Goal: Answer question/provide support: Share knowledge or assist other users

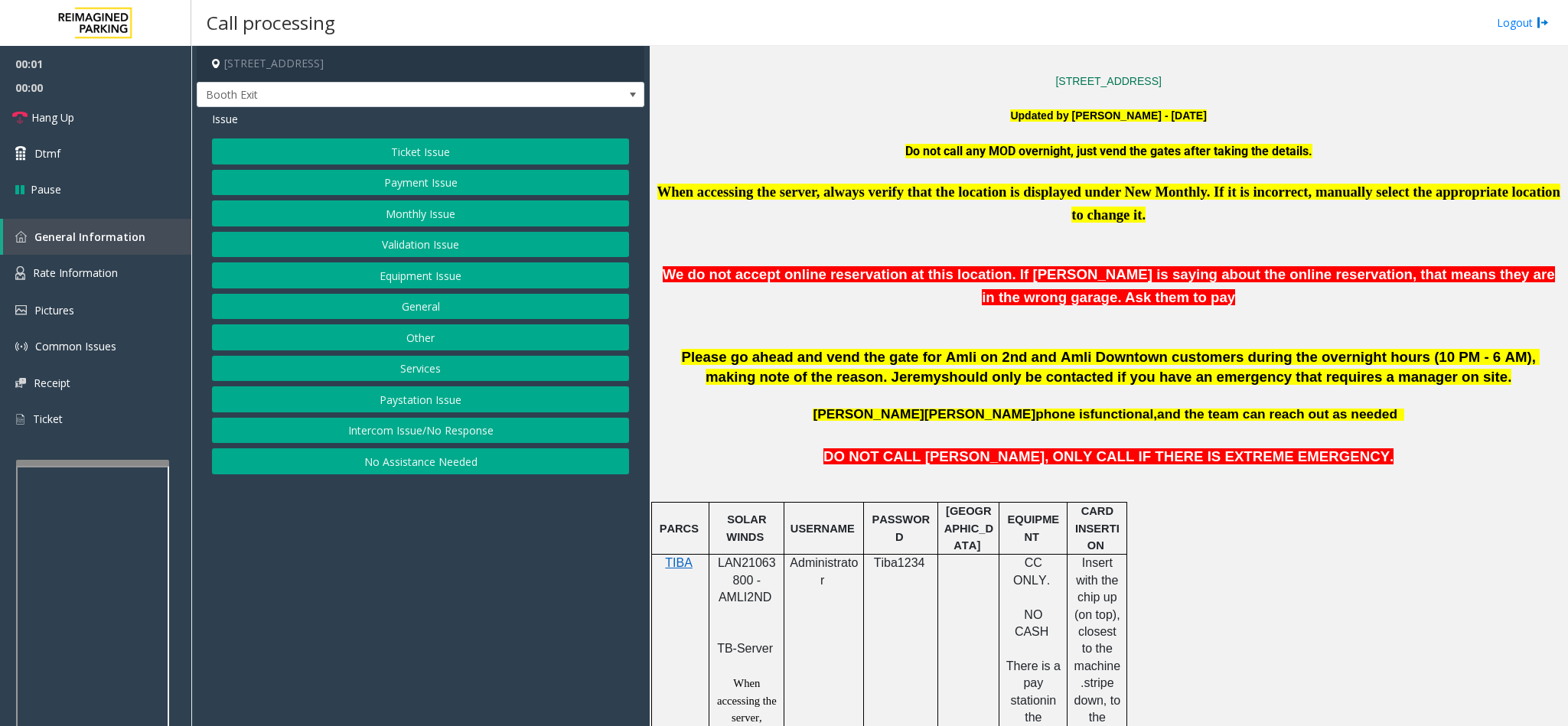
scroll to position [574, 0]
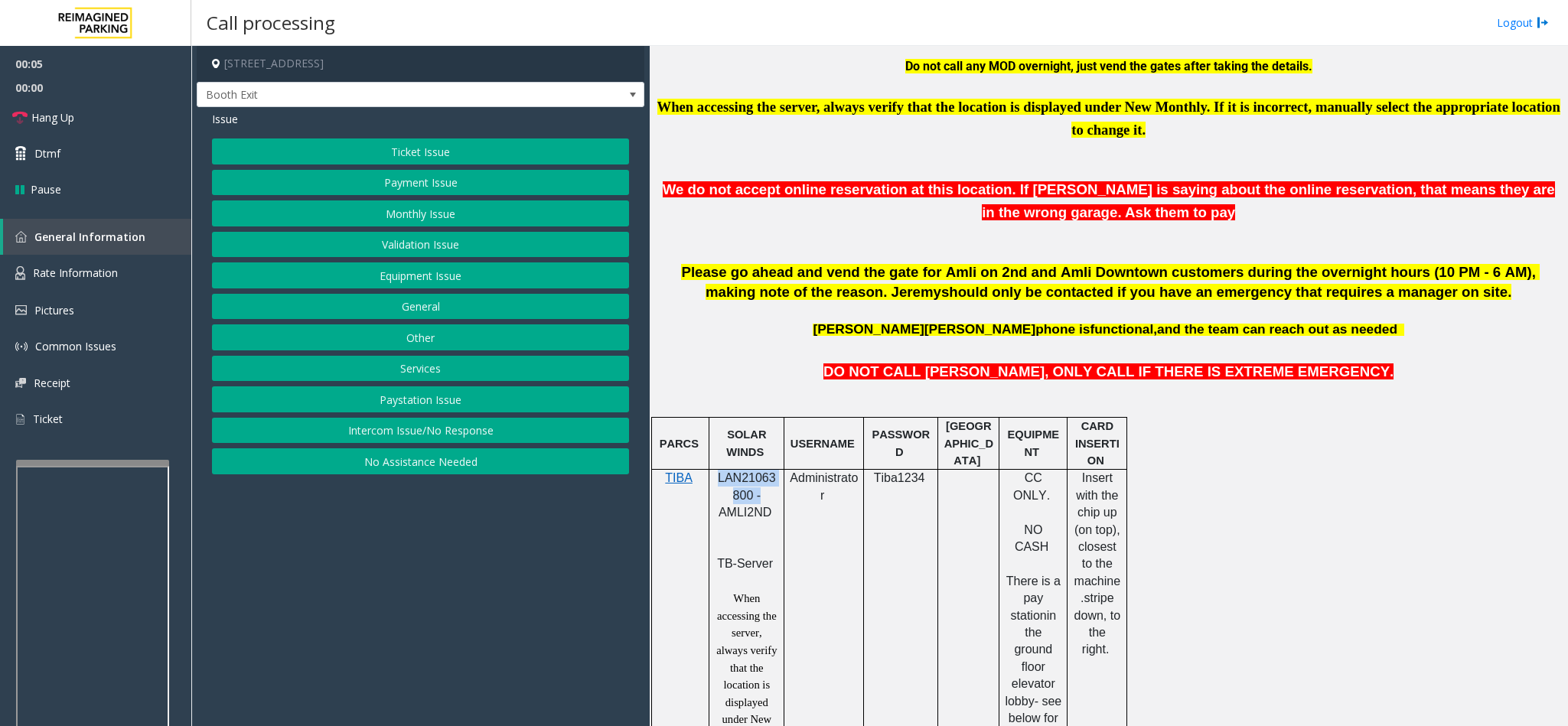
drag, startPoint x: 717, startPoint y: 490, endPoint x: 757, endPoint y: 501, distance: 41.5
click at [757, 501] on span "LAN21063800 - AMLI2ND" at bounding box center [746, 495] width 58 height 48
copy span "LAN21063800 -"
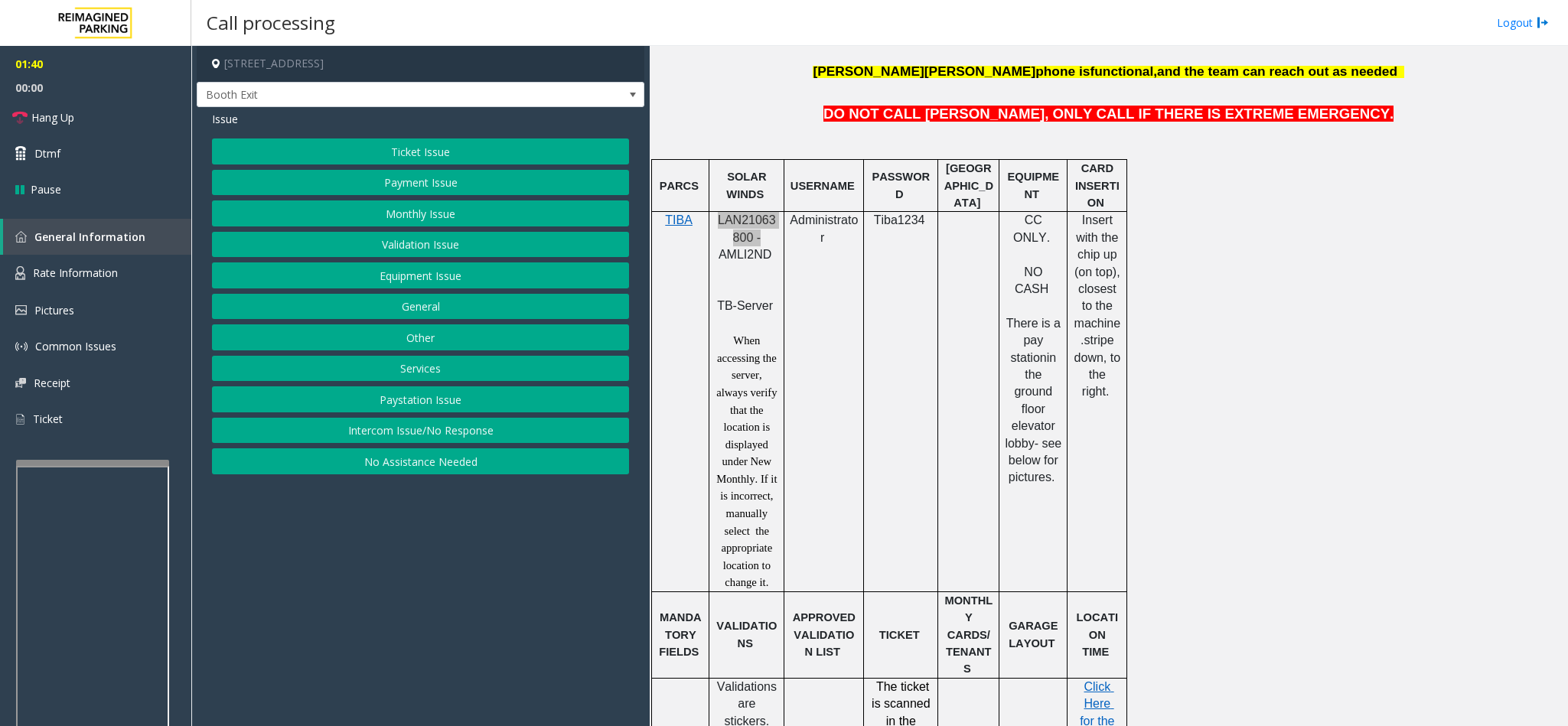
scroll to position [1033, 0]
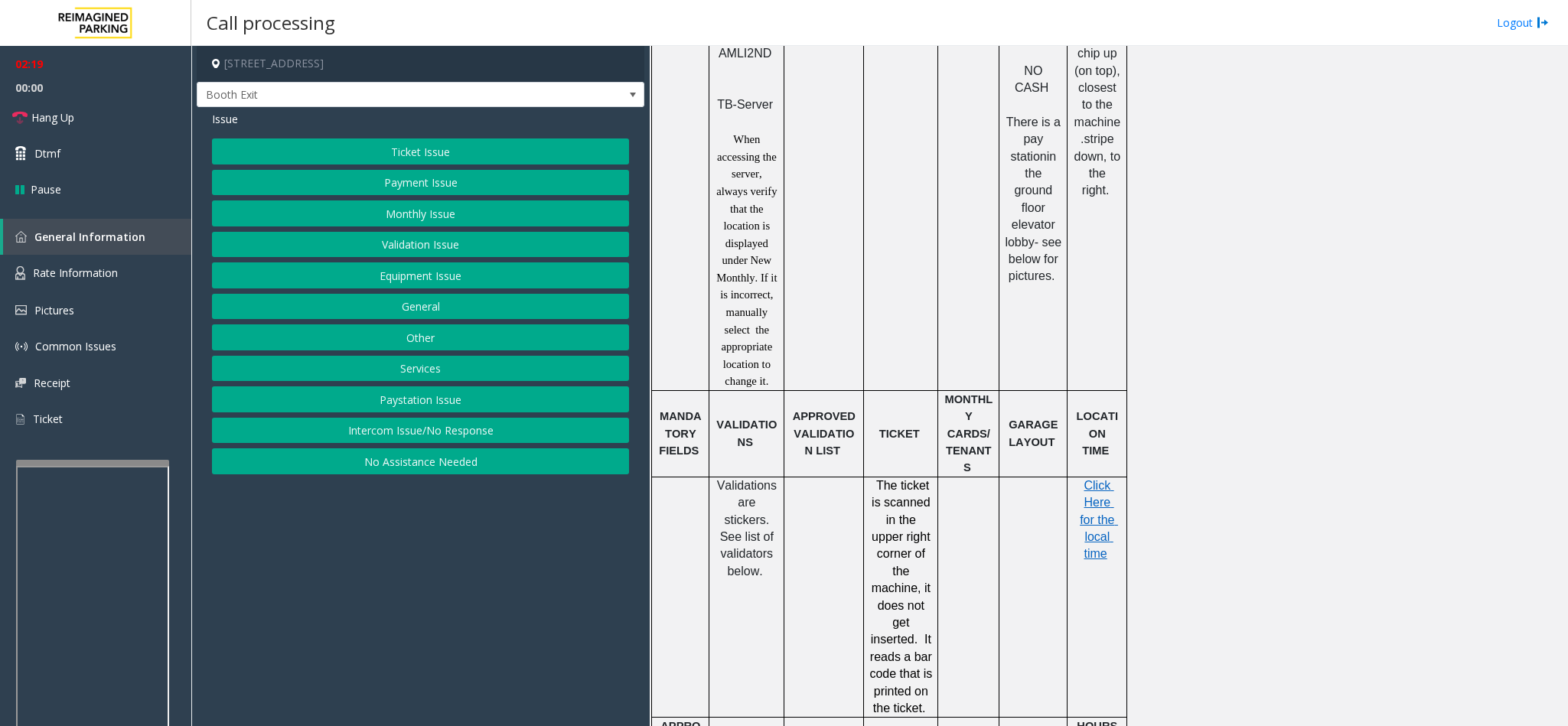
click at [428, 145] on button "Ticket Issue" at bounding box center [420, 151] width 417 height 26
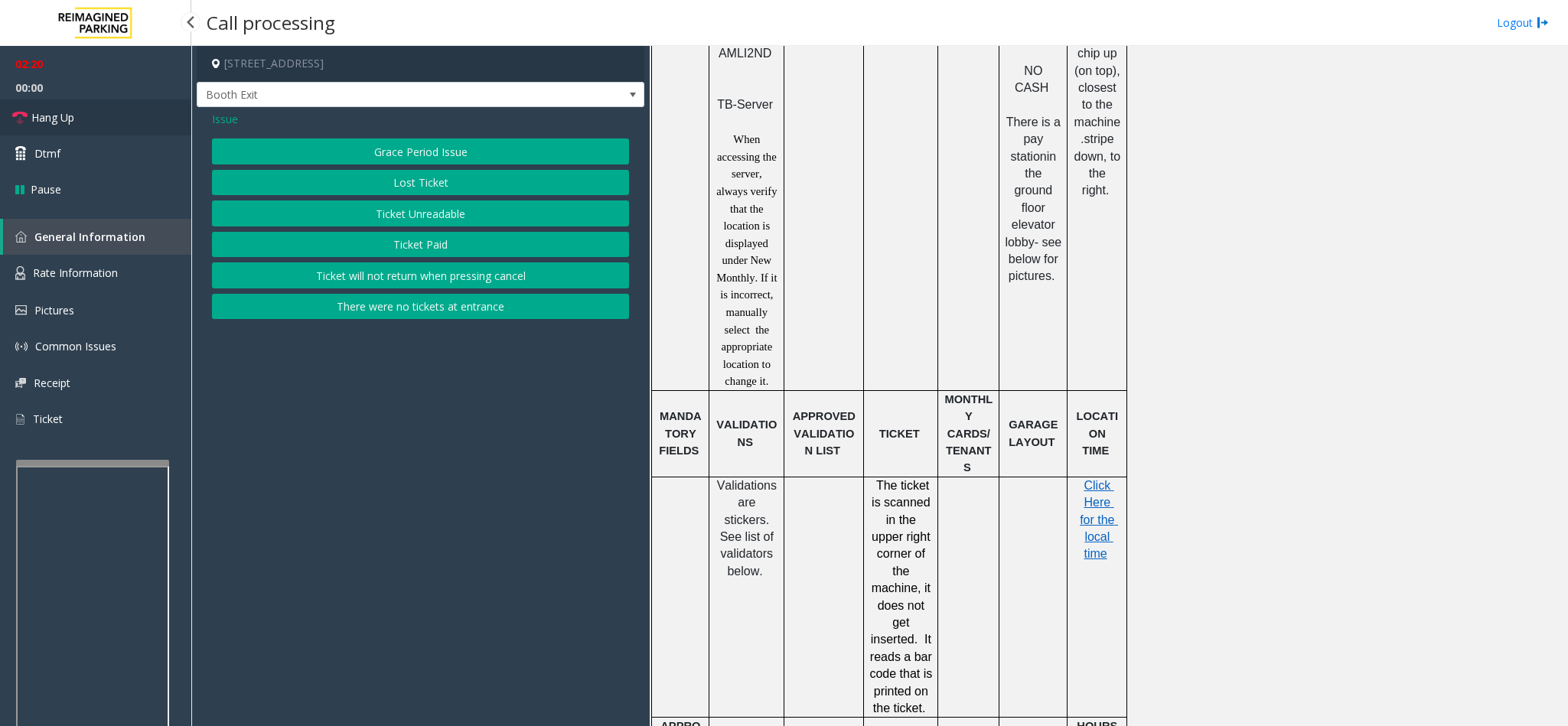
click at [101, 113] on link "Hang Up" at bounding box center [96, 117] width 191 height 36
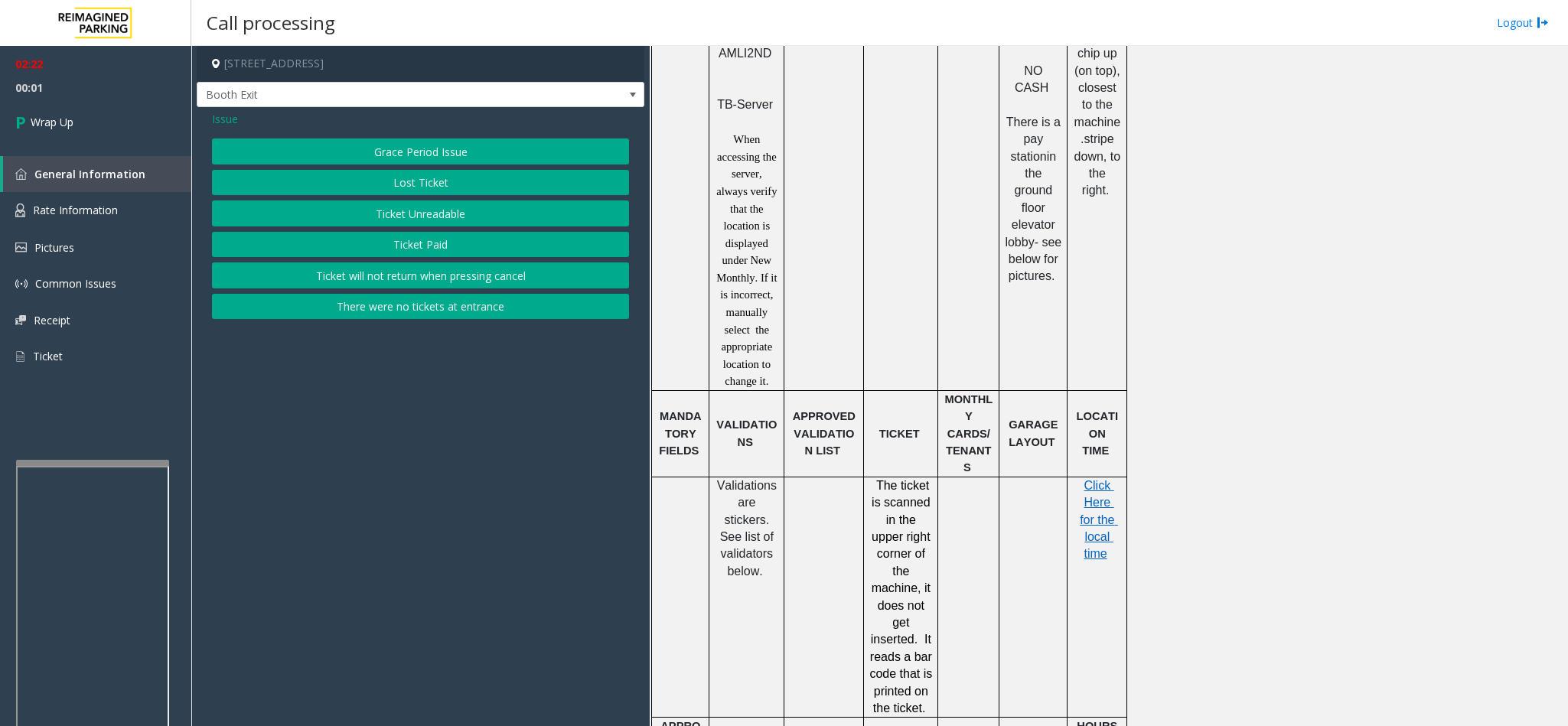
click at [449, 214] on button "Ticket Unreadable" at bounding box center [420, 214] width 417 height 26
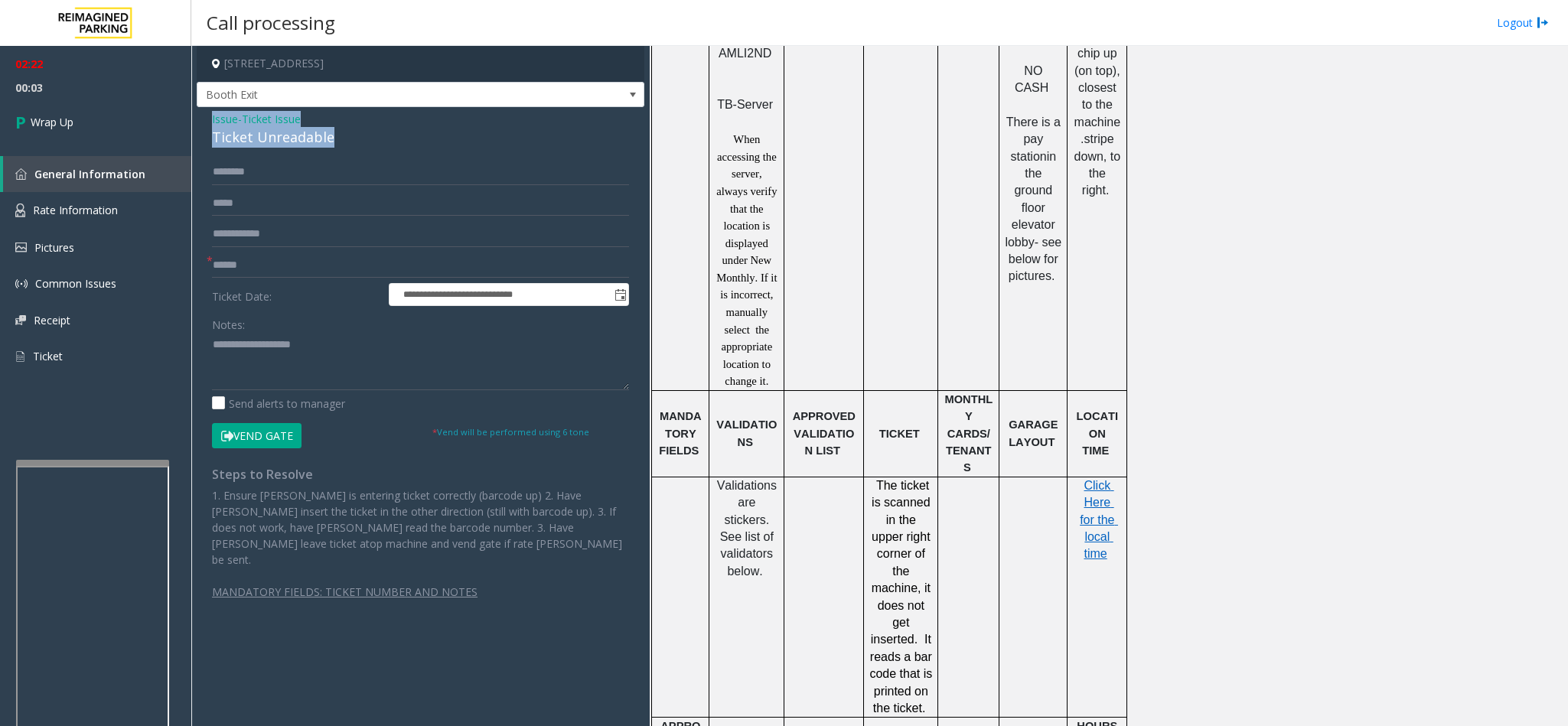
drag, startPoint x: 209, startPoint y: 124, endPoint x: 374, endPoint y: 147, distance: 166.6
click at [374, 147] on div "**********" at bounding box center [420, 369] width 448 height 524
click at [335, 375] on textarea at bounding box center [420, 362] width 417 height 57
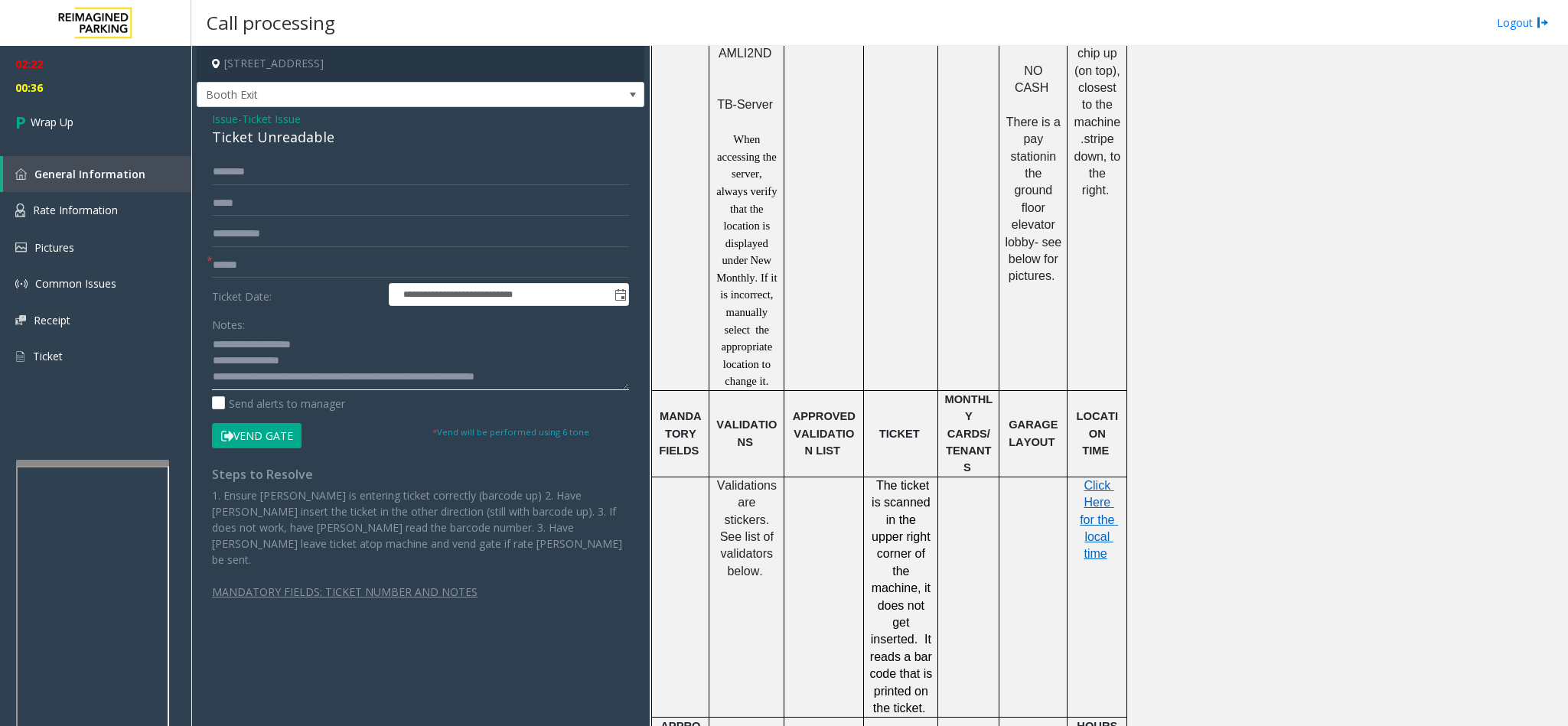
click at [317, 379] on textarea at bounding box center [420, 362] width 417 height 57
click at [278, 381] on textarea at bounding box center [420, 362] width 417 height 57
click at [377, 381] on textarea at bounding box center [420, 362] width 417 height 57
click at [374, 363] on textarea at bounding box center [420, 362] width 417 height 57
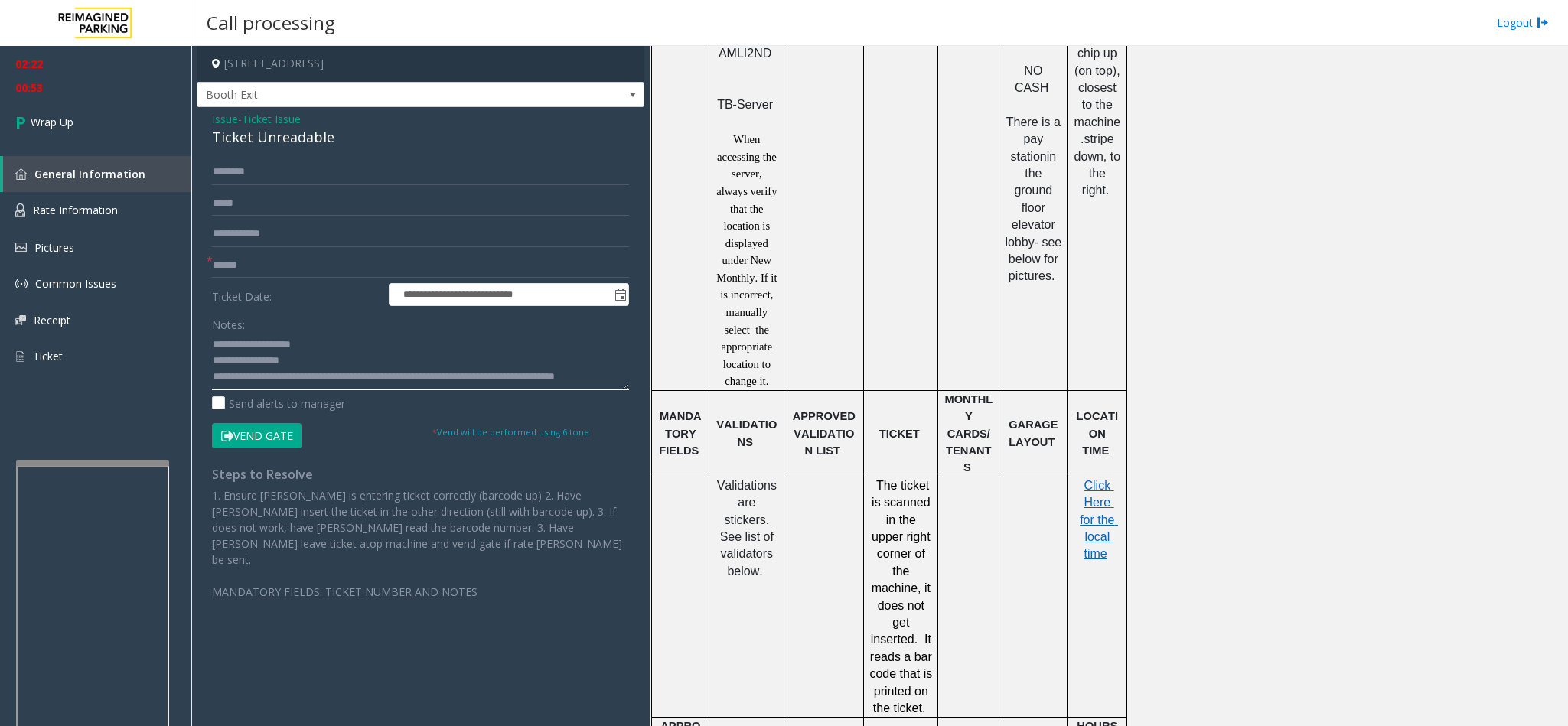
click at [389, 361] on textarea at bounding box center [420, 362] width 417 height 57
click at [478, 385] on textarea at bounding box center [420, 362] width 417 height 57
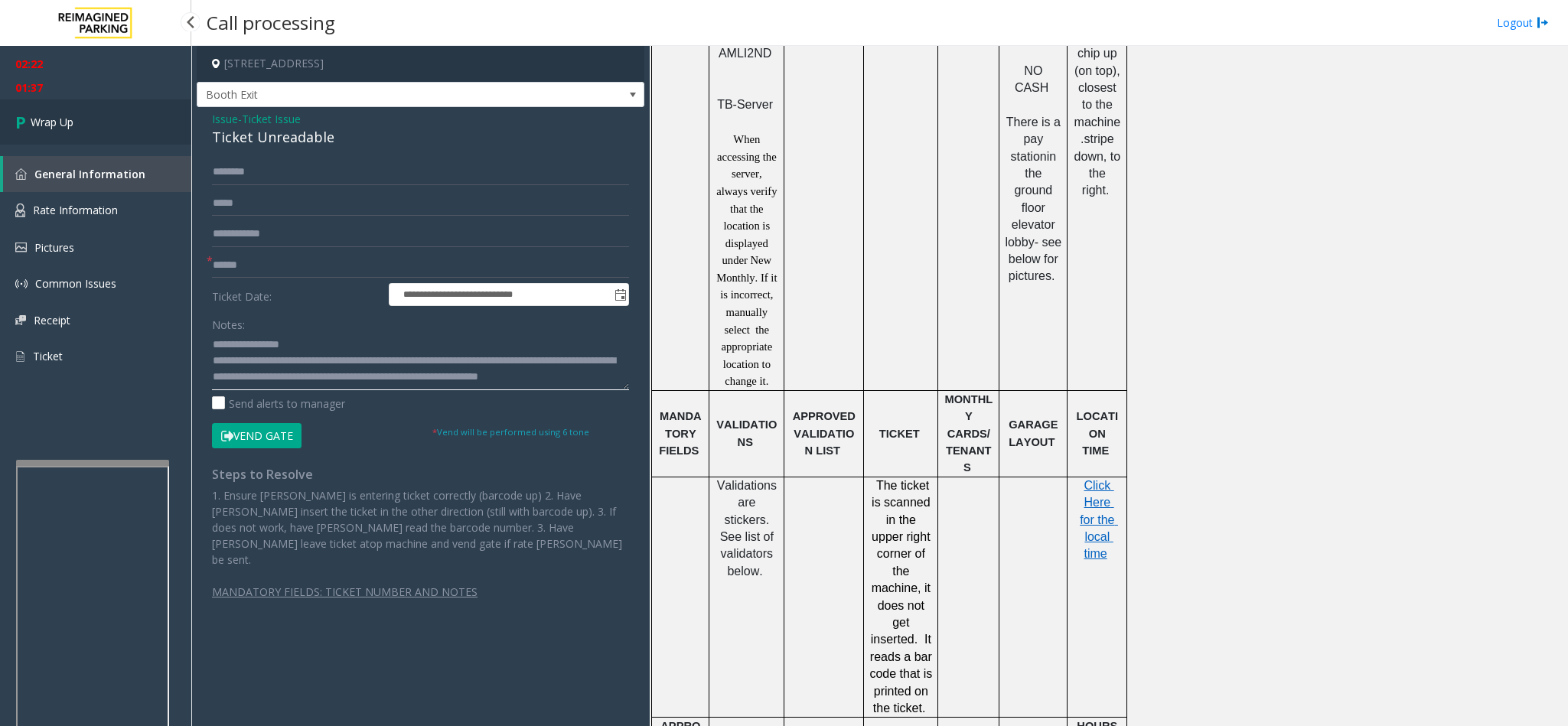
type textarea "**********"
click at [99, 123] on link "Wrap Up" at bounding box center [96, 122] width 191 height 45
click at [108, 127] on link "Wrap Up" at bounding box center [96, 122] width 191 height 45
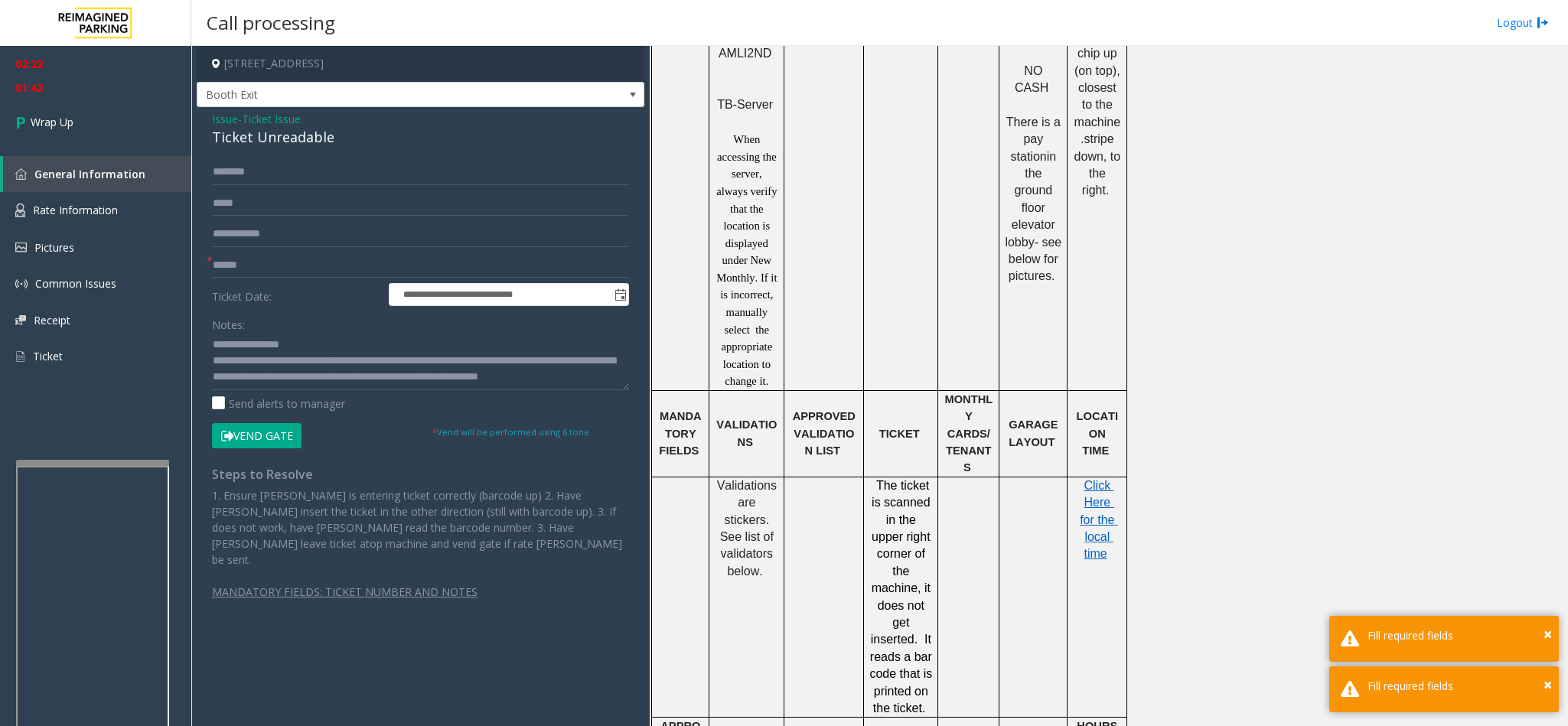
click at [366, 251] on form "**********" at bounding box center [420, 303] width 417 height 290
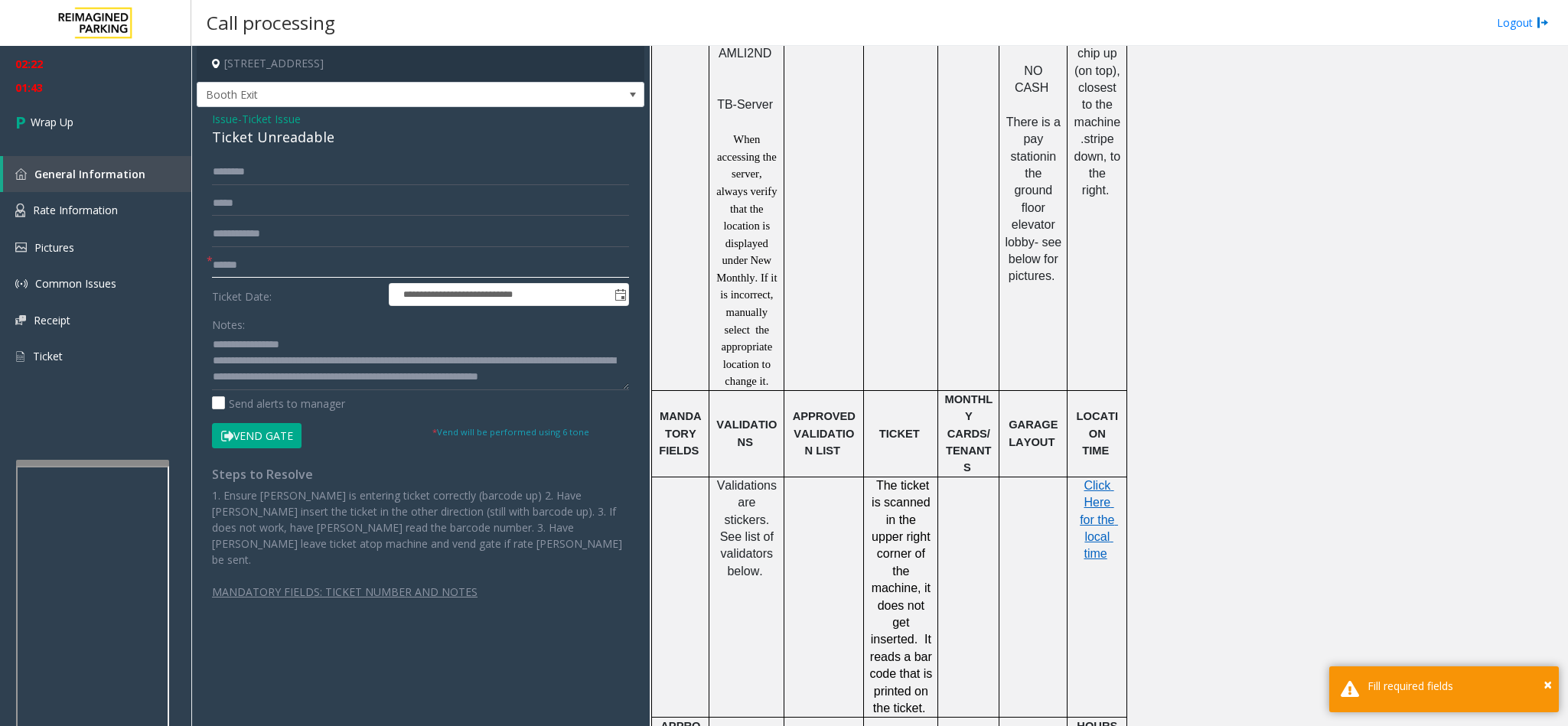
click at [374, 257] on input "text" at bounding box center [420, 265] width 417 height 26
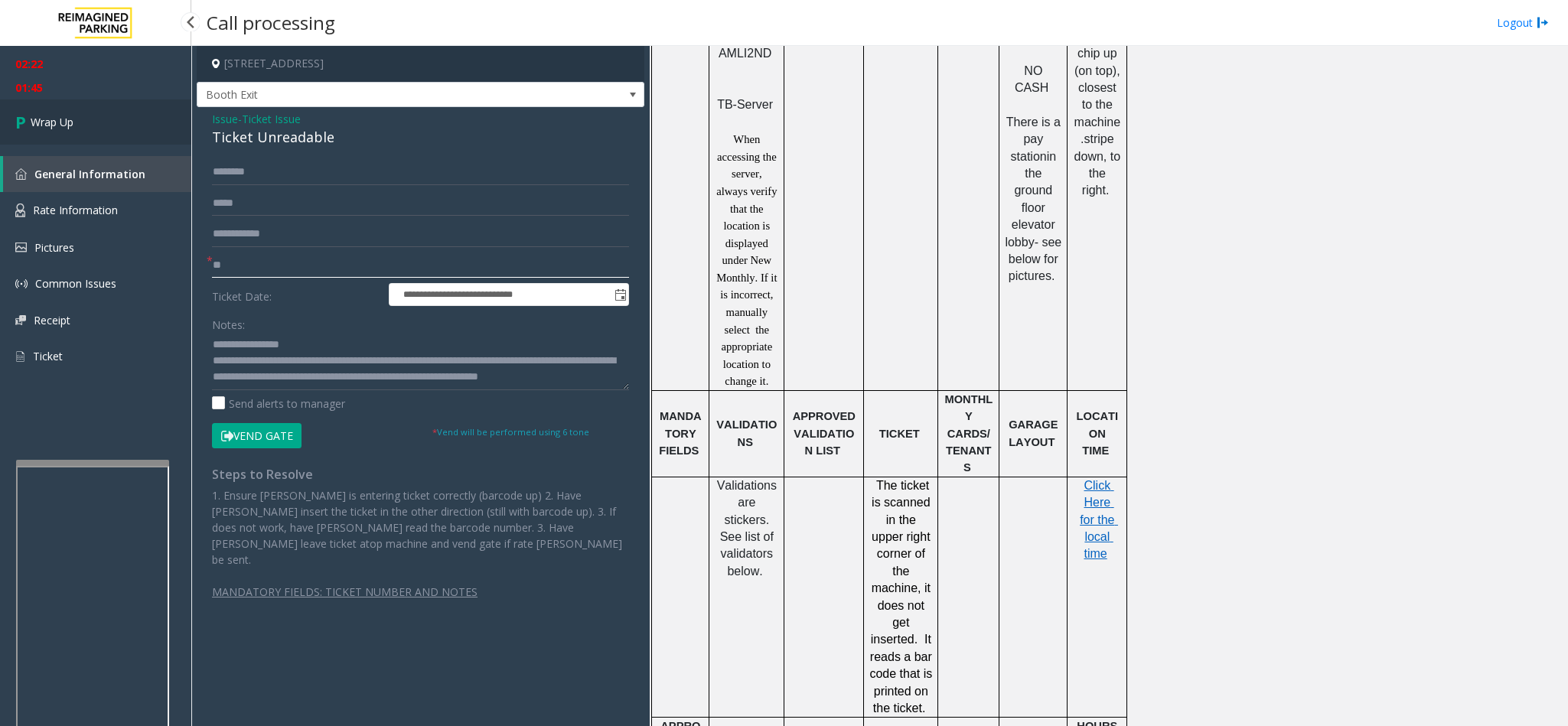
type input "**"
click at [65, 120] on span "Wrap Up" at bounding box center [51, 122] width 43 height 16
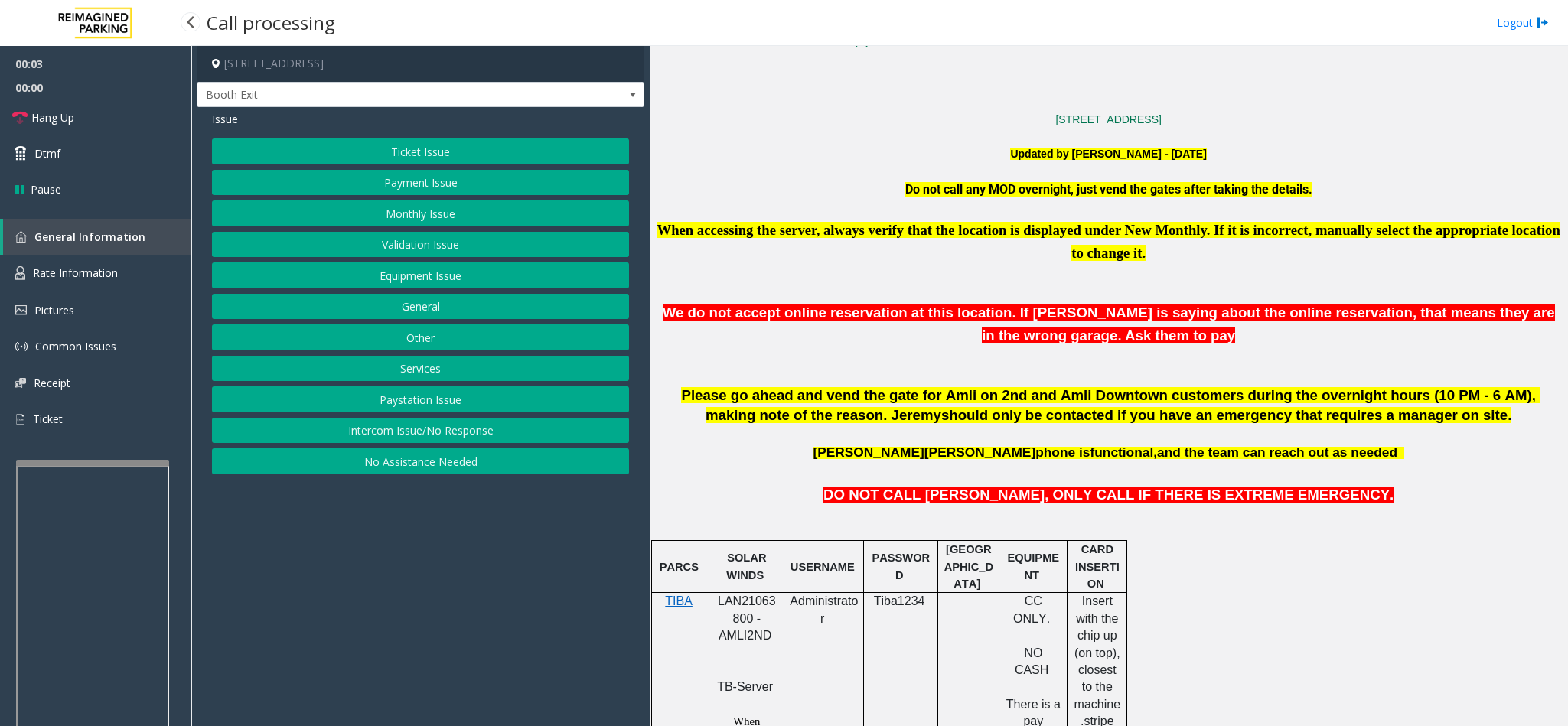
scroll to position [459, 0]
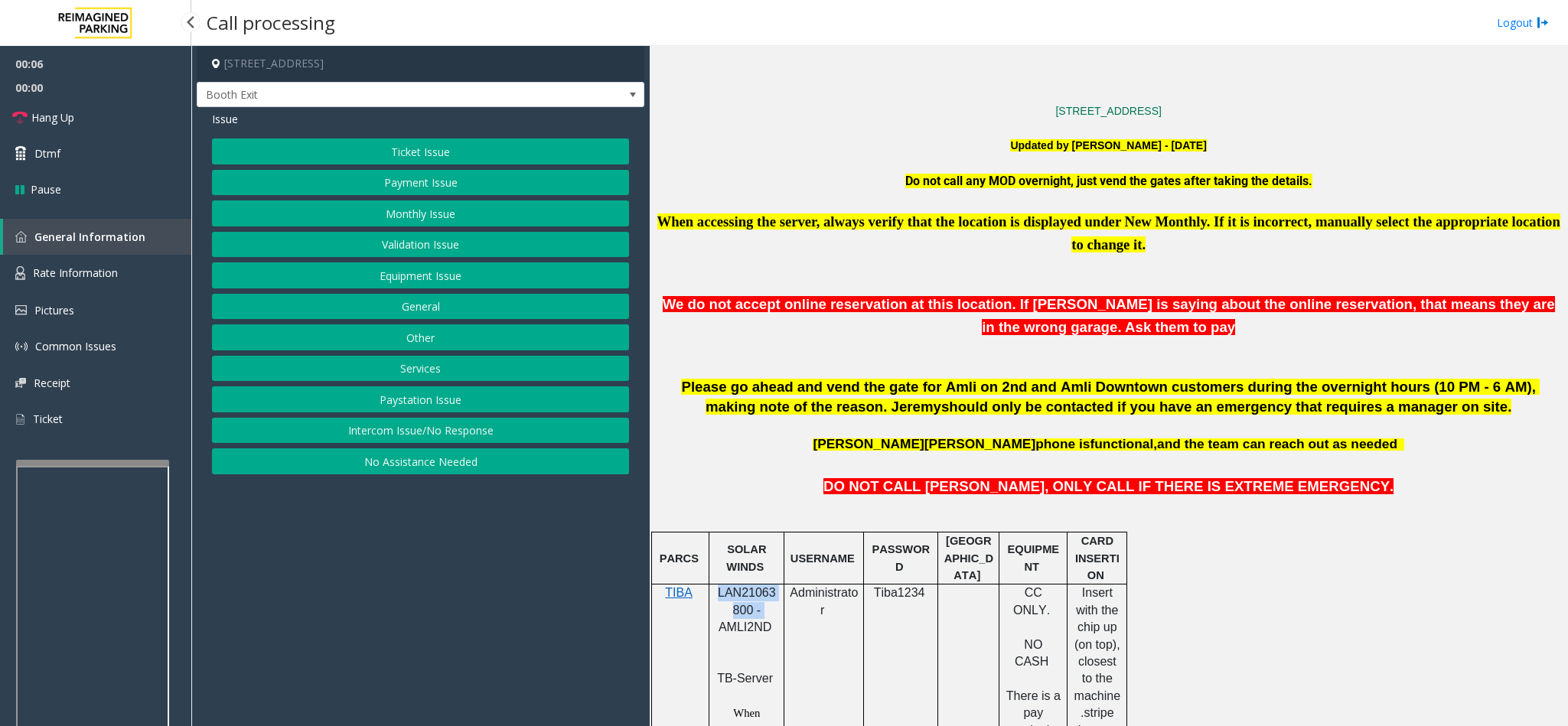
drag, startPoint x: 718, startPoint y: 602, endPoint x: 761, endPoint y: 622, distance: 47.4
click at [761, 622] on p "LAN21063800 - AMLI2ND" at bounding box center [746, 618] width 63 height 69
copy span "LAN21063800 -"
click at [487, 436] on button "Intercom Issue/No Response" at bounding box center [420, 430] width 417 height 26
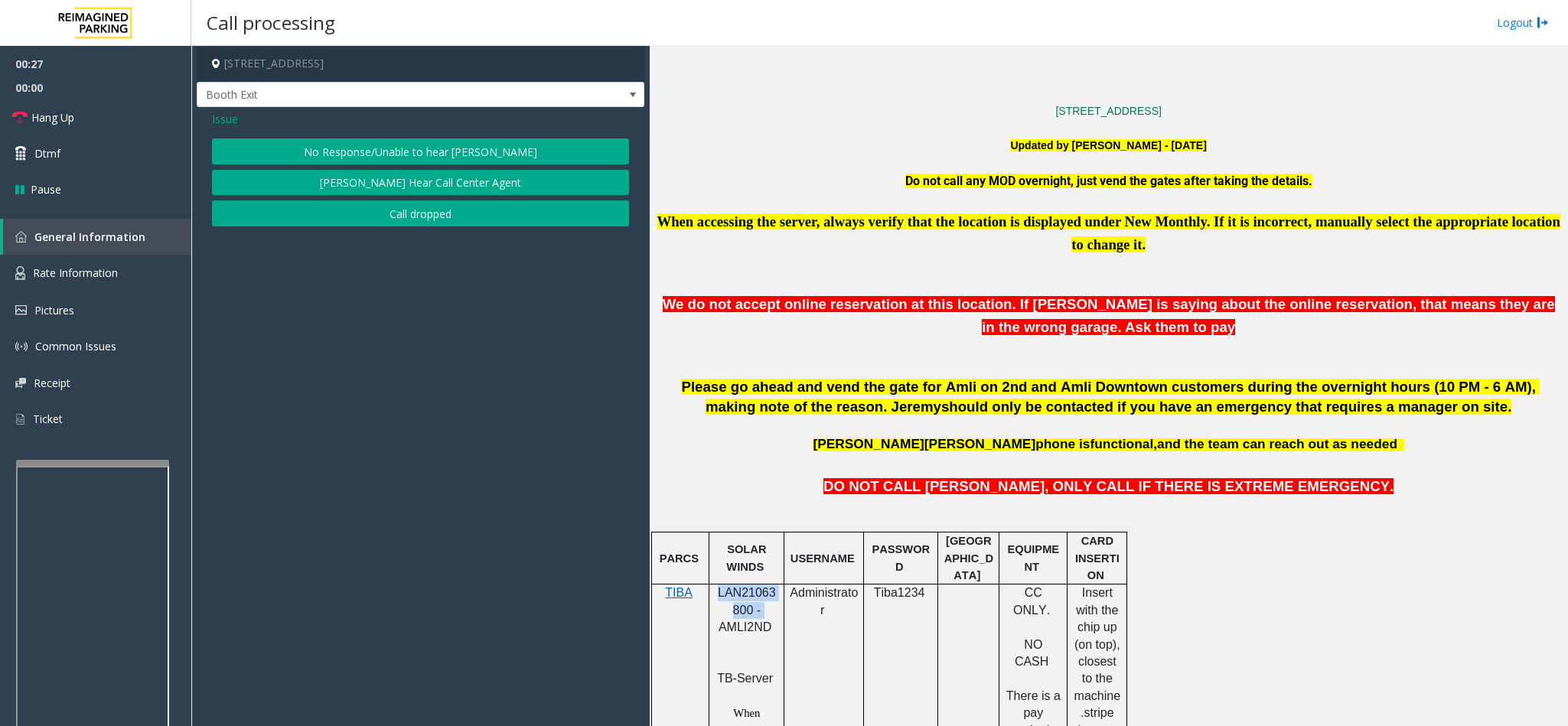
click at [442, 143] on button "No Response/Unable to hear [PERSON_NAME]" at bounding box center [420, 151] width 417 height 26
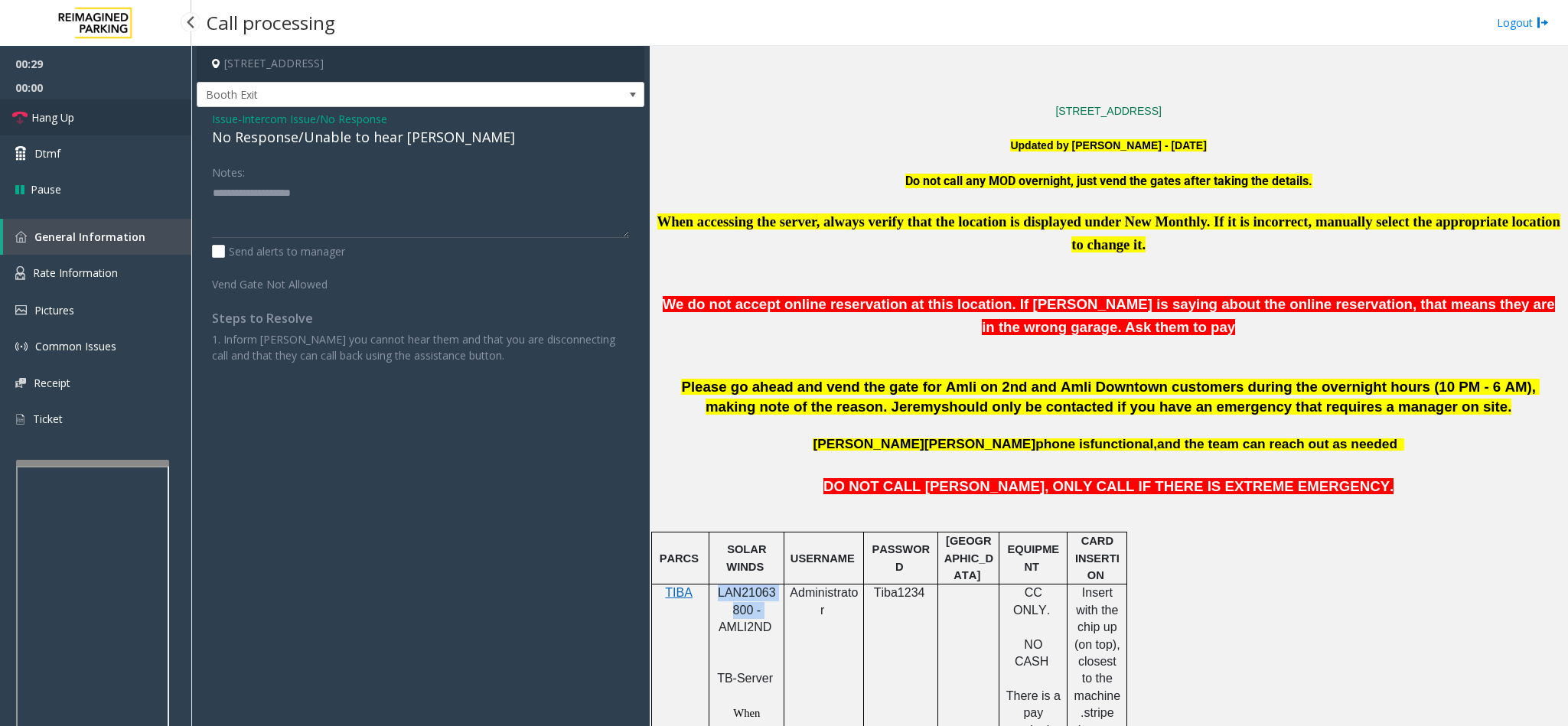
click at [55, 112] on span "Hang Up" at bounding box center [52, 117] width 43 height 16
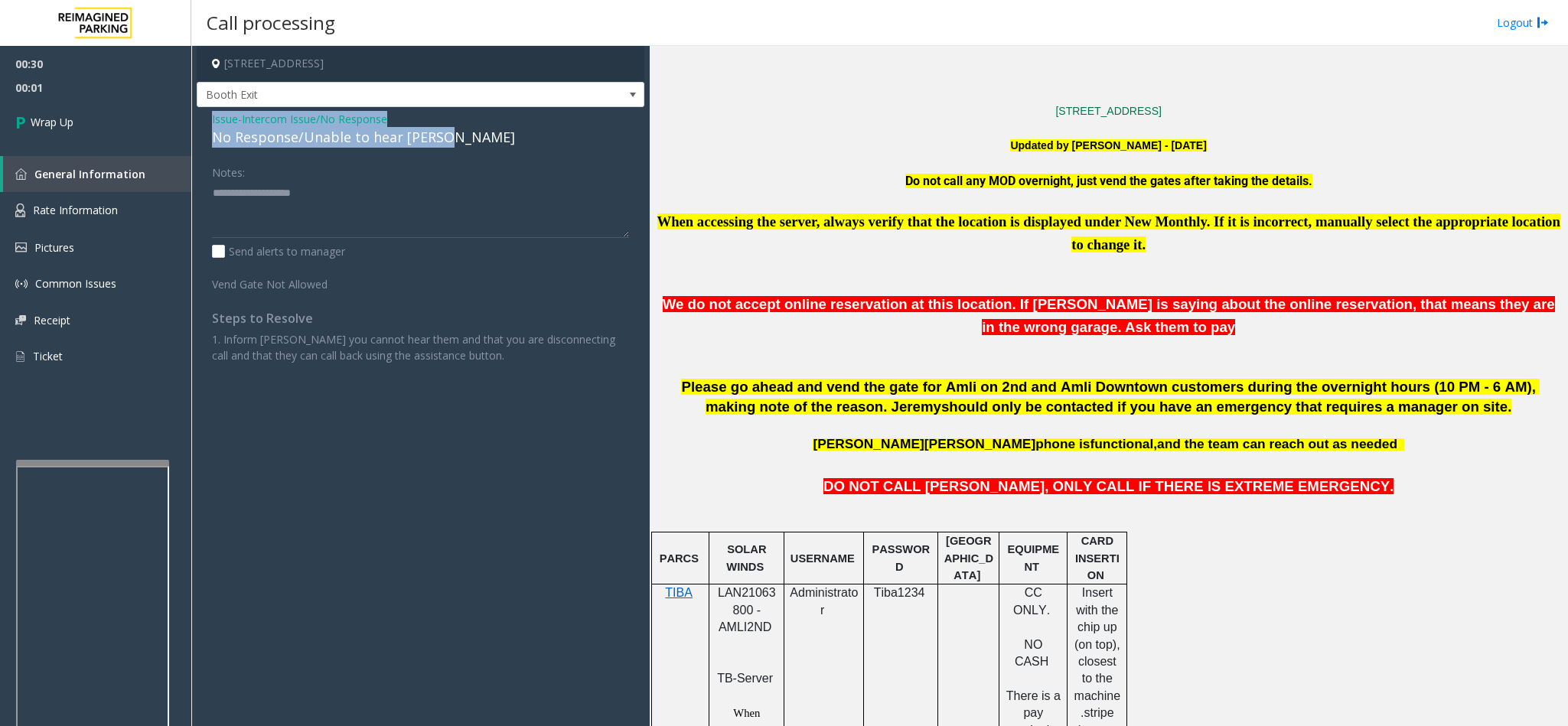
drag, startPoint x: 207, startPoint y: 122, endPoint x: 444, endPoint y: 143, distance: 237.9
click at [444, 143] on div "Issue - Intercom Issue/No Response No Response/Unable to hear [PERSON_NAME] Not…" at bounding box center [420, 243] width 448 height 271
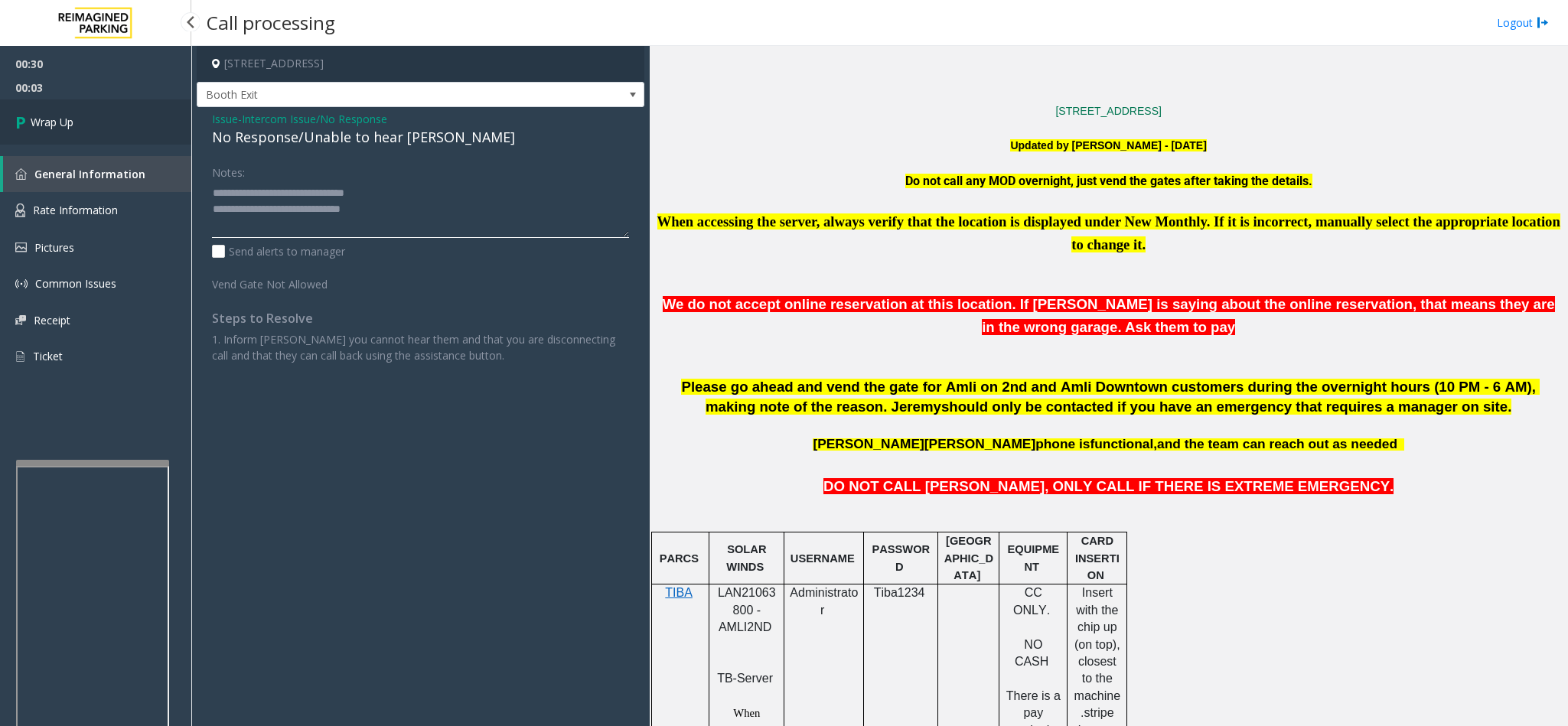
type textarea "**********"
click at [109, 134] on link "Wrap Up" at bounding box center [96, 122] width 191 height 45
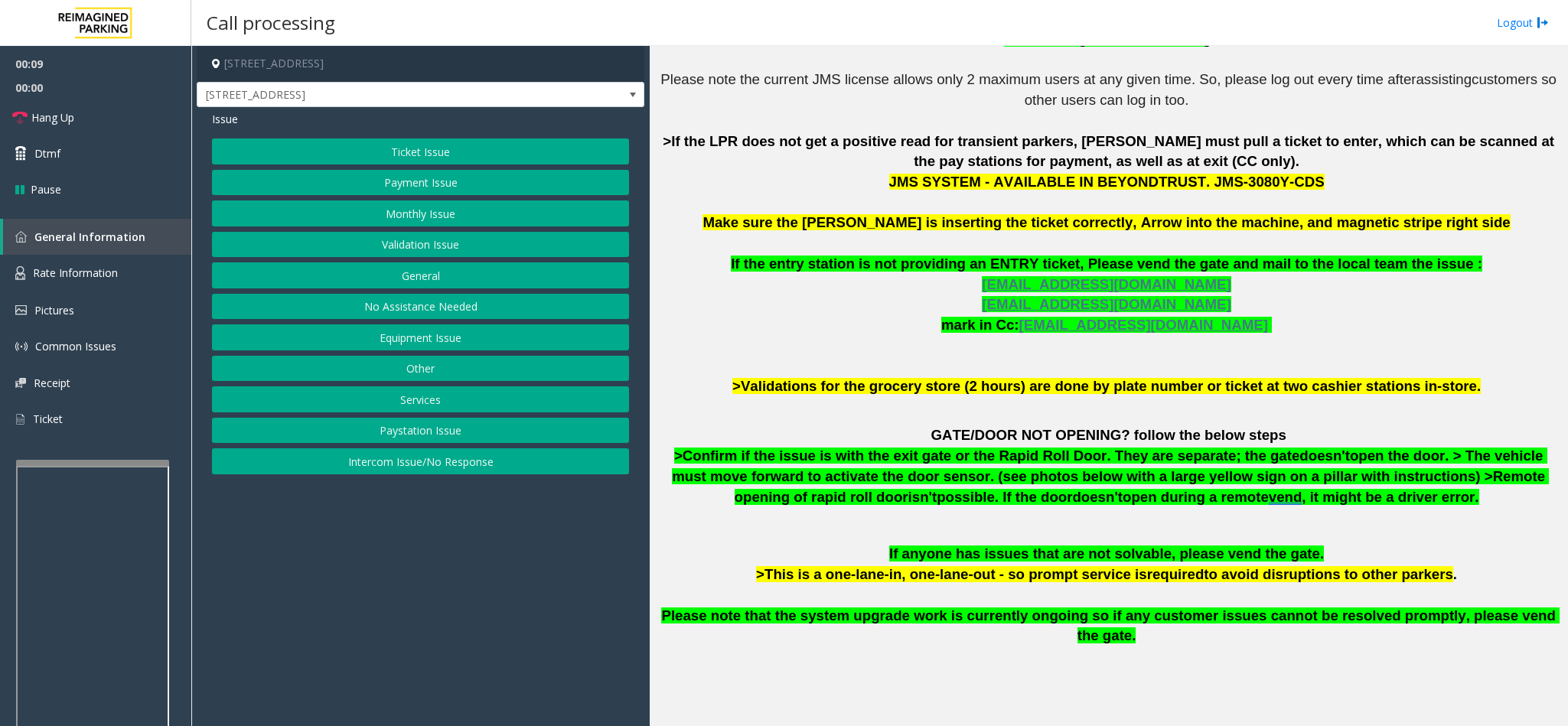
scroll to position [574, 0]
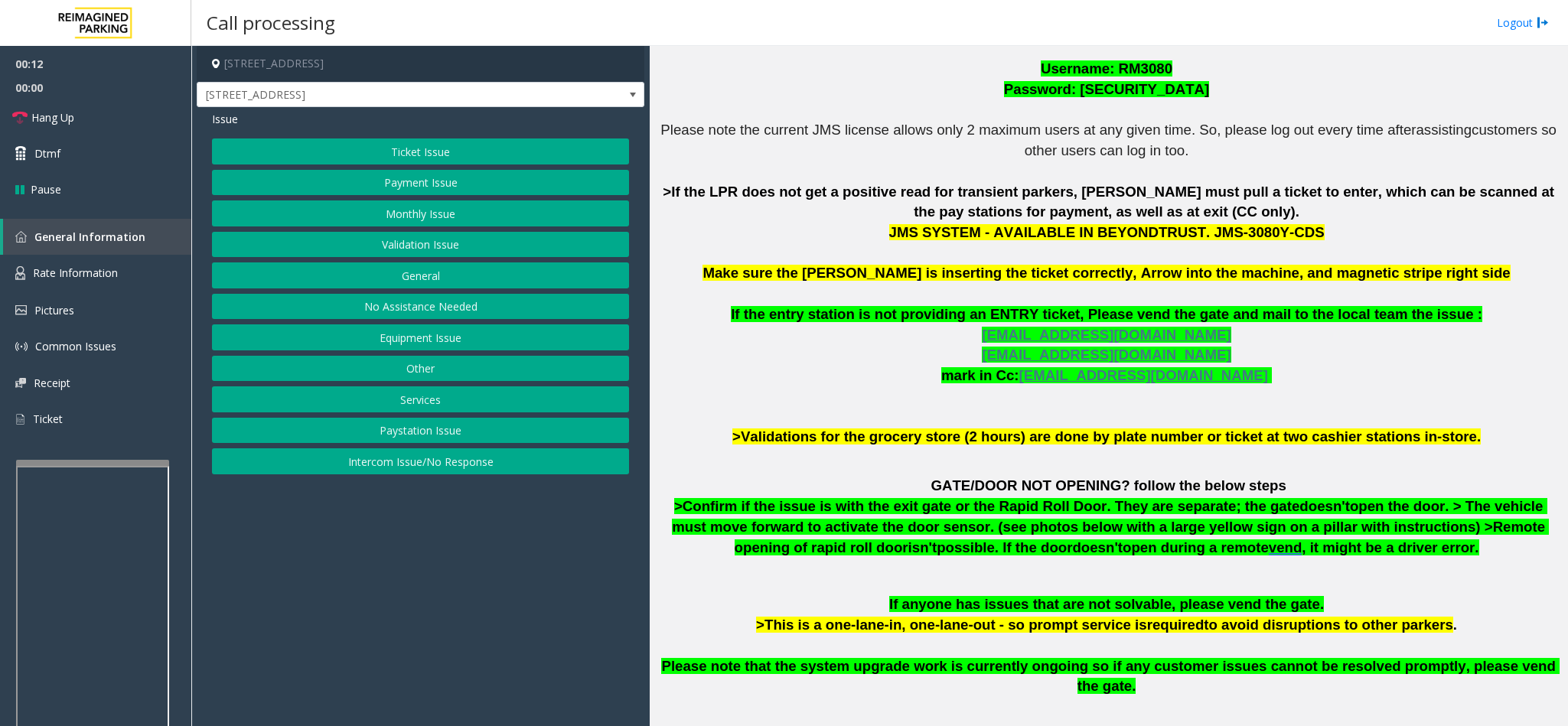
click at [434, 152] on button "Ticket Issue" at bounding box center [420, 151] width 417 height 26
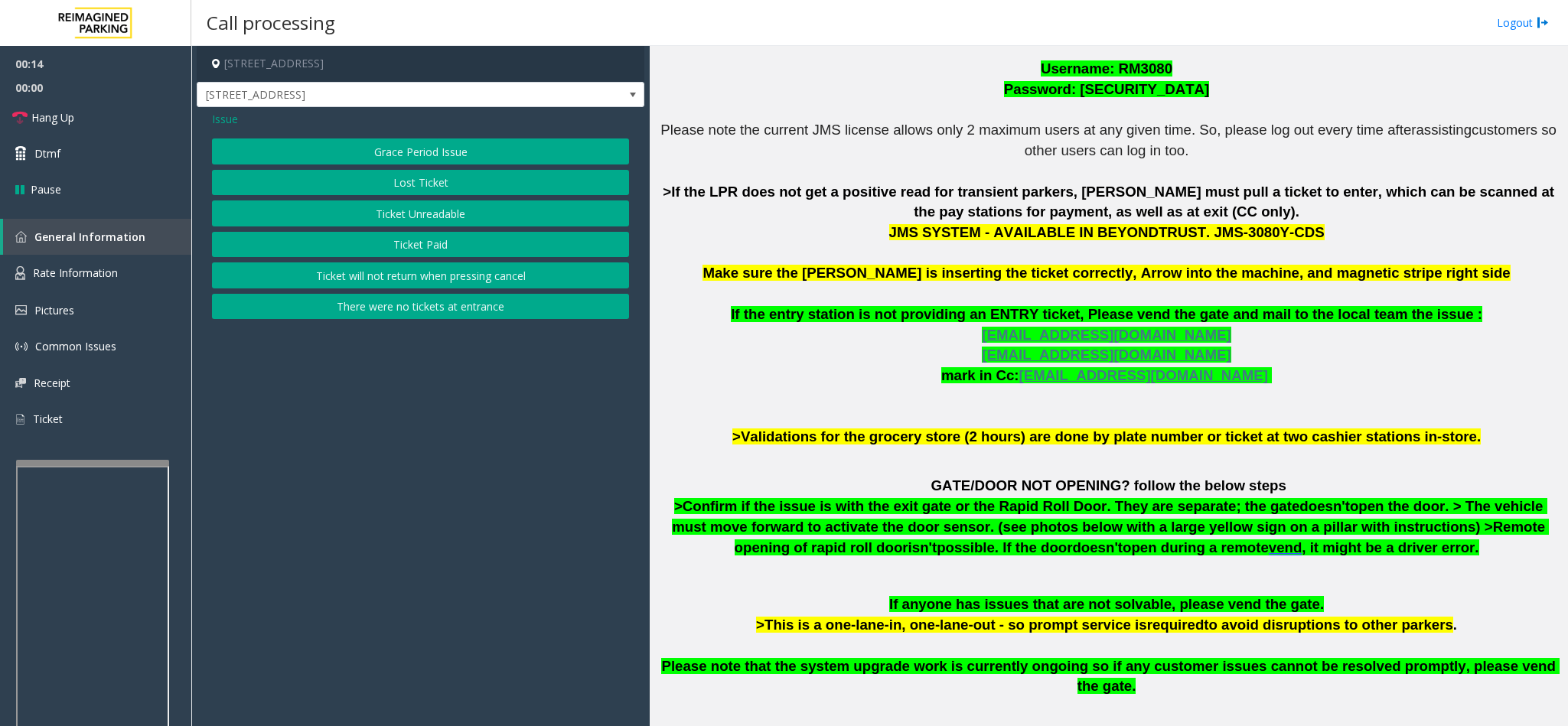
click at [434, 182] on button "Lost Ticket" at bounding box center [420, 183] width 417 height 26
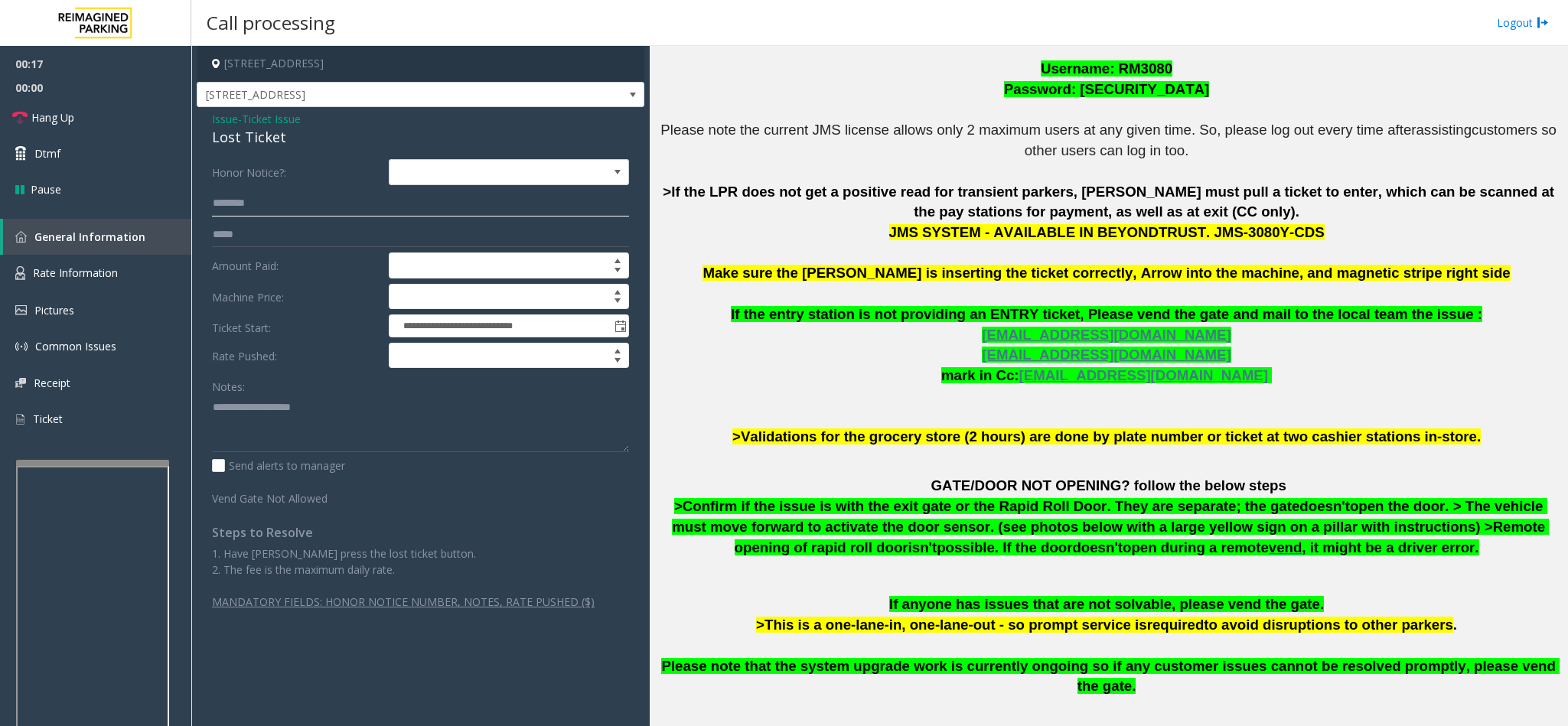
click at [244, 207] on input "text" at bounding box center [420, 203] width 417 height 26
type input "****"
click at [266, 416] on textarea at bounding box center [420, 423] width 417 height 57
click at [225, 115] on span "Issue" at bounding box center [225, 119] width 26 height 16
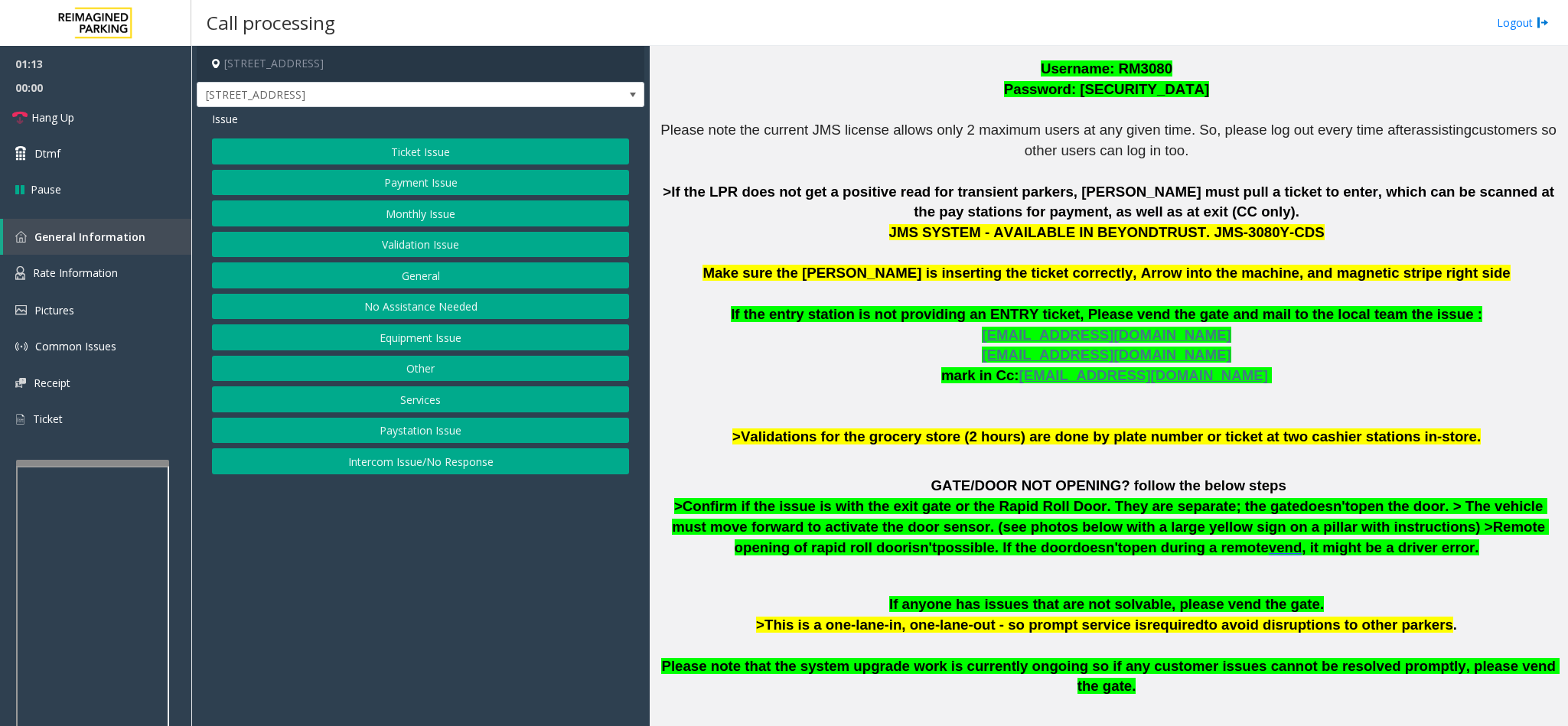
click at [384, 237] on button "Validation Issue" at bounding box center [420, 245] width 417 height 26
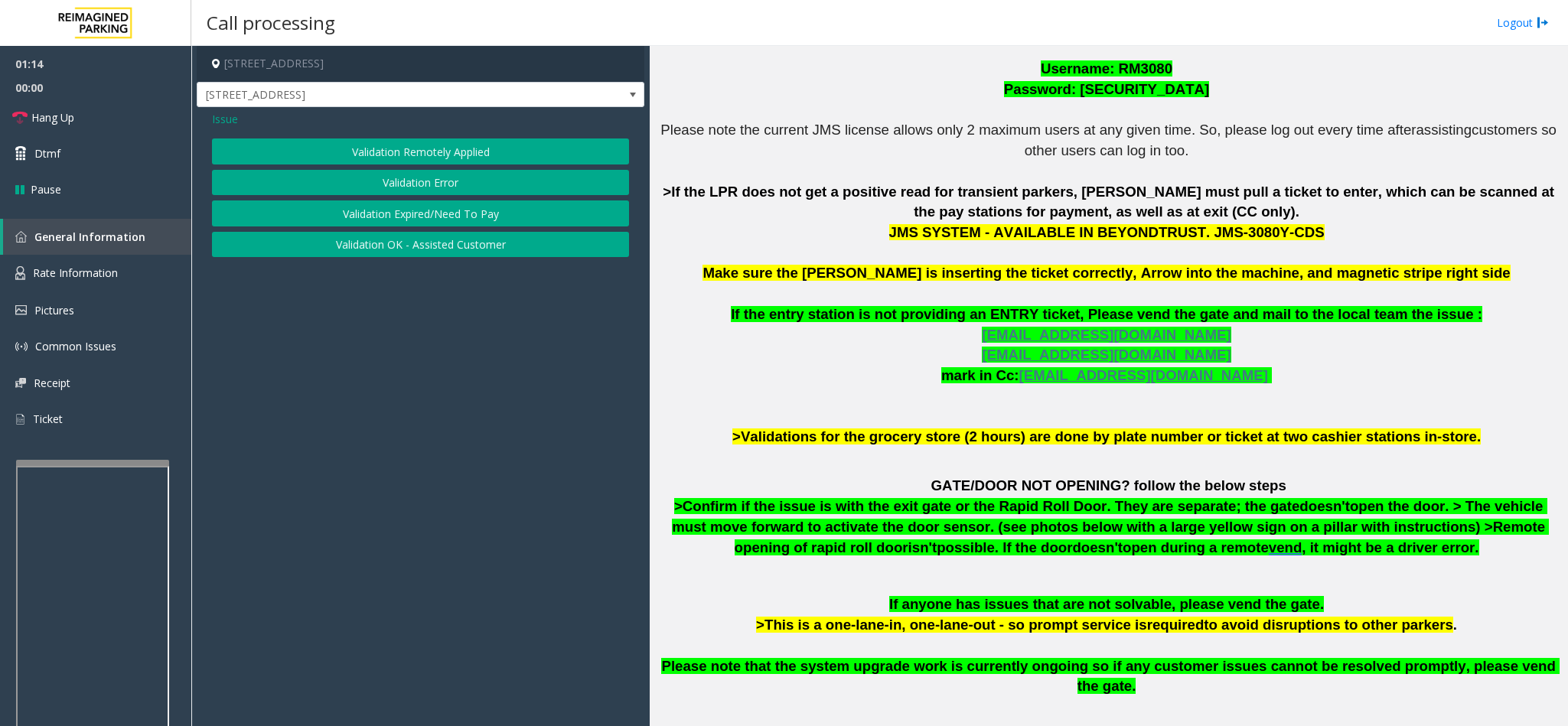
click at [406, 177] on button "Validation Error" at bounding box center [420, 183] width 417 height 26
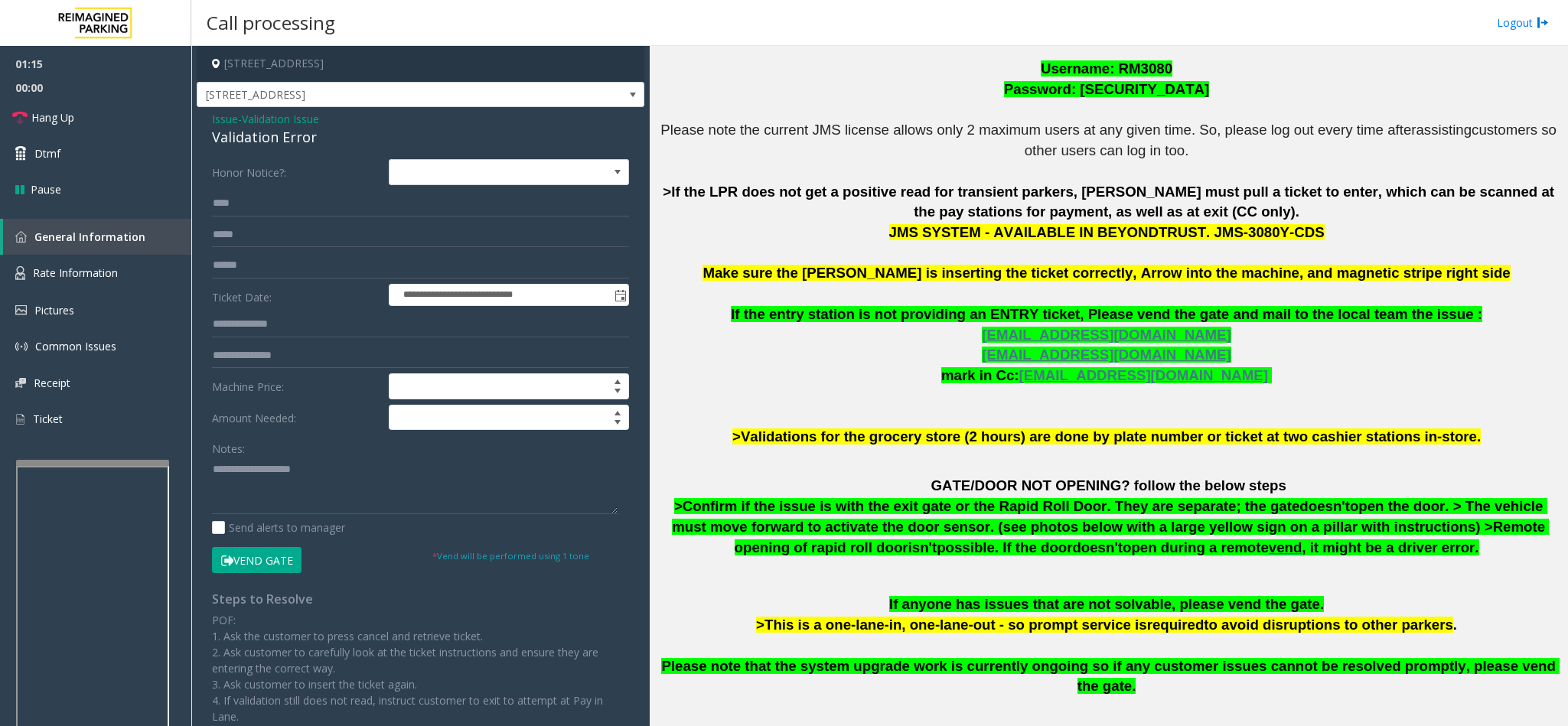
click at [264, 556] on button "Vend Gate" at bounding box center [257, 560] width 90 height 26
click at [217, 126] on span "Issue" at bounding box center [225, 119] width 26 height 16
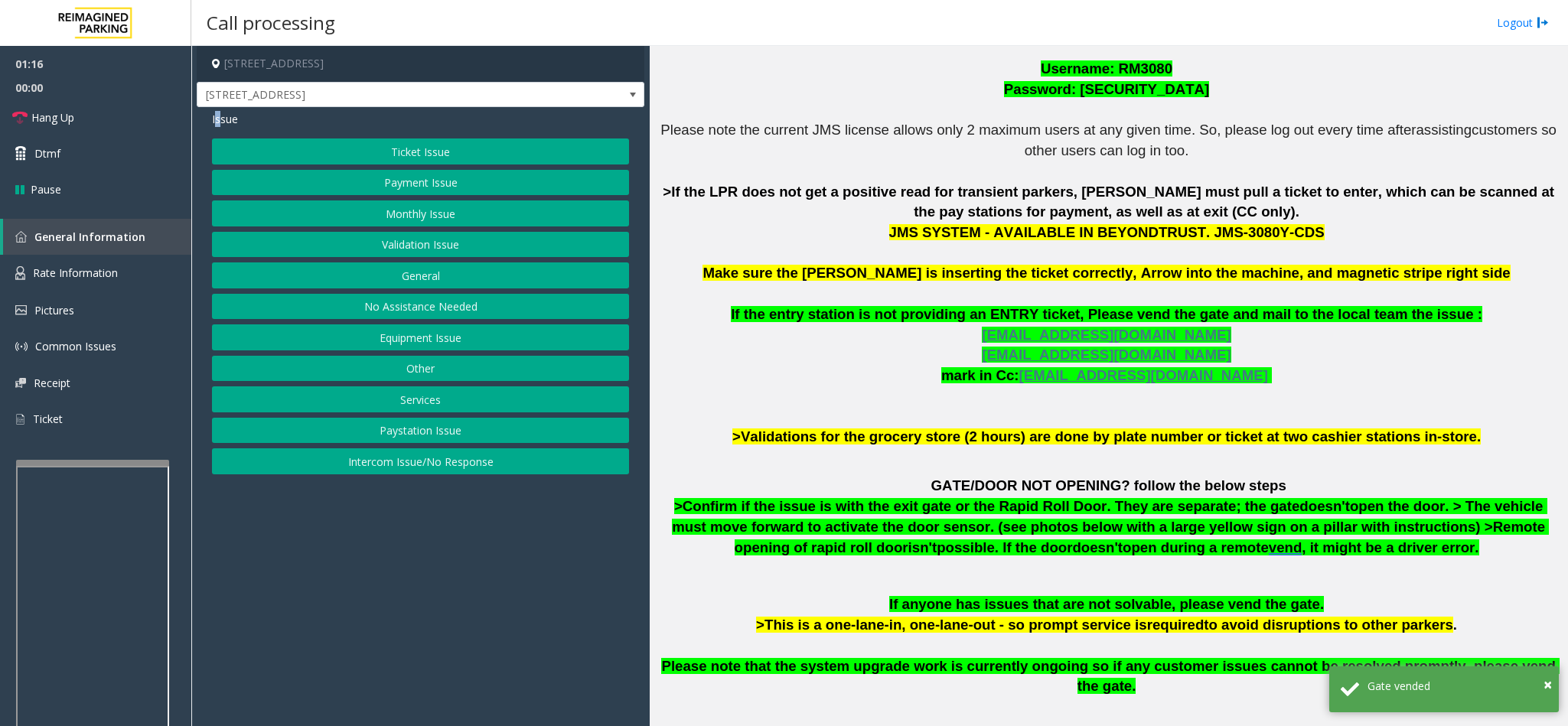
click at [397, 152] on button "Ticket Issue" at bounding box center [420, 151] width 417 height 26
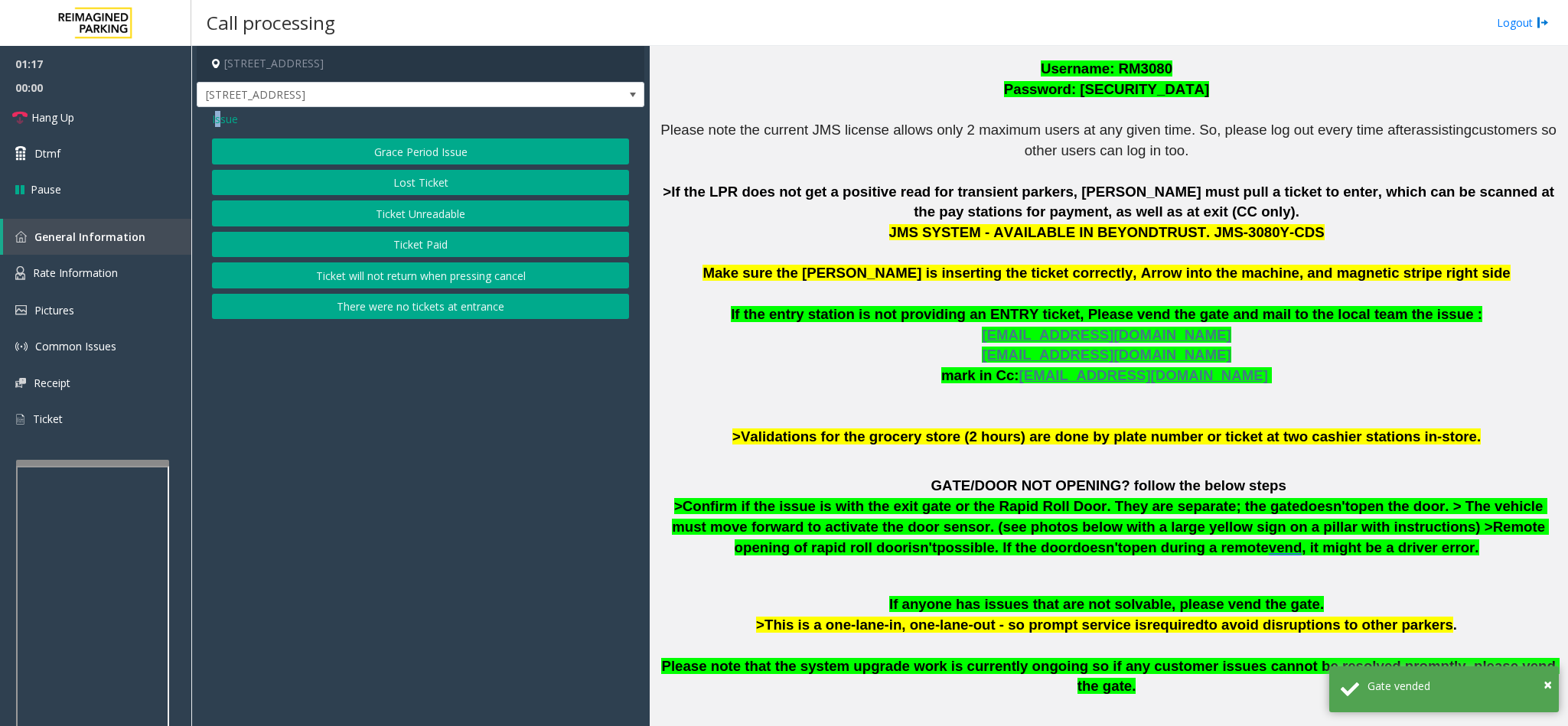
click at [430, 186] on button "Lost Ticket" at bounding box center [420, 183] width 417 height 26
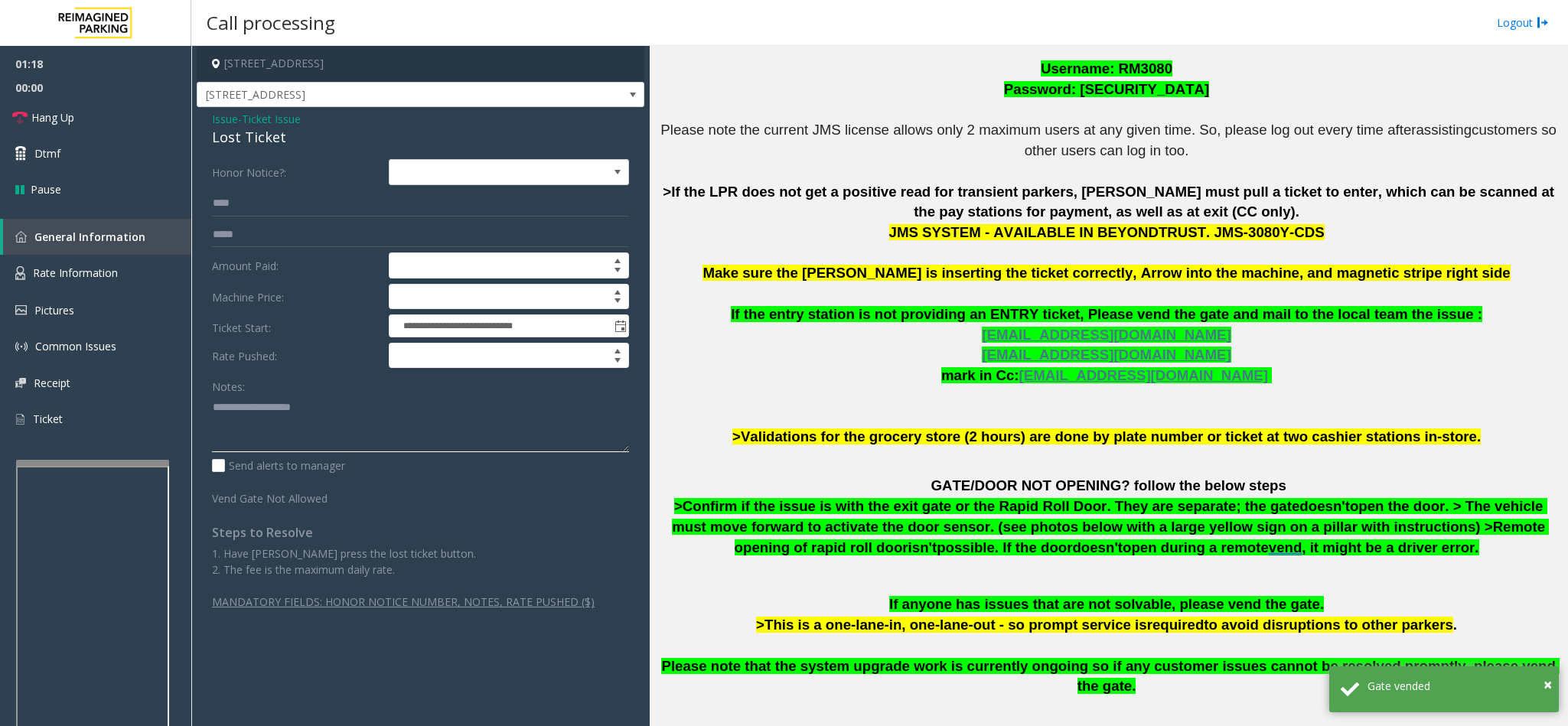
click at [367, 417] on textarea at bounding box center [420, 423] width 417 height 57
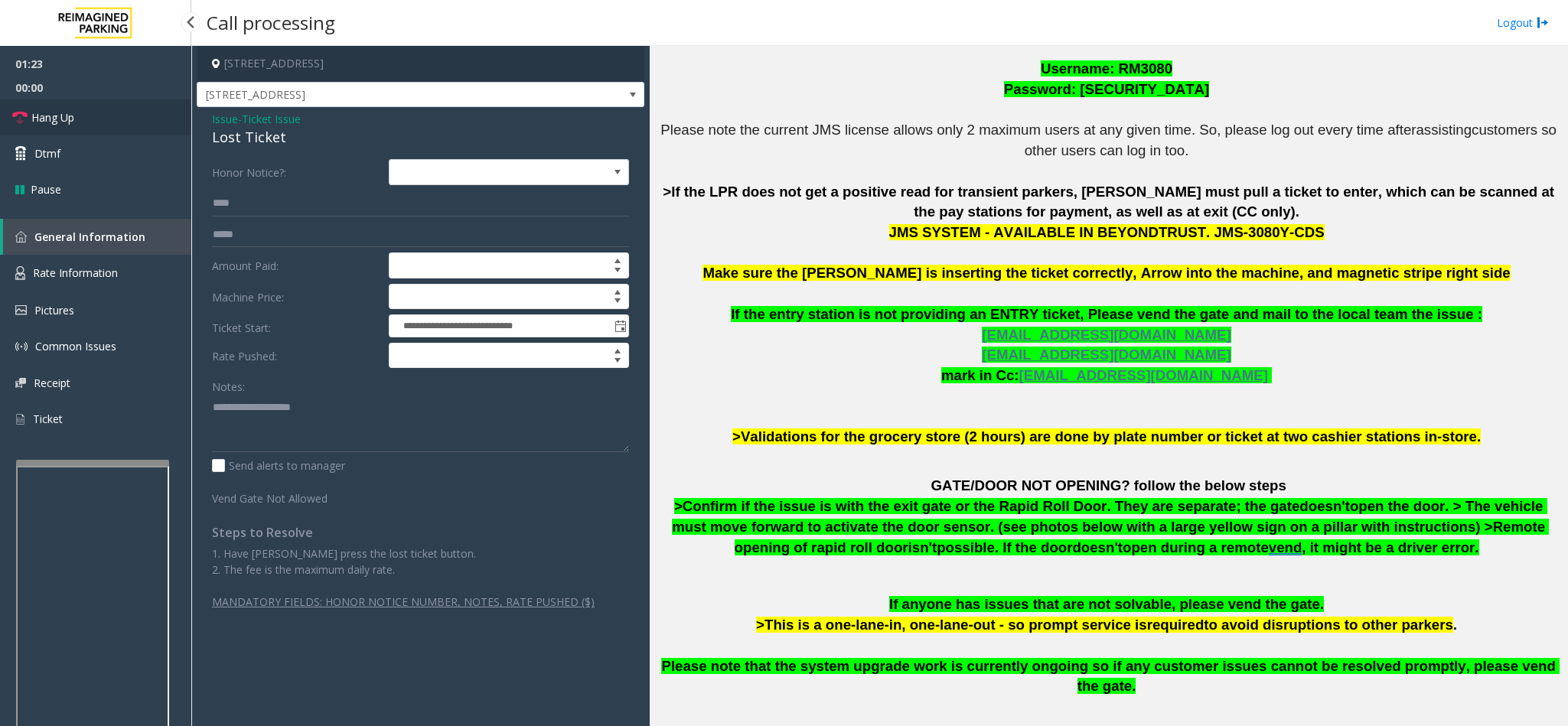
click at [95, 120] on link "Hang Up" at bounding box center [96, 117] width 191 height 36
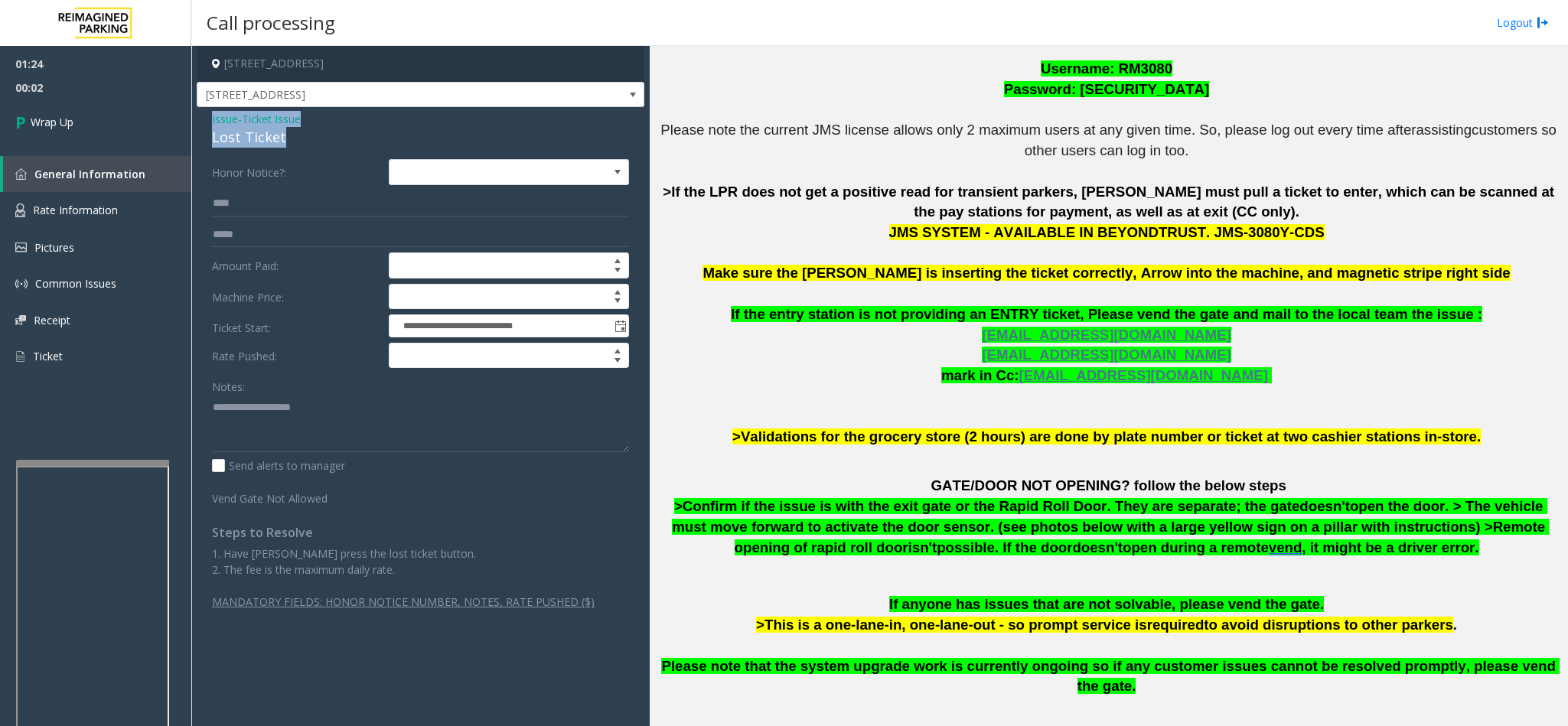
drag, startPoint x: 211, startPoint y: 122, endPoint x: 288, endPoint y: 138, distance: 78.6
click at [288, 138] on div "Issue - Ticket Issue Lost Ticket" at bounding box center [420, 130] width 417 height 37
click at [304, 431] on textarea at bounding box center [420, 423] width 417 height 57
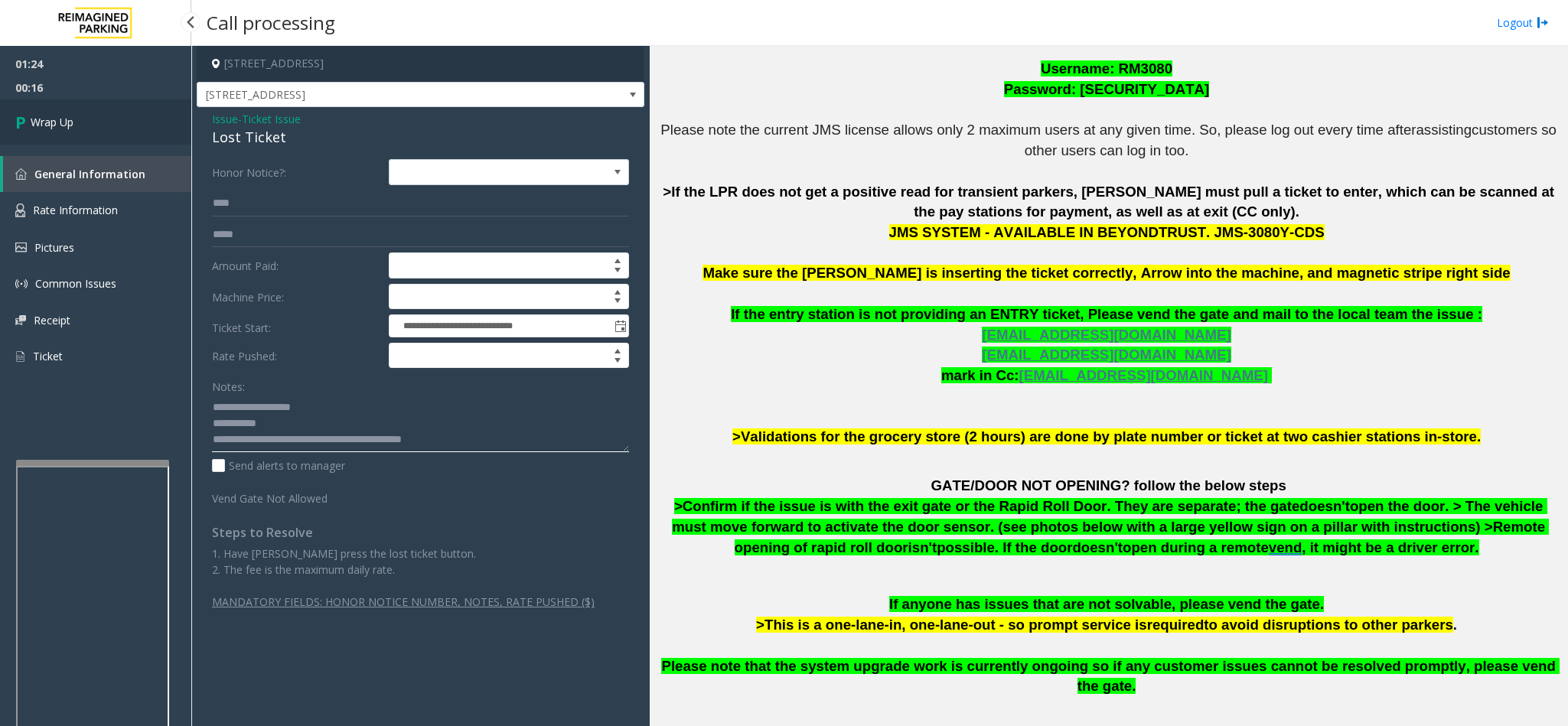
type textarea "**********"
click at [22, 123] on icon at bounding box center [23, 122] width 16 height 25
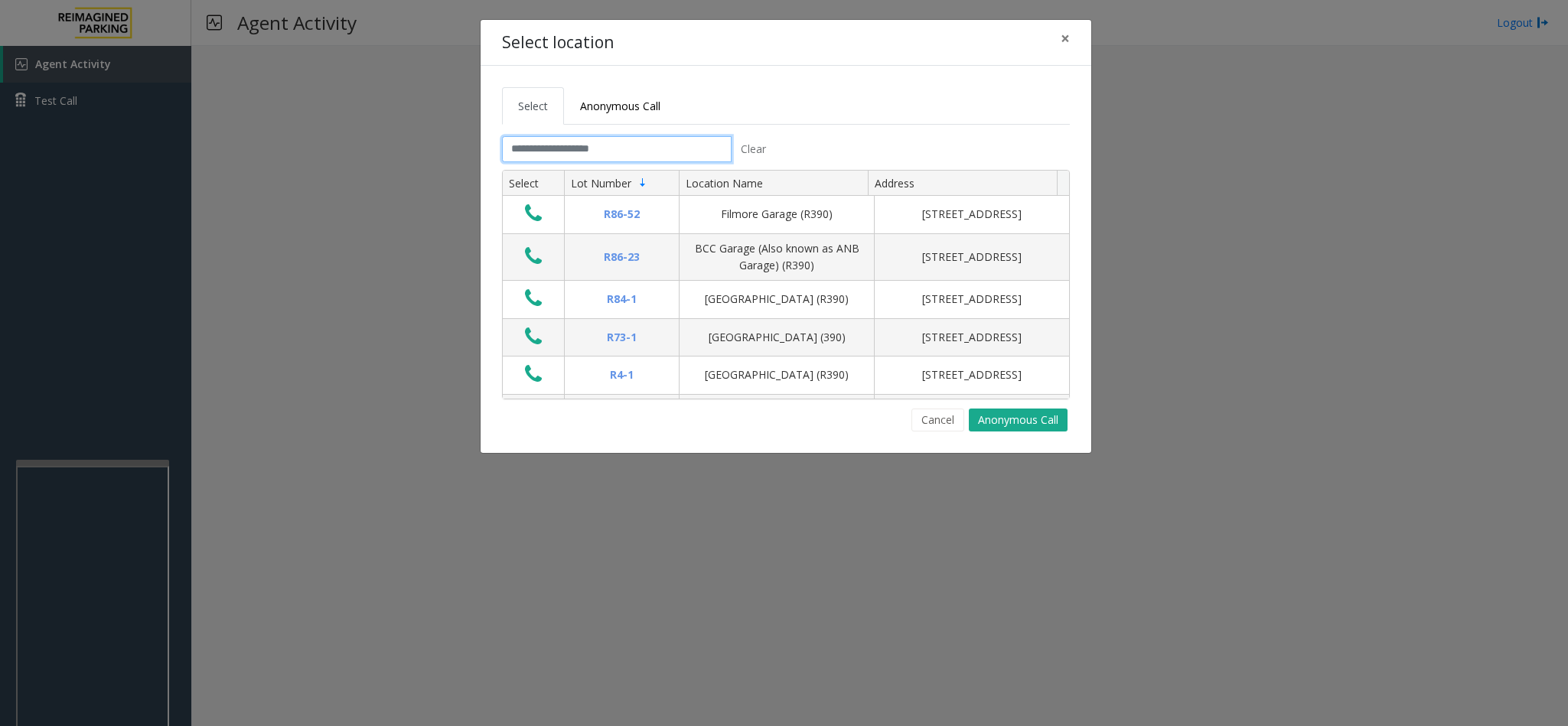
click at [591, 156] on input "text" at bounding box center [617, 150] width 230 height 26
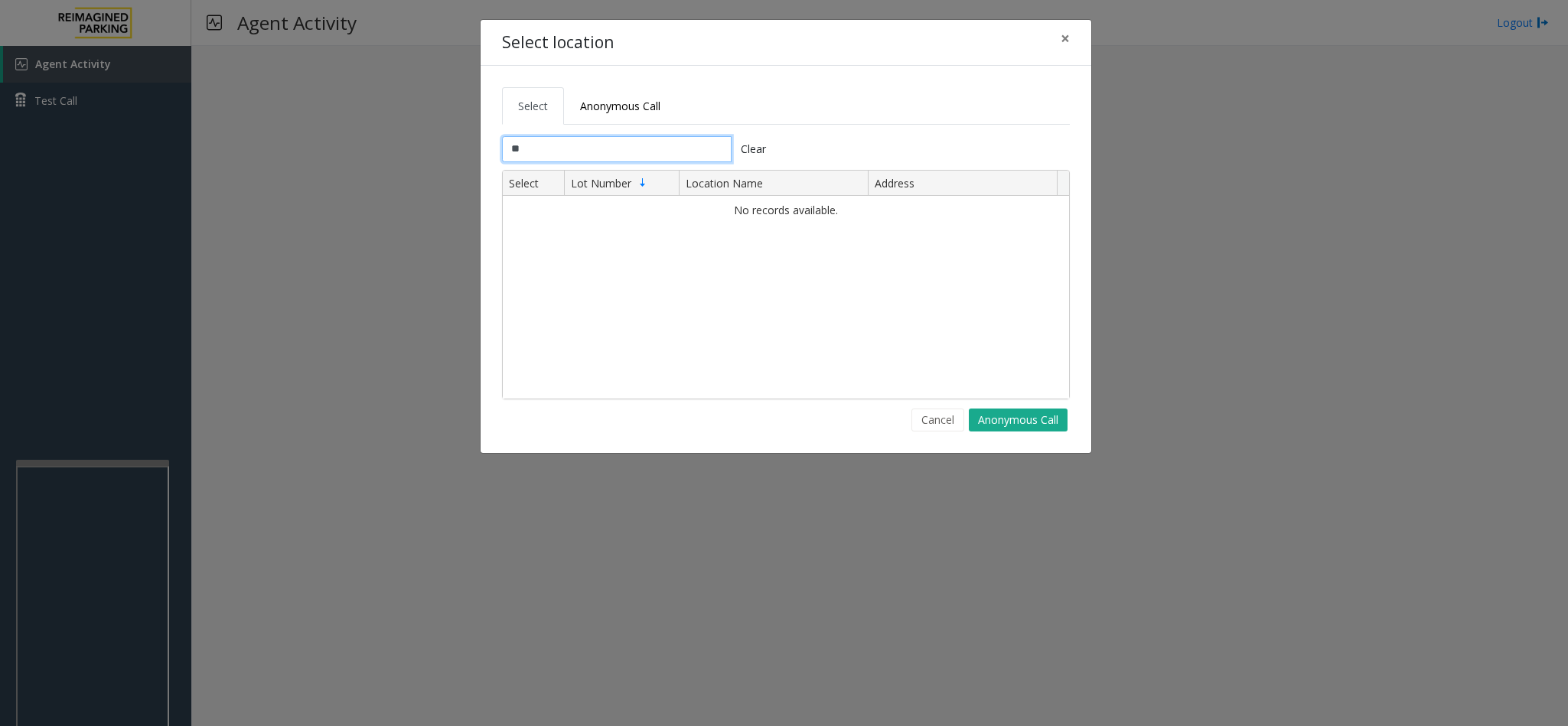
type input "*"
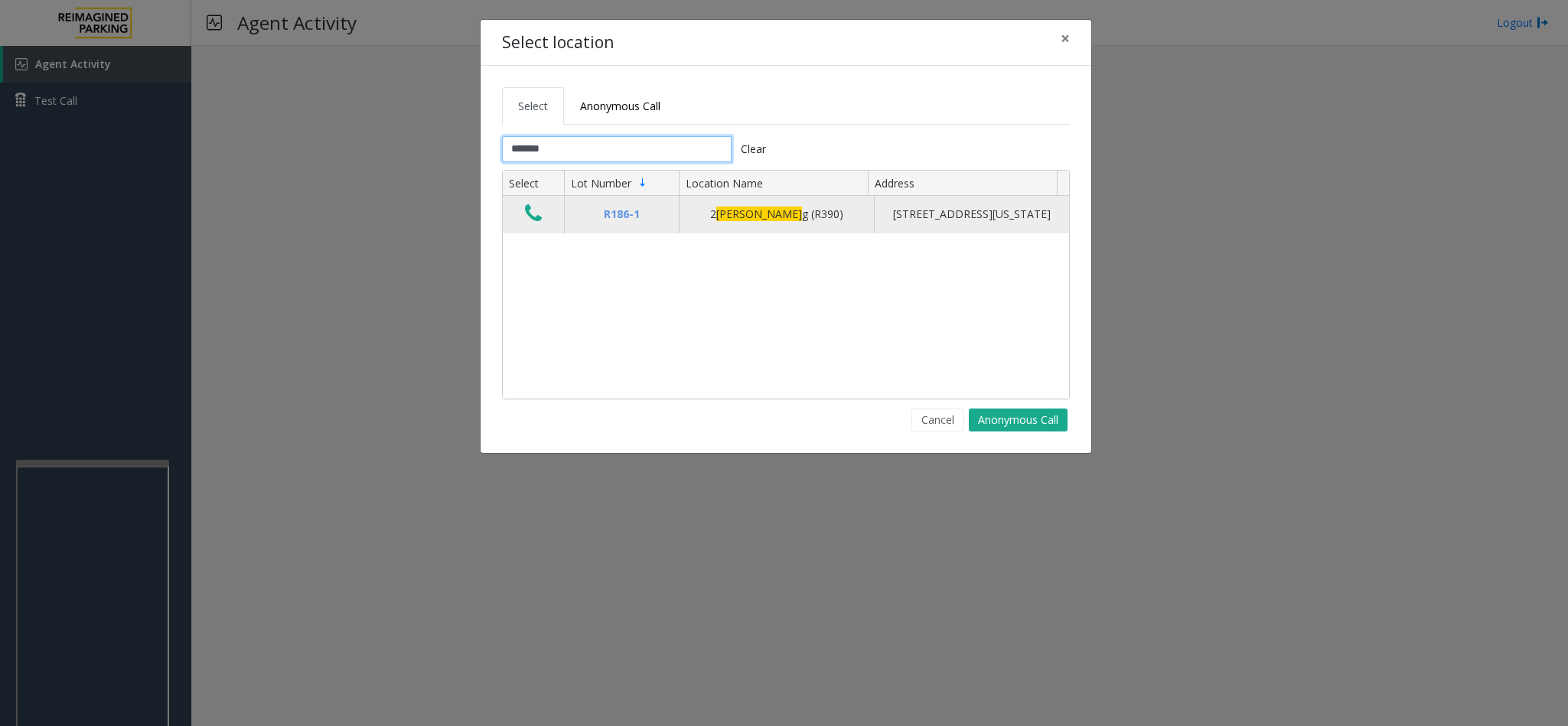
type input "*******"
click at [543, 221] on button "Data table" at bounding box center [533, 214] width 26 height 24
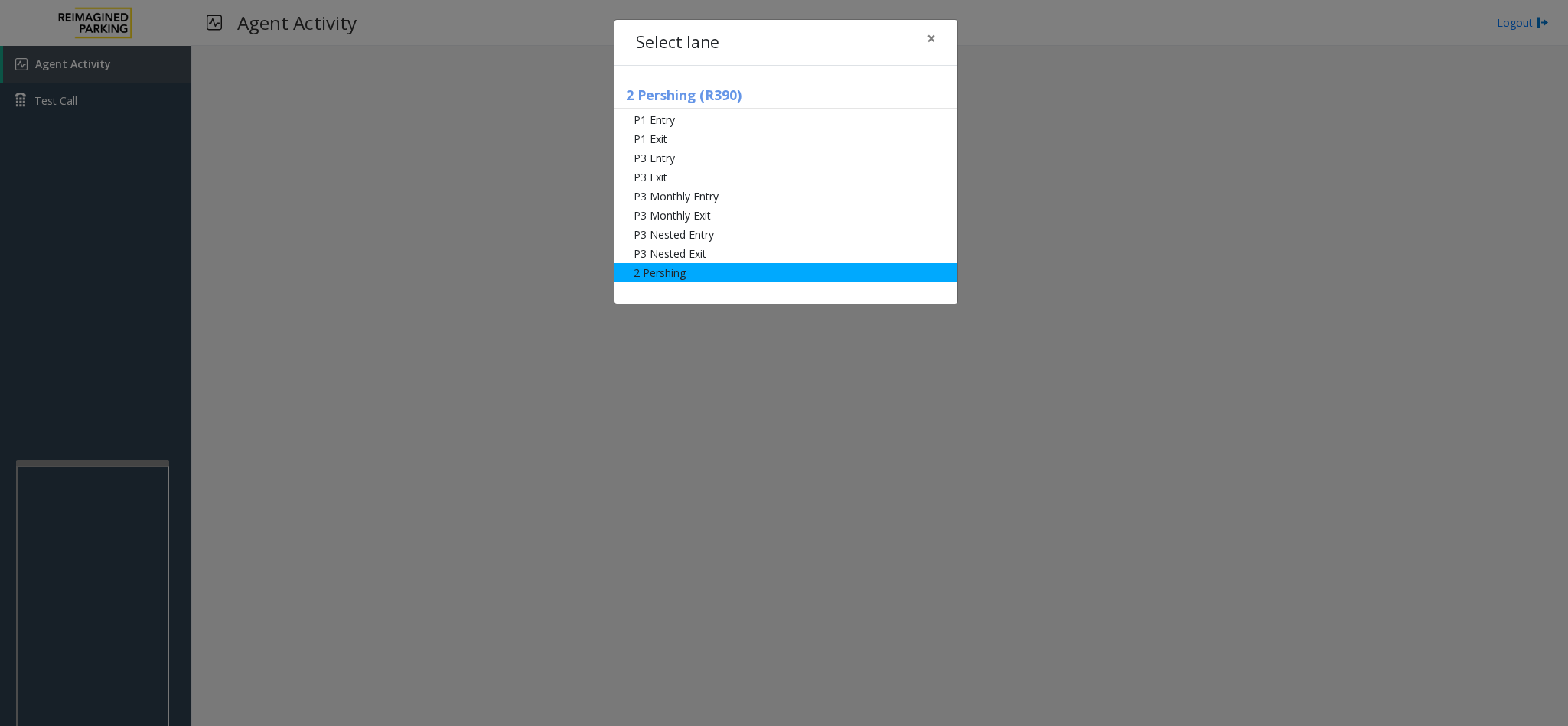
click at [799, 276] on li "2 Pershing" at bounding box center [785, 273] width 343 height 19
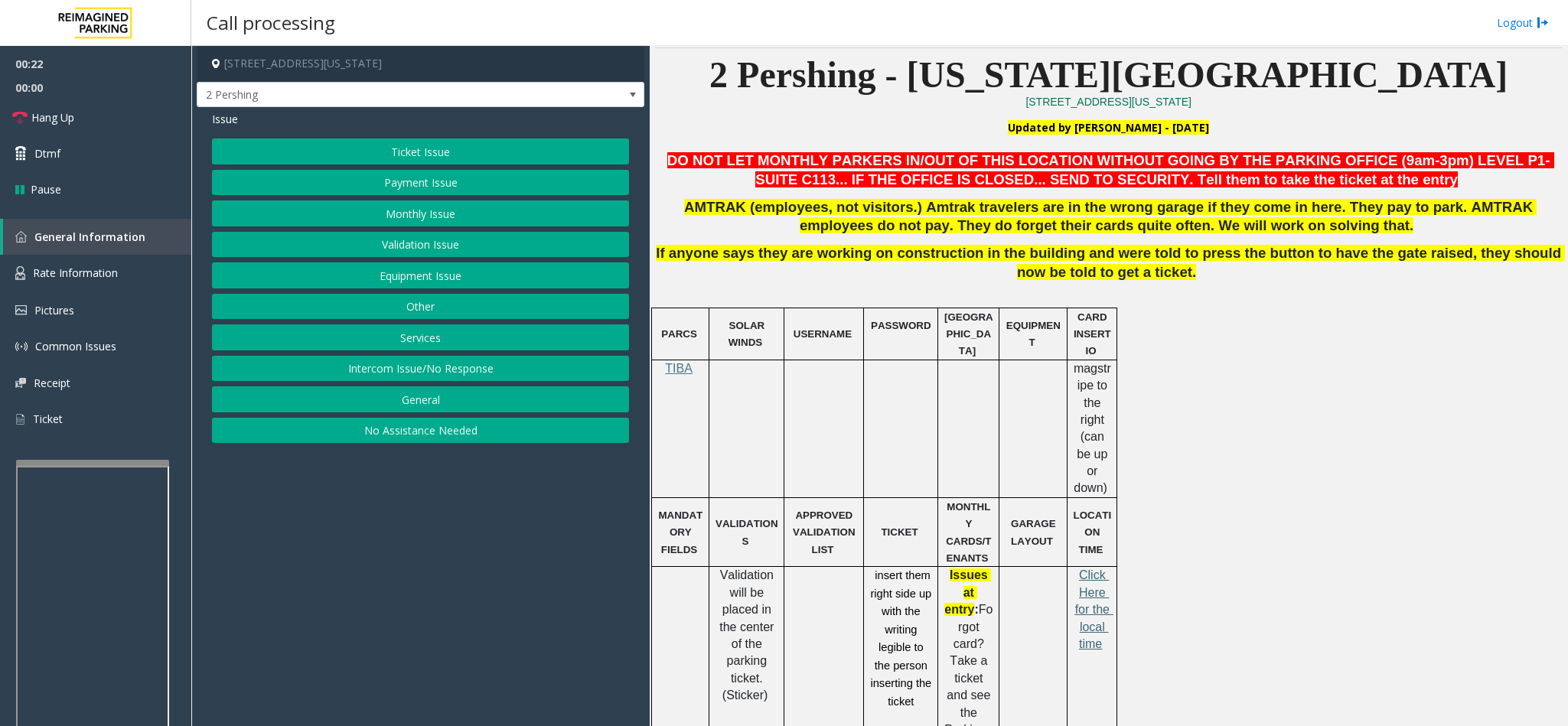
scroll to position [459, 0]
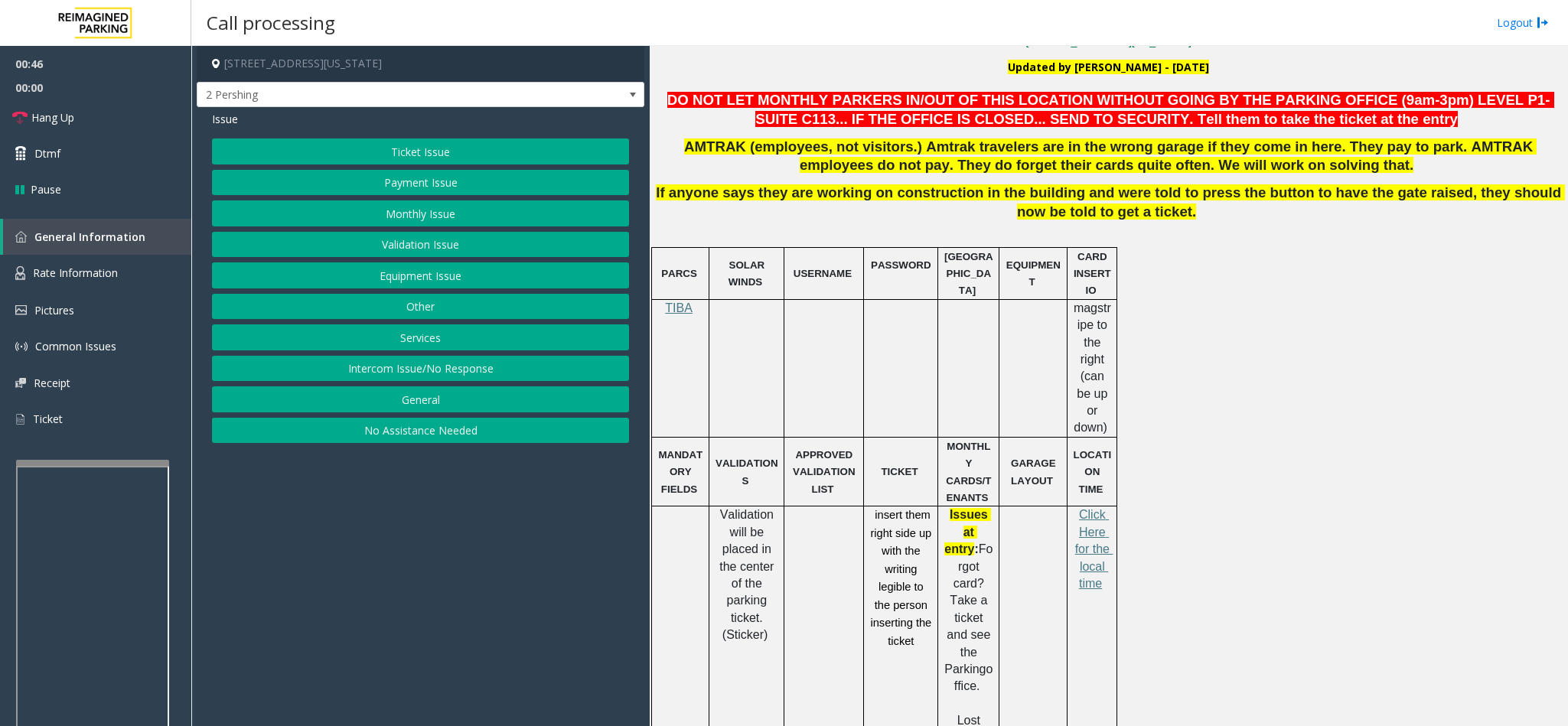
scroll to position [498, 0]
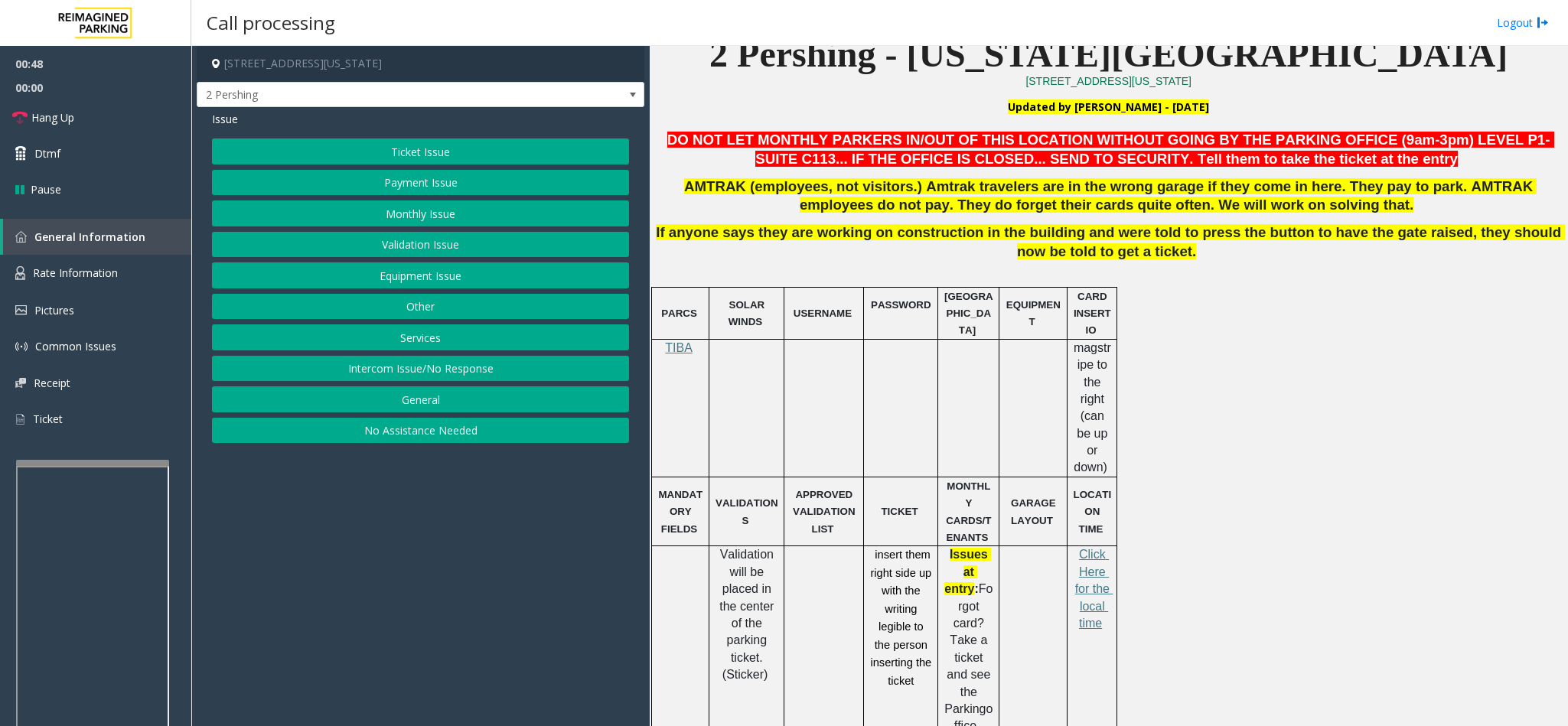
click at [672, 359] on td "TIBA" at bounding box center [681, 408] width 57 height 137
click at [680, 350] on span "TIBA" at bounding box center [679, 347] width 28 height 13
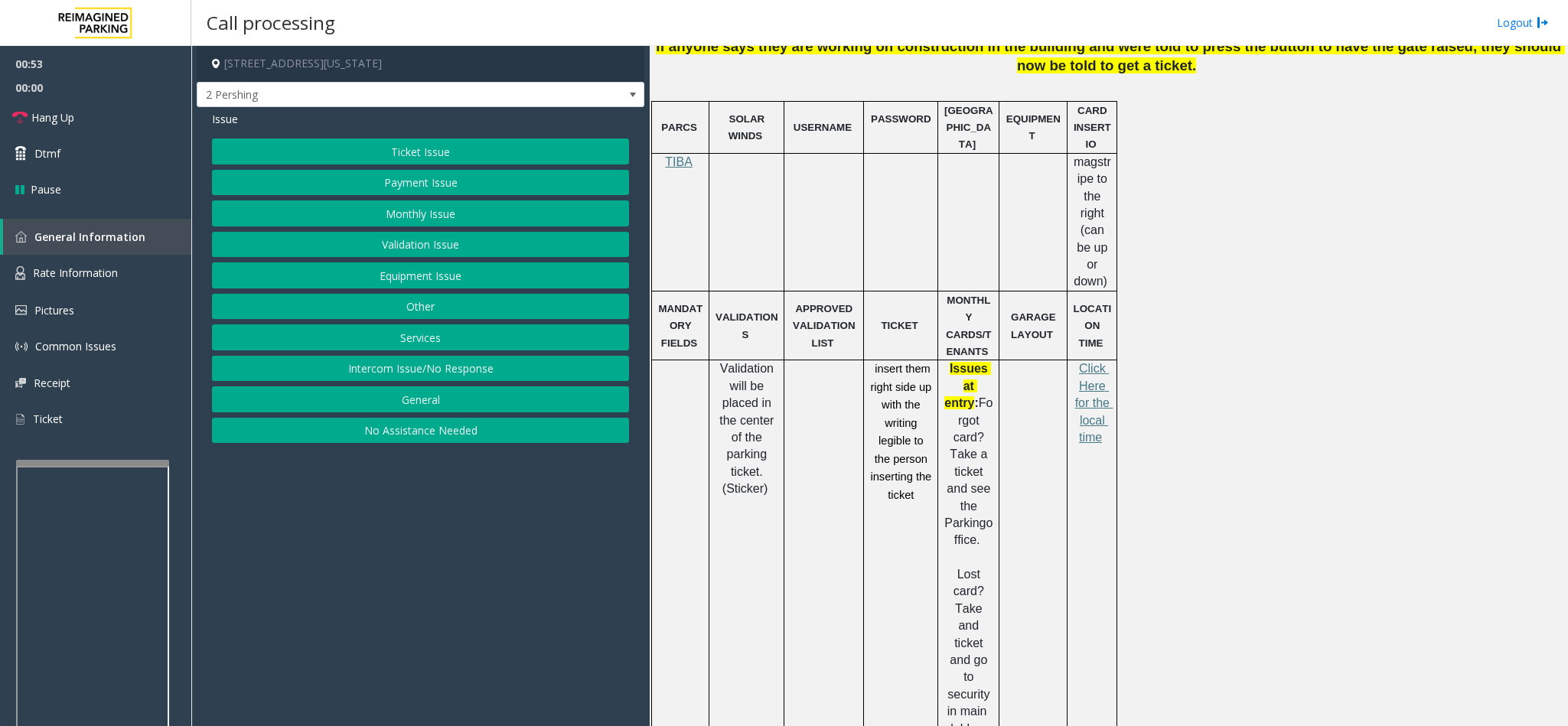
scroll to position [728, 0]
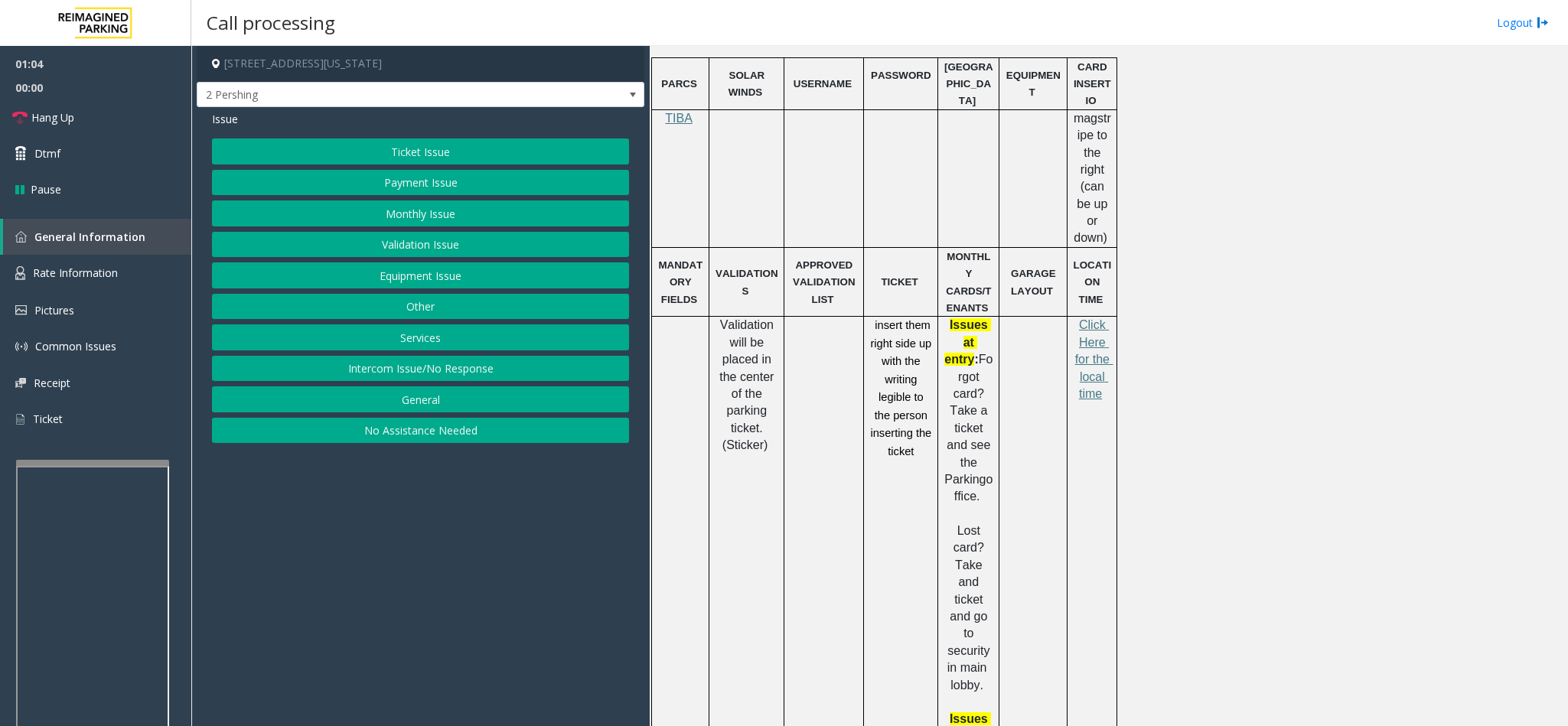
click at [366, 182] on button "Payment Issue" at bounding box center [420, 183] width 417 height 26
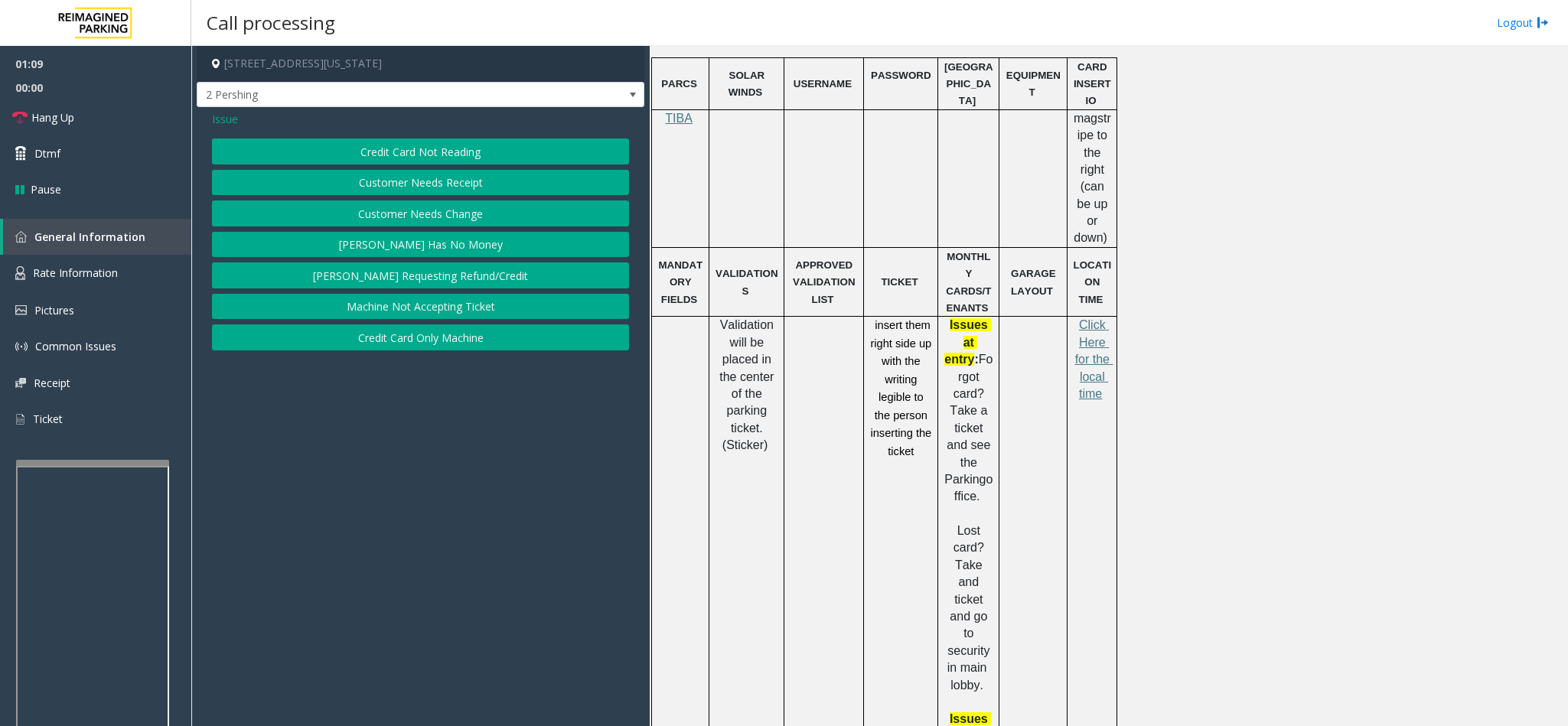
click at [445, 347] on button "Credit Card Only Machine" at bounding box center [420, 337] width 417 height 26
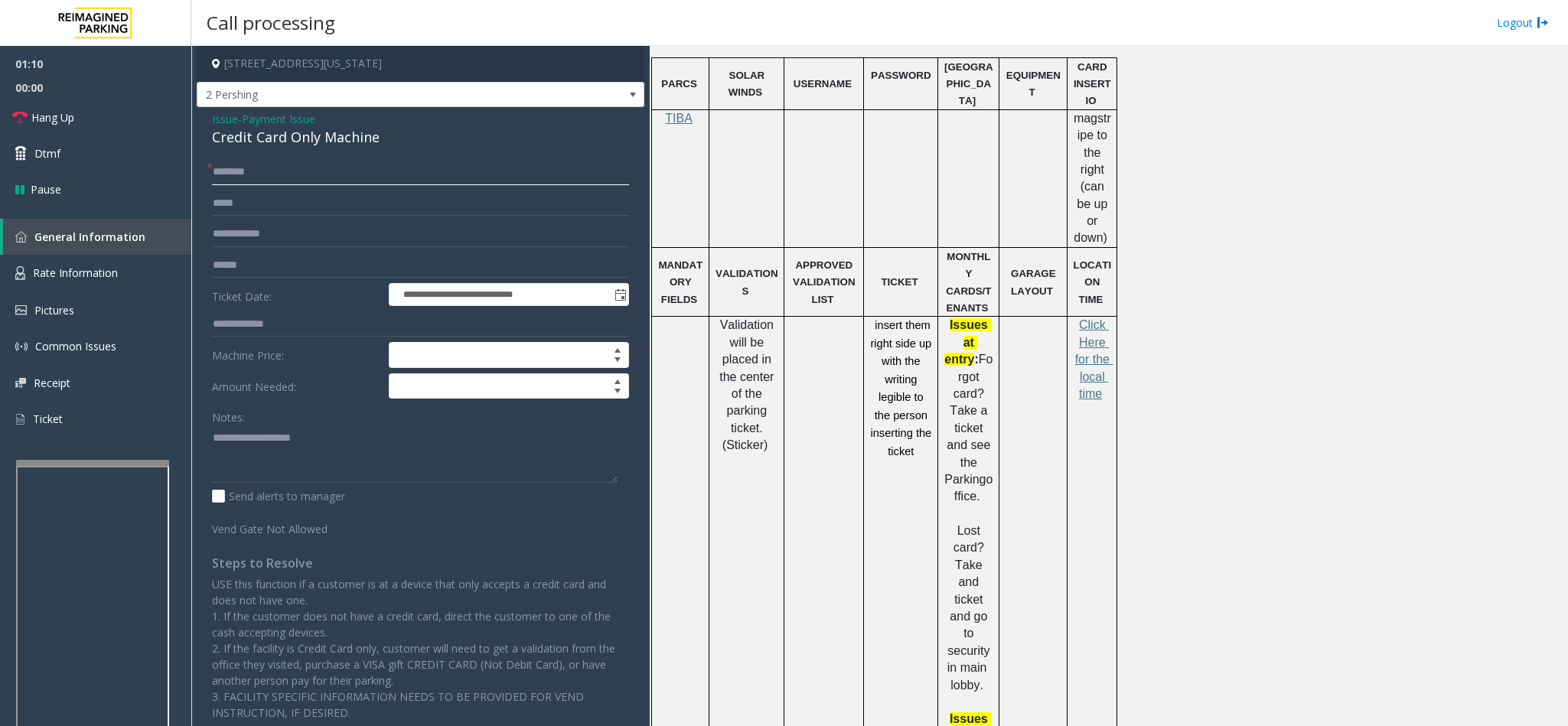
click at [260, 175] on input "text" at bounding box center [420, 172] width 417 height 26
click at [270, 262] on input "text" at bounding box center [420, 265] width 417 height 26
type input "*******"
click at [249, 177] on input "text" at bounding box center [420, 172] width 417 height 26
type input "*"
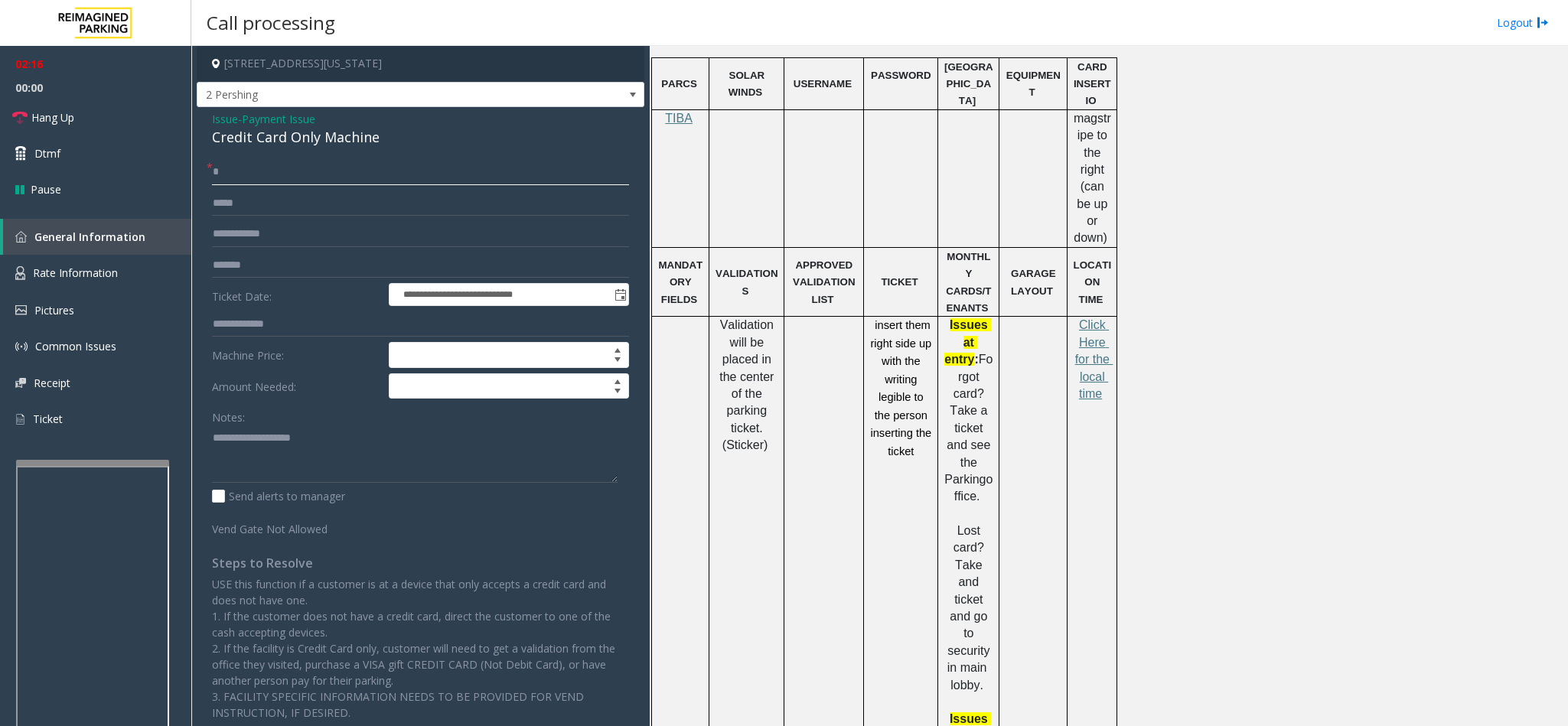
type input "**"
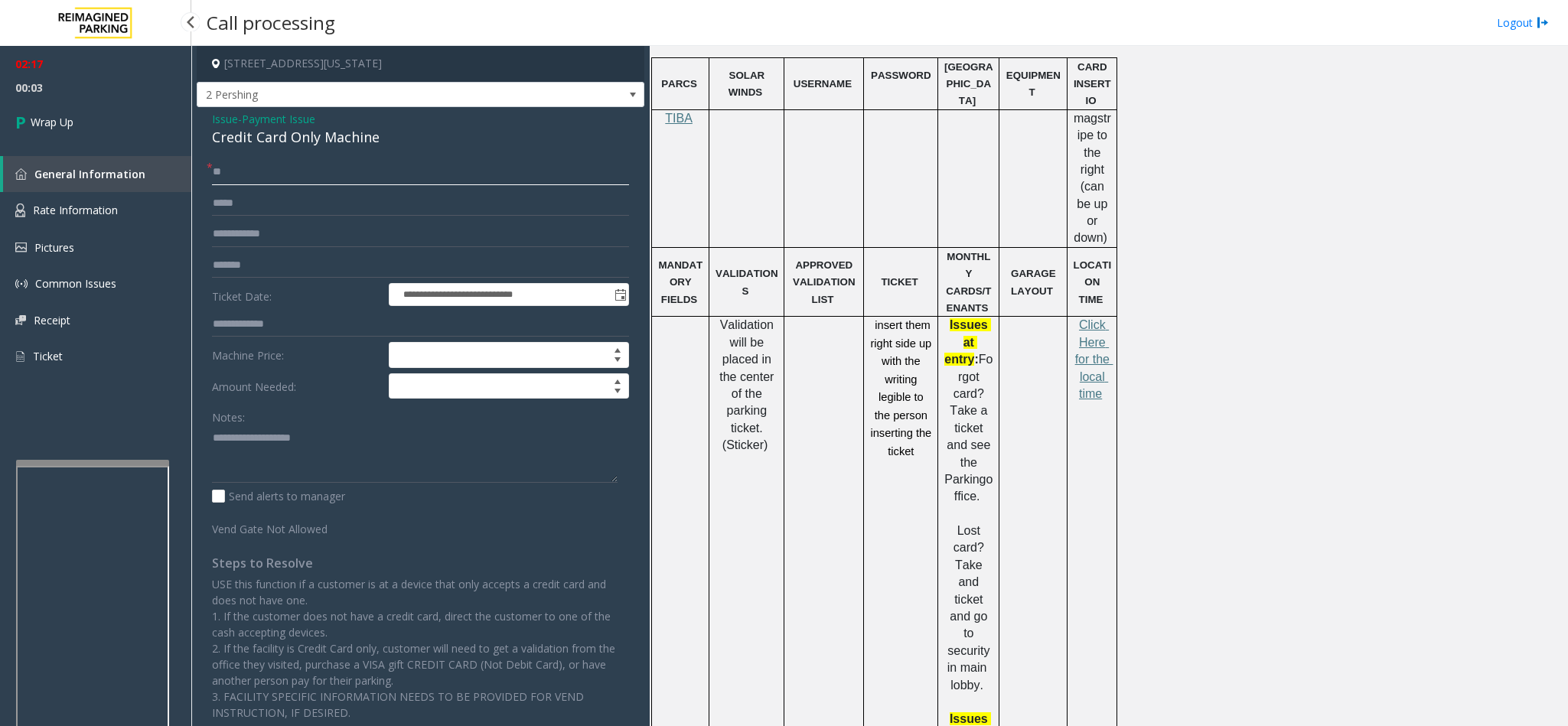
drag, startPoint x: 260, startPoint y: 173, endPoint x: 170, endPoint y: 173, distance: 90.0
click at [170, 173] on app-root "**********" at bounding box center [784, 363] width 1568 height 726
type input "*"
type input "**"
drag, startPoint x: 207, startPoint y: 117, endPoint x: 397, endPoint y: 151, distance: 193.0
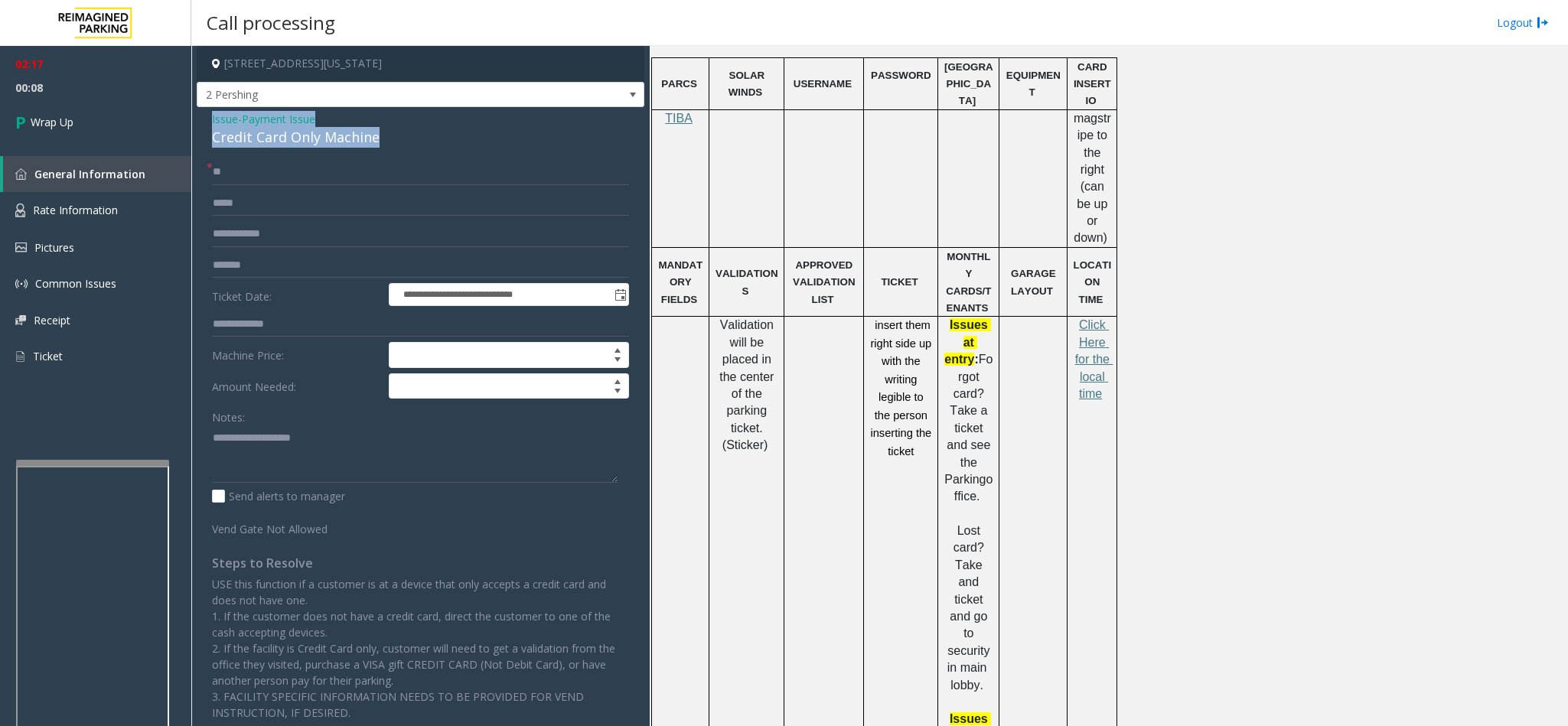
click at [397, 151] on div "**********" at bounding box center [420, 445] width 448 height 677
click at [298, 475] on textarea at bounding box center [415, 454] width 405 height 57
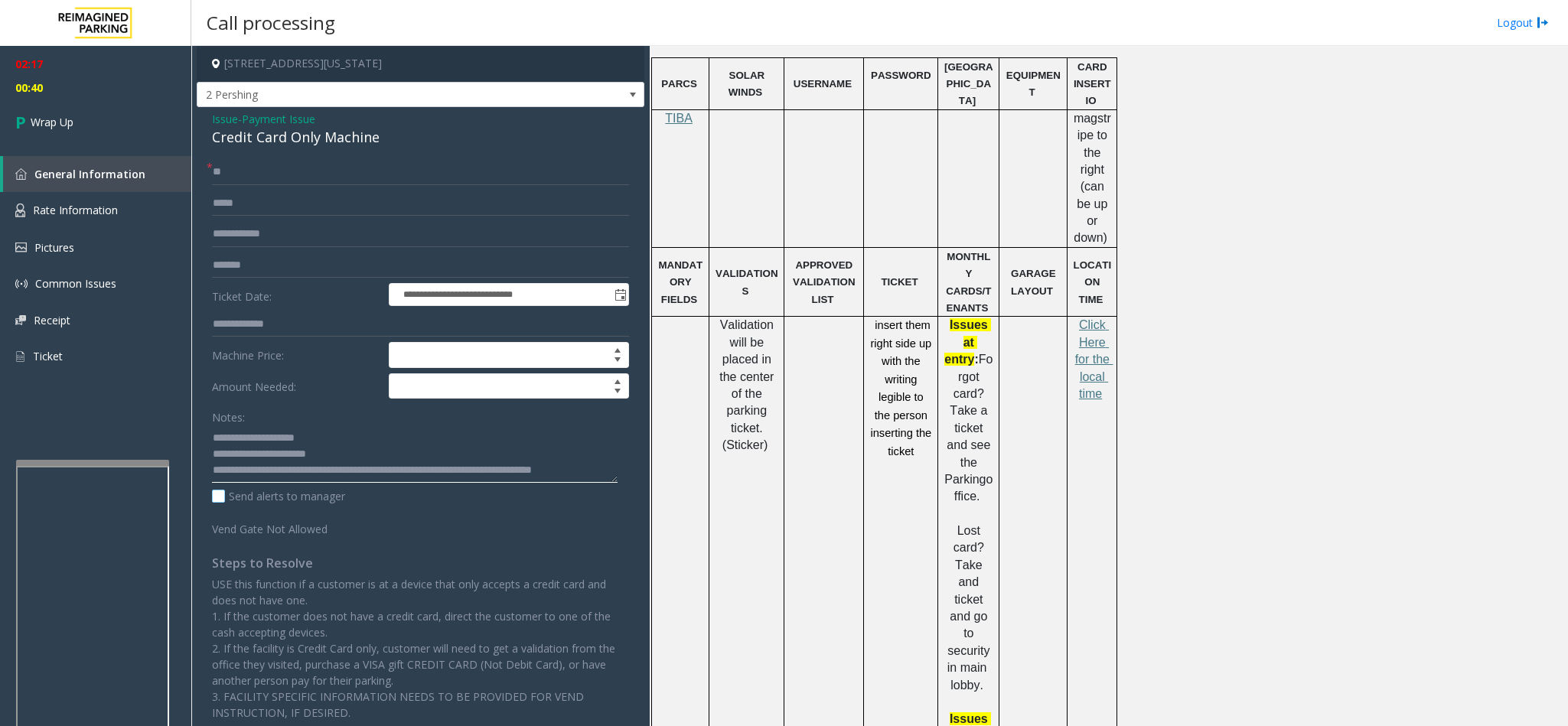
scroll to position [11, 0]
type textarea "**********"
click at [63, 129] on span "Wrap Up" at bounding box center [51, 122] width 43 height 16
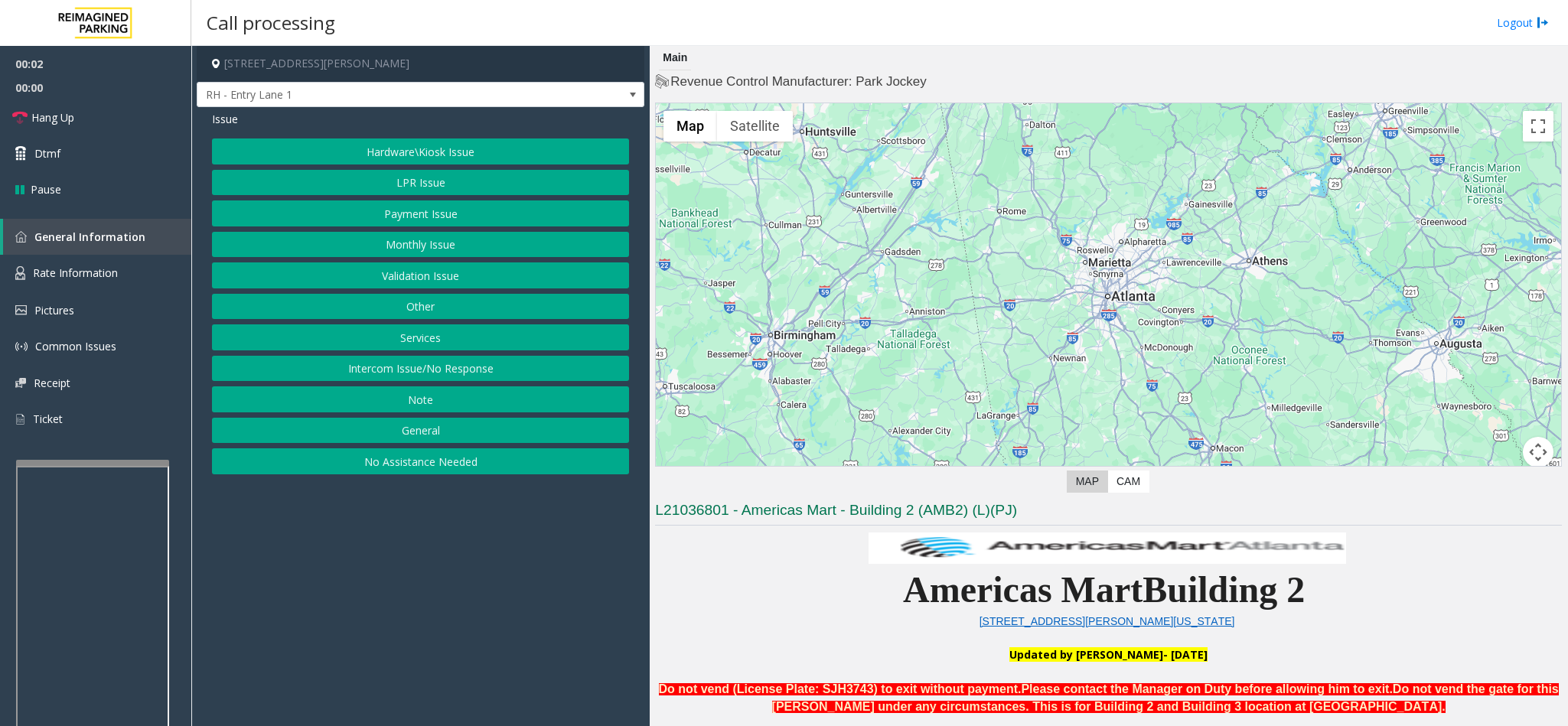
click at [772, 633] on p at bounding box center [1108, 637] width 907 height 17
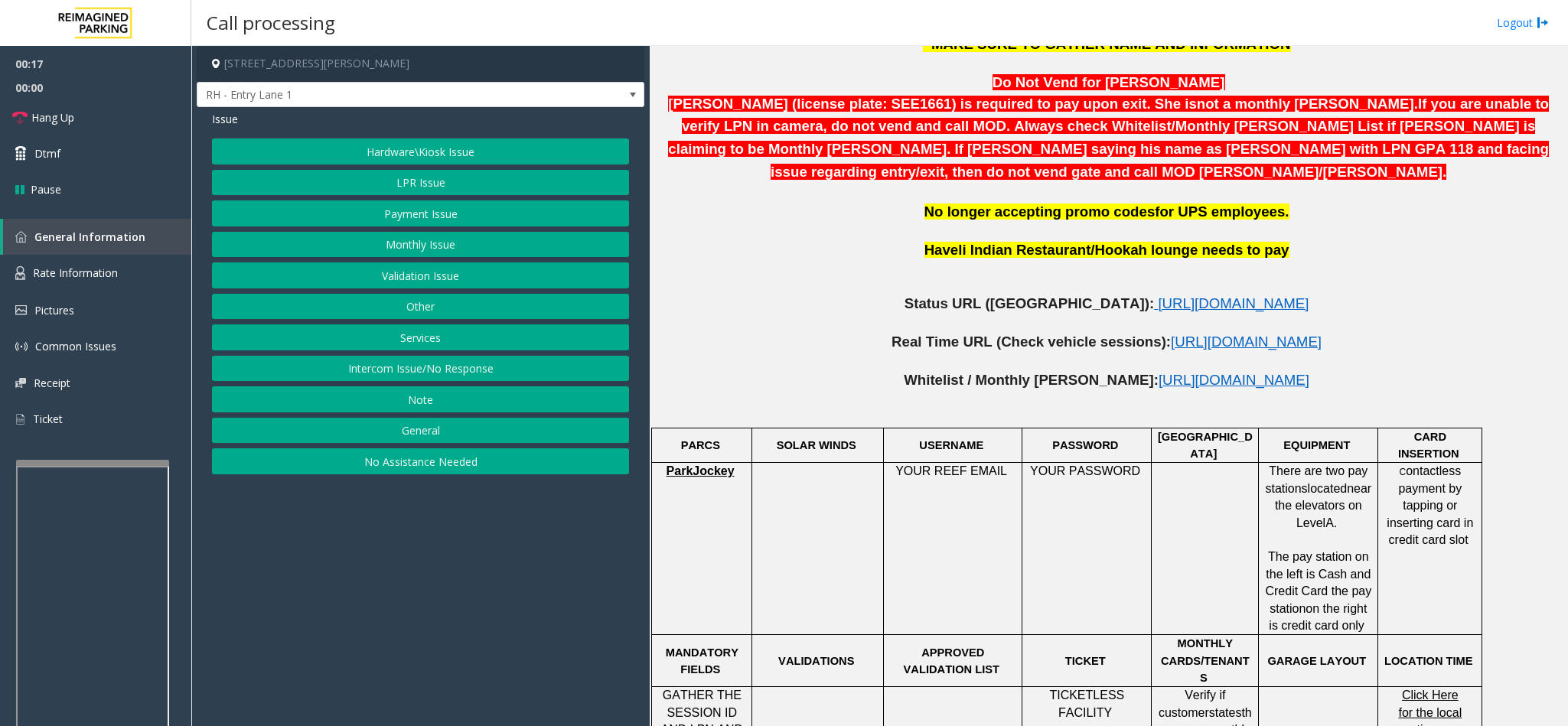
scroll to position [689, 0]
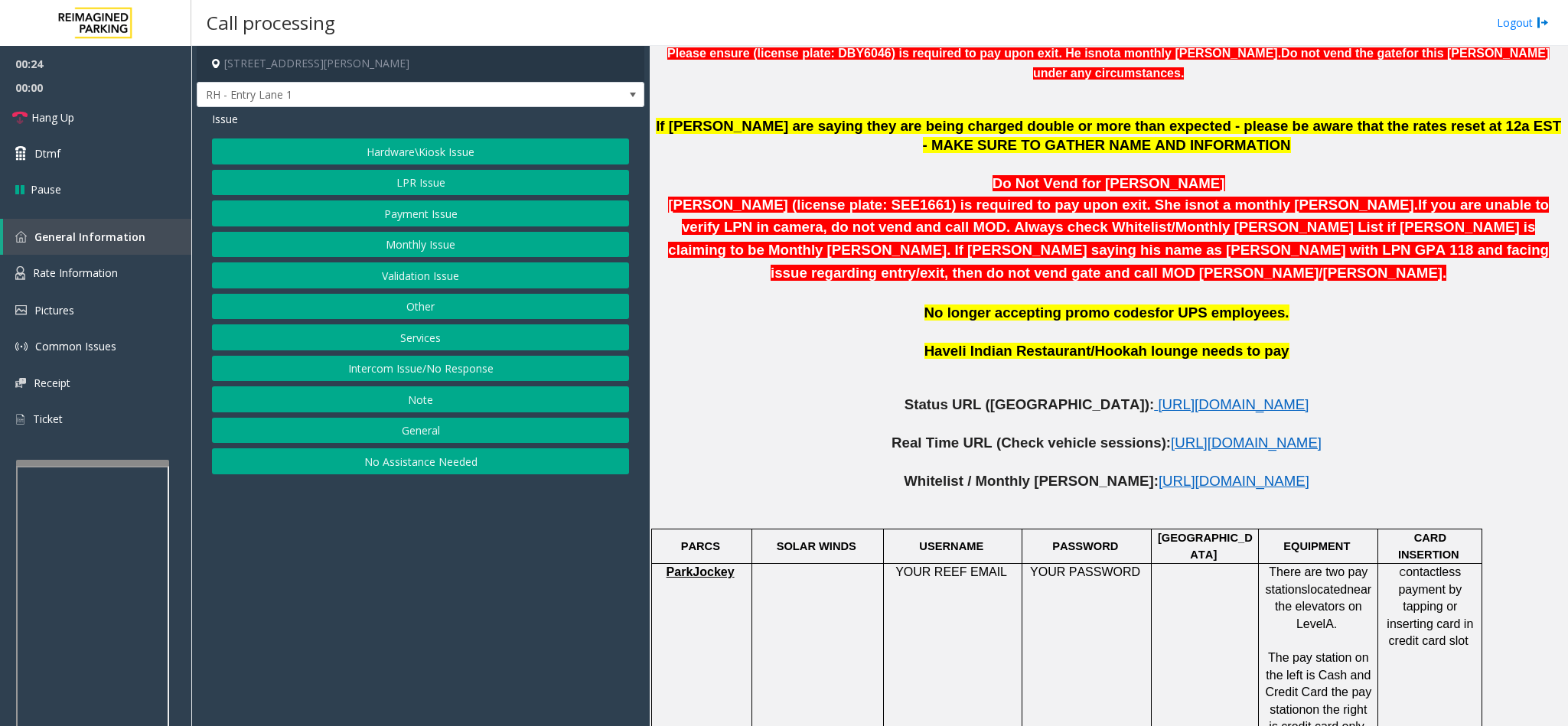
click at [413, 374] on button "Intercom Issue/No Response" at bounding box center [420, 369] width 417 height 26
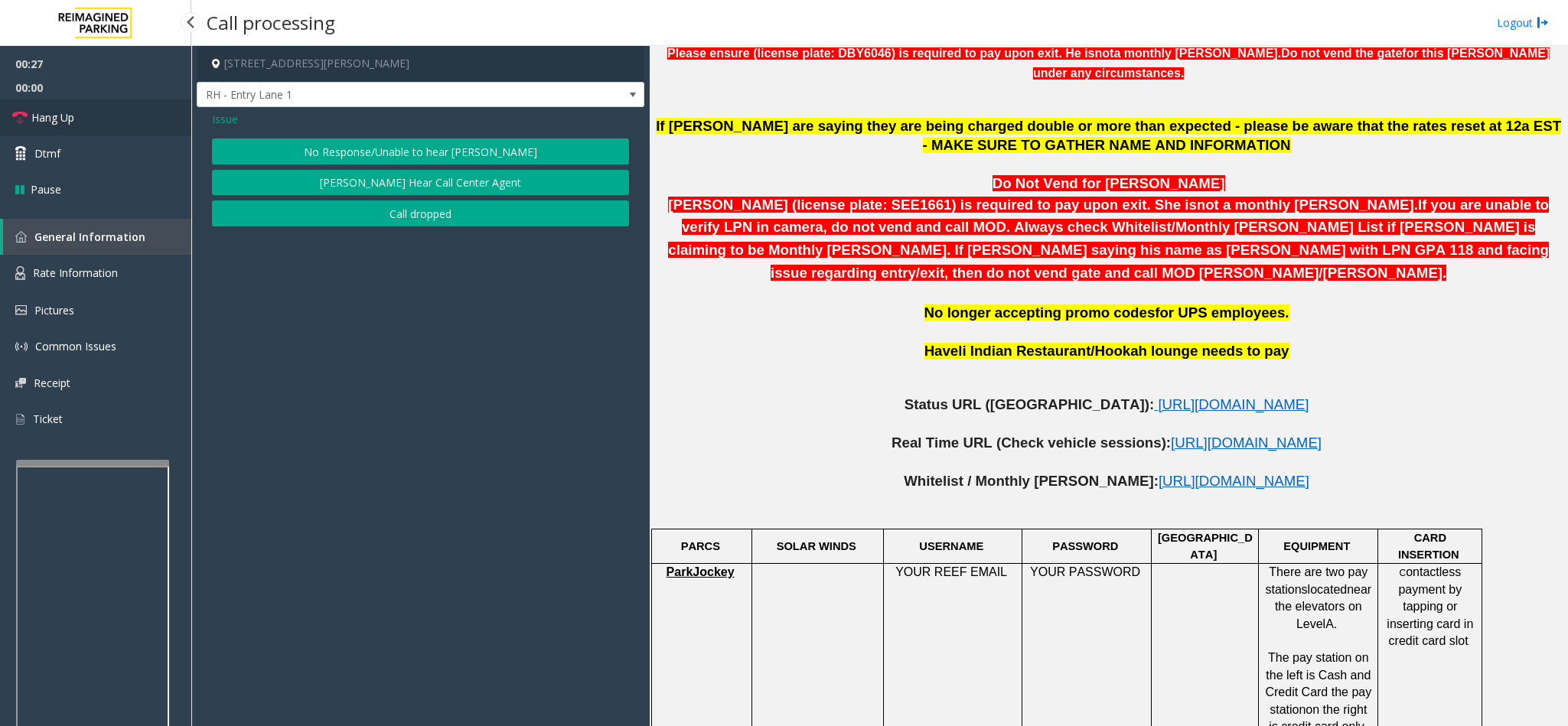
click at [106, 123] on link "Hang Up" at bounding box center [96, 117] width 191 height 36
click at [326, 150] on button "No Response/Unable to hear [PERSON_NAME]" at bounding box center [420, 151] width 417 height 26
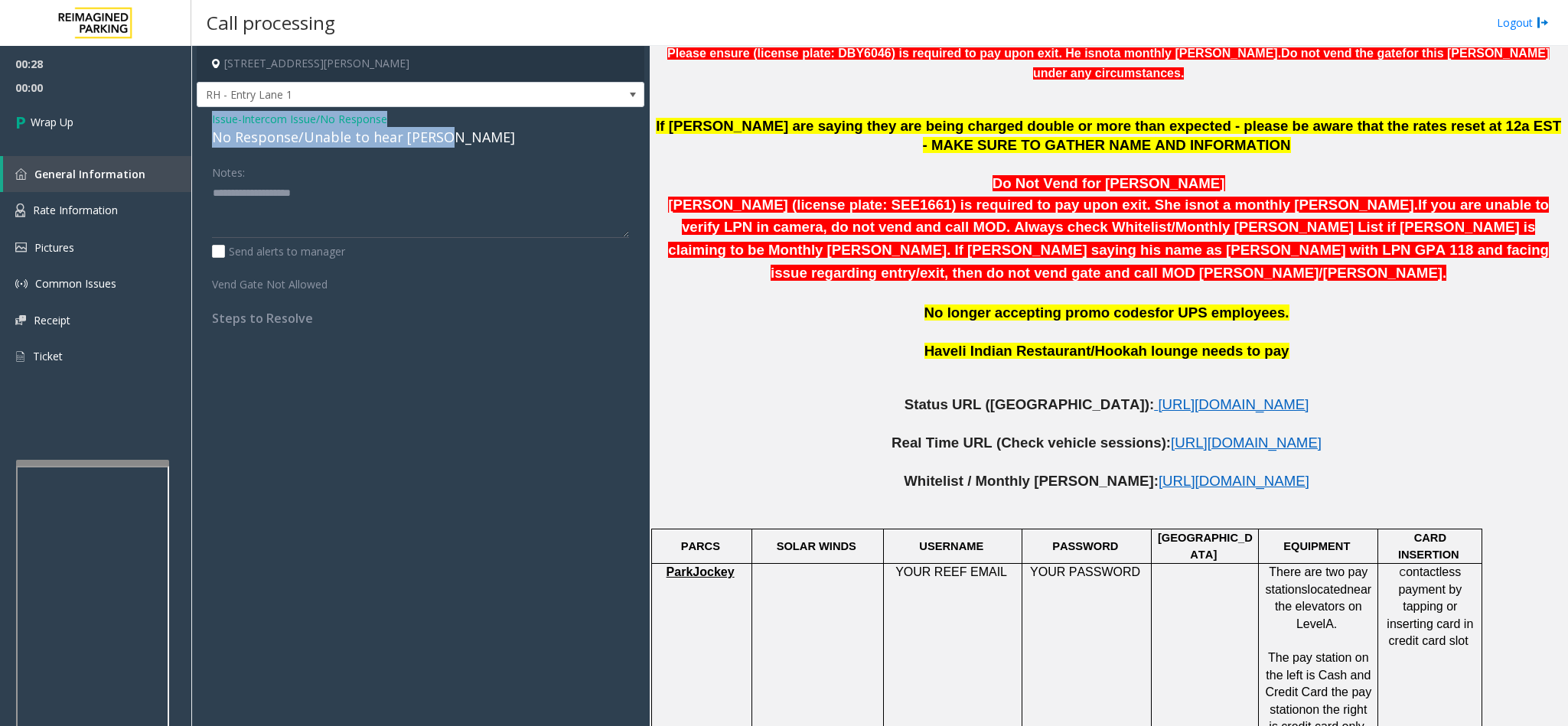
drag, startPoint x: 203, startPoint y: 122, endPoint x: 473, endPoint y: 131, distance: 270.1
click at [473, 131] on div "Issue - Intercom Issue/No Response No Response/Unable to hear [PERSON_NAME] Not…" at bounding box center [420, 223] width 448 height 234
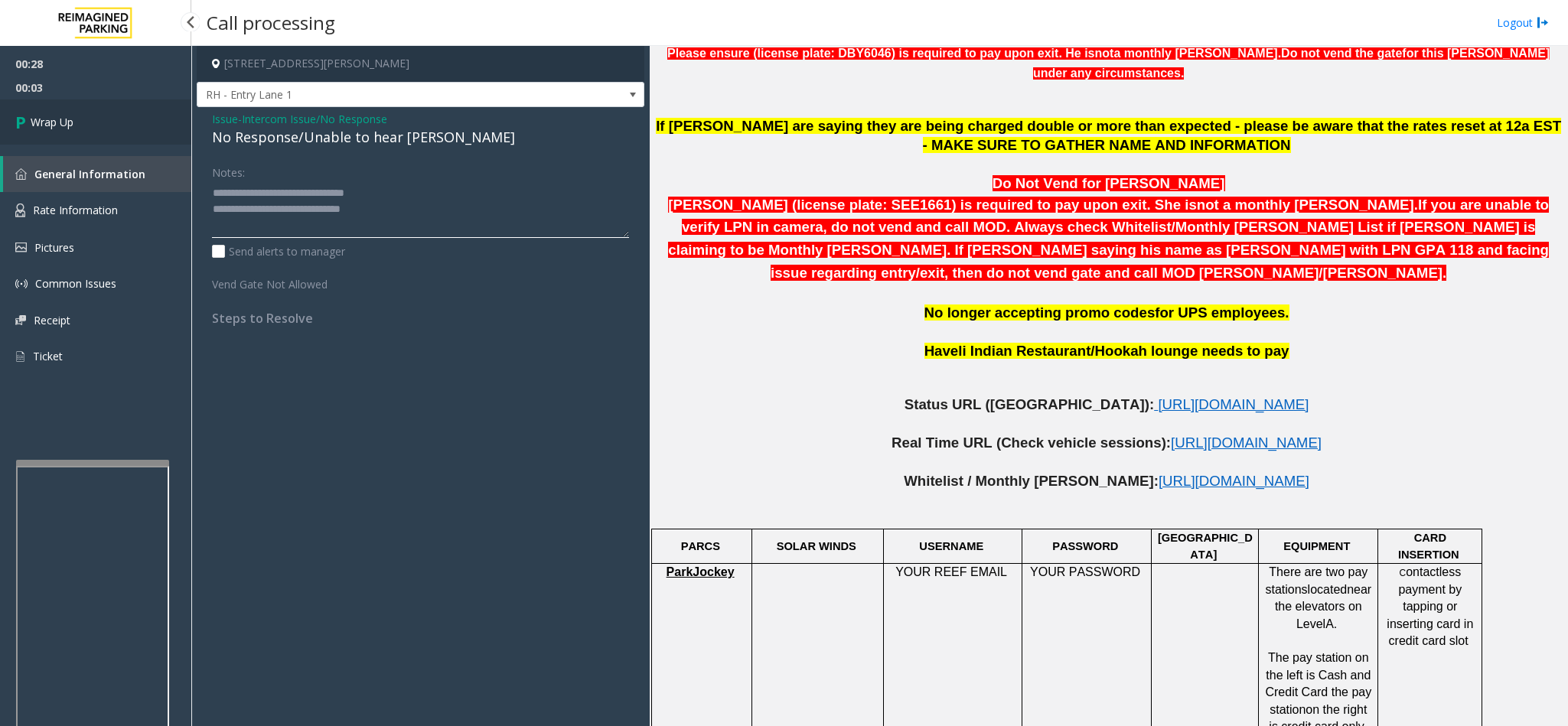
type textarea "**********"
click at [92, 129] on link "Wrap Up" at bounding box center [96, 122] width 191 height 45
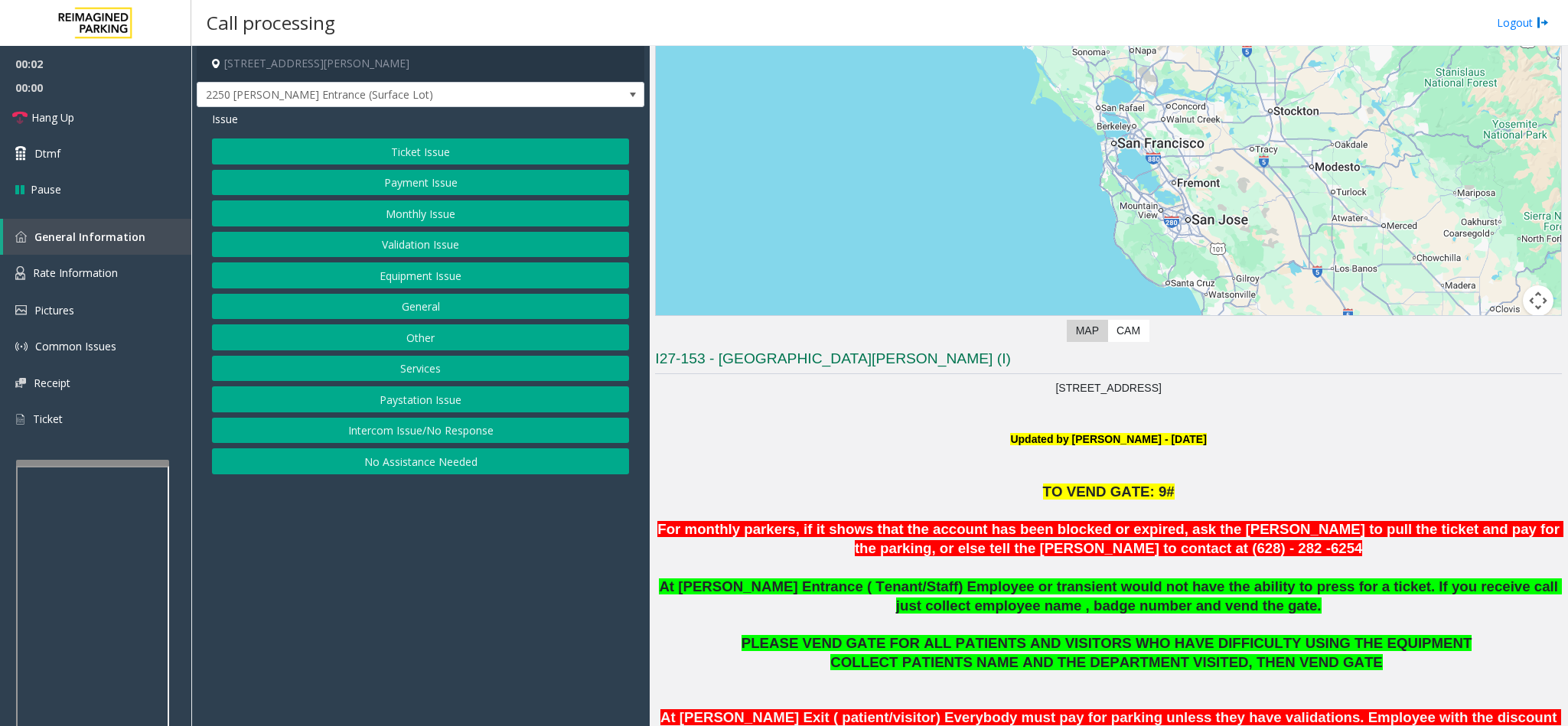
scroll to position [344, 0]
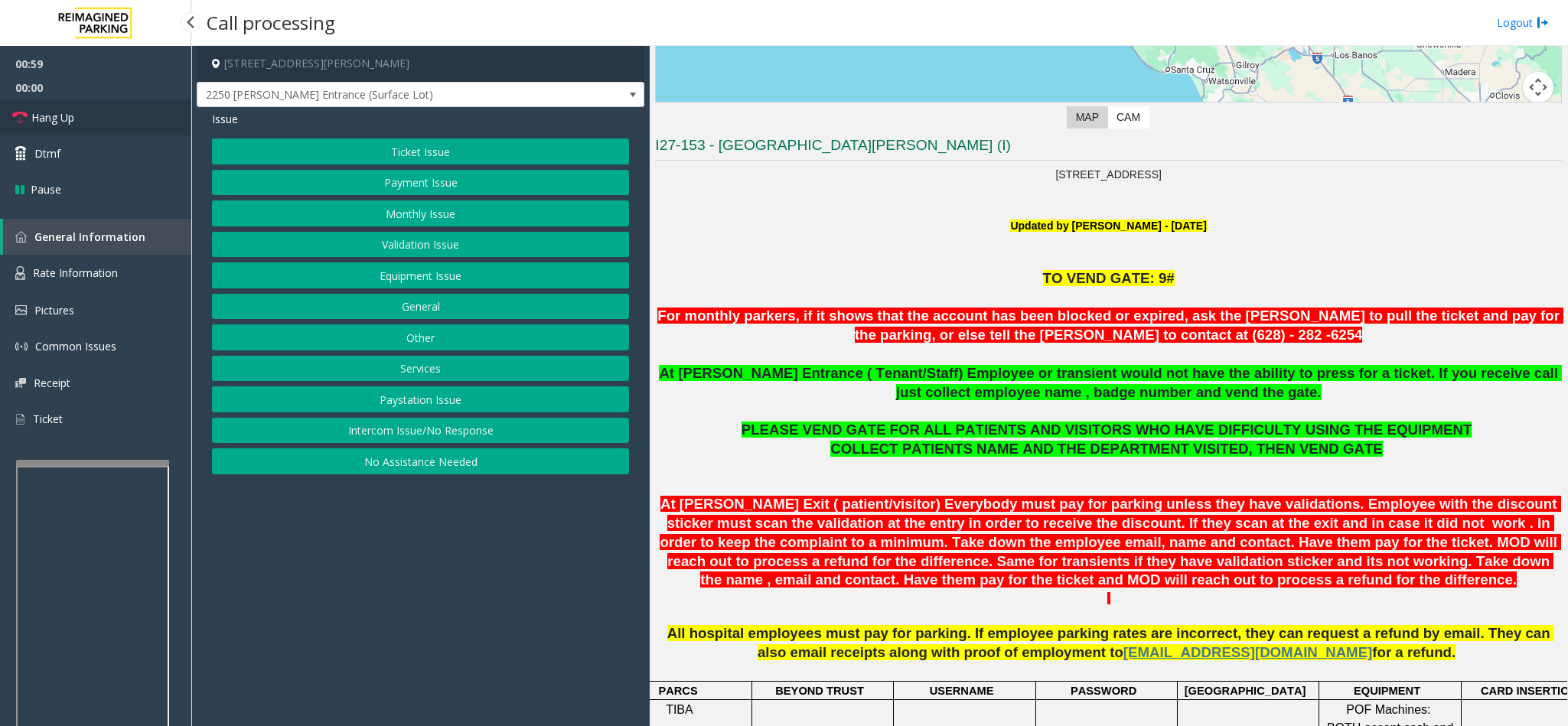
click at [138, 124] on link "Hang Up" at bounding box center [96, 117] width 191 height 36
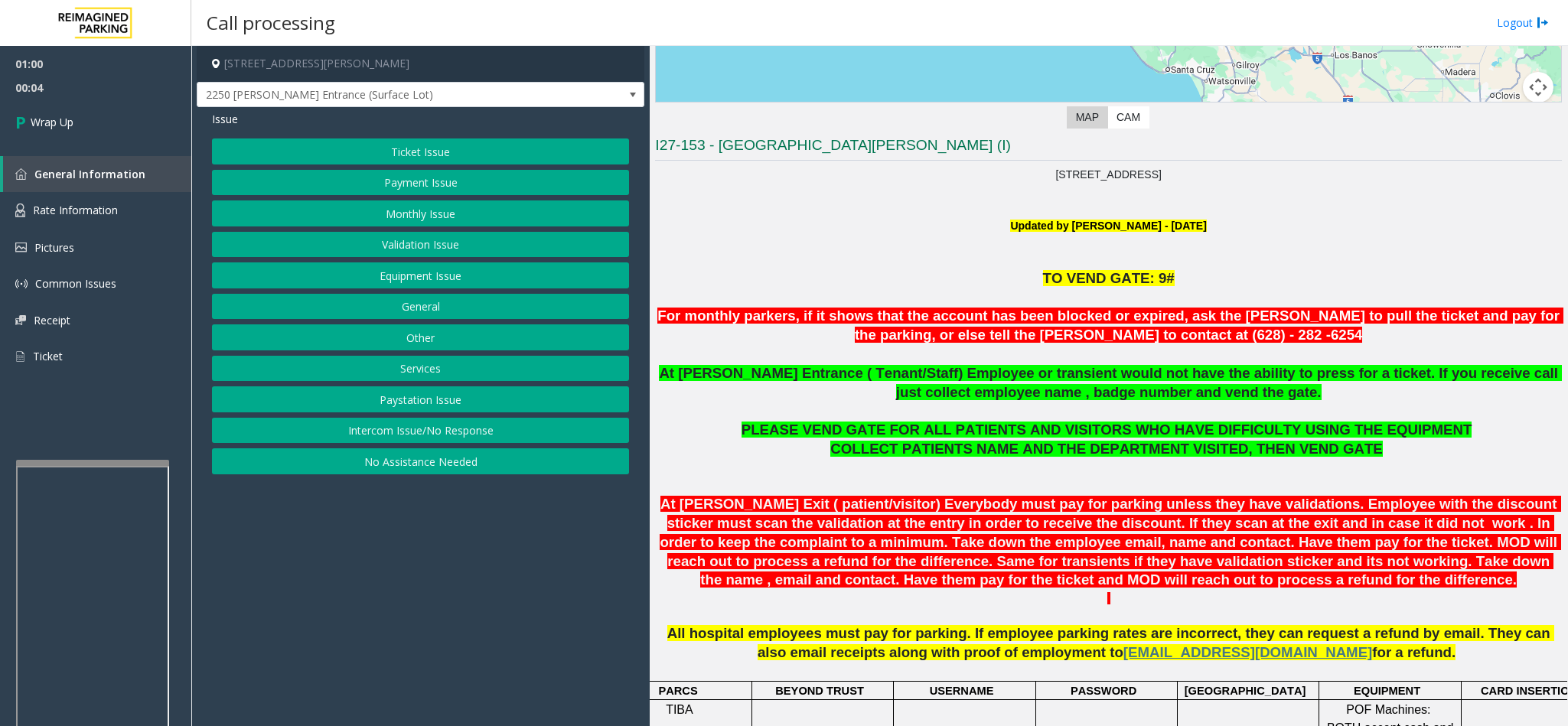
click at [439, 280] on button "Equipment Issue" at bounding box center [420, 276] width 417 height 26
click at [396, 283] on button "Gate / Door Won't Open" at bounding box center [420, 276] width 417 height 26
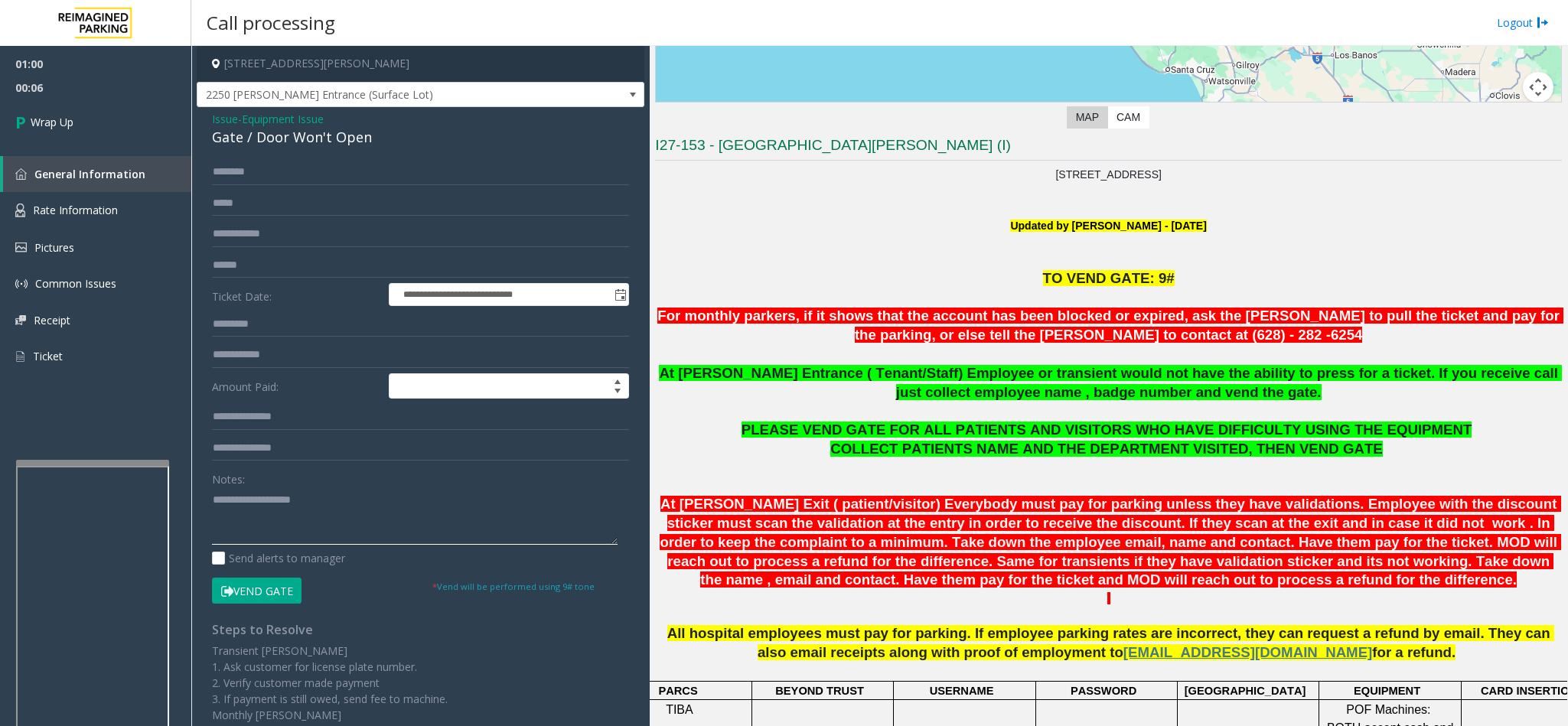
click at [278, 503] on textarea at bounding box center [415, 516] width 405 height 57
drag, startPoint x: 204, startPoint y: 122, endPoint x: 377, endPoint y: 136, distance: 173.6
click at [377, 136] on div "**********" at bounding box center [420, 478] width 448 height 743
click at [379, 535] on textarea at bounding box center [415, 516] width 405 height 57
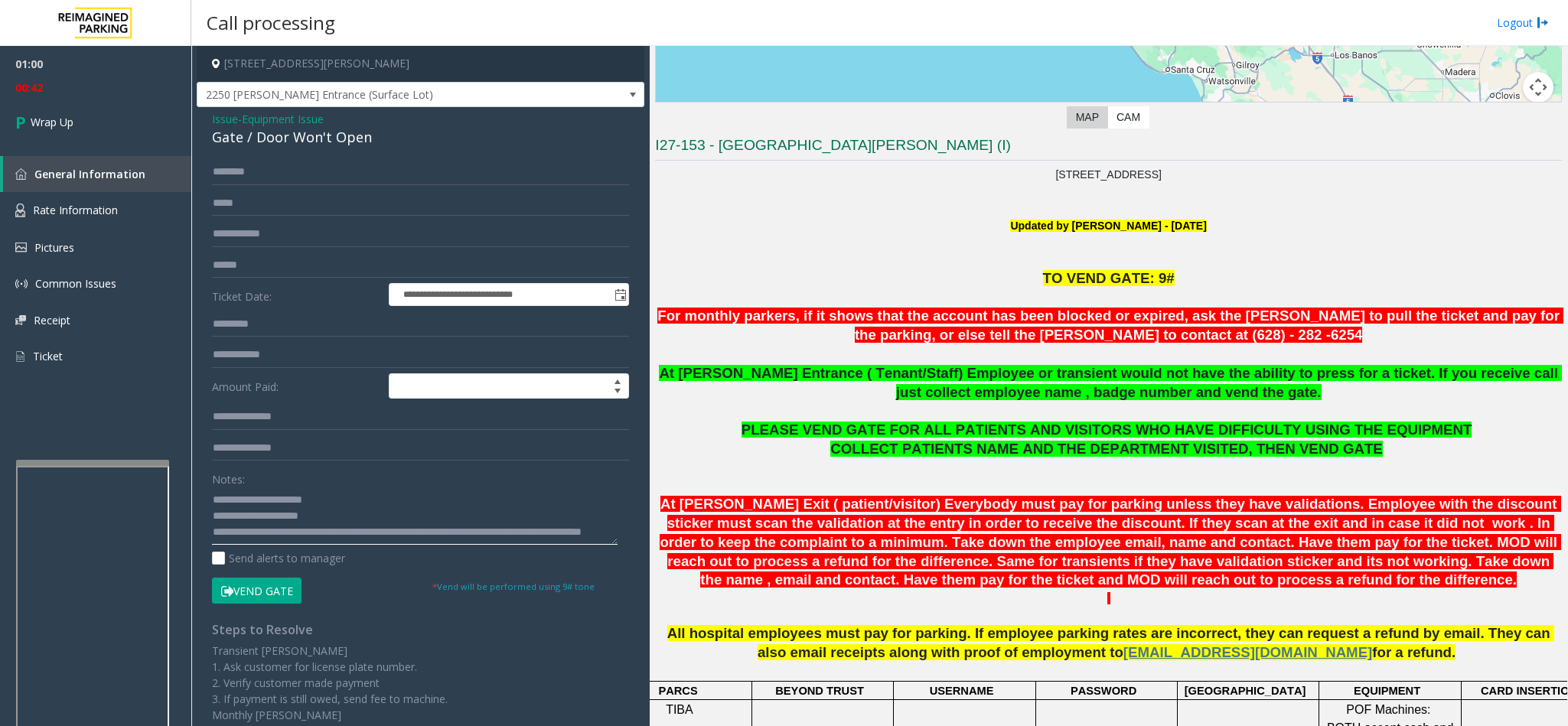
click at [546, 524] on textarea at bounding box center [415, 516] width 405 height 57
type textarea "**********"
click at [28, 130] on icon at bounding box center [23, 122] width 16 height 25
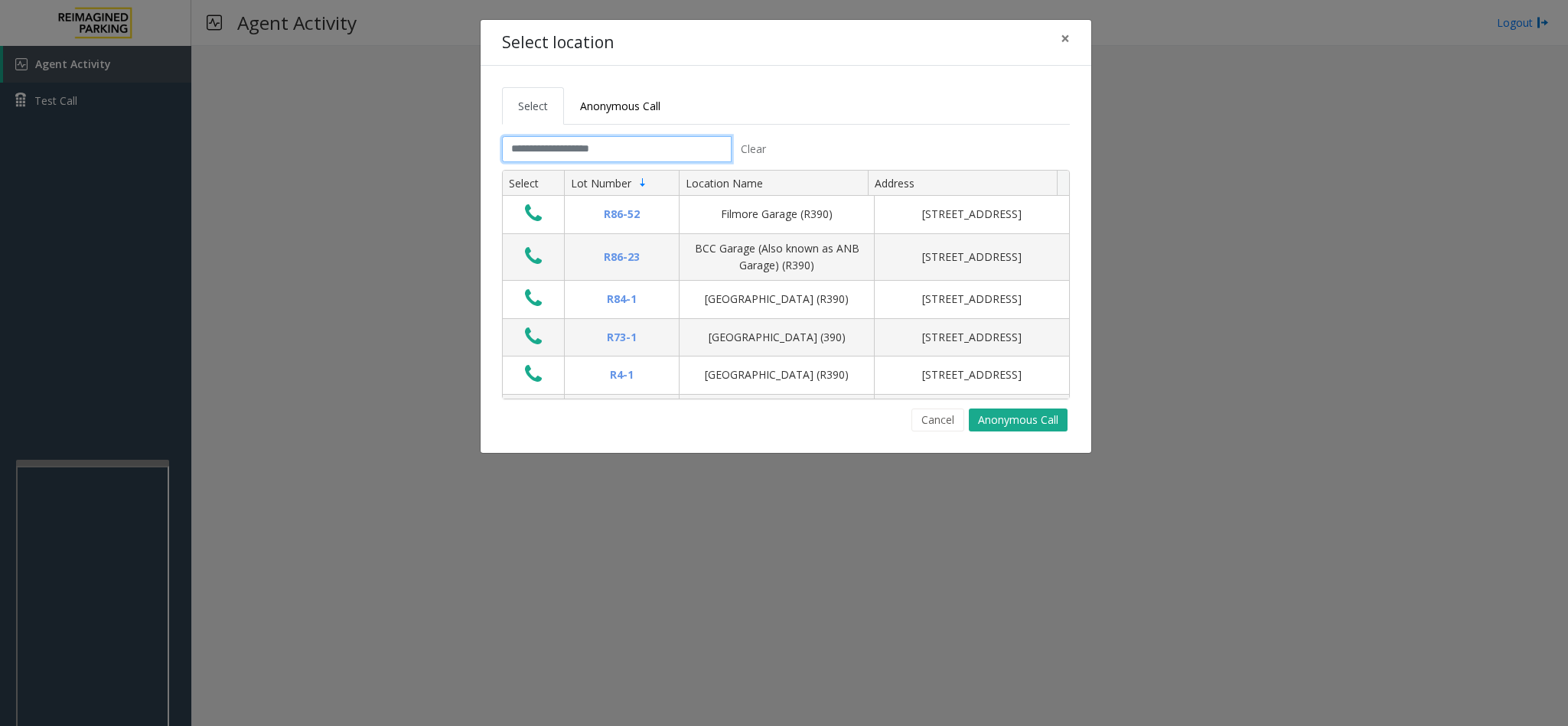
click at [646, 161] on input "text" at bounding box center [617, 150] width 230 height 26
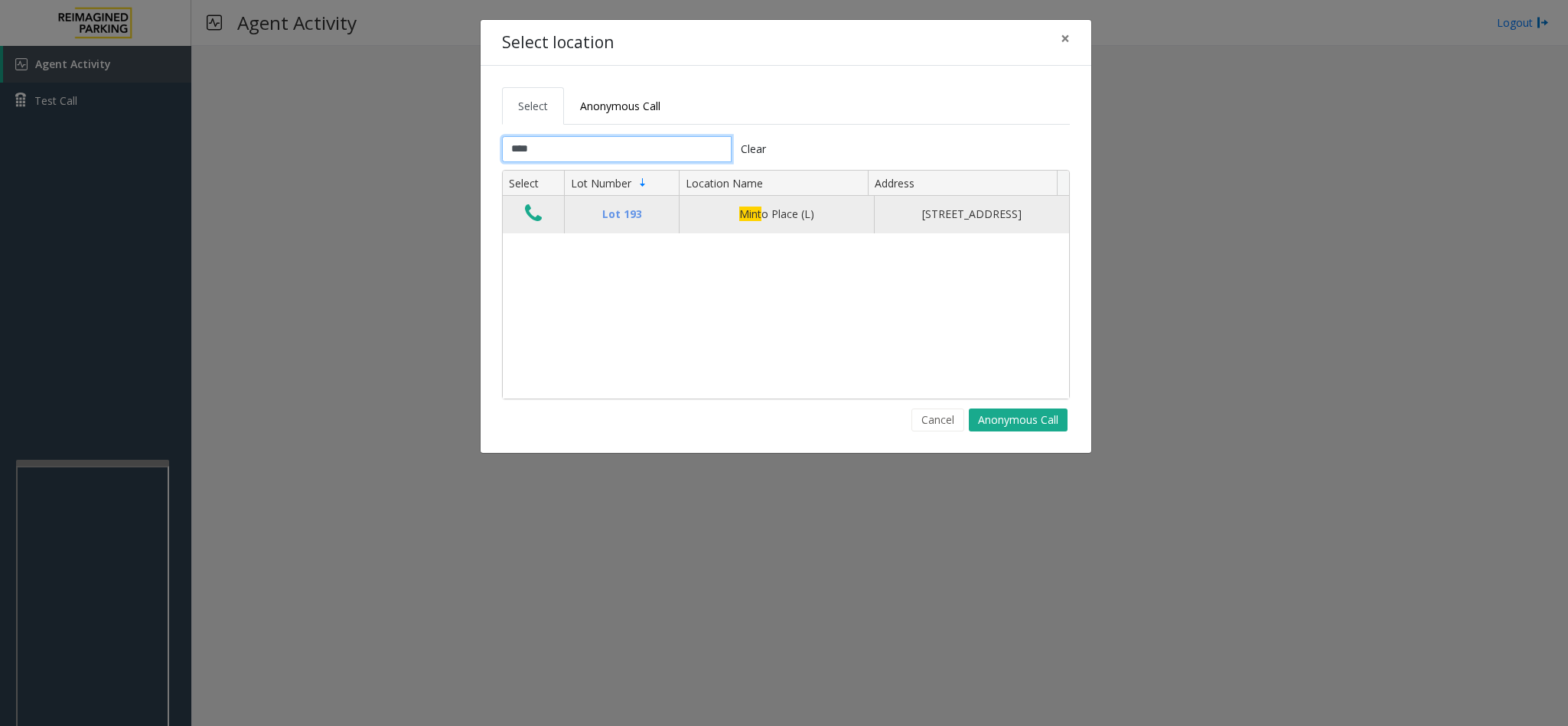
type input "****"
click at [536, 226] on button "Data table" at bounding box center [533, 214] width 26 height 24
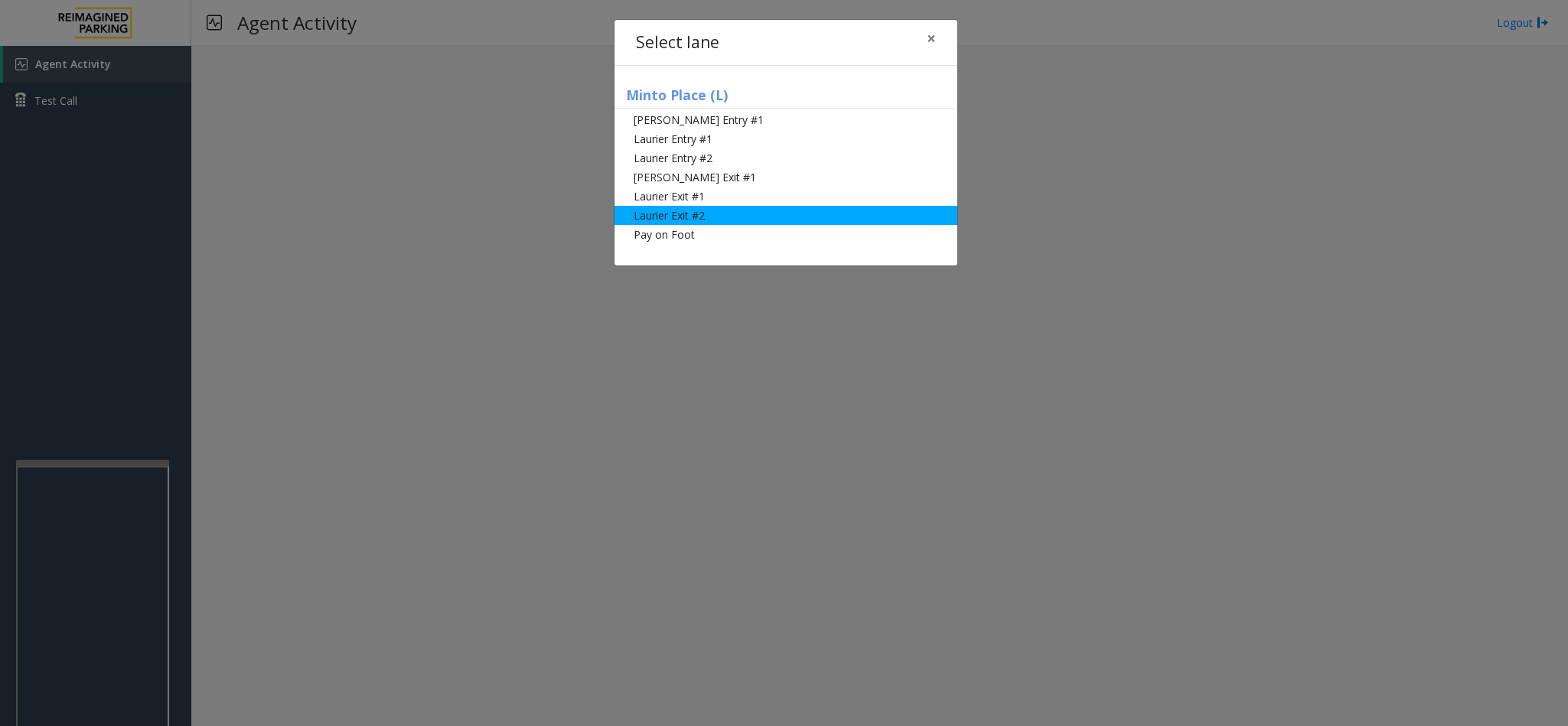
click at [691, 223] on li "Laurier Exit #2" at bounding box center [785, 216] width 343 height 19
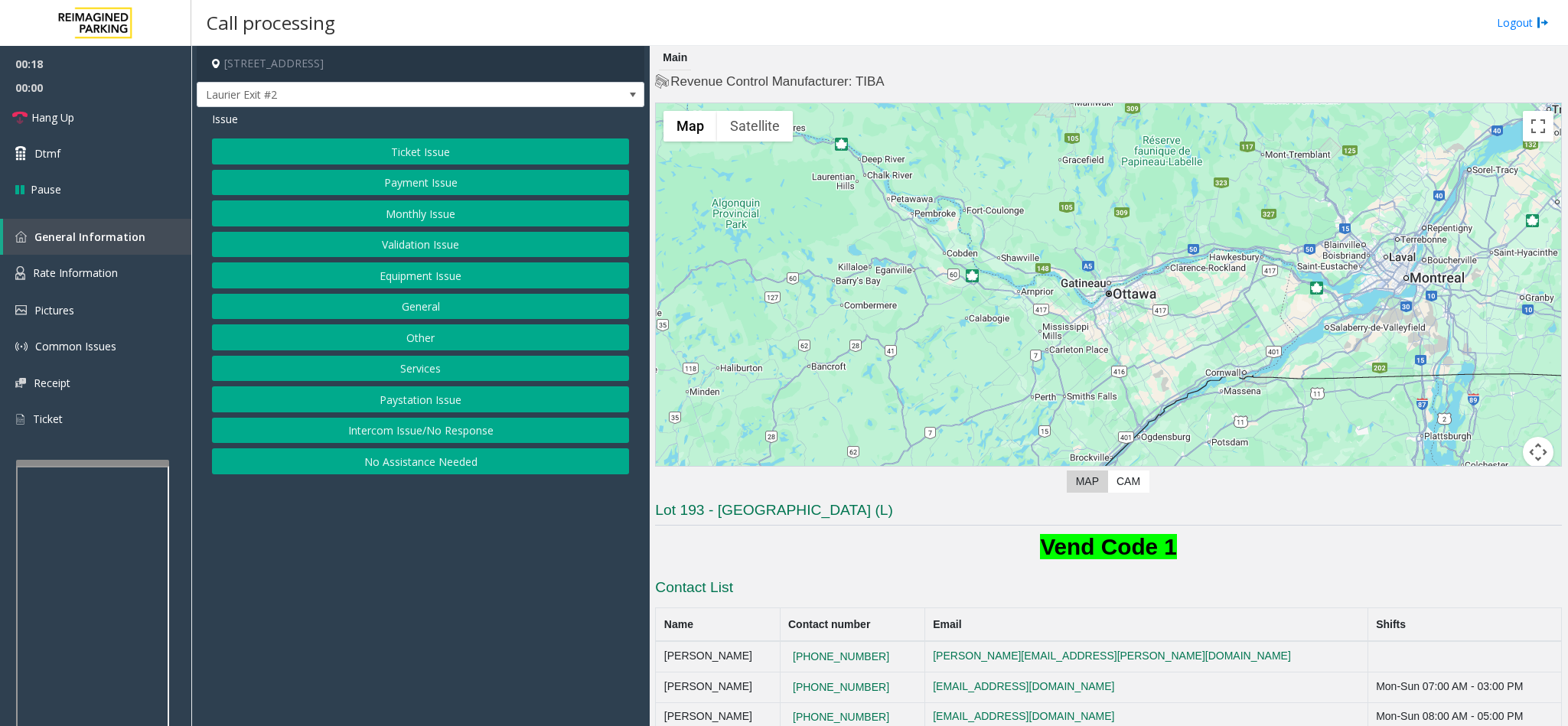
click at [448, 155] on button "Ticket Issue" at bounding box center [420, 151] width 417 height 26
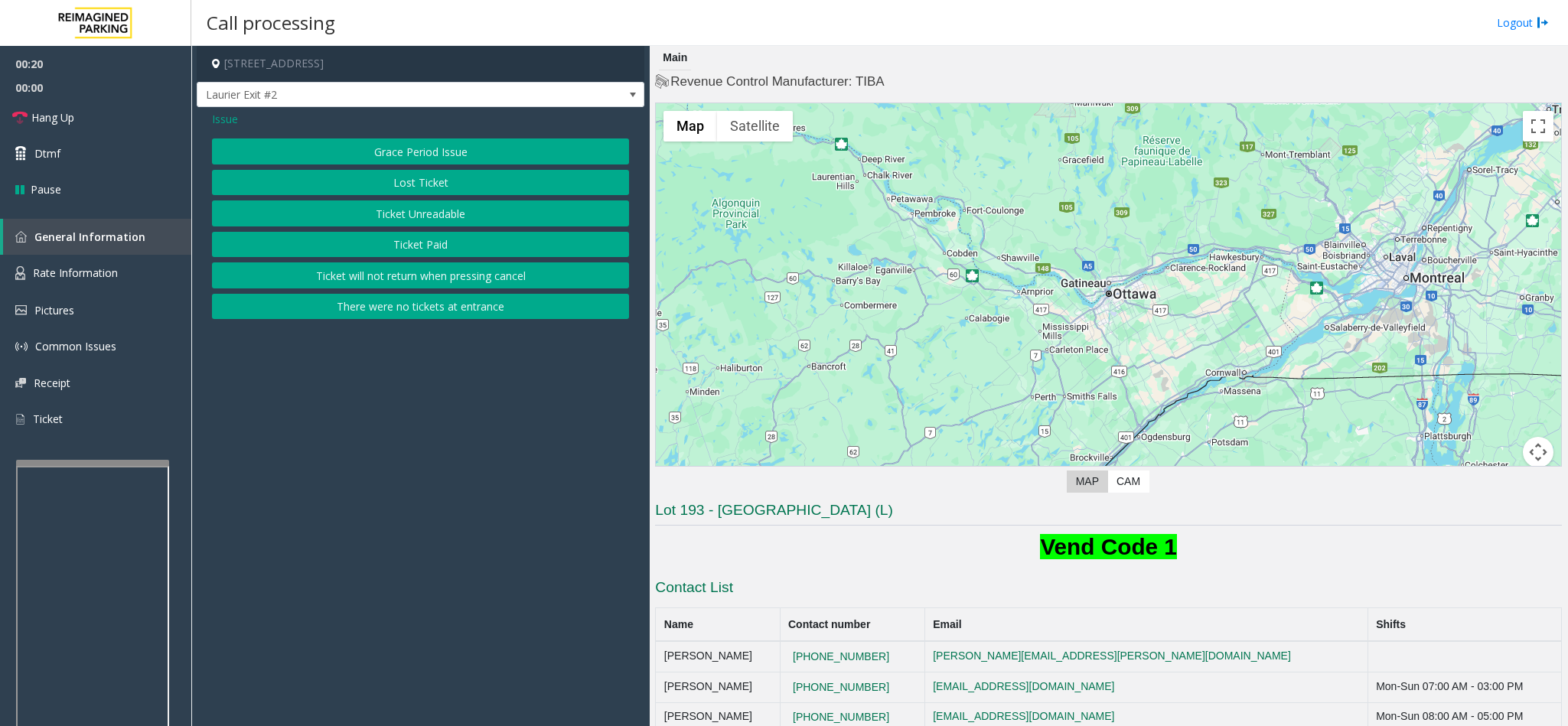
click at [225, 123] on span "Issue" at bounding box center [225, 119] width 26 height 16
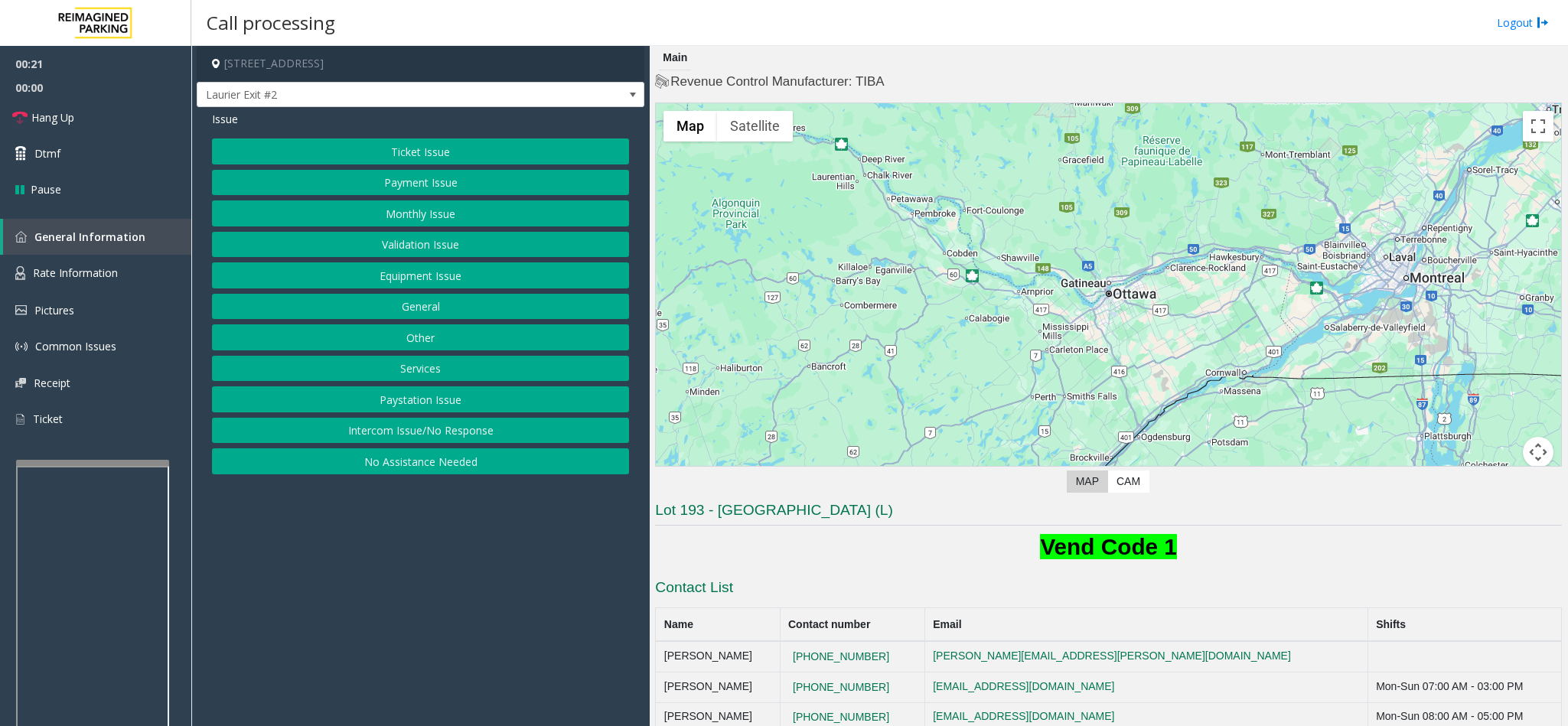
click at [410, 220] on button "Monthly Issue" at bounding box center [420, 214] width 417 height 26
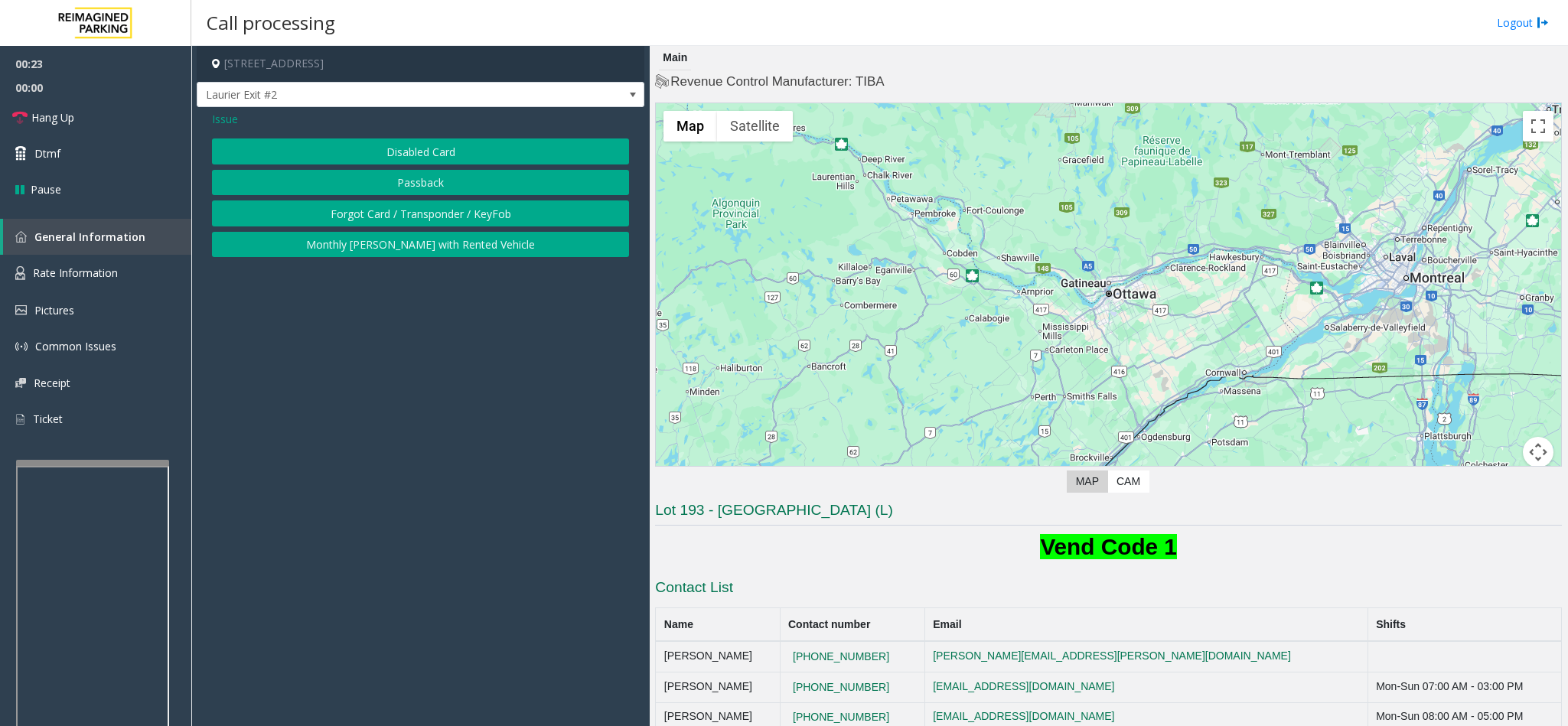
click at [413, 151] on button "Disabled Card" at bounding box center [420, 151] width 417 height 26
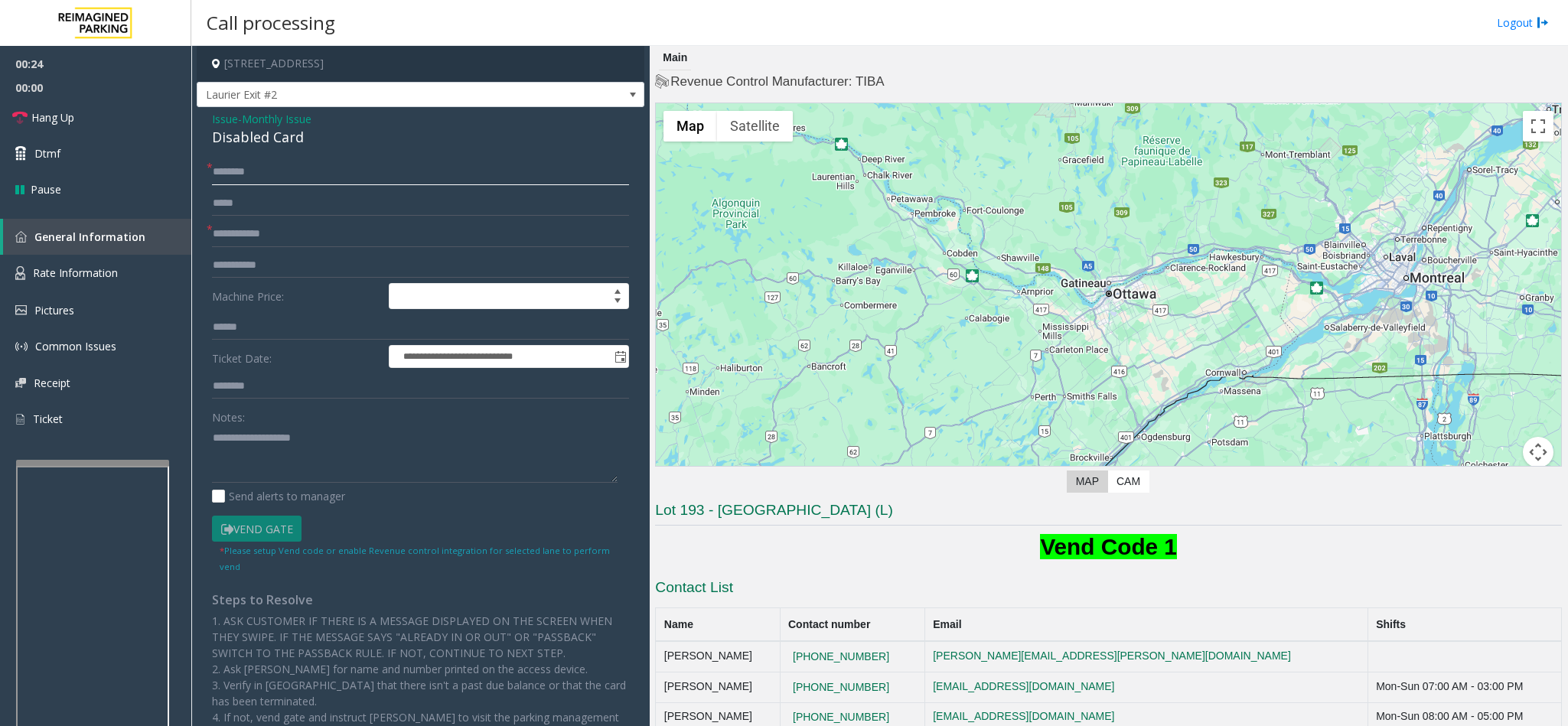
click at [255, 175] on input "text" at bounding box center [420, 172] width 417 height 26
click at [309, 235] on input "text" at bounding box center [420, 234] width 417 height 26
click at [287, 124] on span "Monthly Issue" at bounding box center [277, 119] width 70 height 16
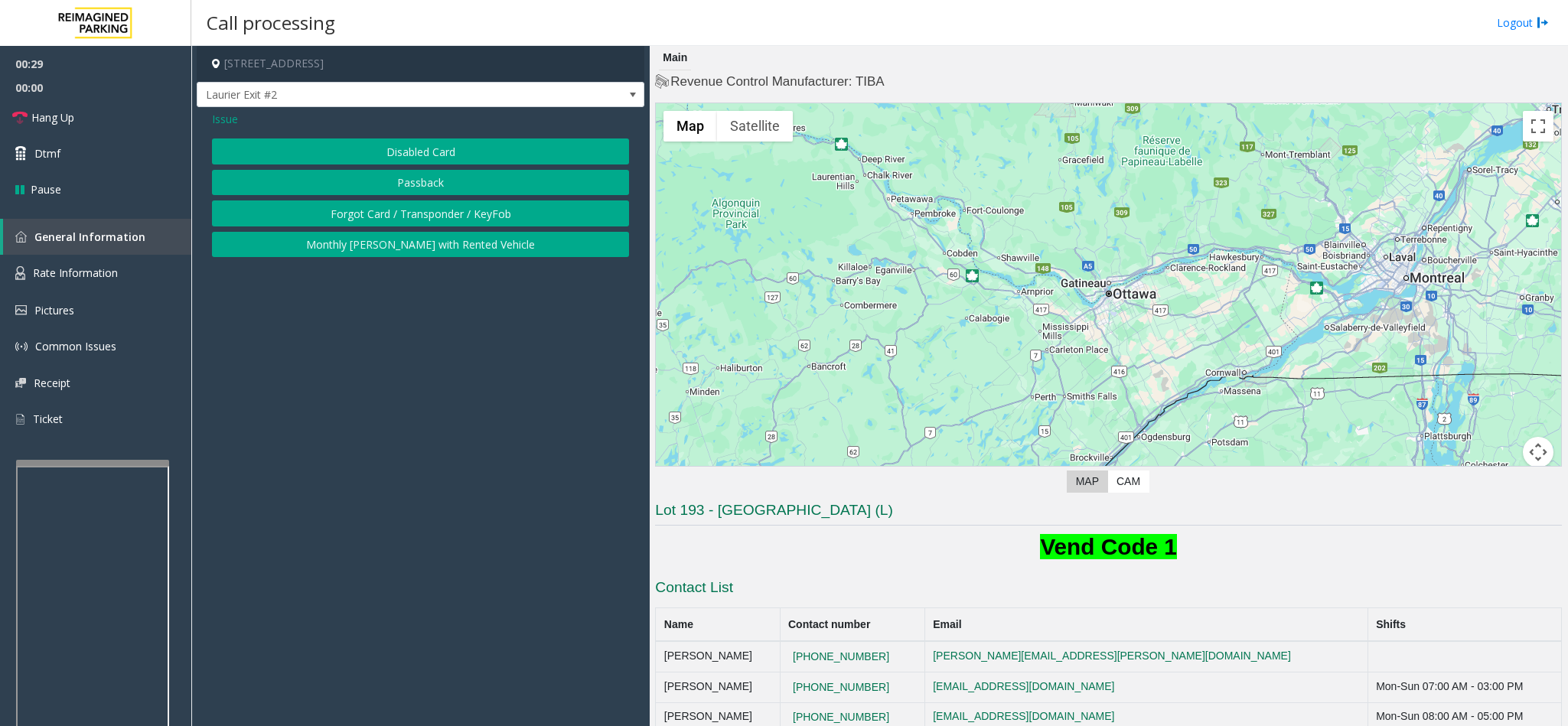
click at [214, 127] on span "Issue" at bounding box center [225, 119] width 26 height 16
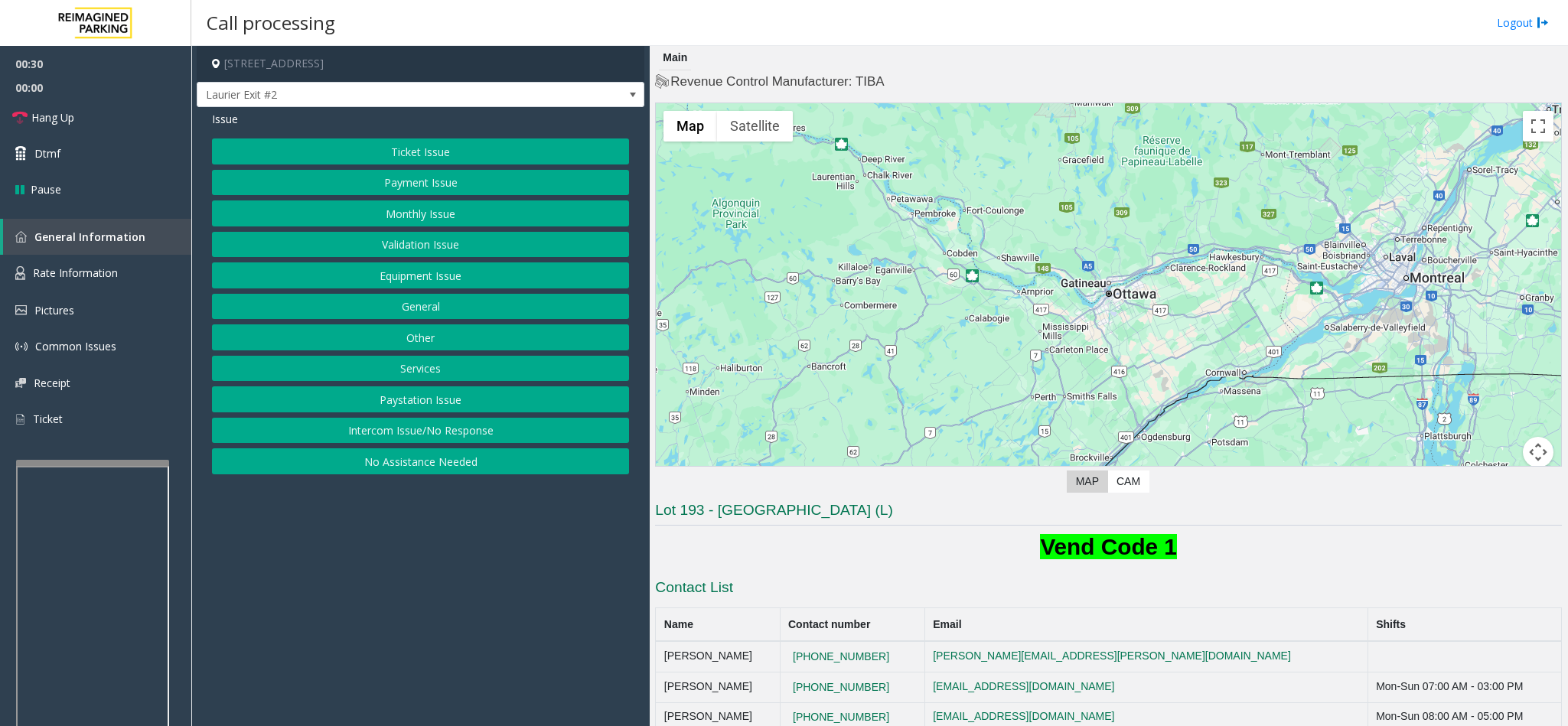
click at [439, 182] on button "Payment Issue" at bounding box center [420, 183] width 417 height 26
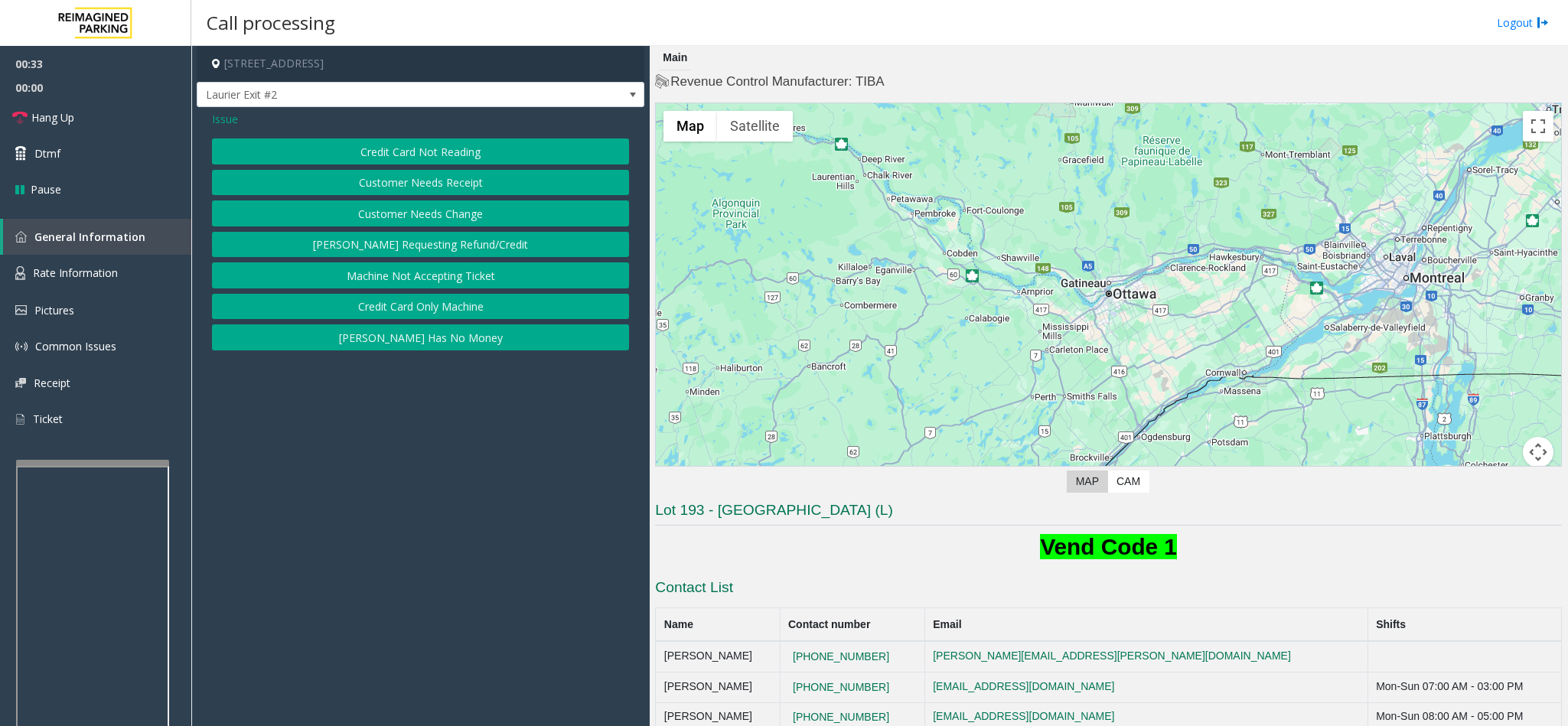
click at [230, 113] on span "Issue" at bounding box center [225, 119] width 26 height 16
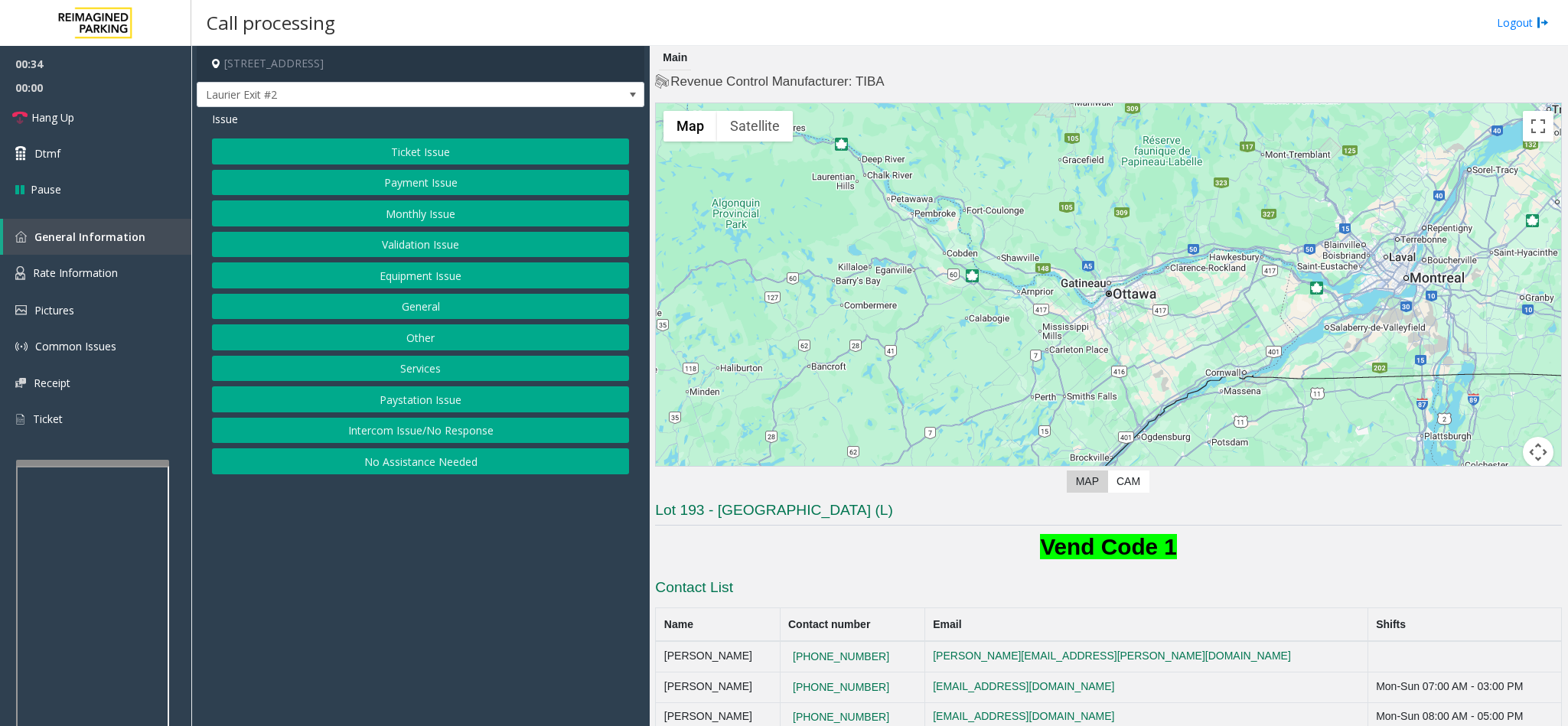
click at [428, 179] on button "Payment Issue" at bounding box center [420, 183] width 417 height 26
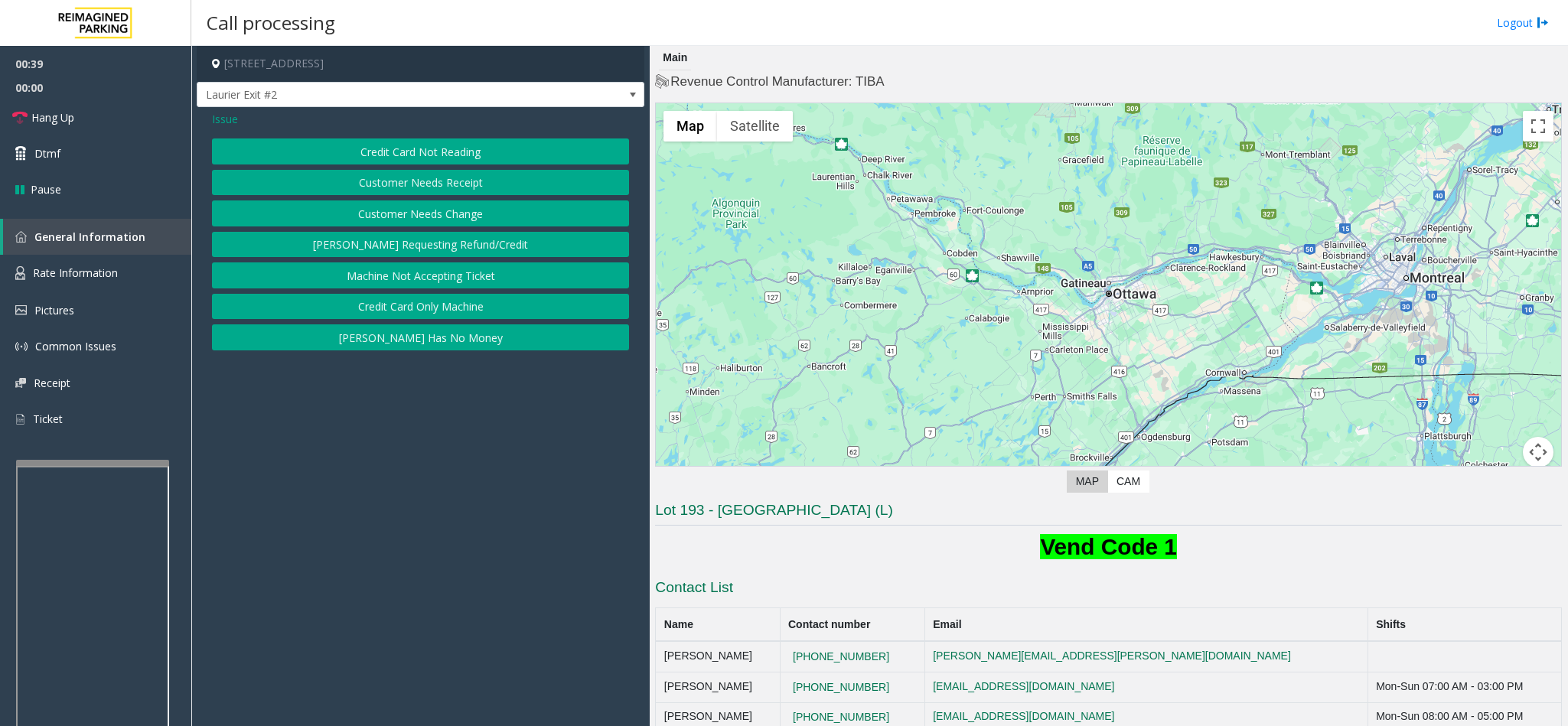
click at [467, 152] on button "Credit Card Not Reading" at bounding box center [420, 151] width 417 height 26
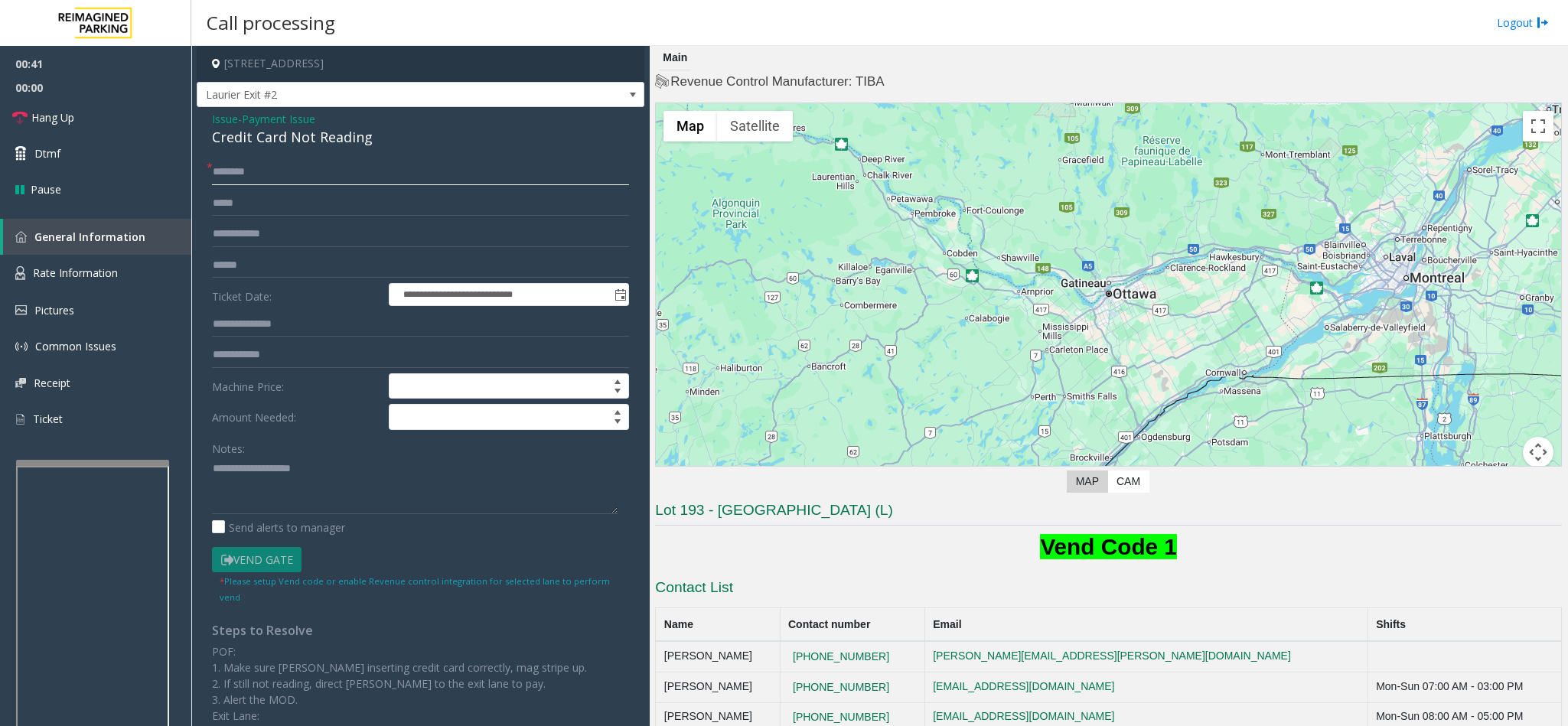
click at [257, 173] on input "text" at bounding box center [420, 172] width 417 height 26
click at [130, 120] on link "Hang Up" at bounding box center [96, 117] width 191 height 36
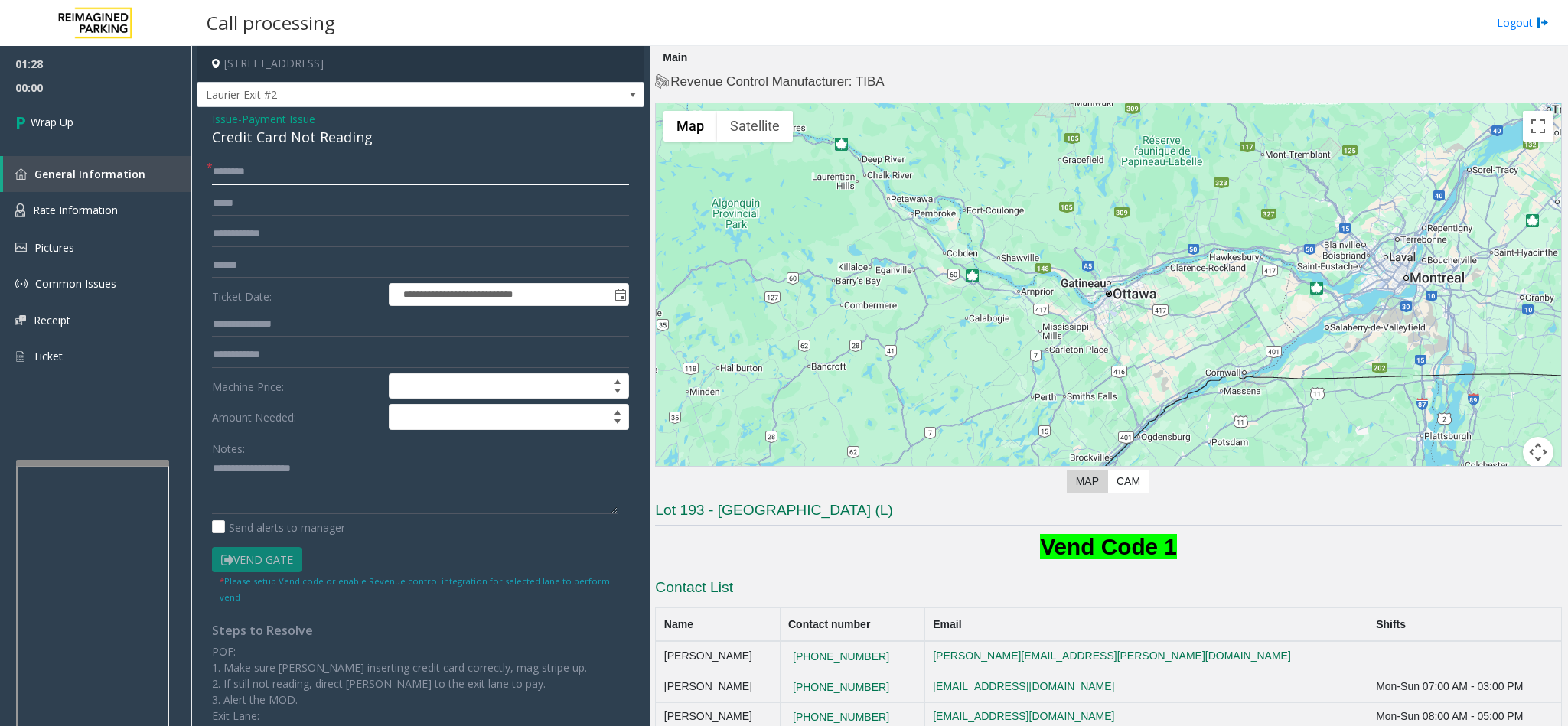
click at [270, 182] on input "text" at bounding box center [420, 172] width 417 height 26
type input "**"
click at [270, 462] on textarea at bounding box center [415, 485] width 405 height 57
drag, startPoint x: 207, startPoint y: 124, endPoint x: 381, endPoint y: 141, distance: 174.8
click at [381, 141] on div "**********" at bounding box center [420, 471] width 448 height 729
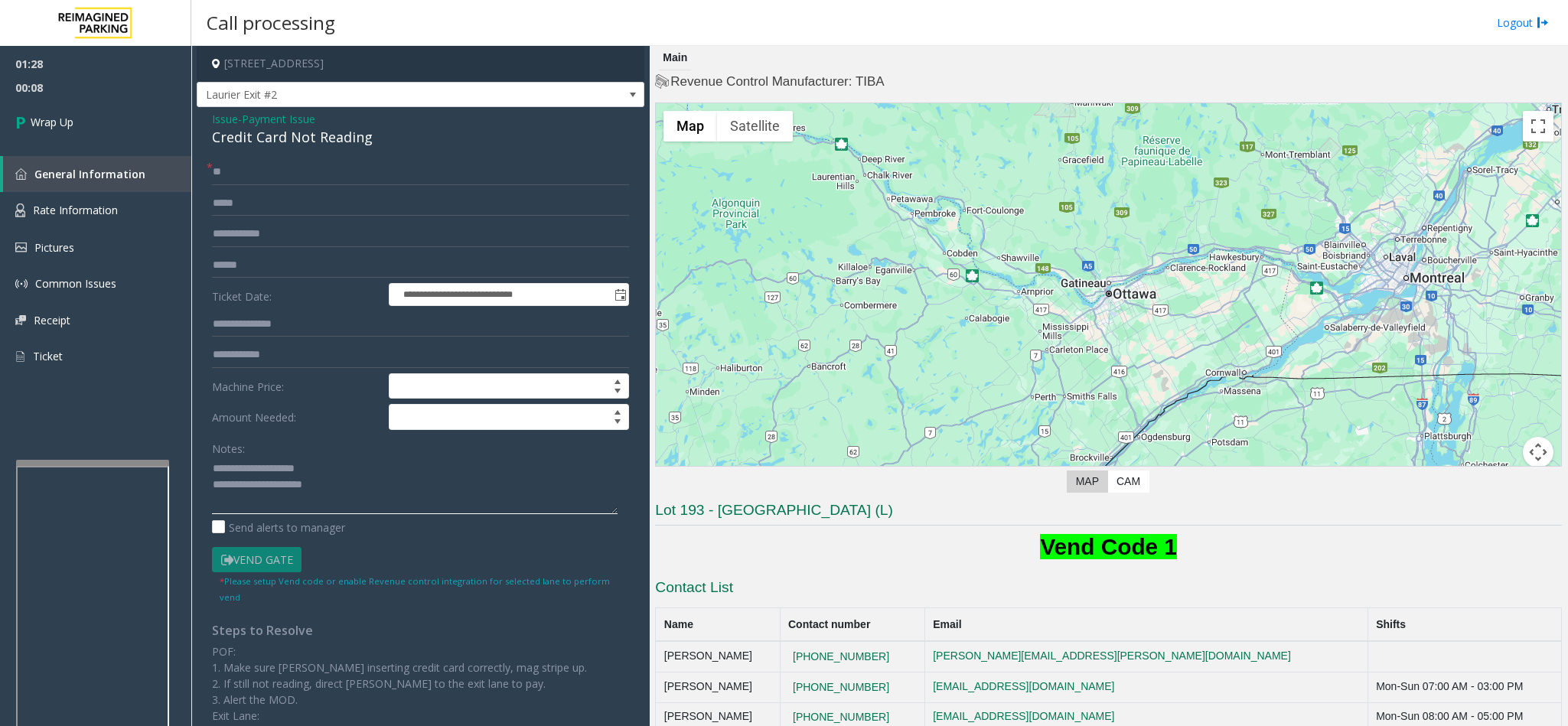
click at [357, 499] on textarea at bounding box center [415, 485] width 405 height 57
type textarea "**********"
click at [138, 137] on link "Wrap Up" at bounding box center [96, 122] width 191 height 45
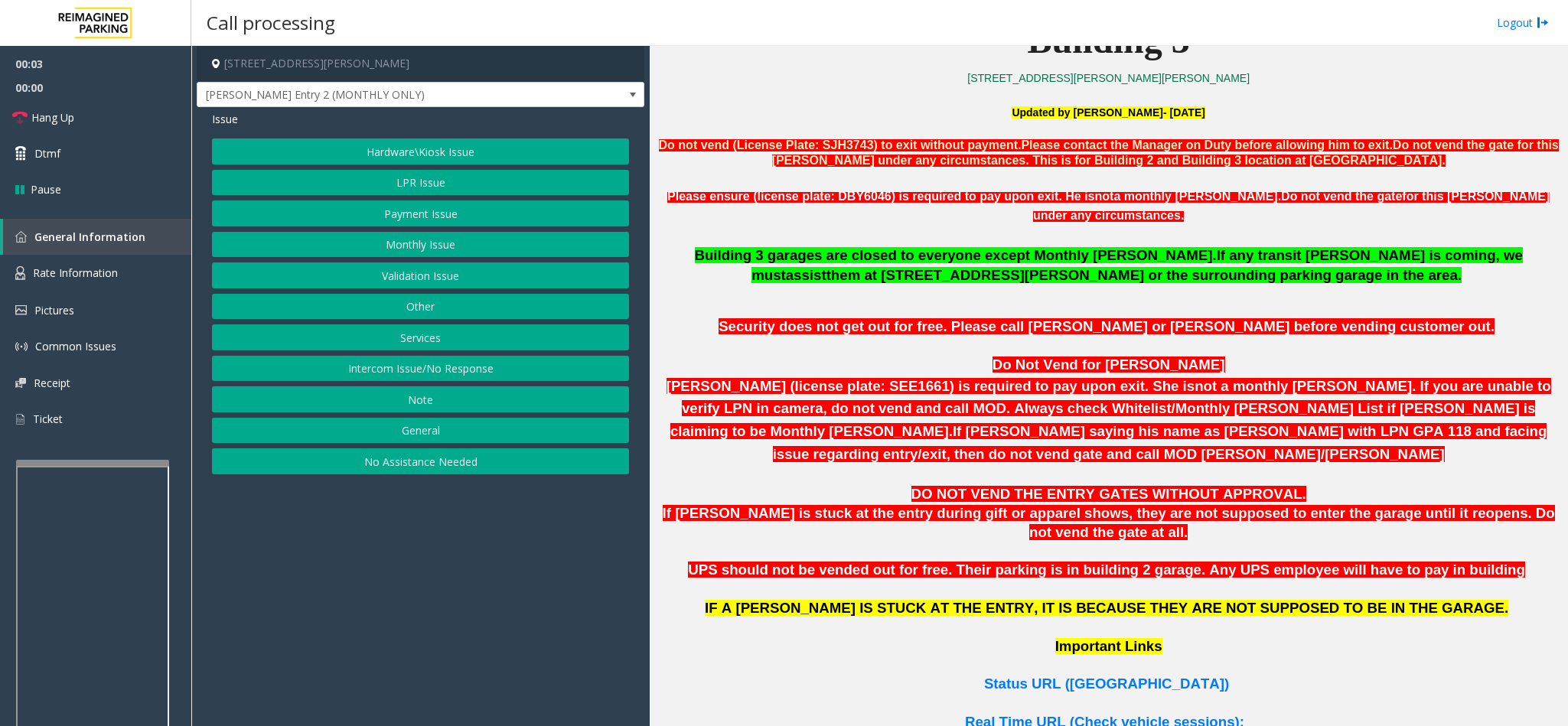
scroll to position [689, 0]
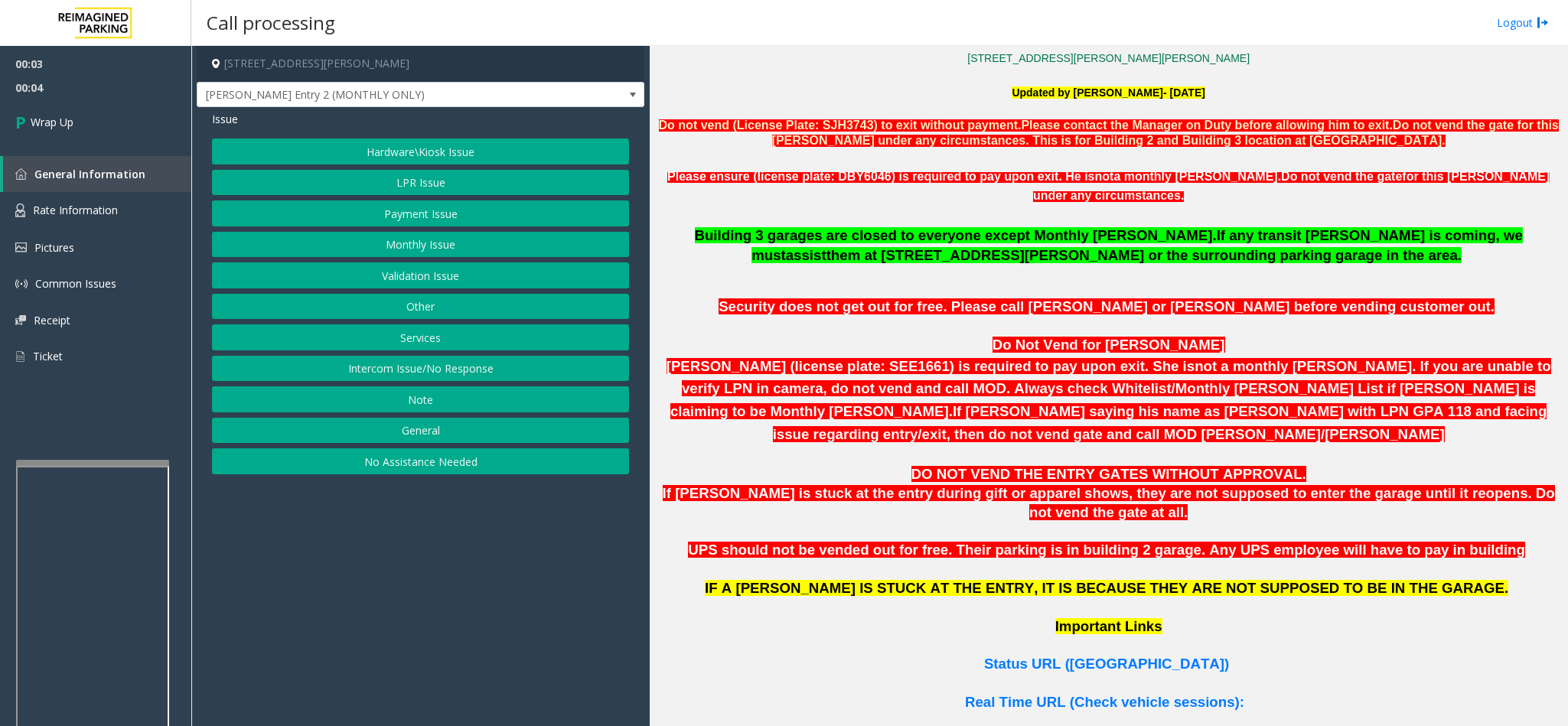
click at [432, 374] on button "Intercom Issue/No Response" at bounding box center [420, 369] width 417 height 26
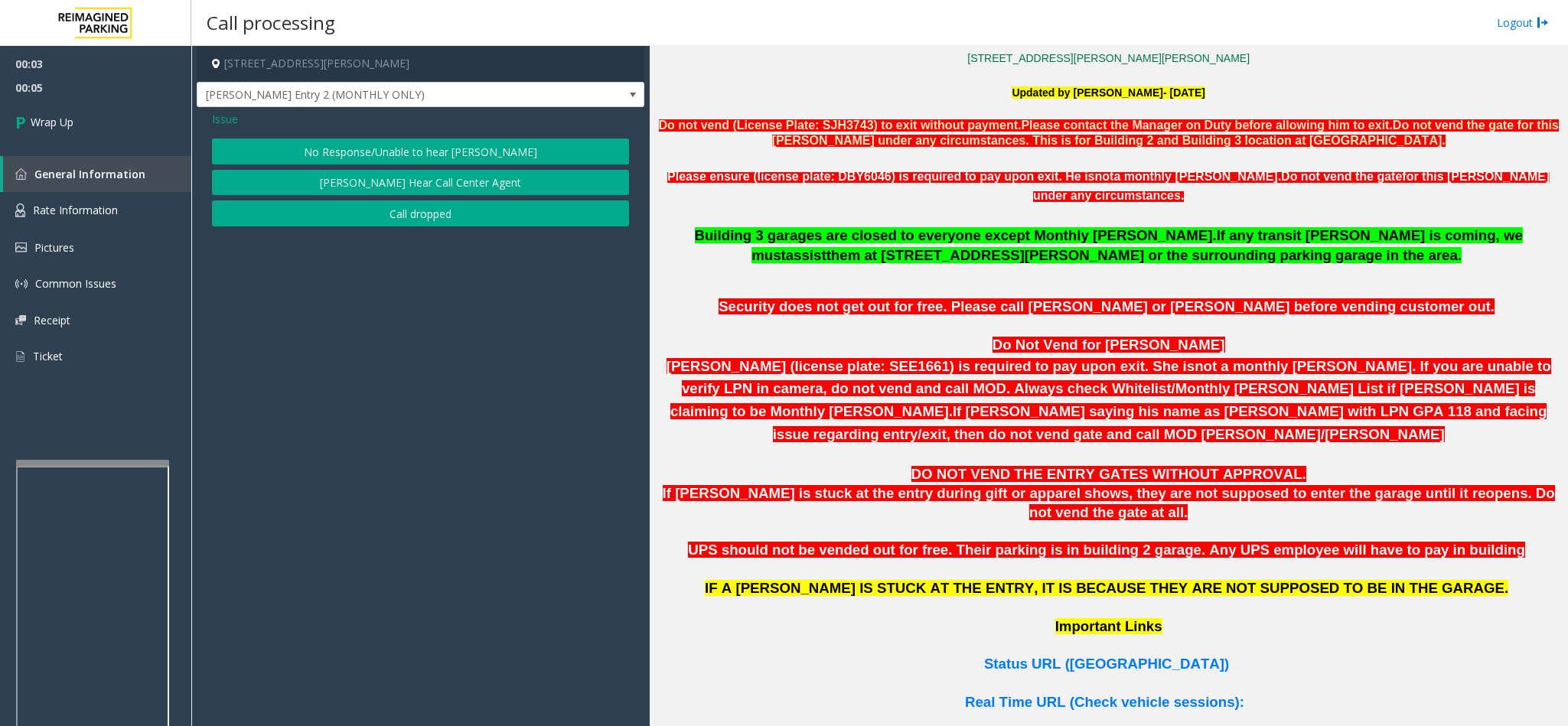
click at [392, 219] on button "Call dropped" at bounding box center [420, 214] width 417 height 26
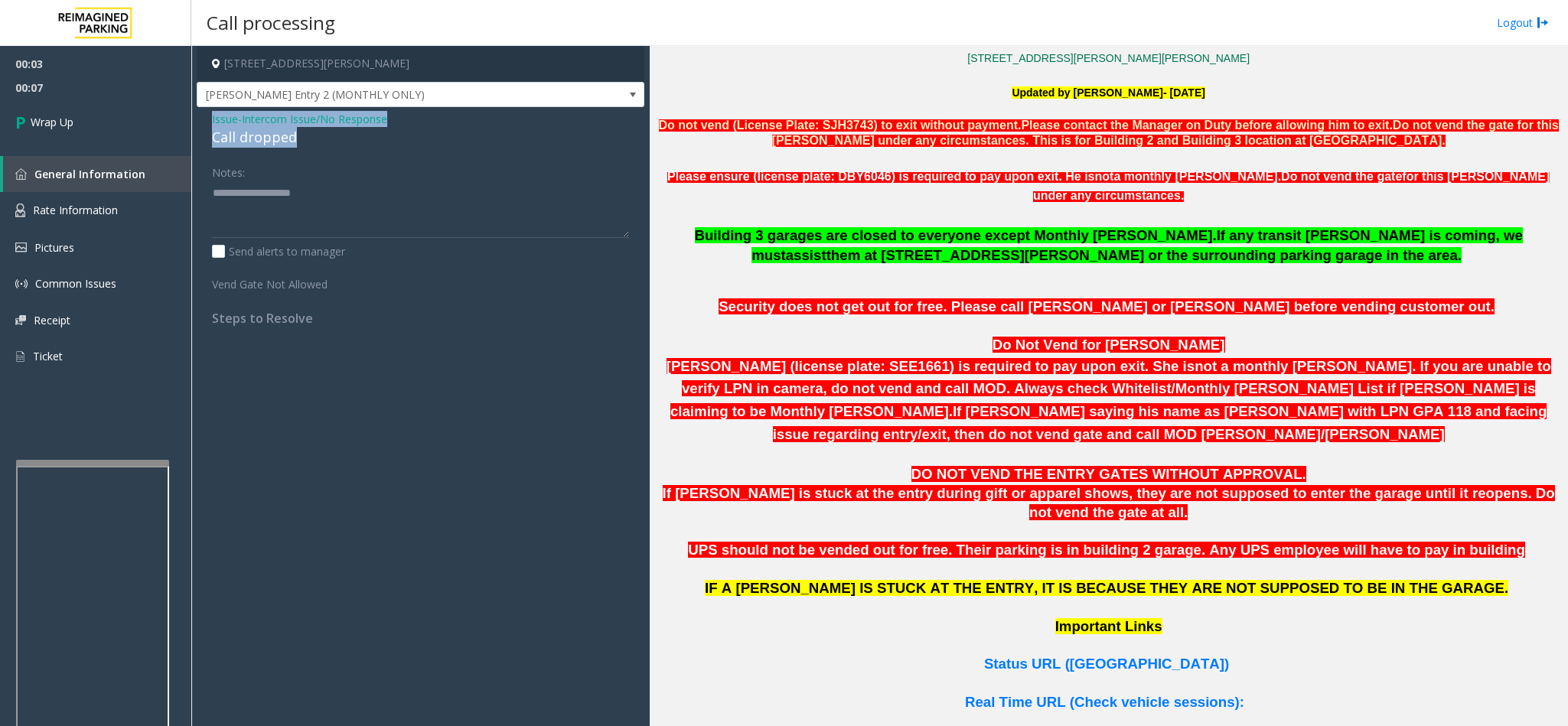
drag, startPoint x: 207, startPoint y: 119, endPoint x: 315, endPoint y: 137, distance: 109.5
click at [315, 137] on div "Issue - Intercom Issue/No Response Call dropped Notes: Send alerts to manager V…" at bounding box center [420, 223] width 448 height 234
type textarea "**********"
click at [92, 113] on link "Wrap Up" at bounding box center [96, 122] width 191 height 45
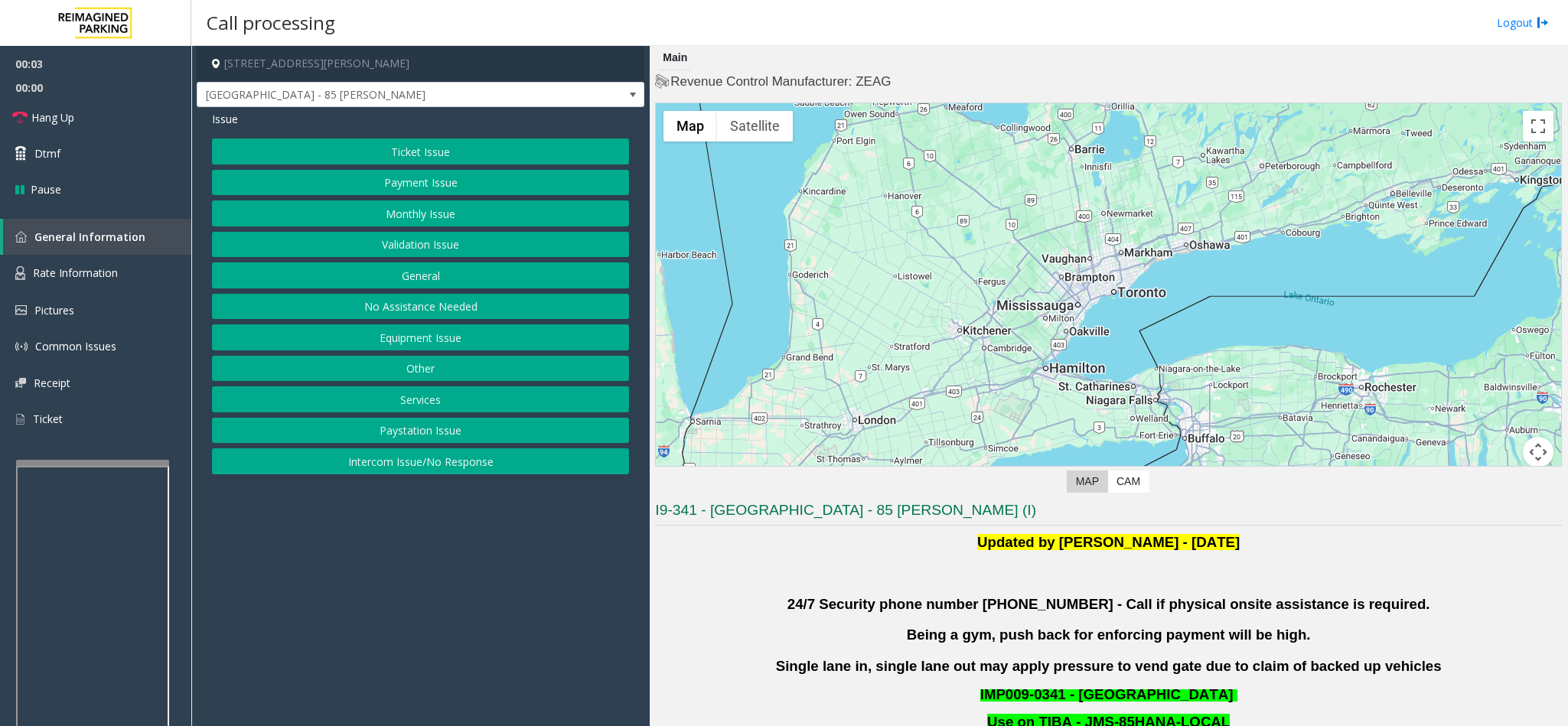
scroll to position [459, 0]
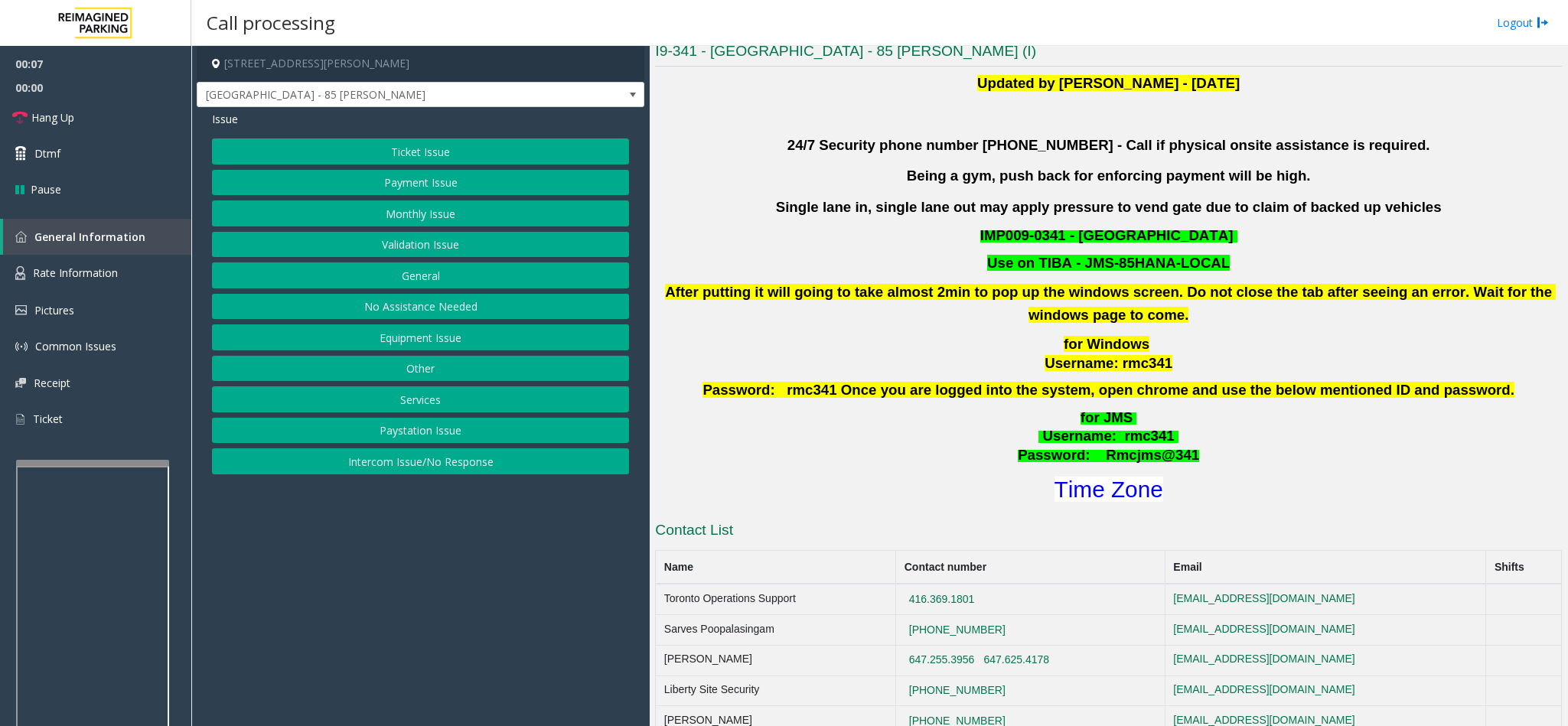
click at [411, 152] on button "Ticket Issue" at bounding box center [420, 151] width 417 height 26
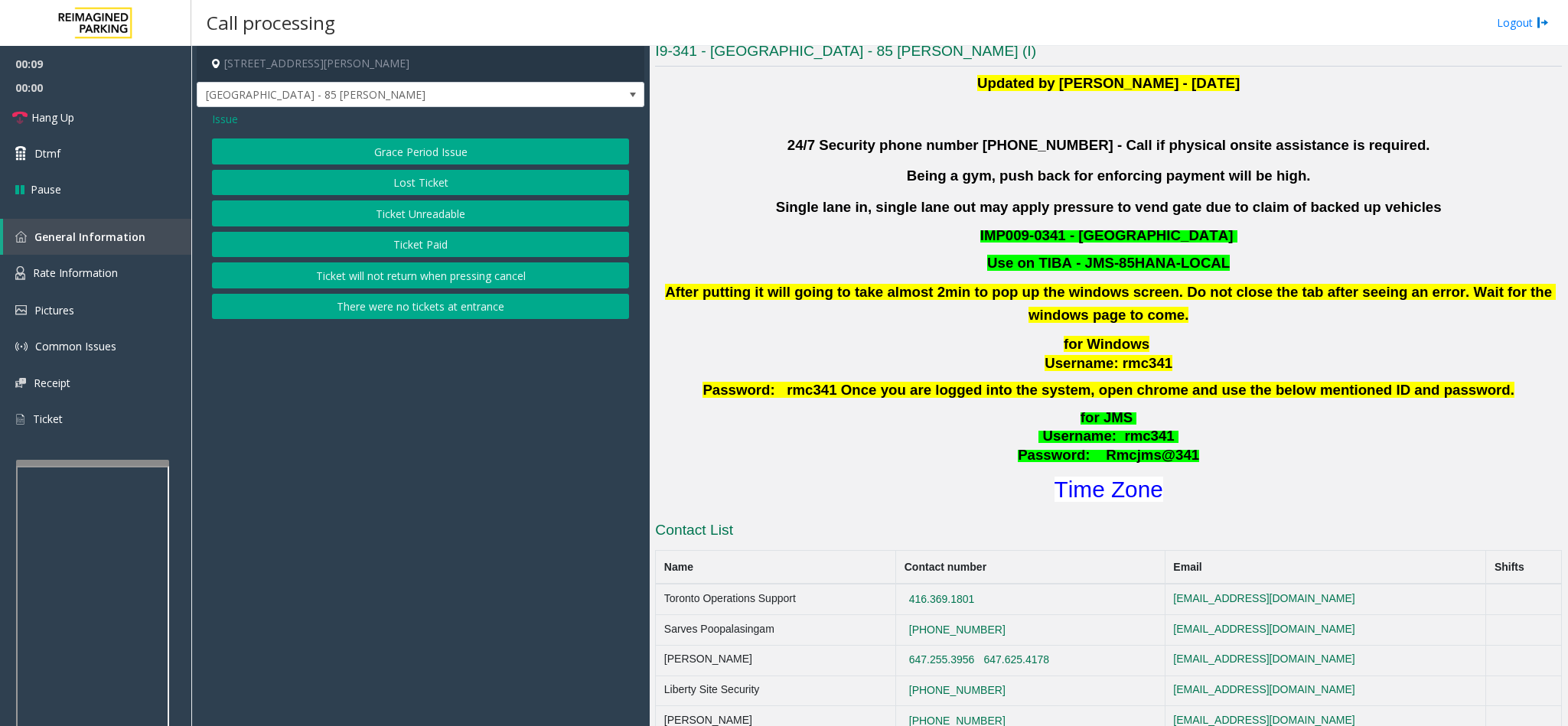
click at [423, 213] on button "Ticket Unreadable" at bounding box center [420, 214] width 417 height 26
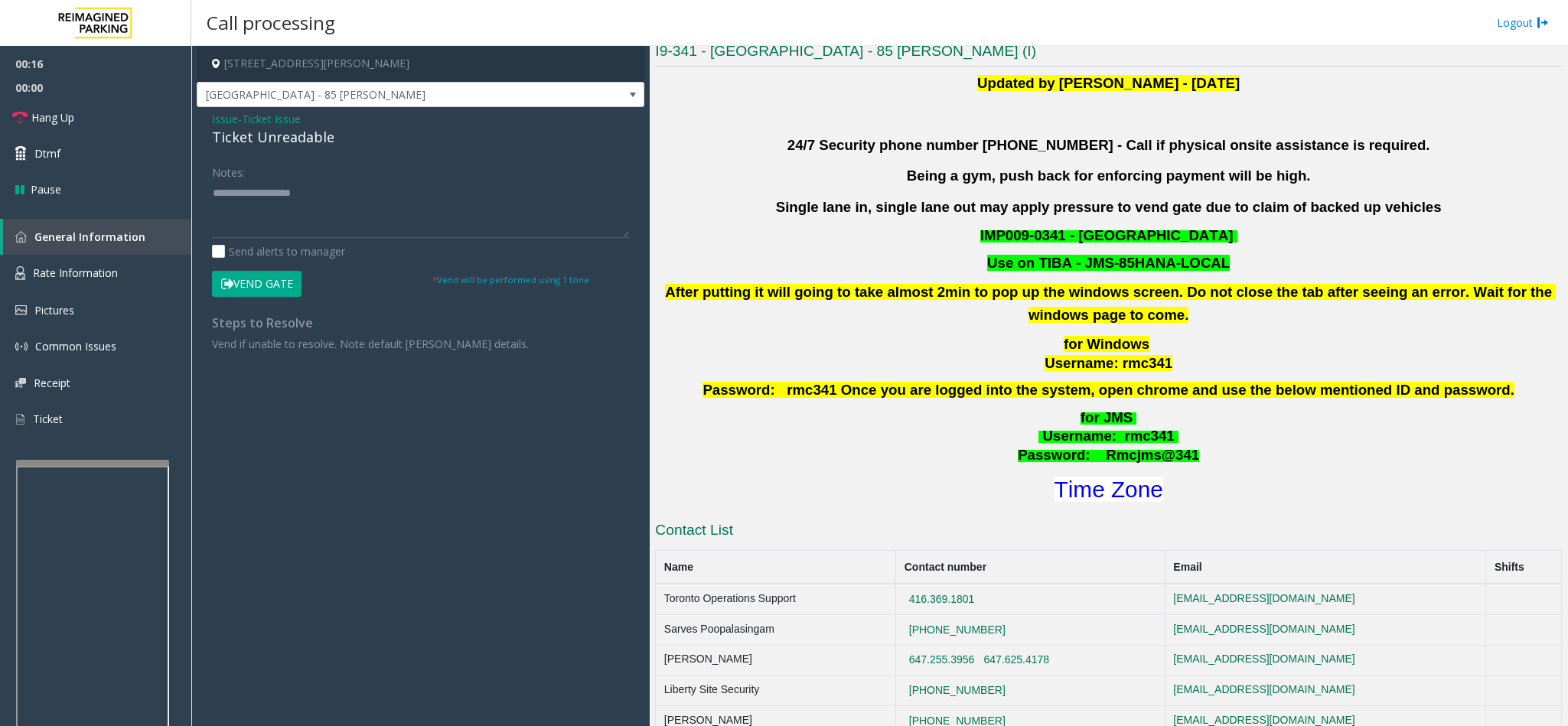
click at [1299, 335] on div "Updated by [PERSON_NAME] - [DATE] 24/7 Security phone number [PHONE_NUMBER] - C…" at bounding box center [1108, 289] width 907 height 434
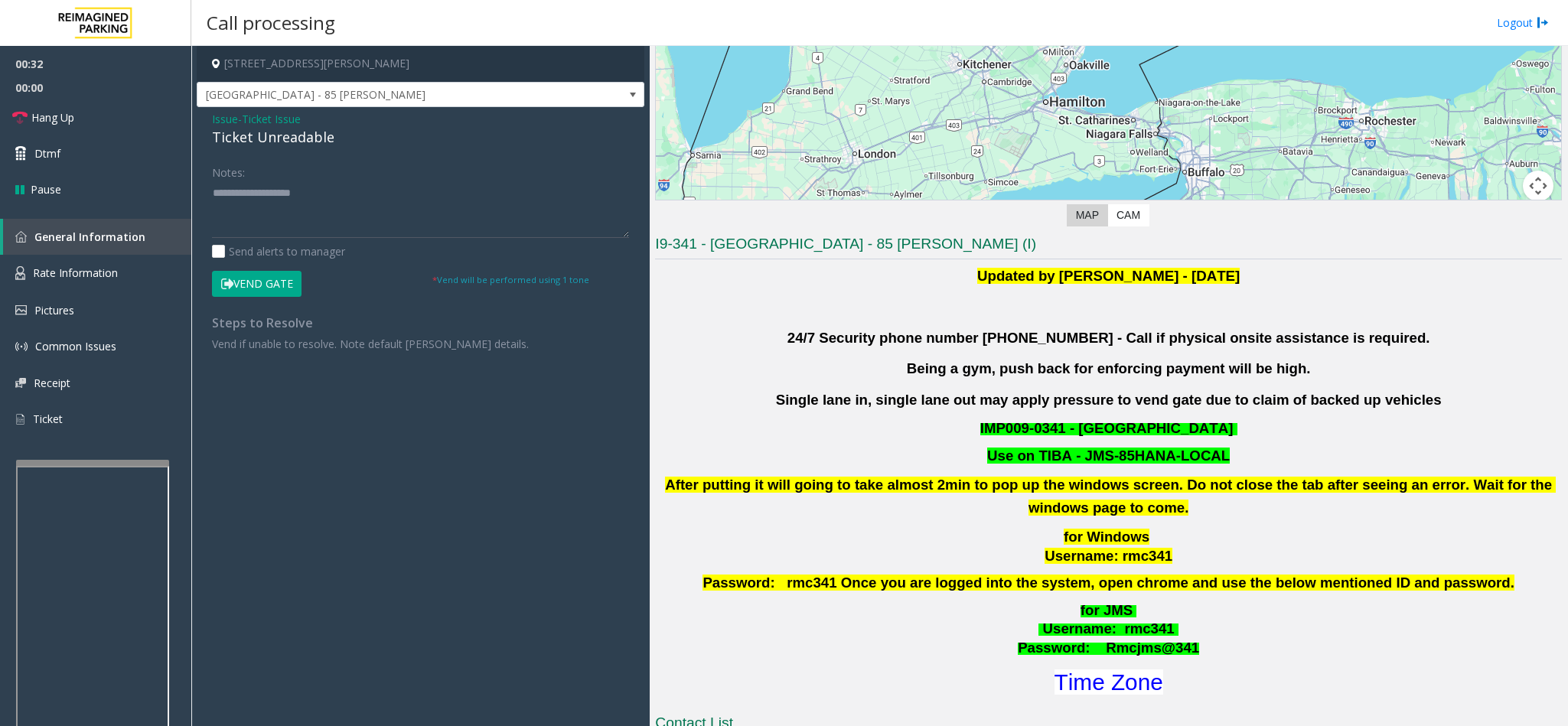
scroll to position [283, 0]
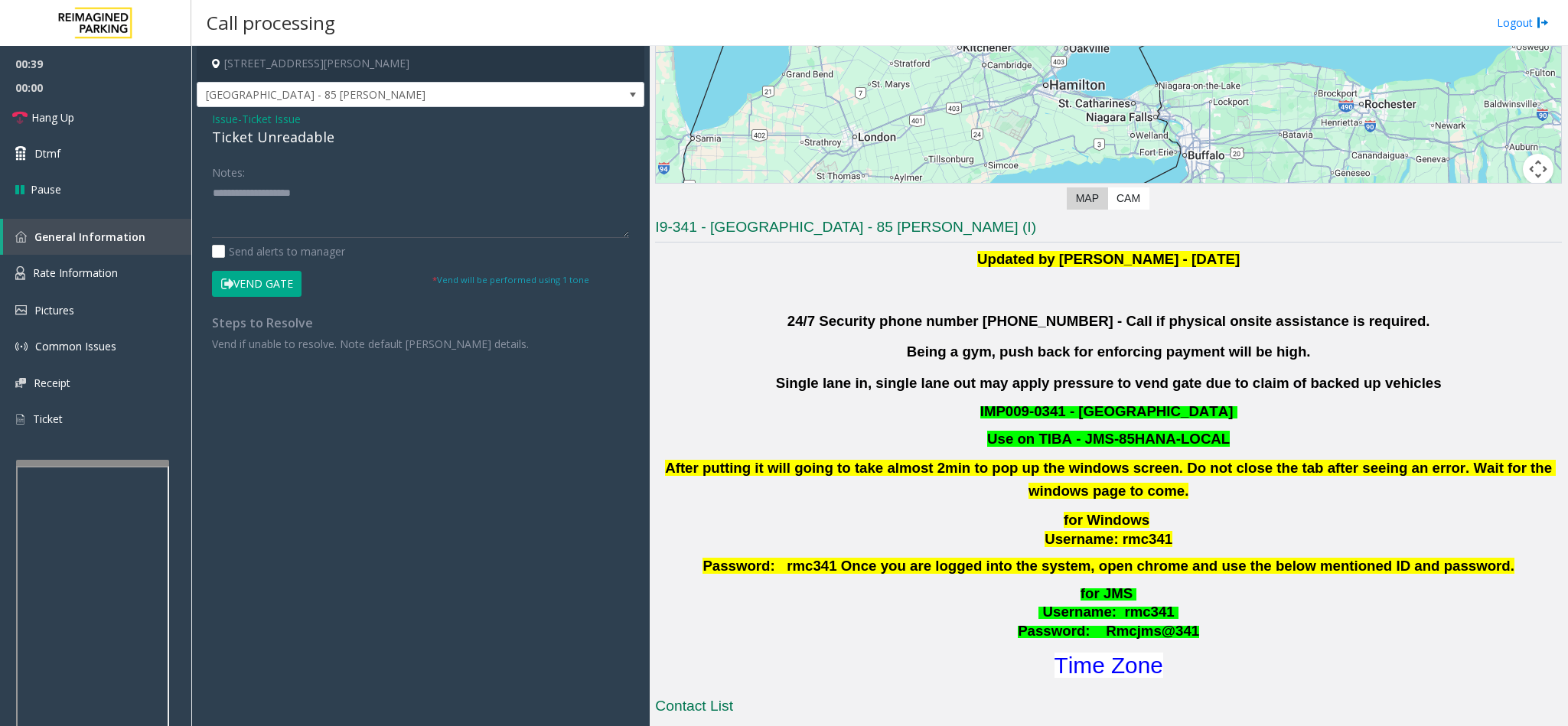
click at [232, 119] on span "Issue" at bounding box center [225, 119] width 26 height 16
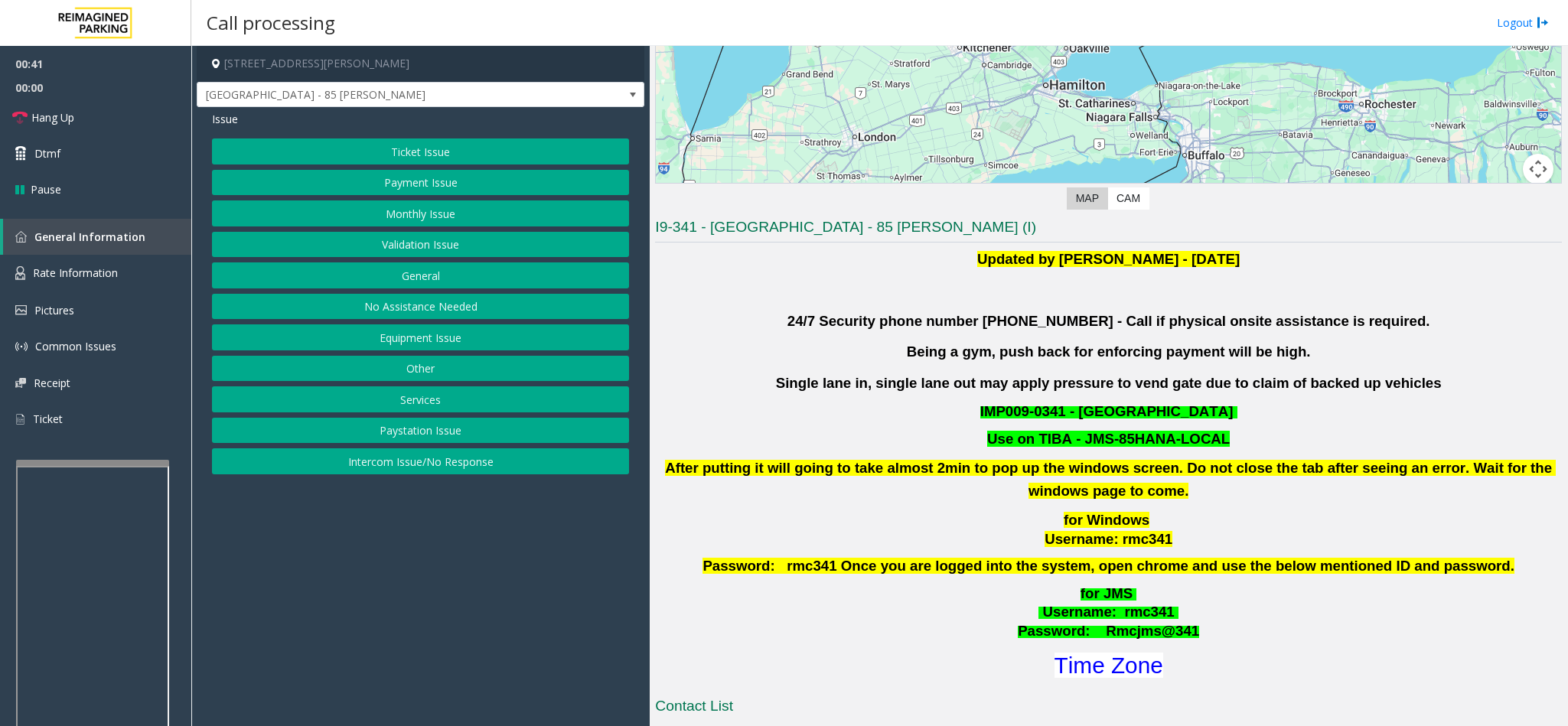
click at [436, 246] on button "Validation Issue" at bounding box center [420, 245] width 417 height 26
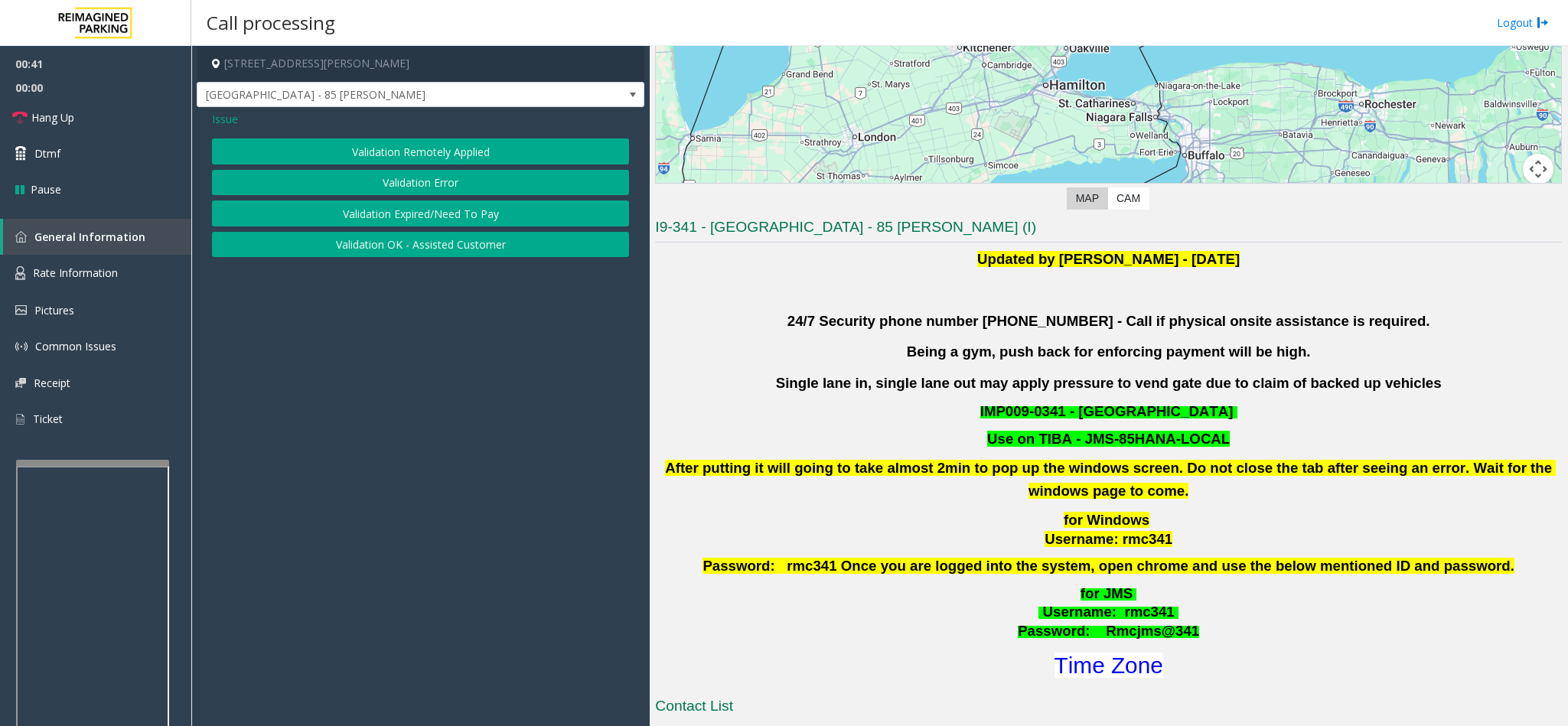
click at [439, 182] on button "Validation Error" at bounding box center [420, 183] width 417 height 26
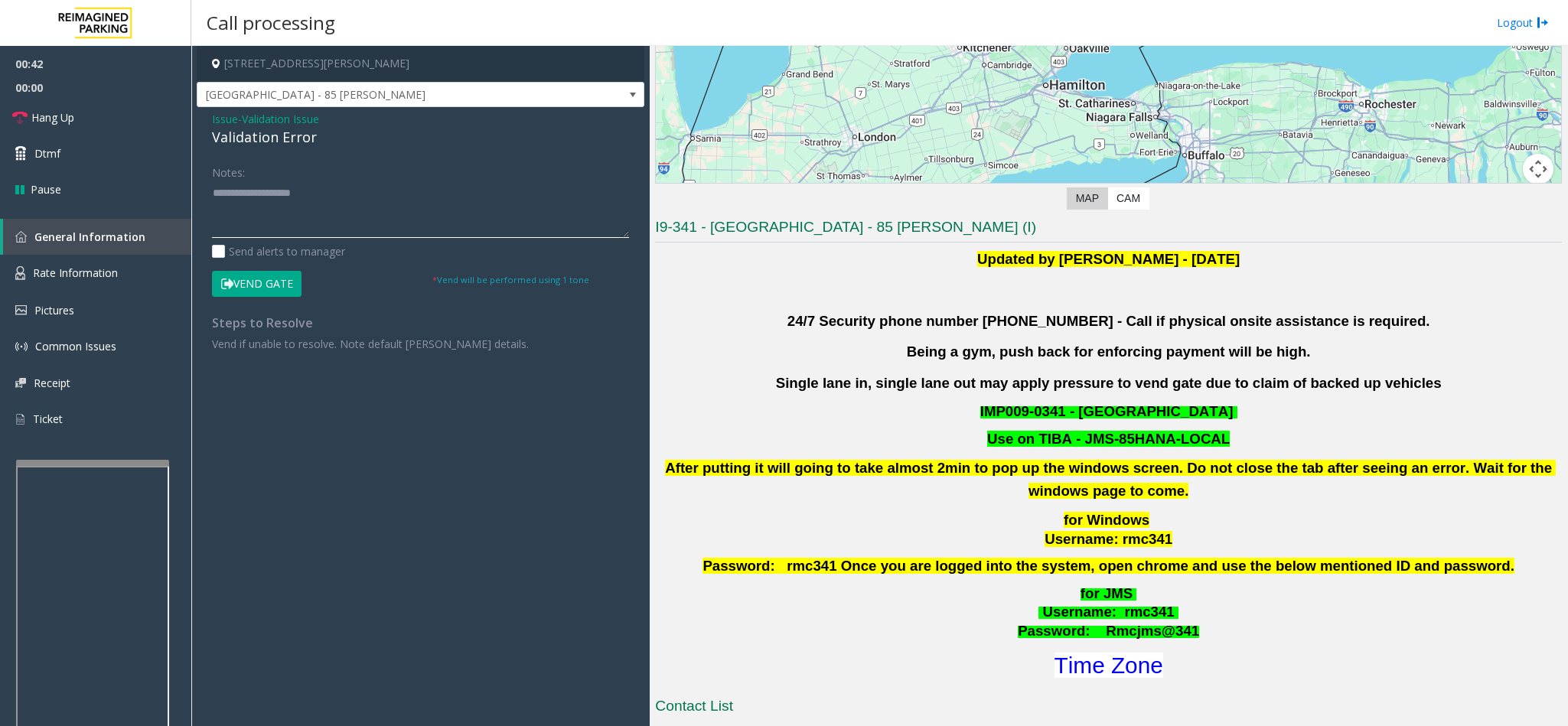
click at [370, 190] on textarea at bounding box center [420, 210] width 417 height 57
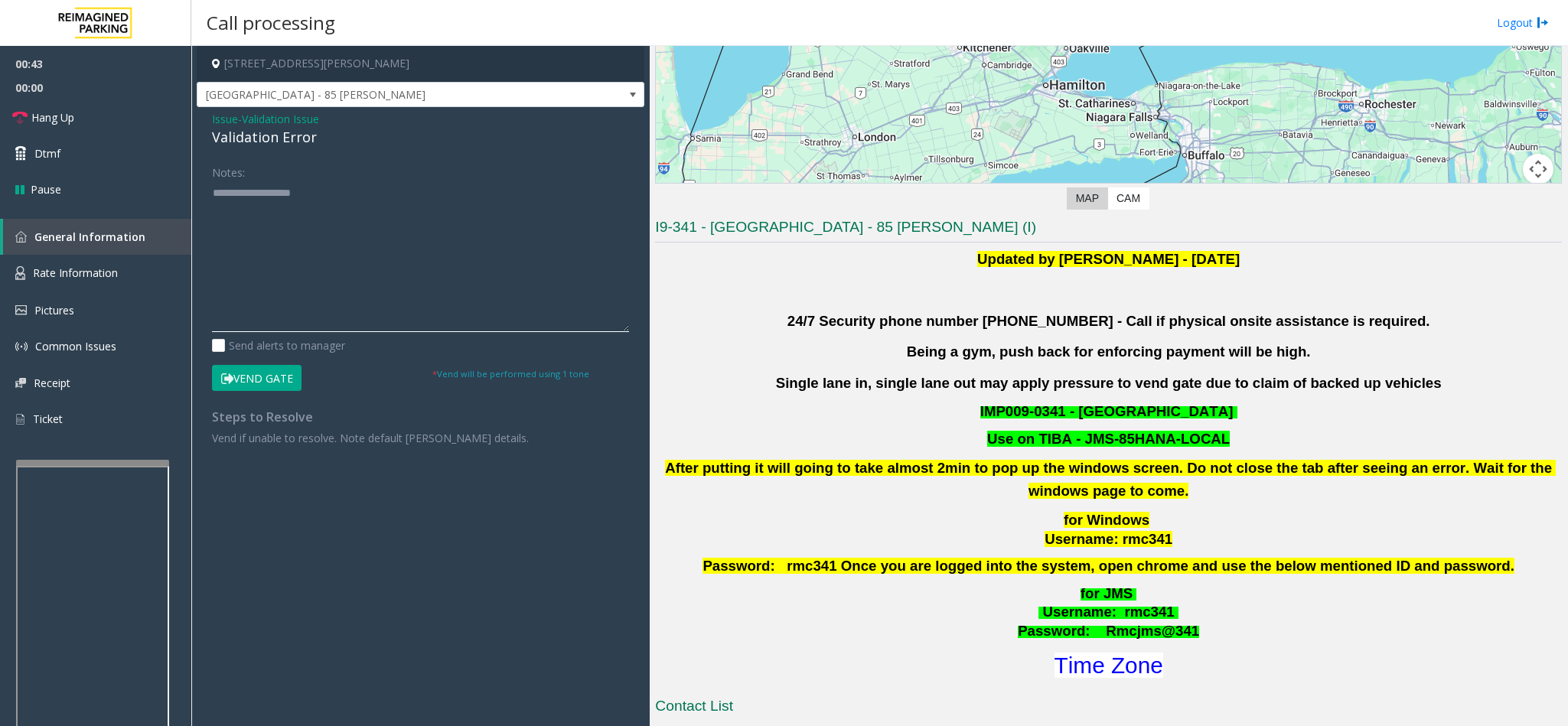
drag, startPoint x: 622, startPoint y: 236, endPoint x: 600, endPoint y: 330, distance: 96.5
click at [600, 330] on textarea at bounding box center [420, 256] width 417 height 151
click at [542, 230] on textarea at bounding box center [420, 256] width 417 height 151
click at [213, 123] on span "Issue" at bounding box center [225, 119] width 26 height 16
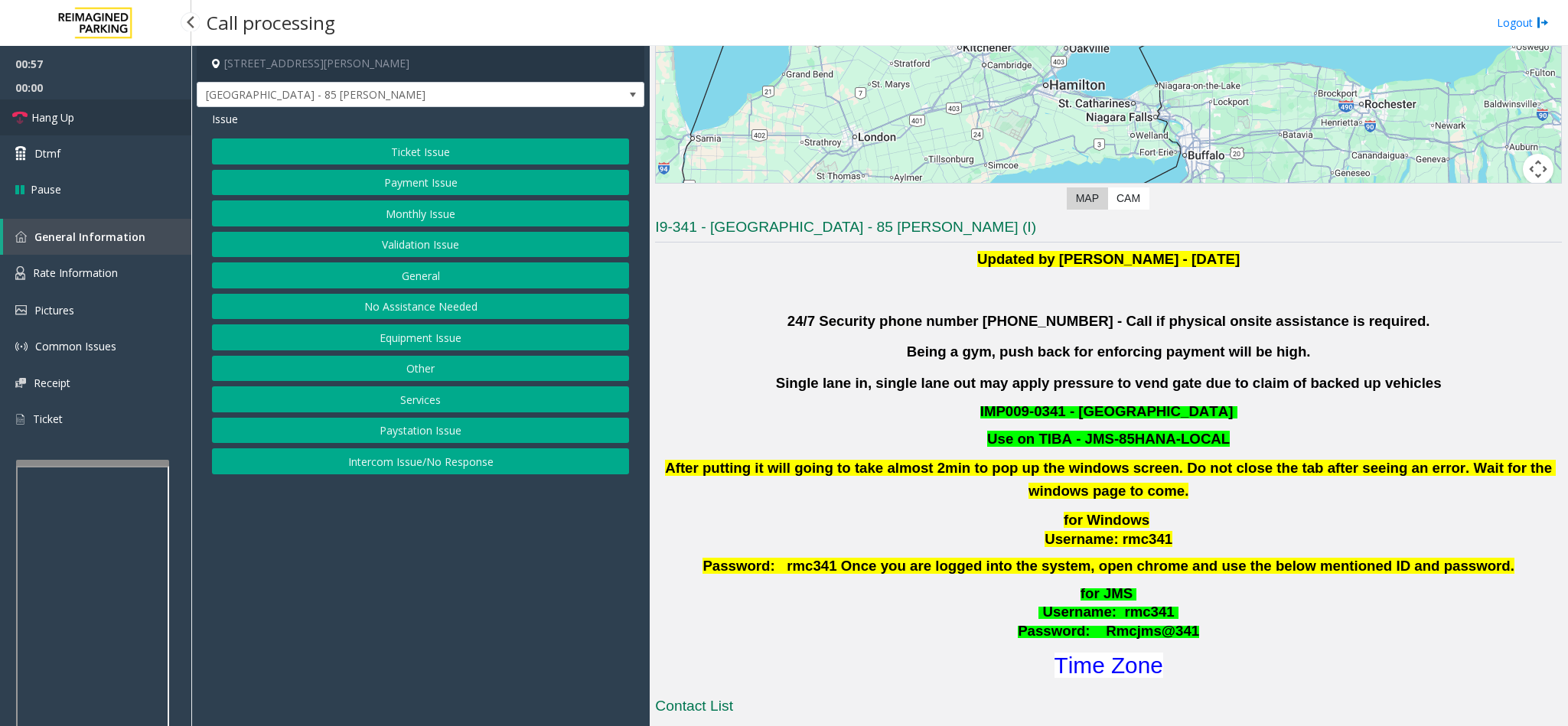
click at [137, 111] on link "Hang Up" at bounding box center [96, 117] width 191 height 36
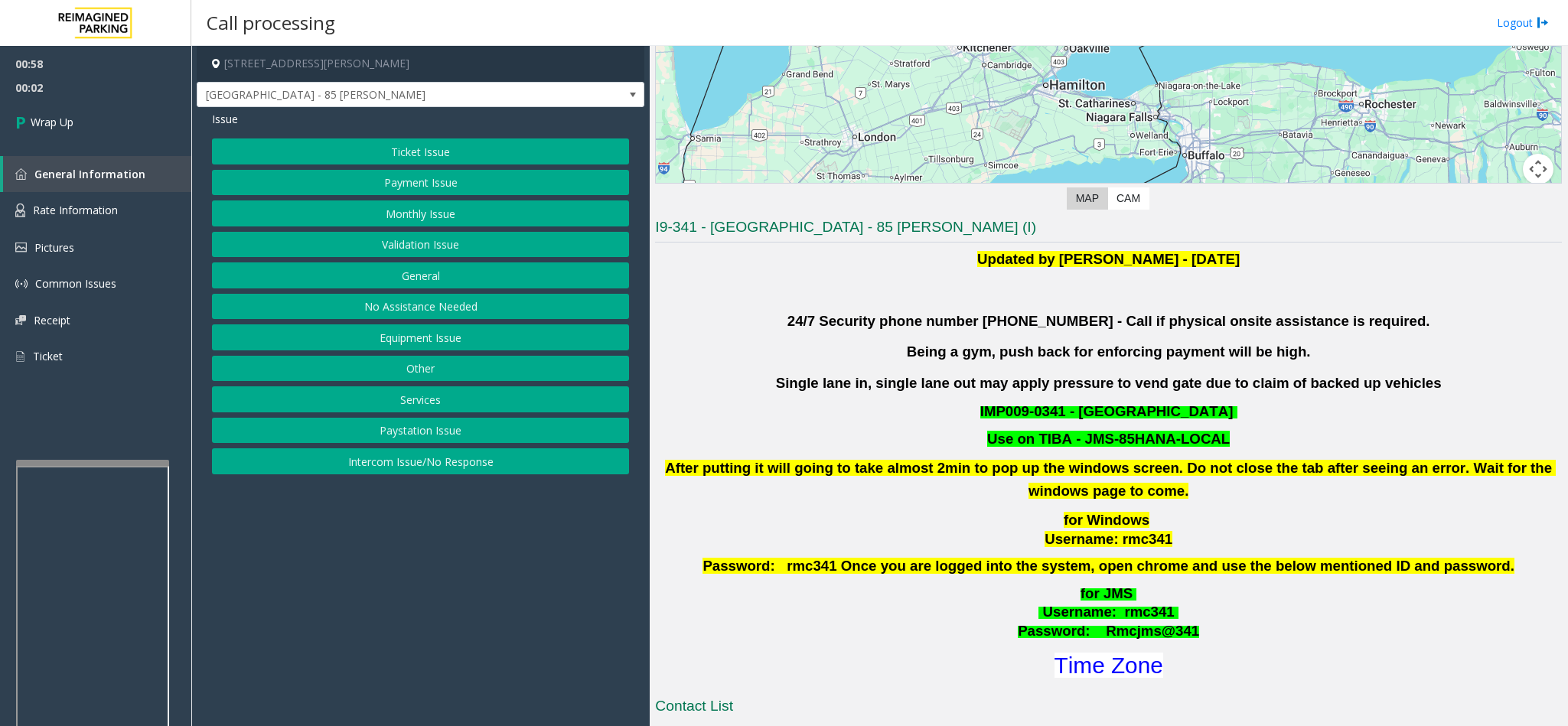
click at [414, 150] on button "Ticket Issue" at bounding box center [420, 151] width 417 height 26
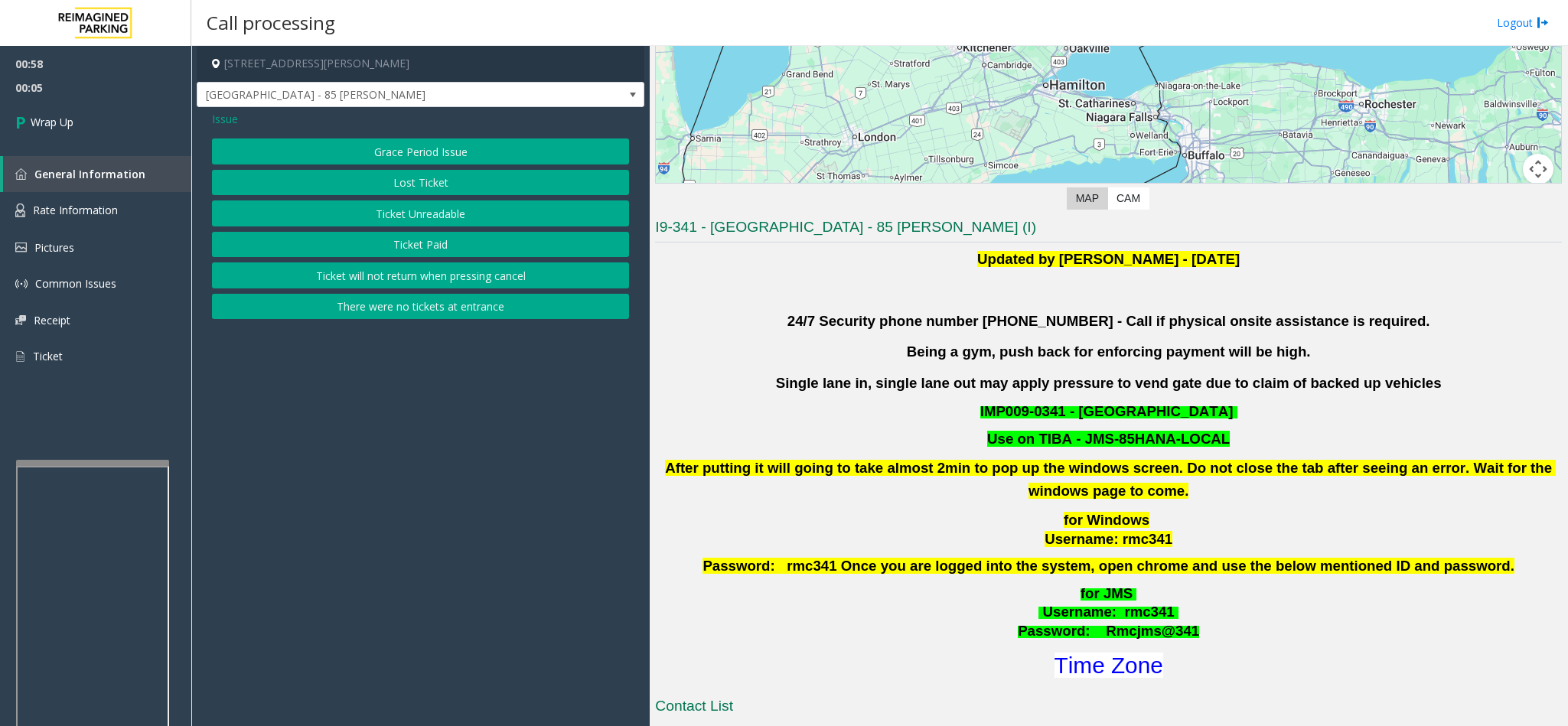
click at [403, 216] on button "Ticket Unreadable" at bounding box center [420, 214] width 417 height 26
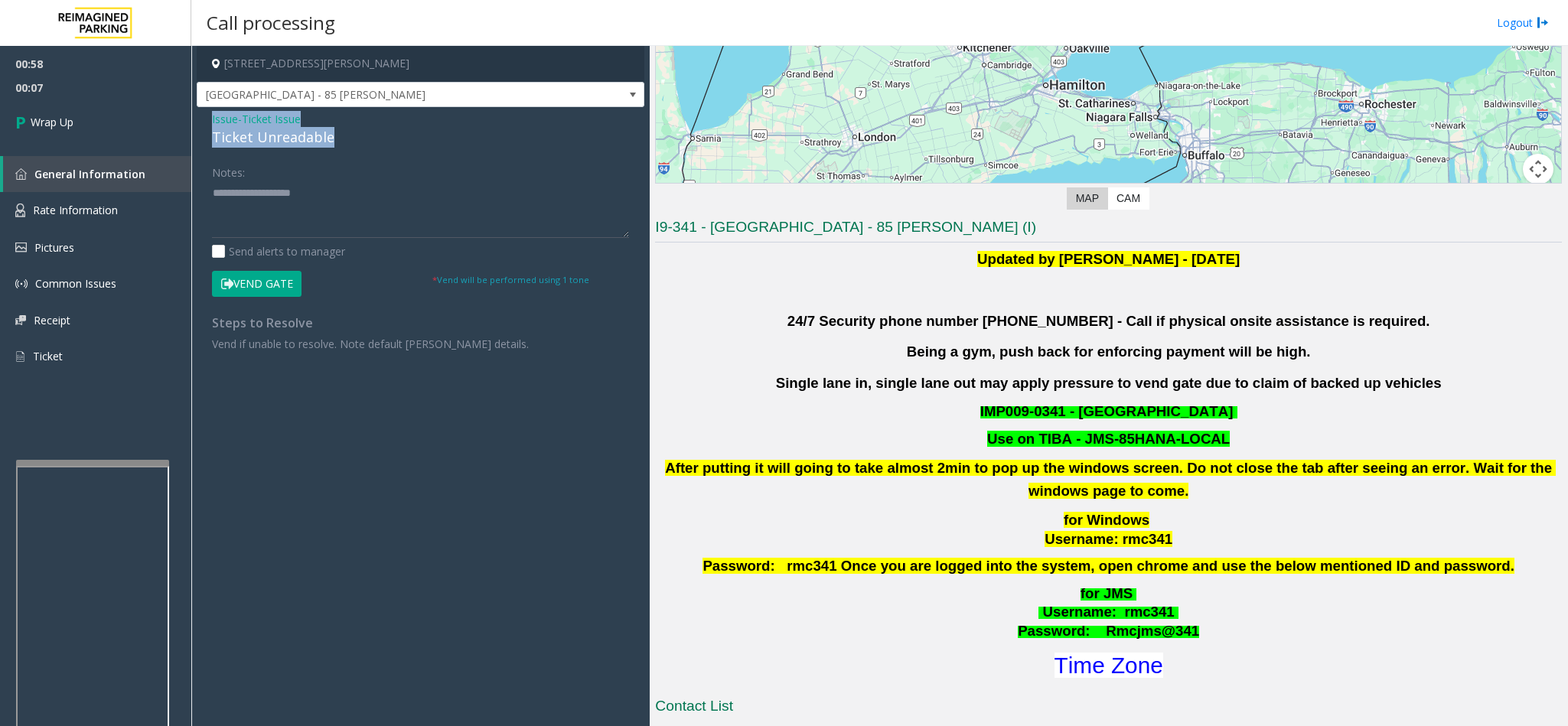
drag, startPoint x: 204, startPoint y: 126, endPoint x: 338, endPoint y: 131, distance: 134.1
click at [338, 131] on div "Issue - Ticket Issue Ticket Unreadable Notes: Send alerts to manager Vend Gate …" at bounding box center [420, 236] width 448 height 260
click at [277, 177] on div "Notes:" at bounding box center [420, 198] width 417 height 79
click at [226, 120] on span "Issue" at bounding box center [225, 119] width 26 height 16
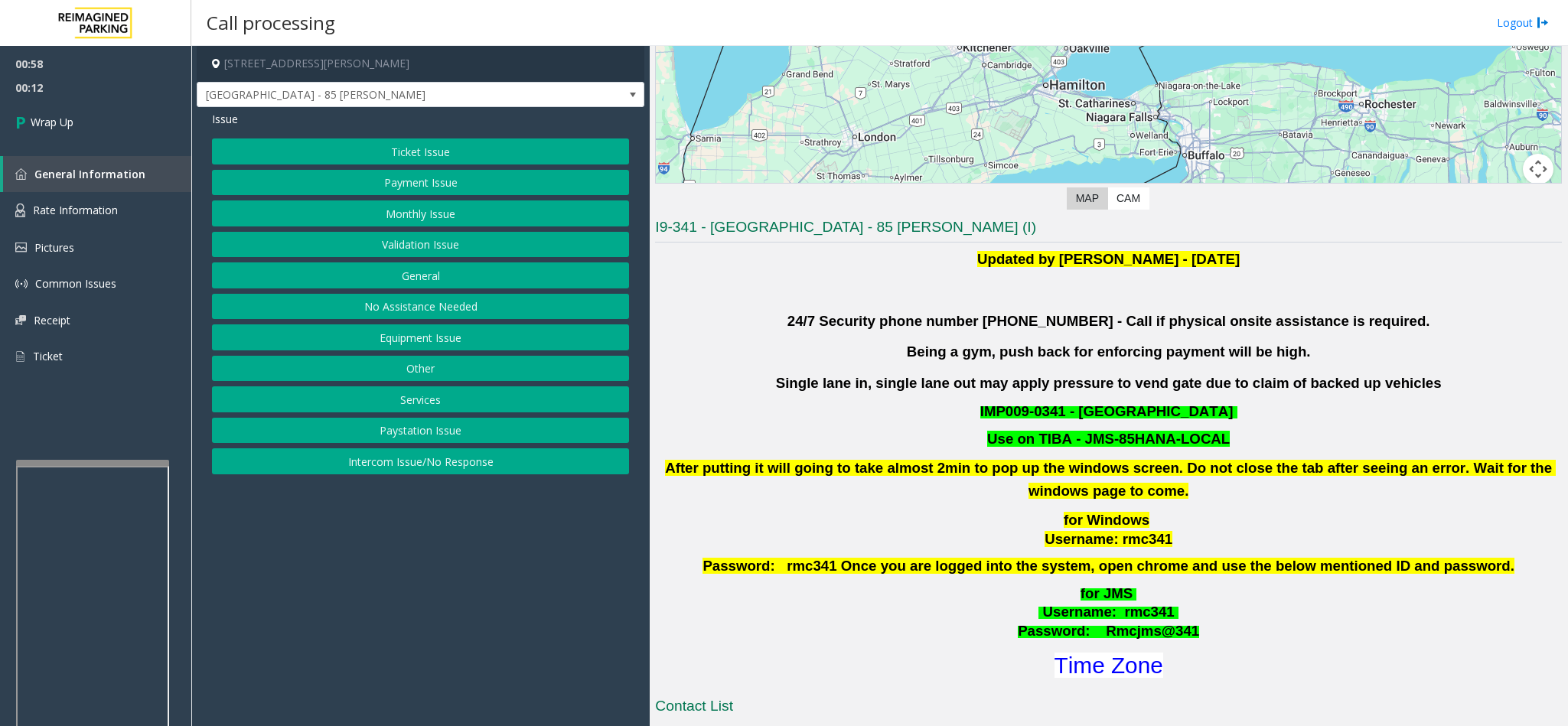
click at [443, 474] on button "Intercom Issue/No Response" at bounding box center [420, 462] width 417 height 26
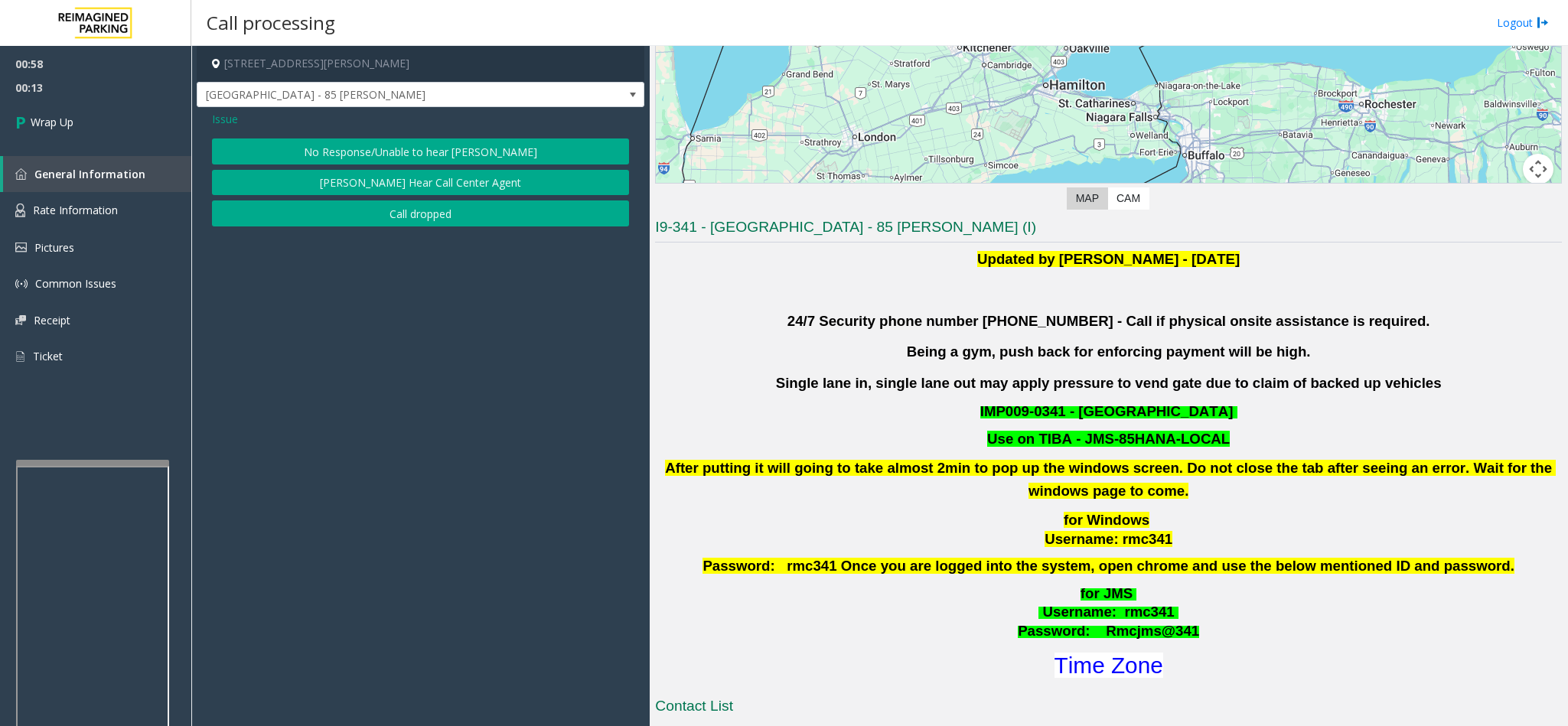
click at [291, 151] on button "No Response/Unable to hear [PERSON_NAME]" at bounding box center [420, 151] width 417 height 26
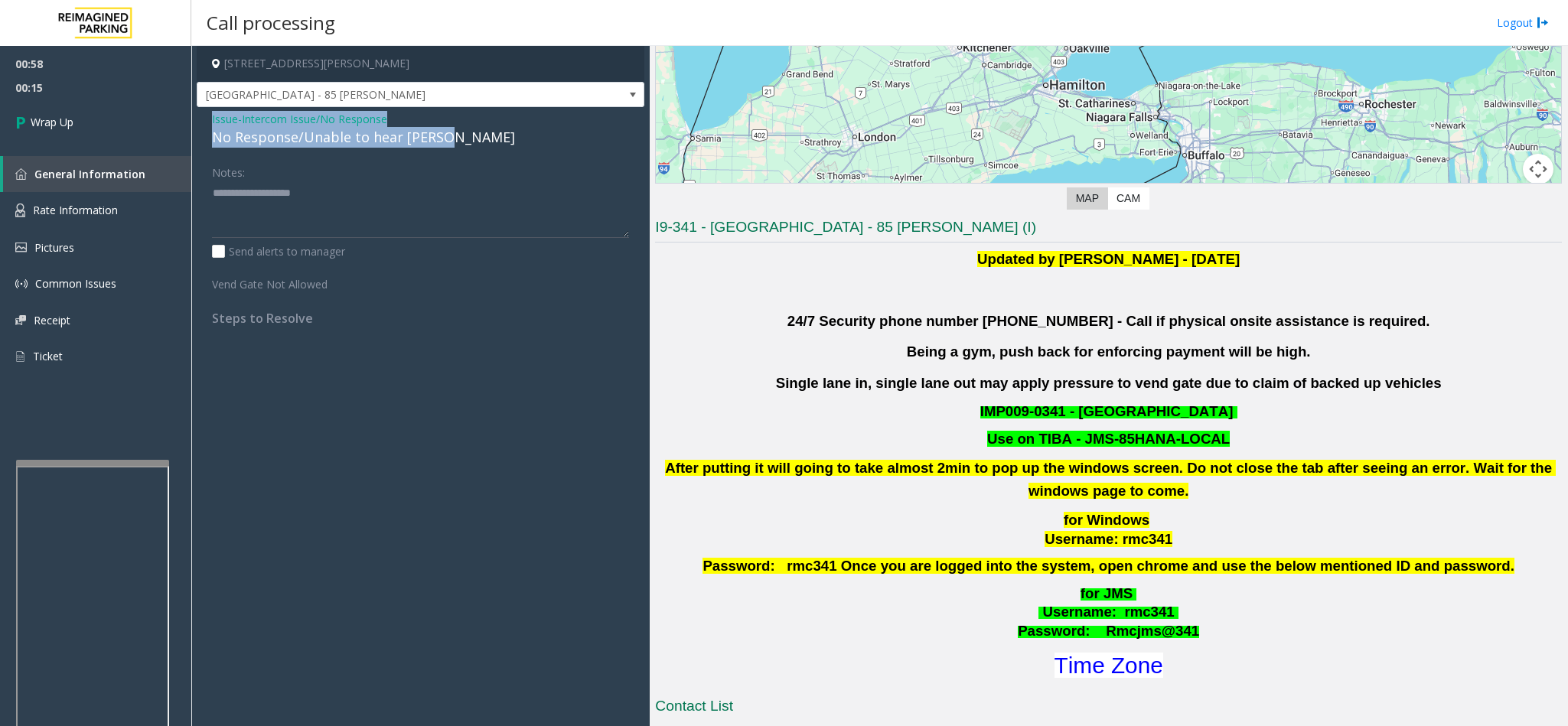
drag, startPoint x: 202, startPoint y: 115, endPoint x: 455, endPoint y: 129, distance: 253.4
click at [455, 129] on div "Issue - Intercom Issue/No Response No Response/Unable to hear [PERSON_NAME] Not…" at bounding box center [420, 223] width 448 height 234
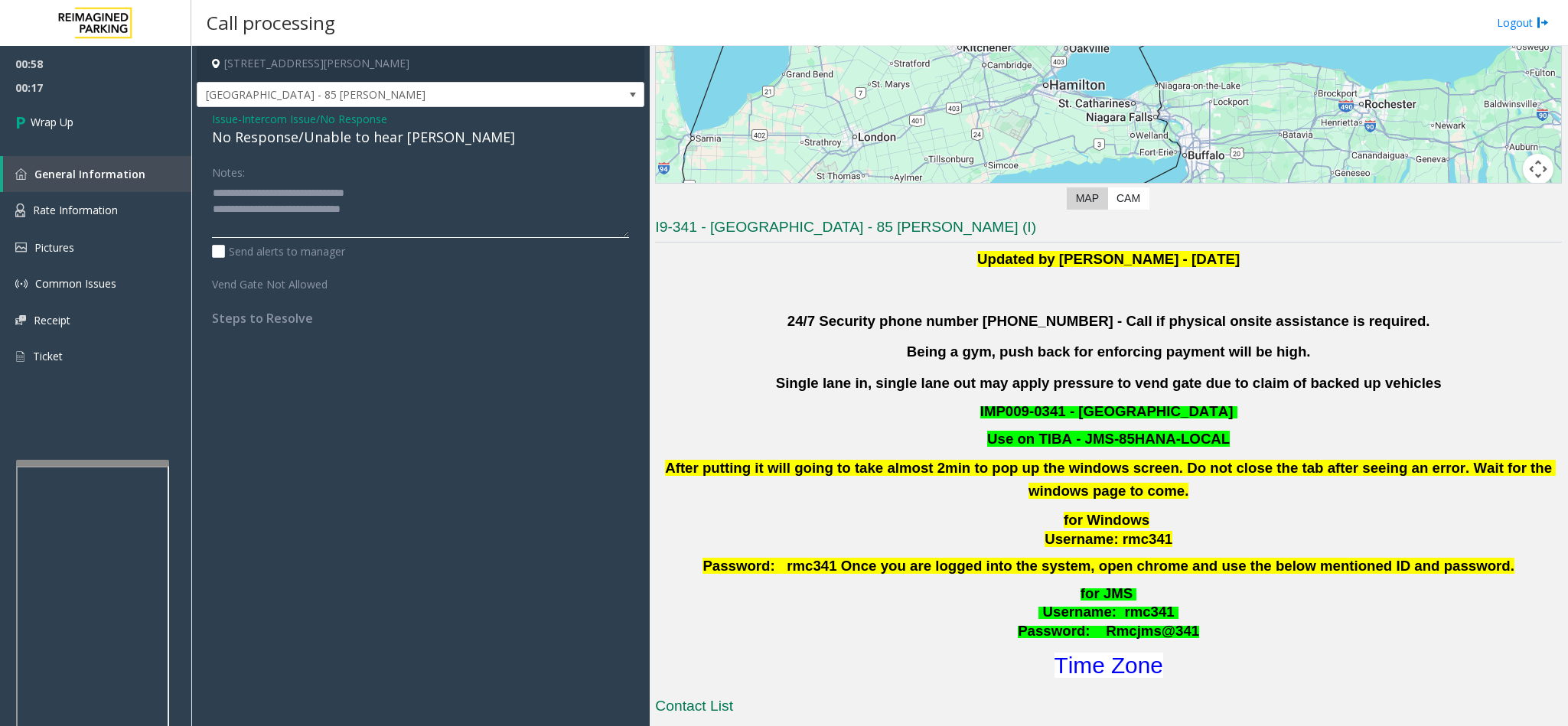
click at [226, 213] on textarea at bounding box center [420, 210] width 417 height 57
click at [214, 205] on textarea at bounding box center [420, 210] width 417 height 57
type textarea "**********"
click at [21, 117] on icon at bounding box center [23, 122] width 16 height 25
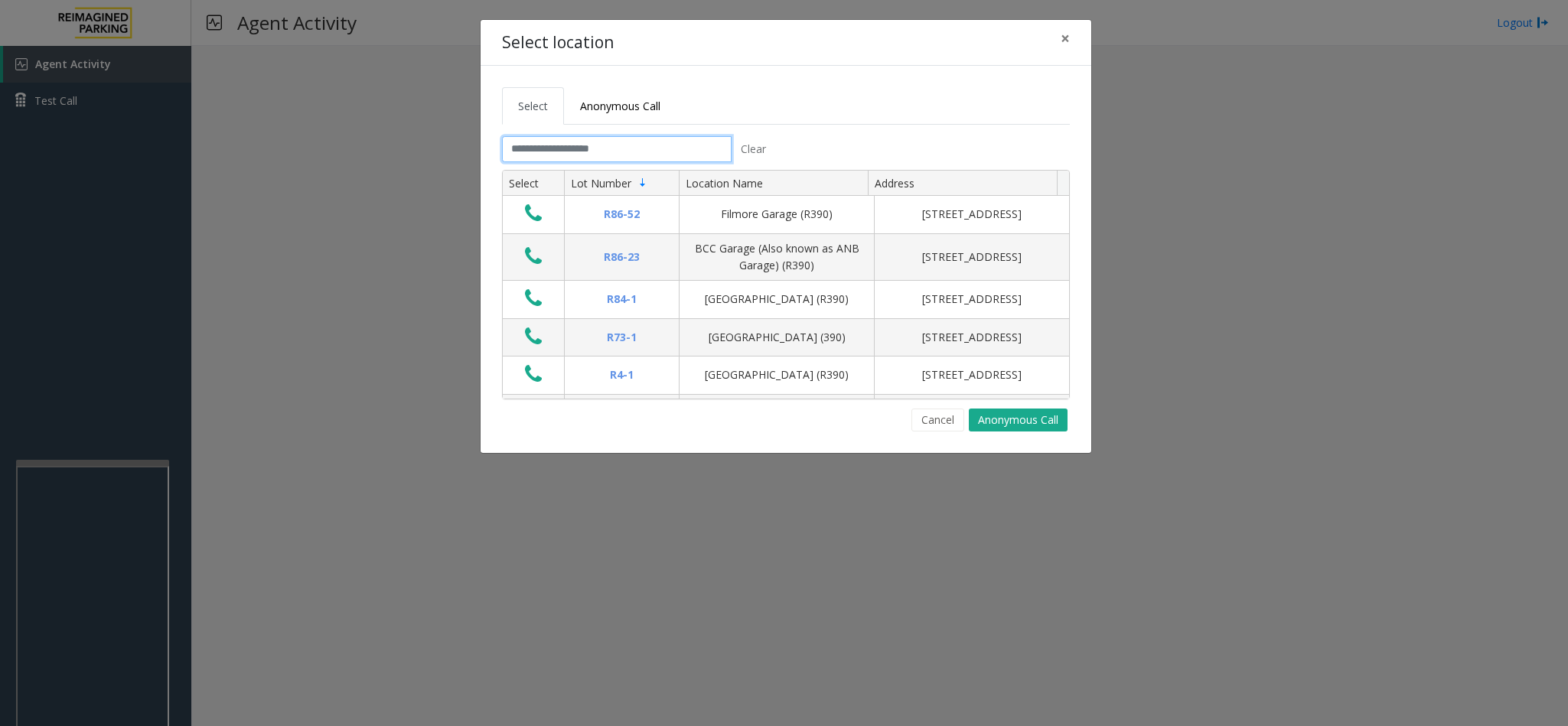
click at [537, 163] on input "text" at bounding box center [617, 150] width 230 height 26
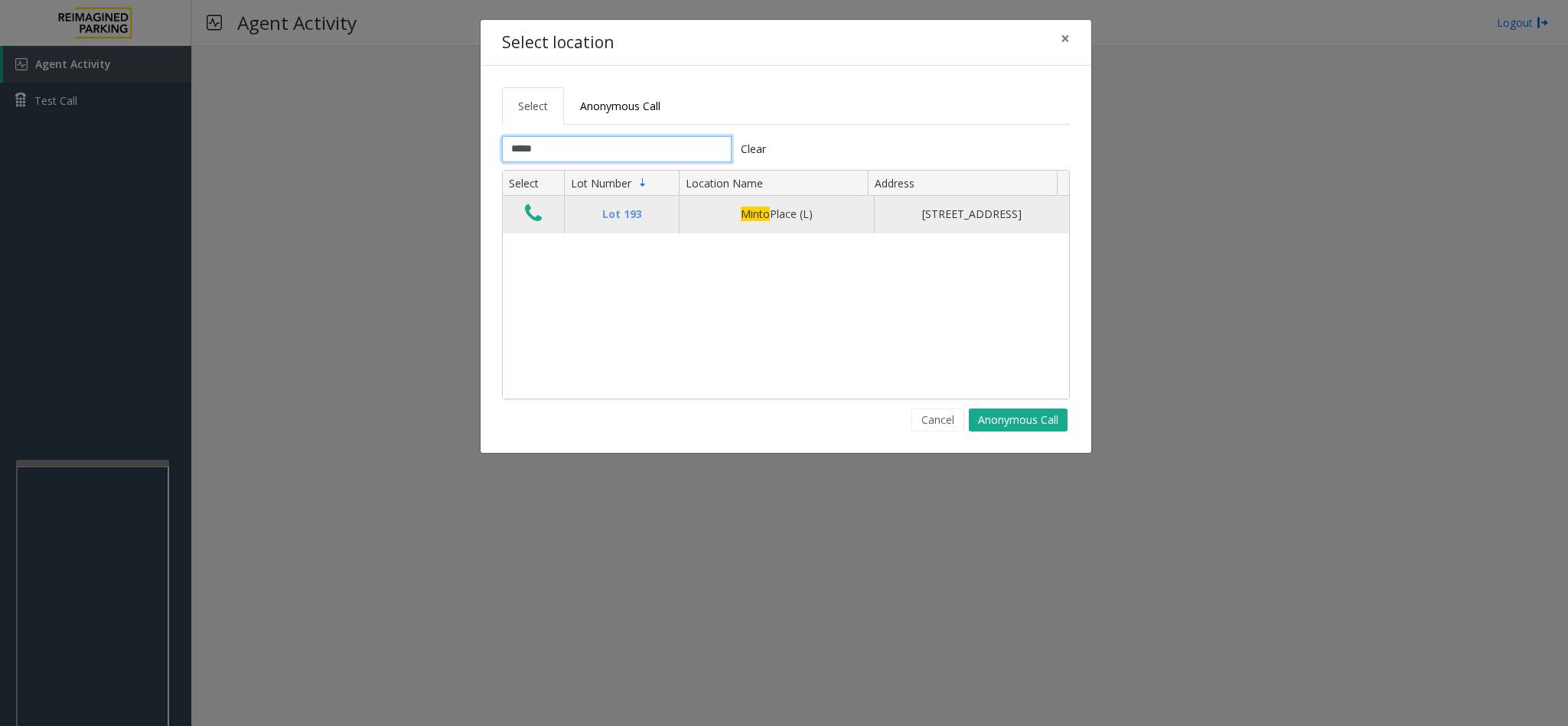
type input "*****"
click at [529, 216] on icon "Data table" at bounding box center [533, 213] width 17 height 22
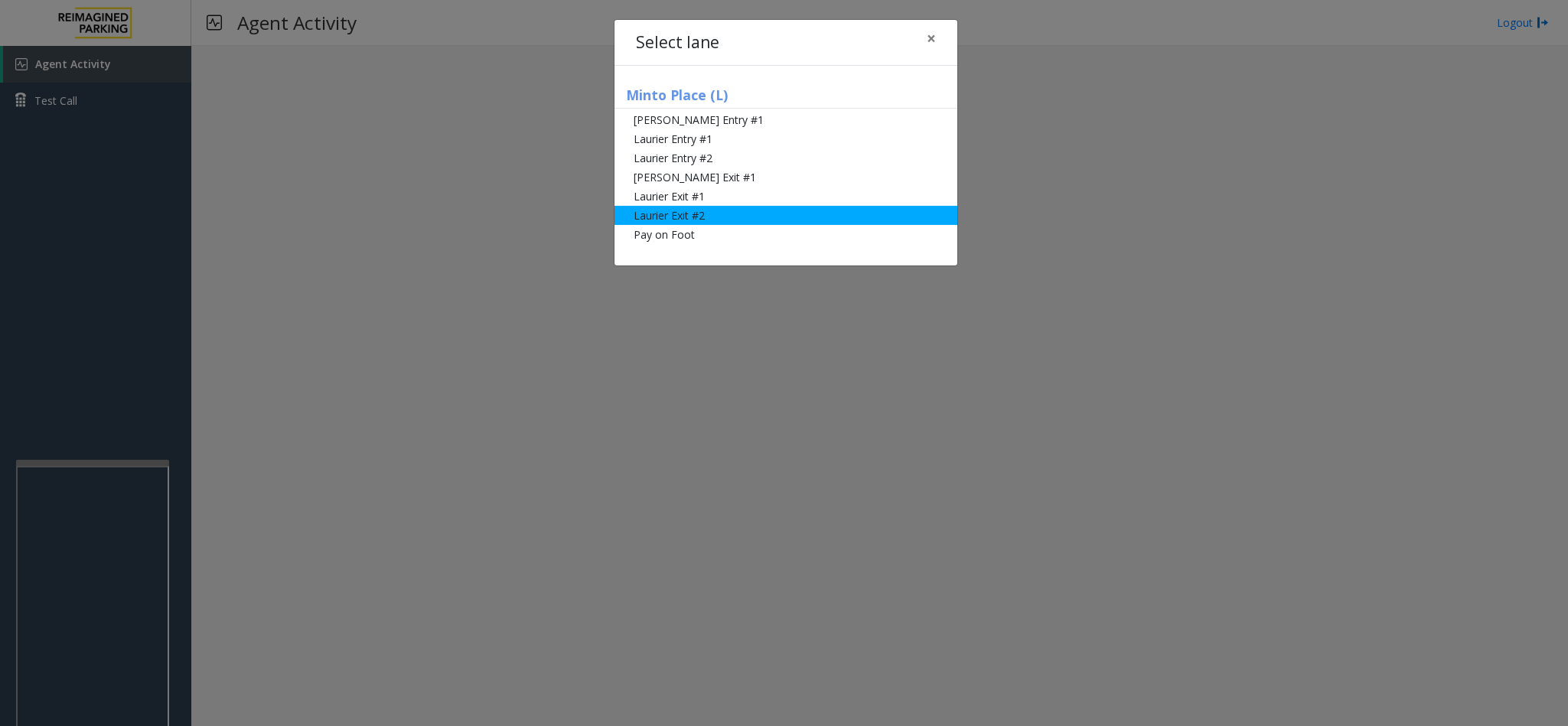
click at [705, 214] on li "Laurier Exit #2" at bounding box center [785, 216] width 343 height 19
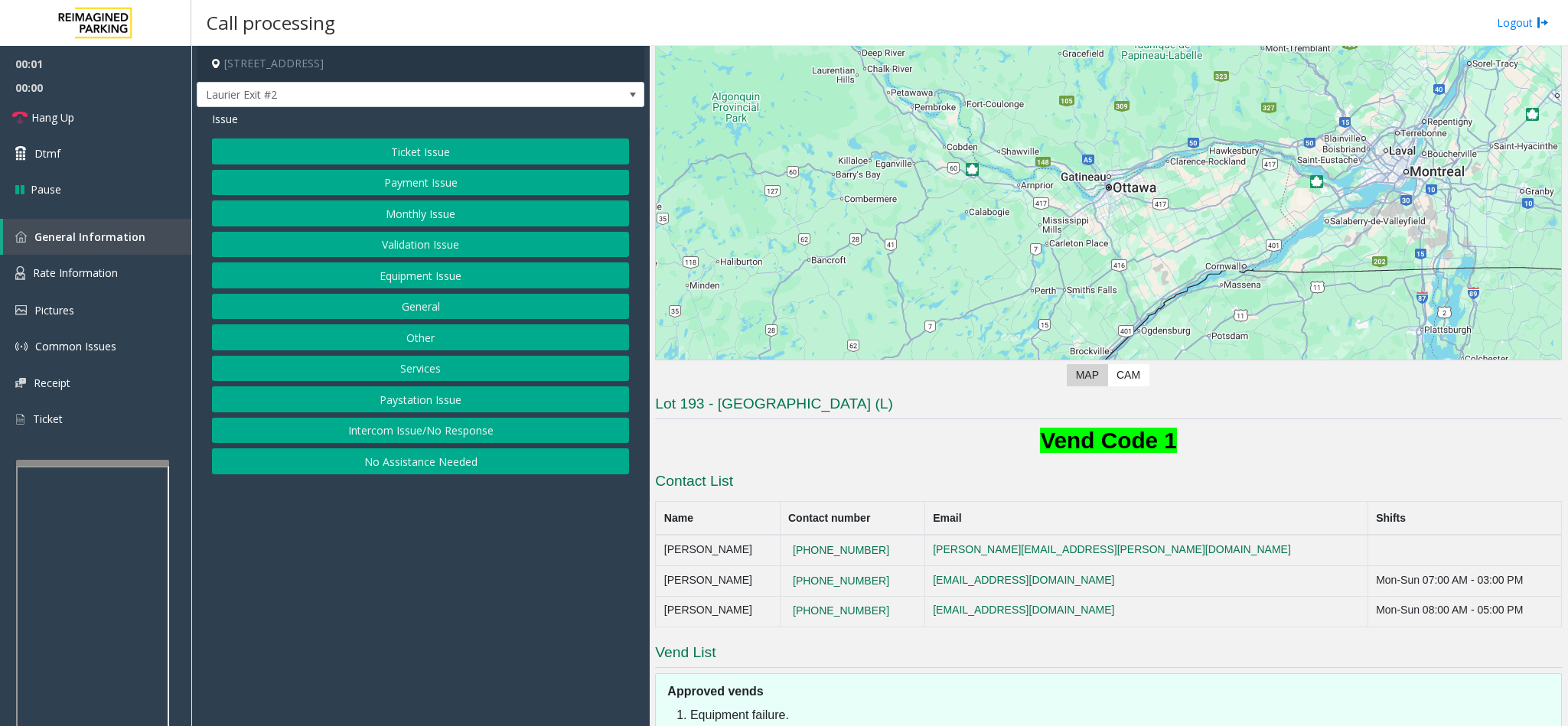
scroll to position [260, 0]
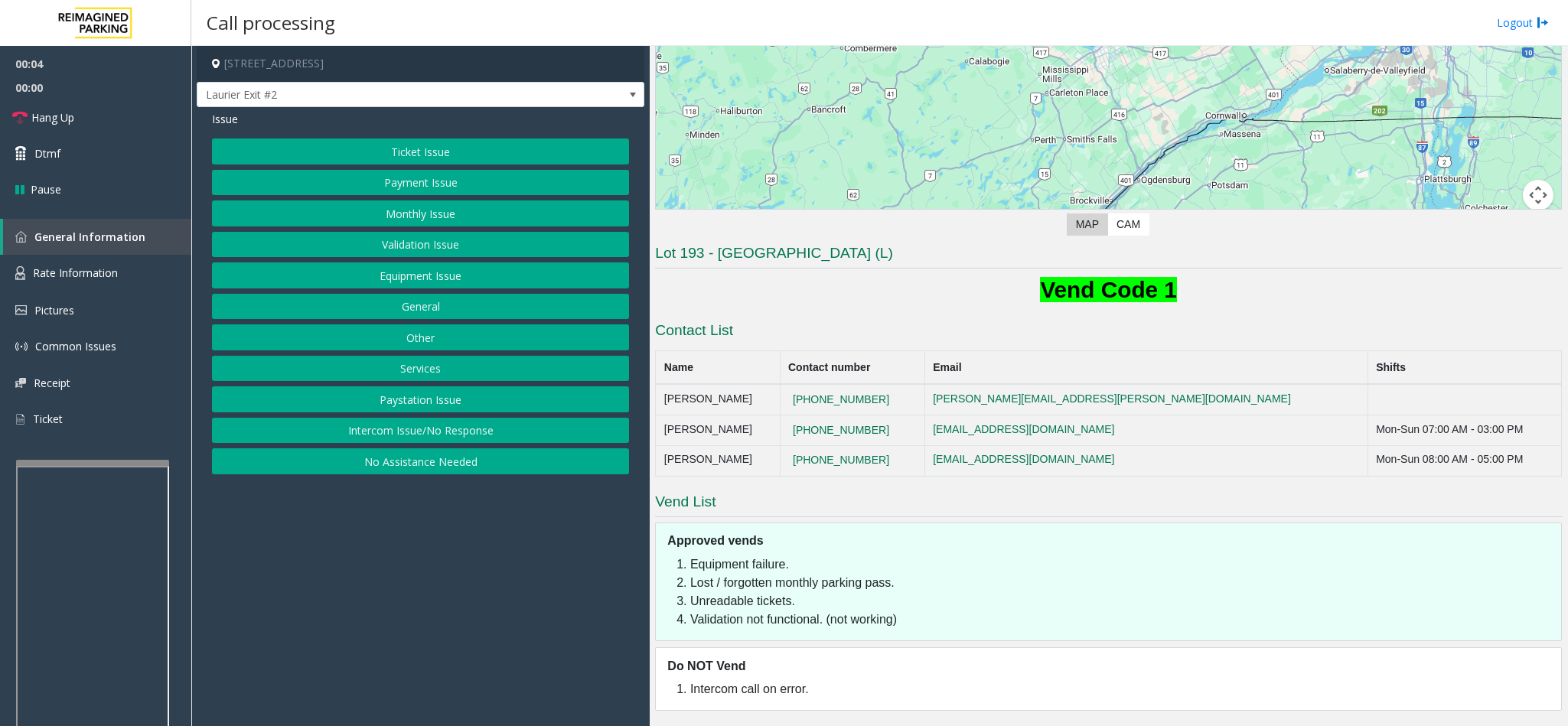
click at [409, 150] on button "Ticket Issue" at bounding box center [420, 151] width 417 height 26
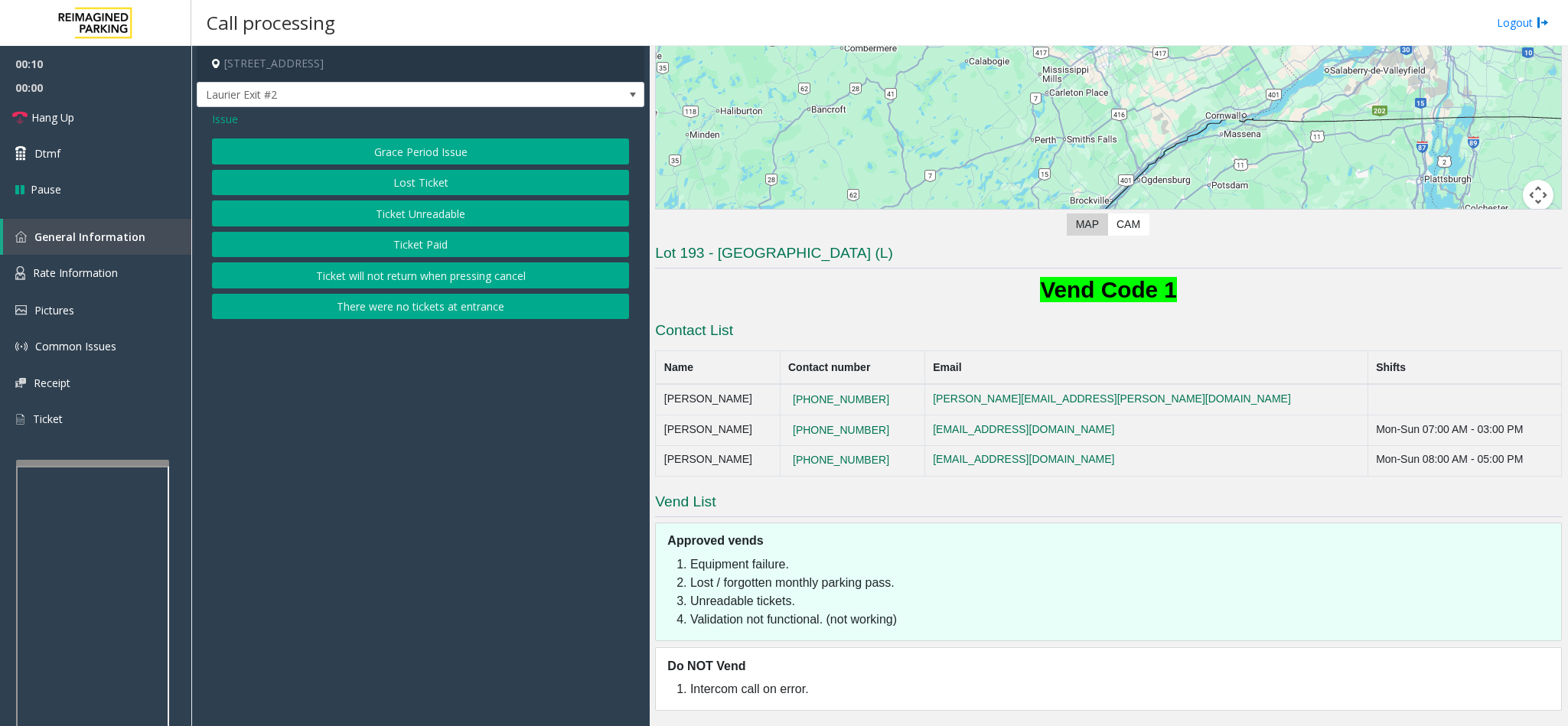
click at [424, 223] on button "Ticket Unreadable" at bounding box center [420, 214] width 417 height 26
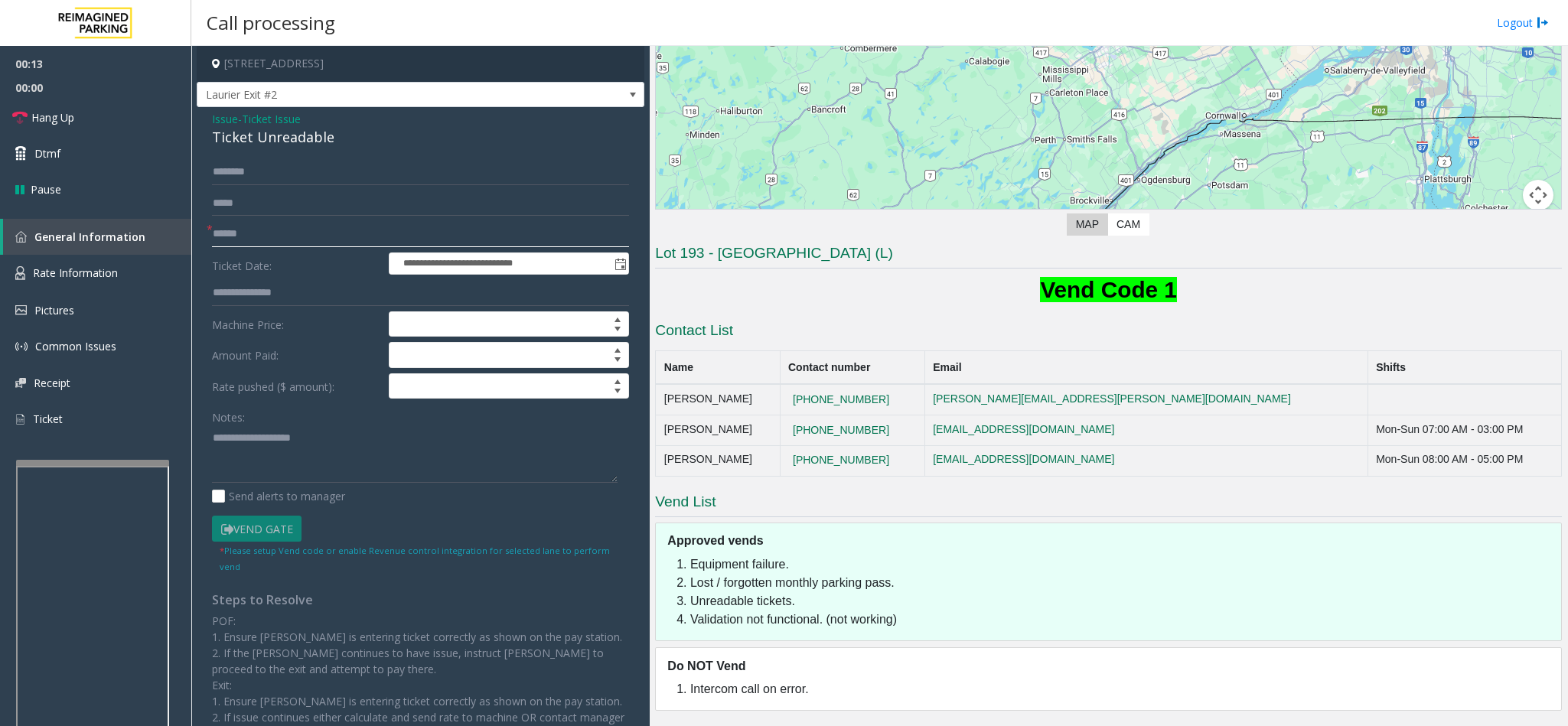
click at [315, 234] on input "text" at bounding box center [420, 234] width 417 height 26
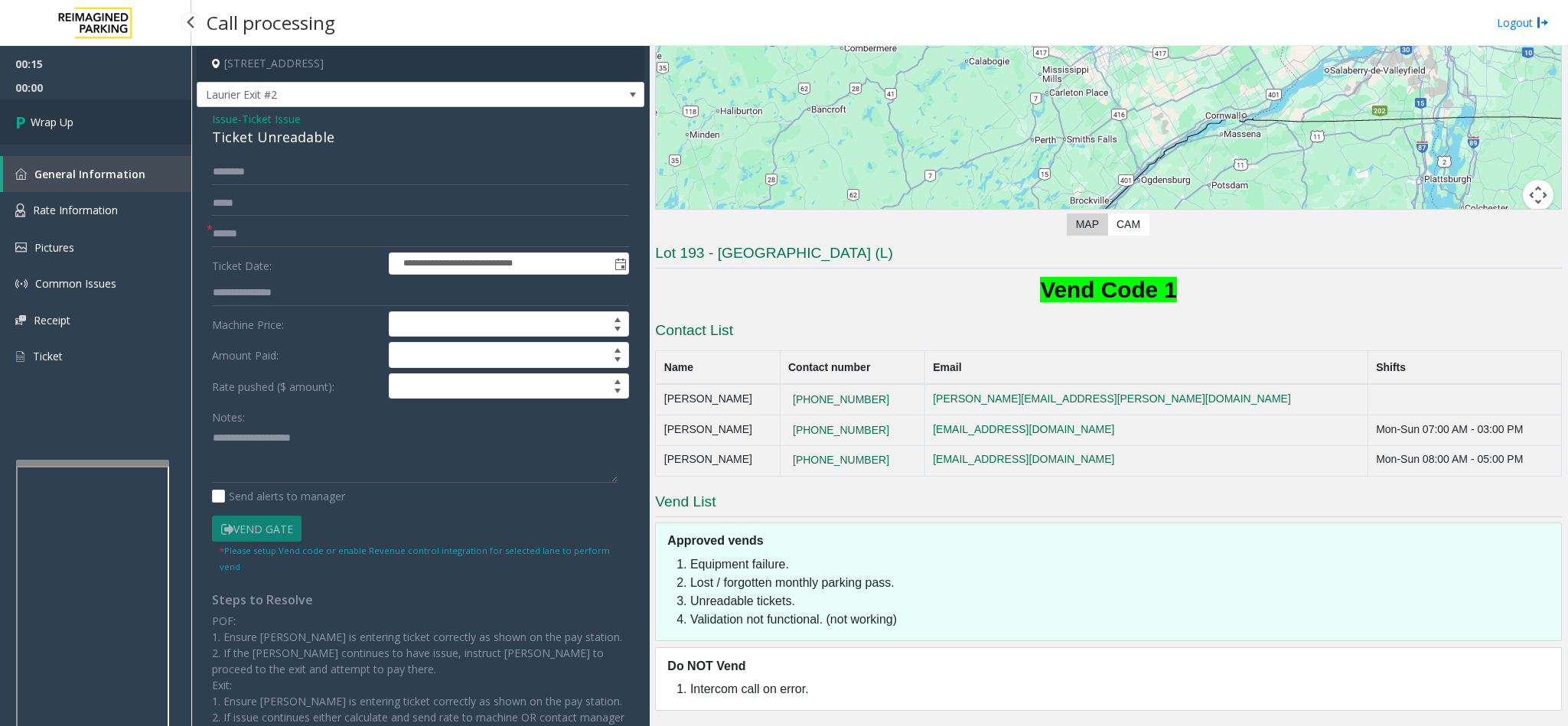
click at [40, 112] on link "Wrap Up" at bounding box center [96, 122] width 191 height 45
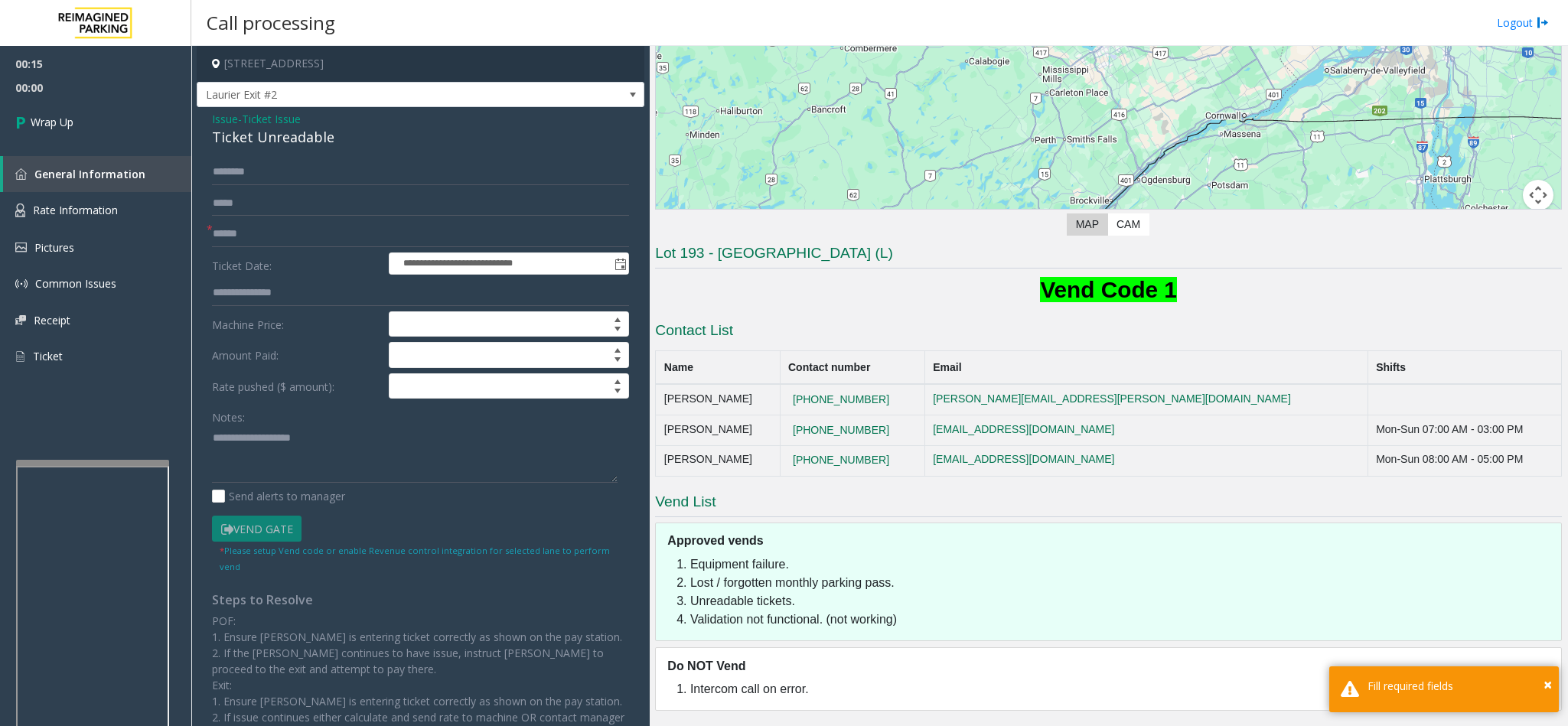
click at [218, 117] on span "Issue" at bounding box center [225, 119] width 26 height 16
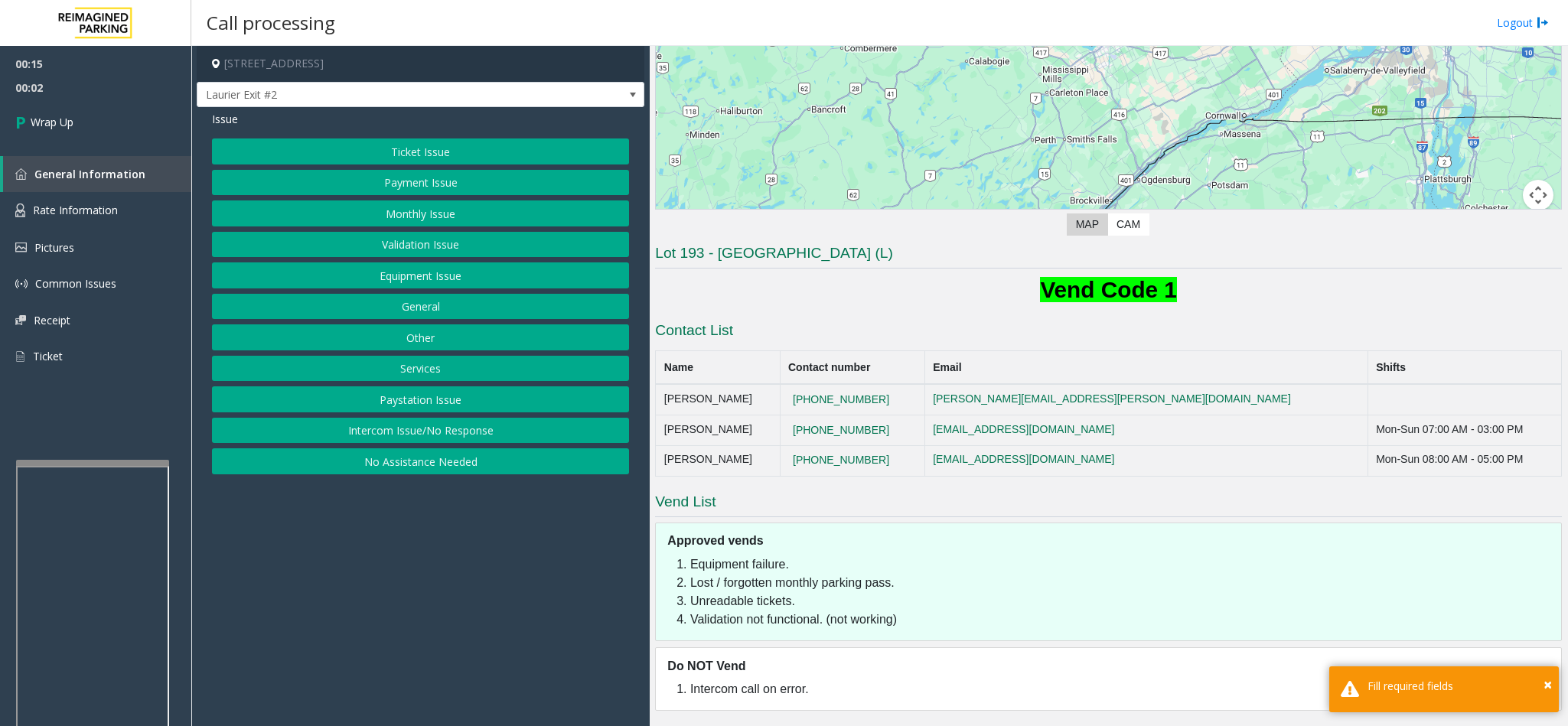
click at [406, 474] on button "No Assistance Needed" at bounding box center [420, 462] width 417 height 26
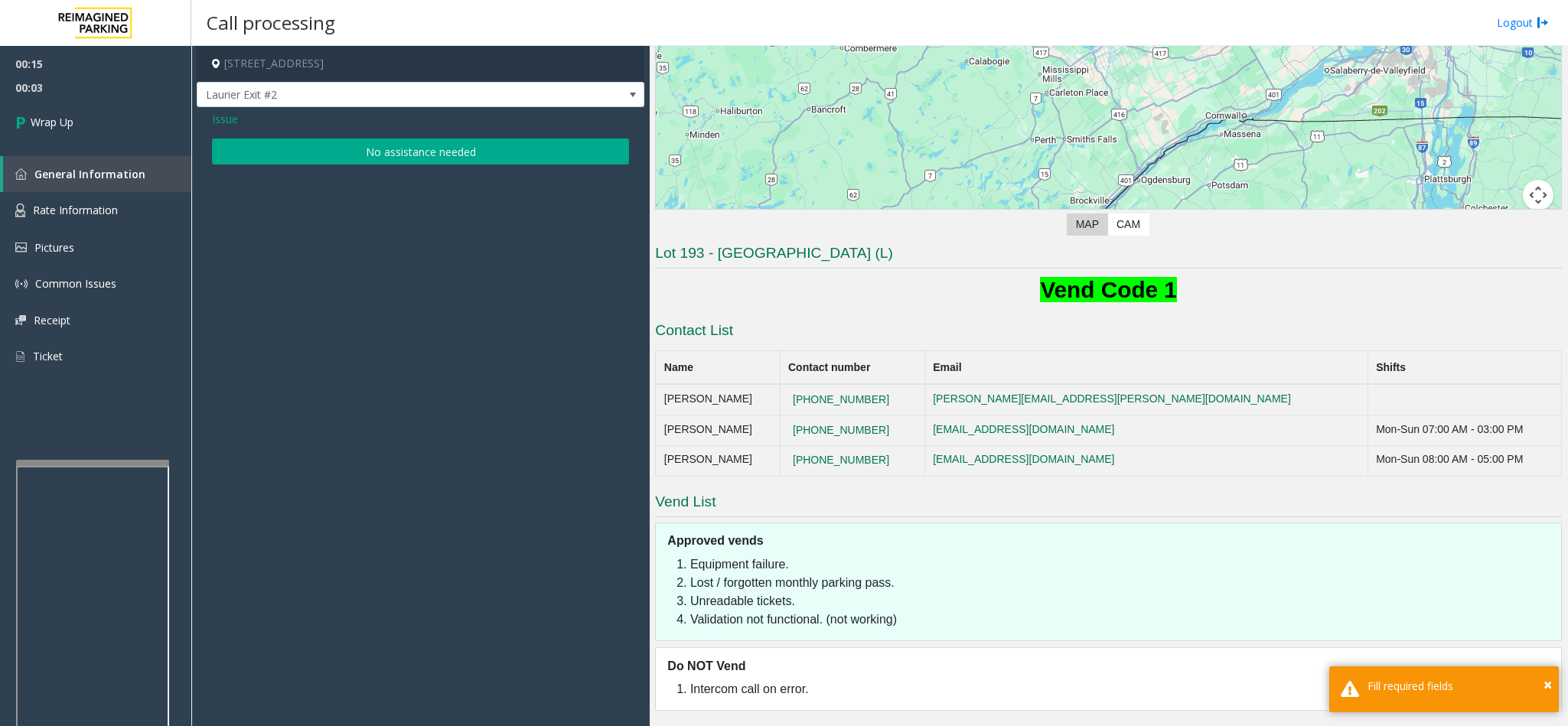
click at [257, 143] on button "No assistance needed" at bounding box center [420, 151] width 417 height 26
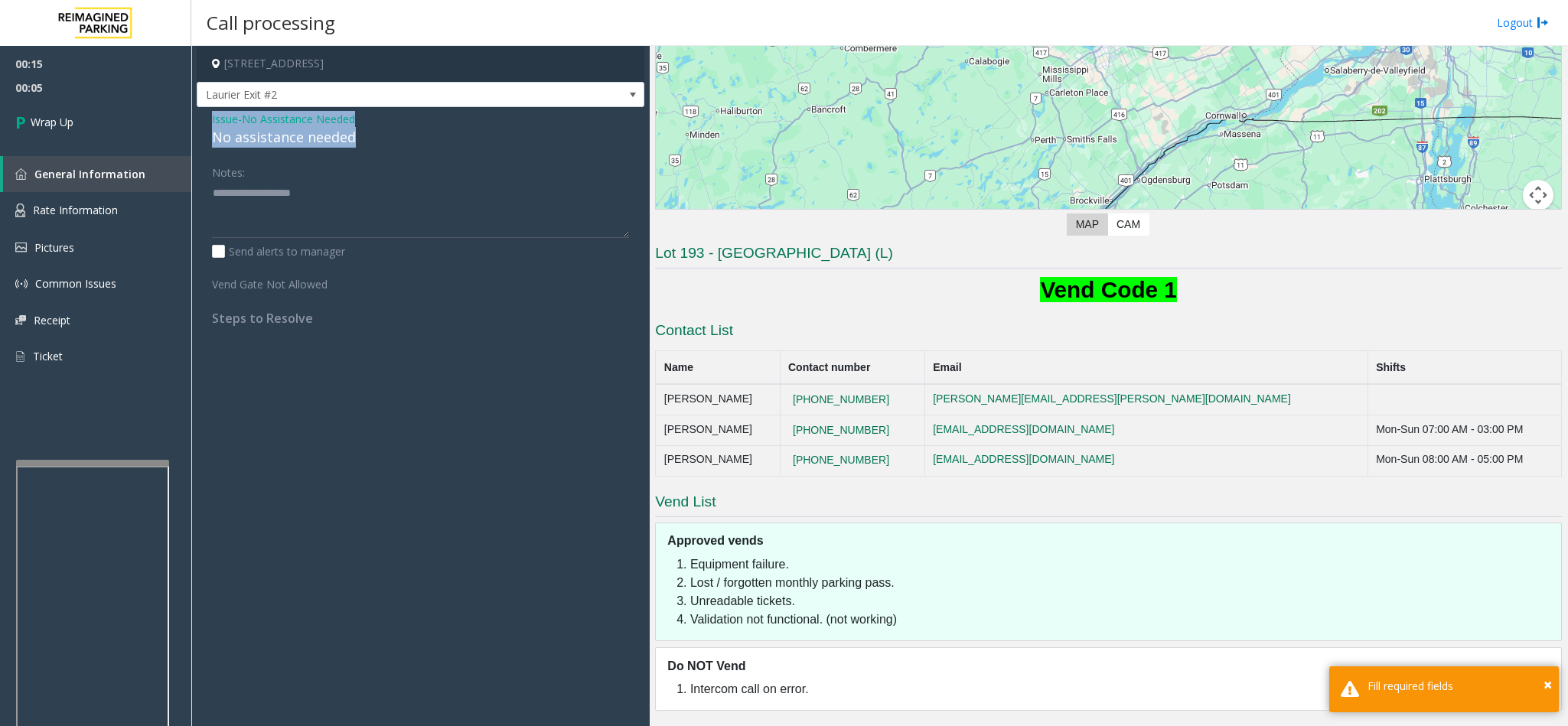
drag, startPoint x: 209, startPoint y: 116, endPoint x: 386, endPoint y: 133, distance: 177.8
click at [386, 133] on div "Issue - No Assistance Needed No assistance needed Notes: Send alerts to manager…" at bounding box center [420, 223] width 448 height 234
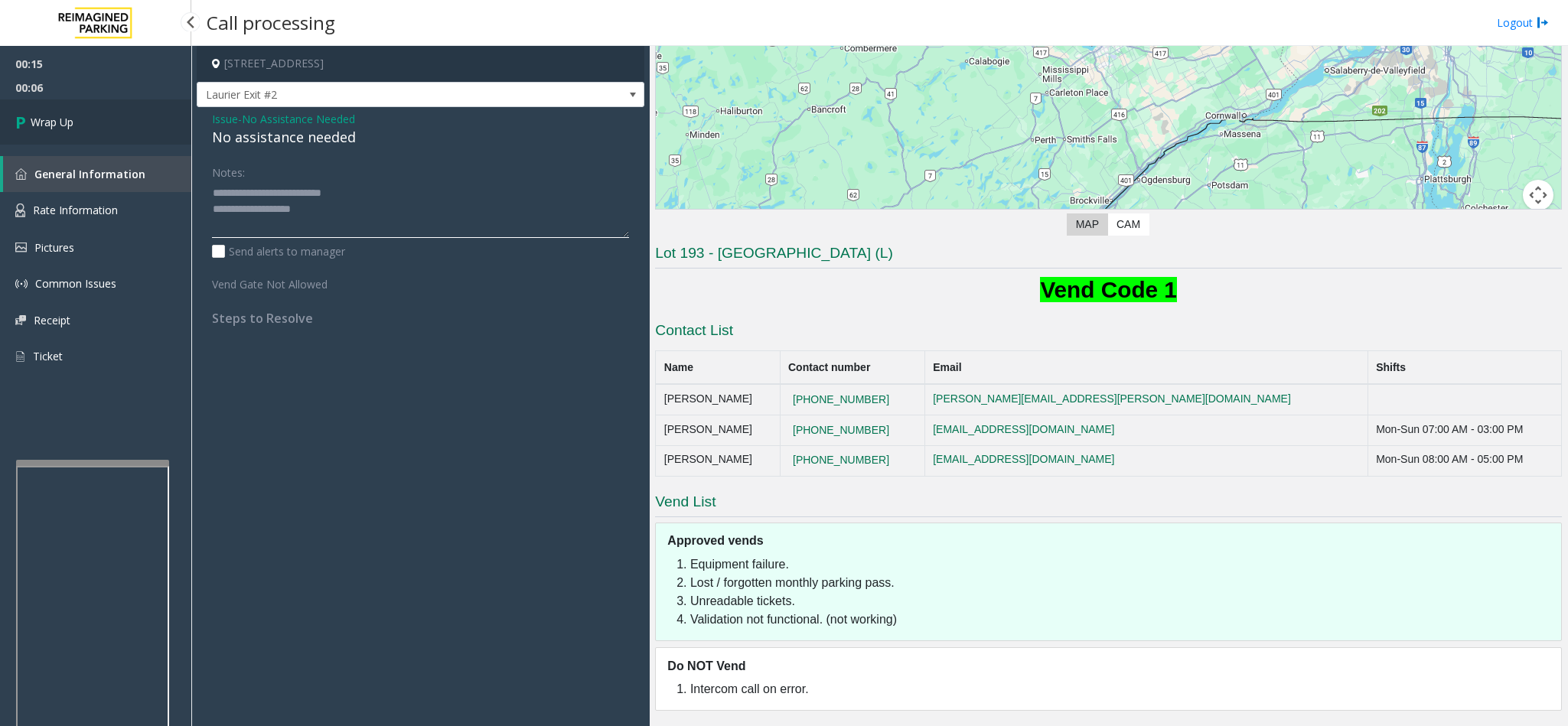
type textarea "**********"
click at [124, 119] on link "Wrap Up" at bounding box center [96, 122] width 191 height 45
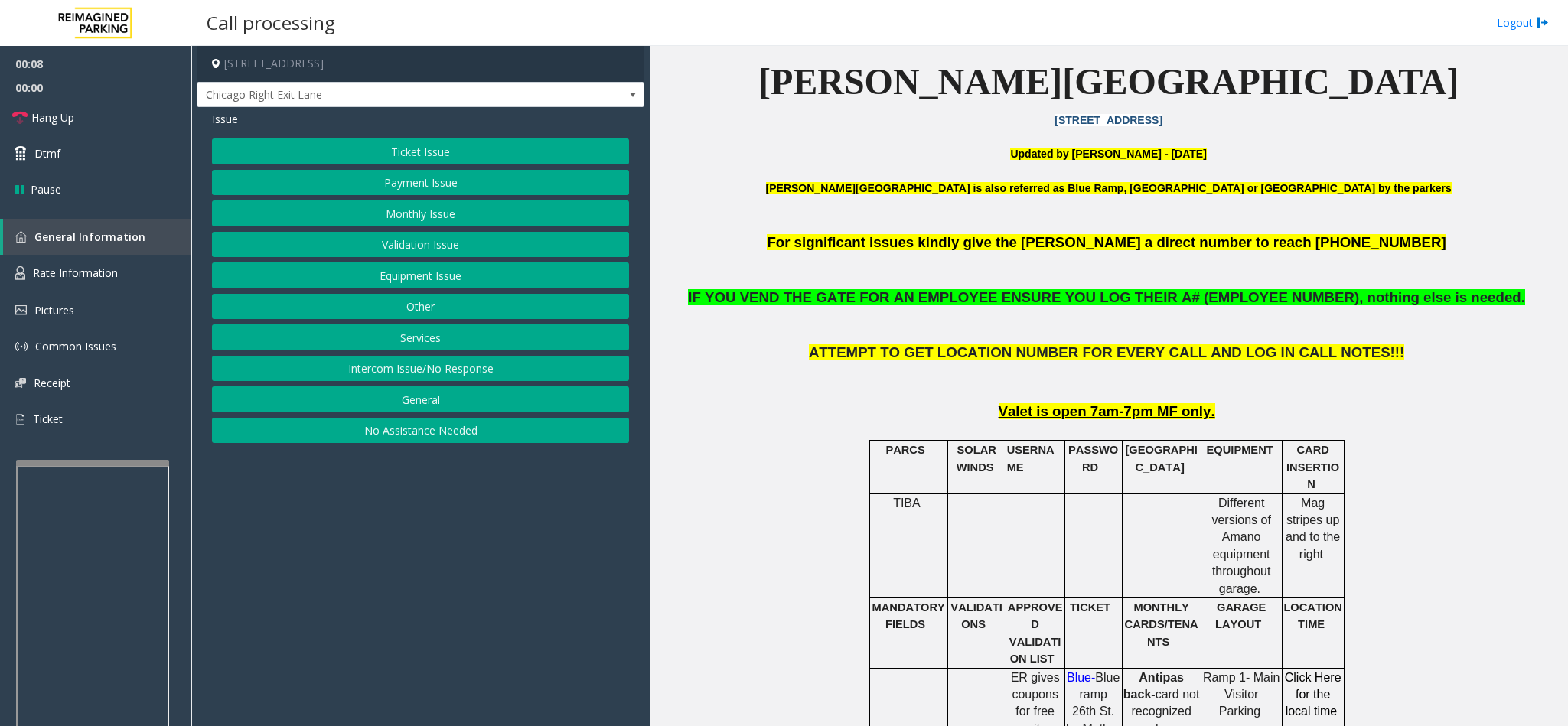
scroll to position [459, 0]
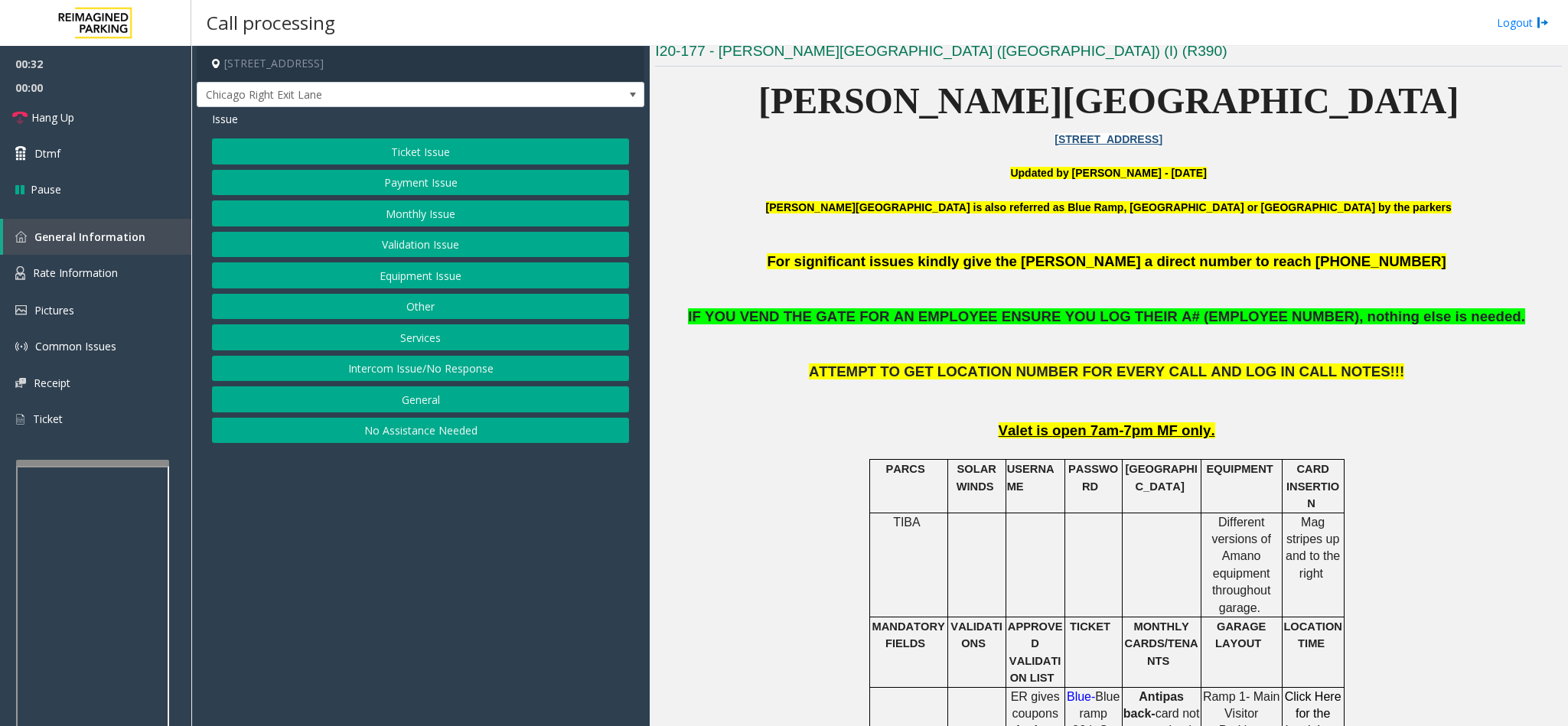
click at [416, 151] on button "Ticket Issue" at bounding box center [420, 151] width 417 height 26
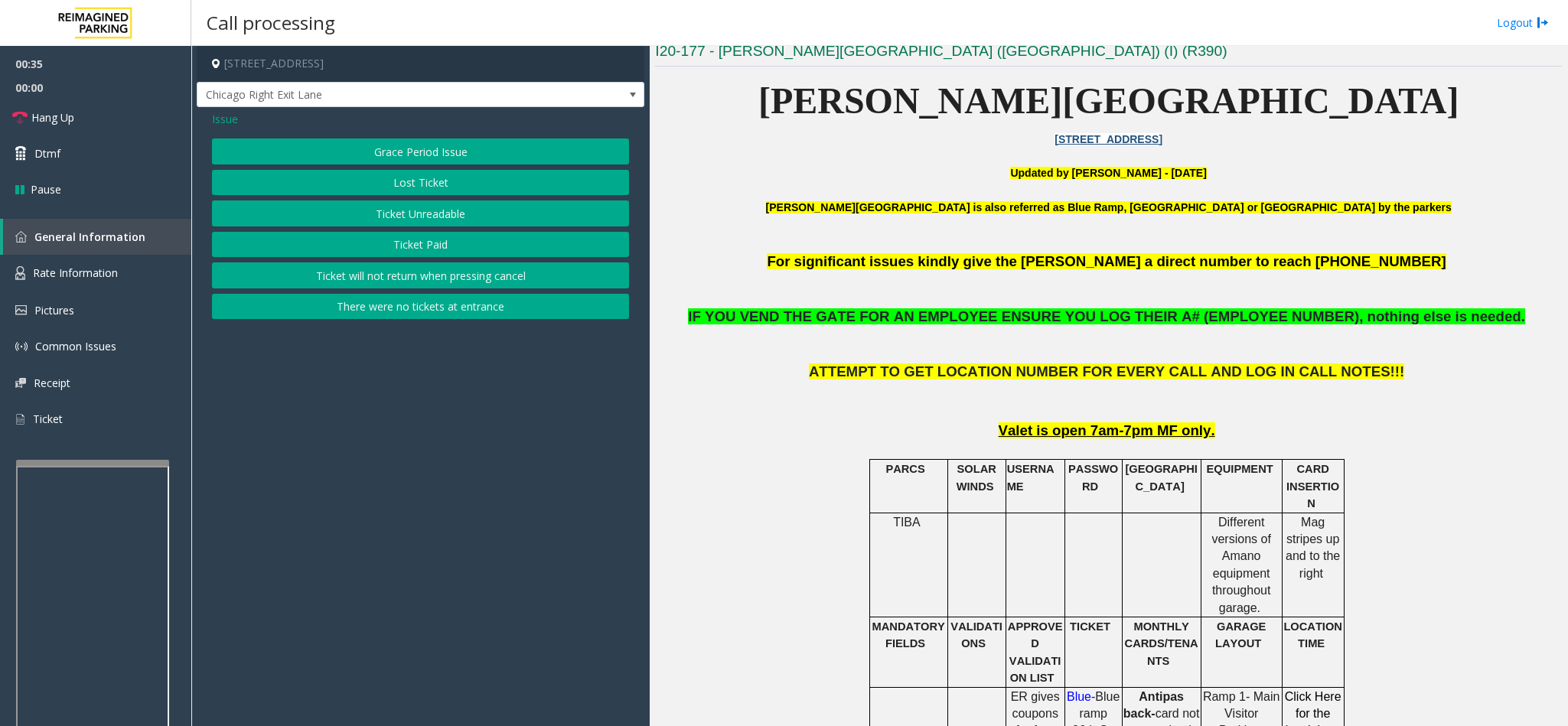
click at [437, 211] on button "Ticket Unreadable" at bounding box center [420, 214] width 417 height 26
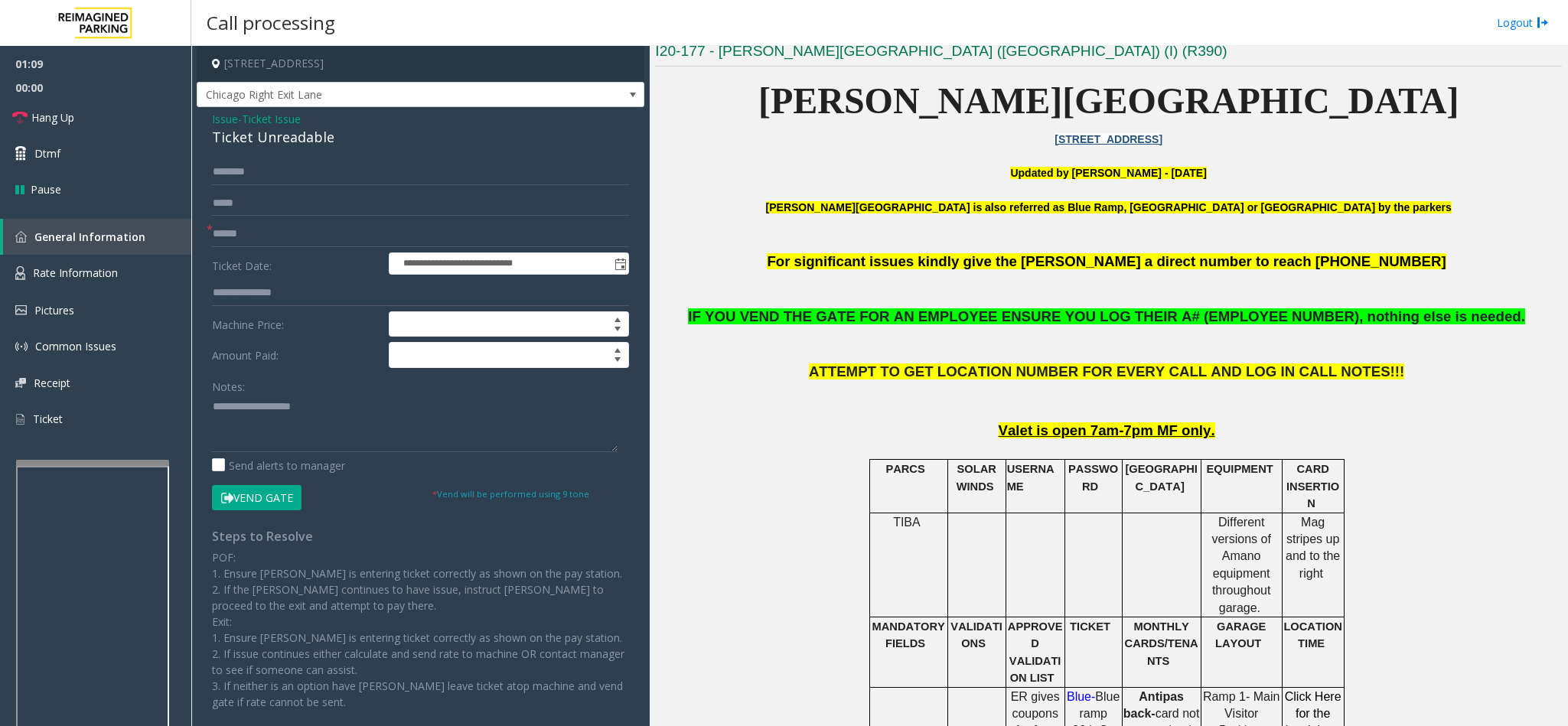
click at [262, 503] on button "Vend Gate" at bounding box center [257, 498] width 90 height 26
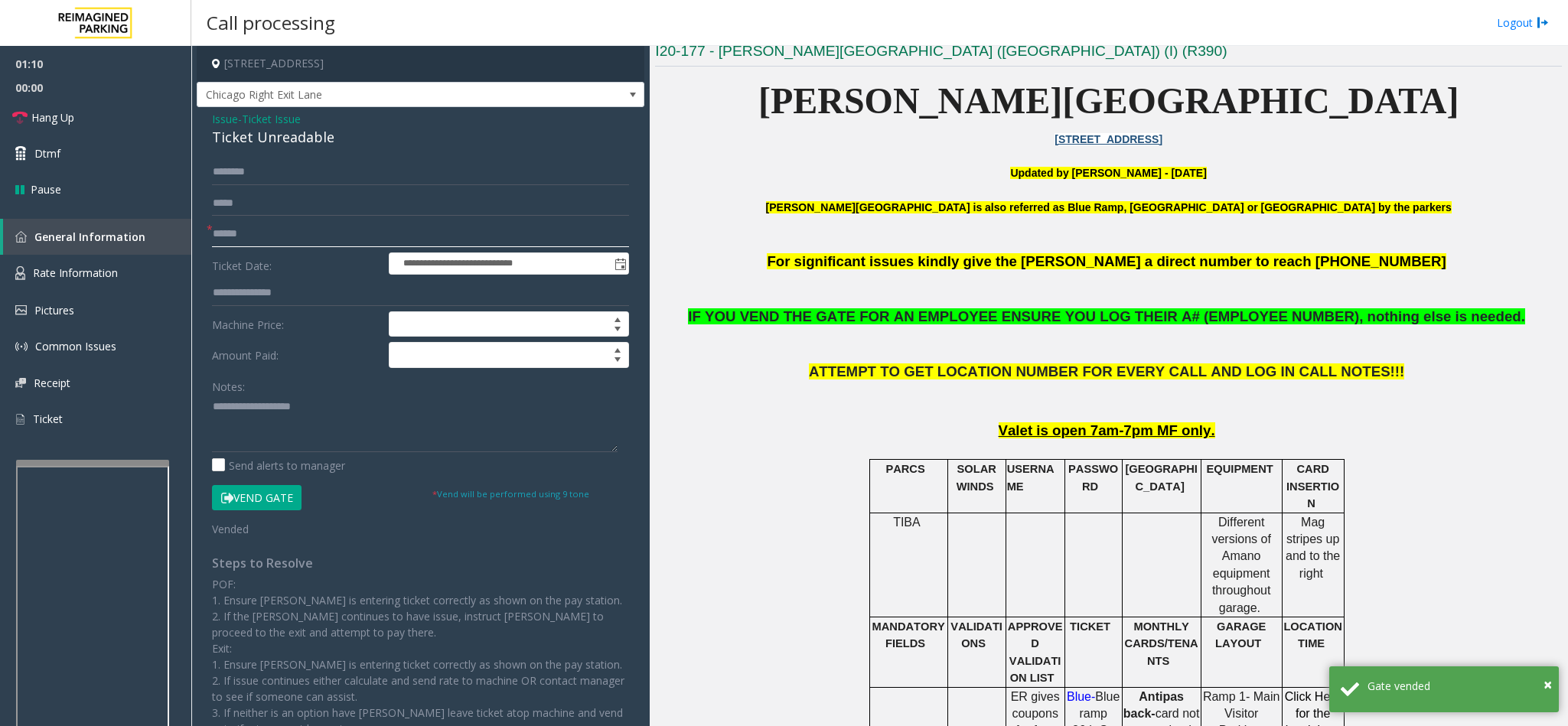
click at [227, 230] on input "text" at bounding box center [420, 234] width 417 height 26
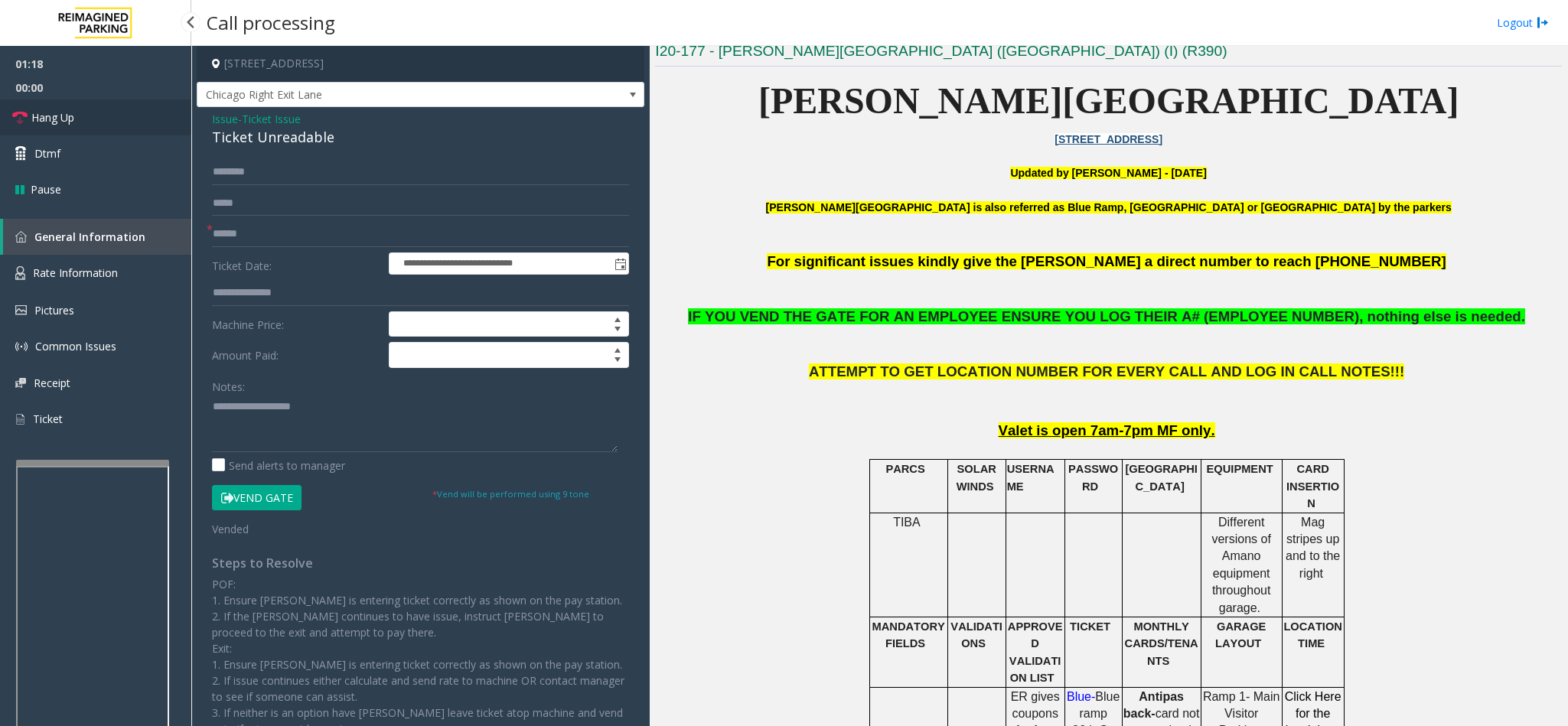
click at [72, 119] on span "Hang Up" at bounding box center [52, 117] width 43 height 16
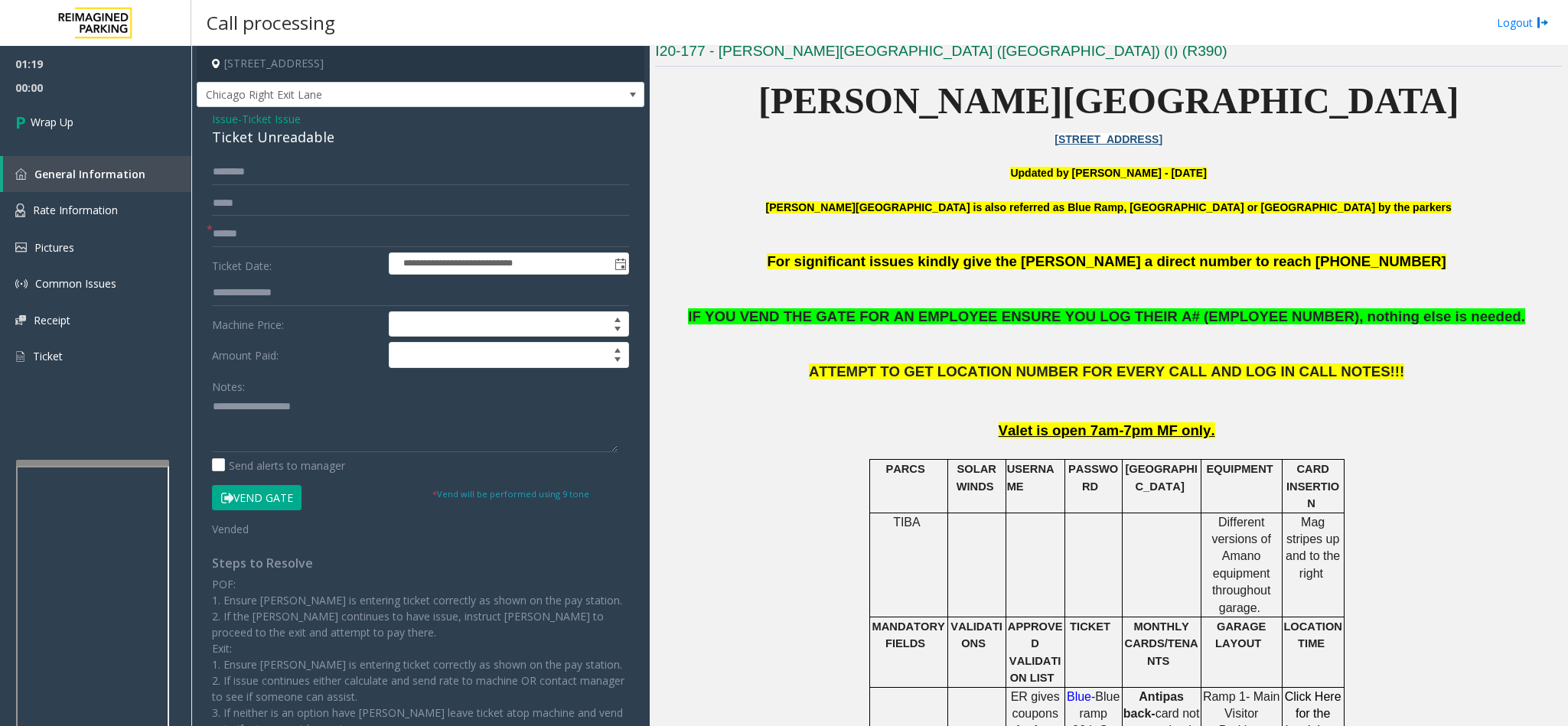
click at [217, 117] on span "Issue" at bounding box center [225, 119] width 26 height 16
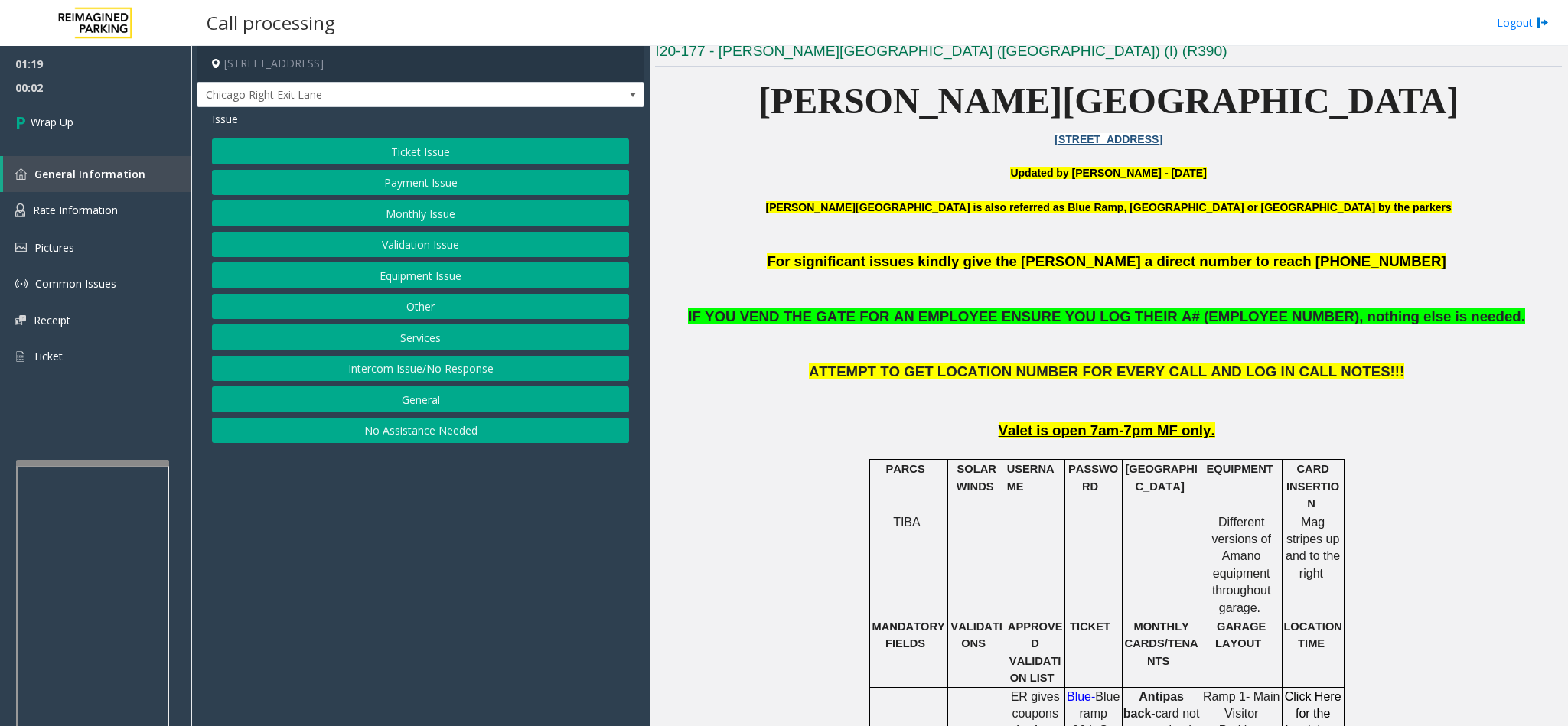
click at [446, 211] on button "Monthly Issue" at bounding box center [420, 214] width 417 height 26
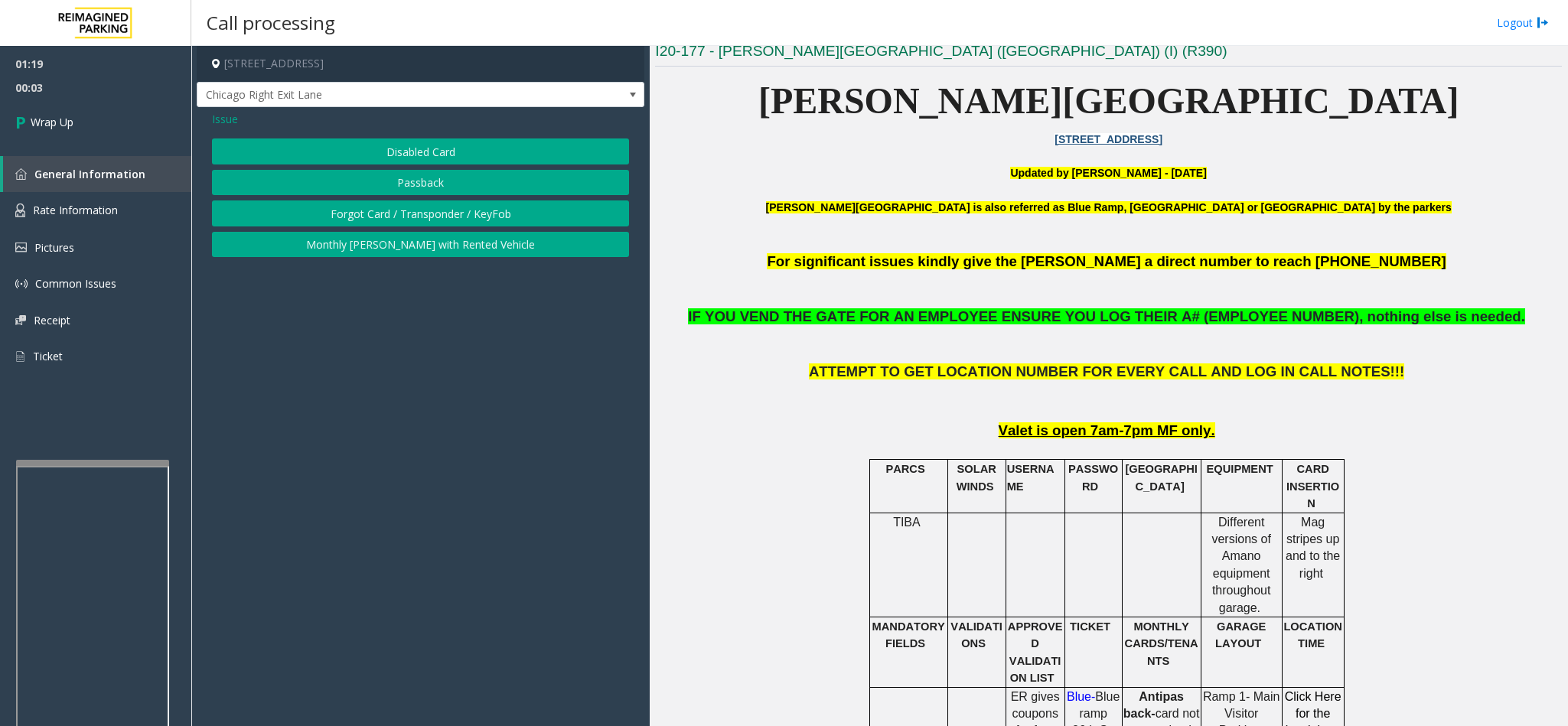
click at [432, 147] on button "Disabled Card" at bounding box center [420, 151] width 417 height 26
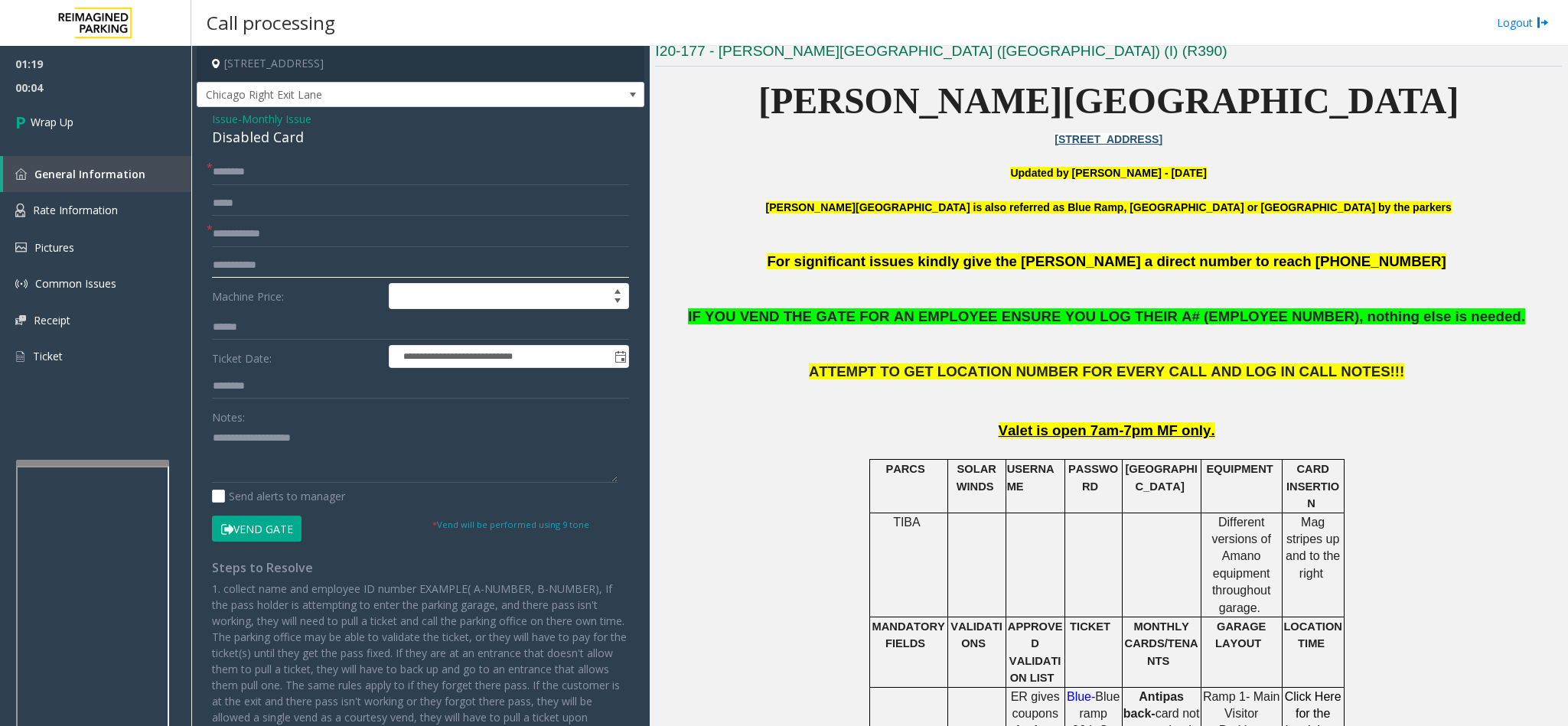
click at [277, 253] on input "text" at bounding box center [420, 265] width 417 height 26
click at [284, 242] on input "text" at bounding box center [420, 234] width 417 height 26
type input "****"
click at [305, 175] on input "text" at bounding box center [420, 172] width 417 height 26
type input "**"
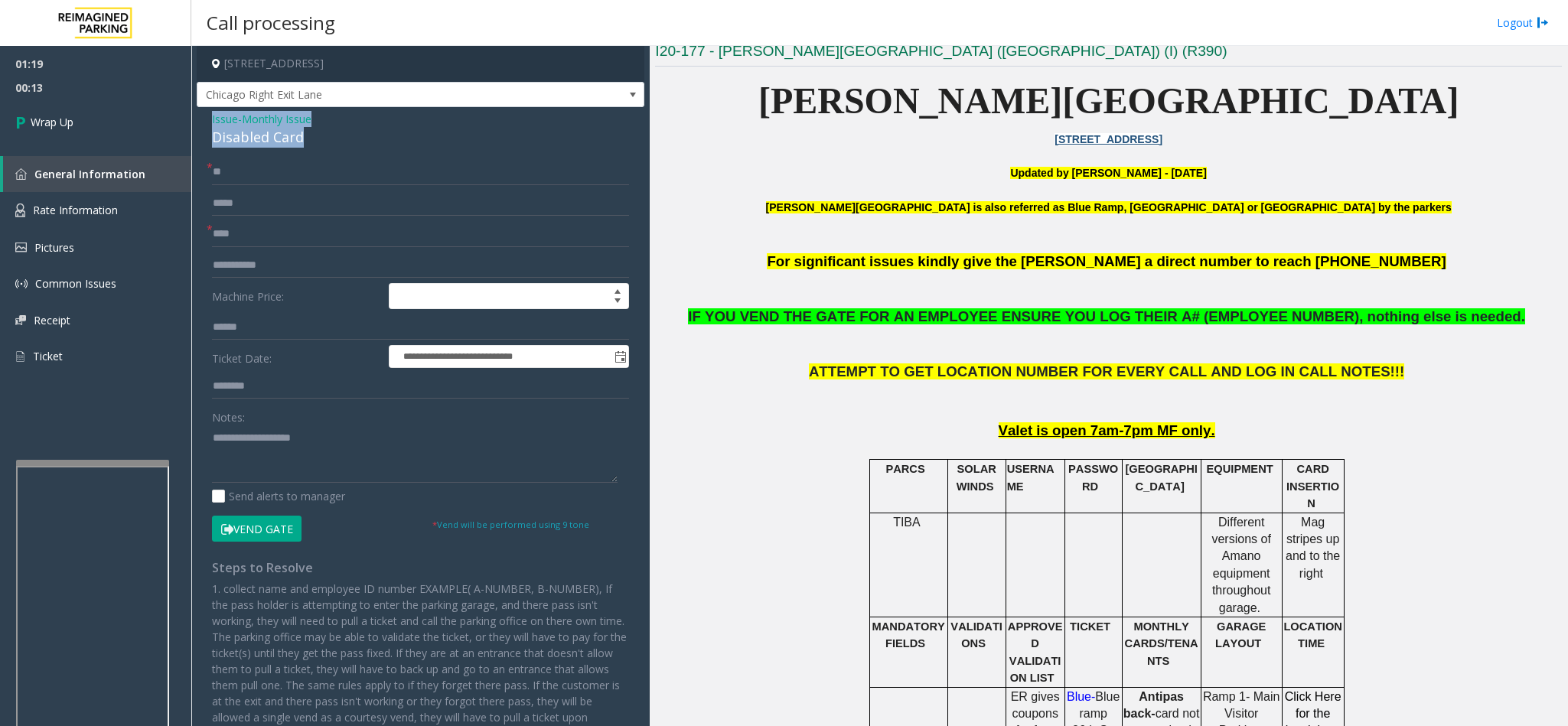
drag, startPoint x: 207, startPoint y: 119, endPoint x: 329, endPoint y: 141, distance: 124.0
click at [329, 141] on div "**********" at bounding box center [420, 448] width 448 height 682
click at [302, 460] on textarea at bounding box center [415, 454] width 405 height 57
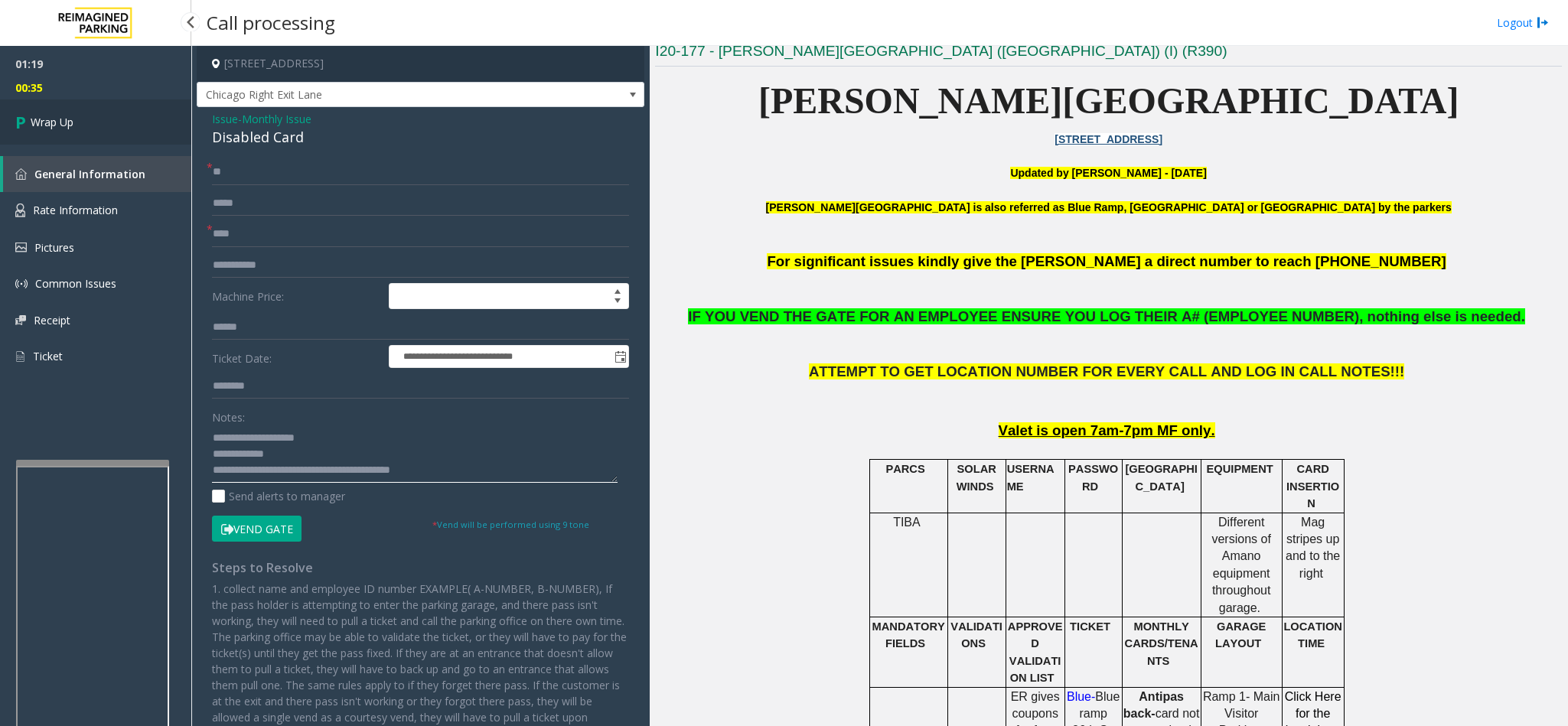
type textarea "**********"
click at [65, 112] on link "Wrap Up" at bounding box center [96, 122] width 191 height 45
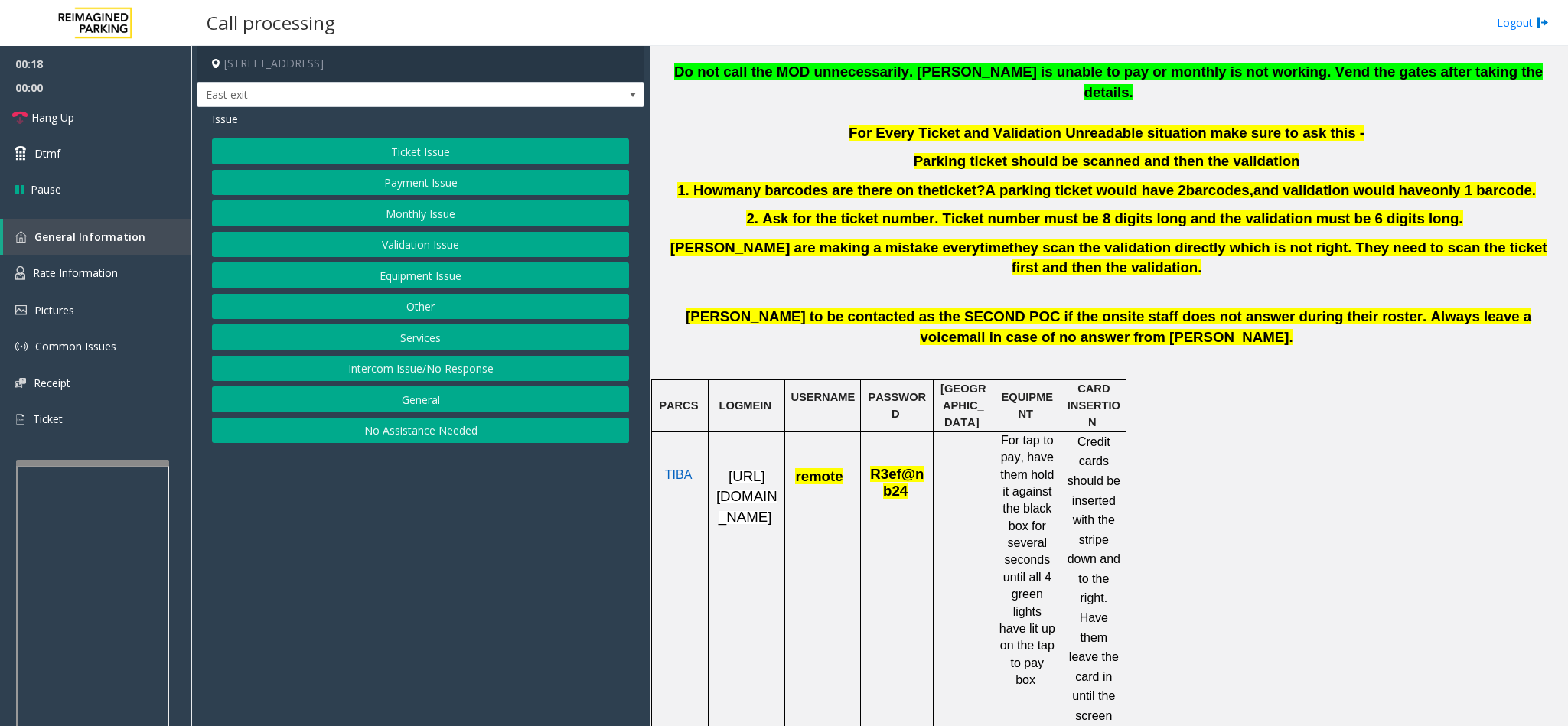
scroll to position [574, 0]
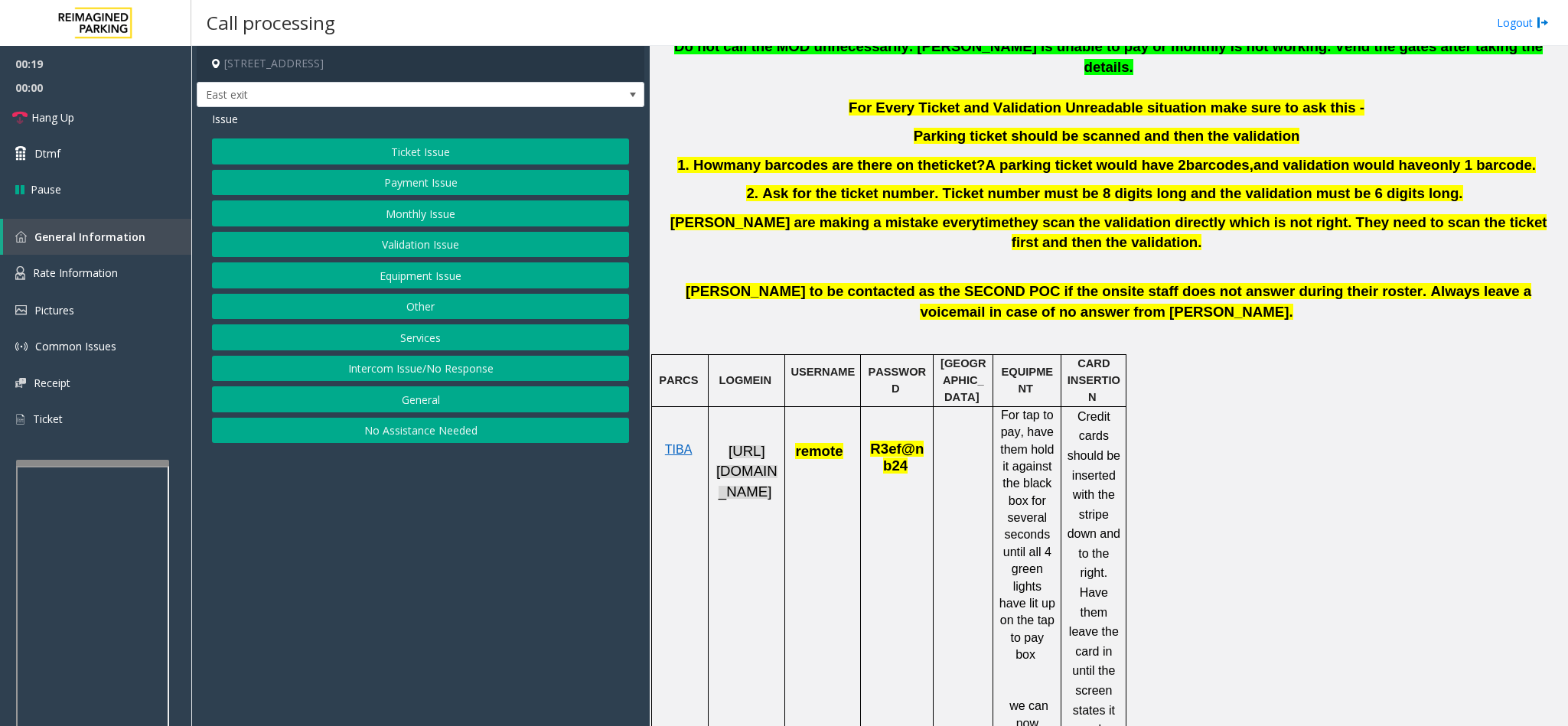
click at [742, 443] on span "[URL][DOMAIN_NAME]" at bounding box center [747, 470] width 61 height 57
click at [822, 443] on span "remote" at bounding box center [818, 450] width 48 height 16
click at [83, 267] on span "Rate Information" at bounding box center [76, 272] width 85 height 15
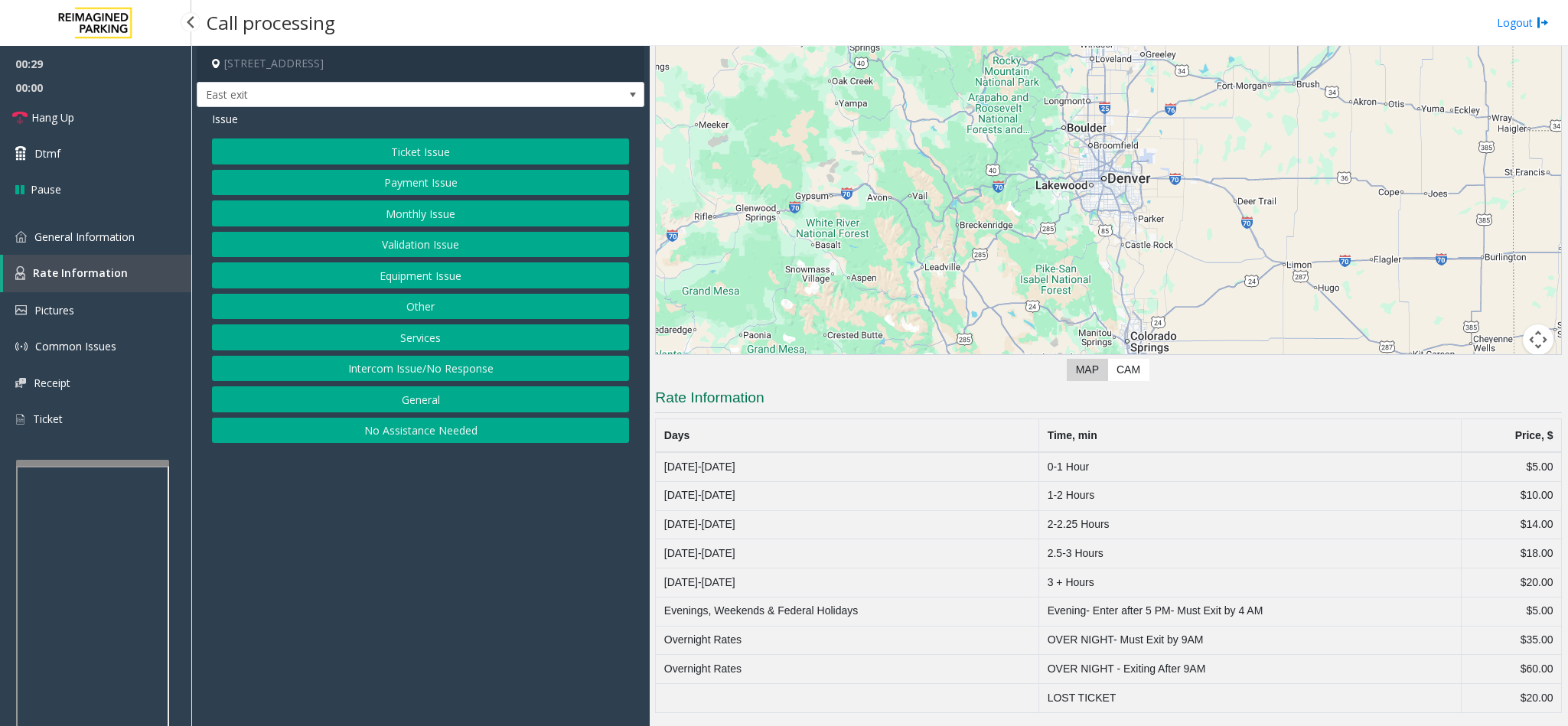
scroll to position [97, 0]
drag, startPoint x: 1075, startPoint y: 455, endPoint x: 1125, endPoint y: 455, distance: 50.0
click at [1117, 455] on td "0-1 Hour" at bounding box center [1251, 466] width 423 height 29
drag, startPoint x: 1548, startPoint y: 455, endPoint x: 1456, endPoint y: 463, distance: 92.3
click at [1461, 463] on td "$5.00" at bounding box center [1511, 466] width 100 height 29
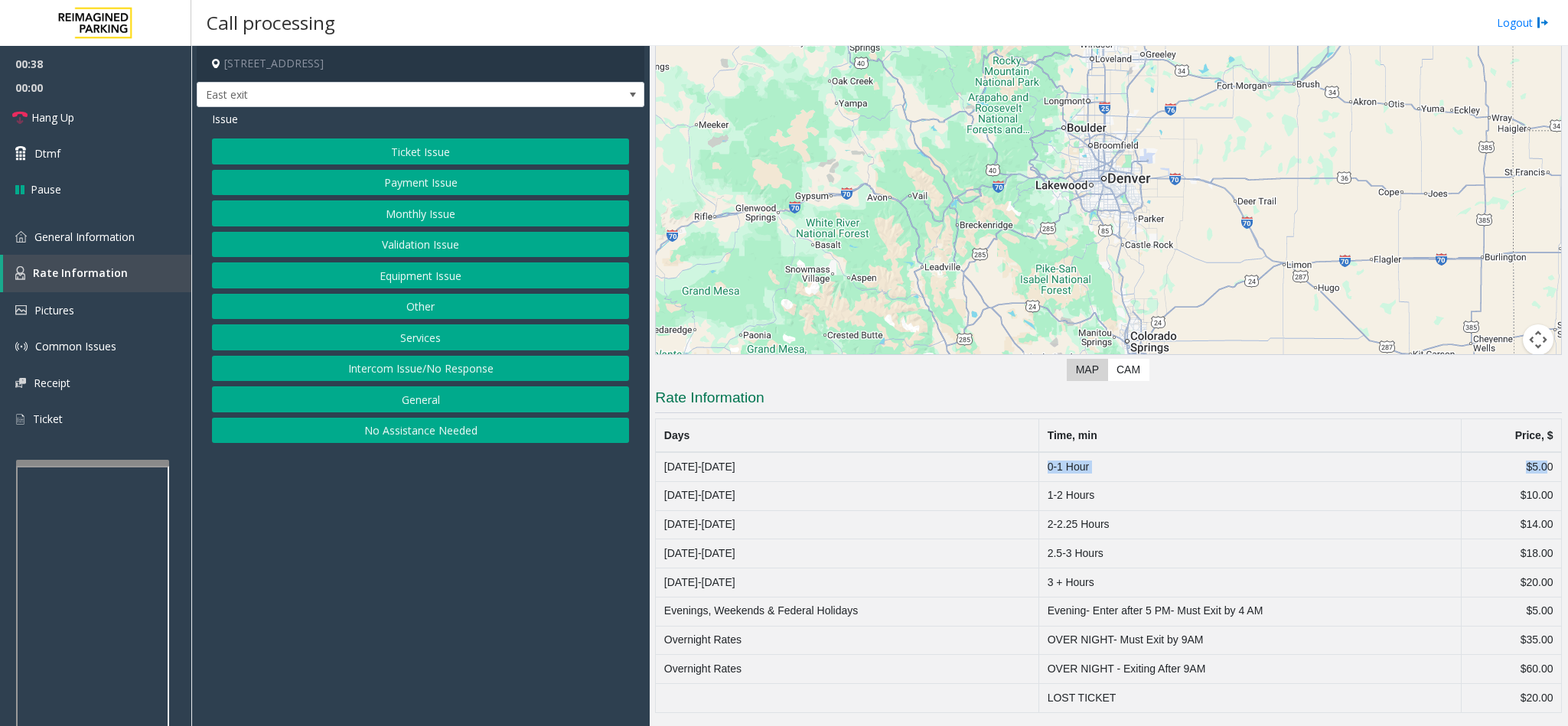
drag, startPoint x: 1043, startPoint y: 462, endPoint x: 1537, endPoint y: 450, distance: 494.1
click at [1537, 452] on tr "[DATE]-[DATE] 0-1 Hour $5.00" at bounding box center [1109, 466] width 906 height 29
click at [1235, 470] on td "0-1 Hour" at bounding box center [1251, 466] width 423 height 29
click at [62, 230] on span "General Information" at bounding box center [84, 236] width 100 height 15
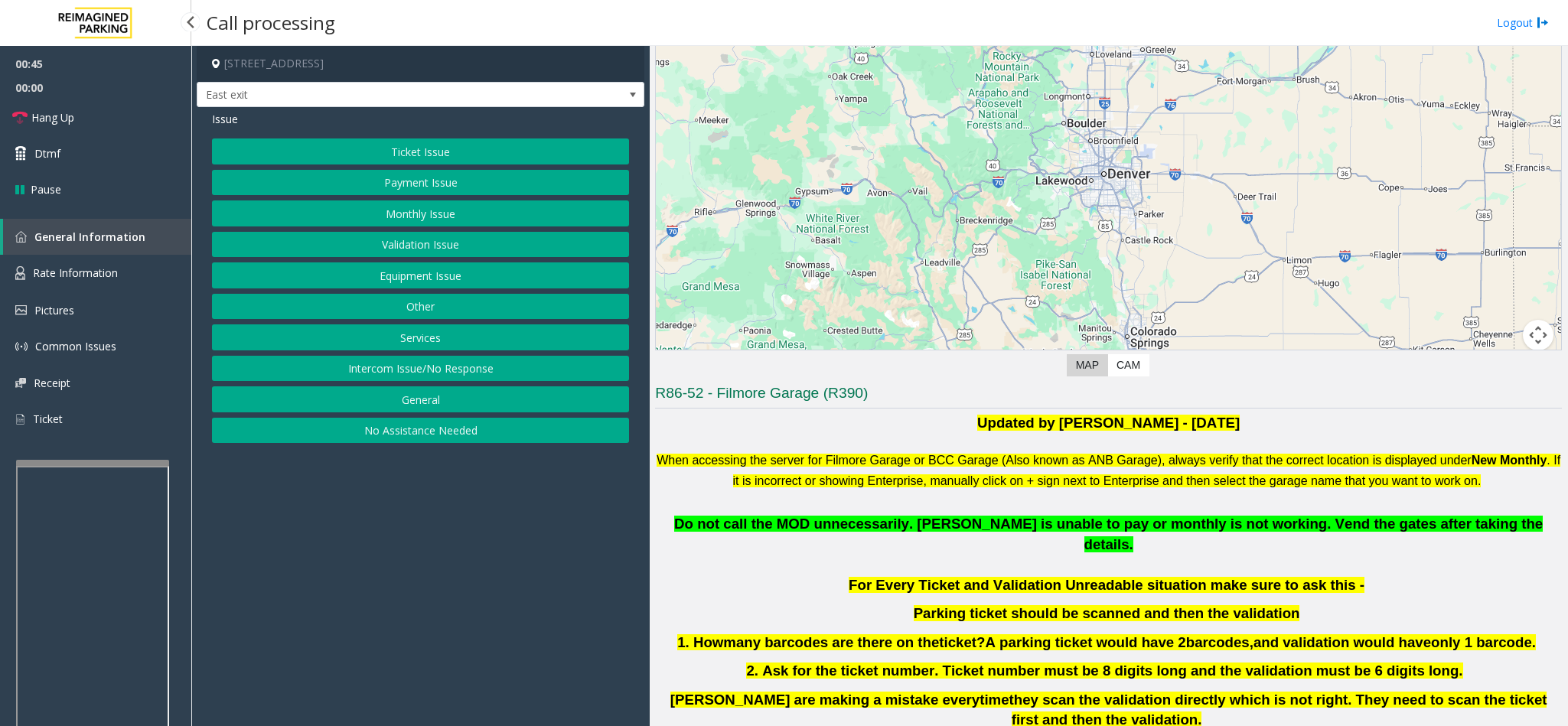
scroll to position [574, 0]
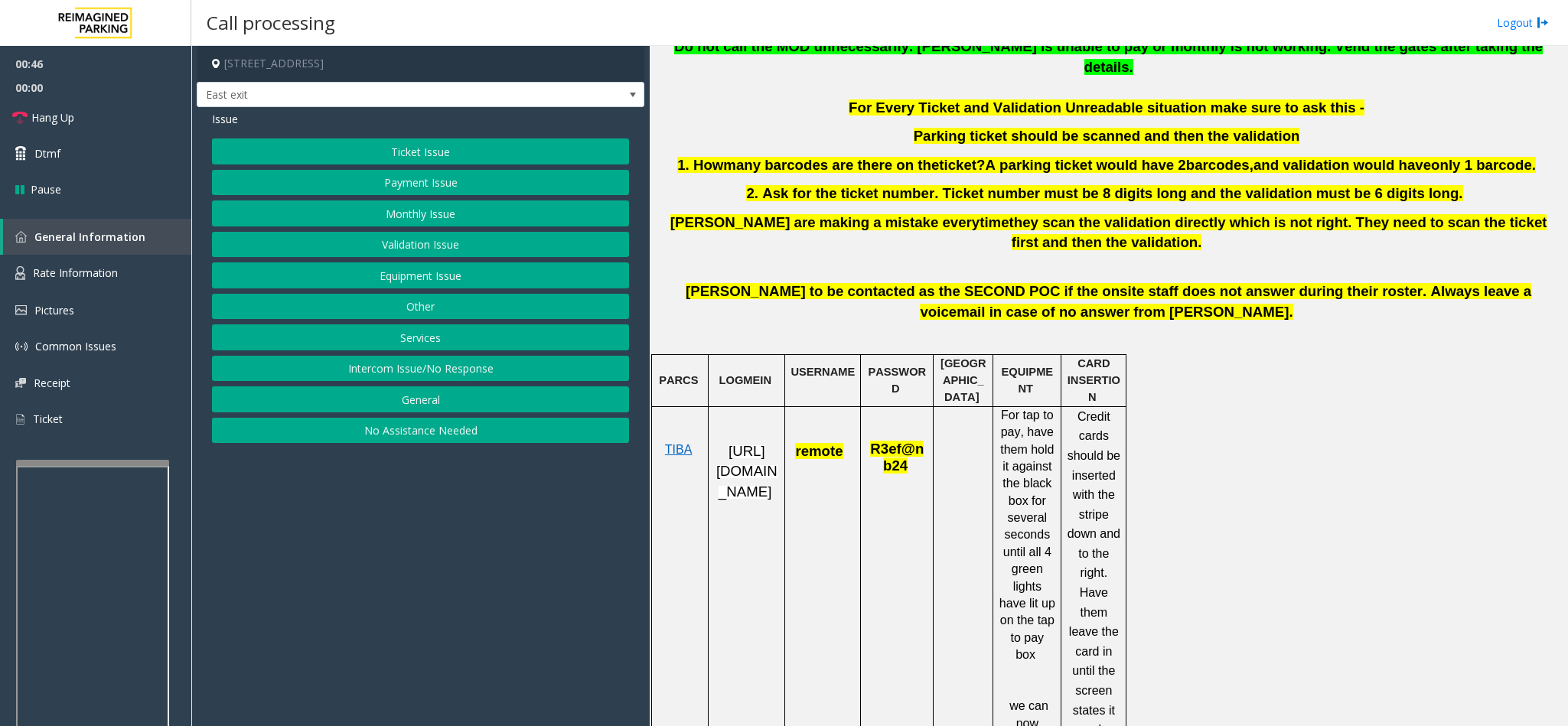
click at [389, 152] on button "Ticket Issue" at bounding box center [420, 151] width 417 height 26
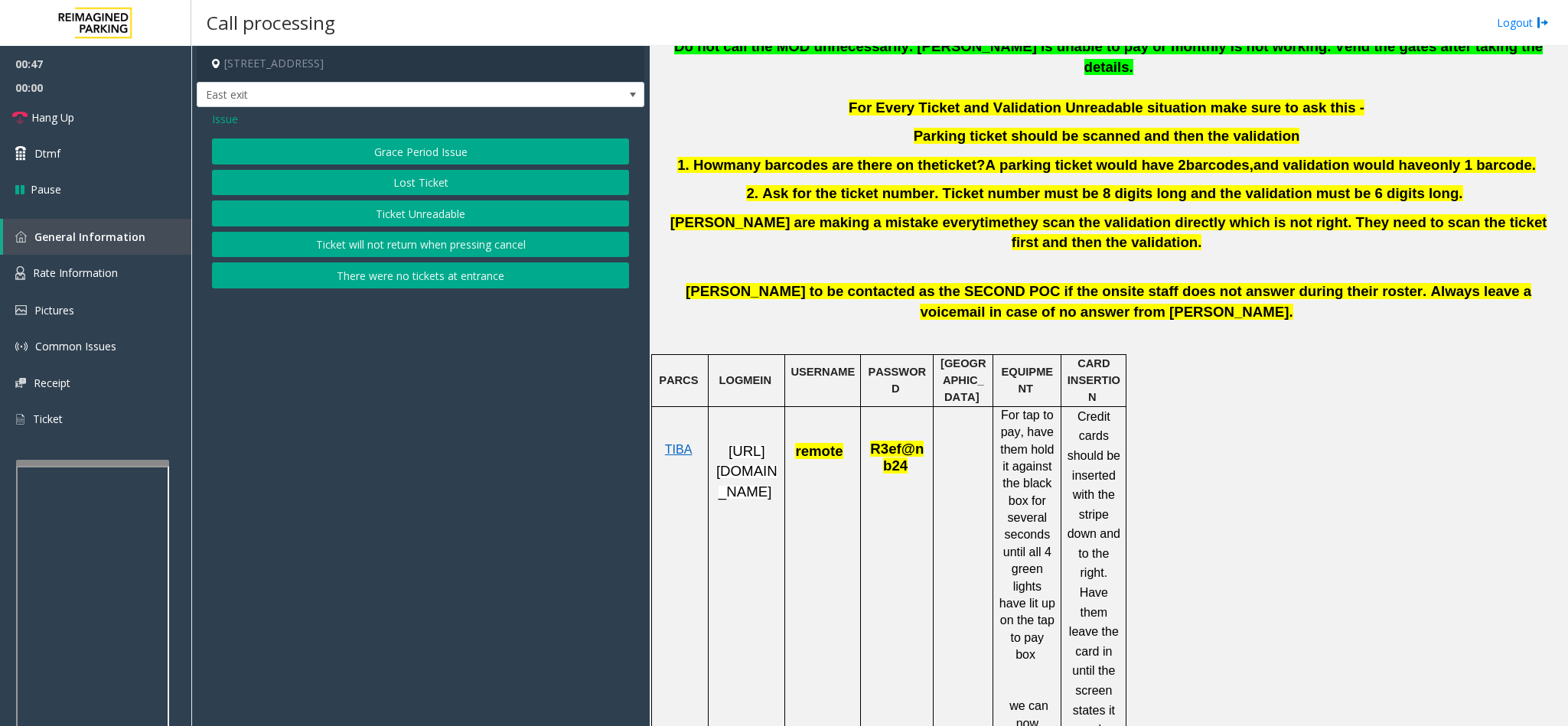
click at [420, 209] on button "Ticket Unreadable" at bounding box center [420, 214] width 417 height 26
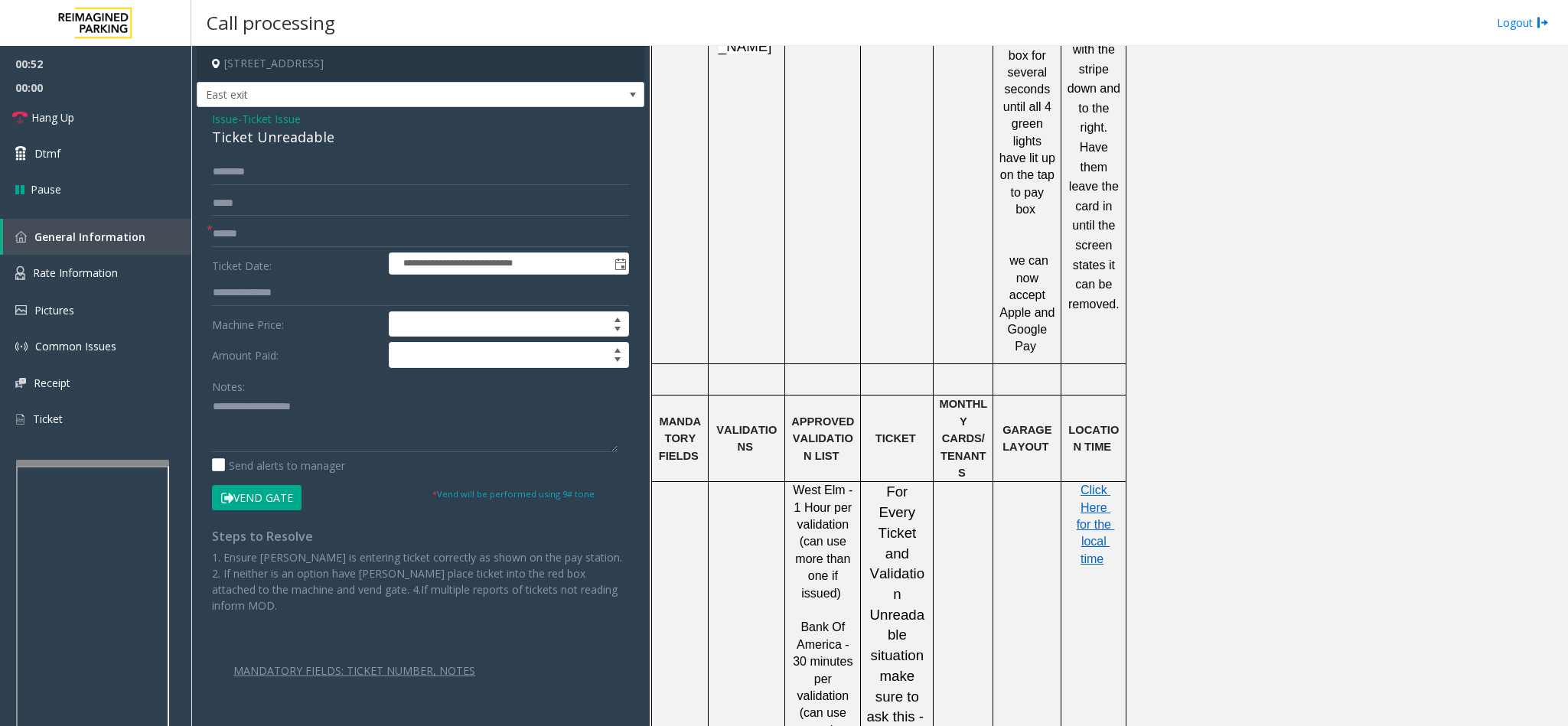
scroll to position [1033, 0]
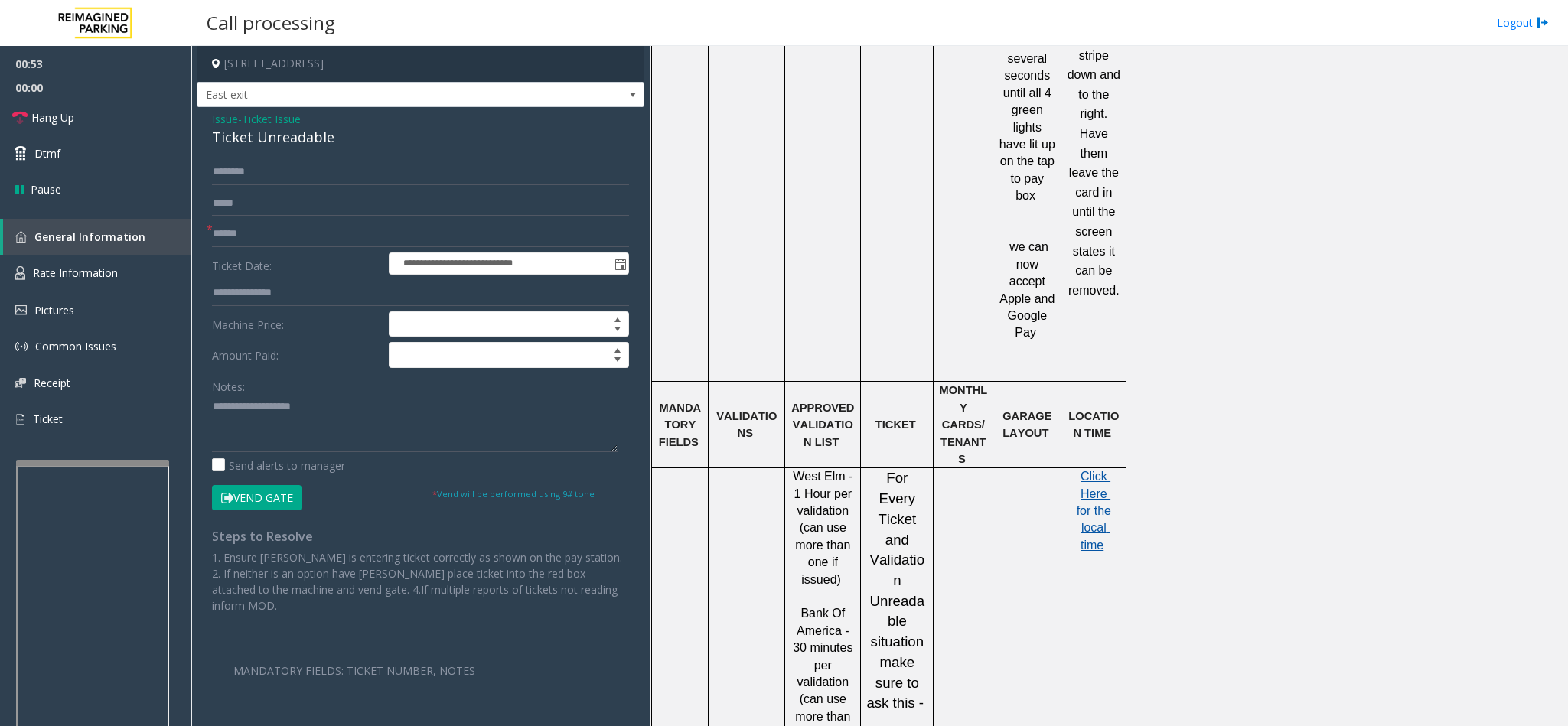
click at [1086, 470] on span "Click Here for the local time" at bounding box center [1096, 510] width 38 height 82
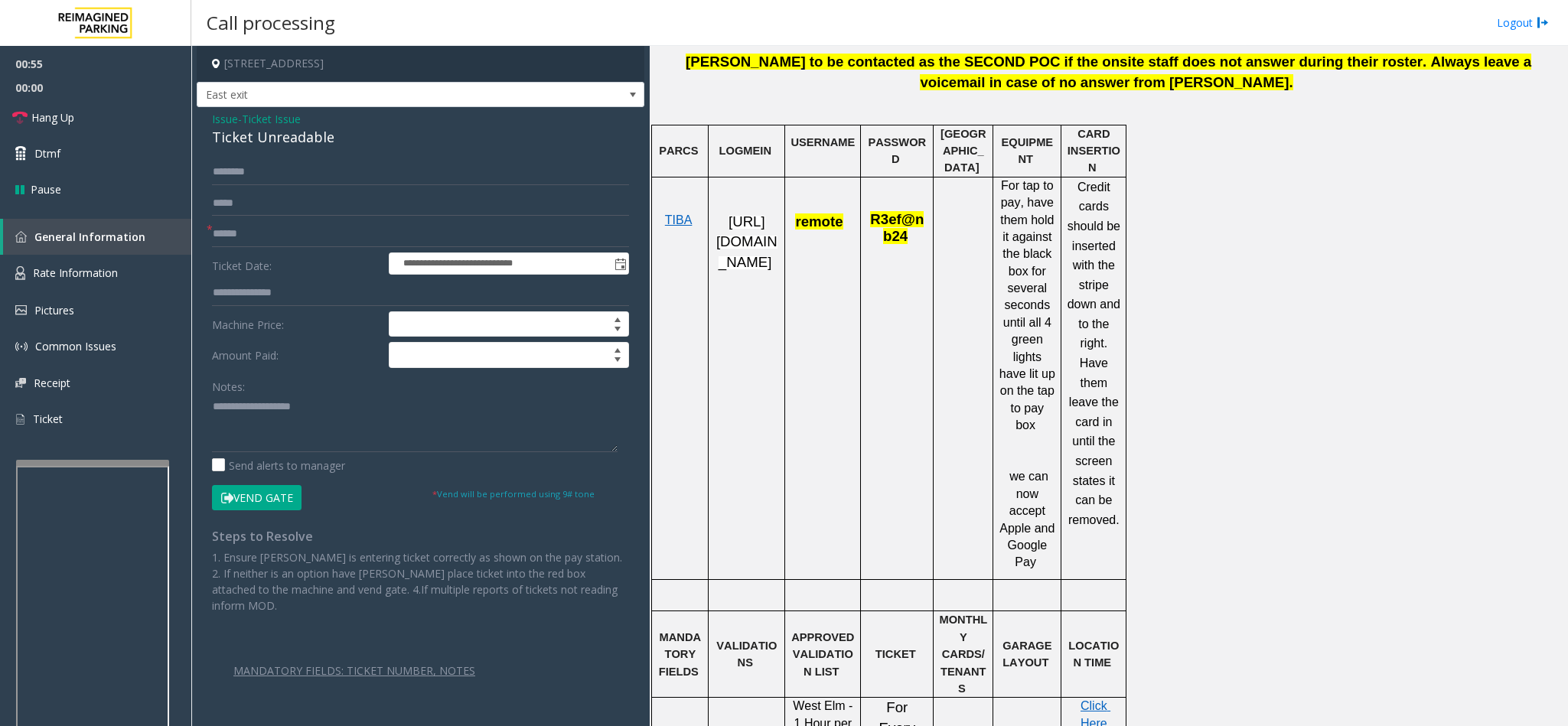
scroll to position [689, 0]
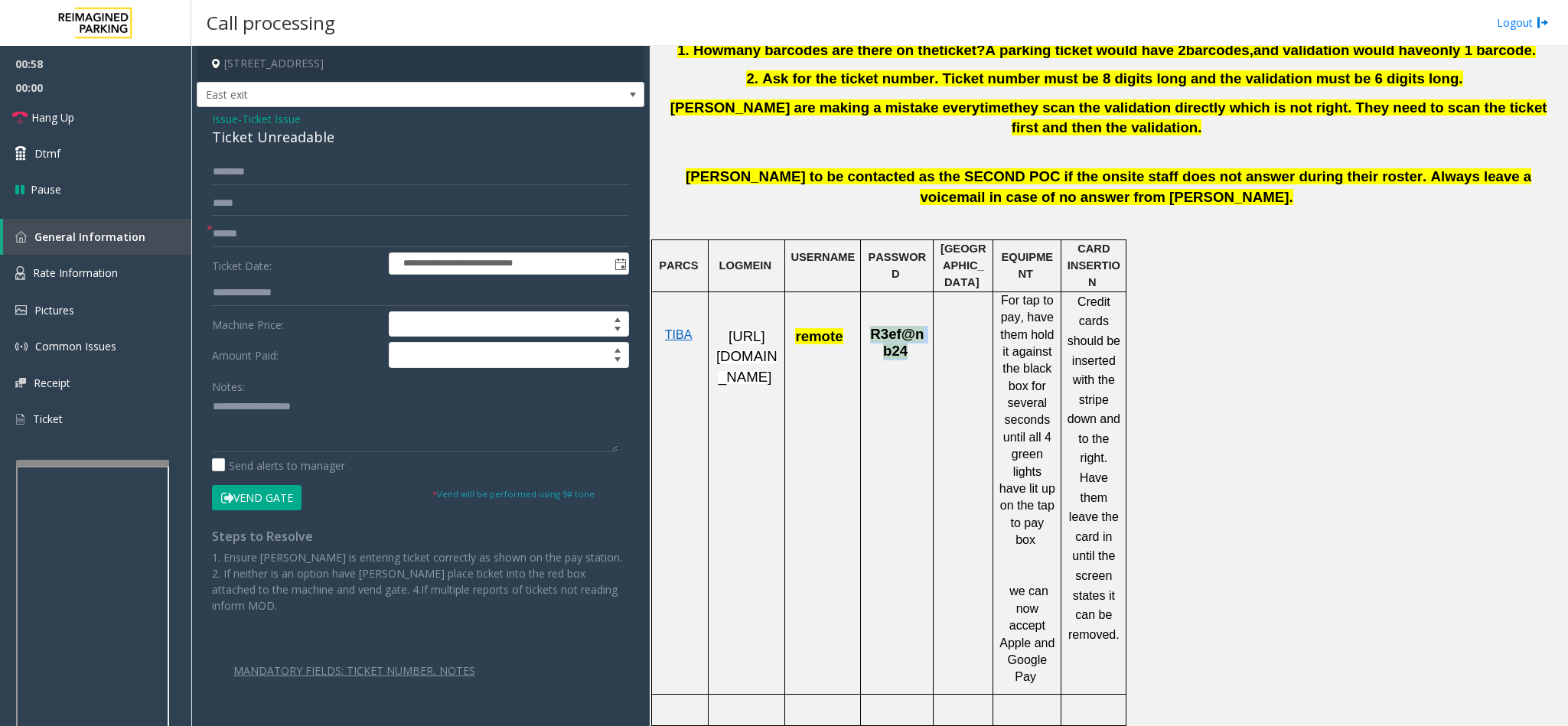
drag, startPoint x: 872, startPoint y: 296, endPoint x: 901, endPoint y: 316, distance: 35.2
click at [901, 326] on span "R3ef@nb24" at bounding box center [897, 343] width 54 height 33
click at [252, 218] on form "**********" at bounding box center [420, 335] width 417 height 351
click at [251, 241] on input "text" at bounding box center [420, 234] width 417 height 26
type input "*********"
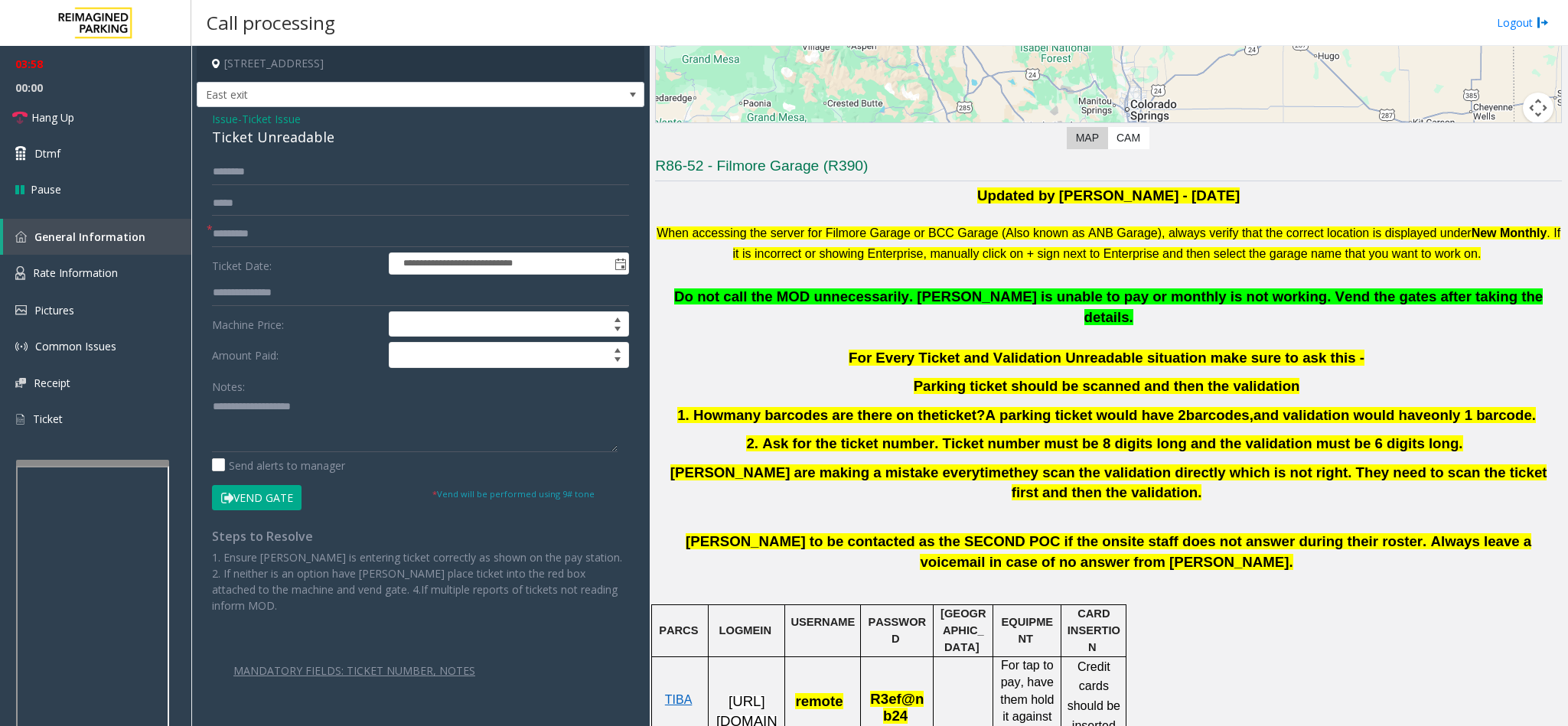
scroll to position [230, 0]
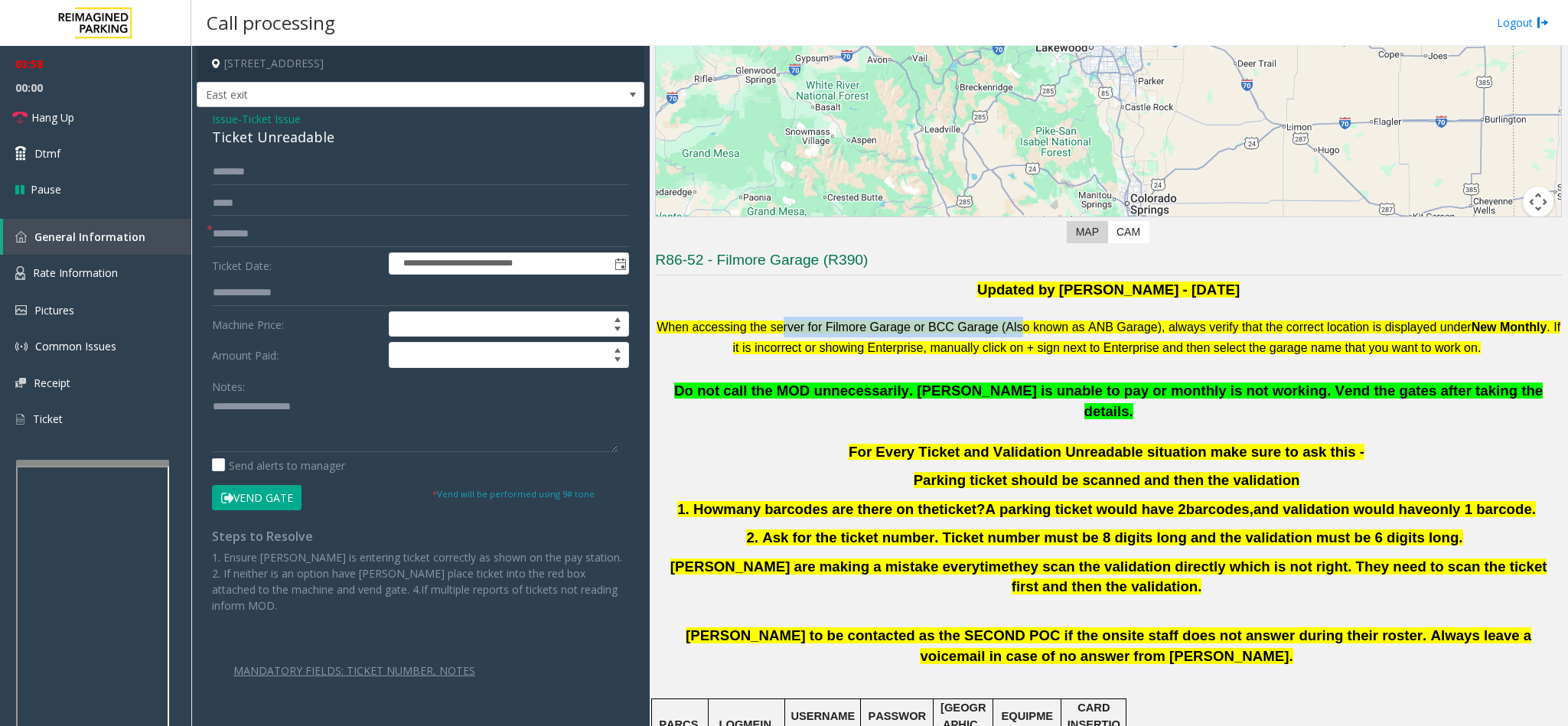
drag, startPoint x: 809, startPoint y: 337, endPoint x: 1038, endPoint y: 347, distance: 229.2
click at [1052, 334] on p "When accessing the server for Filmore Garage or BCC Garage (Also known as ANB G…" at bounding box center [1108, 336] width 907 height 41
click at [256, 180] on input "text" at bounding box center [420, 172] width 417 height 26
click at [315, 436] on textarea at bounding box center [415, 423] width 405 height 57
drag, startPoint x: 249, startPoint y: 410, endPoint x: 203, endPoint y: 410, distance: 46.0
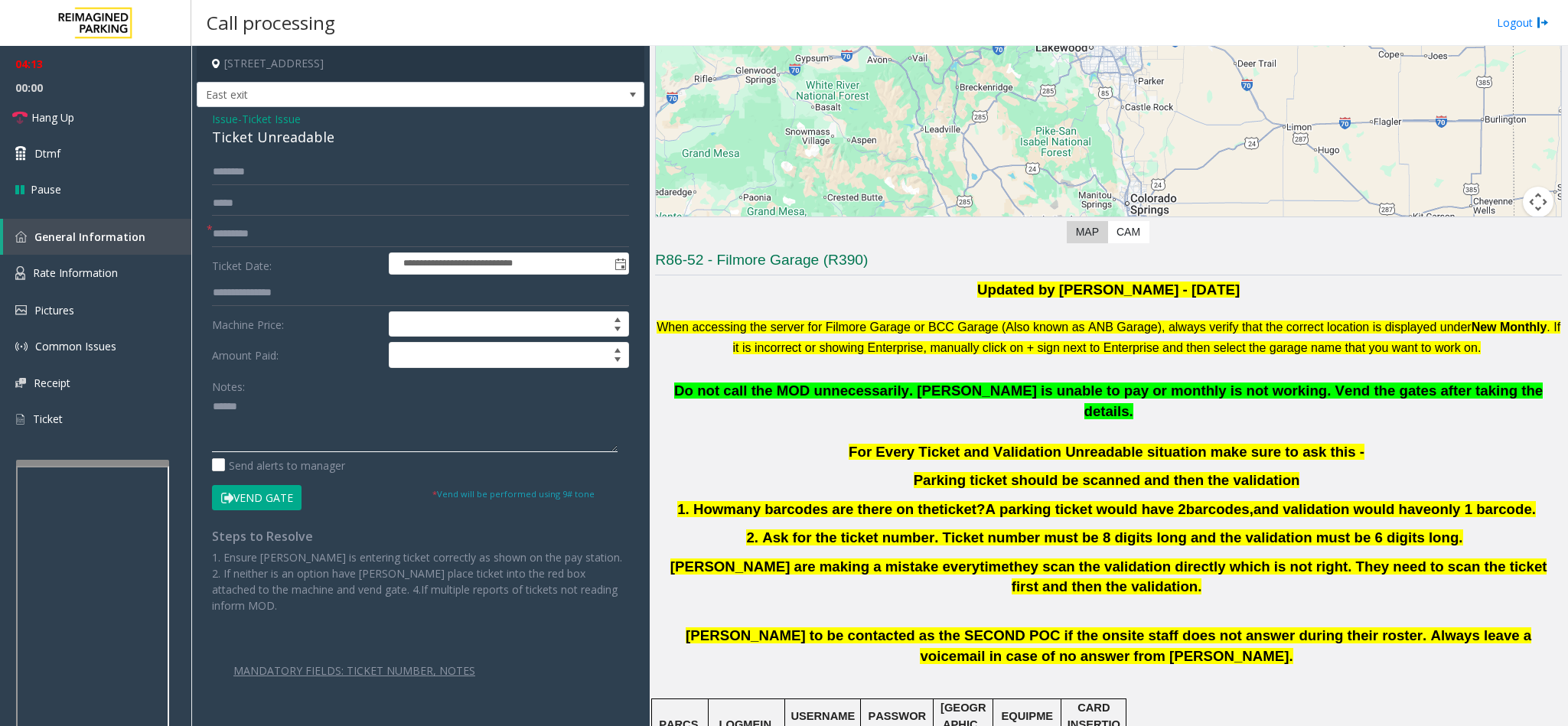
click at [203, 410] on div "**********" at bounding box center [421, 443] width 440 height 568
type textarea "******"
click at [249, 173] on input "text" at bounding box center [420, 172] width 417 height 26
paste input "******"
click at [214, 175] on input "******" at bounding box center [420, 172] width 417 height 26
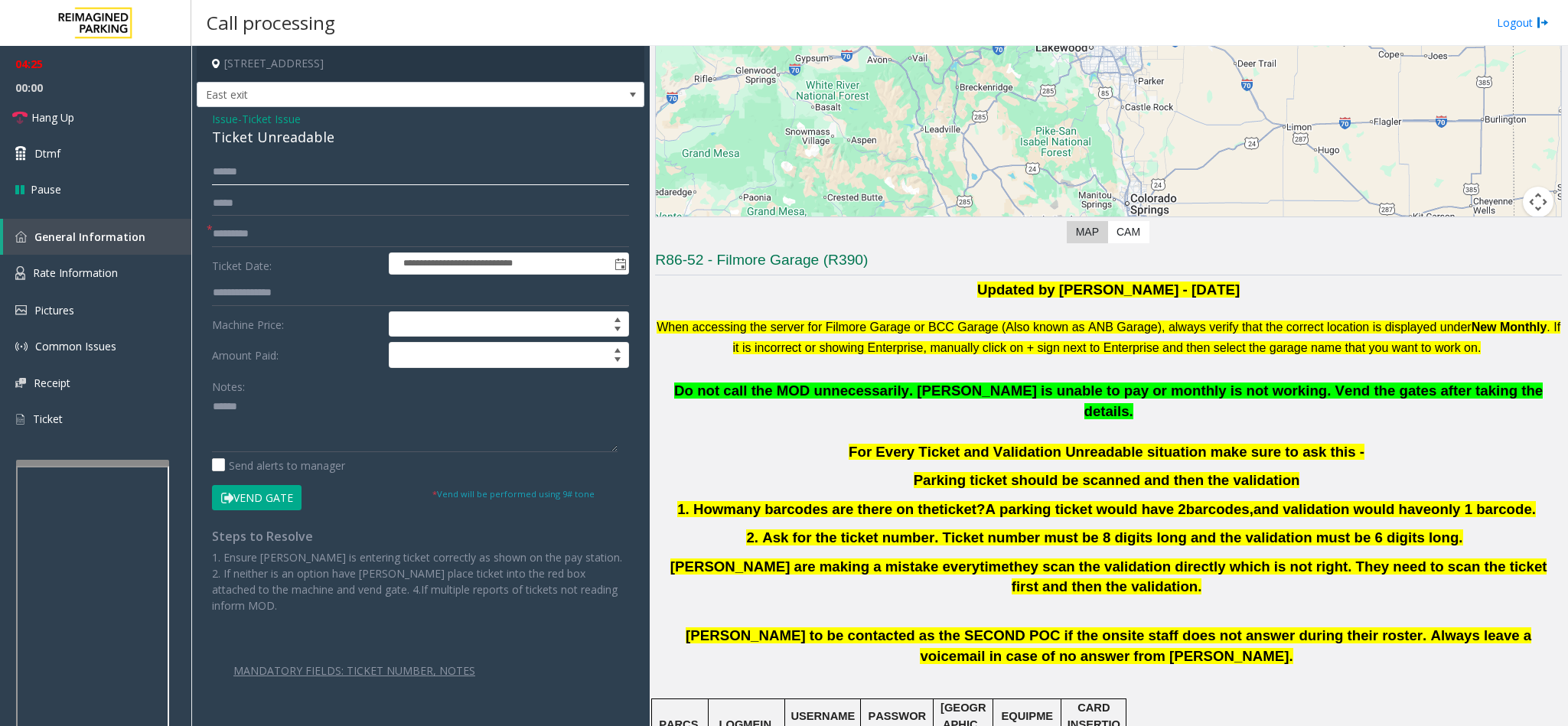
click at [223, 180] on input "******" at bounding box center [420, 172] width 417 height 26
click at [216, 175] on input "******" at bounding box center [420, 172] width 417 height 26
type input "*****"
click at [259, 507] on button "Vend Gate" at bounding box center [257, 498] width 90 height 26
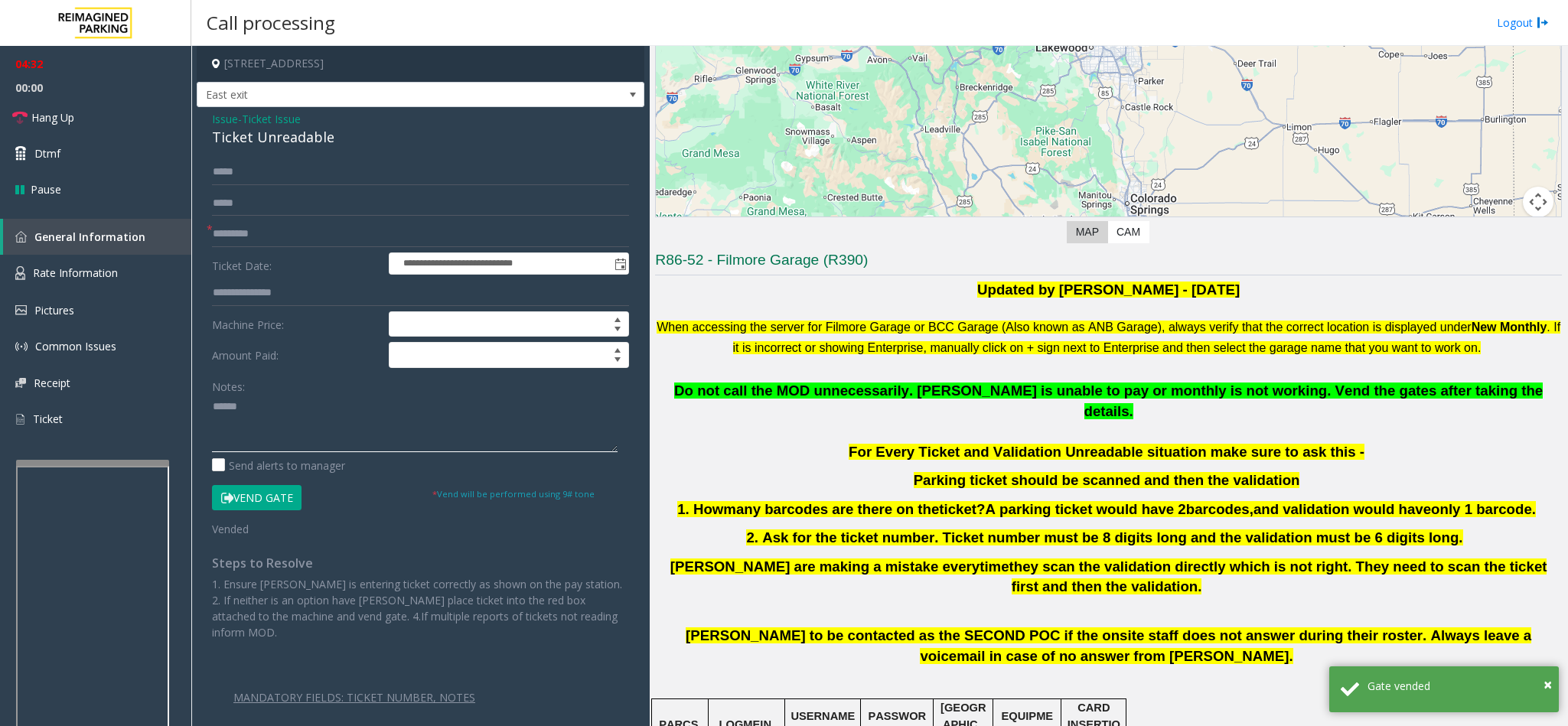
drag, startPoint x: 256, startPoint y: 421, endPoint x: 214, endPoint y: 423, distance: 42.0
click at [214, 423] on textarea at bounding box center [415, 423] width 405 height 57
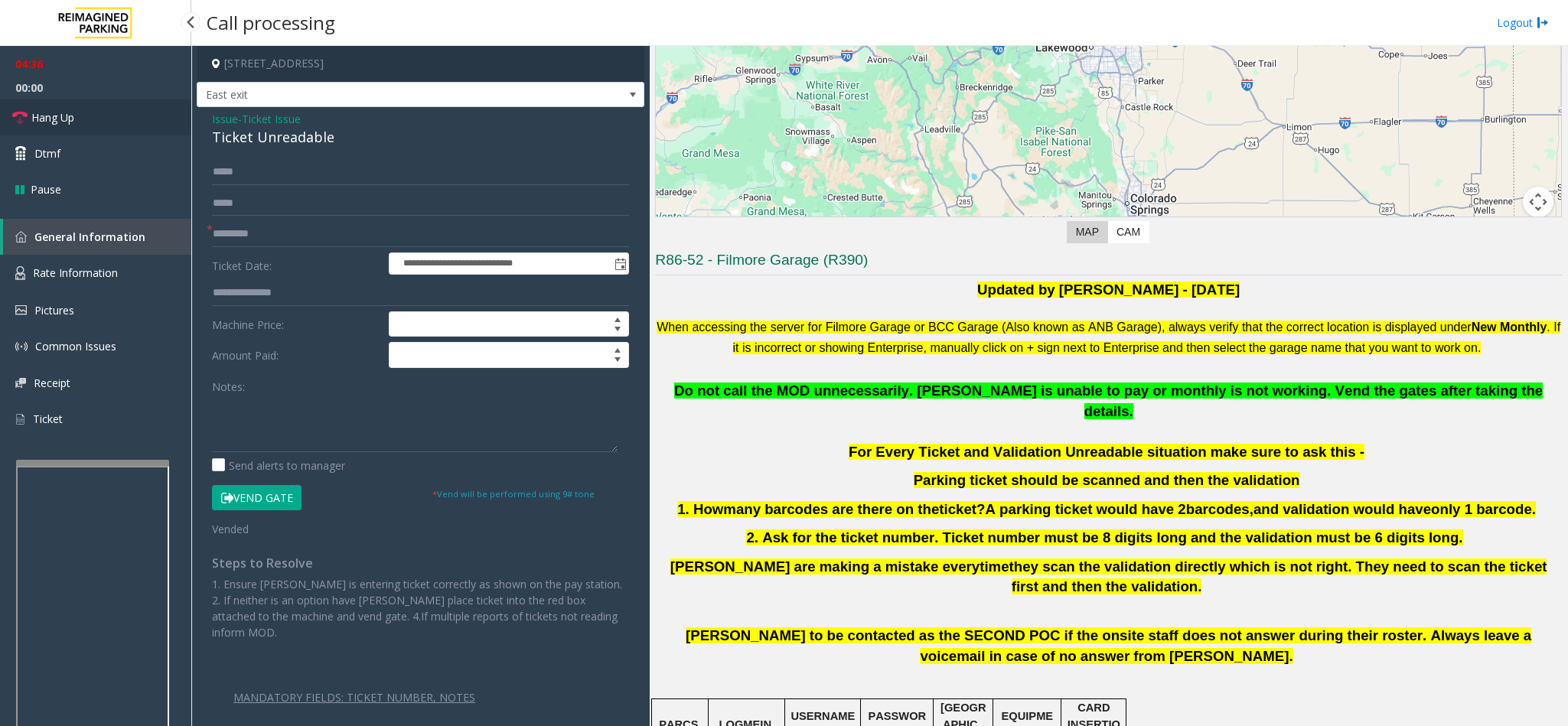
click at [119, 123] on link "Hang Up" at bounding box center [96, 117] width 191 height 36
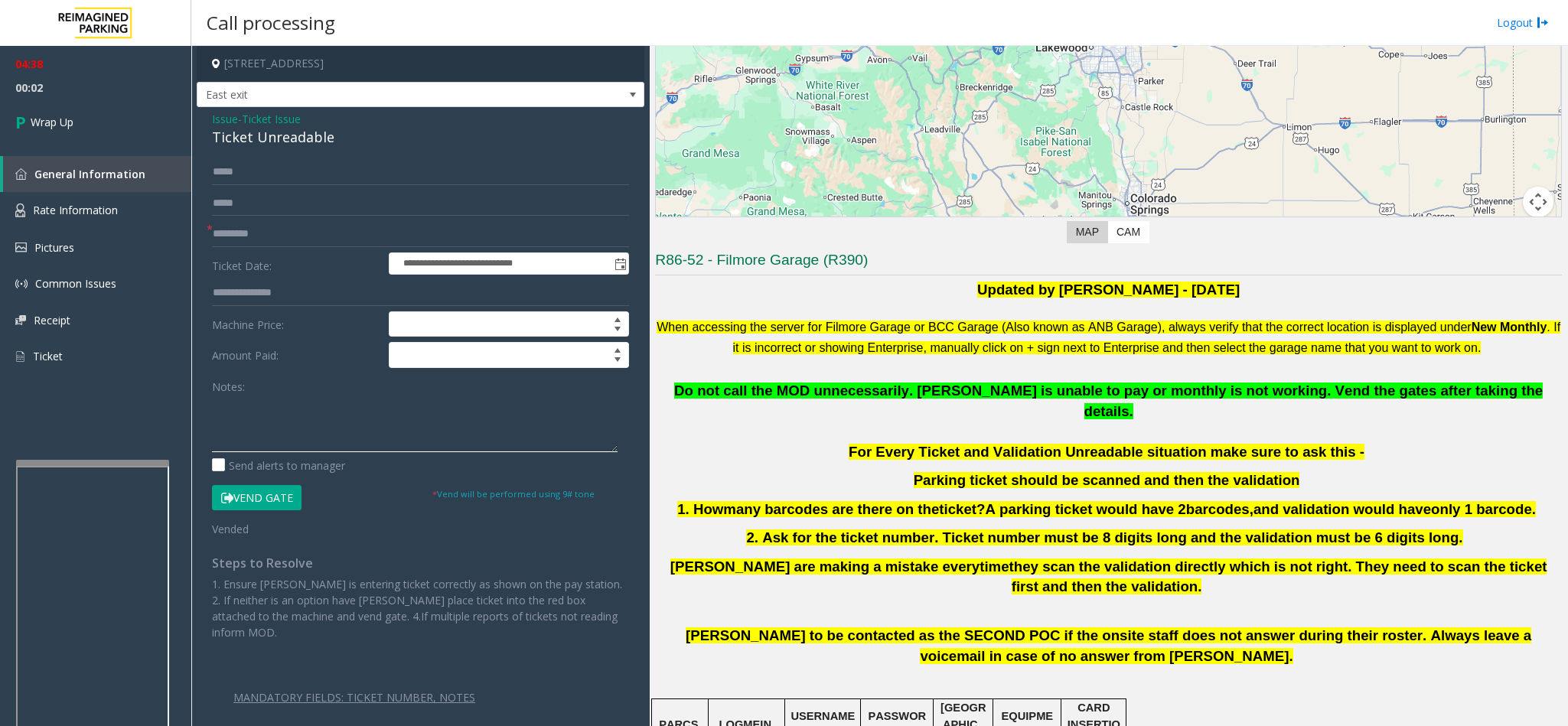
click at [270, 403] on textarea at bounding box center [415, 423] width 405 height 57
drag, startPoint x: 207, startPoint y: 119, endPoint x: 353, endPoint y: 143, distance: 148.0
click at [353, 143] on div "**********" at bounding box center [420, 437] width 448 height 662
click at [306, 416] on textarea at bounding box center [415, 423] width 405 height 57
click at [319, 430] on textarea at bounding box center [415, 423] width 405 height 57
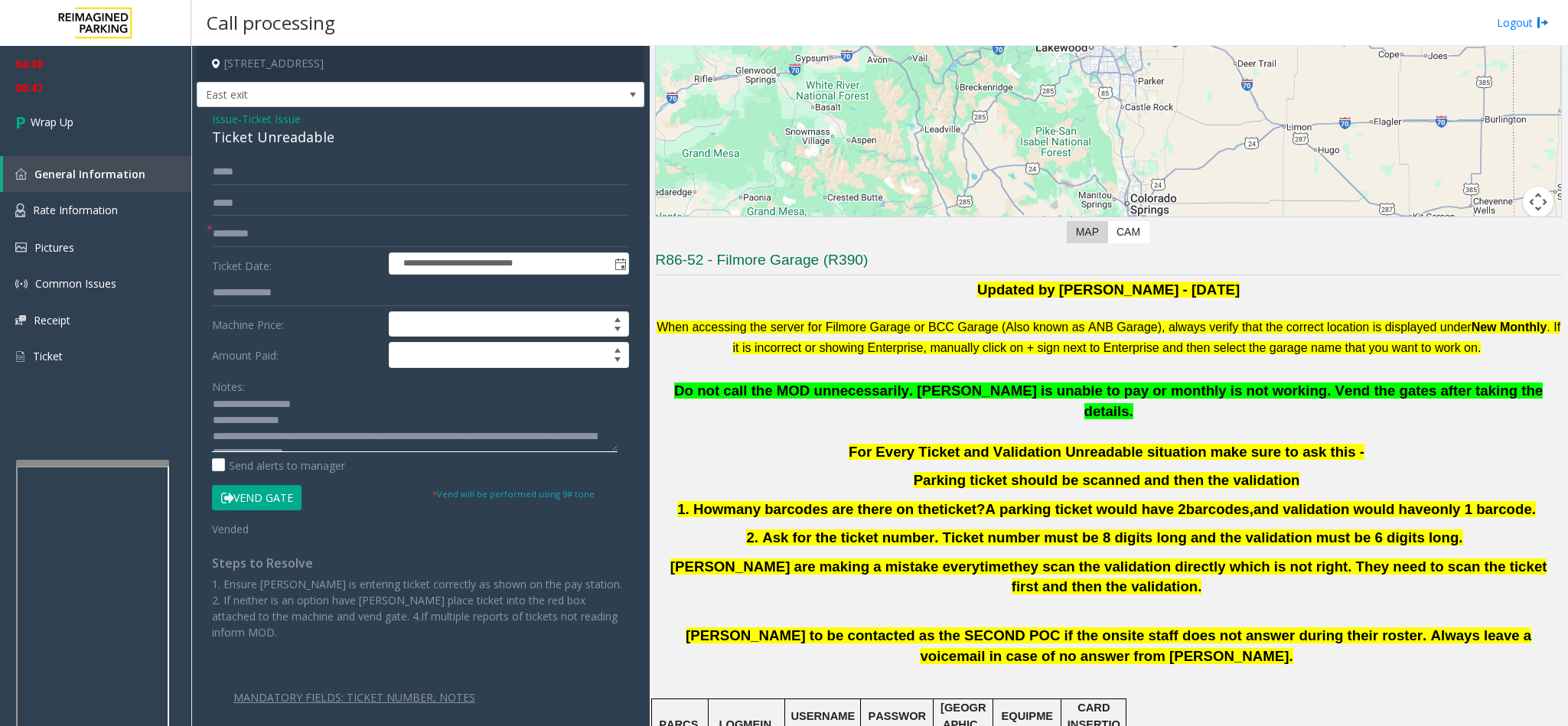
scroll to position [0, 0]
type textarea "**********"
click at [70, 124] on span "Wrap Up" at bounding box center [51, 122] width 43 height 16
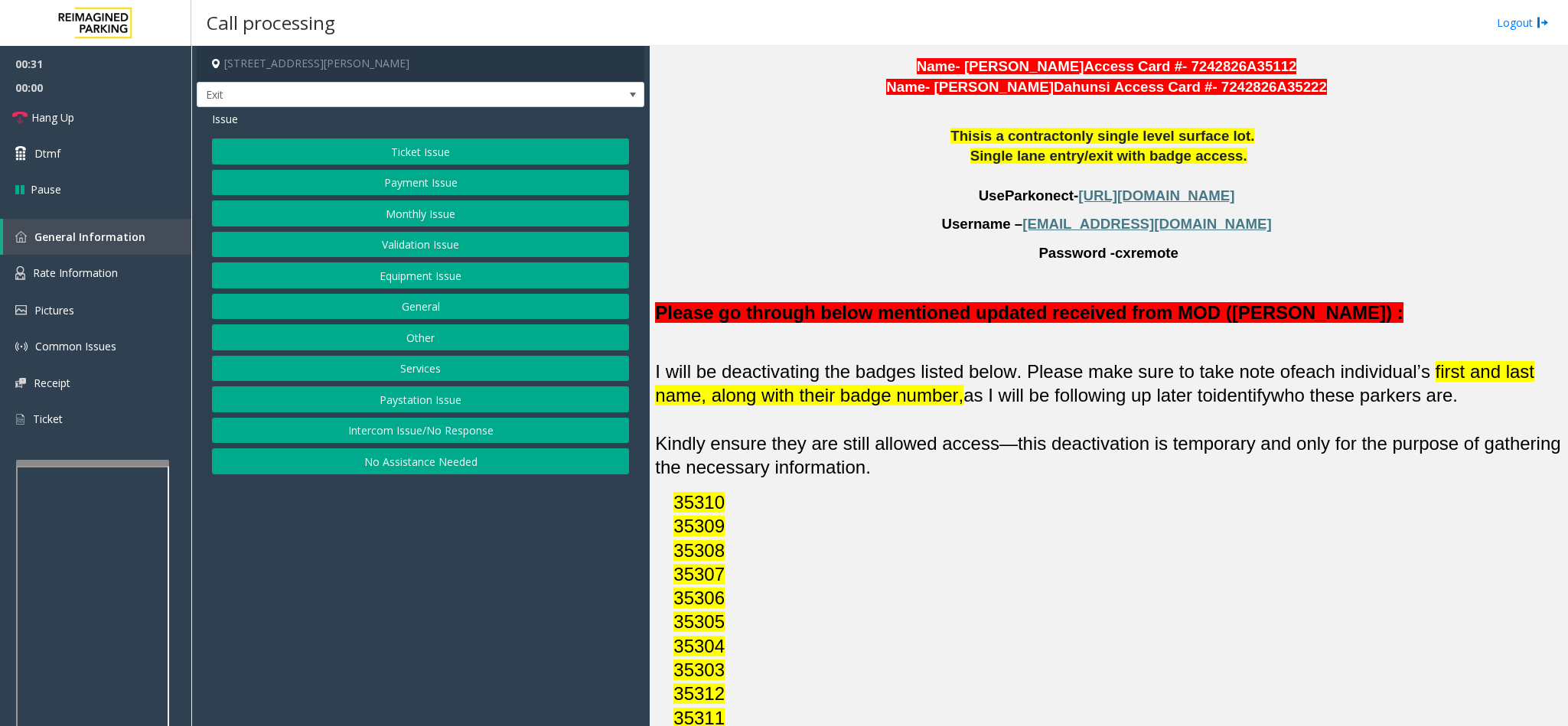
scroll to position [1377, 0]
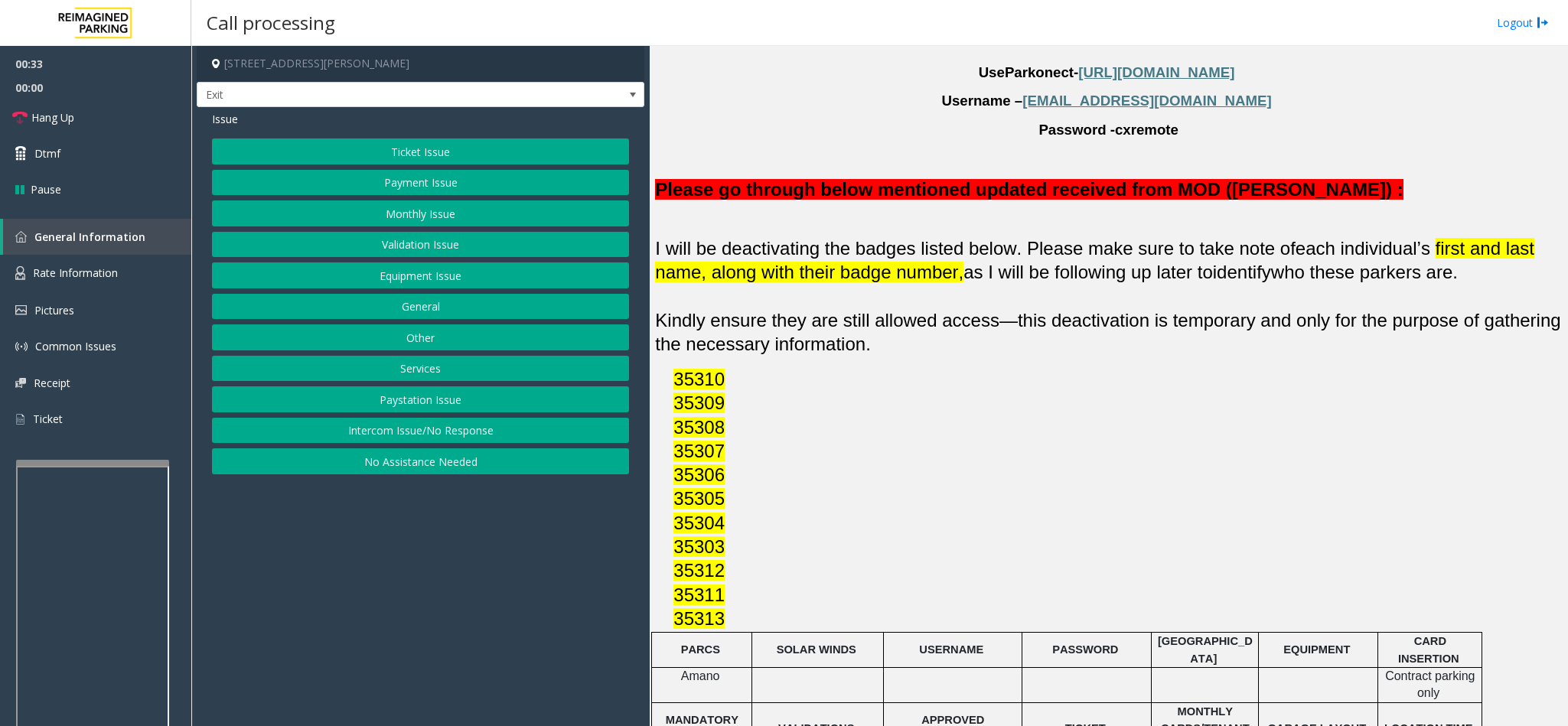
click at [420, 214] on button "Monthly Issue" at bounding box center [420, 214] width 417 height 26
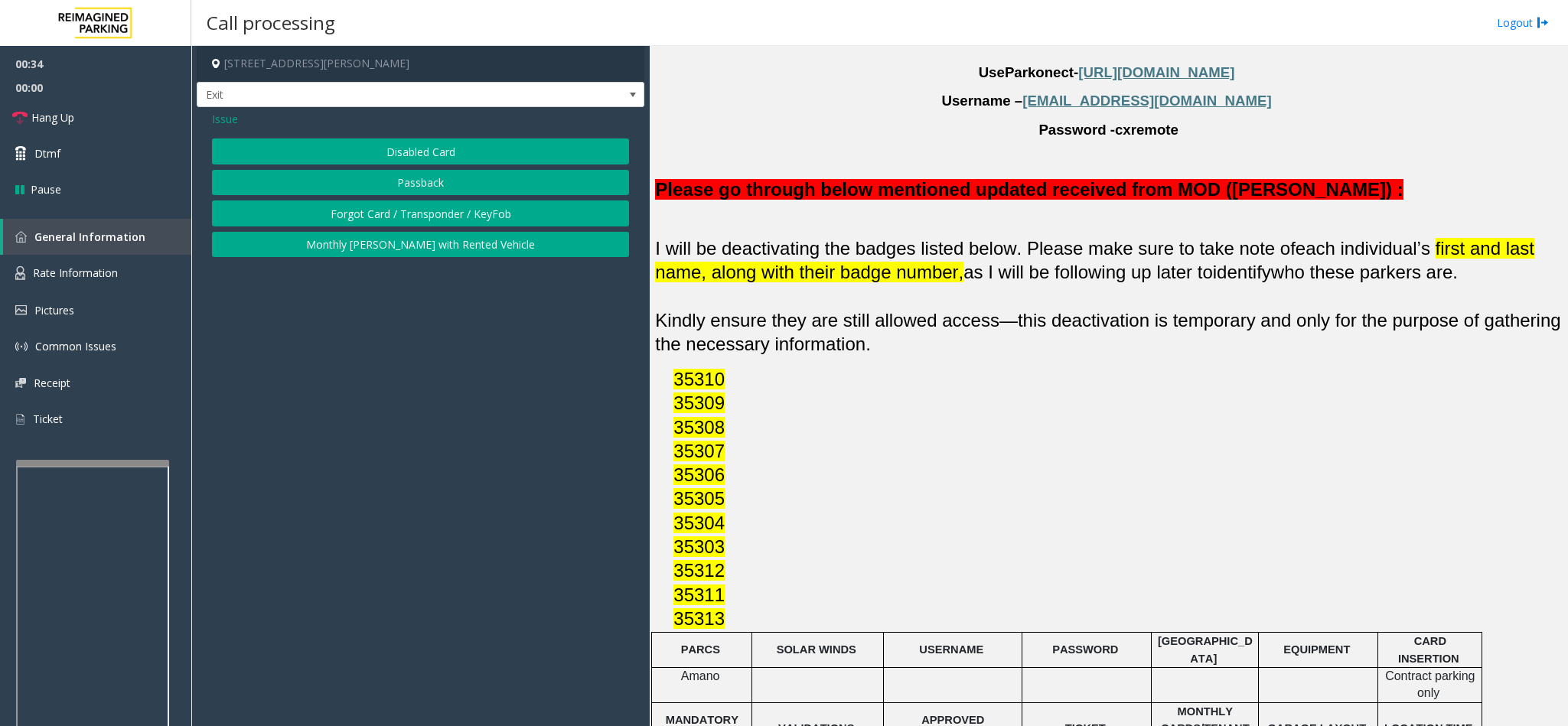
click at [410, 150] on button "Disabled Card" at bounding box center [420, 151] width 417 height 26
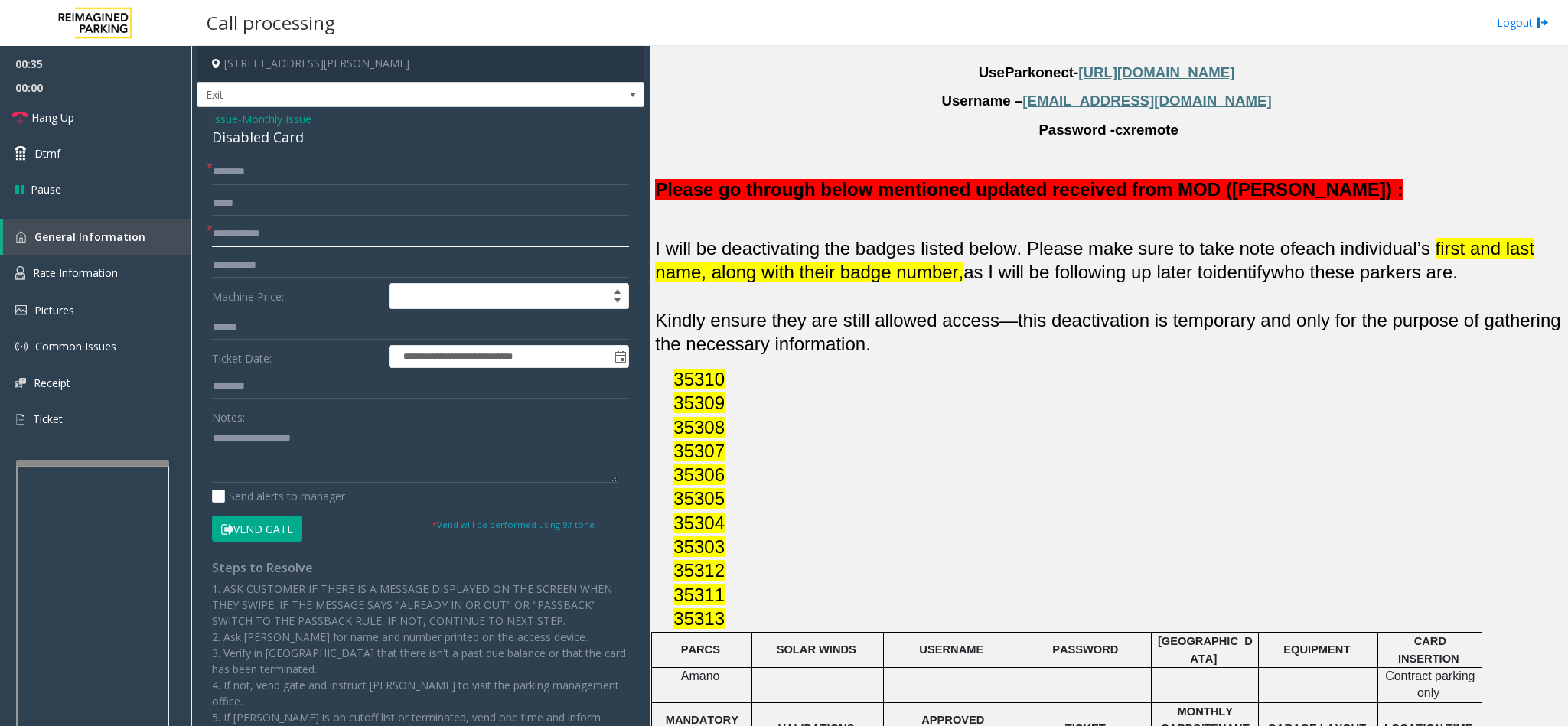
click at [284, 237] on input "text" at bounding box center [420, 234] width 417 height 26
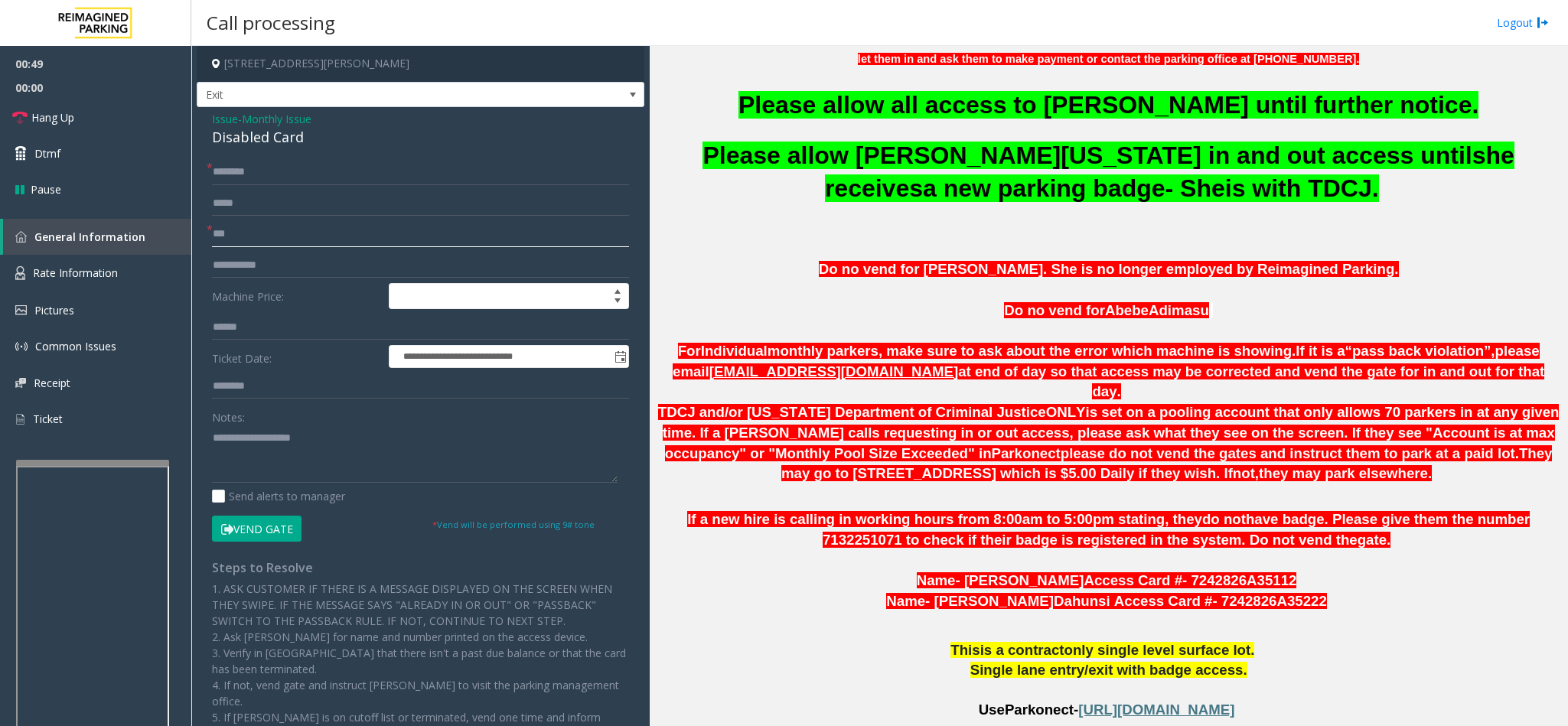
scroll to position [689, 0]
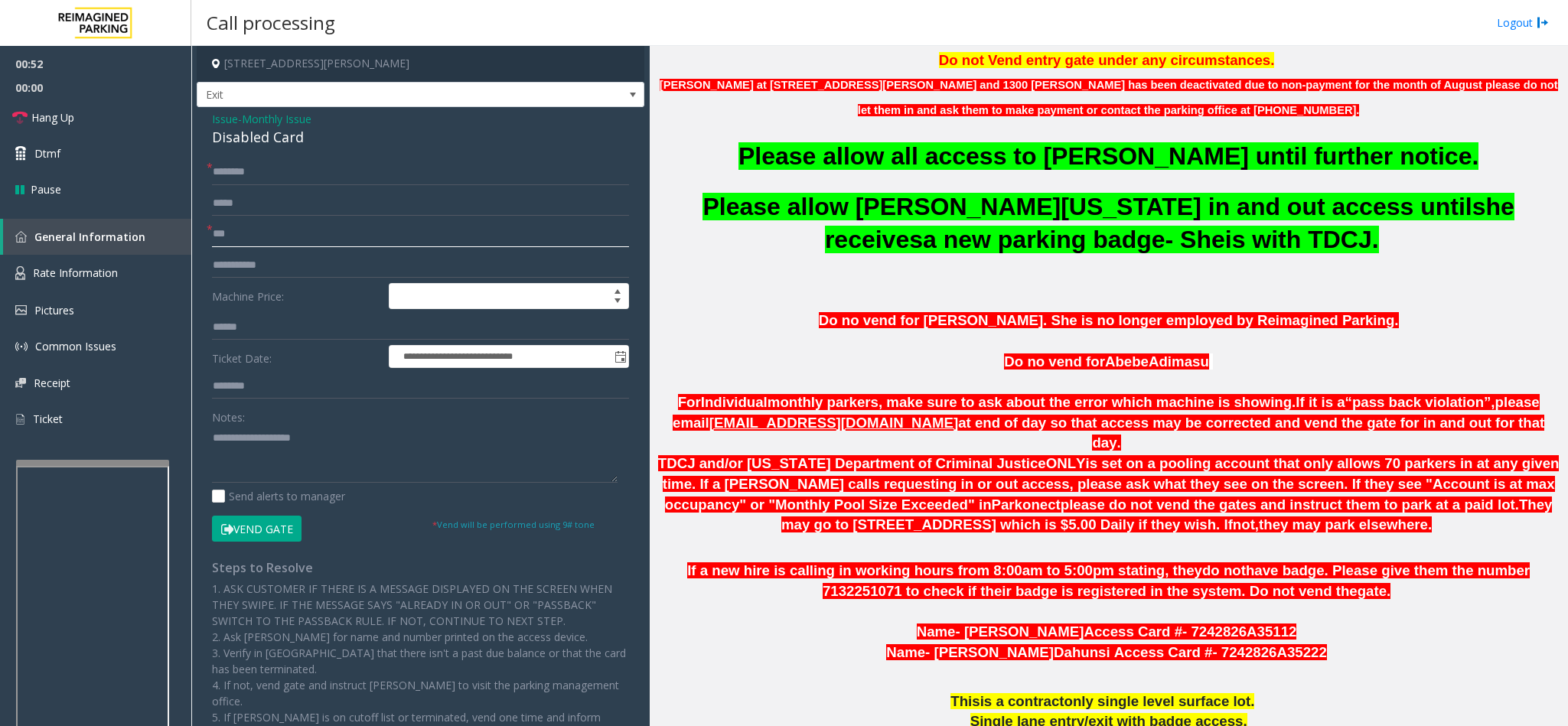
type input "***"
click at [320, 180] on input "text" at bounding box center [420, 172] width 417 height 26
type input "****"
click at [232, 449] on textarea at bounding box center [415, 454] width 405 height 57
click at [273, 530] on button "Vend Gate" at bounding box center [257, 529] width 90 height 26
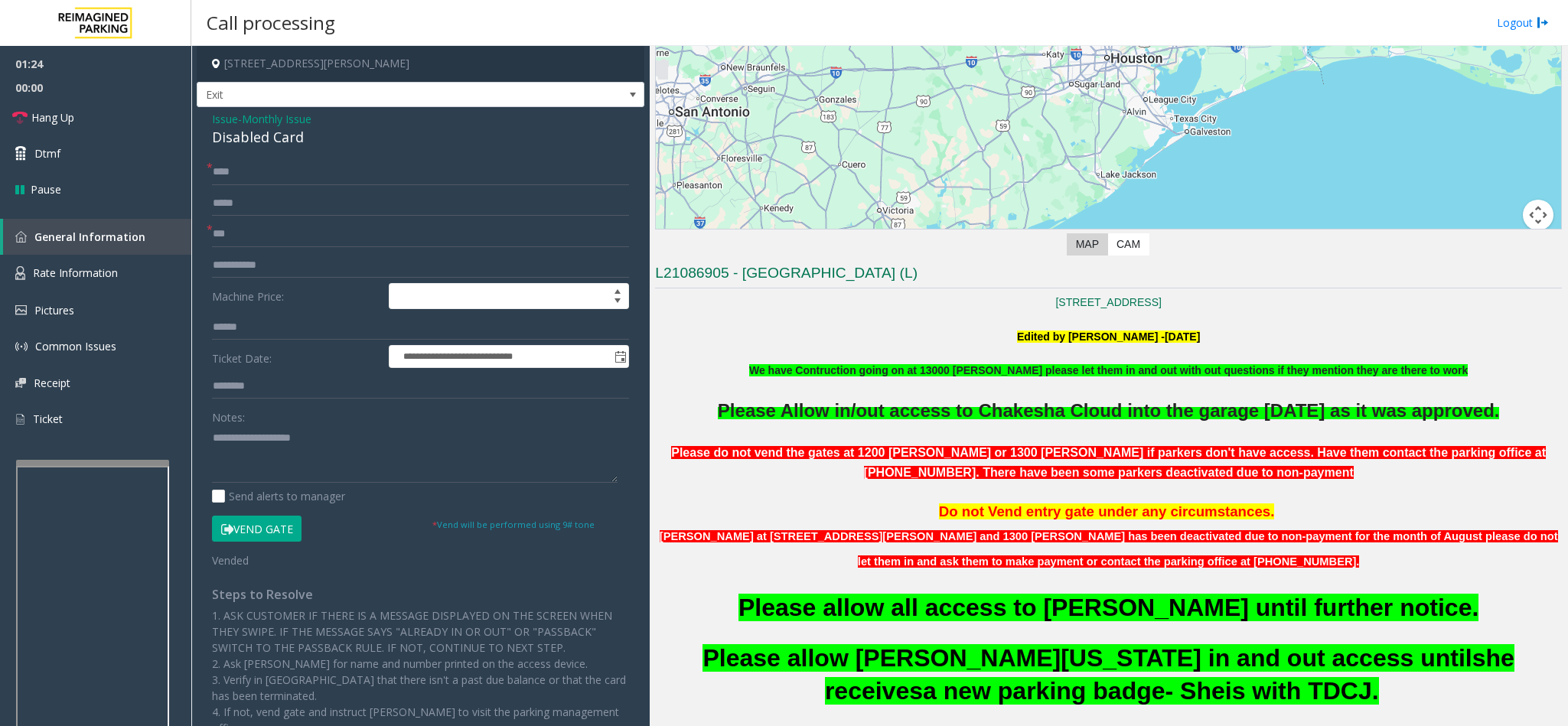
scroll to position [0, 0]
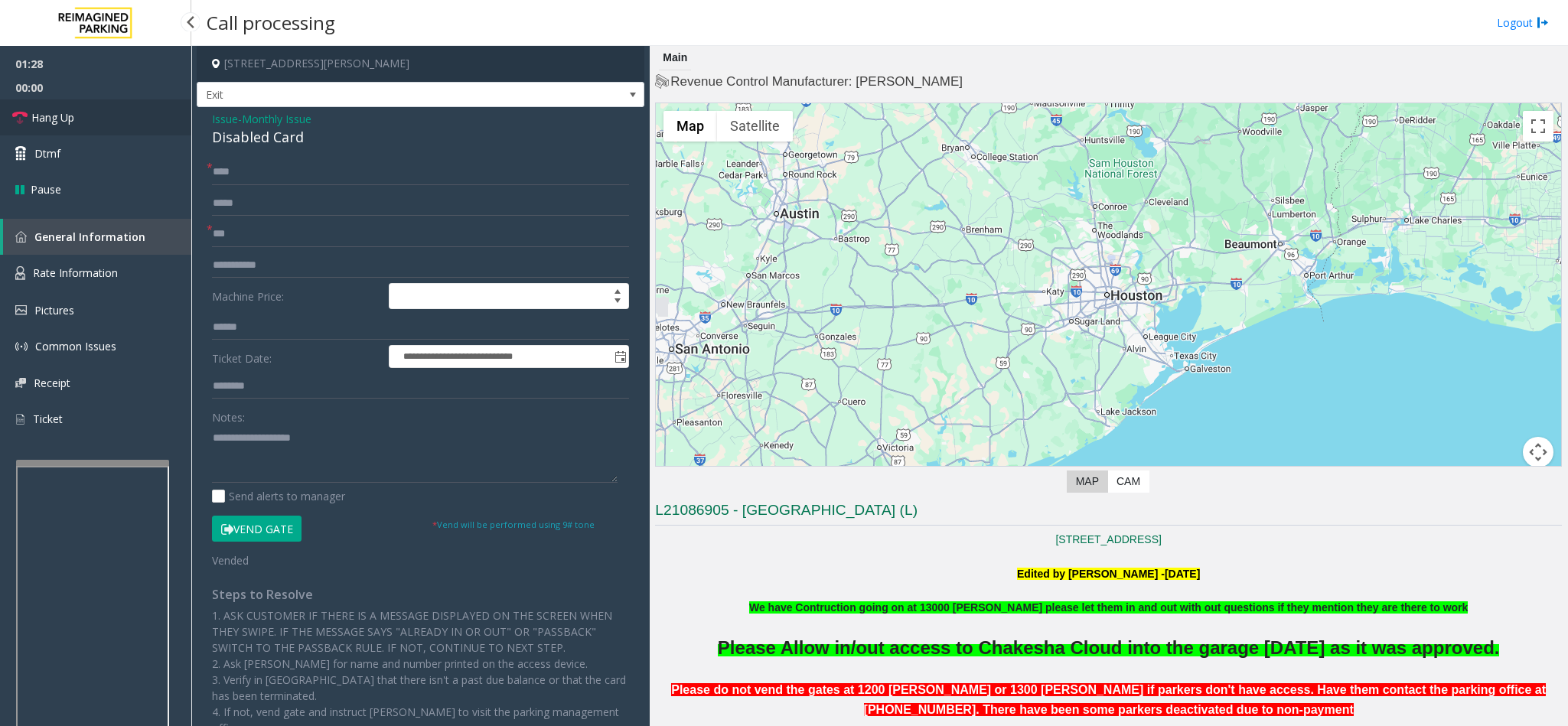
click at [64, 120] on span "Hang Up" at bounding box center [52, 117] width 43 height 16
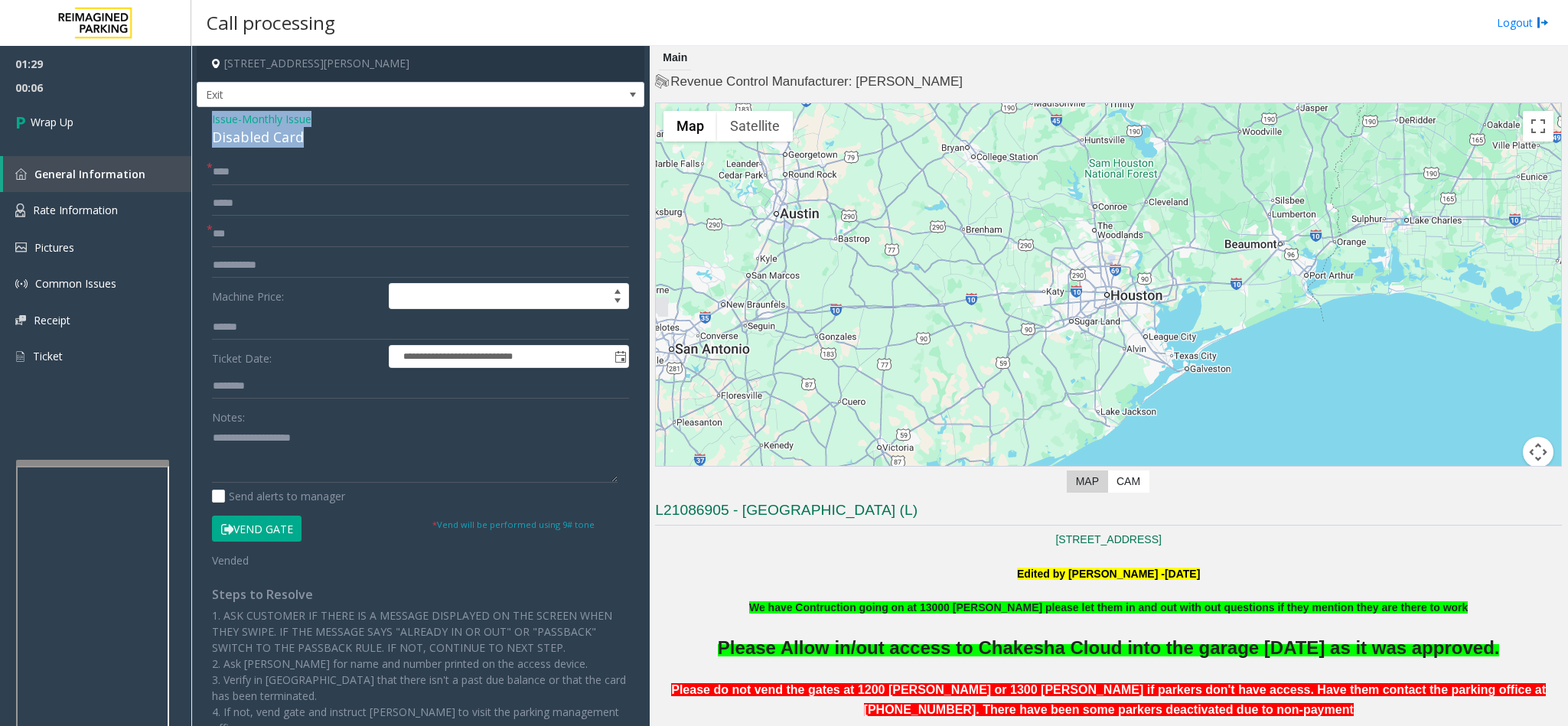
drag, startPoint x: 210, startPoint y: 119, endPoint x: 310, endPoint y: 144, distance: 103.1
click at [310, 144] on div "**********" at bounding box center [420, 510] width 448 height 805
click at [313, 462] on textarea at bounding box center [415, 454] width 405 height 57
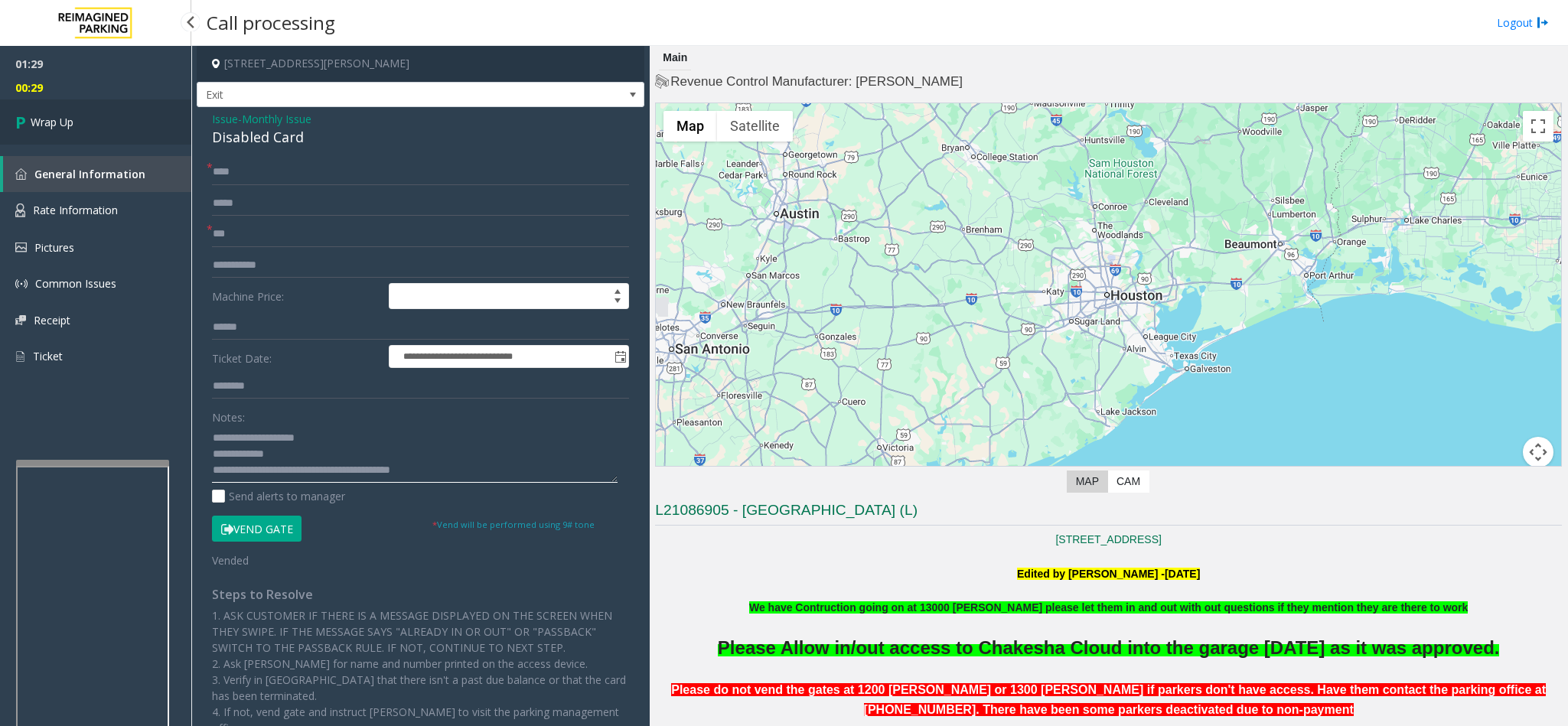
type textarea "**********"
click at [30, 122] on span "Wrap Up" at bounding box center [51, 122] width 43 height 16
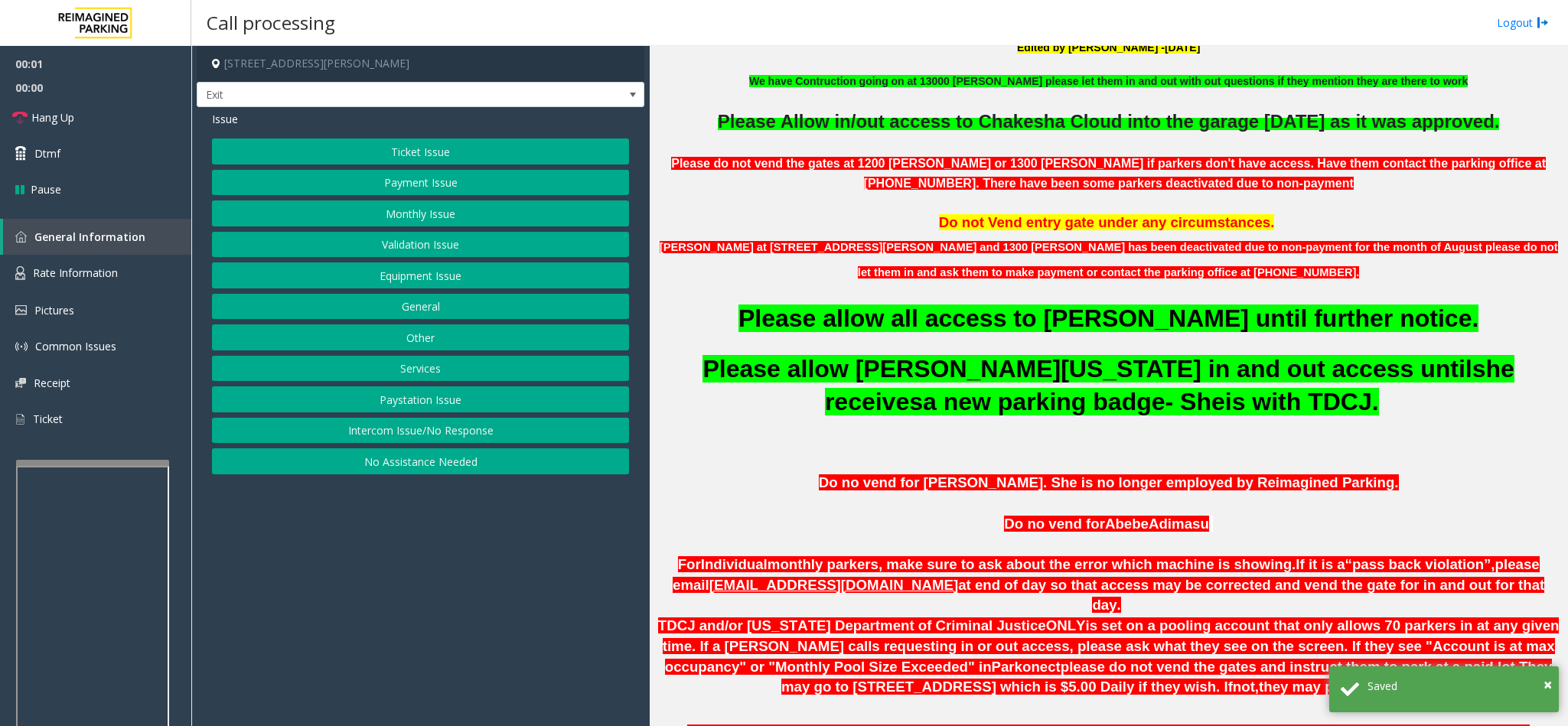
scroll to position [574, 0]
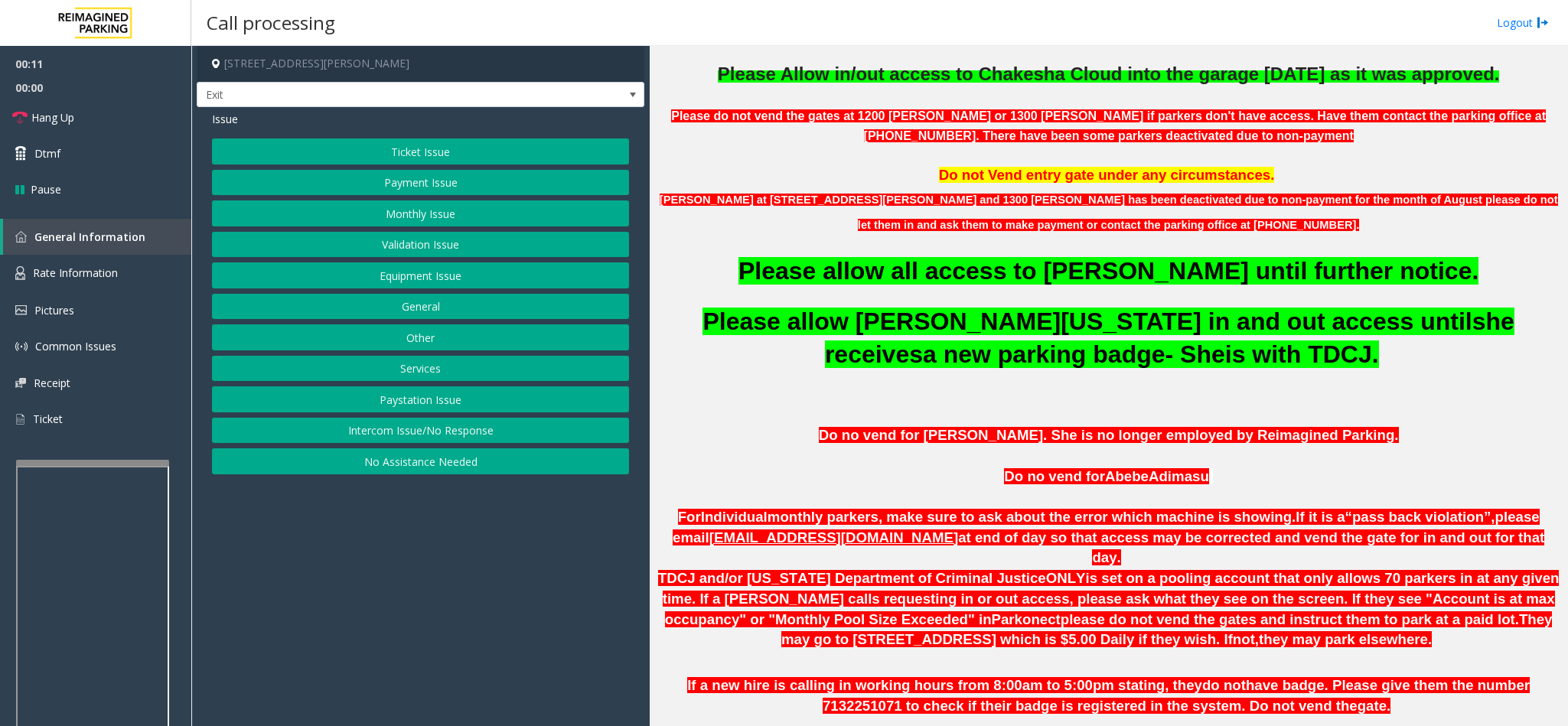
click at [432, 370] on button "Services" at bounding box center [420, 369] width 417 height 26
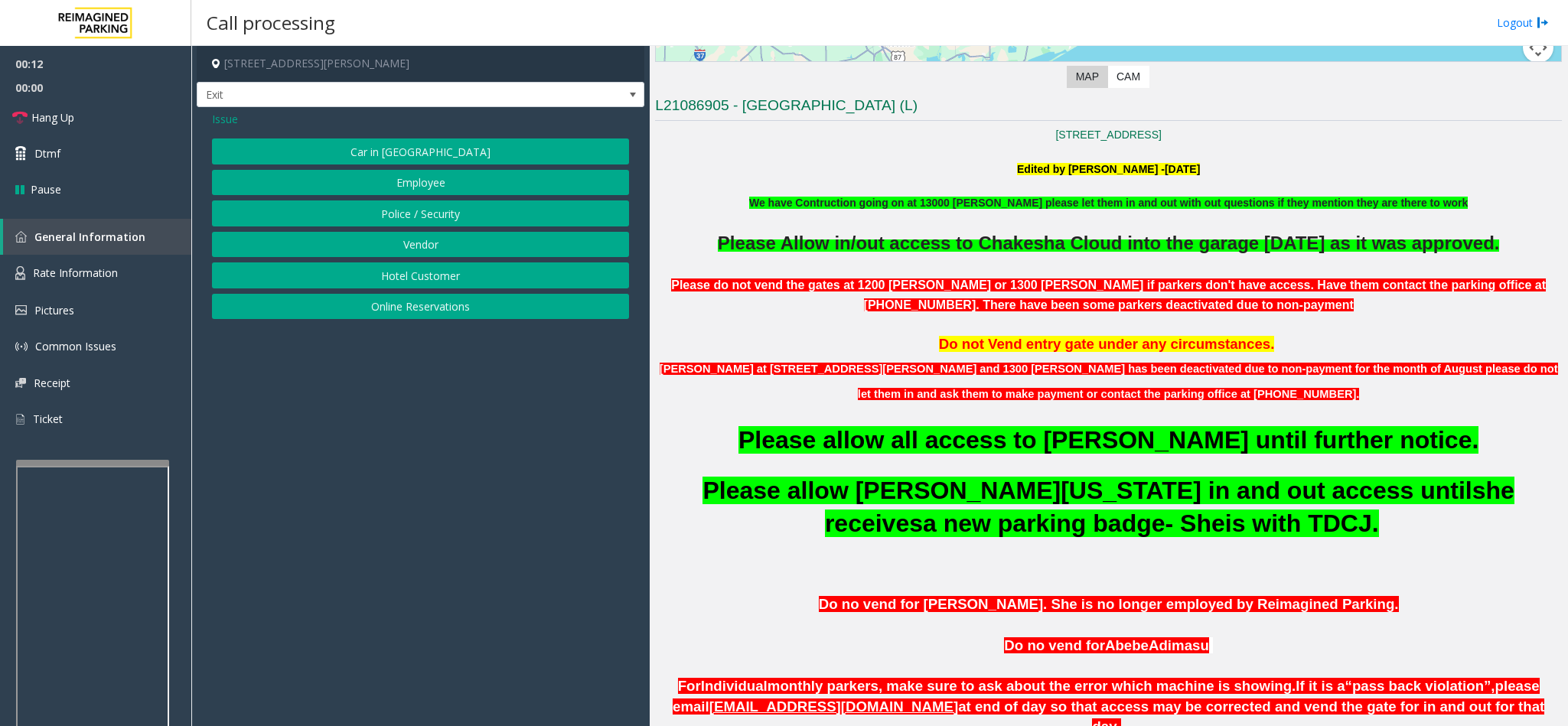
scroll to position [115, 0]
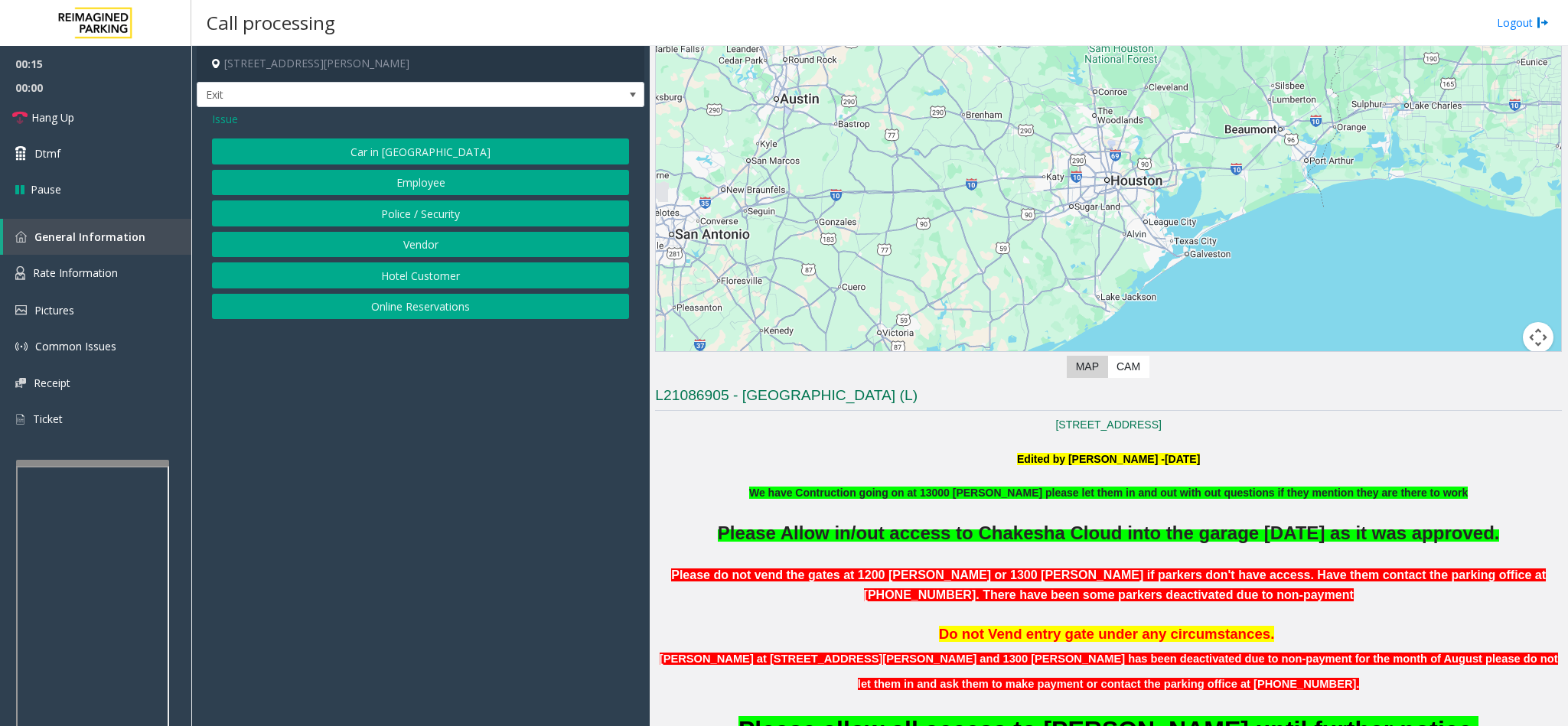
click at [434, 245] on button "Vendor" at bounding box center [420, 245] width 417 height 26
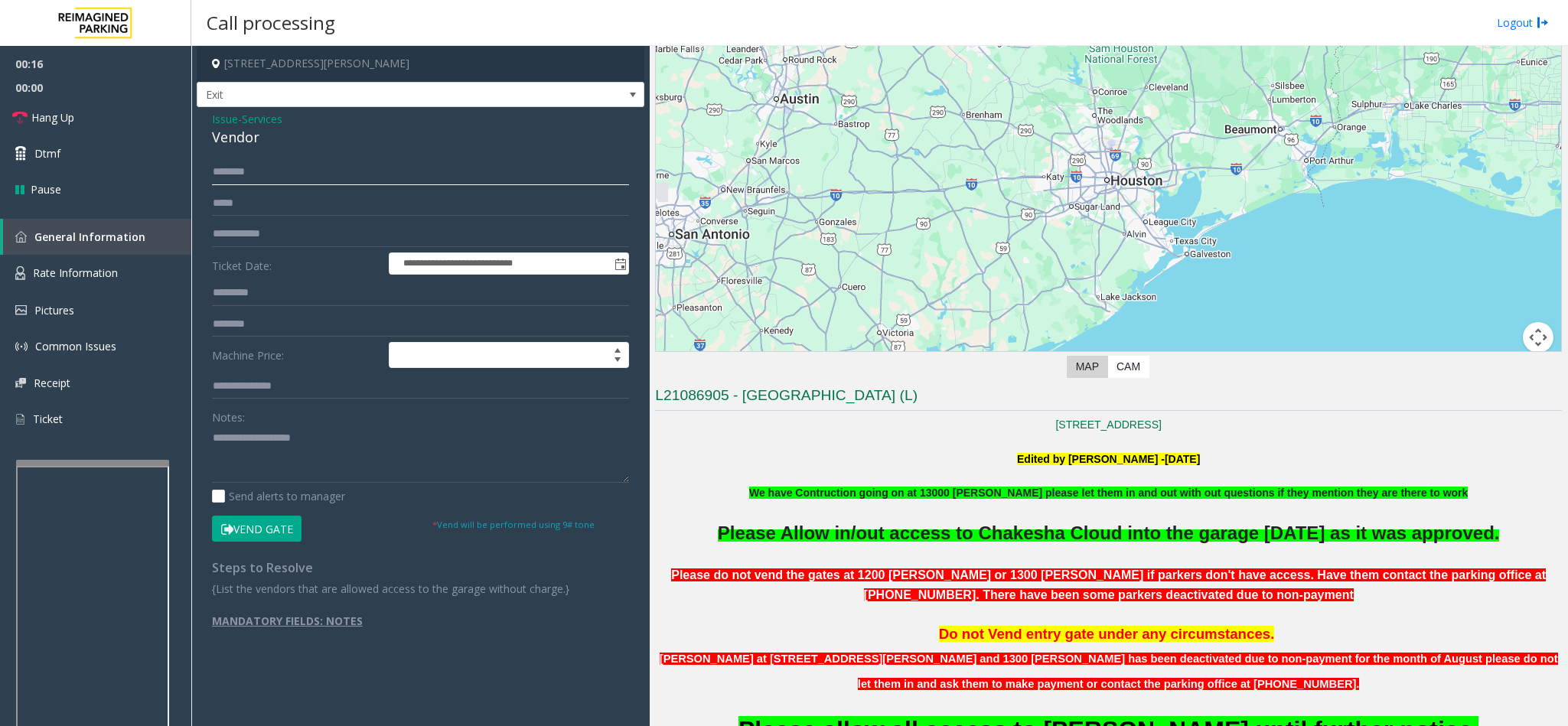
click at [335, 177] on input "text" at bounding box center [420, 172] width 417 height 26
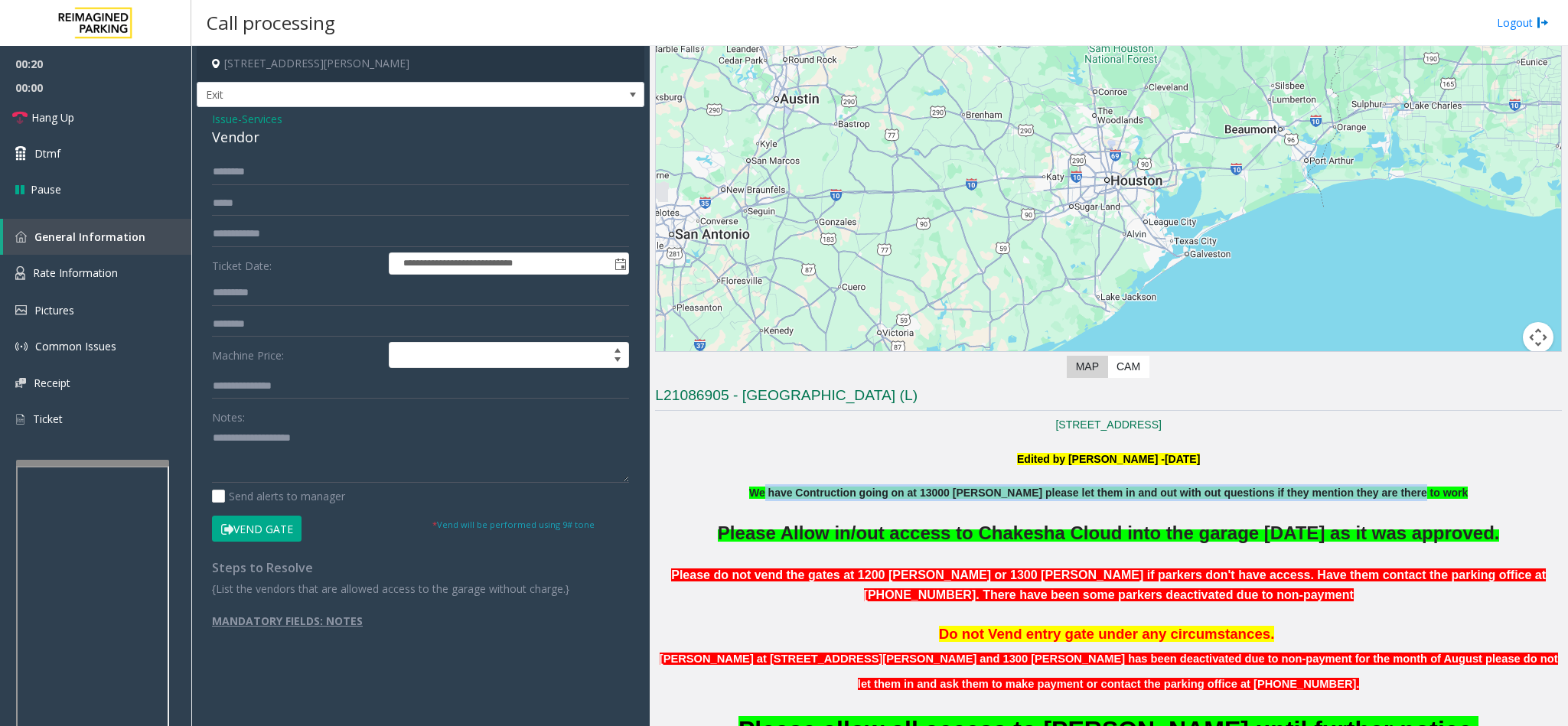
drag, startPoint x: 788, startPoint y: 496, endPoint x: 1437, endPoint y: 498, distance: 649.0
click at [1437, 498] on p "We have Contruction going on at 13000 [PERSON_NAME] please let them in and out …" at bounding box center [1108, 492] width 907 height 17
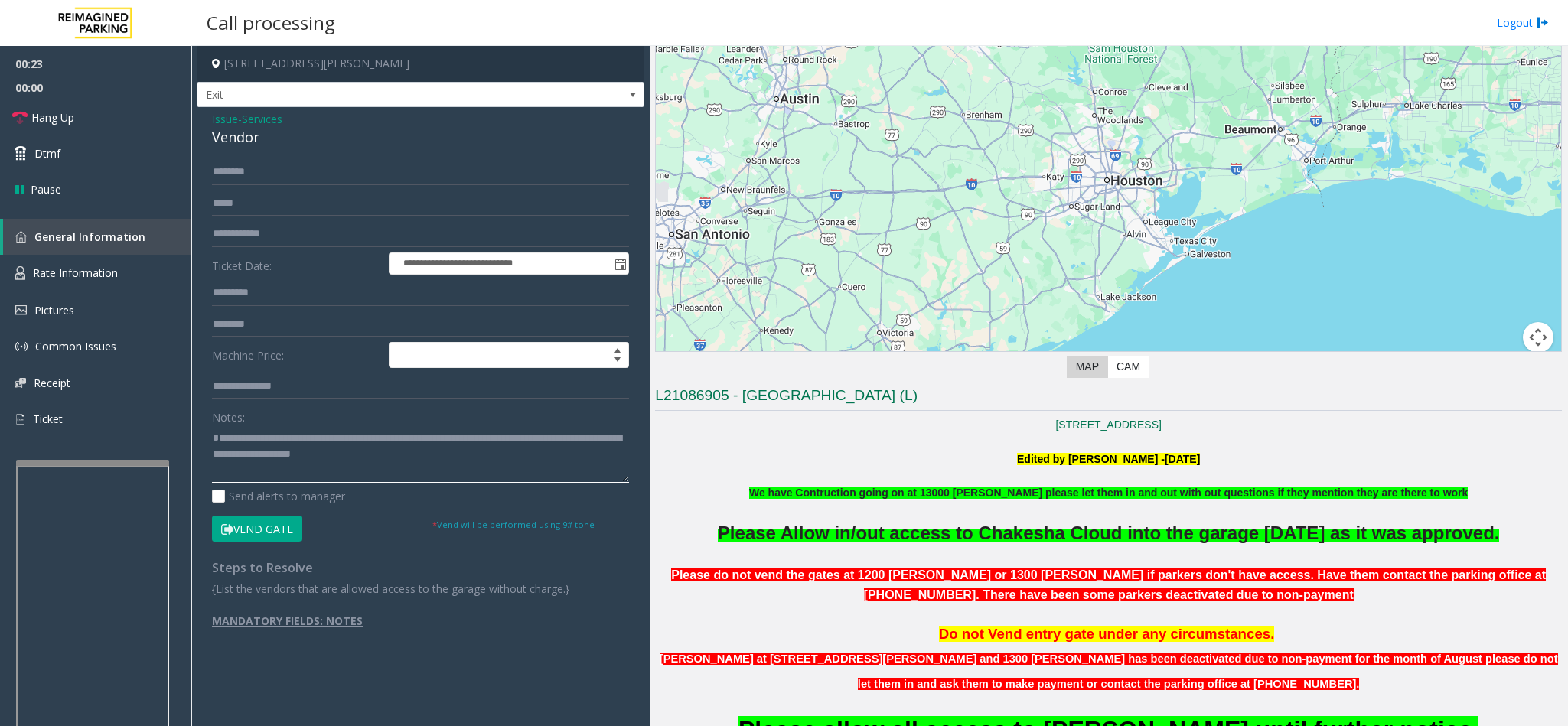
type textarea "**********"
click at [284, 177] on input "text" at bounding box center [420, 172] width 417 height 26
type input "**********"
click at [260, 234] on input "text" at bounding box center [420, 234] width 417 height 26
click at [217, 436] on textarea at bounding box center [420, 454] width 417 height 57
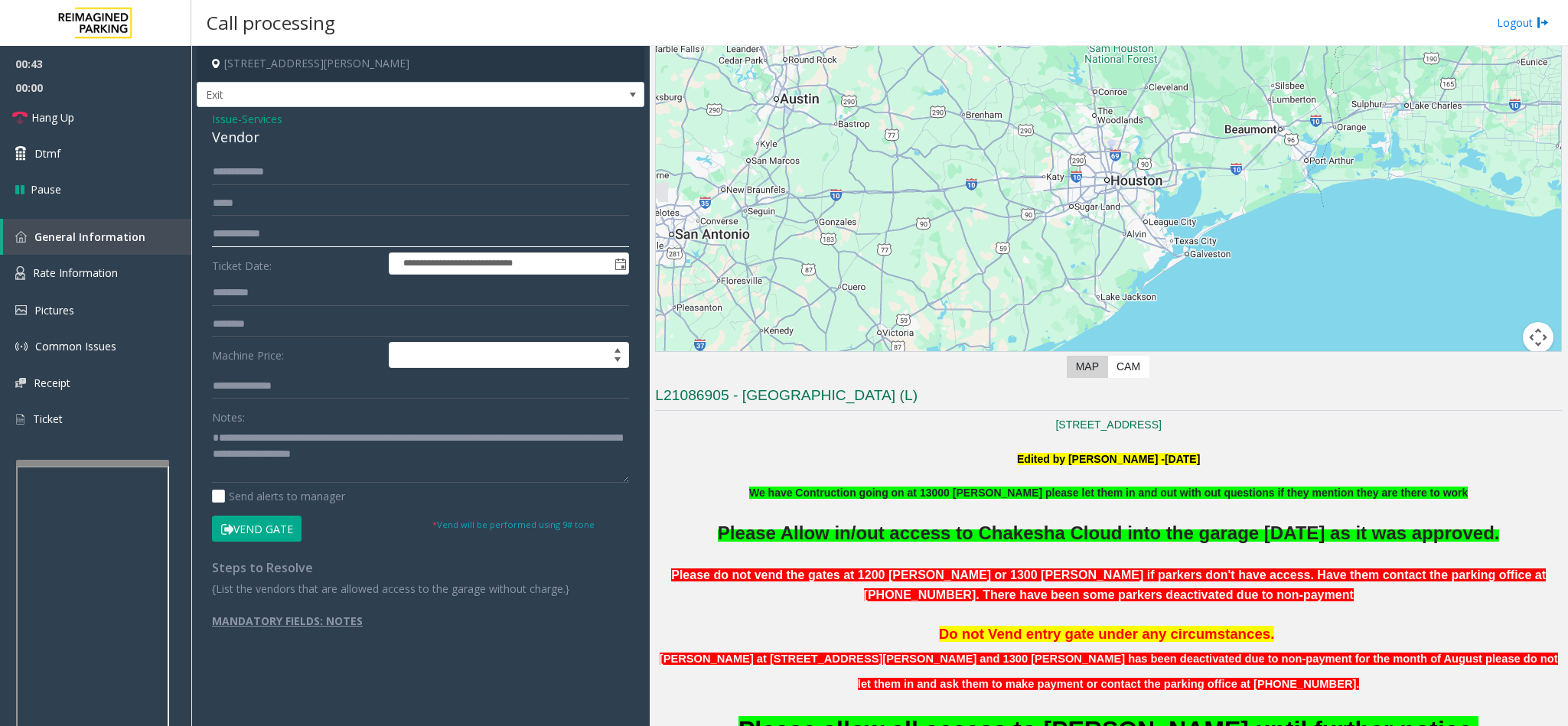
click at [277, 235] on input "text" at bounding box center [420, 234] width 417 height 26
type input "*"
type input "******"
click at [264, 533] on button "Vend Gate" at bounding box center [257, 529] width 90 height 26
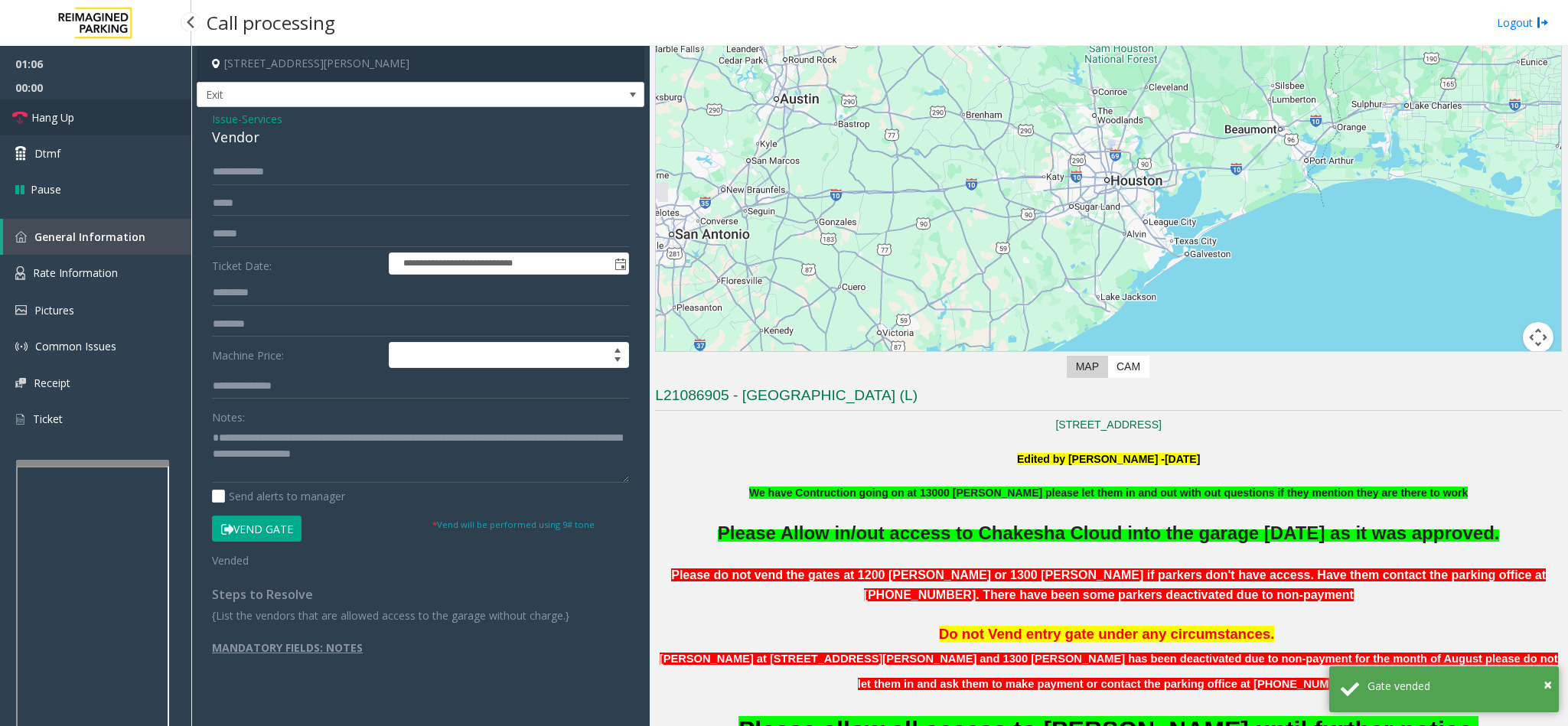
click at [148, 108] on link "Hang Up" at bounding box center [96, 117] width 191 height 36
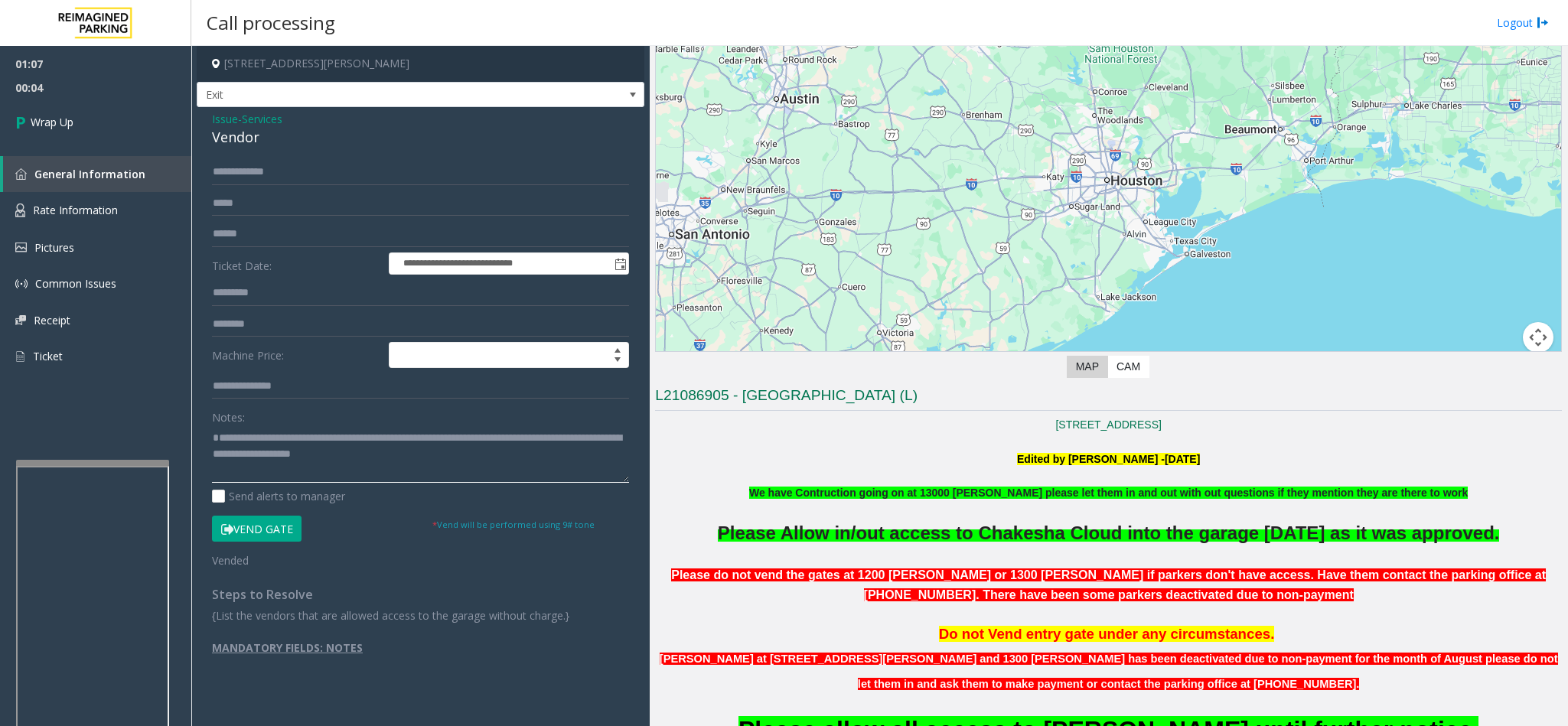
click at [219, 436] on textarea at bounding box center [420, 454] width 417 height 57
type textarea "**********"
click at [101, 130] on link "Wrap Up" at bounding box center [96, 122] width 191 height 45
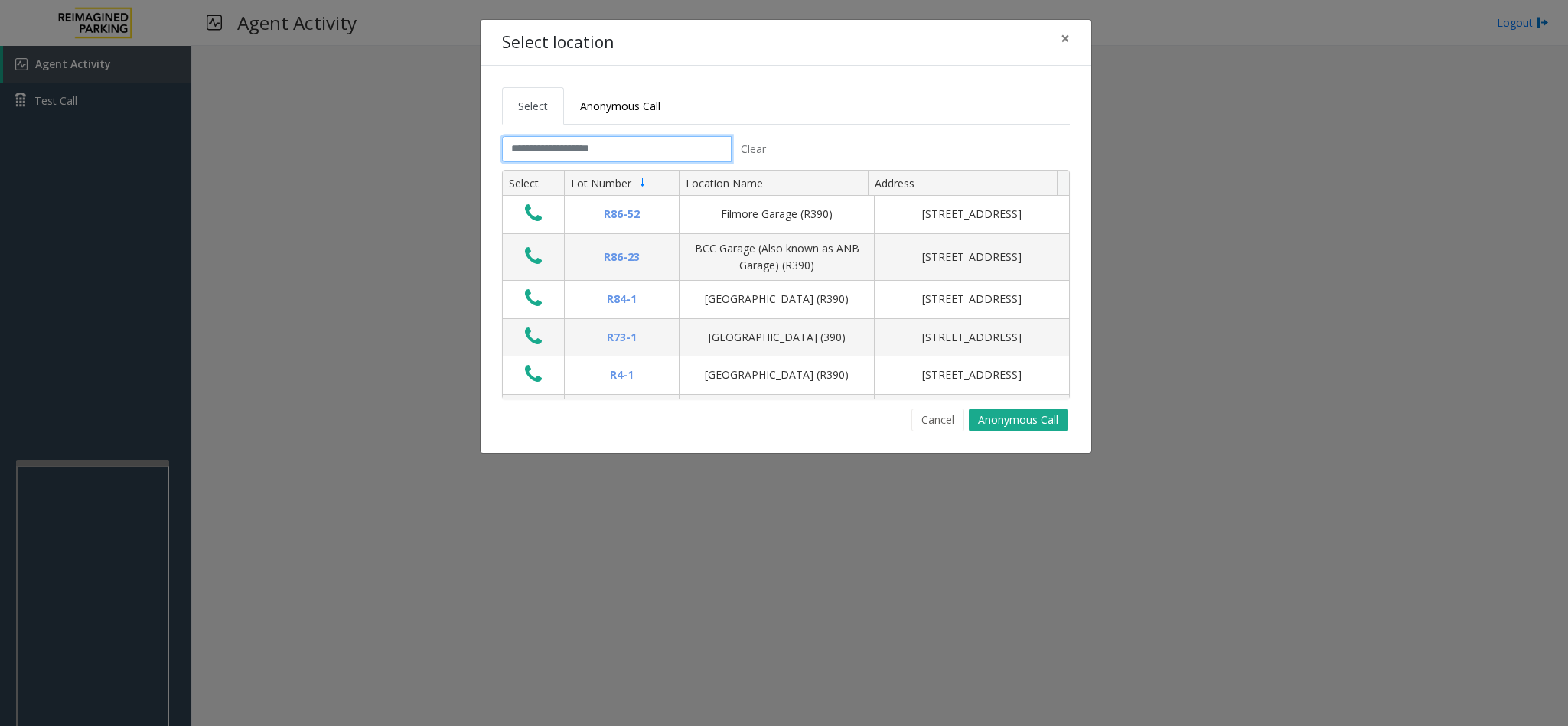
click at [664, 162] on input "text" at bounding box center [617, 150] width 230 height 26
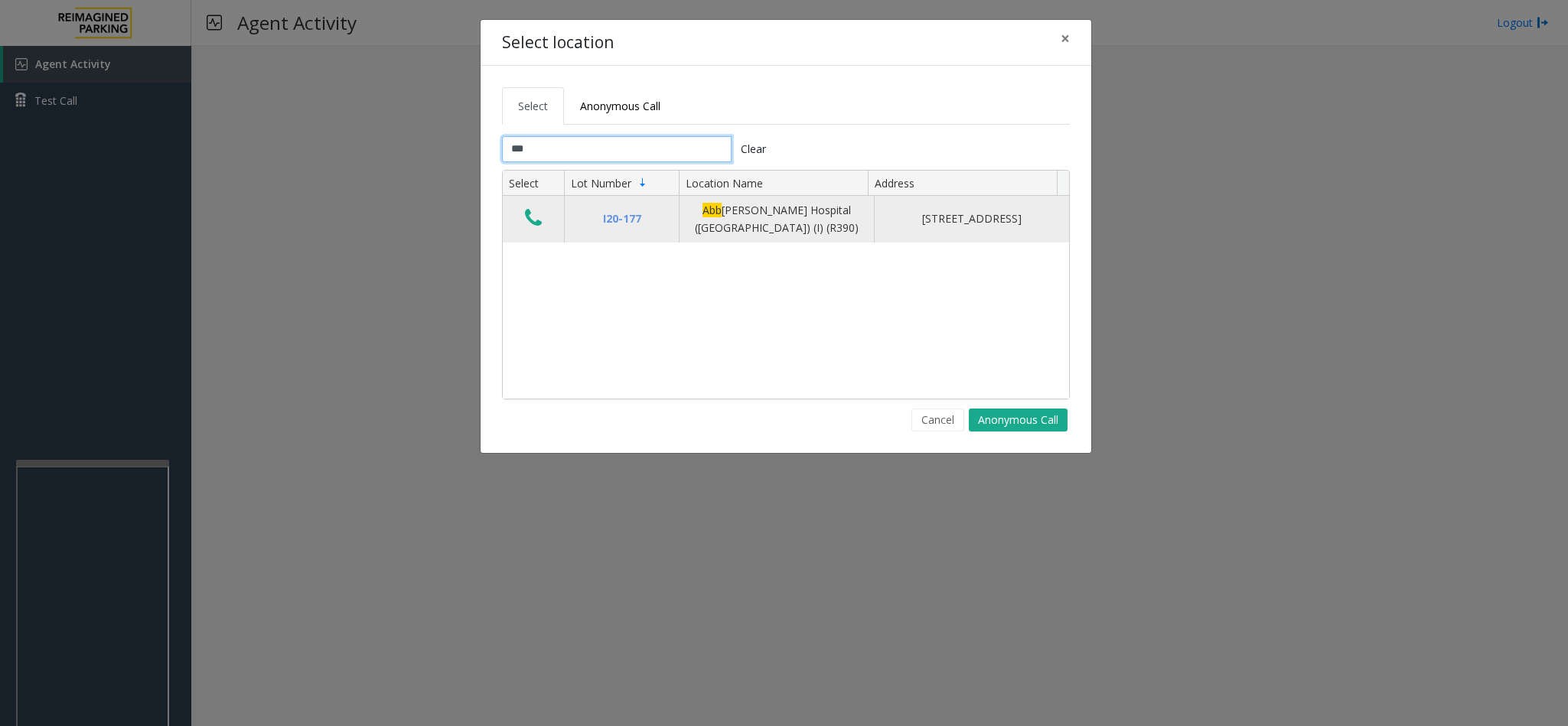
type input "***"
click at [537, 221] on icon "Data table" at bounding box center [533, 217] width 17 height 22
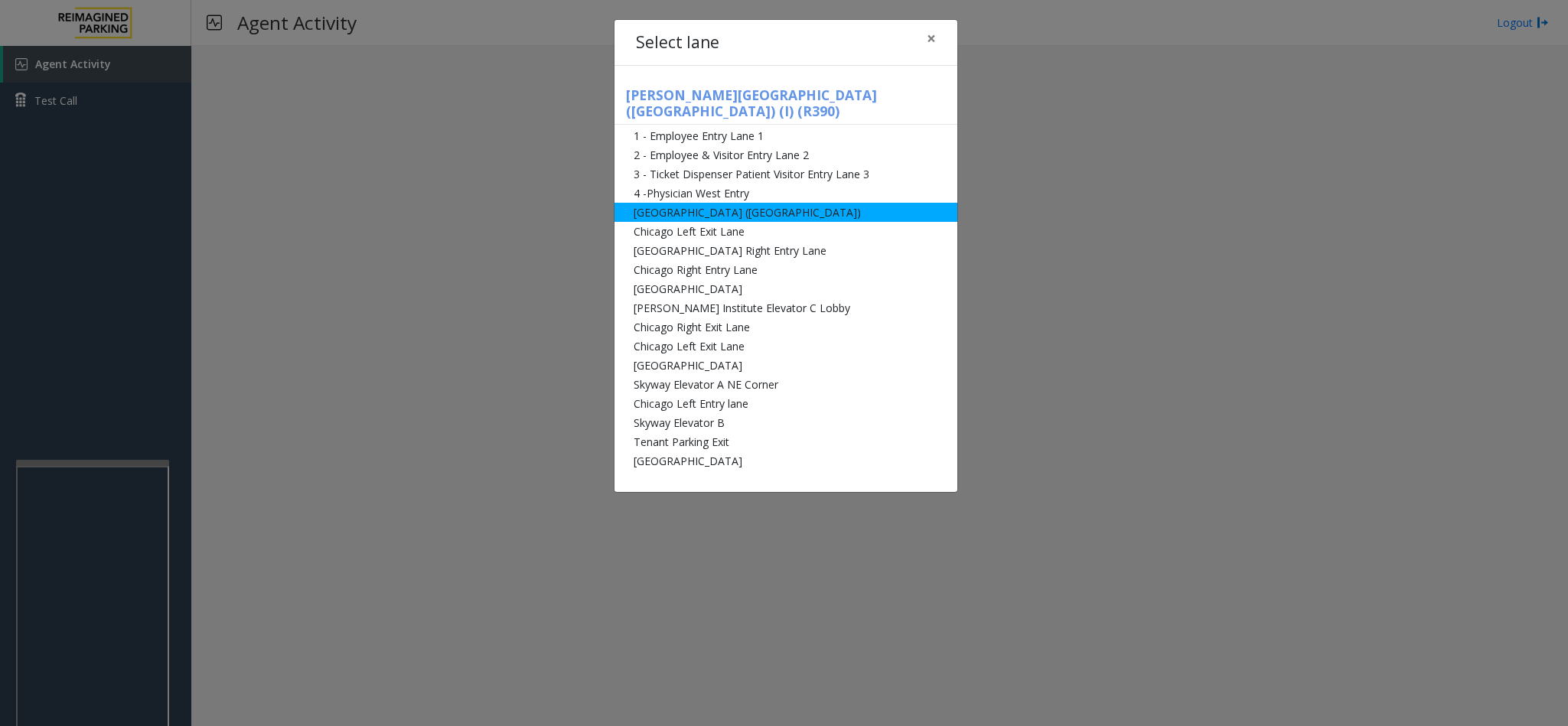
click at [786, 203] on li "[GEOGRAPHIC_DATA] ([GEOGRAPHIC_DATA])" at bounding box center [785, 212] width 343 height 19
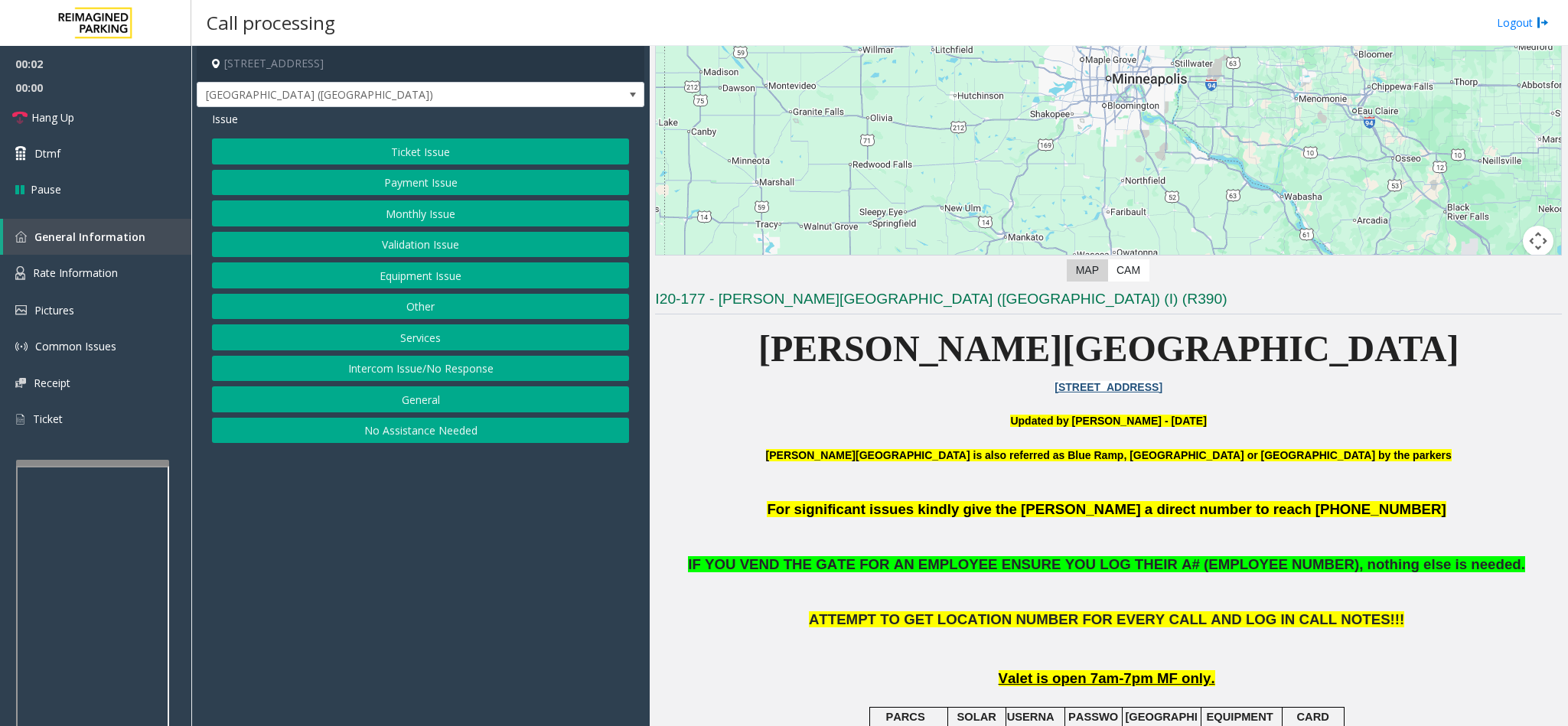
scroll to position [574, 0]
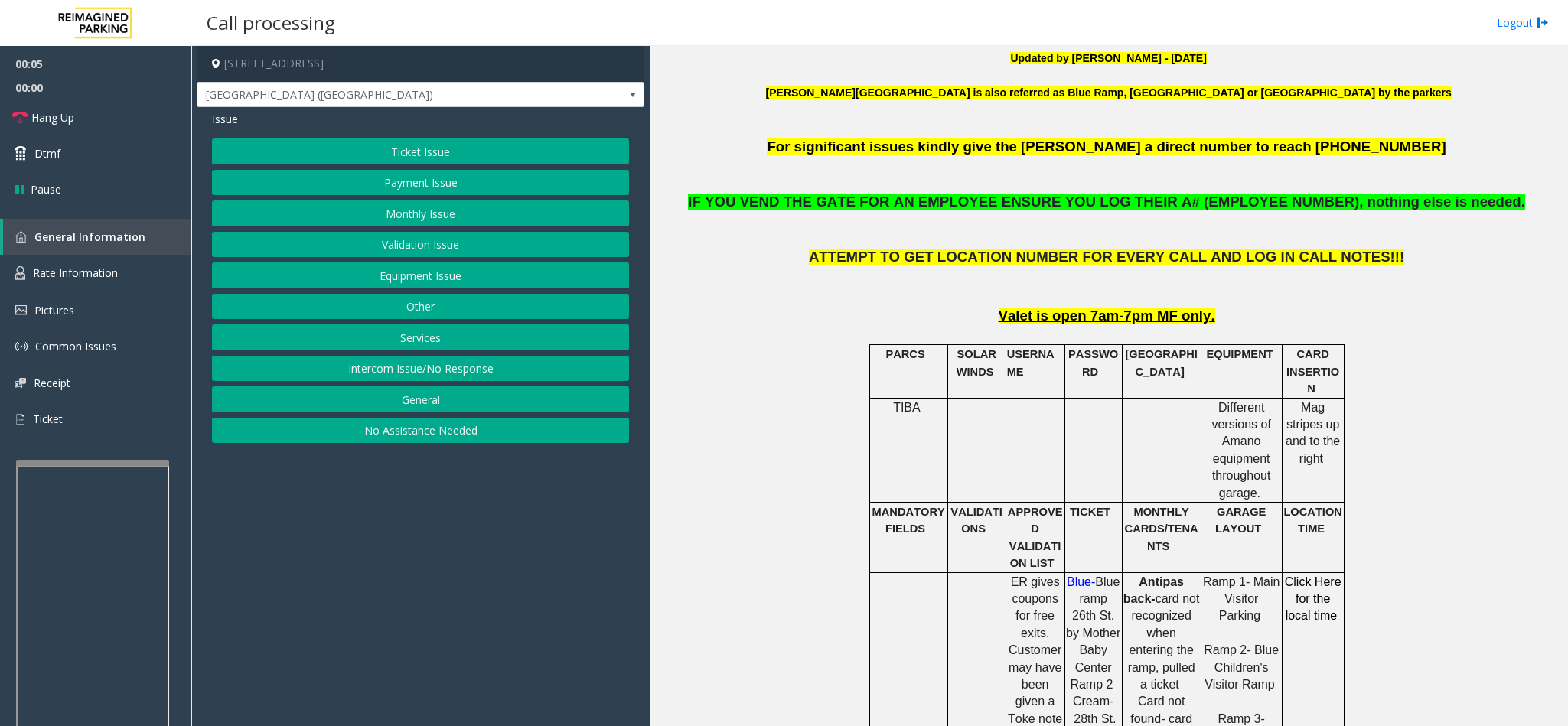
click at [443, 218] on button "Monthly Issue" at bounding box center [420, 214] width 417 height 26
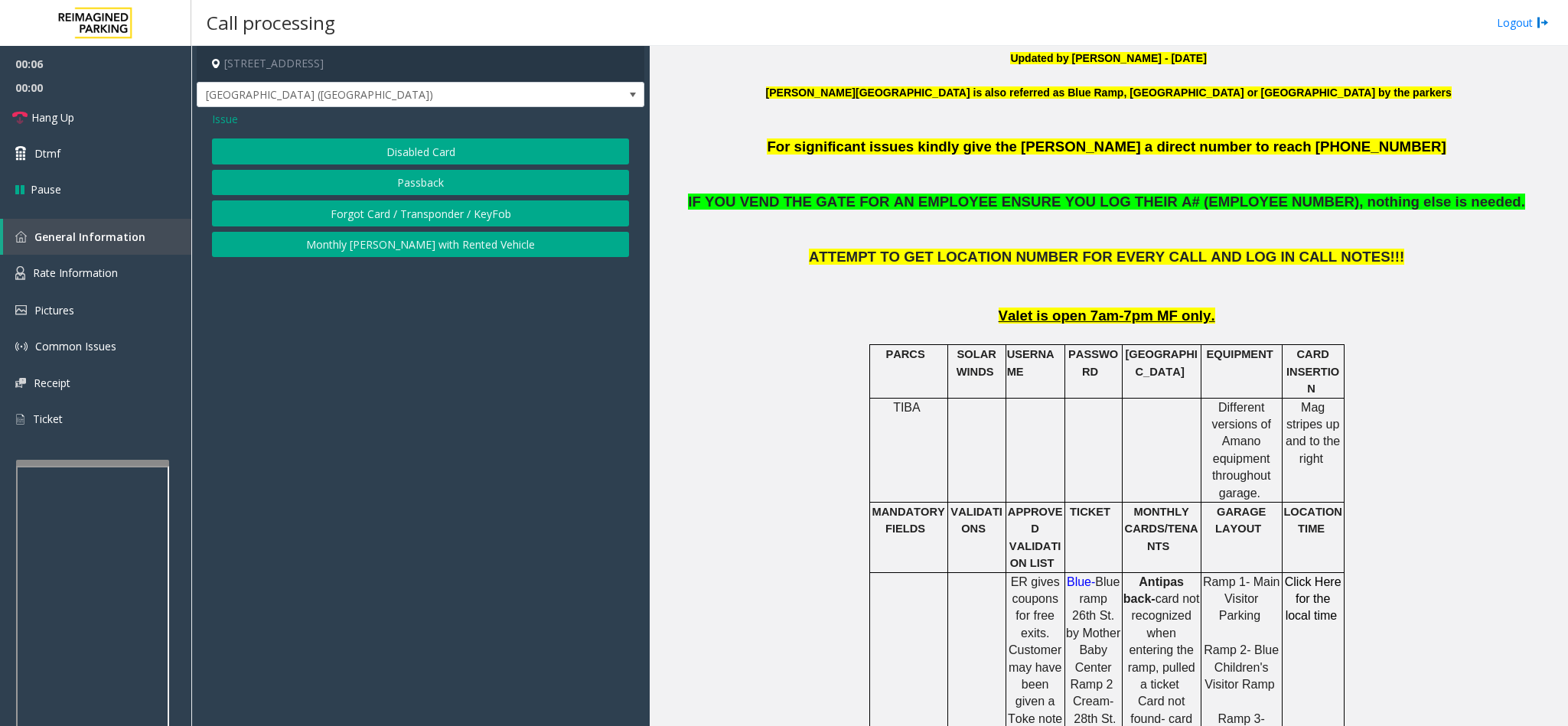
click at [424, 150] on button "Disabled Card" at bounding box center [420, 151] width 417 height 26
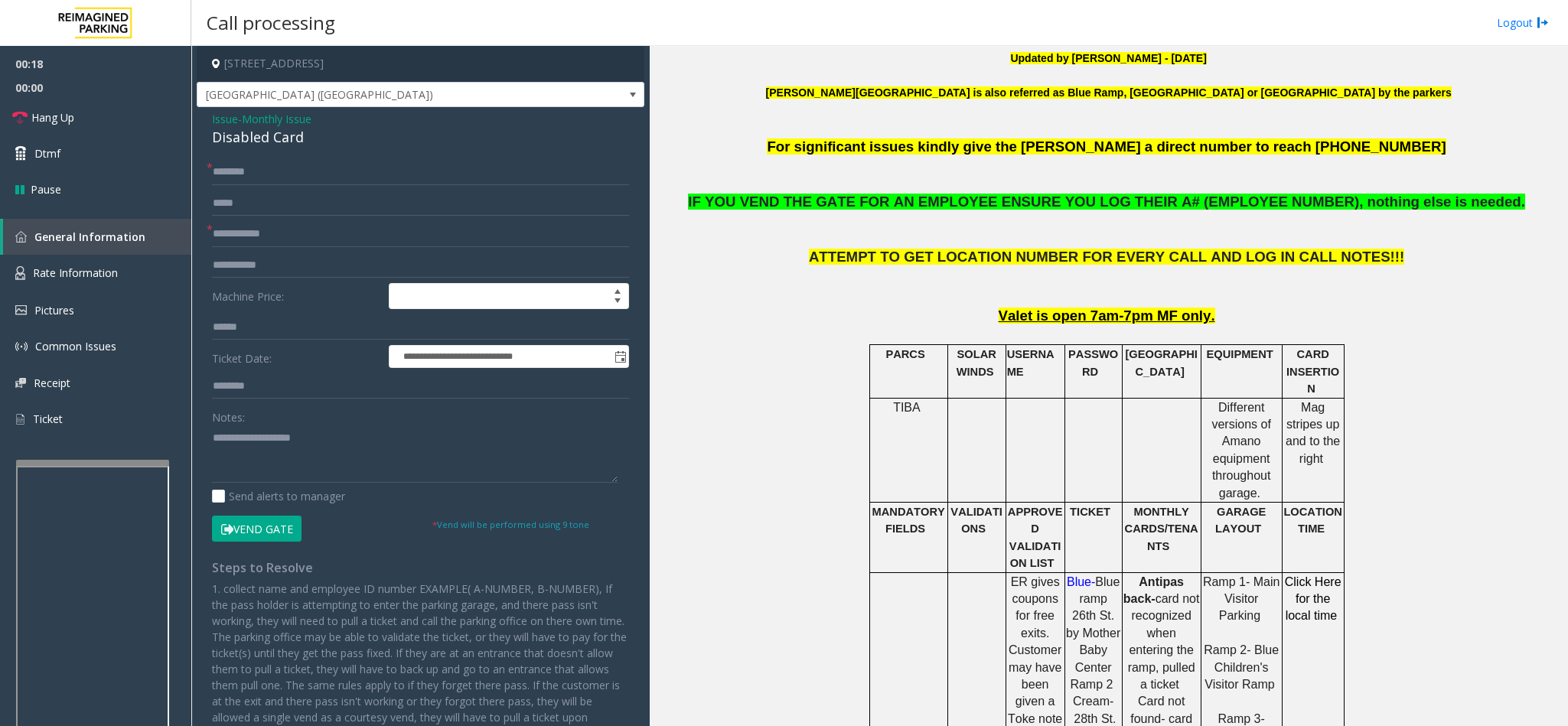
click at [270, 533] on button "Vend Gate" at bounding box center [257, 529] width 90 height 26
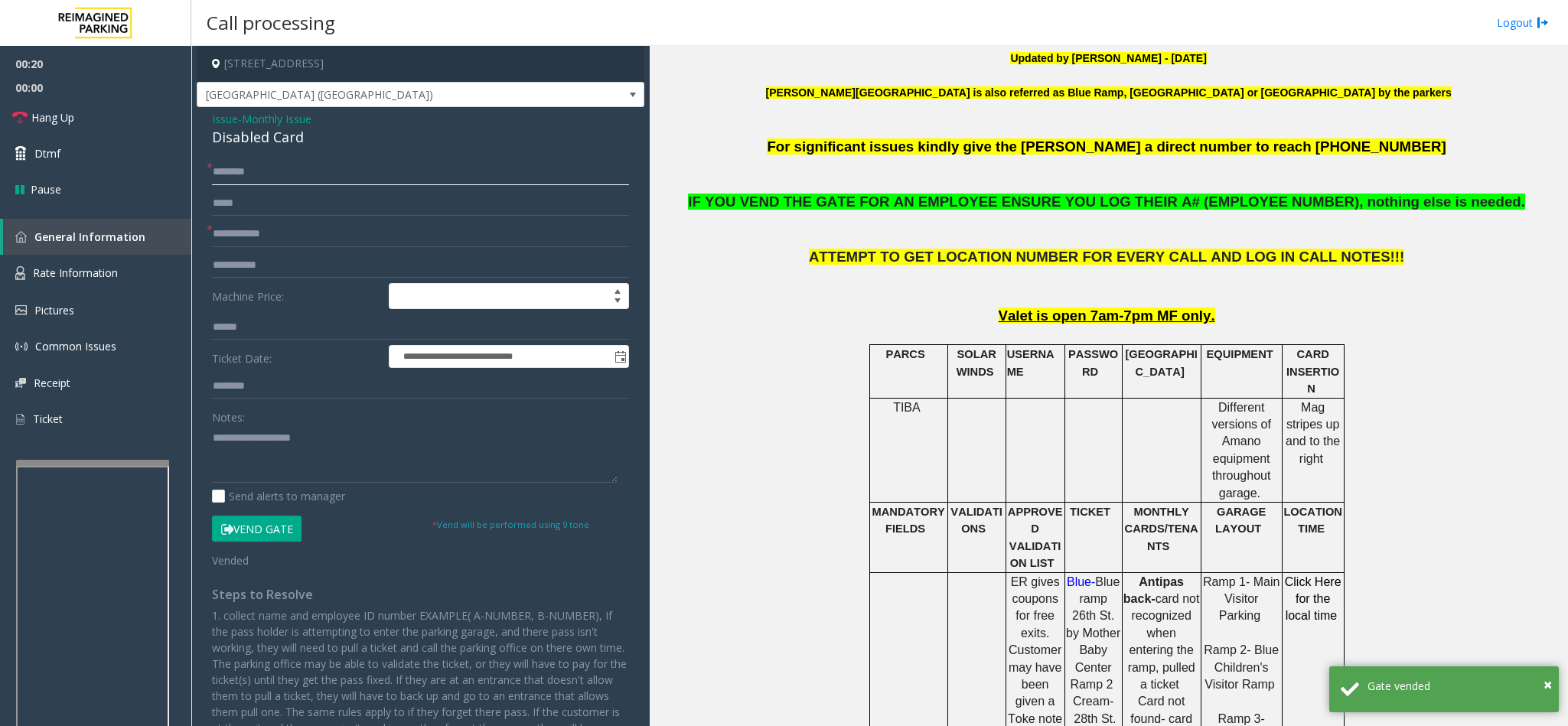
click at [270, 170] on input "text" at bounding box center [420, 172] width 417 height 26
type input "**"
click at [214, 120] on span "Issue" at bounding box center [225, 119] width 26 height 16
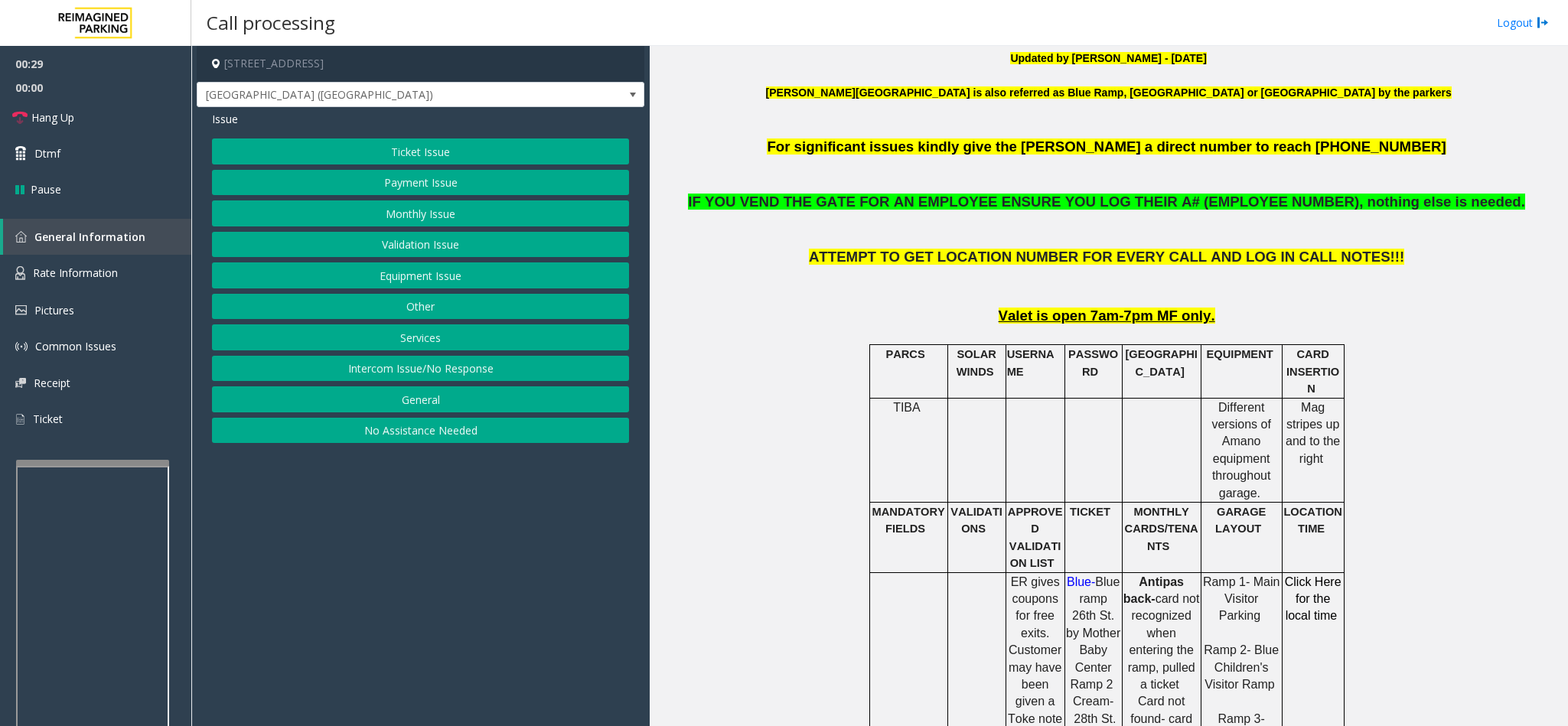
click at [449, 283] on button "Equipment Issue" at bounding box center [420, 276] width 417 height 26
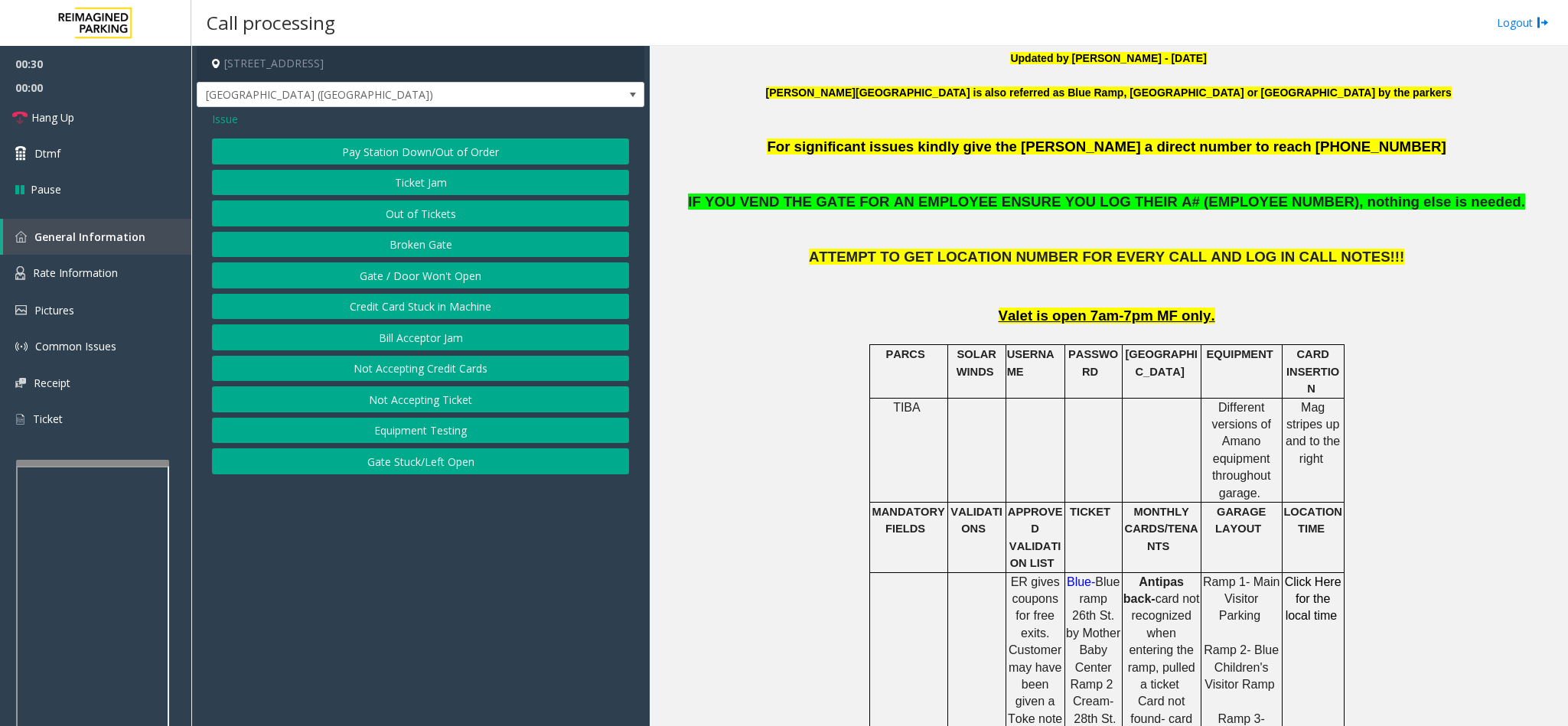
click at [406, 281] on button "Gate / Door Won't Open" at bounding box center [420, 276] width 417 height 26
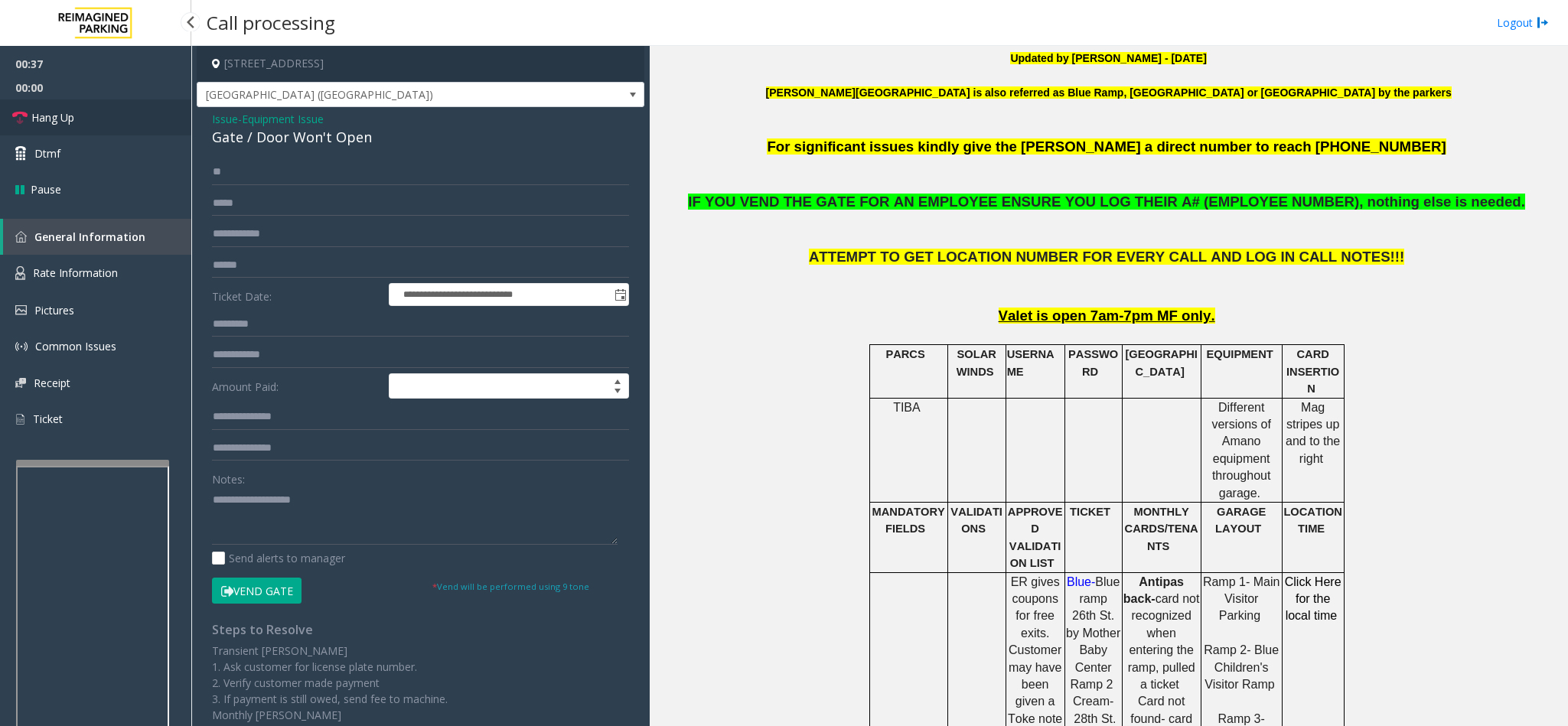
click at [78, 122] on link "Hang Up" at bounding box center [96, 117] width 191 height 36
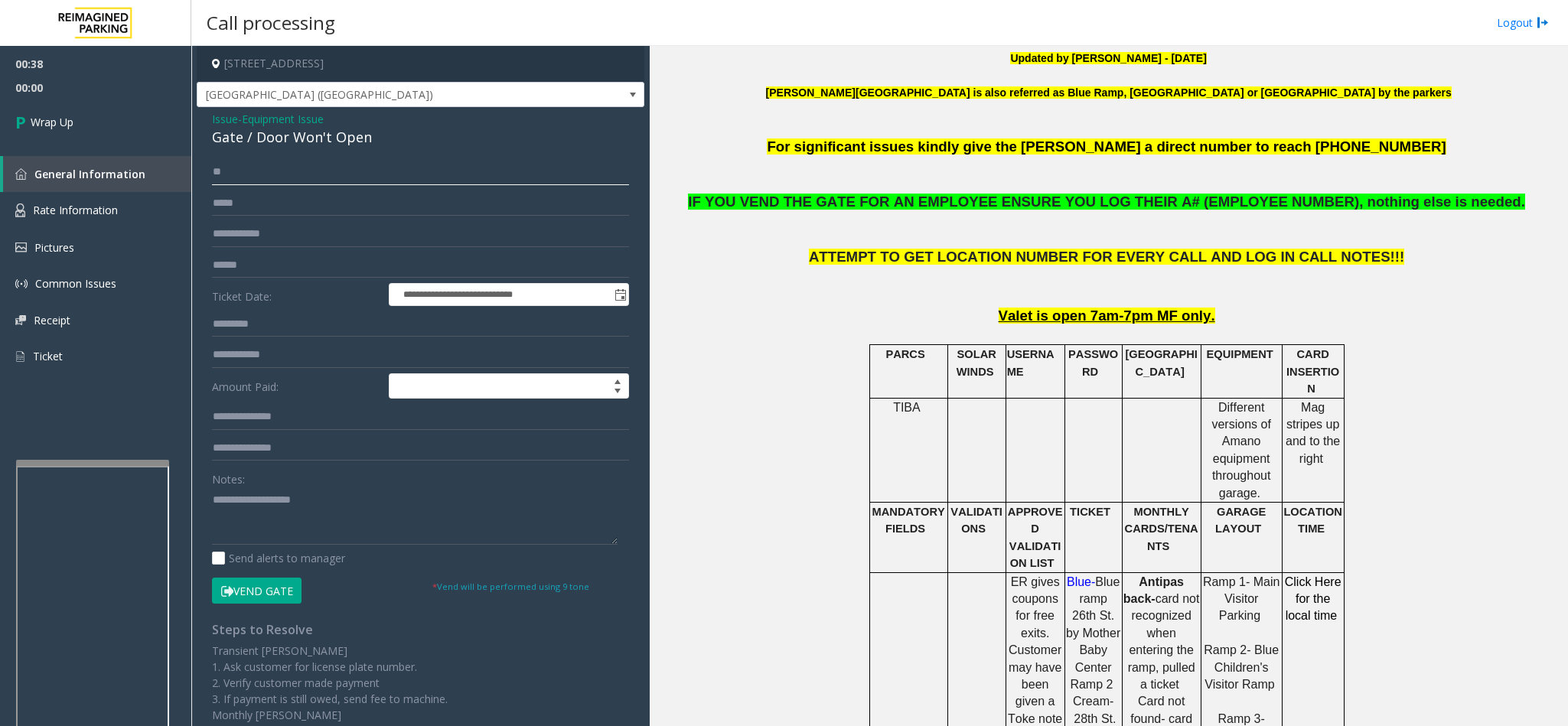
drag, startPoint x: 257, startPoint y: 182, endPoint x: 207, endPoint y: 183, distance: 50.0
click at [207, 183] on div "**********" at bounding box center [421, 505] width 440 height 692
drag, startPoint x: 205, startPoint y: 119, endPoint x: 377, endPoint y: 143, distance: 173.7
click at [377, 143] on div "**********" at bounding box center [420, 487] width 448 height 760
click at [379, 512] on textarea at bounding box center [415, 516] width 405 height 57
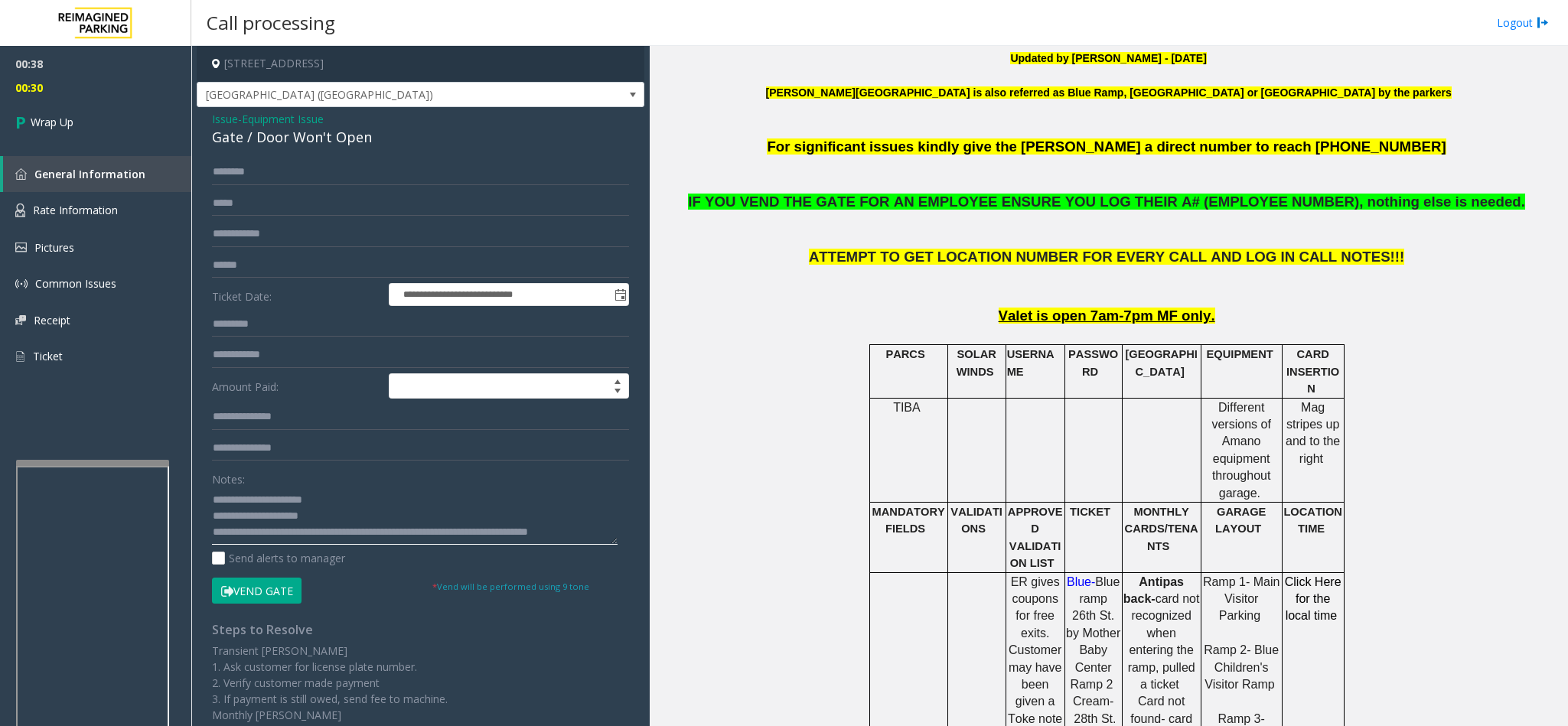
scroll to position [11, 0]
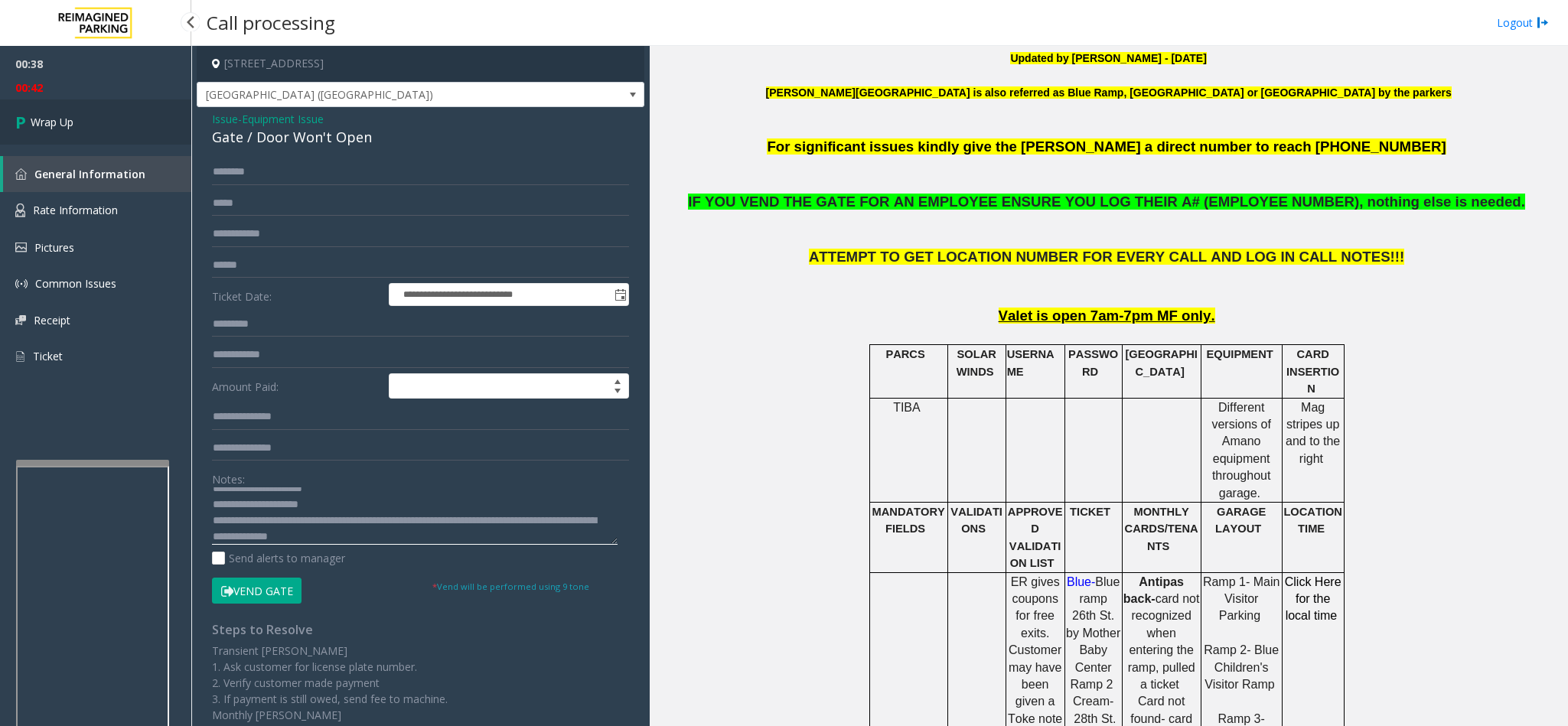
type textarea "**********"
click at [81, 112] on link "Wrap Up" at bounding box center [96, 122] width 191 height 45
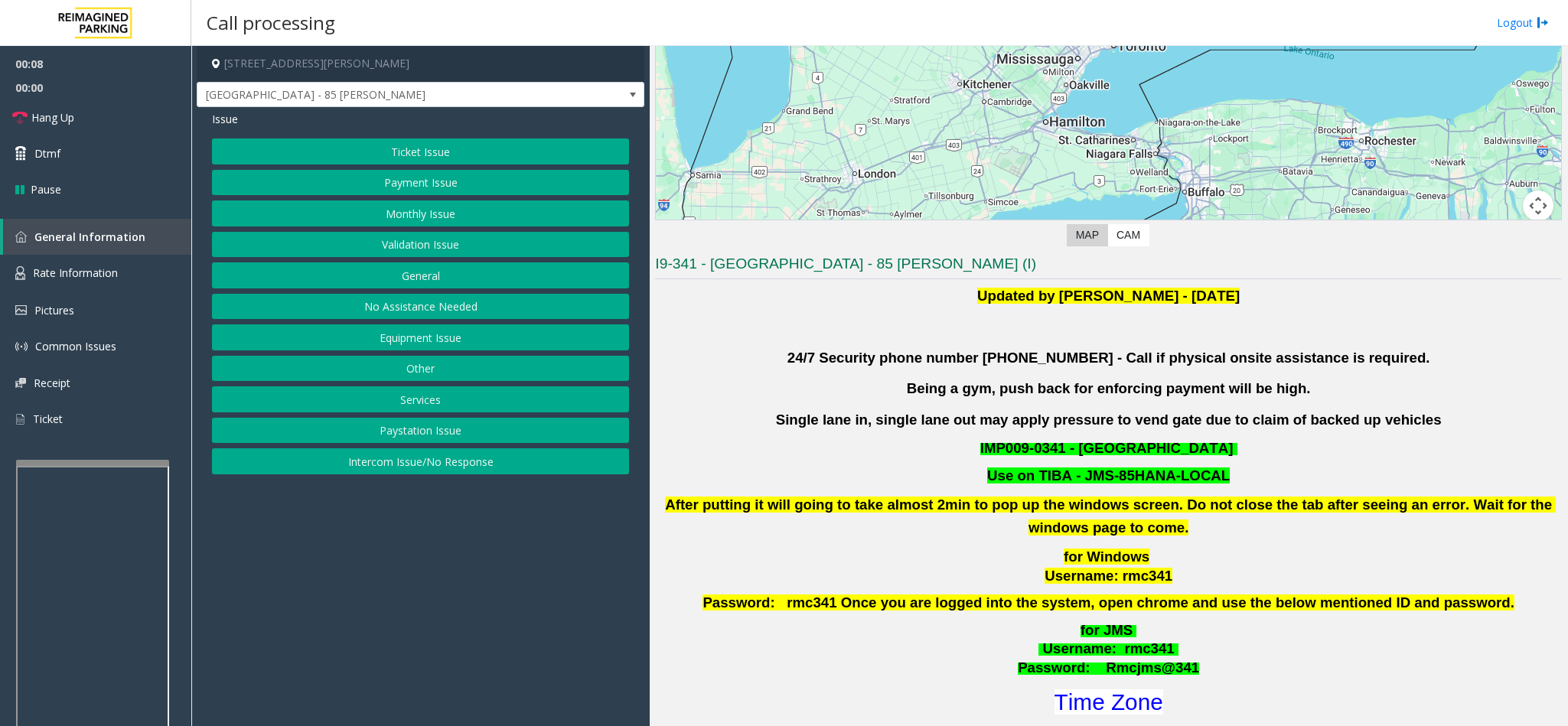
scroll to position [230, 0]
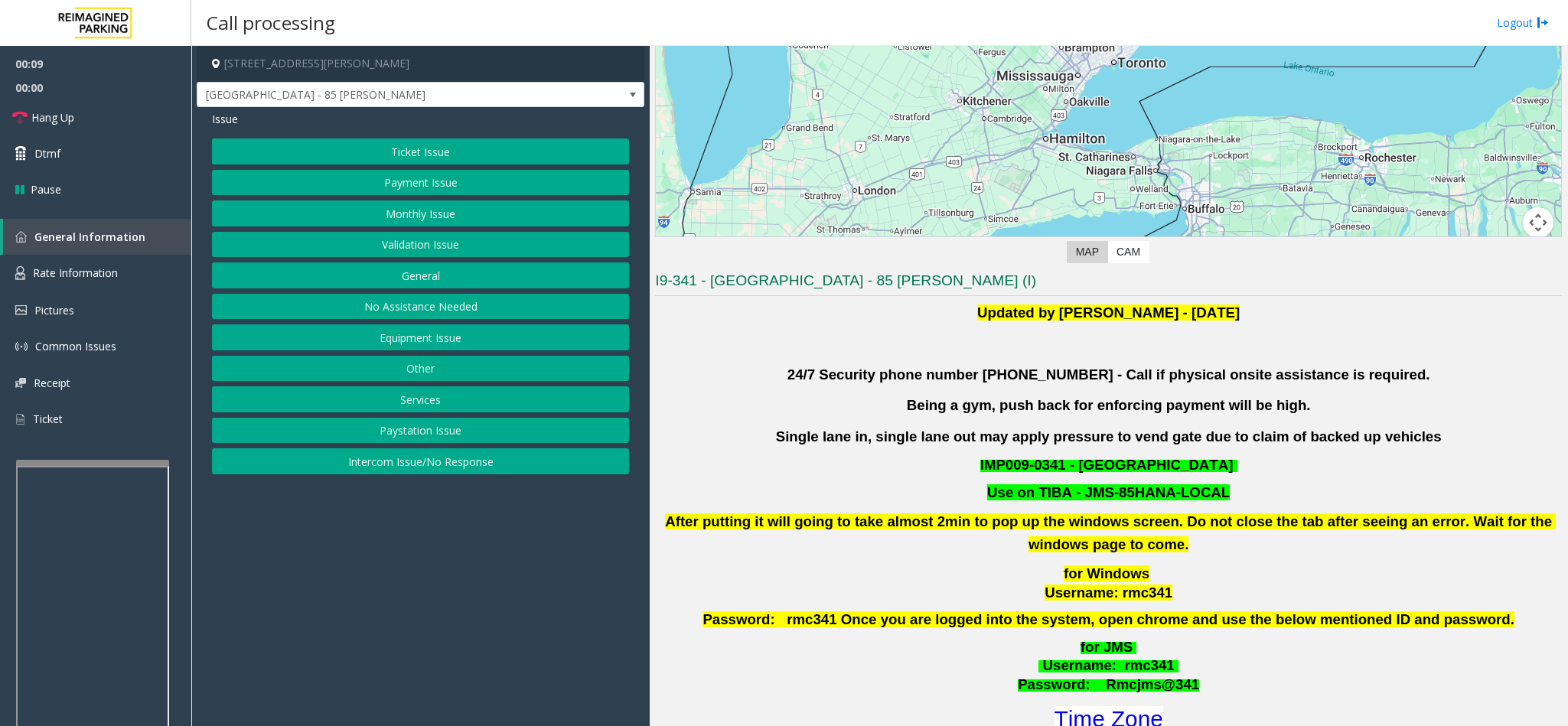
click at [491, 464] on button "Intercom Issue/No Response" at bounding box center [420, 462] width 417 height 26
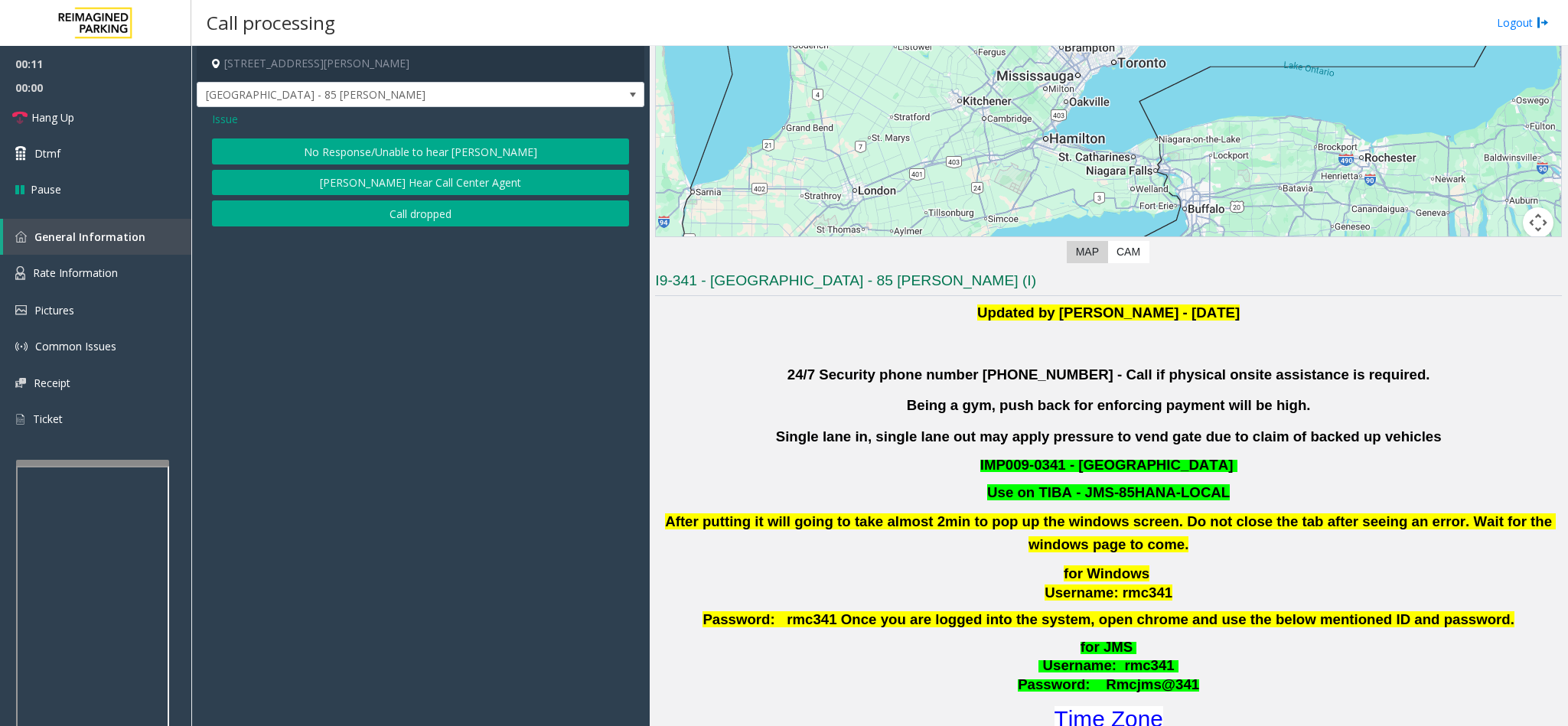
click at [370, 151] on button "No Response/Unable to hear [PERSON_NAME]" at bounding box center [420, 151] width 417 height 26
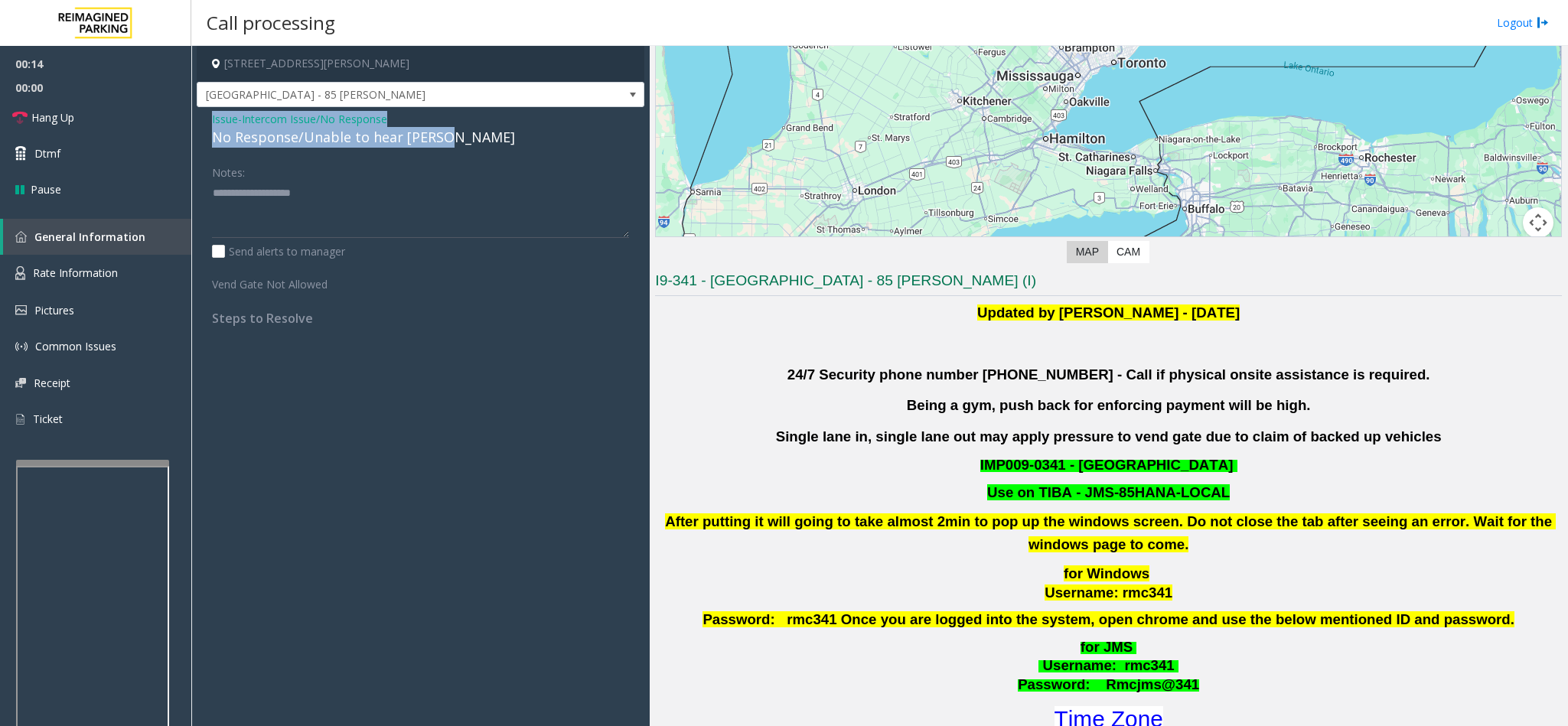
drag, startPoint x: 210, startPoint y: 117, endPoint x: 473, endPoint y: 141, distance: 264.1
click at [473, 141] on div "Issue - Intercom Issue/No Response No Response/Unable to hear [PERSON_NAME] Not…" at bounding box center [420, 223] width 448 height 234
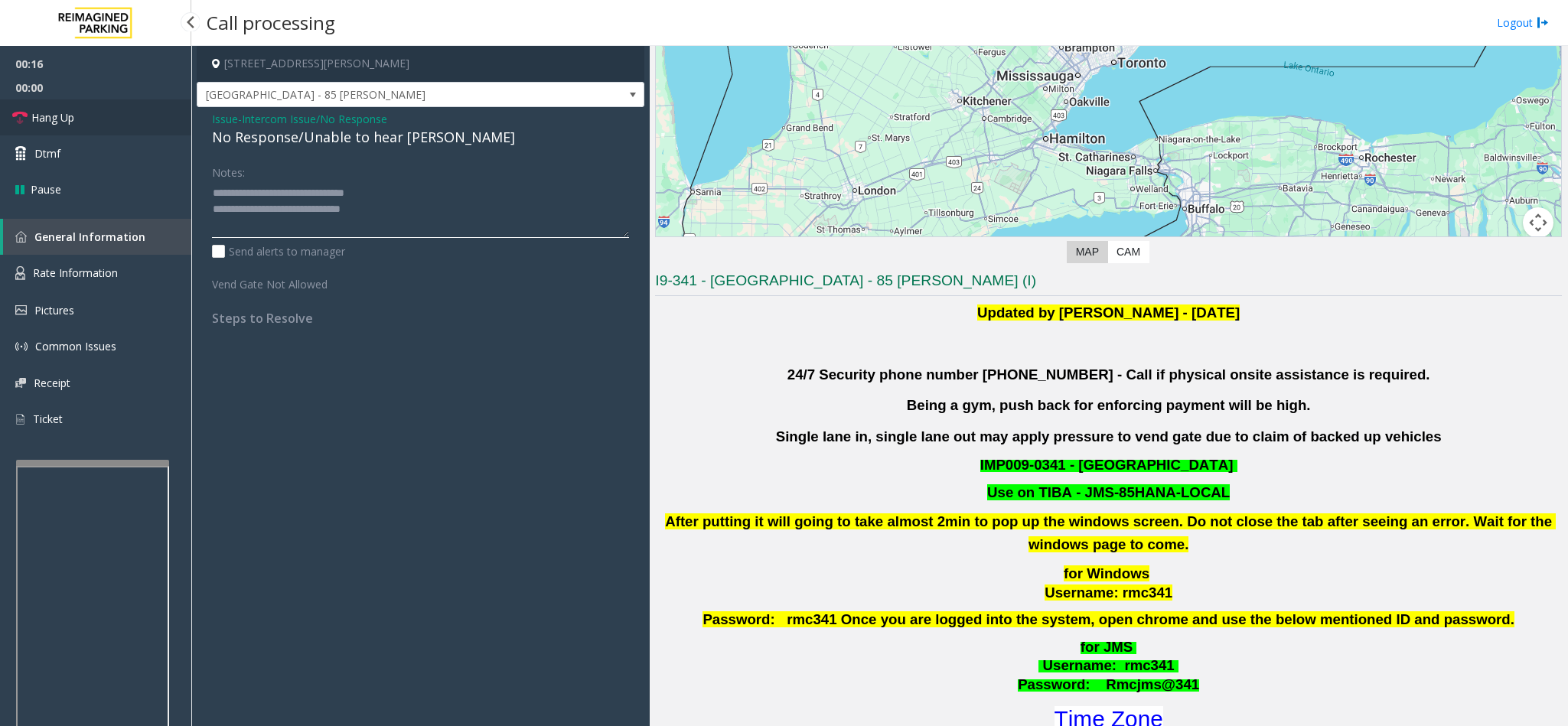
type textarea "**********"
click at [40, 123] on span "Hang Up" at bounding box center [52, 117] width 43 height 16
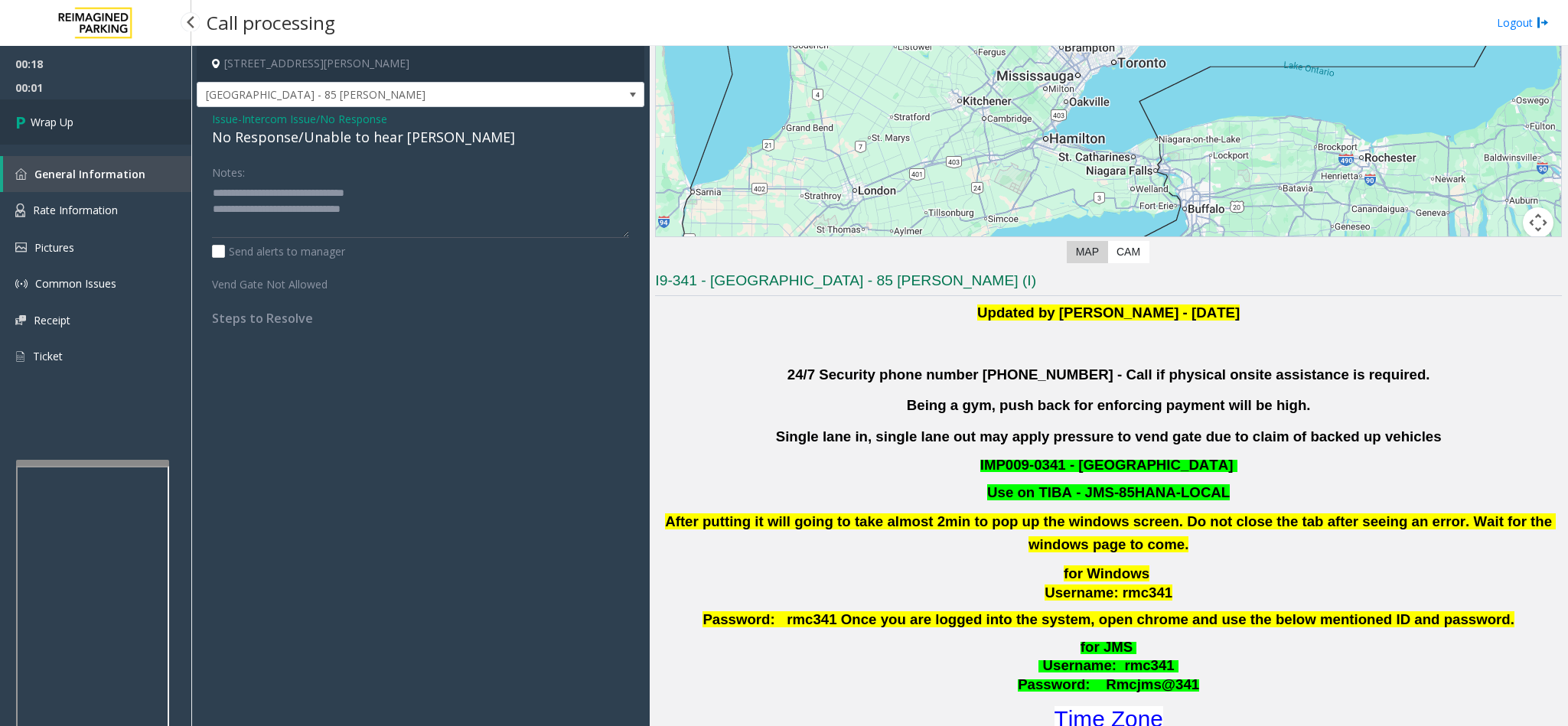
click at [40, 123] on span "Wrap Up" at bounding box center [51, 122] width 43 height 16
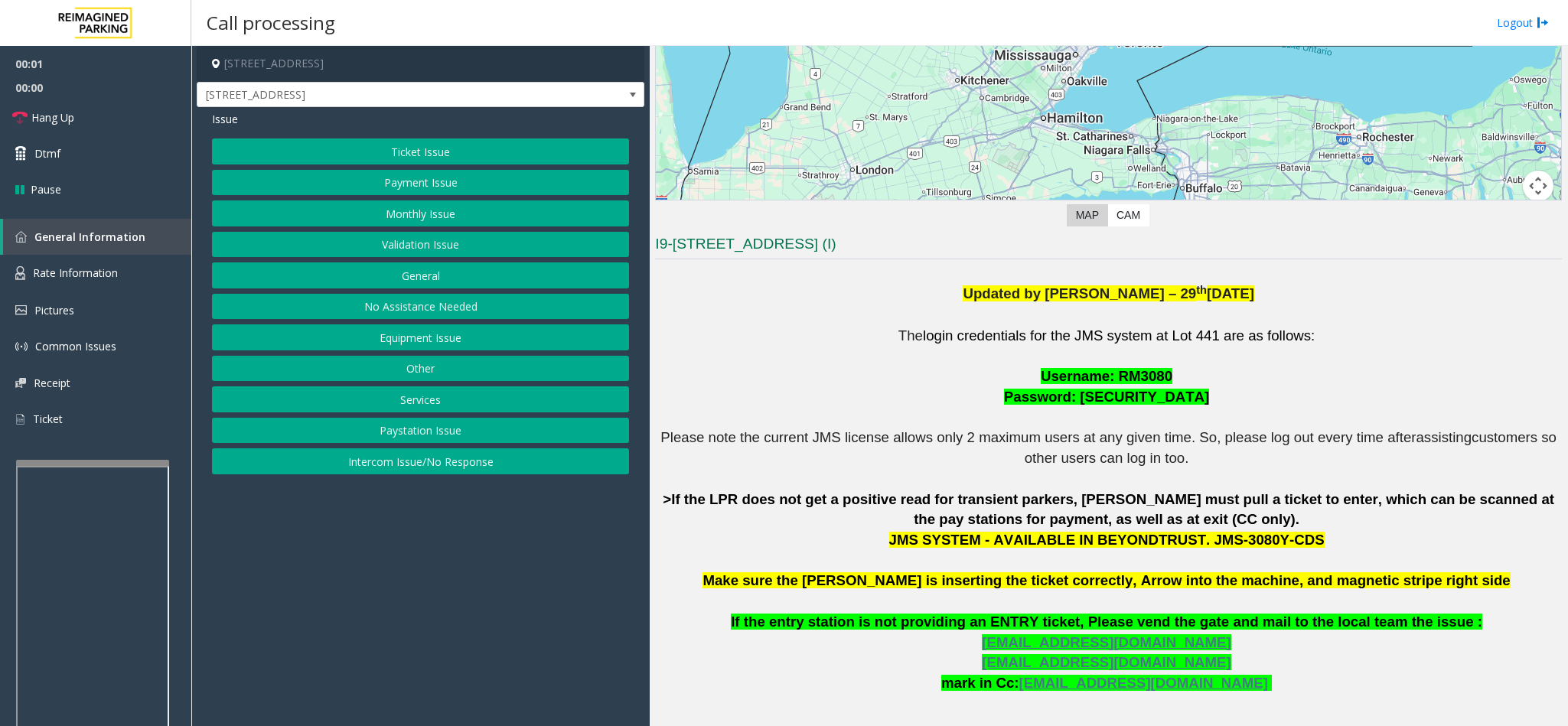
scroll to position [574, 0]
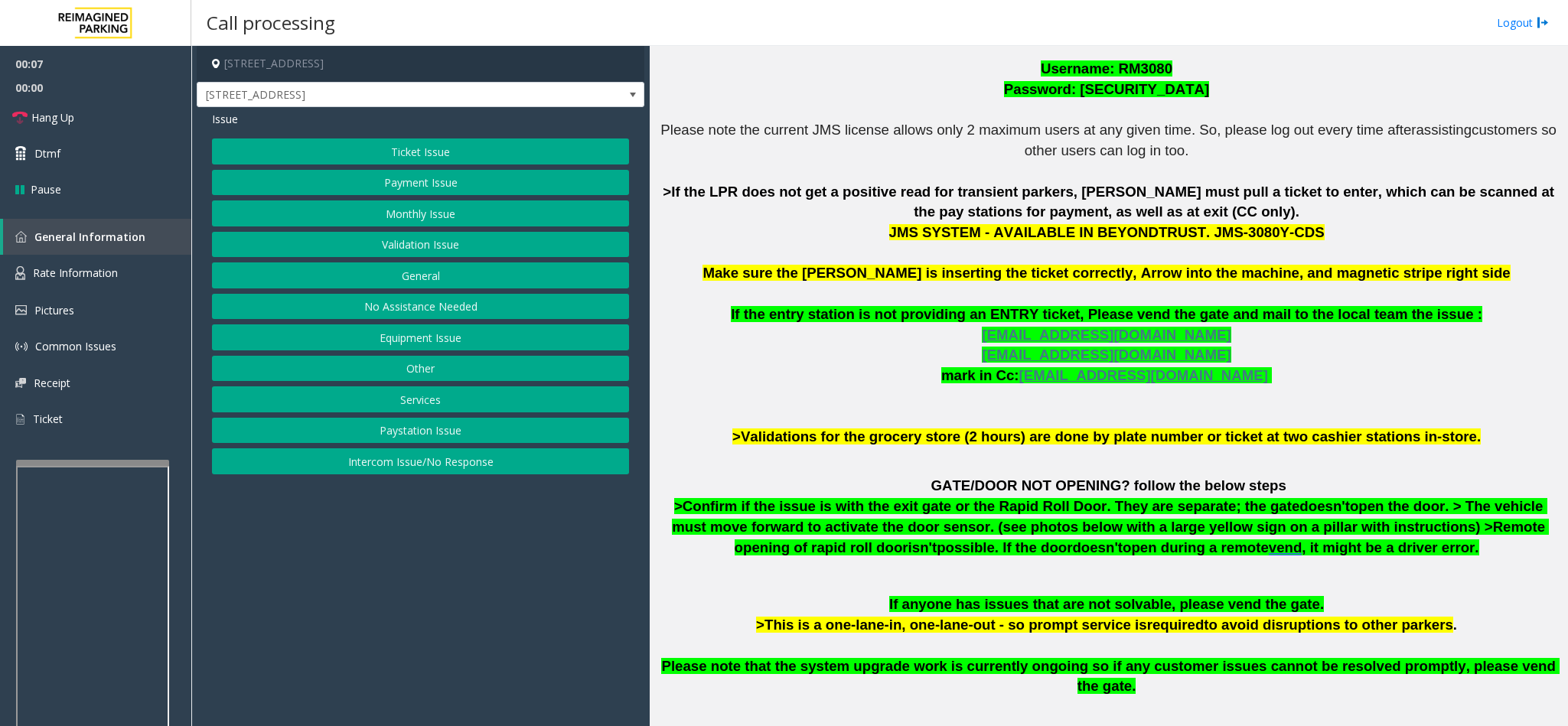
click at [487, 158] on button "Ticket Issue" at bounding box center [420, 151] width 417 height 26
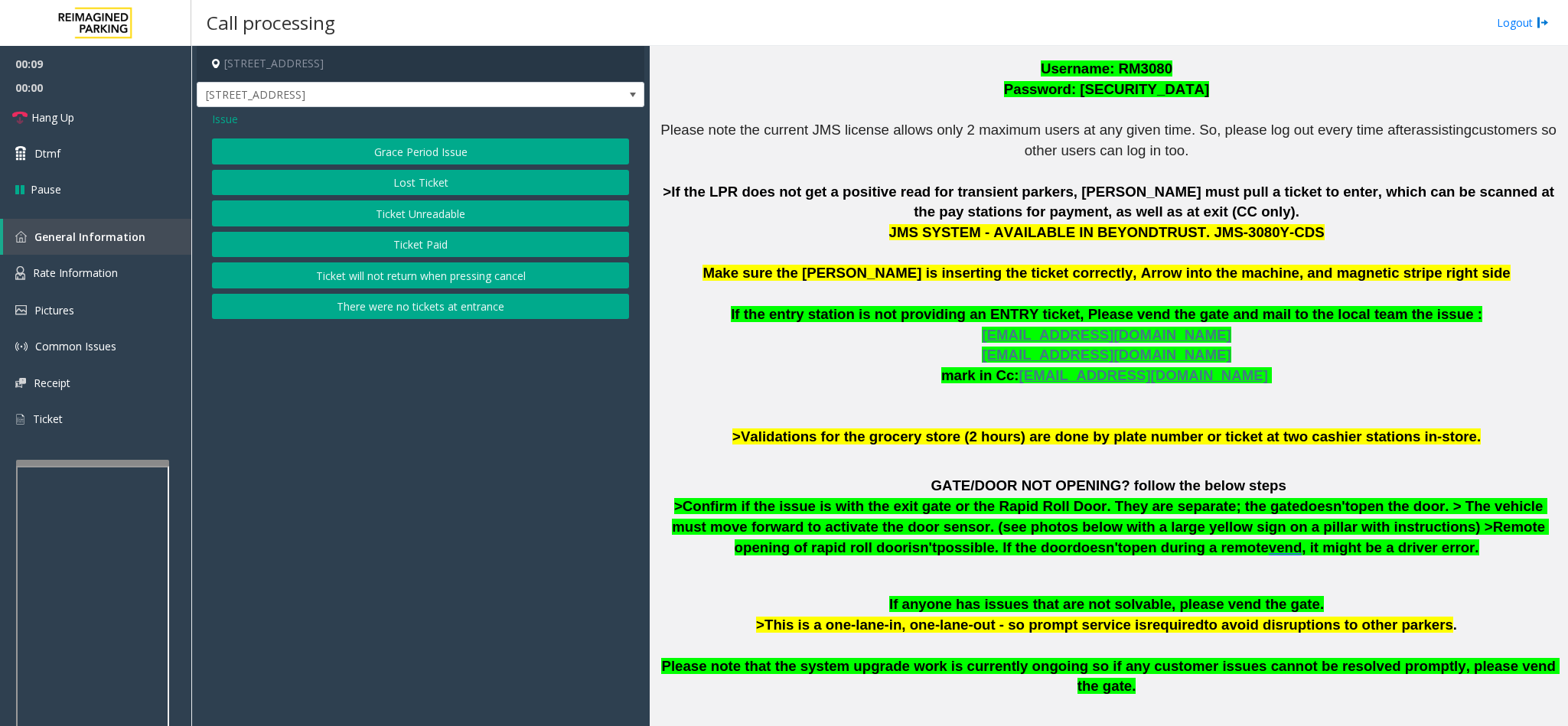
click at [452, 209] on button "Ticket Unreadable" at bounding box center [420, 214] width 417 height 26
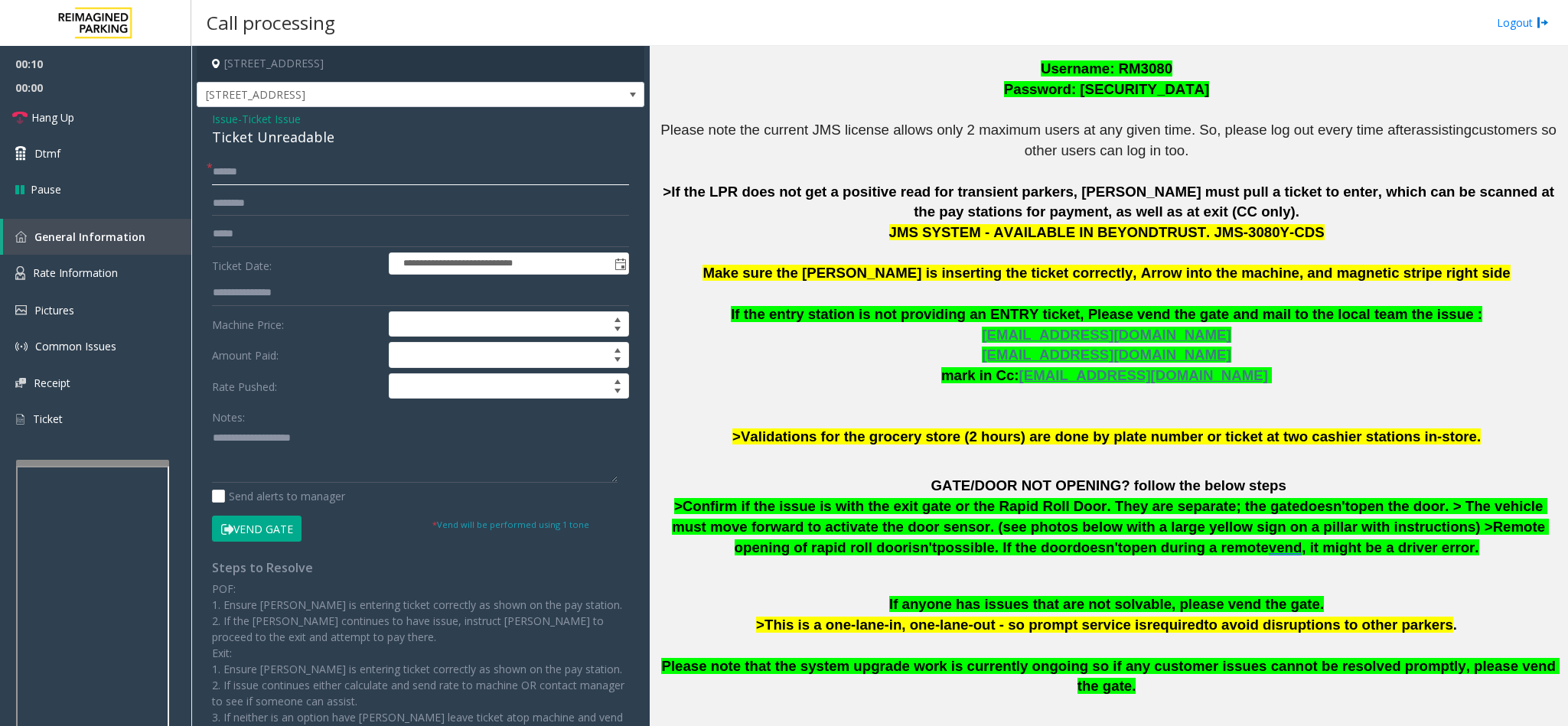
click at [305, 184] on input "text" at bounding box center [420, 172] width 417 height 26
type input "*"
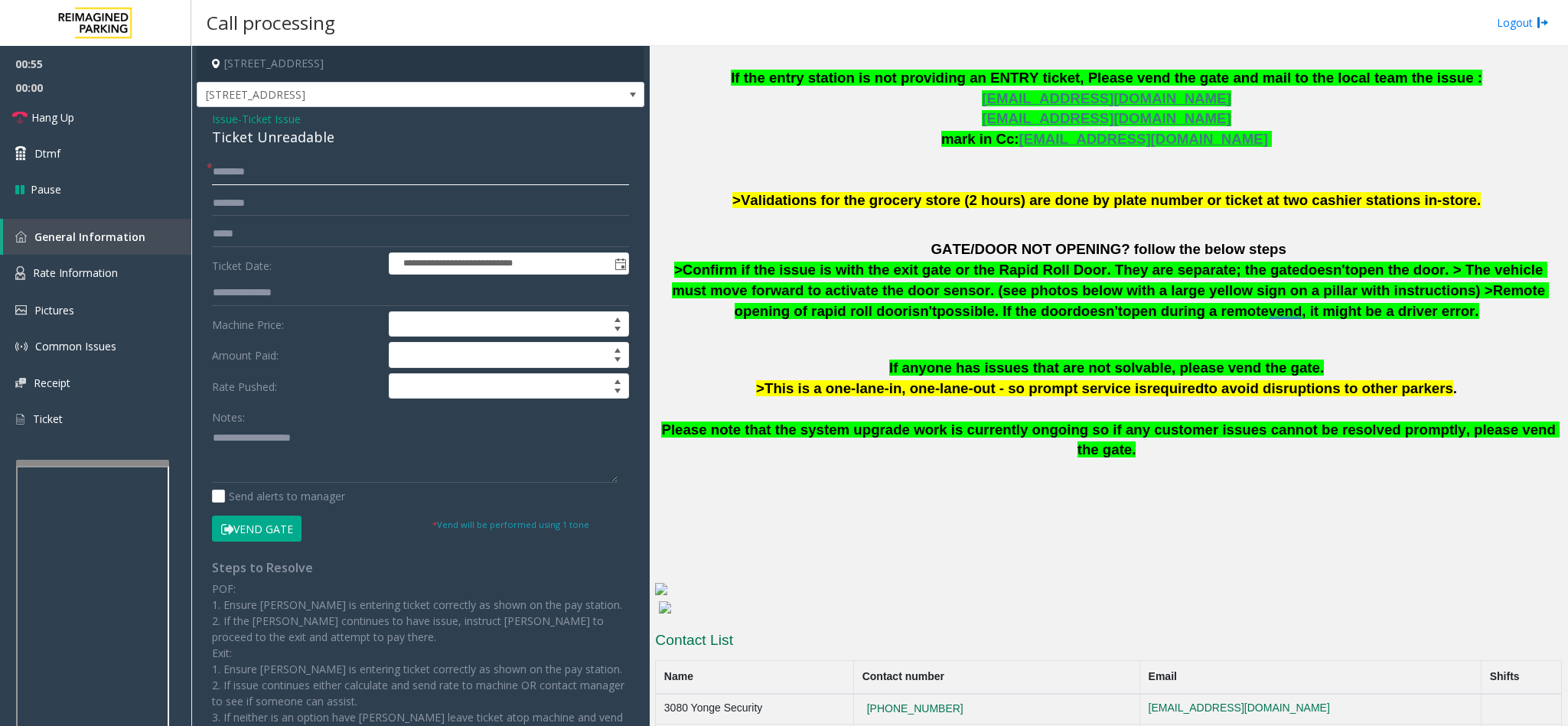
scroll to position [838, 0]
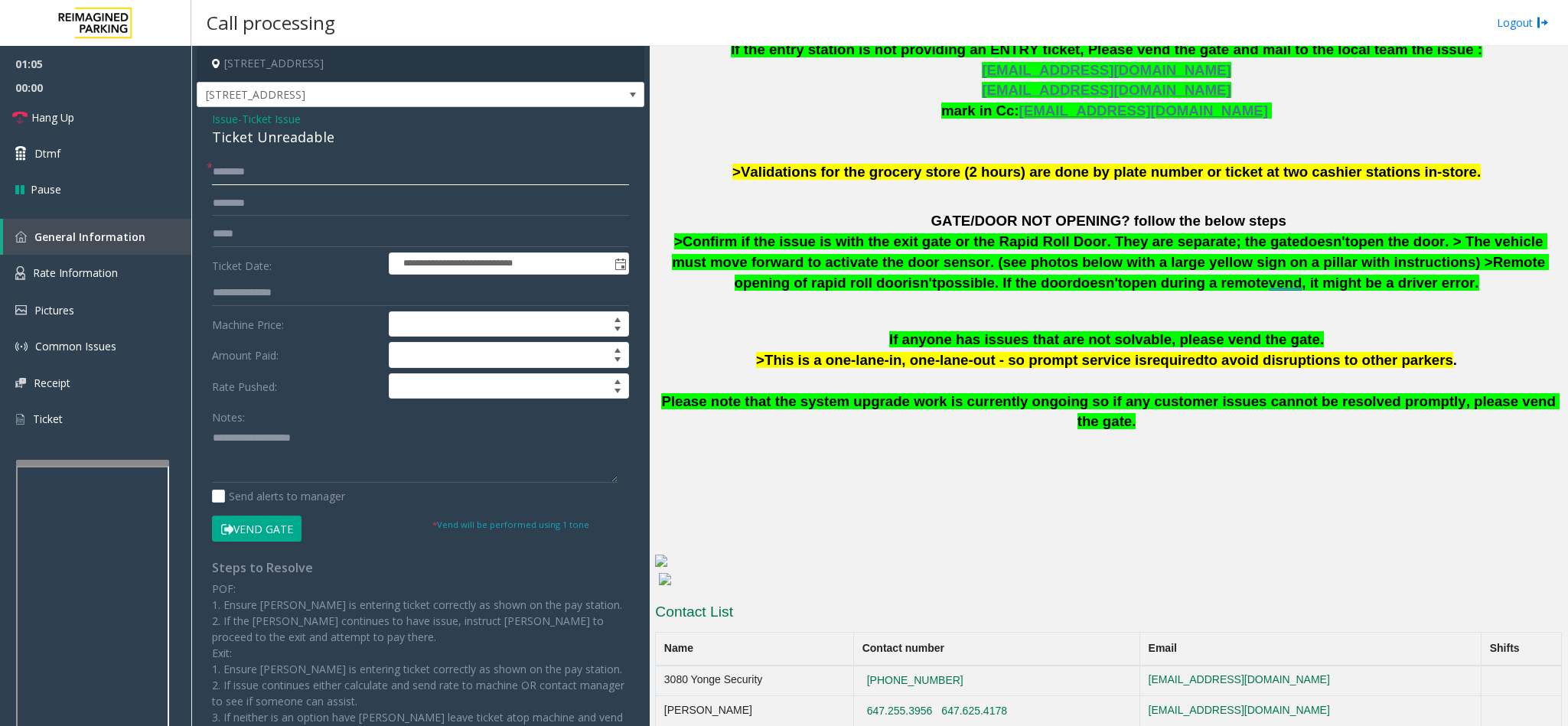
type input "********"
click at [263, 201] on input "text" at bounding box center [420, 203] width 417 height 26
click at [274, 207] on input "text" at bounding box center [420, 203] width 417 height 26
click at [290, 450] on textarea at bounding box center [415, 454] width 405 height 57
click at [280, 204] on input "*******" at bounding box center [420, 203] width 417 height 26
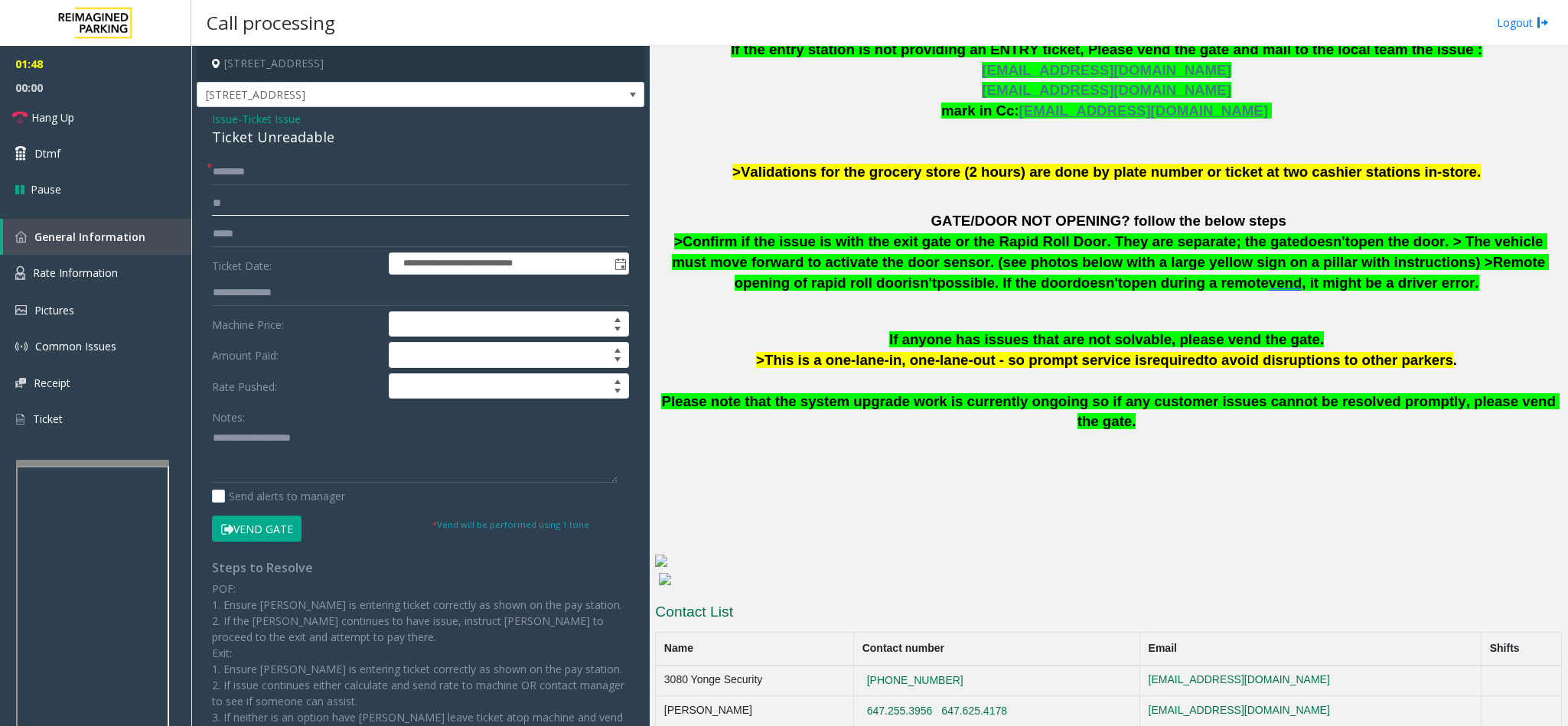
type input "*"
type input "********"
click at [276, 524] on button "Vend Gate" at bounding box center [257, 529] width 90 height 26
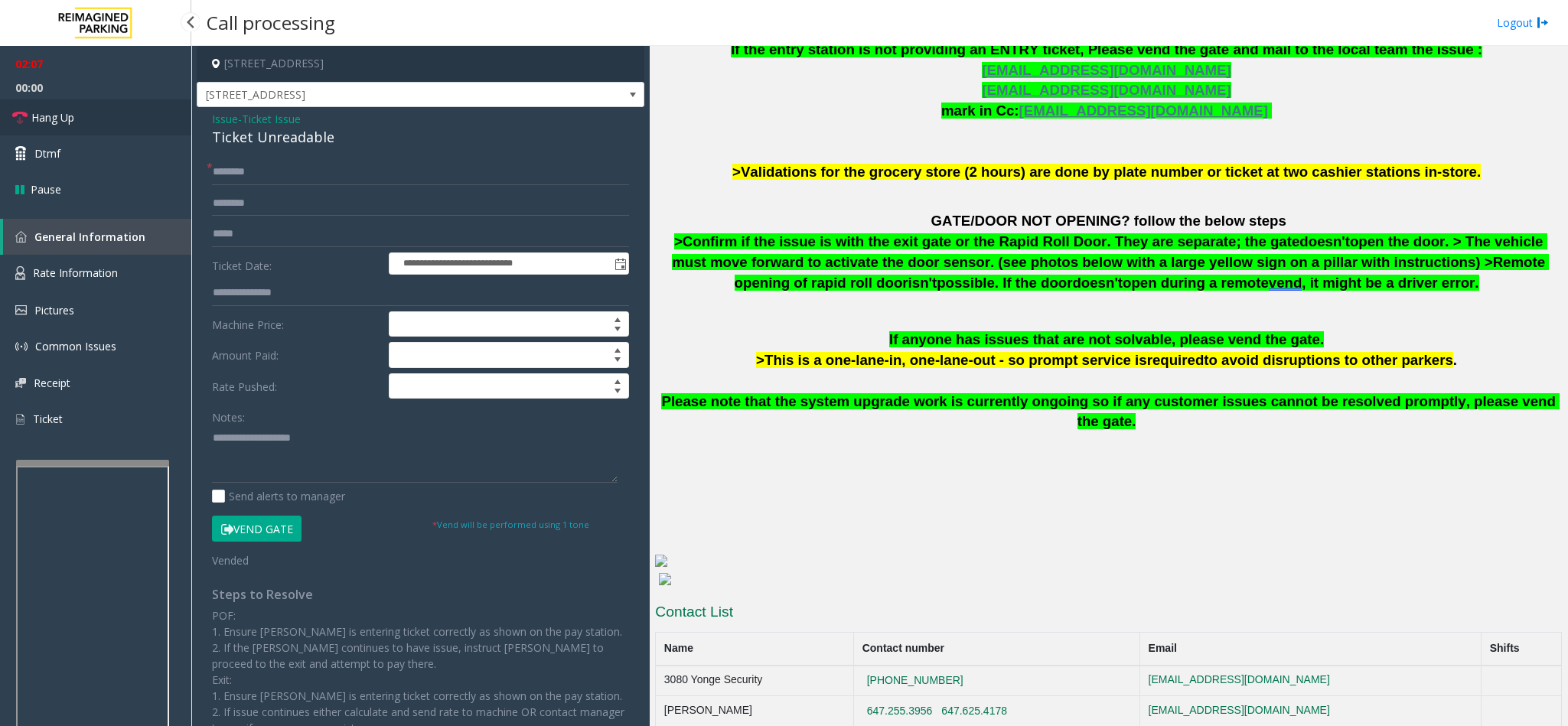
click at [120, 123] on link "Hang Up" at bounding box center [96, 117] width 191 height 36
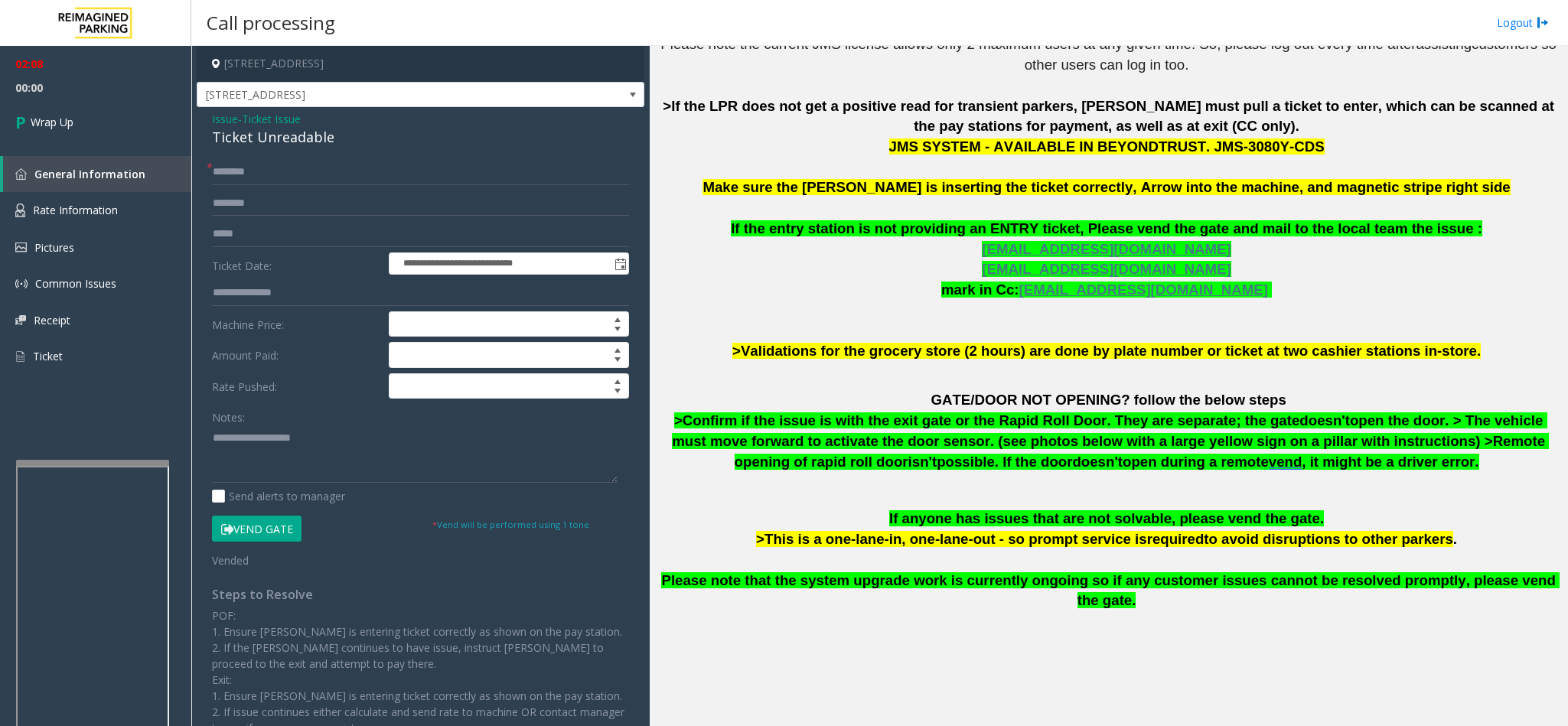
scroll to position [609, 0]
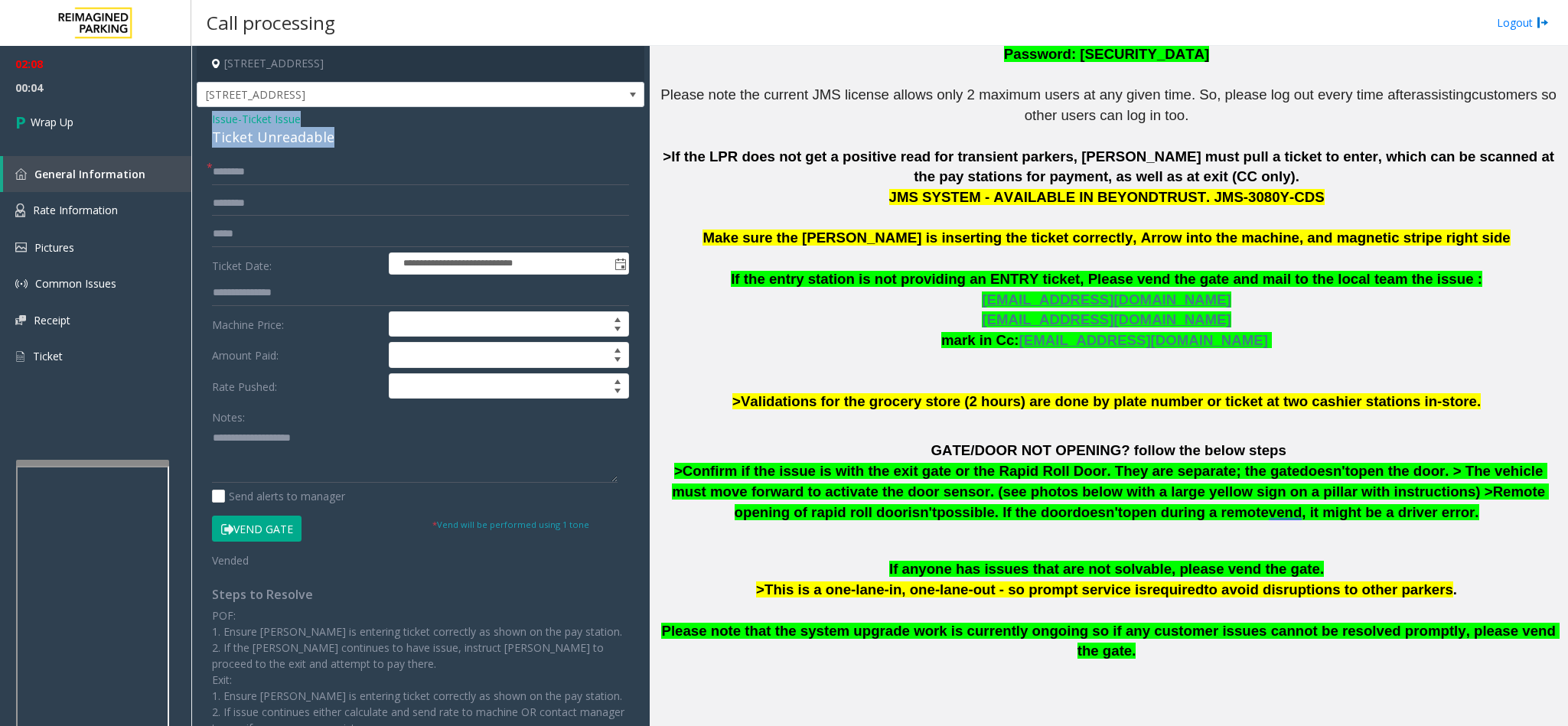
drag, startPoint x: 210, startPoint y: 115, endPoint x: 347, endPoint y: 143, distance: 139.8
click at [347, 143] on div "**********" at bounding box center [420, 477] width 448 height 741
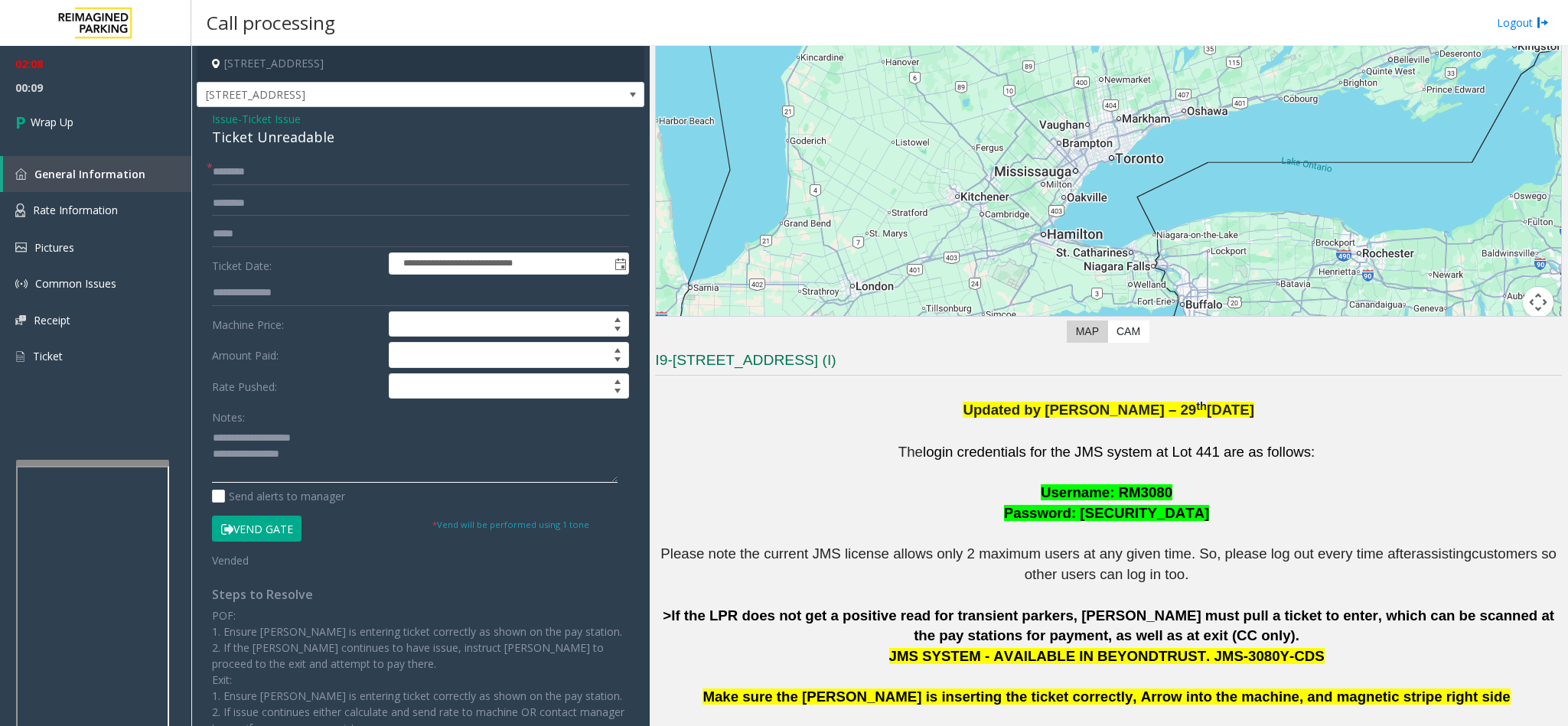
scroll to position [264, 0]
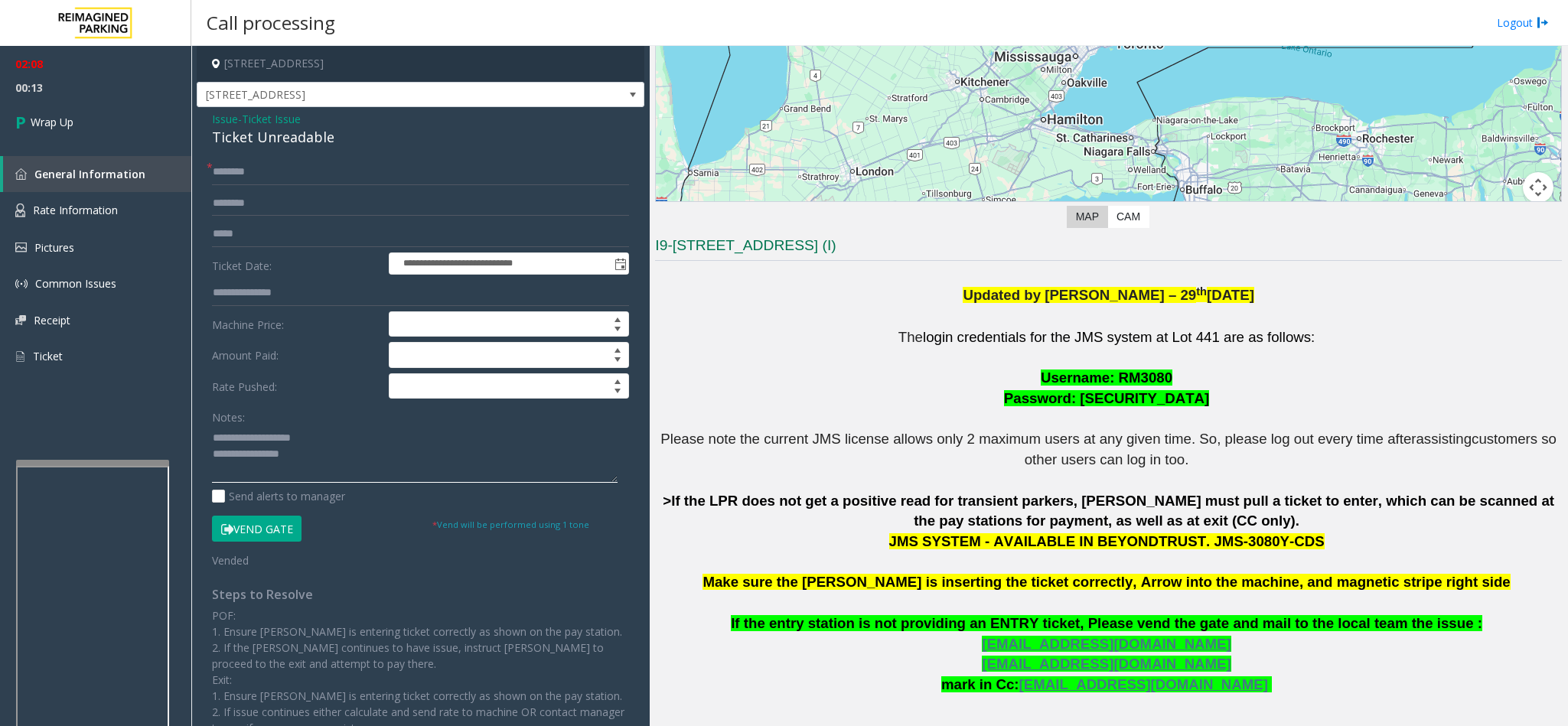
click at [246, 478] on textarea at bounding box center [415, 454] width 405 height 57
click at [324, 467] on textarea at bounding box center [415, 454] width 405 height 57
type textarea "**********"
click at [108, 120] on link "Wrap Up" at bounding box center [96, 122] width 191 height 45
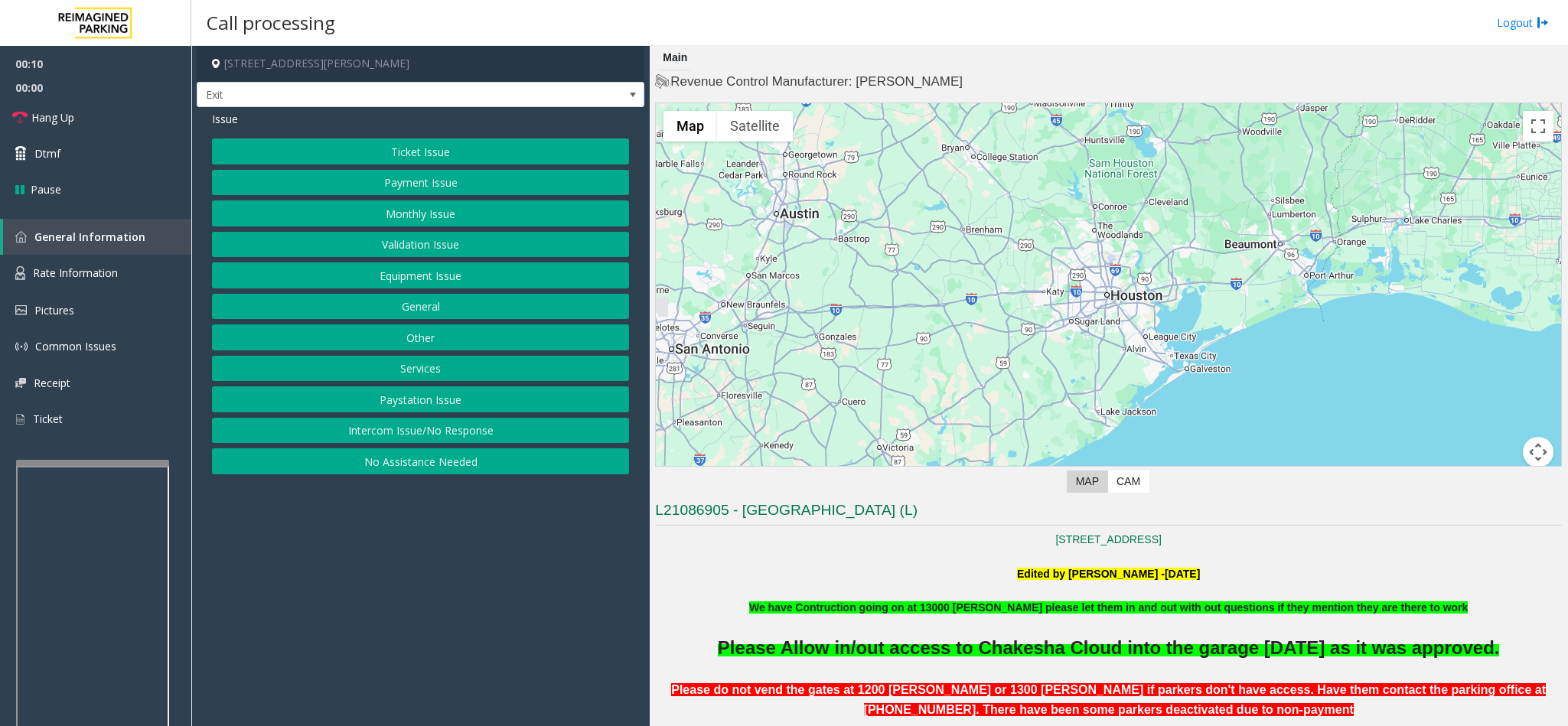
click at [427, 374] on button "Services" at bounding box center [420, 369] width 417 height 26
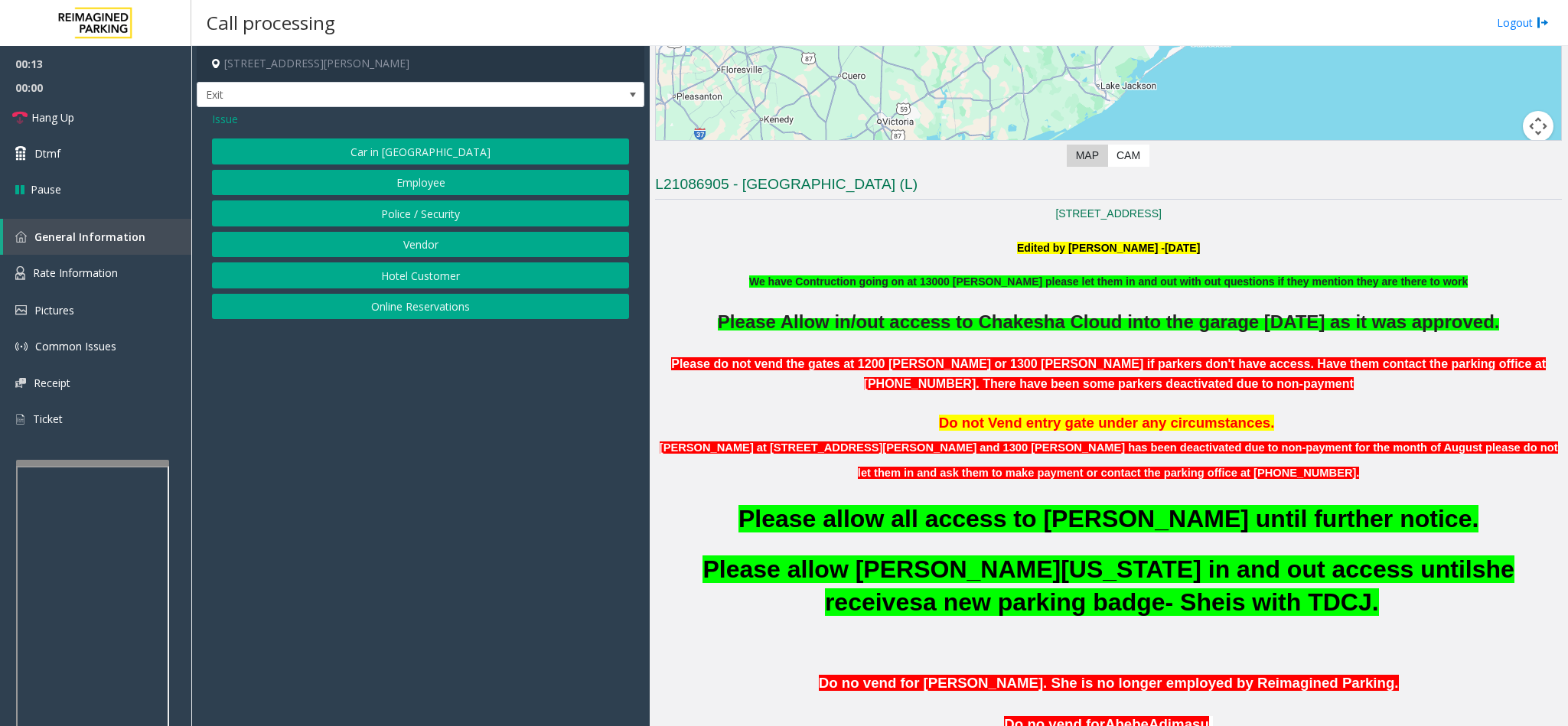
scroll to position [344, 0]
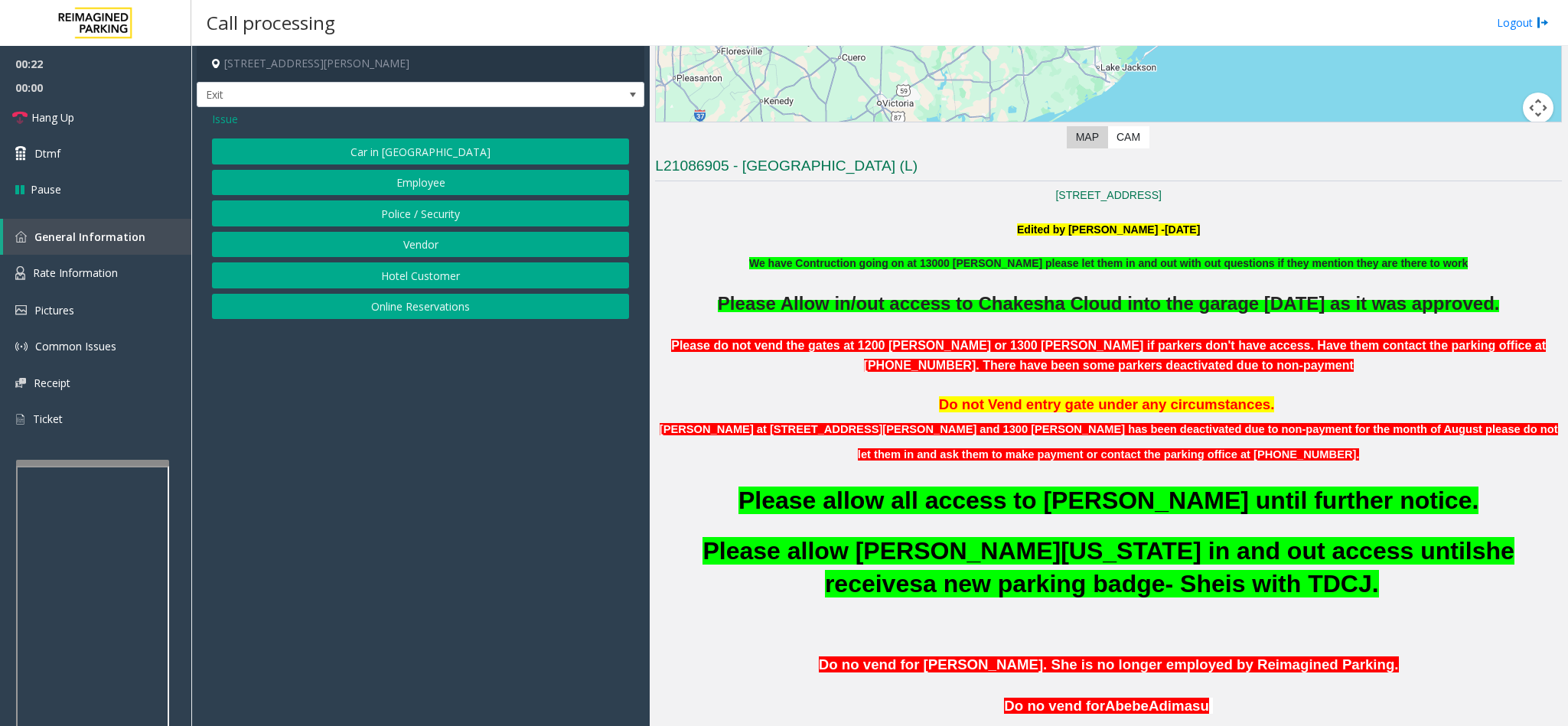
click at [402, 255] on button "Vendor" at bounding box center [420, 245] width 417 height 26
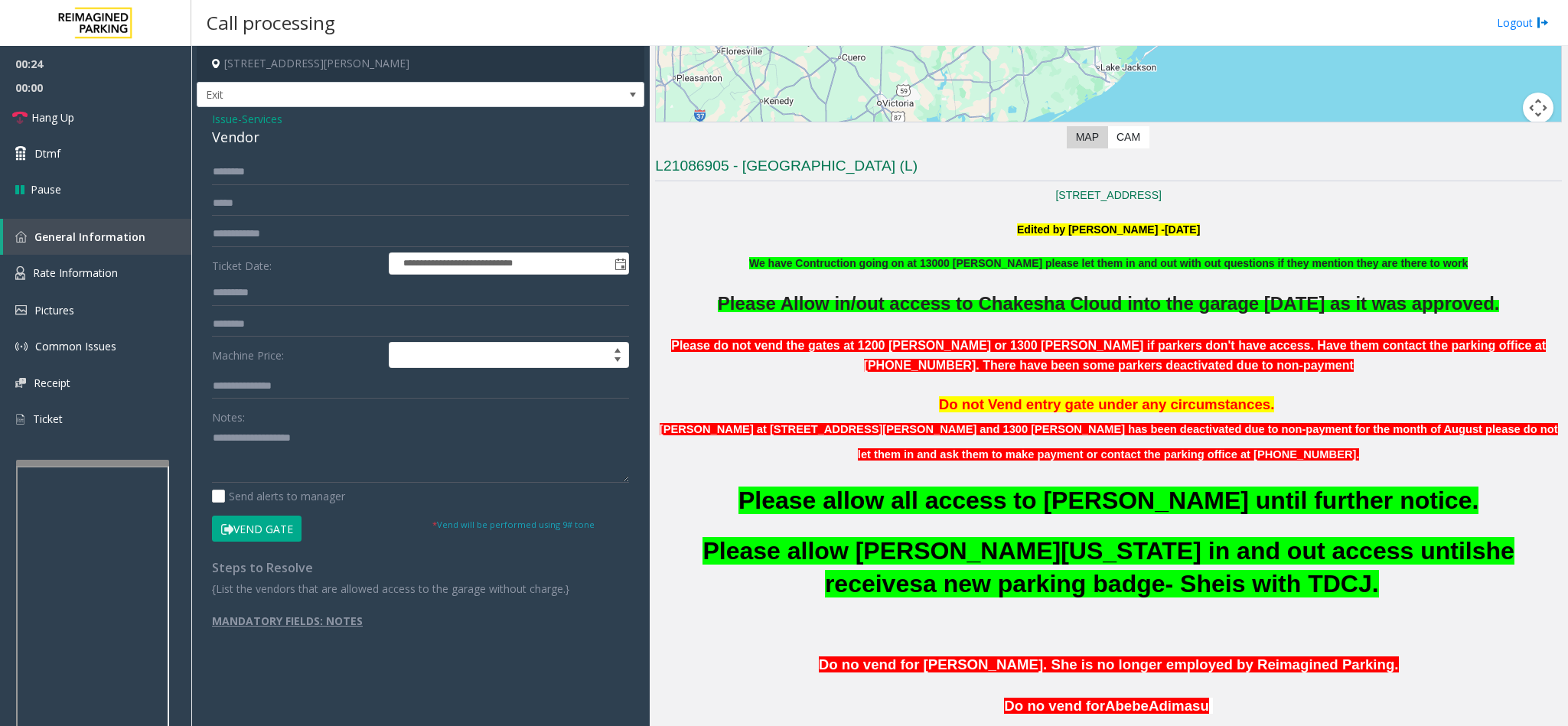
click at [263, 533] on button "Vend Gate" at bounding box center [257, 529] width 90 height 26
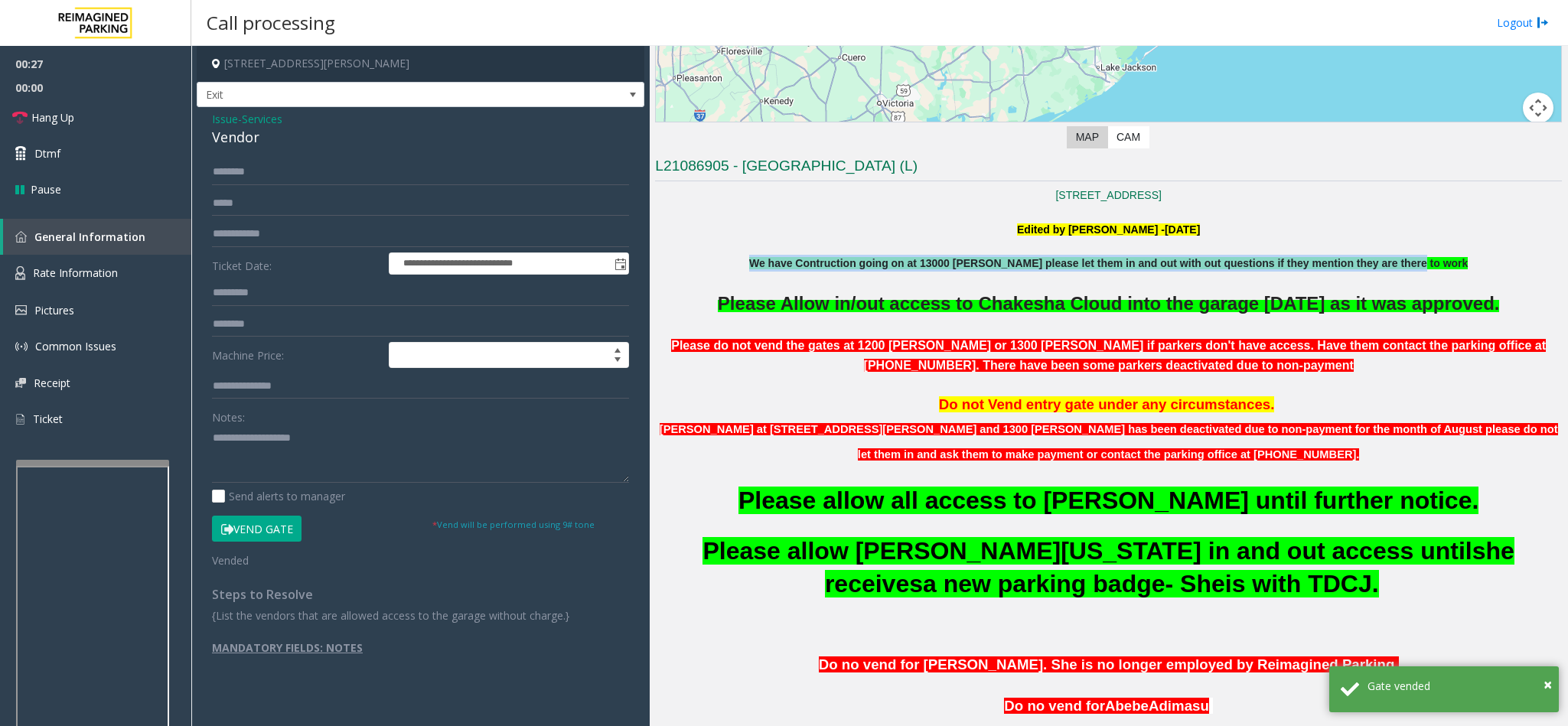
drag, startPoint x: 767, startPoint y: 270, endPoint x: 1449, endPoint y: 269, distance: 682.0
click at [1449, 269] on p "We have Contruction going on at 13000 [PERSON_NAME] please let them in and out …" at bounding box center [1108, 263] width 907 height 17
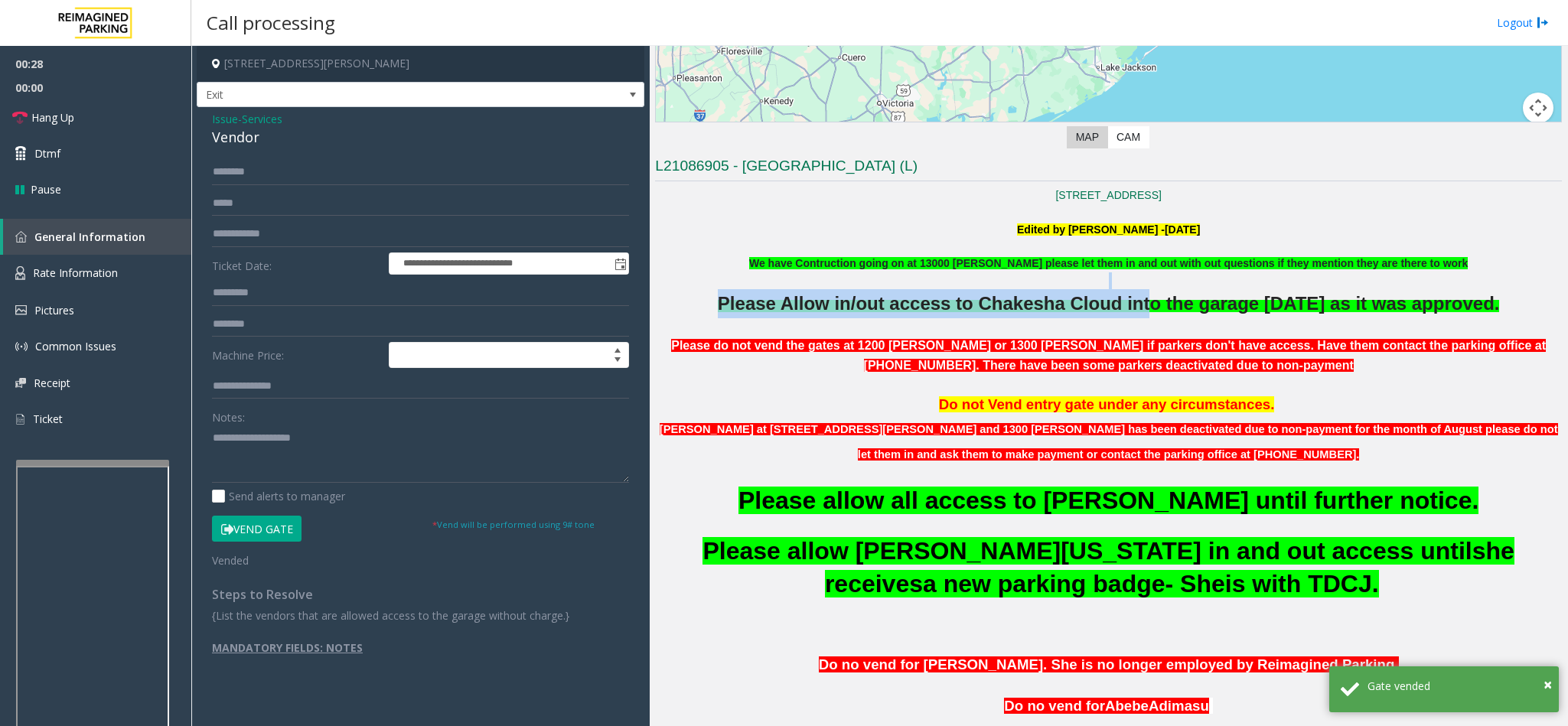
drag, startPoint x: 1264, startPoint y: 280, endPoint x: 1111, endPoint y: 291, distance: 153.4
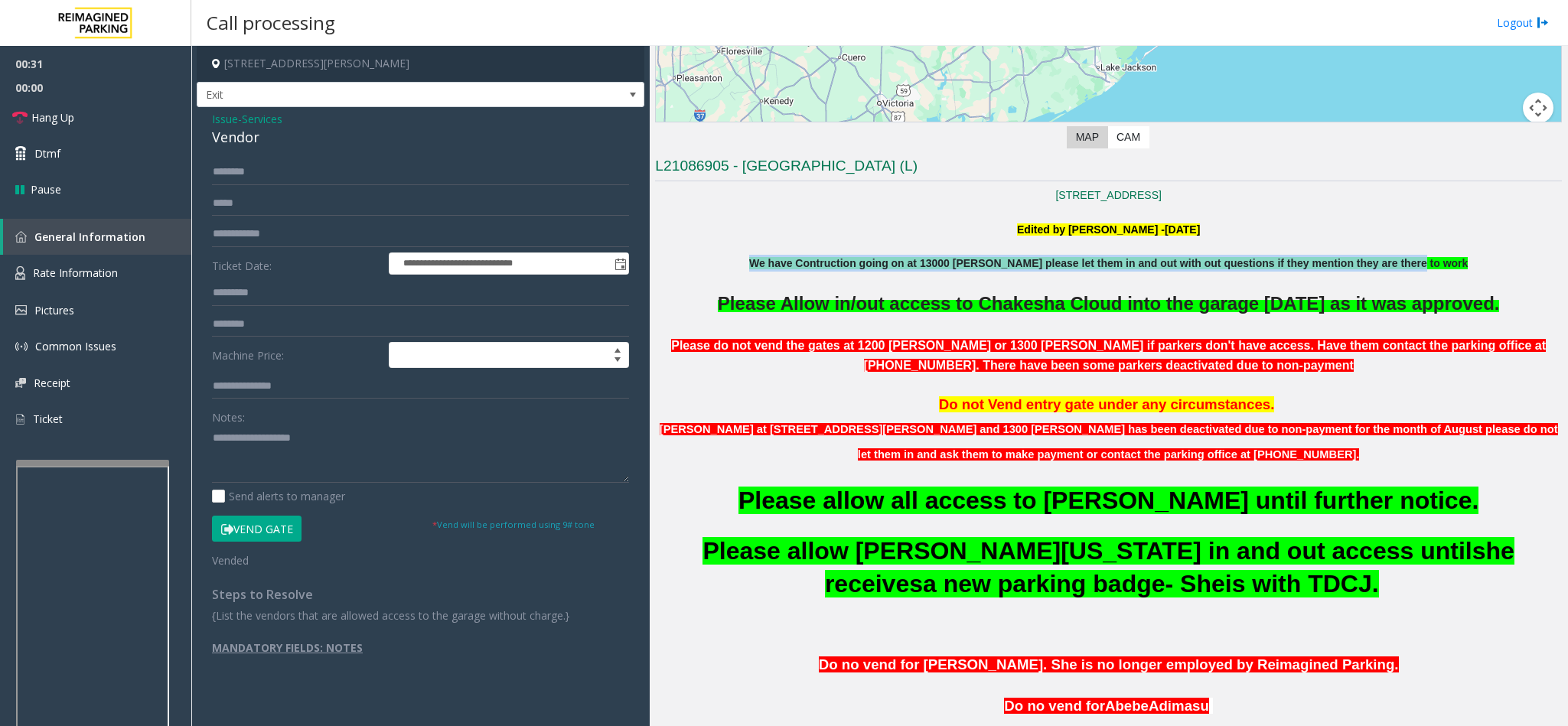
drag, startPoint x: 753, startPoint y: 264, endPoint x: 1439, endPoint y: 270, distance: 686.0
click at [1439, 270] on p "We have Contruction going on at 13000 [PERSON_NAME] please let them in and out …" at bounding box center [1108, 263] width 907 height 17
copy b "We have Contruction going on at 13000 [PERSON_NAME] please let them in and out …"
drag, startPoint x: 57, startPoint y: 115, endPoint x: 141, endPoint y: 143, distance: 88.5
click at [57, 115] on span "Hang Up" at bounding box center [52, 117] width 43 height 16
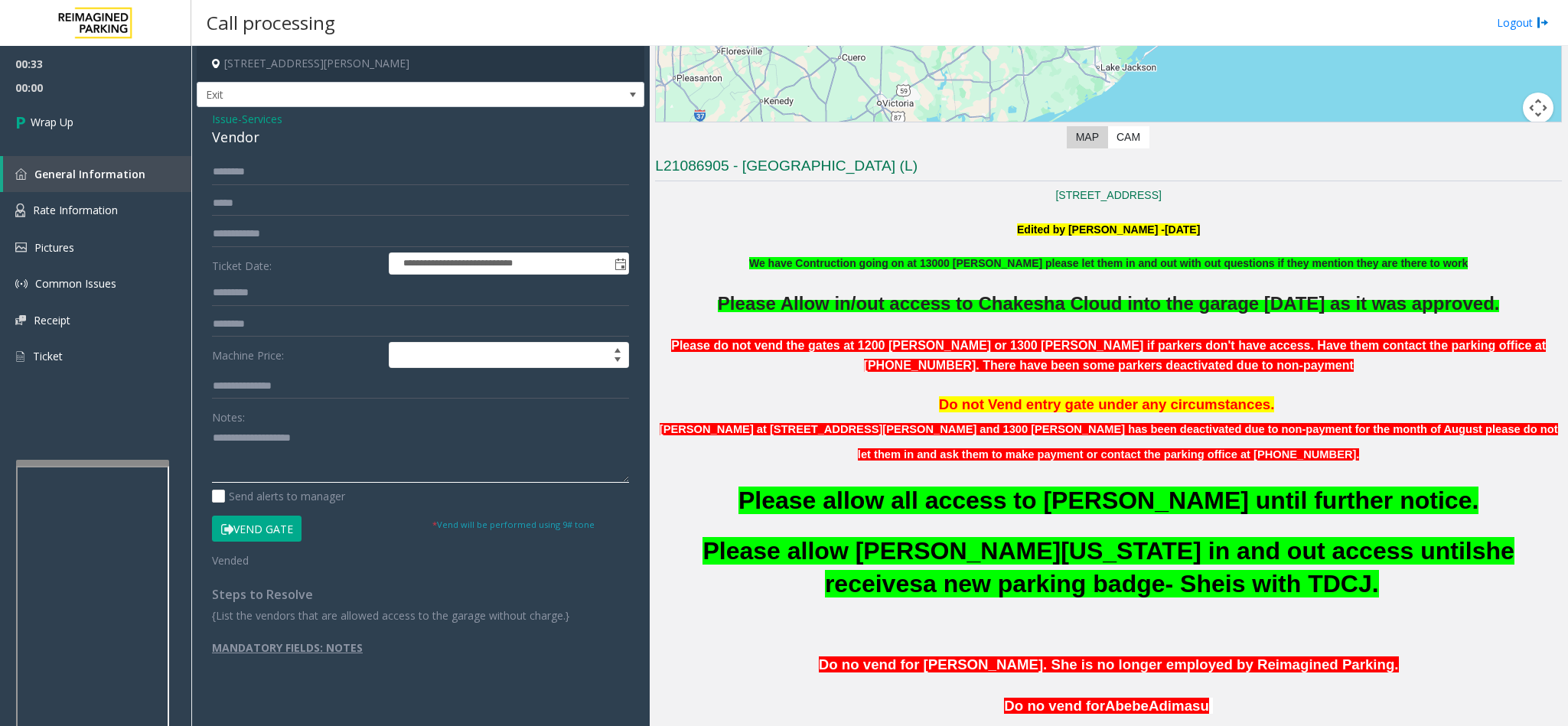
click at [297, 453] on textarea at bounding box center [420, 454] width 417 height 57
paste textarea "**********"
drag, startPoint x: 211, startPoint y: 106, endPoint x: 226, endPoint y: 117, distance: 18.6
click at [226, 117] on div "**********" at bounding box center [420, 366] width 448 height 641
click at [207, 115] on div "**********" at bounding box center [420, 396] width 448 height 580
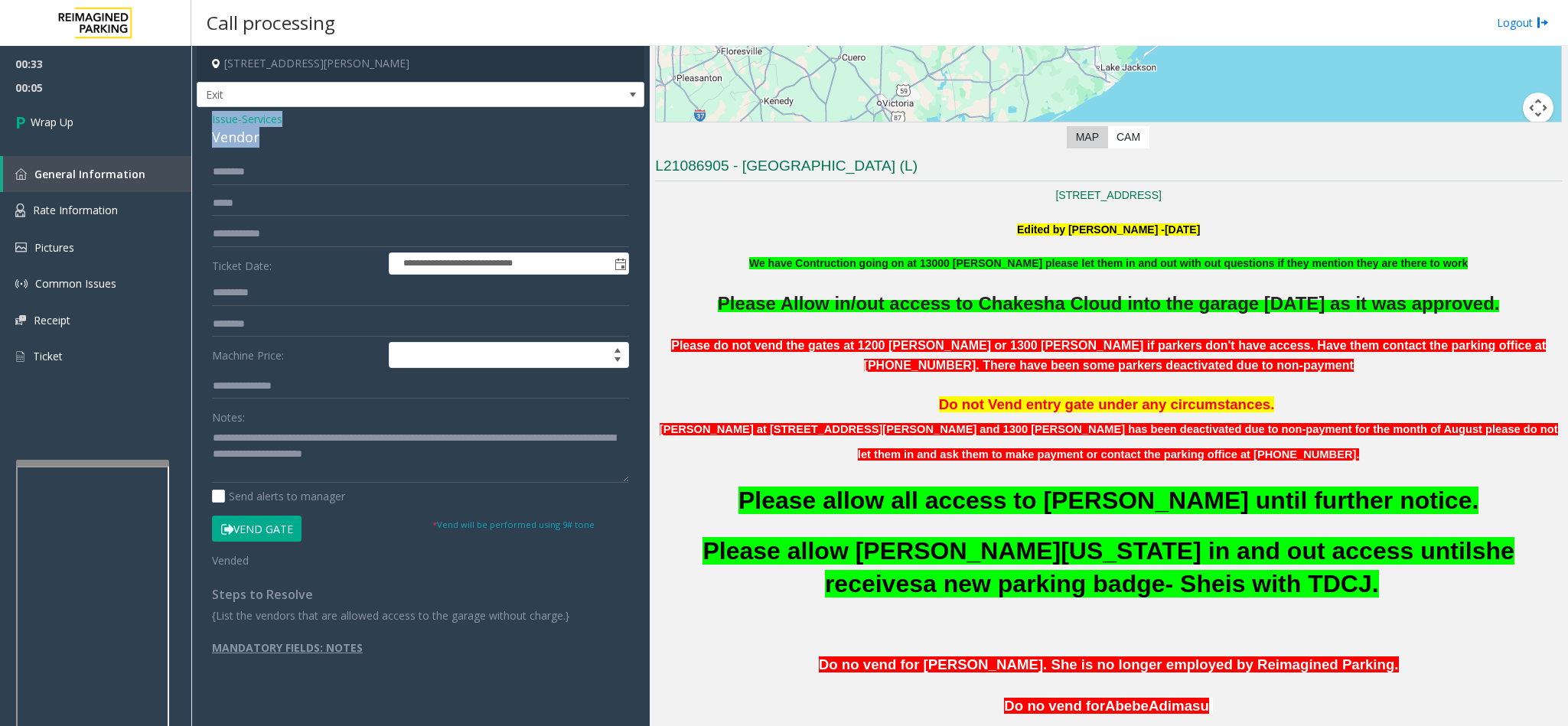
drag, startPoint x: 207, startPoint y: 115, endPoint x: 276, endPoint y: 130, distance: 70.6
click at [276, 130] on div "**********" at bounding box center [420, 396] width 448 height 580
click at [213, 438] on textarea at bounding box center [420, 454] width 417 height 57
drag, startPoint x: 205, startPoint y: 120, endPoint x: 294, endPoint y: 137, distance: 90.6
click at [294, 137] on div "**********" at bounding box center [420, 396] width 448 height 580
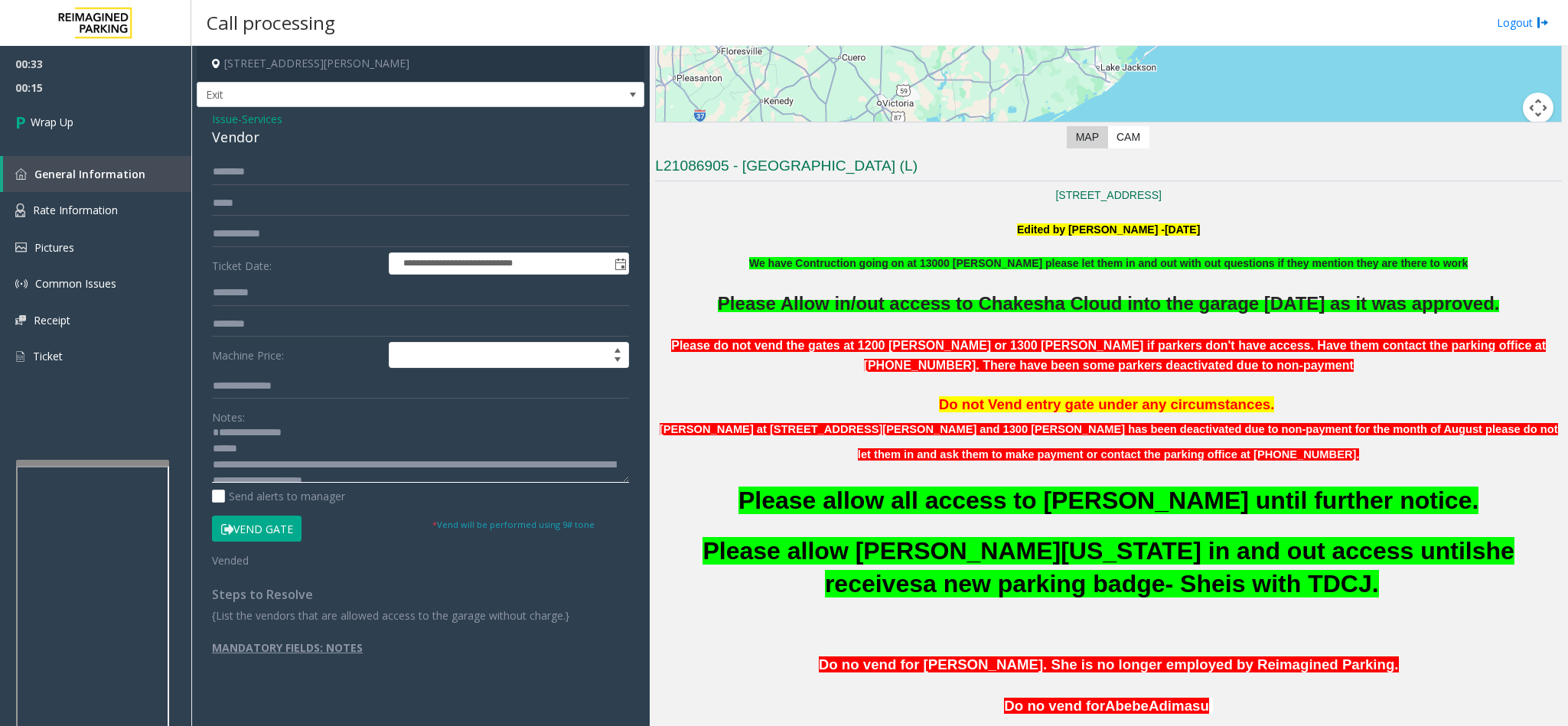
scroll to position [0, 0]
click at [239, 436] on textarea at bounding box center [420, 454] width 417 height 57
click at [212, 462] on textarea at bounding box center [420, 454] width 417 height 57
click at [212, 467] on textarea at bounding box center [420, 454] width 417 height 57
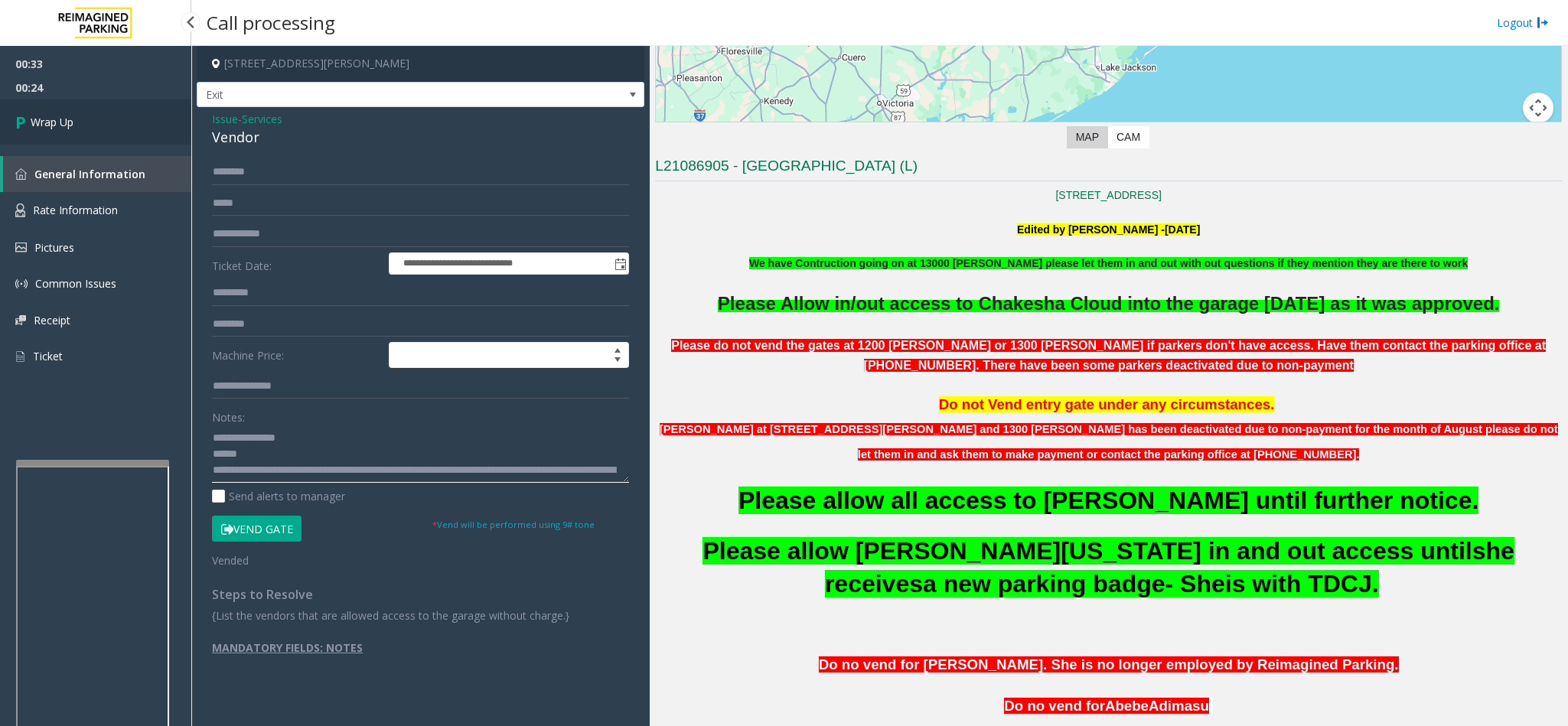
type textarea "**********"
click at [92, 115] on link "Wrap Up" at bounding box center [96, 122] width 191 height 45
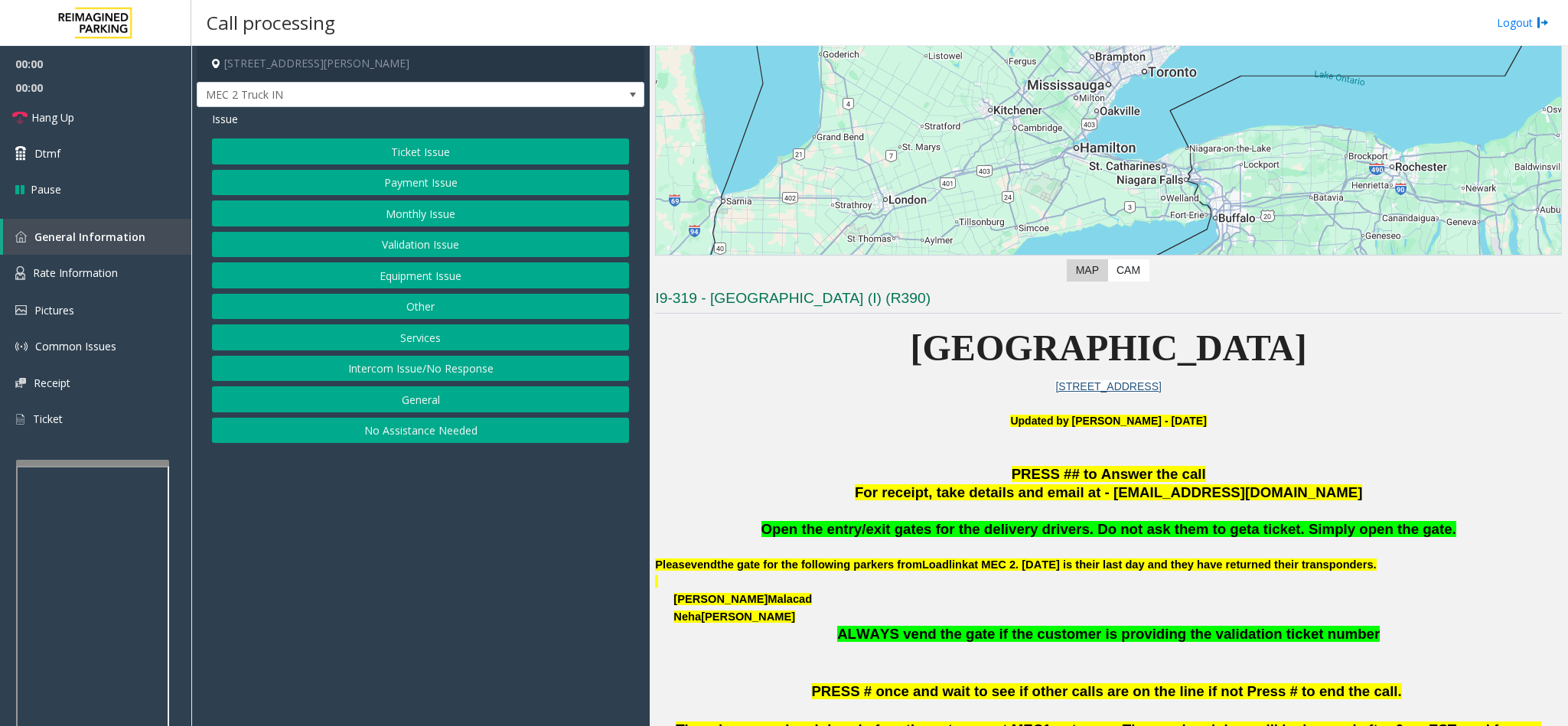
scroll to position [344, 0]
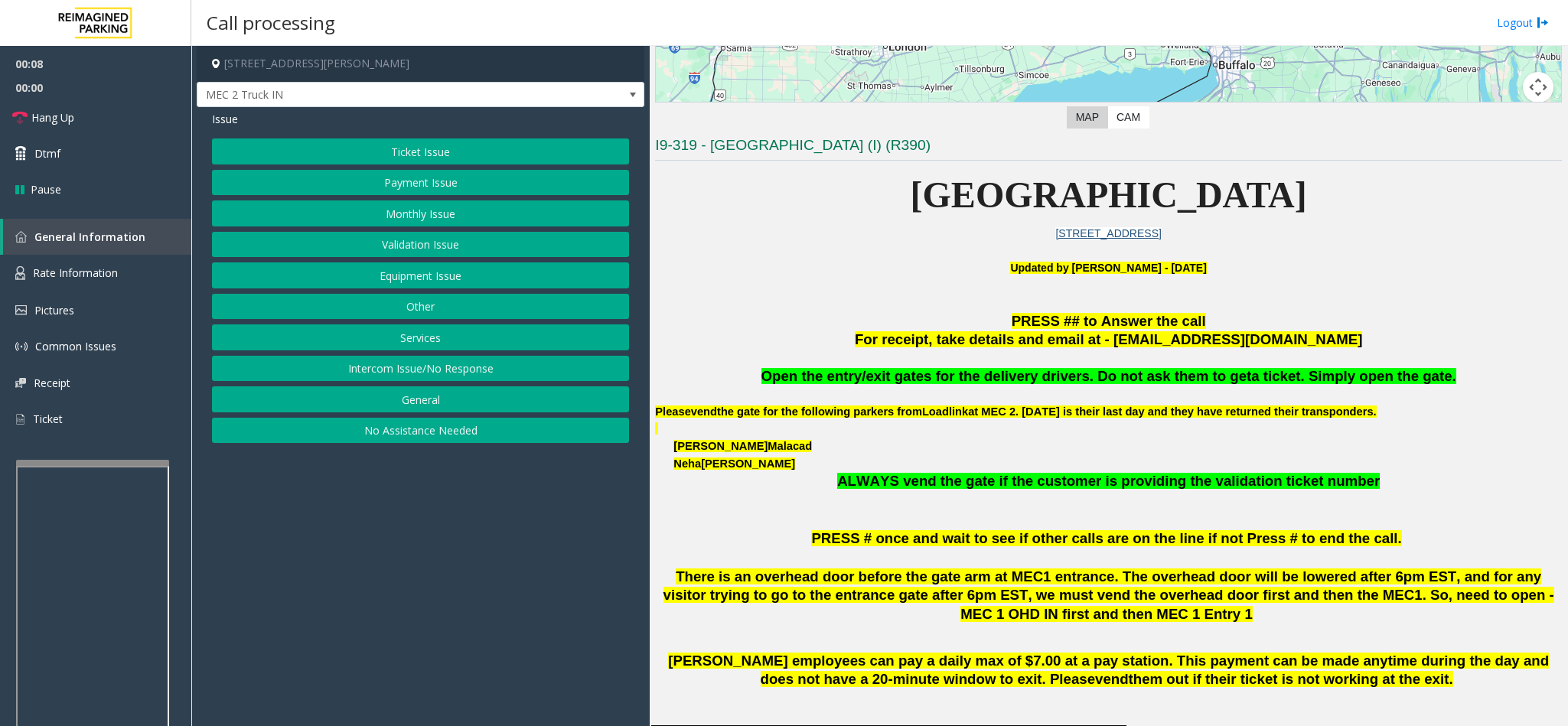
click at [425, 343] on button "Services" at bounding box center [420, 337] width 417 height 26
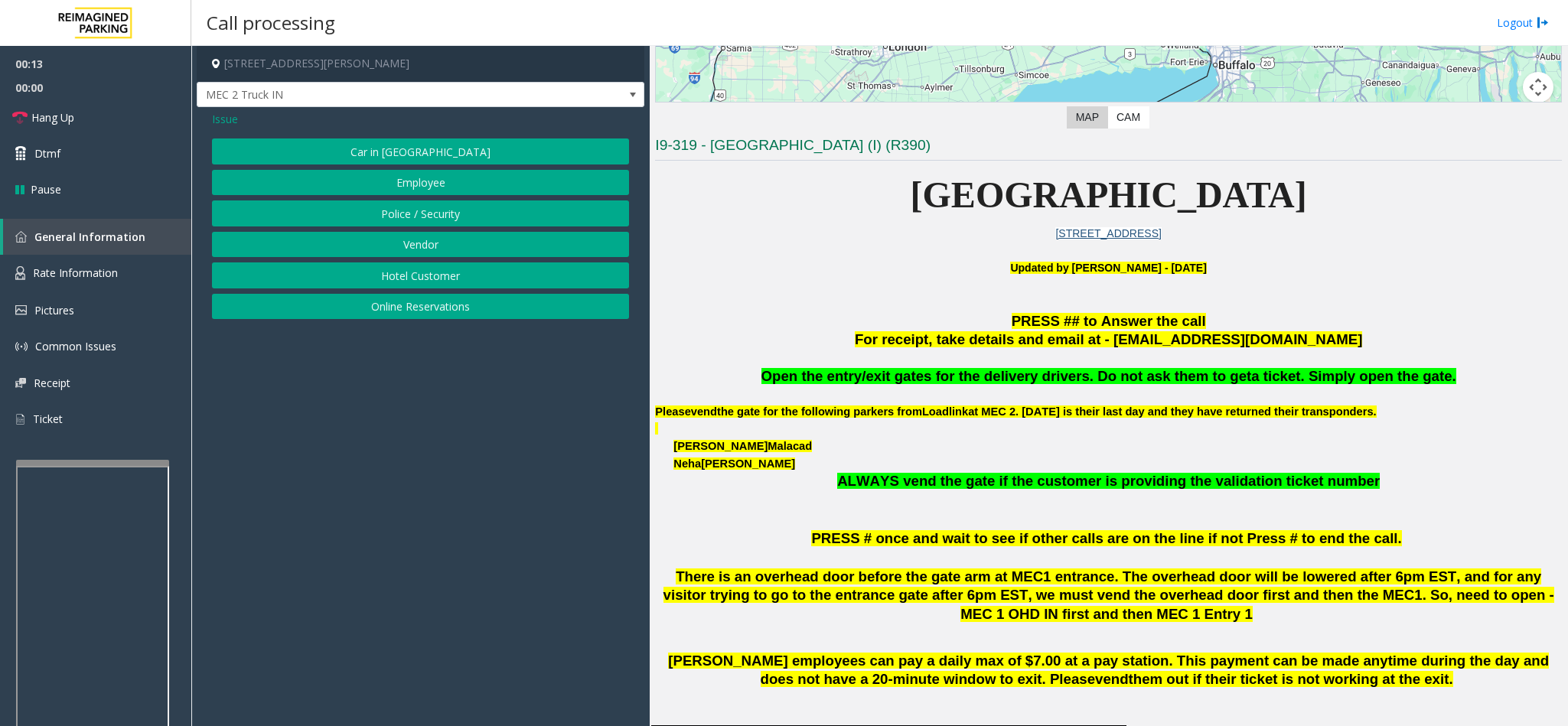
click at [411, 189] on button "Employee" at bounding box center [420, 183] width 417 height 26
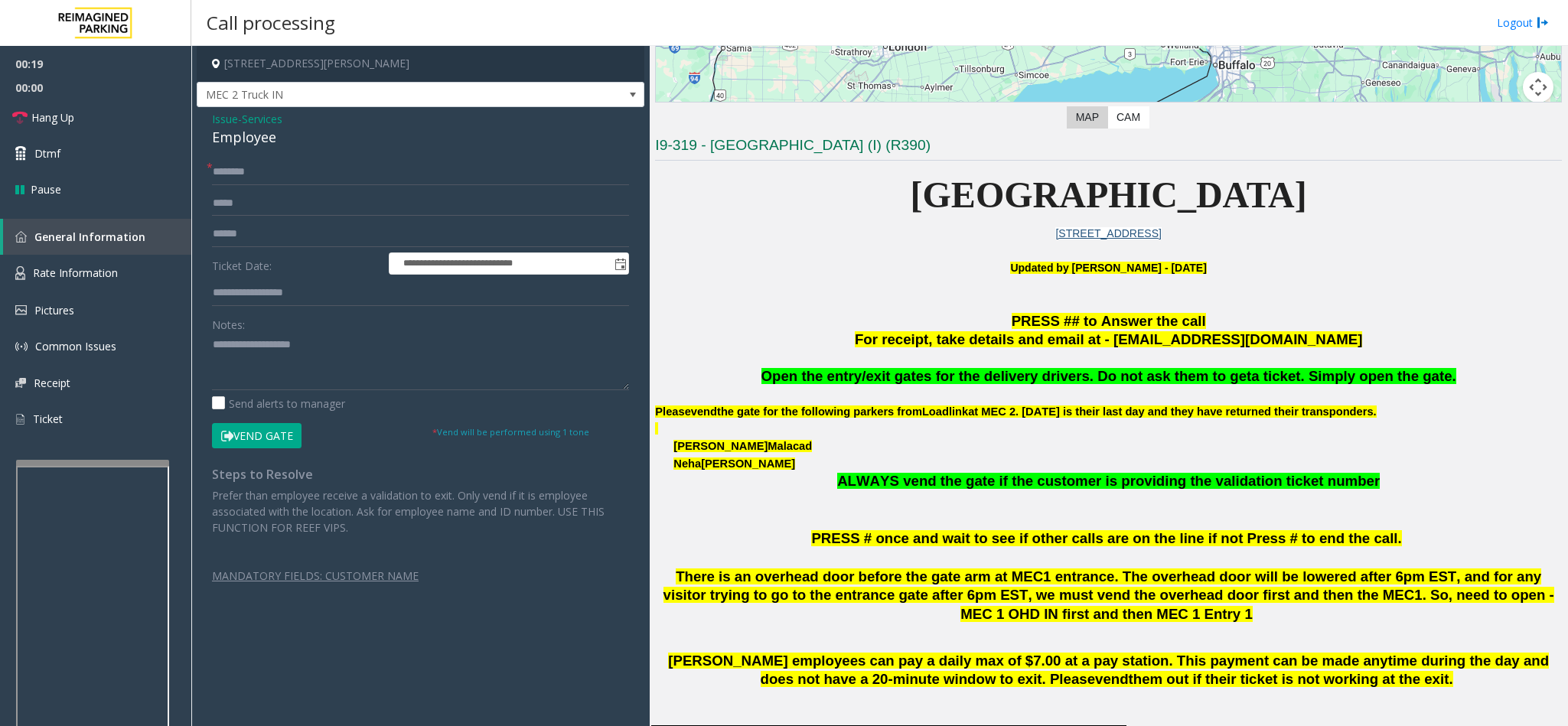
click at [248, 438] on button "Vend Gate" at bounding box center [257, 436] width 90 height 26
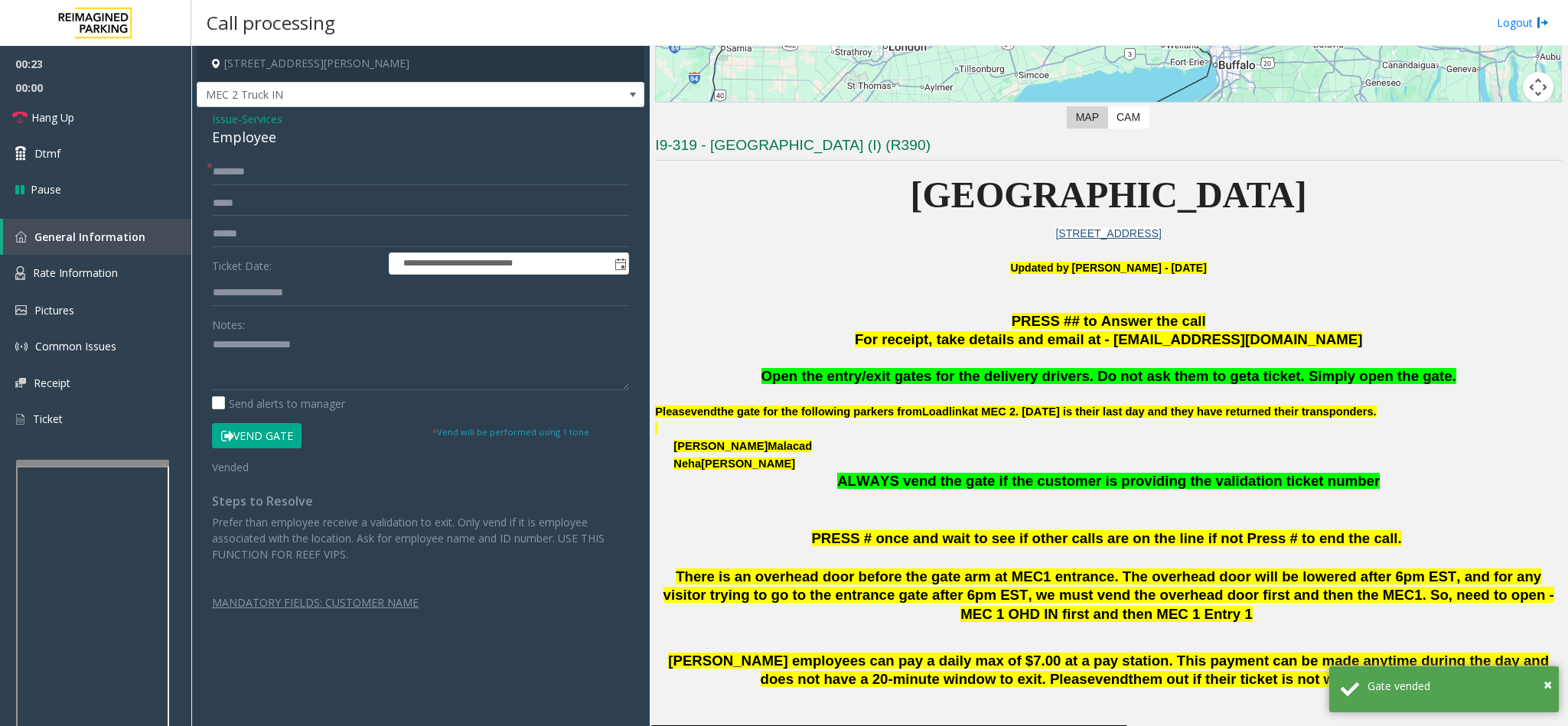
click at [230, 123] on span "Issue" at bounding box center [225, 119] width 26 height 16
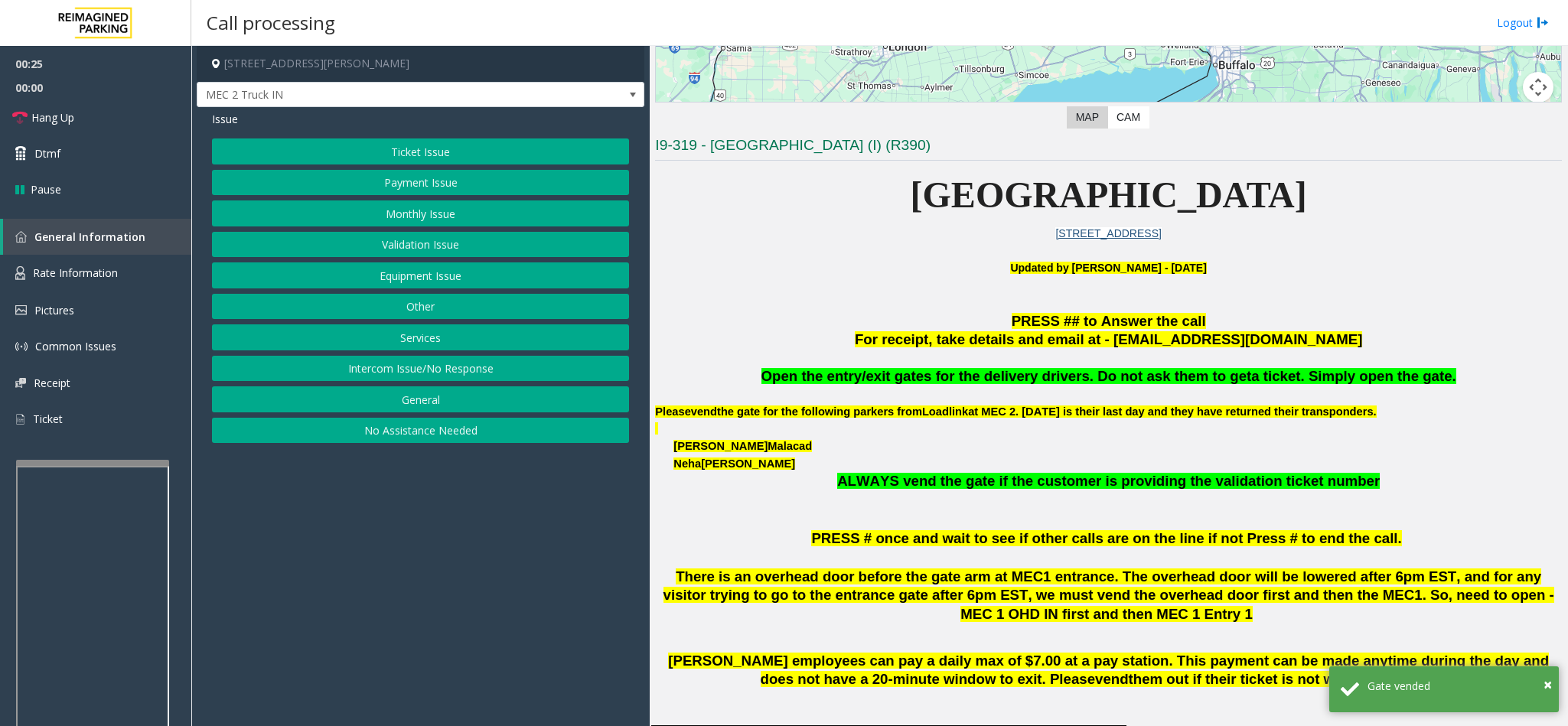
click at [418, 342] on button "Services" at bounding box center [420, 337] width 417 height 26
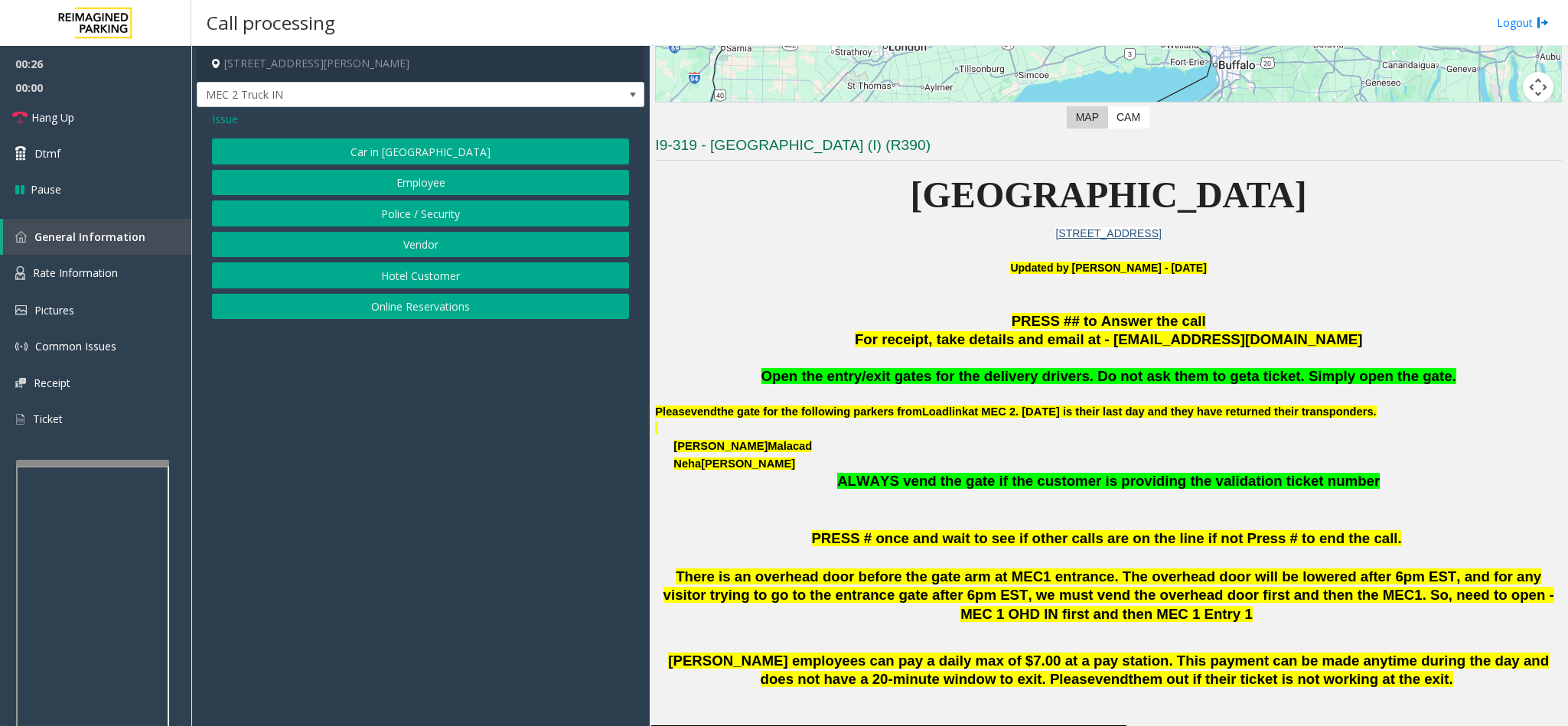
click at [427, 239] on button "Vendor" at bounding box center [420, 245] width 417 height 26
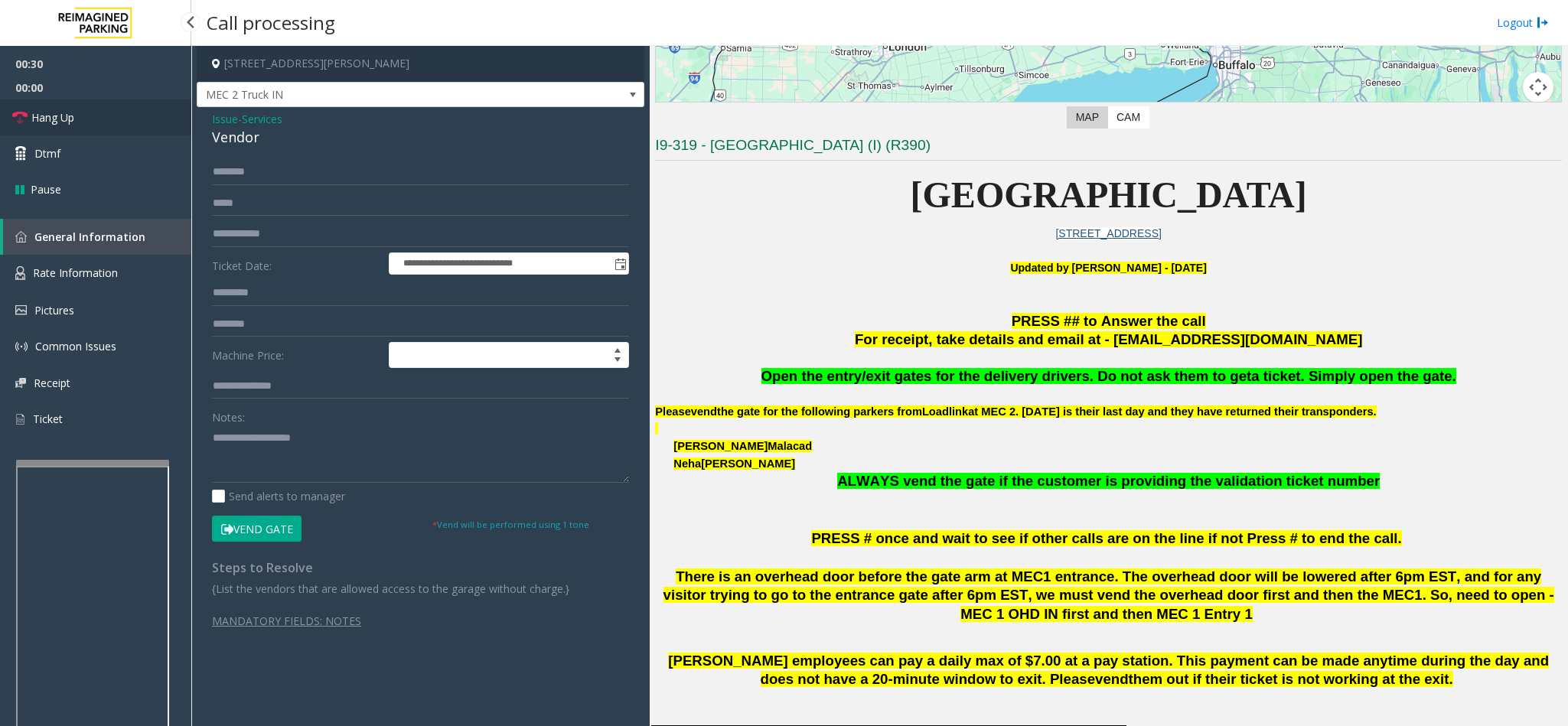
click at [71, 122] on span "Hang Up" at bounding box center [52, 117] width 43 height 16
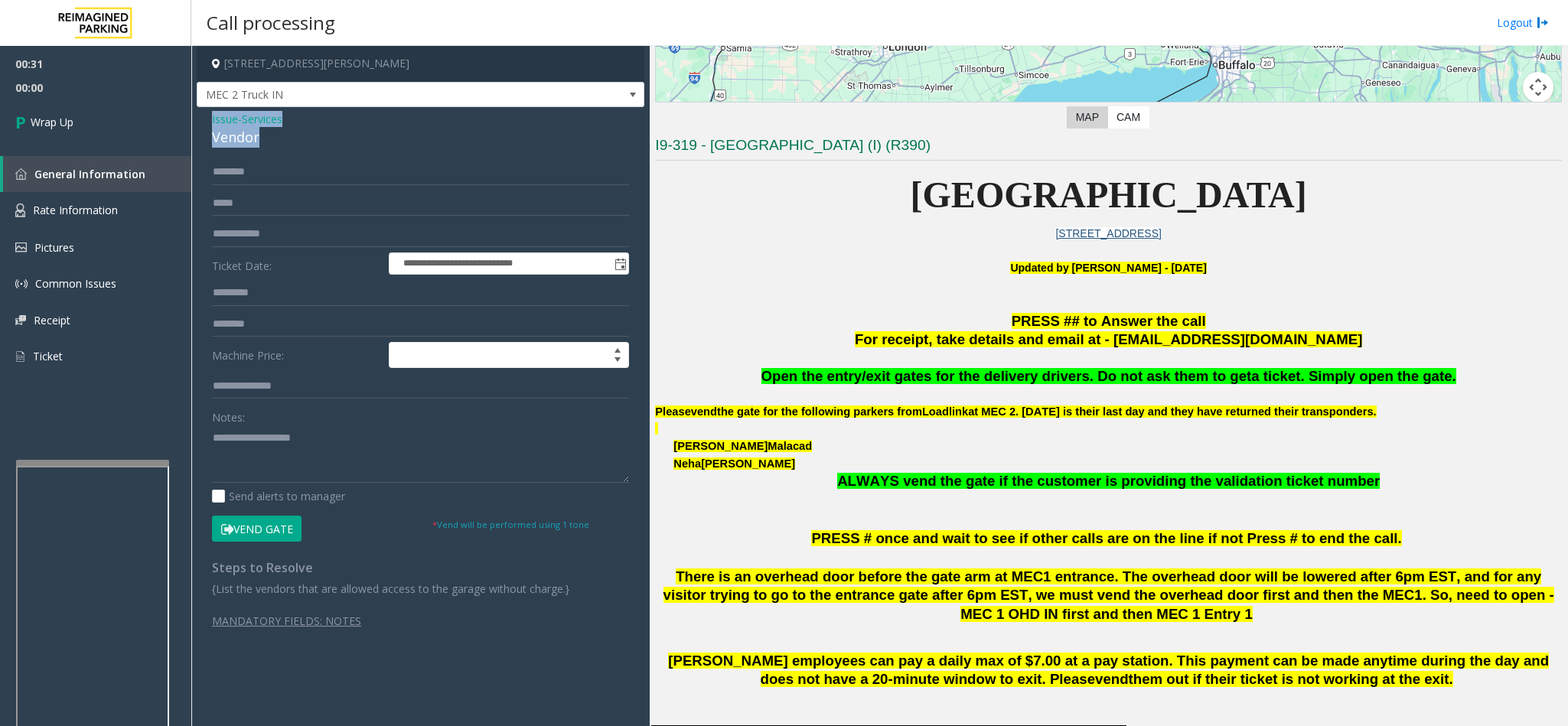
drag, startPoint x: 211, startPoint y: 119, endPoint x: 291, endPoint y: 143, distance: 83.5
click at [291, 143] on div "Issue - Services Vendor" at bounding box center [420, 130] width 417 height 37
click at [288, 441] on textarea at bounding box center [420, 454] width 417 height 57
click at [278, 464] on textarea at bounding box center [420, 454] width 417 height 57
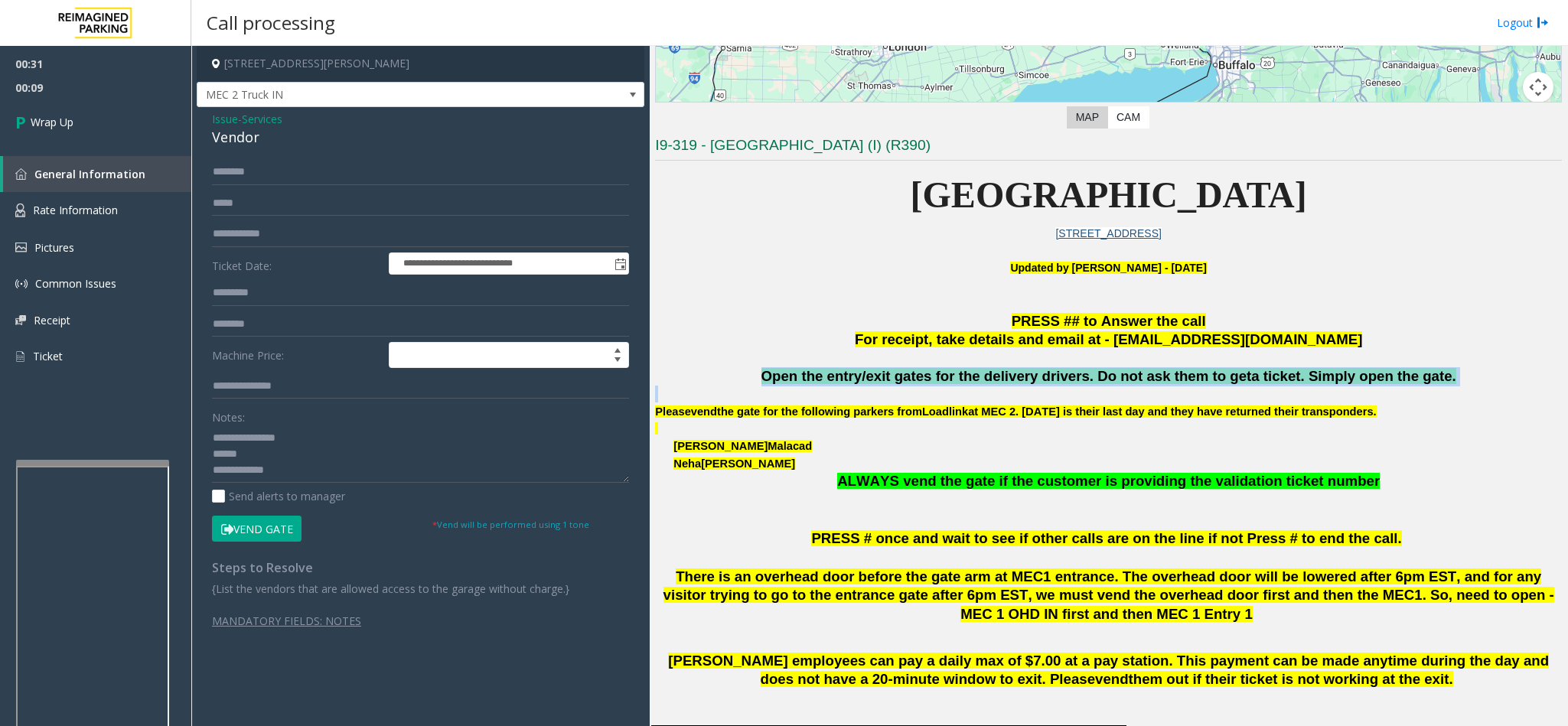
drag, startPoint x: 781, startPoint y: 377, endPoint x: 1298, endPoint y: 388, distance: 517.1
click at [1298, 388] on div "Open the entry/exit gates for the delivery drivers. Do not ask them to get a ti…" at bounding box center [1108, 438] width 907 height 143
copy span "Open the entry/exit gates for the delivery drivers. Do not ask them to get a ti…"
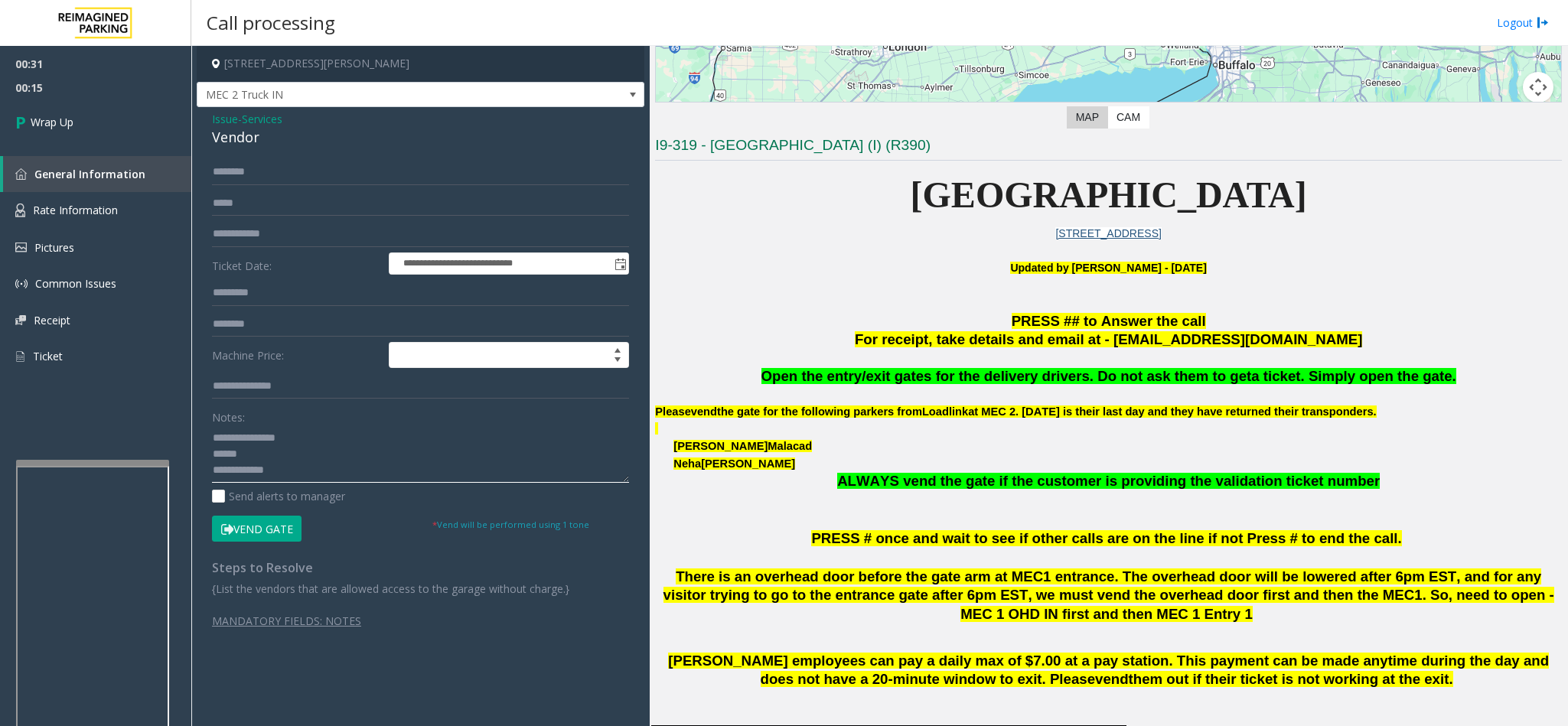
click at [390, 471] on textarea at bounding box center [420, 454] width 417 height 57
paste textarea "**********"
type textarea "**********"
click at [105, 129] on link "Wrap Up" at bounding box center [96, 122] width 191 height 45
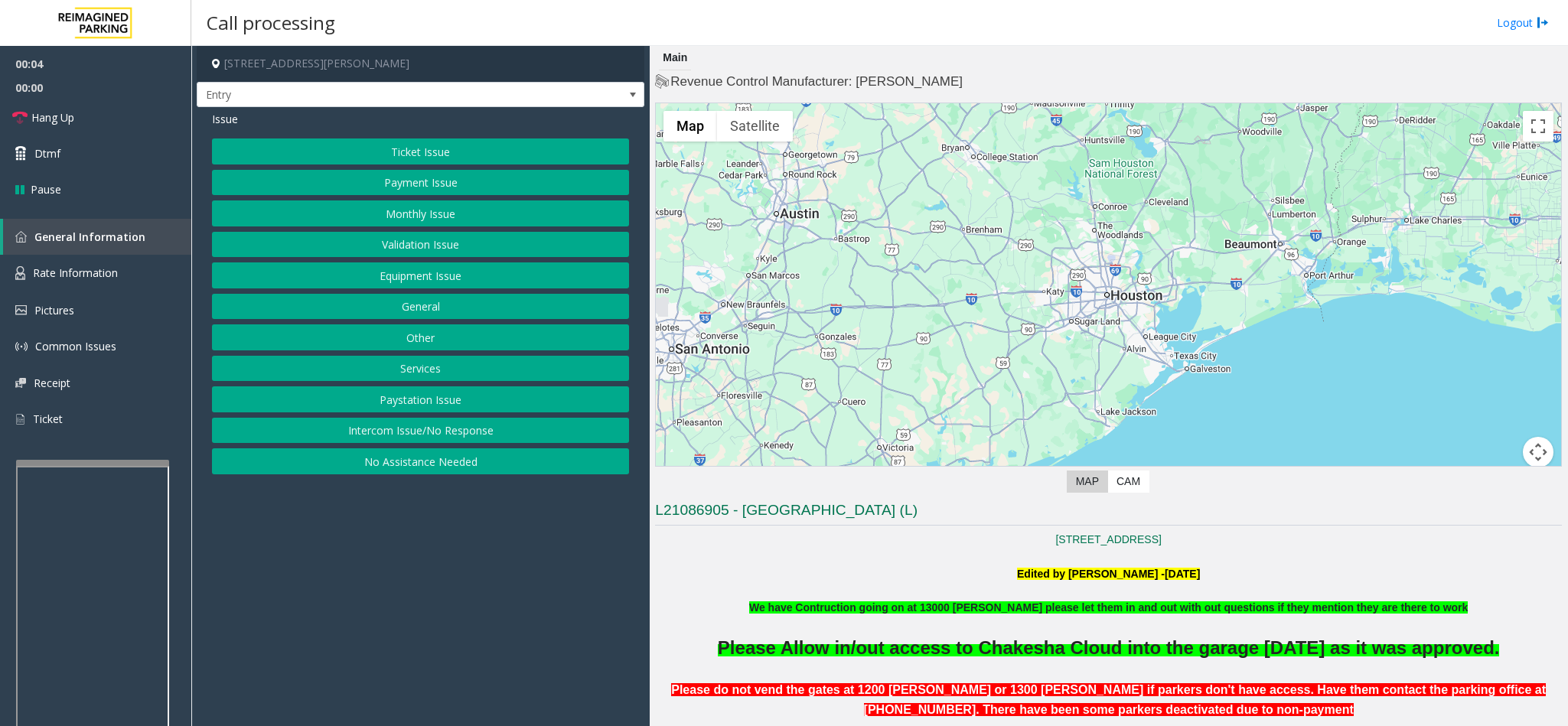
click at [449, 374] on button "Services" at bounding box center [420, 369] width 417 height 26
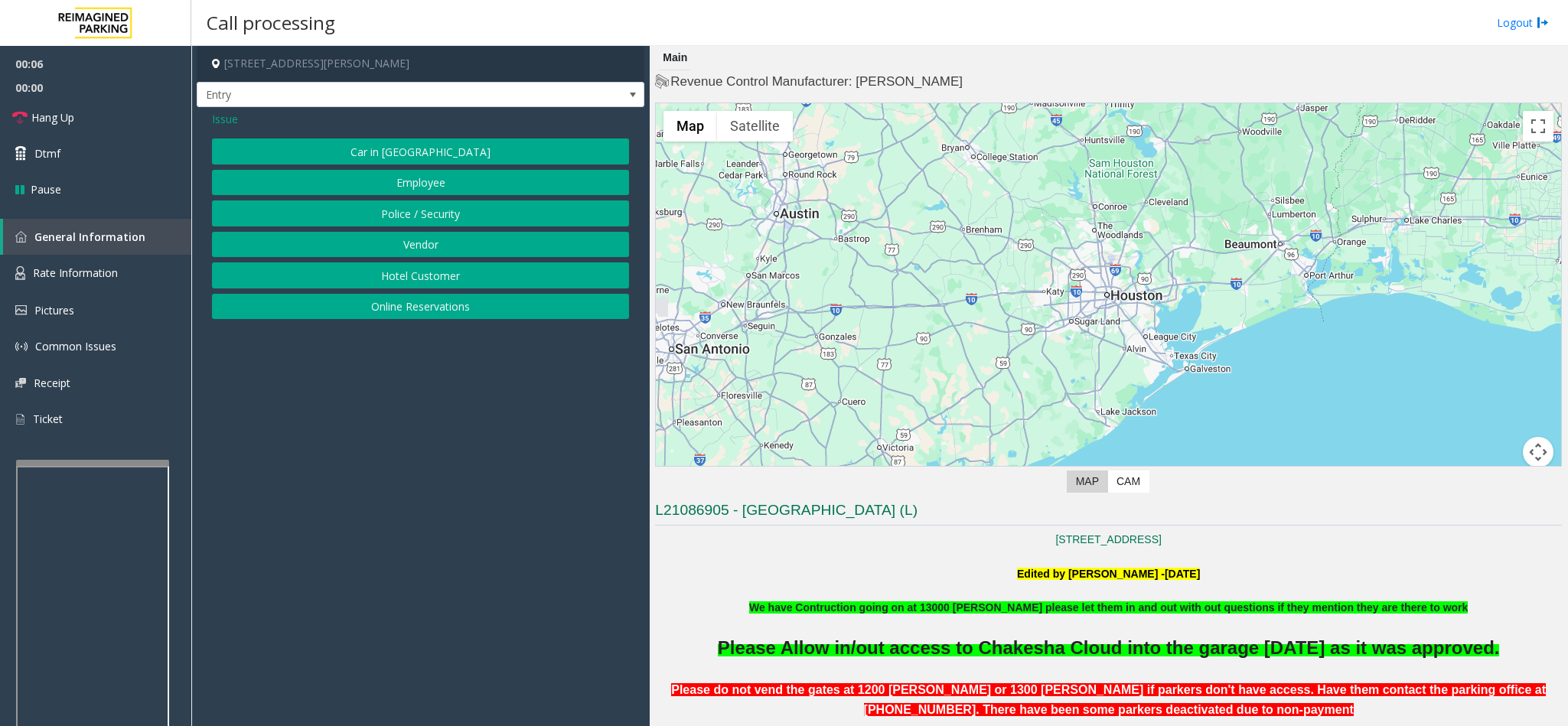
click at [464, 251] on button "Vendor" at bounding box center [420, 245] width 417 height 26
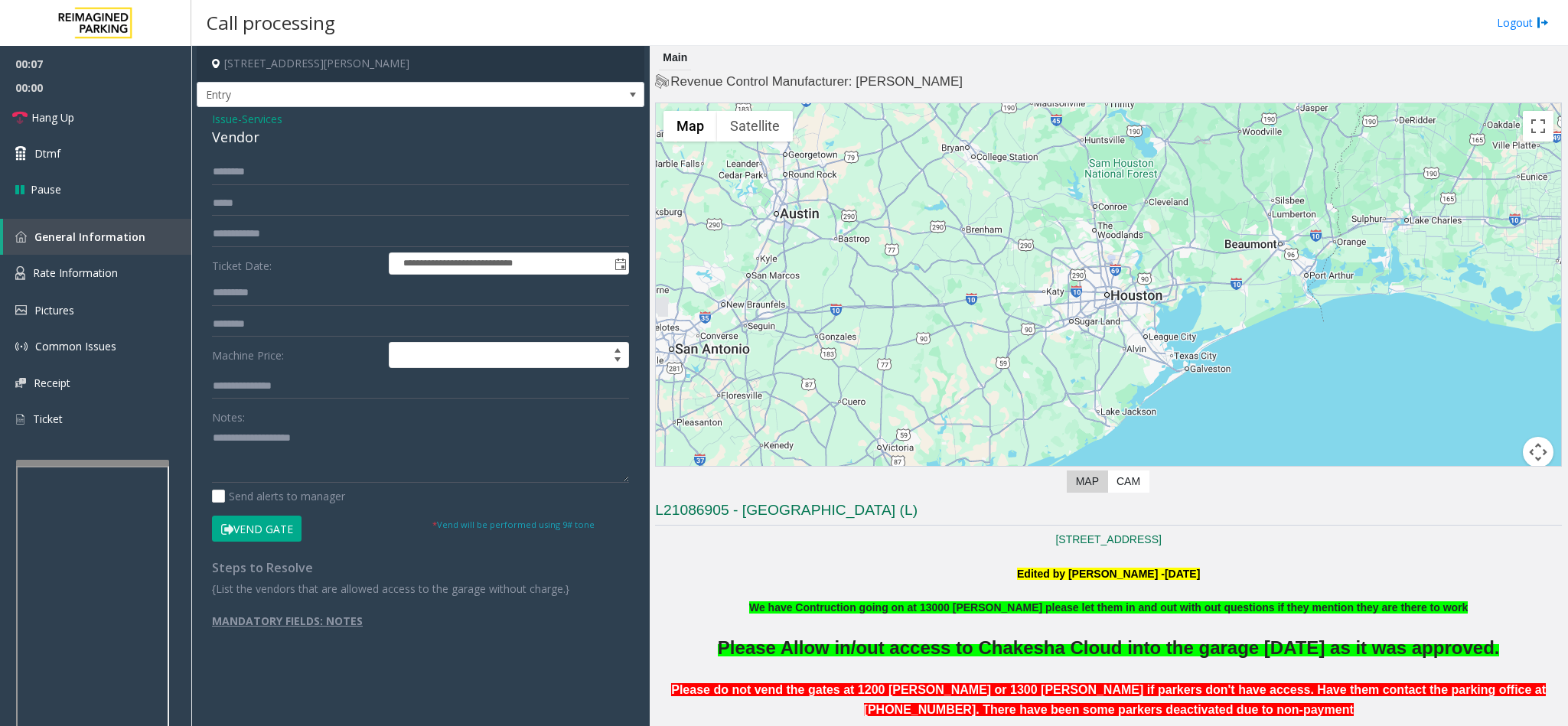
click at [290, 528] on button "Vend Gate" at bounding box center [257, 529] width 90 height 26
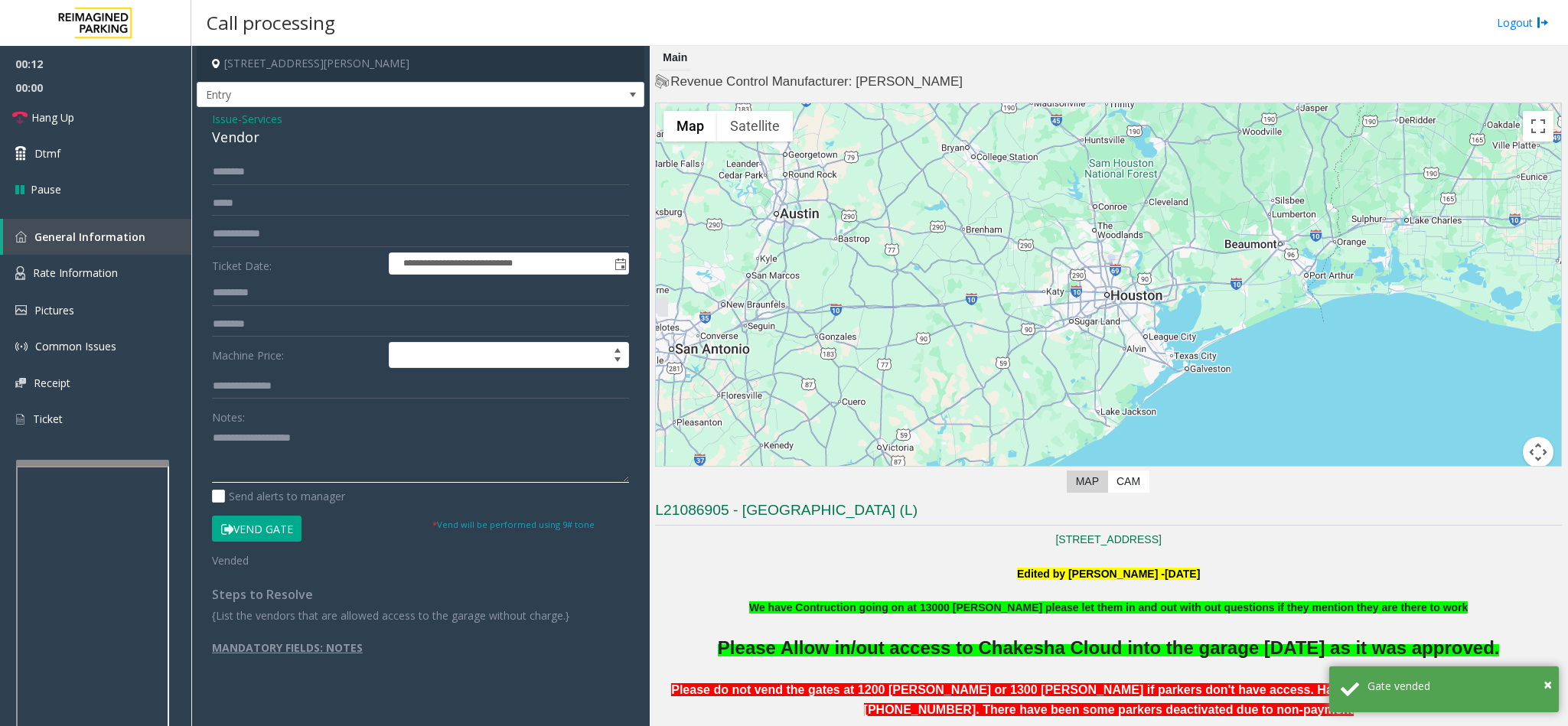
click at [294, 453] on textarea at bounding box center [420, 454] width 417 height 57
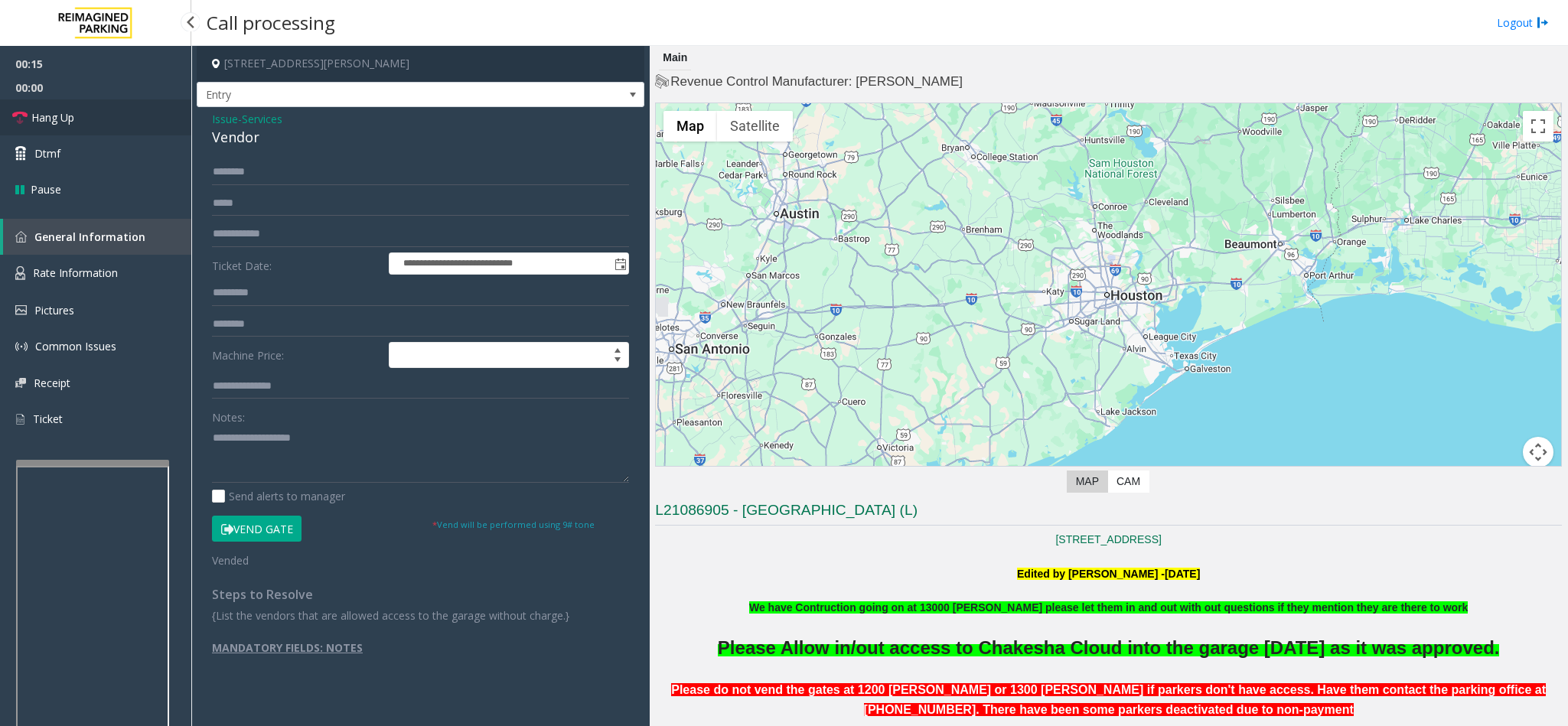
click at [134, 112] on link "Hang Up" at bounding box center [96, 117] width 191 height 36
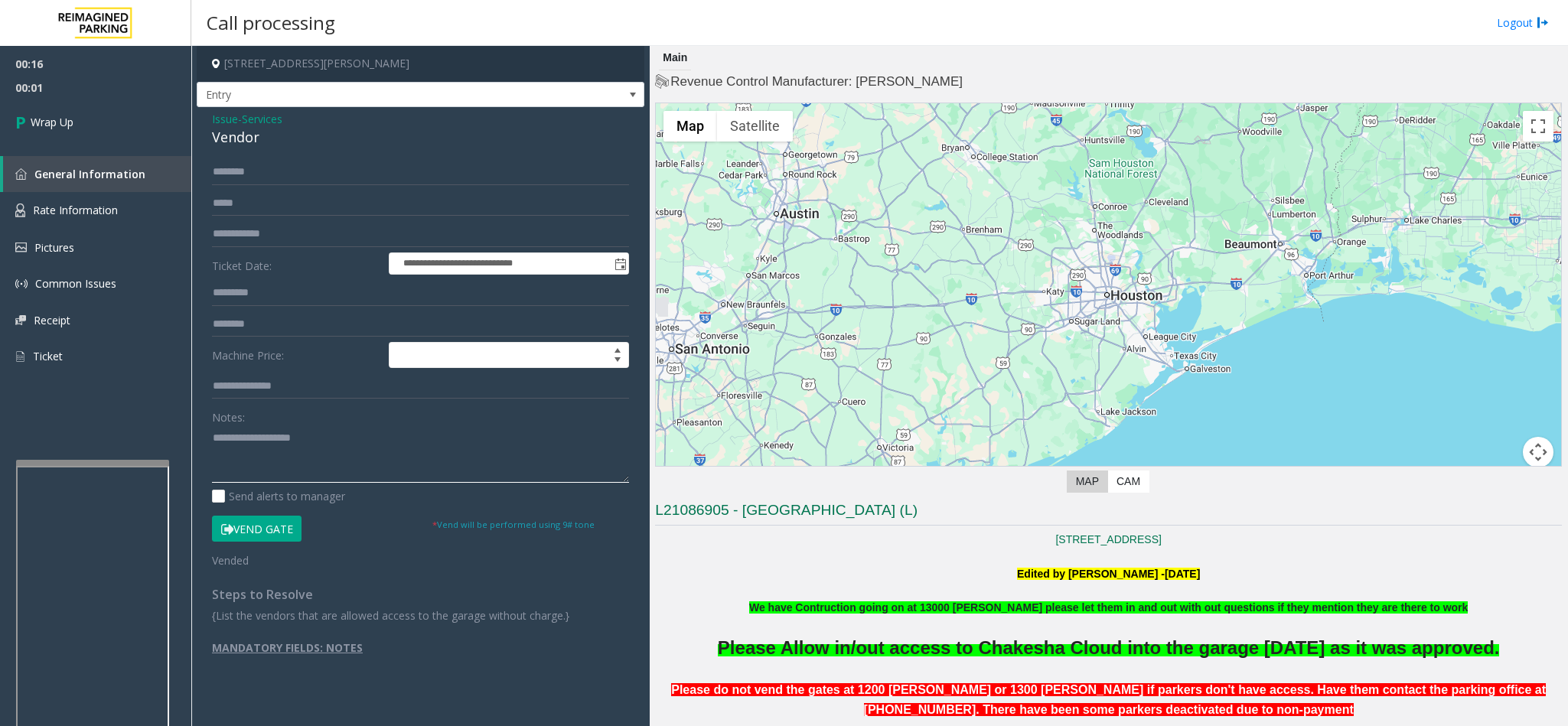
click at [270, 450] on textarea at bounding box center [420, 454] width 417 height 57
click at [242, 180] on input "text" at bounding box center [420, 172] width 417 height 26
type input "*****"
drag, startPoint x: 204, startPoint y: 117, endPoint x: 266, endPoint y: 145, distance: 68.0
click at [266, 145] on div "**********" at bounding box center [420, 396] width 448 height 580
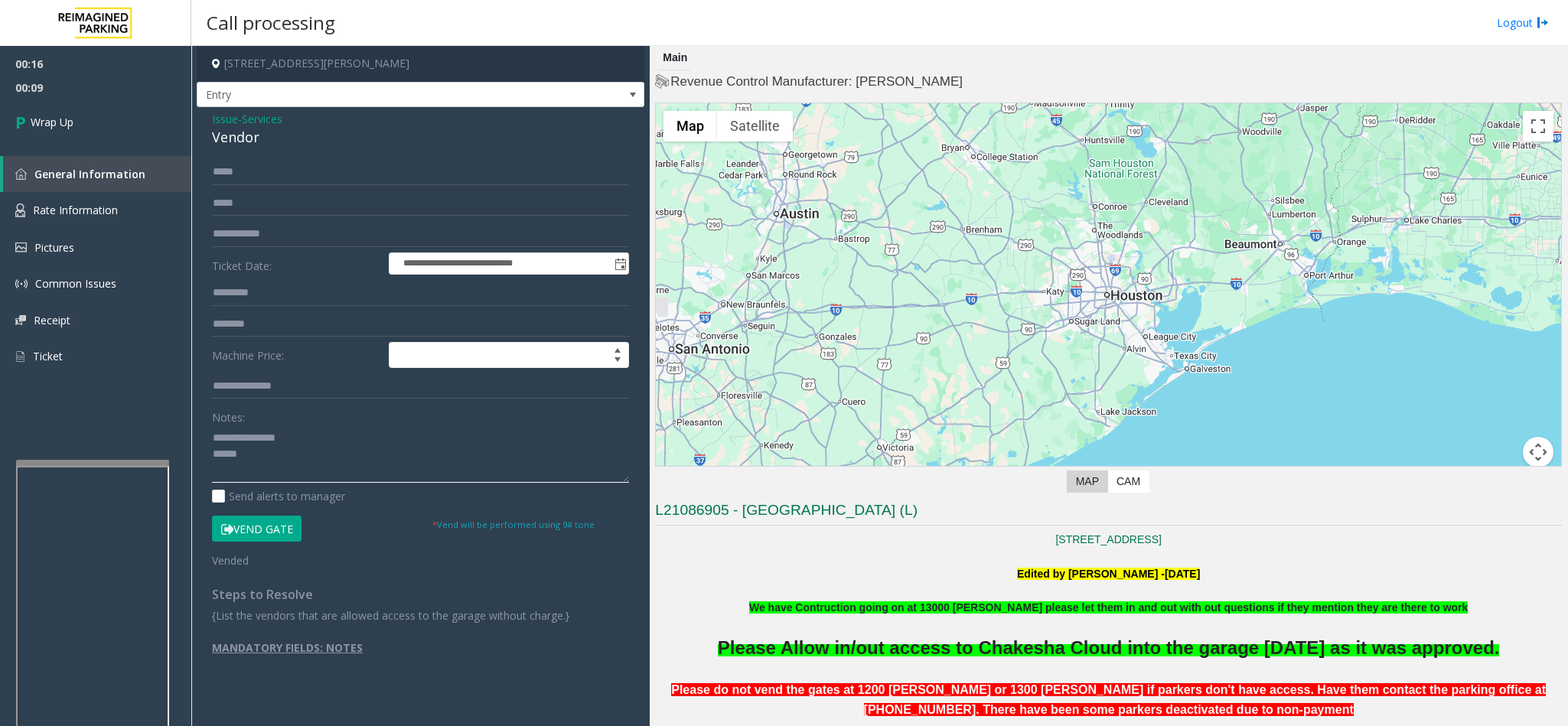
click at [263, 462] on textarea at bounding box center [420, 454] width 417 height 57
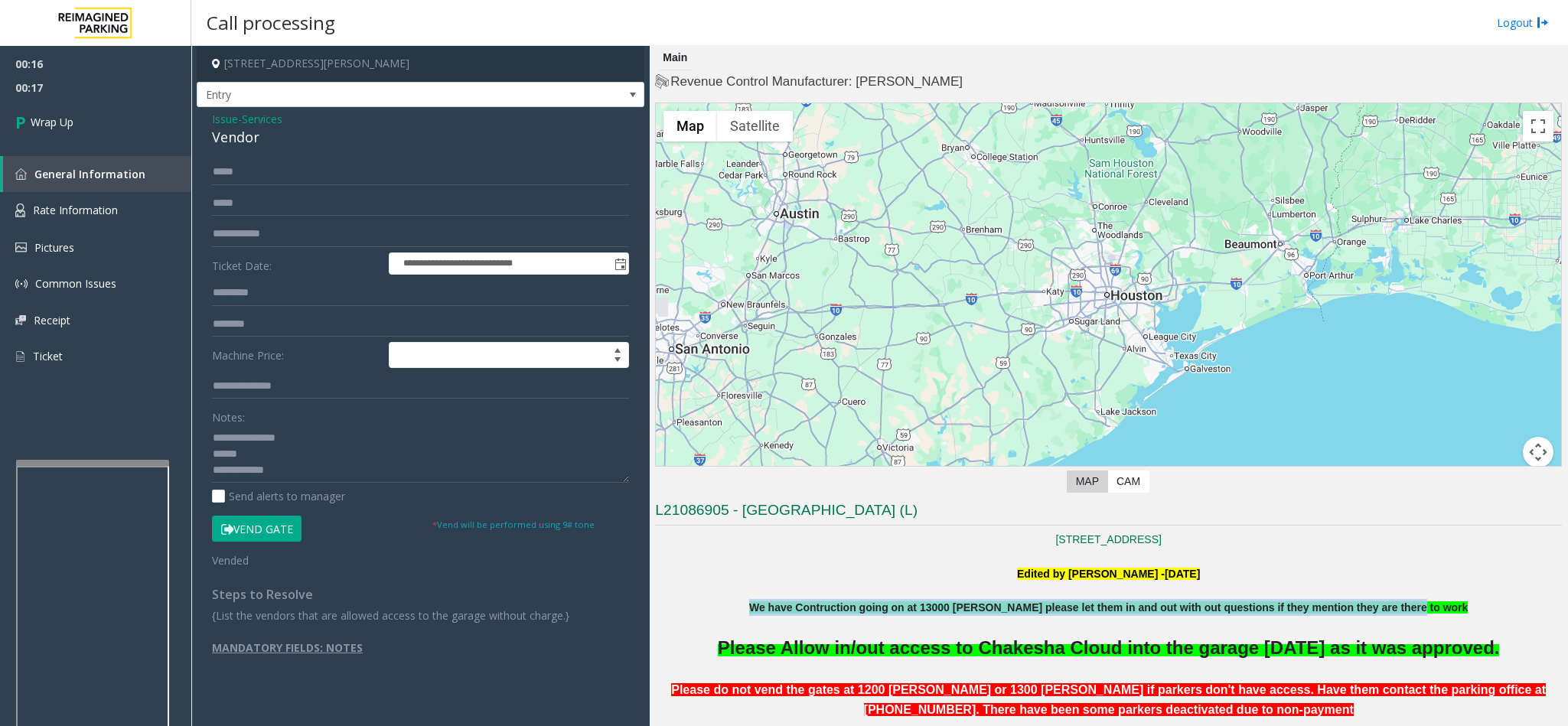
drag, startPoint x: 761, startPoint y: 611, endPoint x: 1435, endPoint y: 613, distance: 674.0
click at [1435, 613] on p "We have Contruction going on at 13000 [PERSON_NAME] please let them in and out …" at bounding box center [1108, 607] width 907 height 17
copy b "We have Contruction going on at 13000 [PERSON_NAME] please let them in and out …"
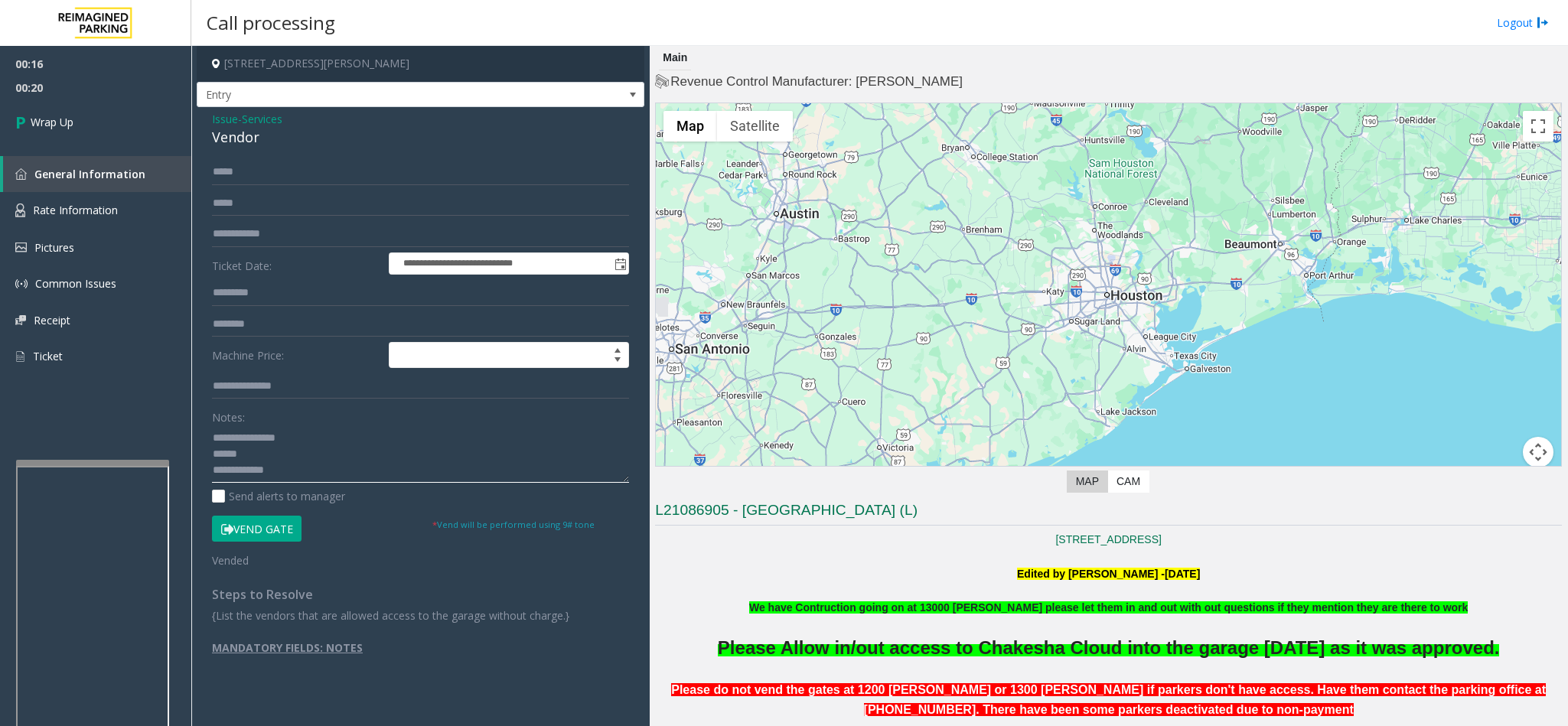
click at [302, 471] on textarea at bounding box center [420, 454] width 417 height 57
paste textarea "**********"
type textarea "**********"
click at [65, 119] on span "Wrap Up" at bounding box center [51, 122] width 43 height 16
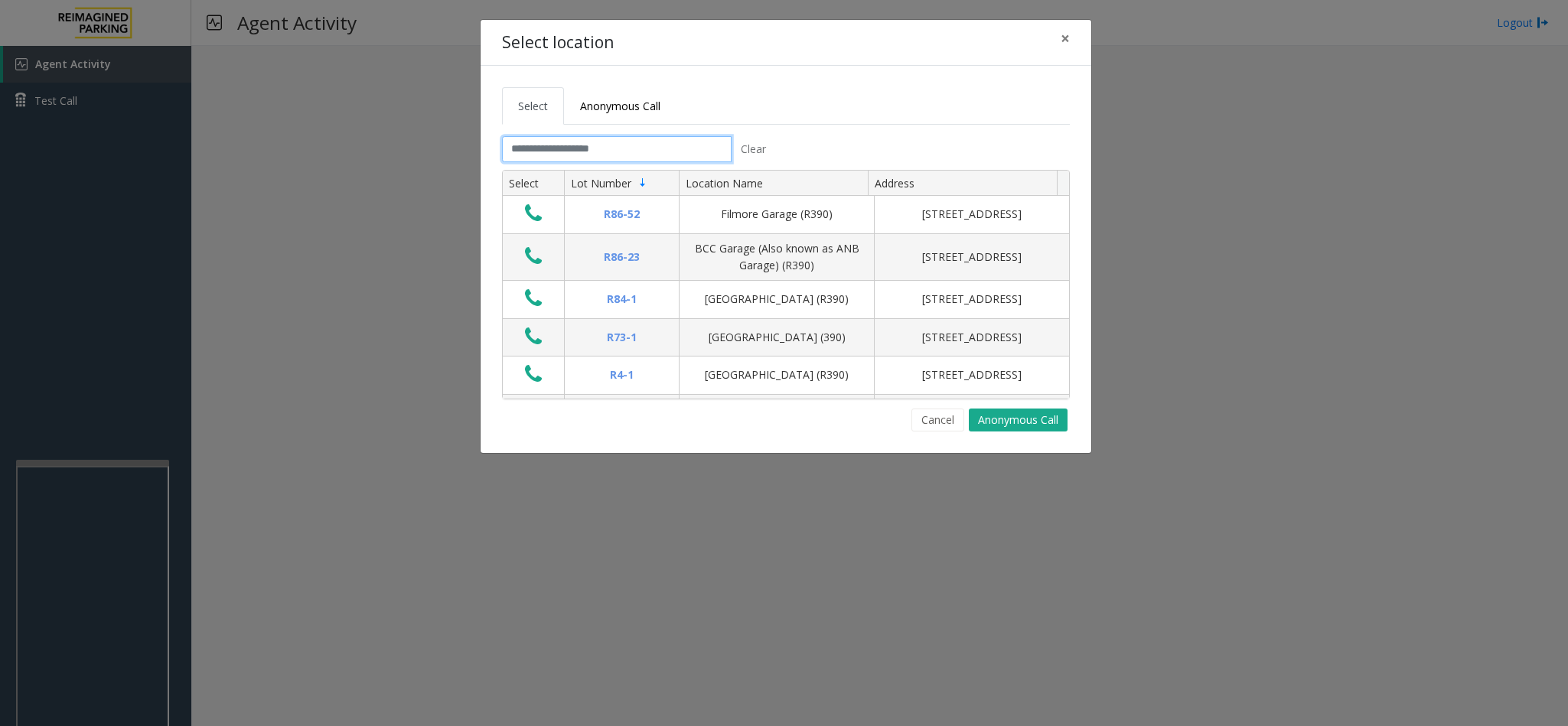
click at [690, 159] on input "text" at bounding box center [617, 150] width 230 height 26
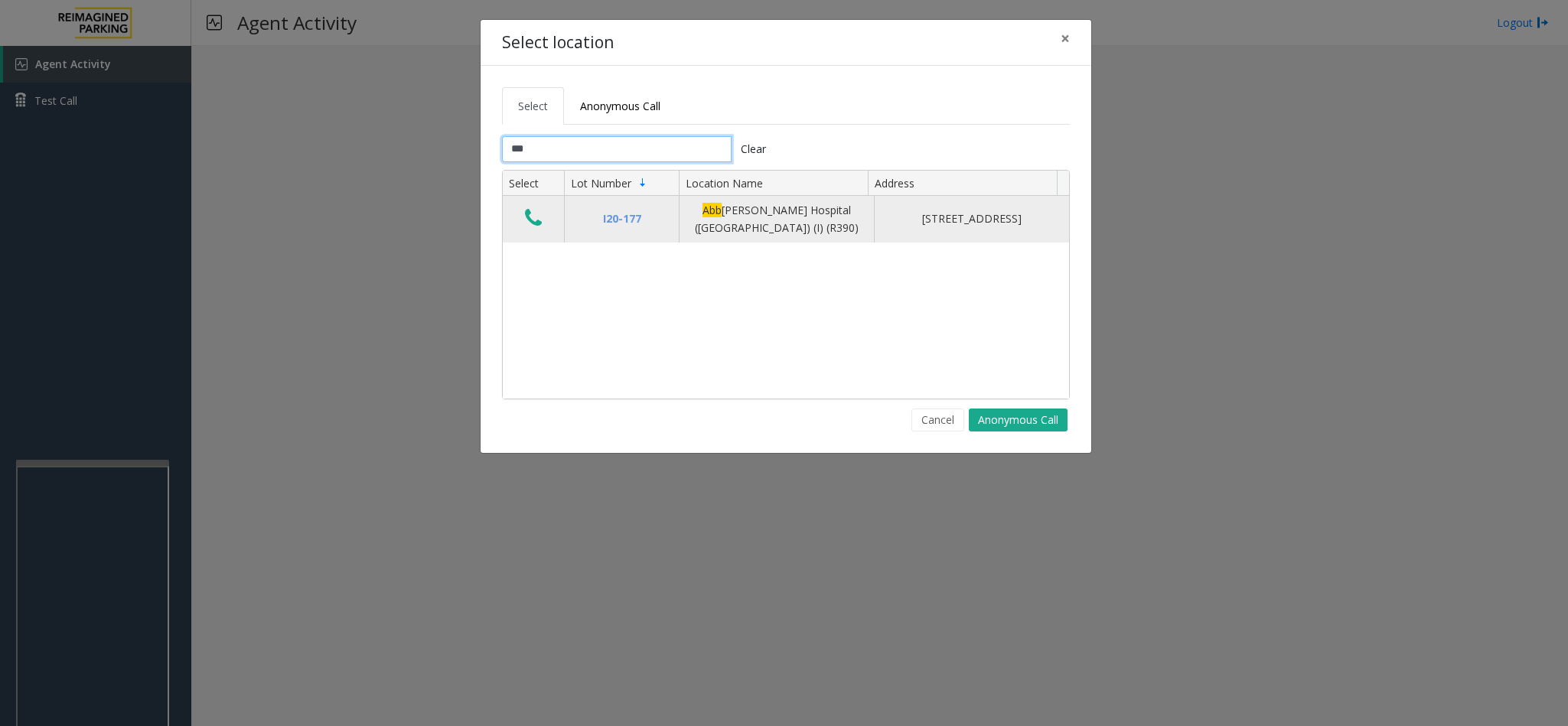
type input "***"
click at [508, 218] on td "Data table" at bounding box center [533, 219] width 61 height 47
click at [520, 220] on button "Data table" at bounding box center [533, 219] width 26 height 24
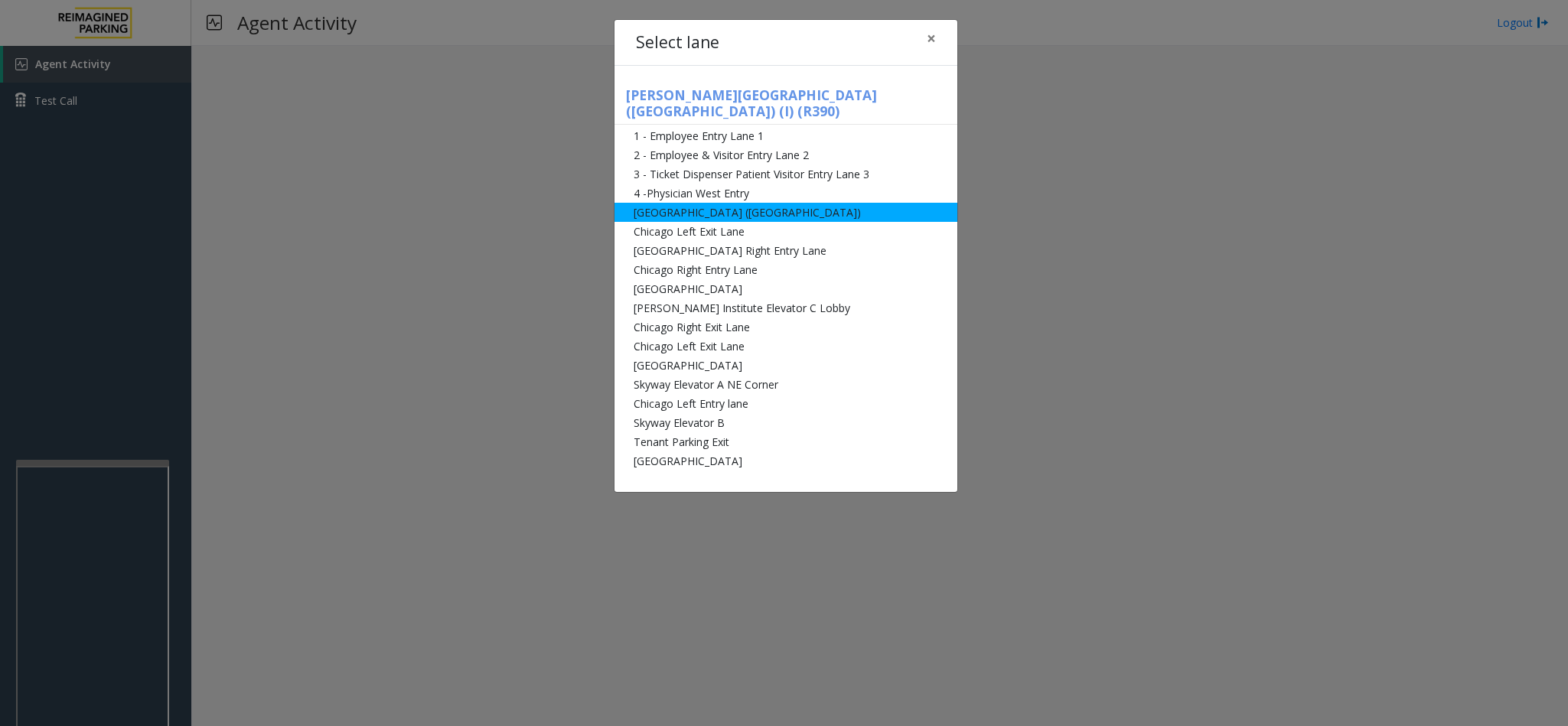
click at [781, 203] on li "[GEOGRAPHIC_DATA] ([GEOGRAPHIC_DATA])" at bounding box center [785, 212] width 343 height 19
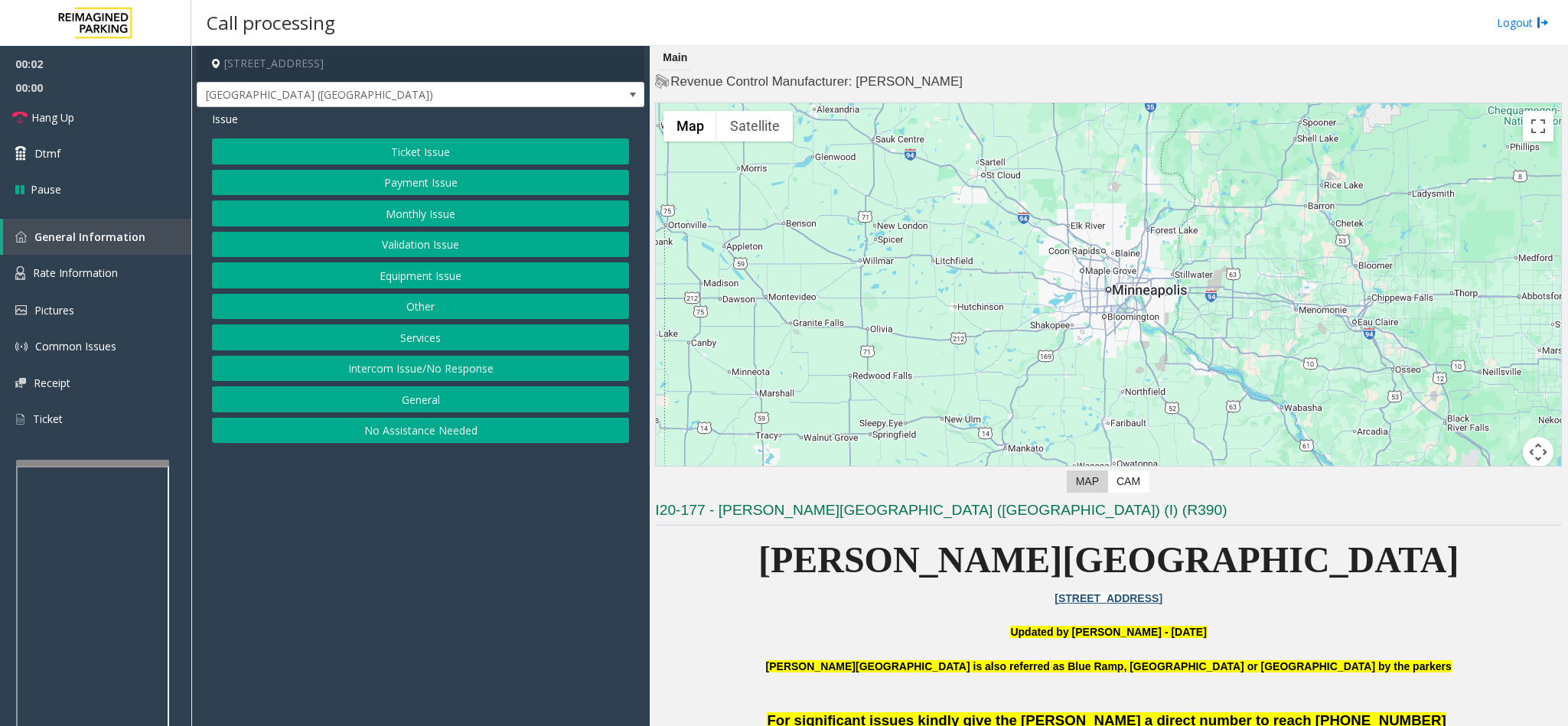
click at [481, 216] on button "Monthly Issue" at bounding box center [420, 214] width 417 height 26
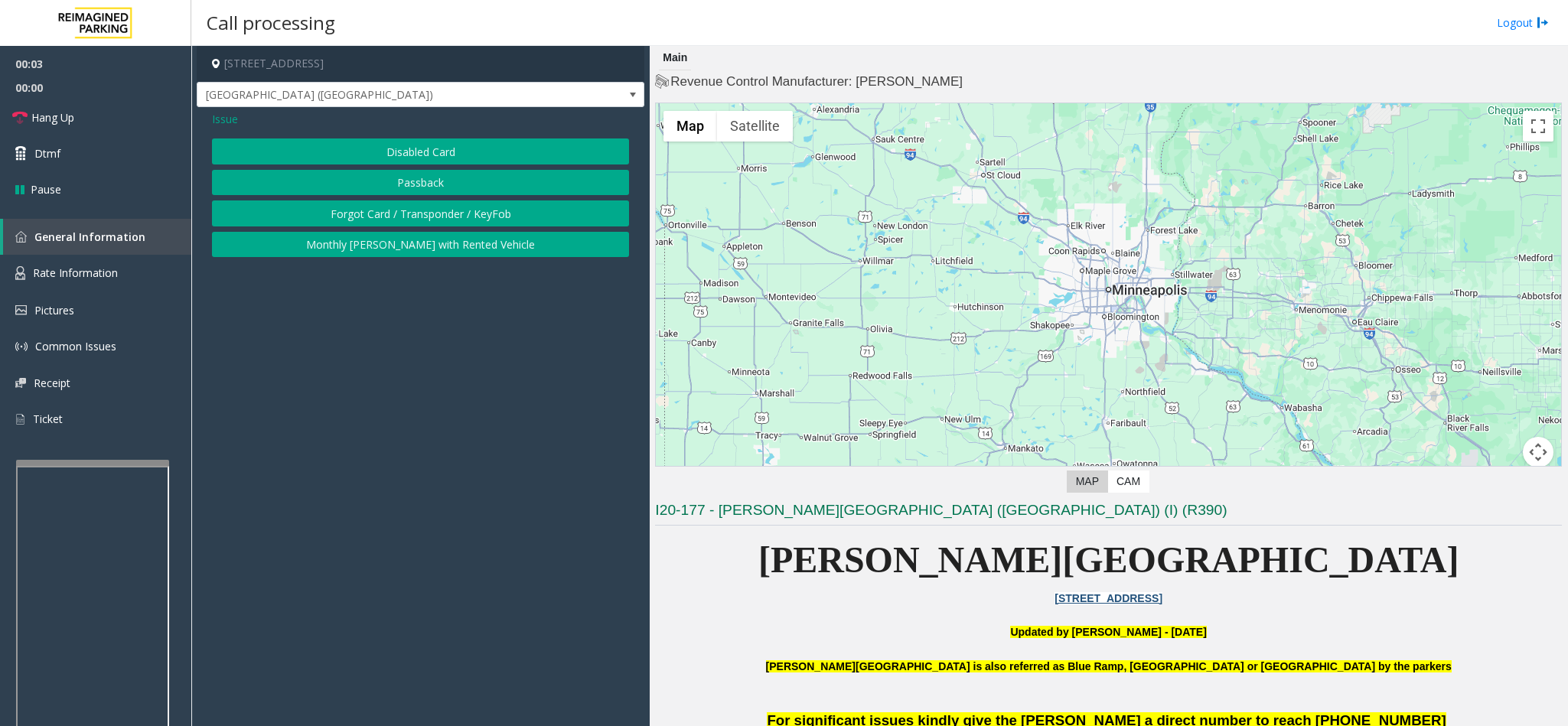
click at [473, 141] on button "Disabled Card" at bounding box center [420, 151] width 417 height 26
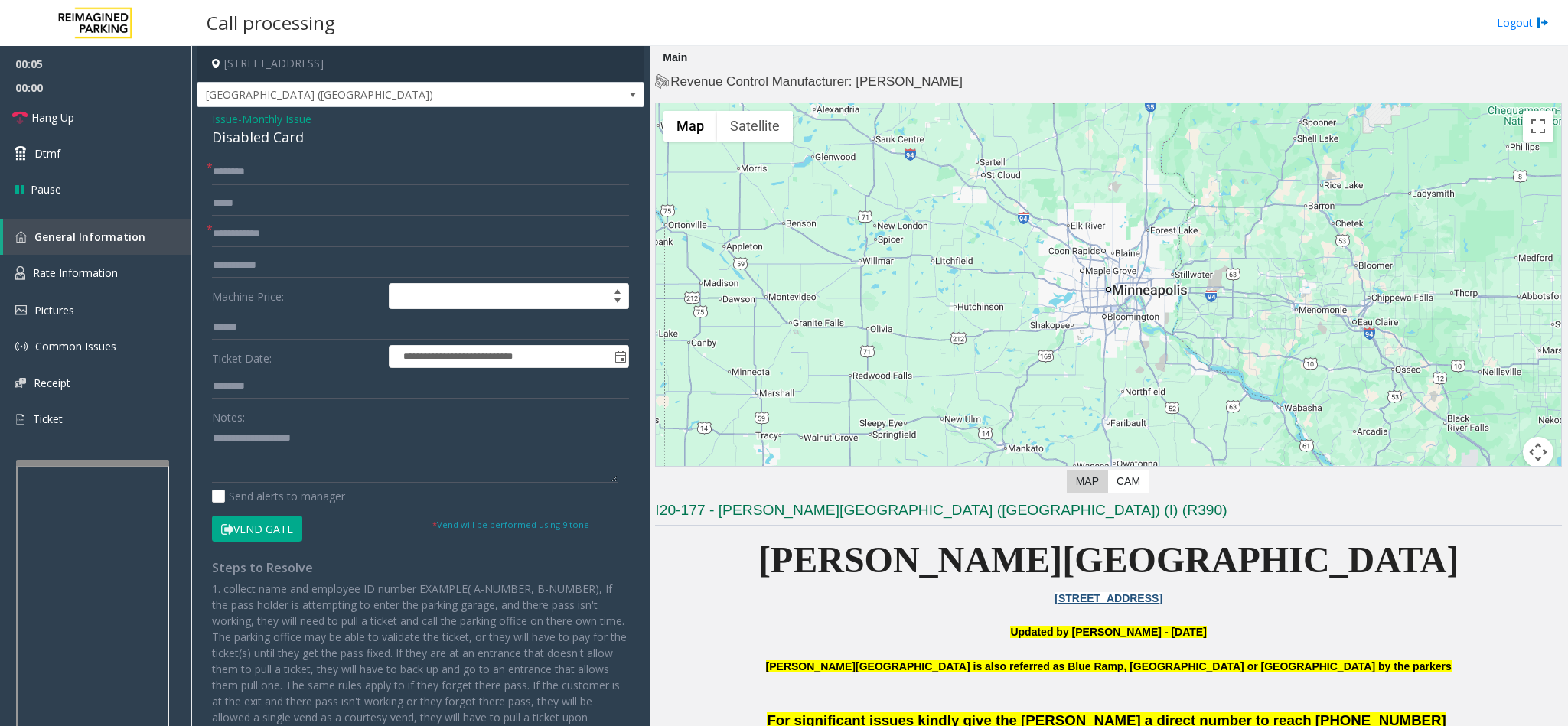
click at [219, 119] on span "Issue" at bounding box center [225, 119] width 26 height 16
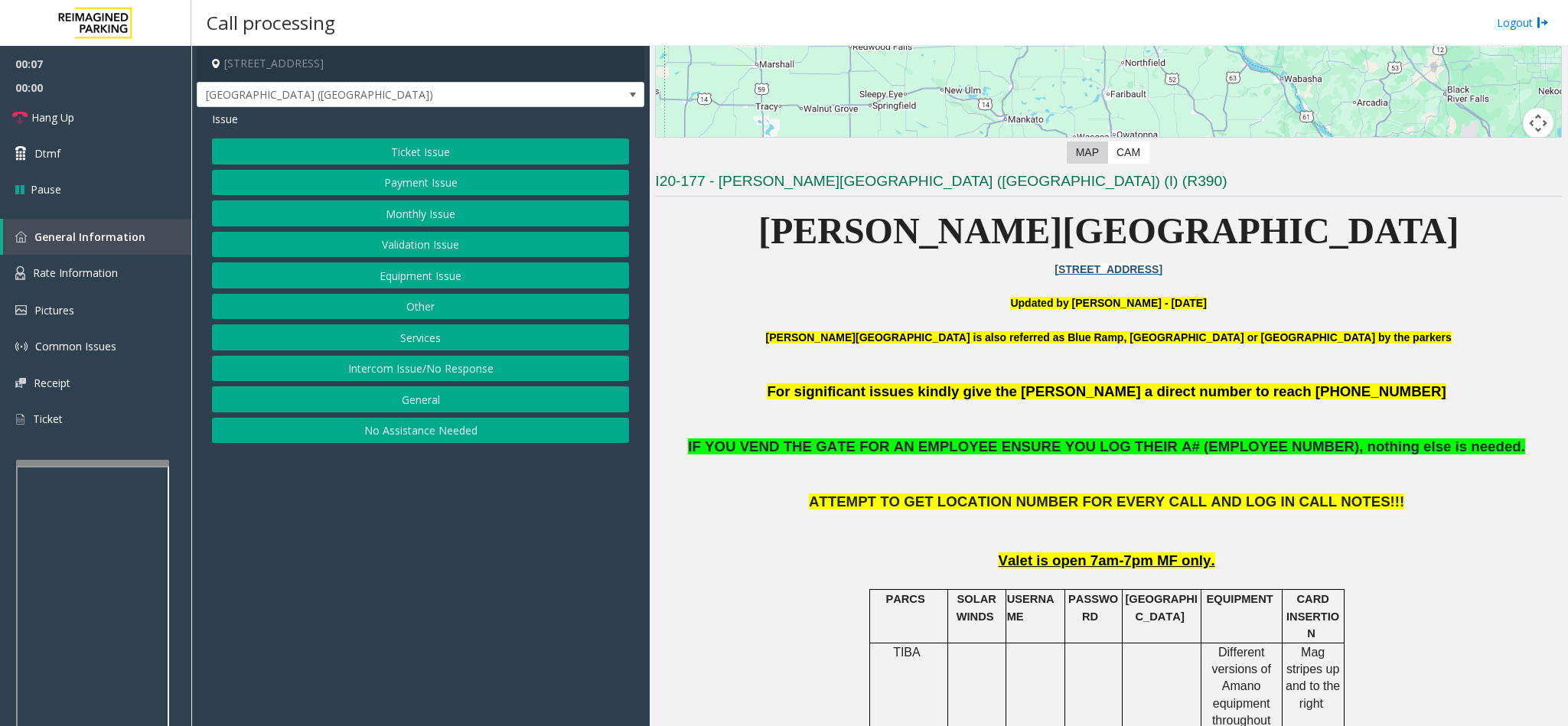
scroll to position [344, 0]
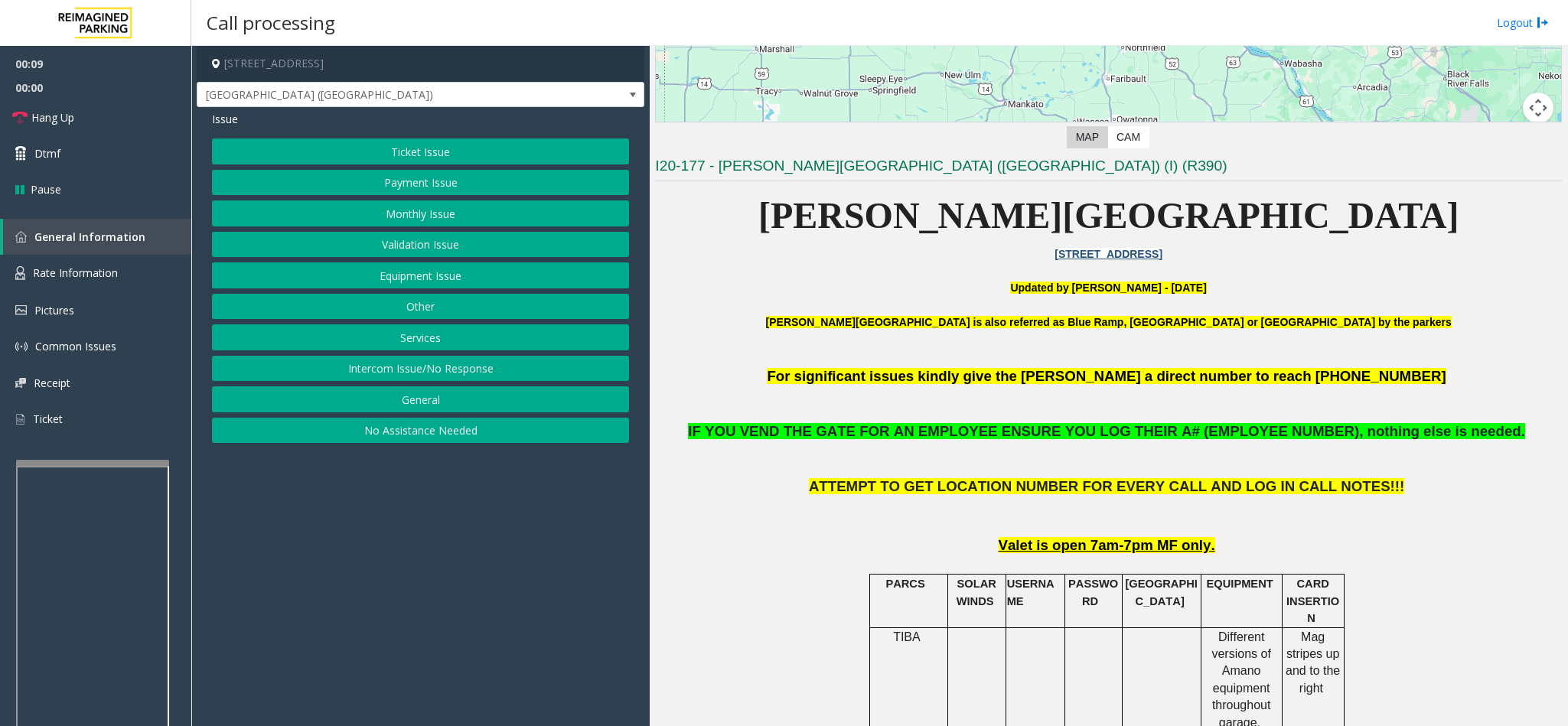
click at [446, 148] on button "Ticket Issue" at bounding box center [420, 151] width 417 height 26
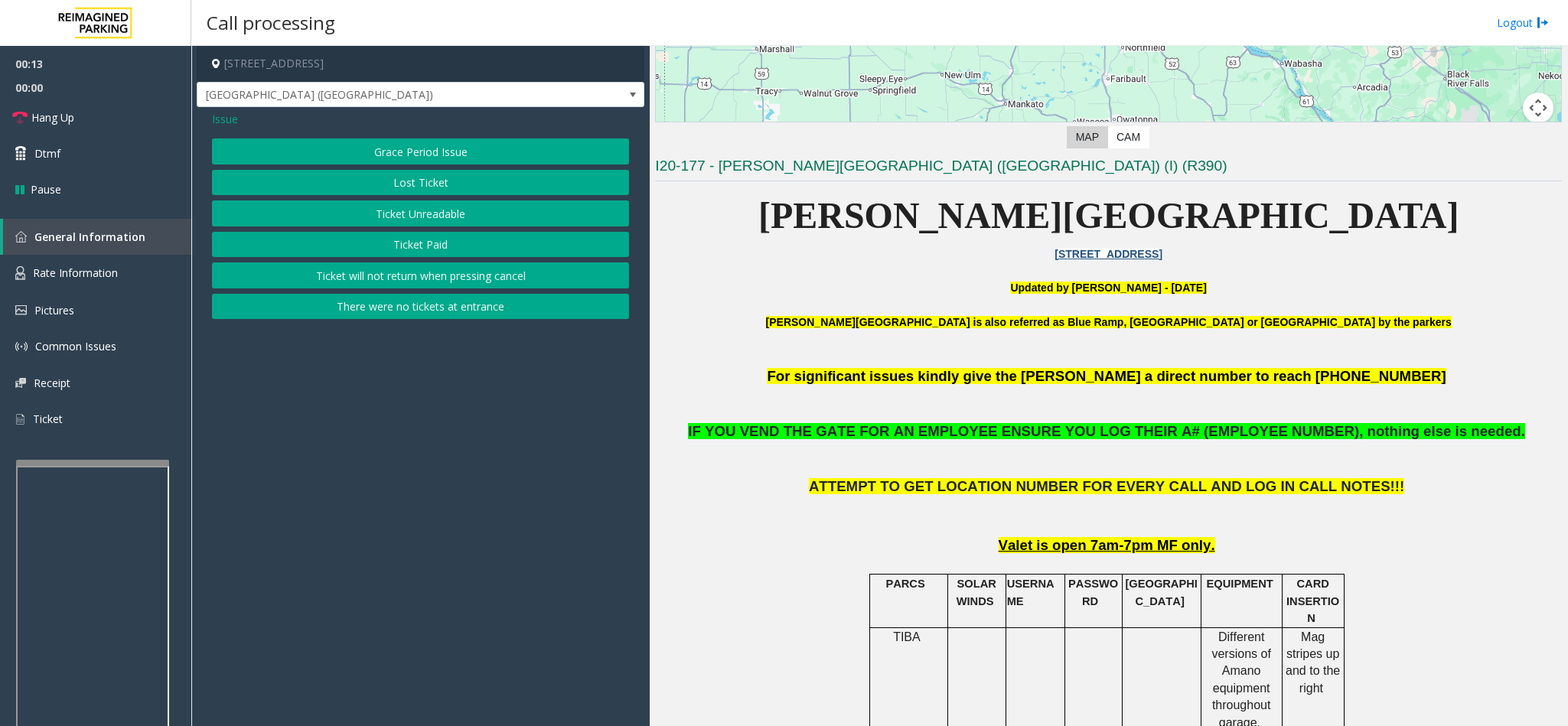
click at [430, 219] on button "Ticket Unreadable" at bounding box center [420, 214] width 417 height 26
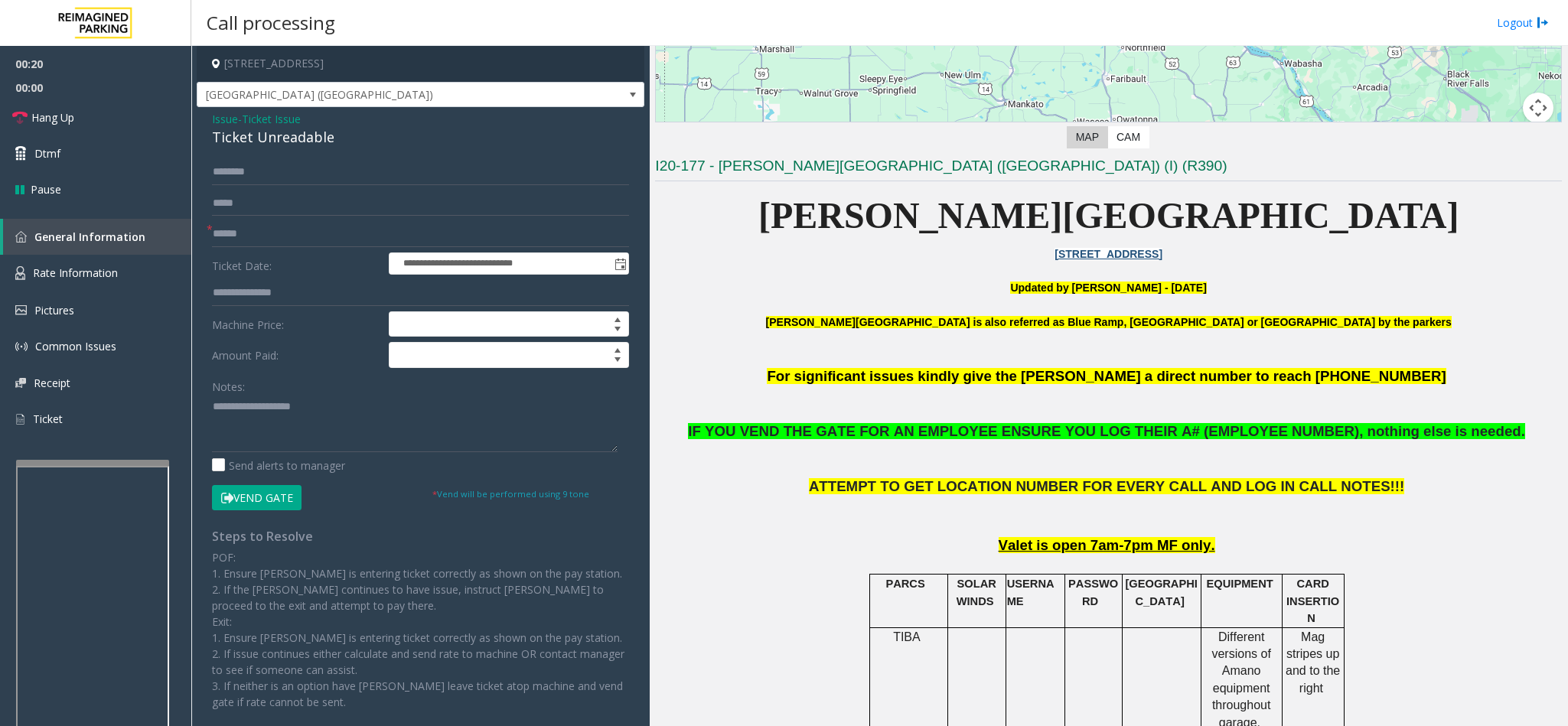
click at [264, 511] on button "Vend Gate" at bounding box center [257, 498] width 90 height 26
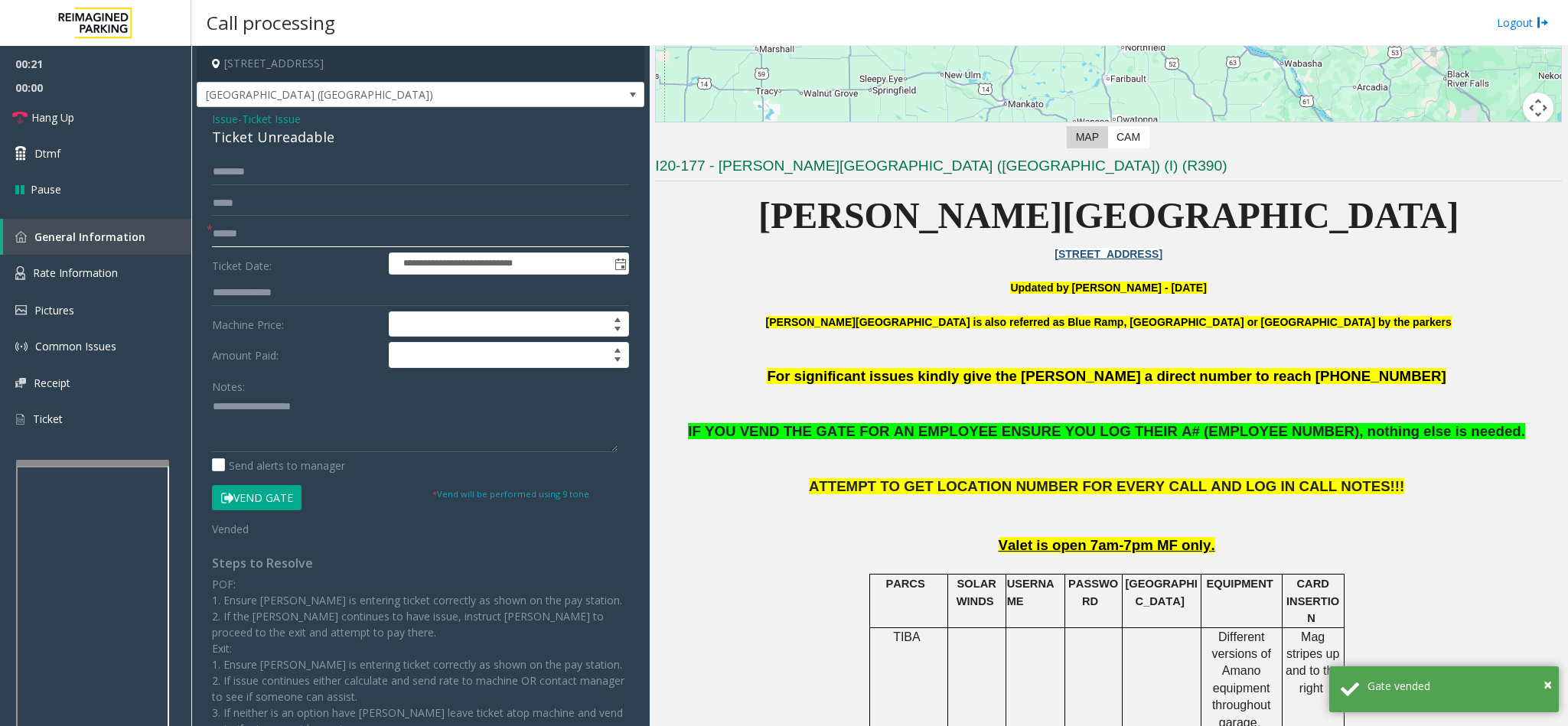
click at [287, 235] on input "text" at bounding box center [420, 234] width 417 height 26
click at [224, 119] on span "Issue" at bounding box center [225, 119] width 26 height 16
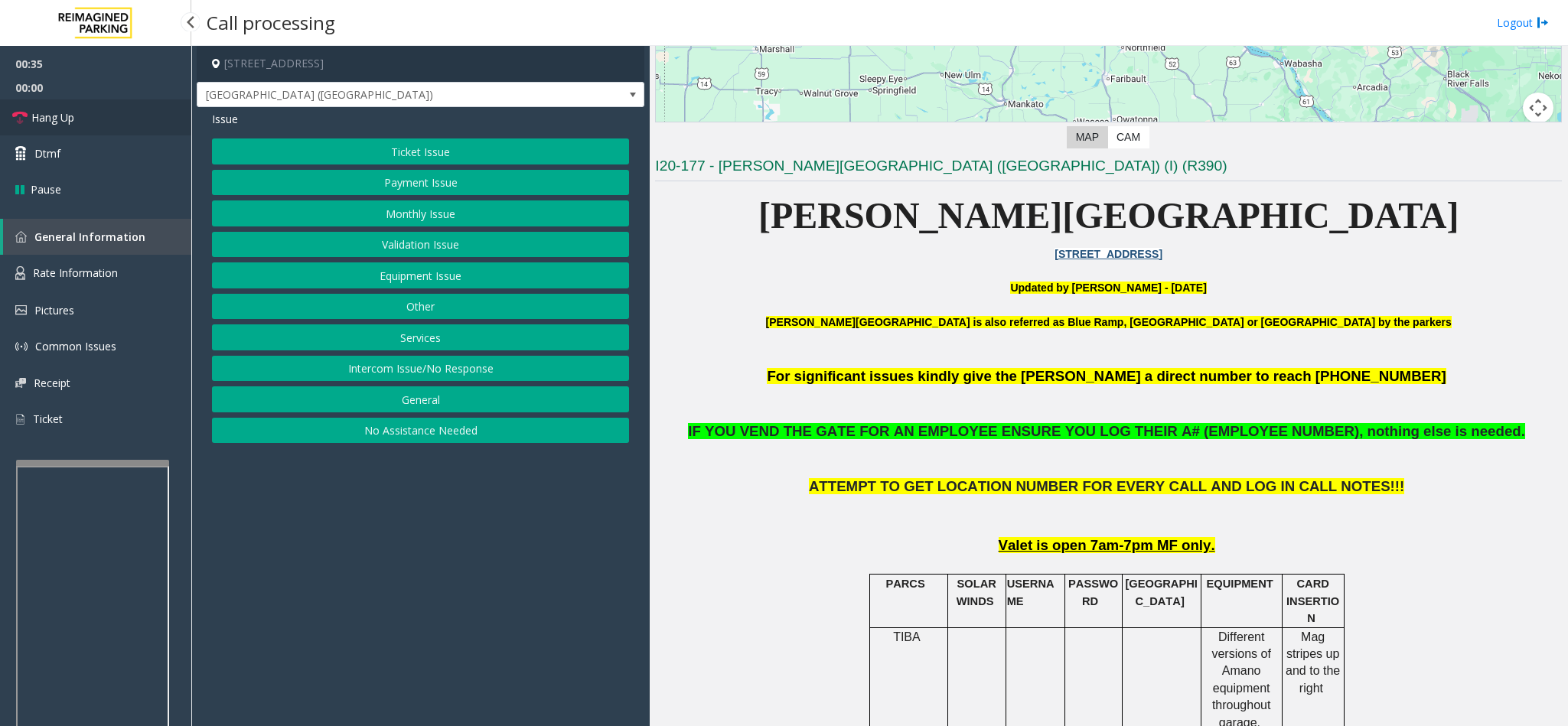
click at [92, 120] on link "Hang Up" at bounding box center [96, 117] width 191 height 36
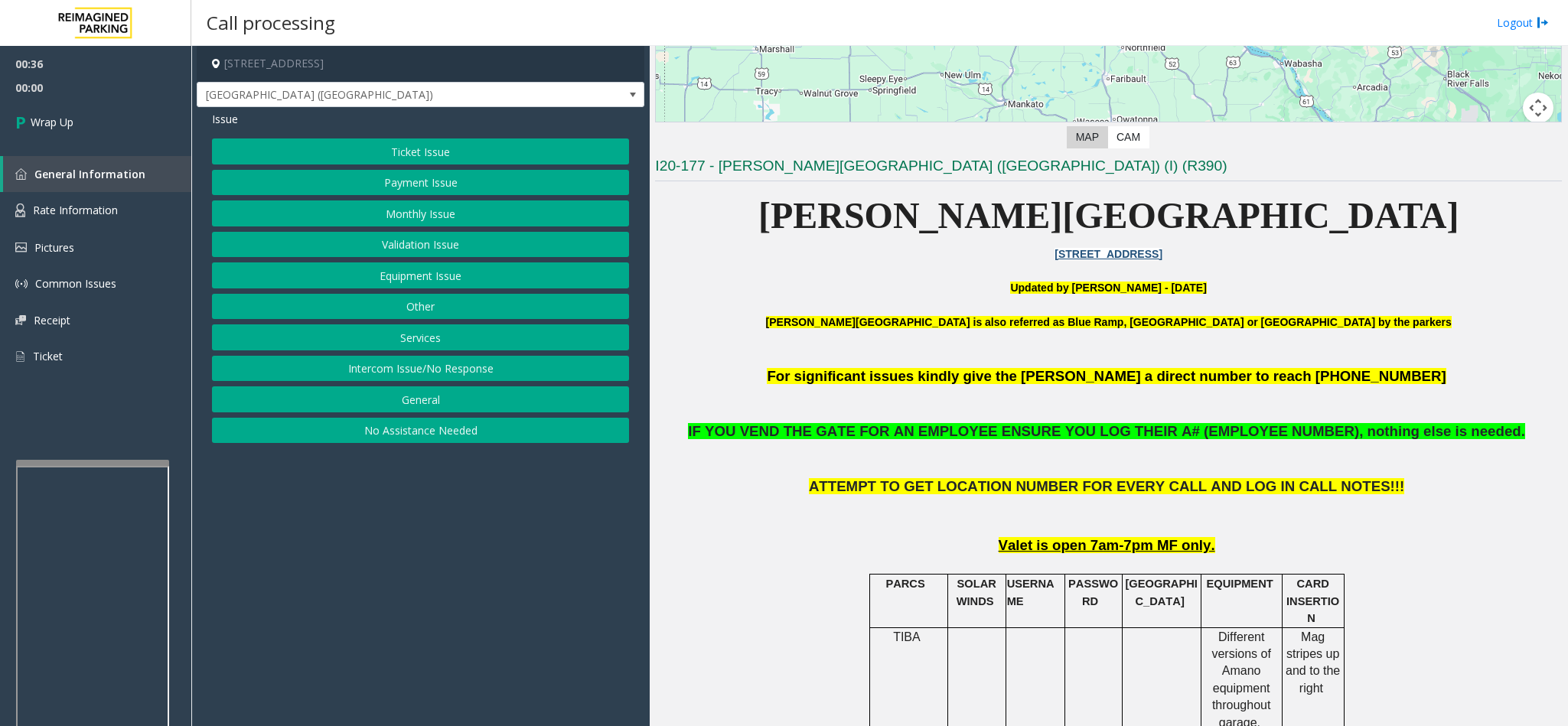
click at [375, 280] on button "Equipment Issue" at bounding box center [420, 276] width 417 height 26
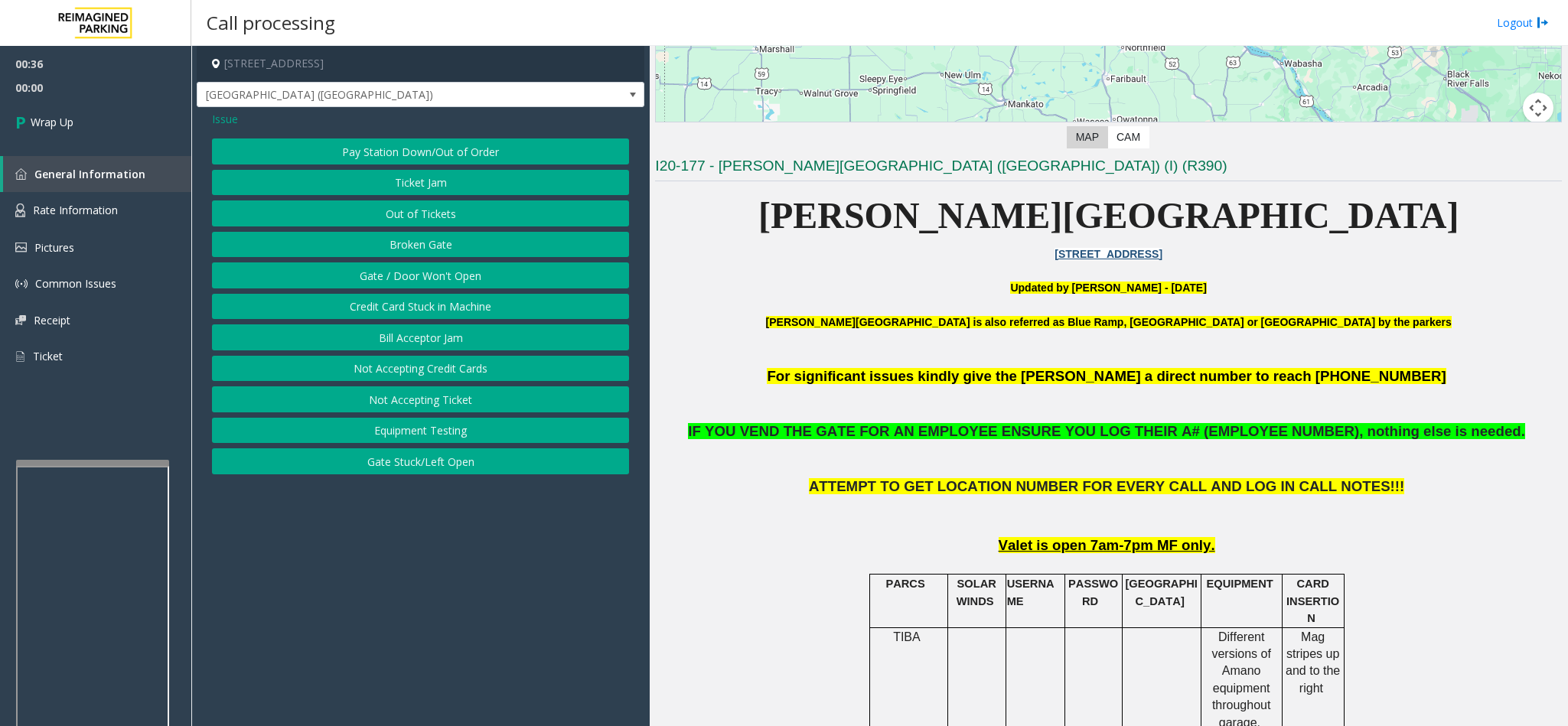
click at [428, 273] on button "Gate / Door Won't Open" at bounding box center [420, 276] width 417 height 26
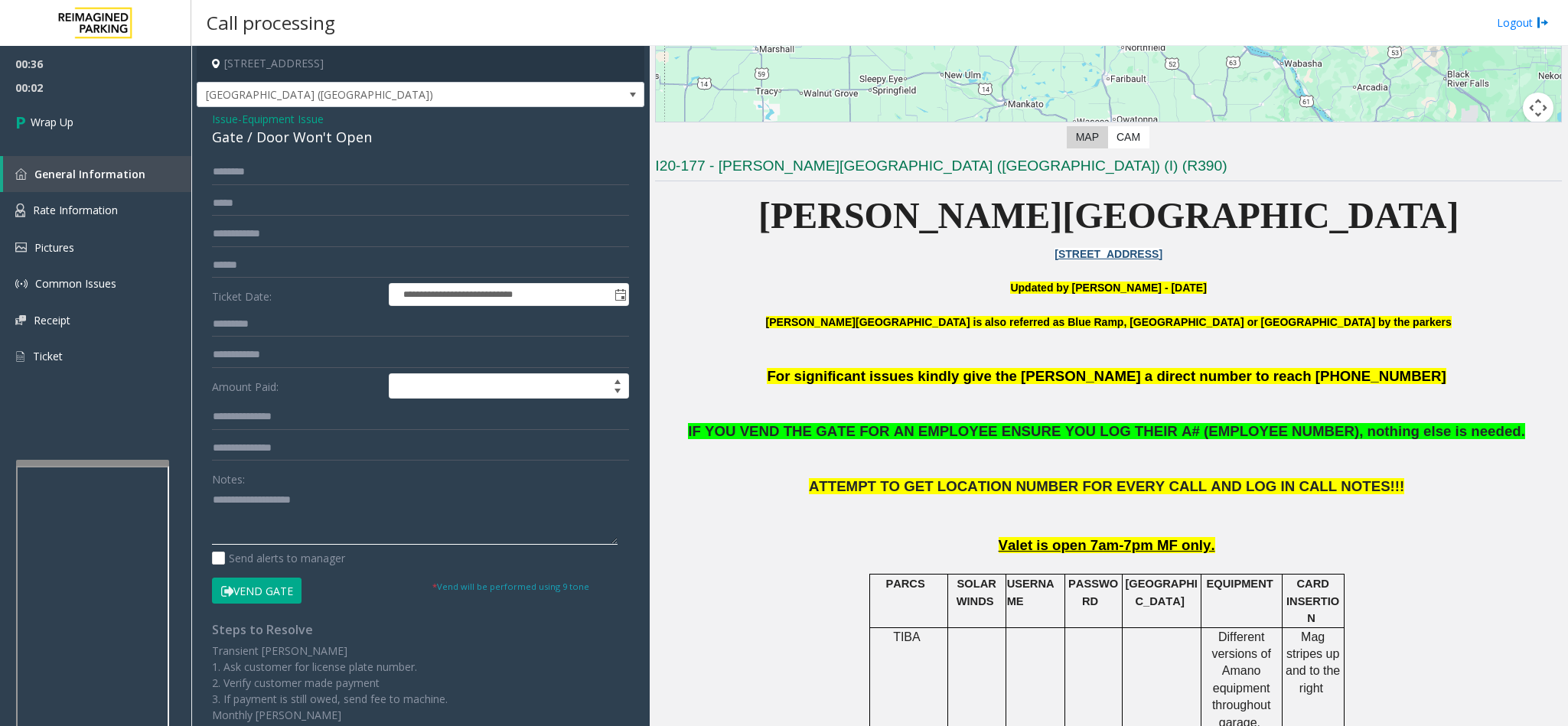
click at [295, 512] on textarea at bounding box center [415, 516] width 405 height 57
drag, startPoint x: 210, startPoint y: 115, endPoint x: 381, endPoint y: 141, distance: 173.0
click at [381, 141] on div "**********" at bounding box center [420, 487] width 448 height 760
click at [347, 515] on textarea at bounding box center [415, 516] width 405 height 57
click at [347, 522] on textarea at bounding box center [415, 516] width 405 height 57
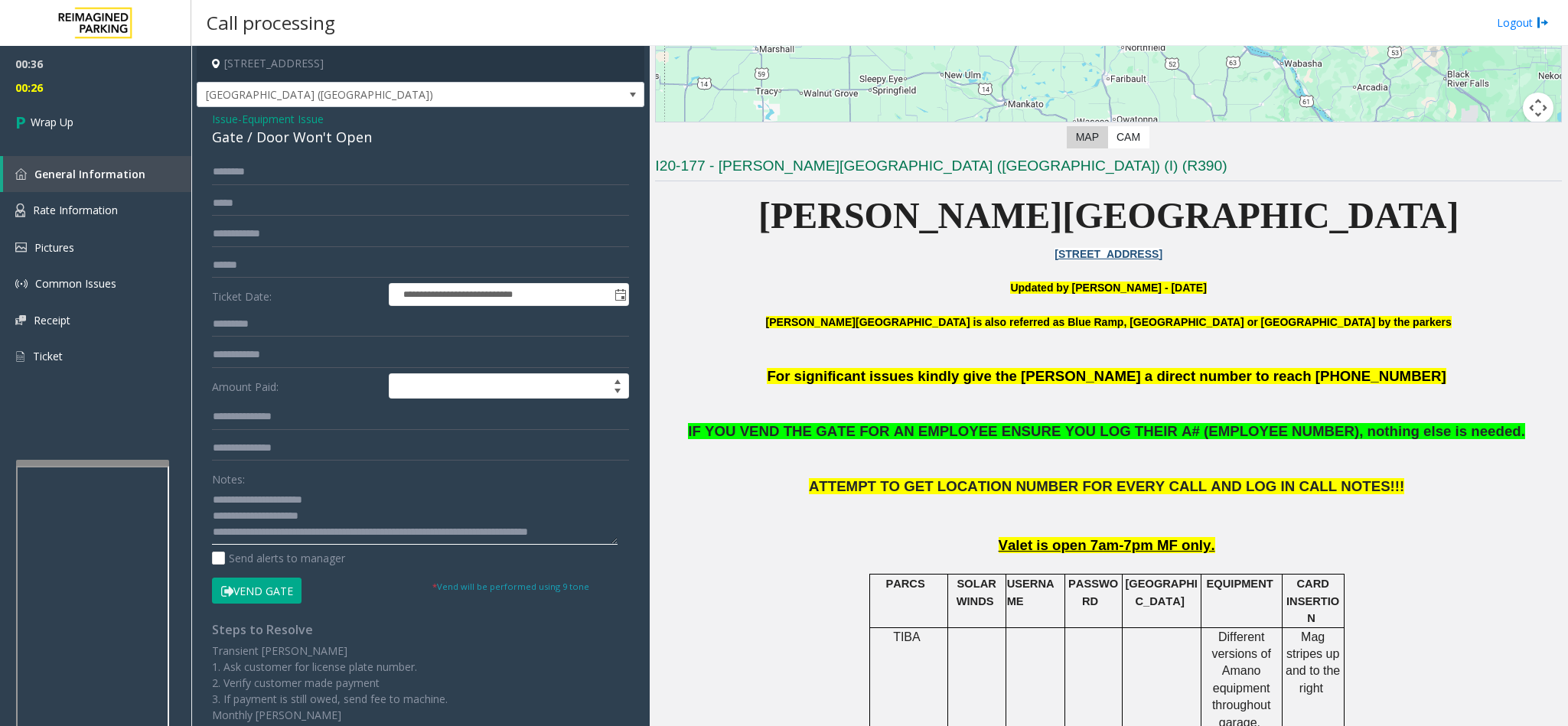
scroll to position [11, 0]
type textarea "**********"
click at [56, 110] on link "Wrap Up" at bounding box center [96, 122] width 191 height 45
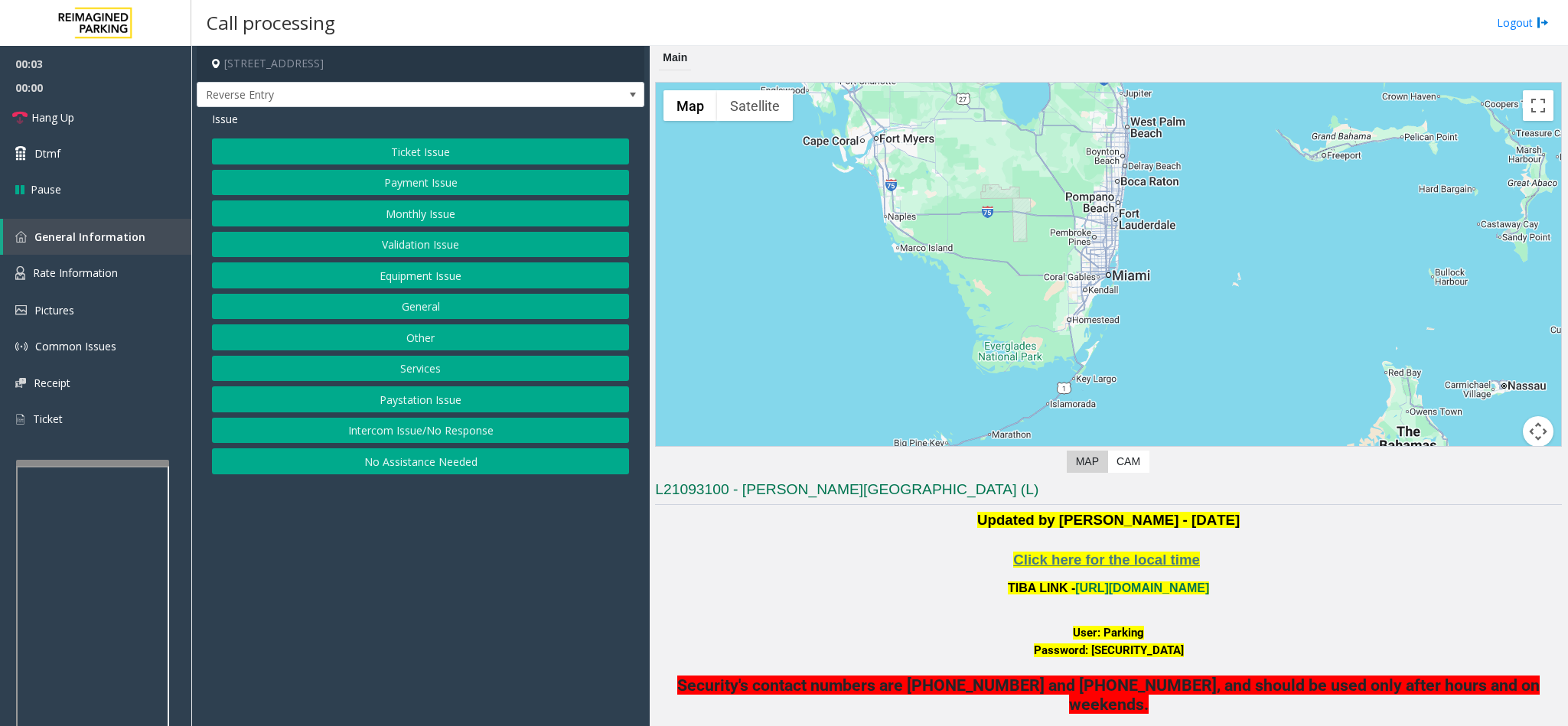
click at [815, 616] on p at bounding box center [1108, 607] width 907 height 17
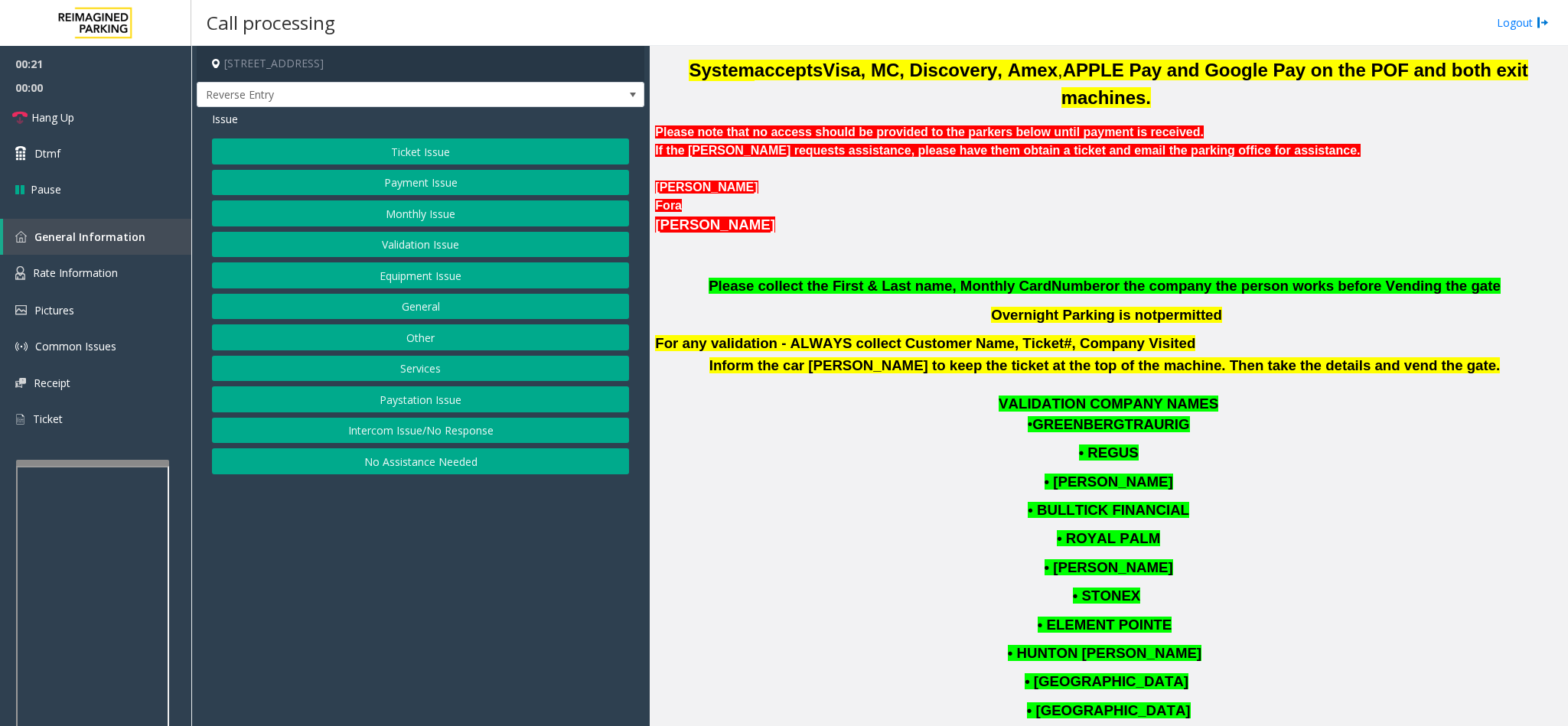
scroll to position [803, 0]
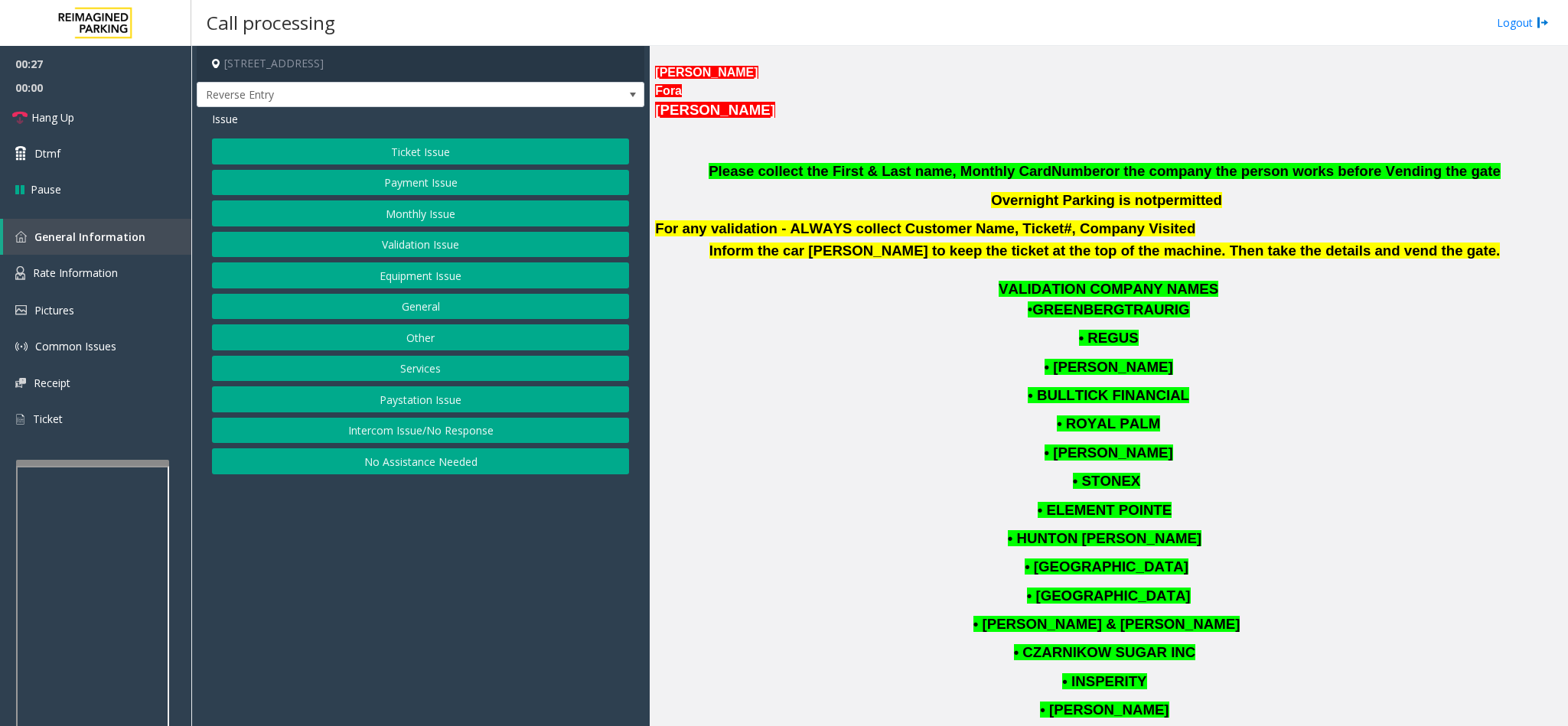
click at [547, 211] on button "Monthly Issue" at bounding box center [420, 214] width 417 height 26
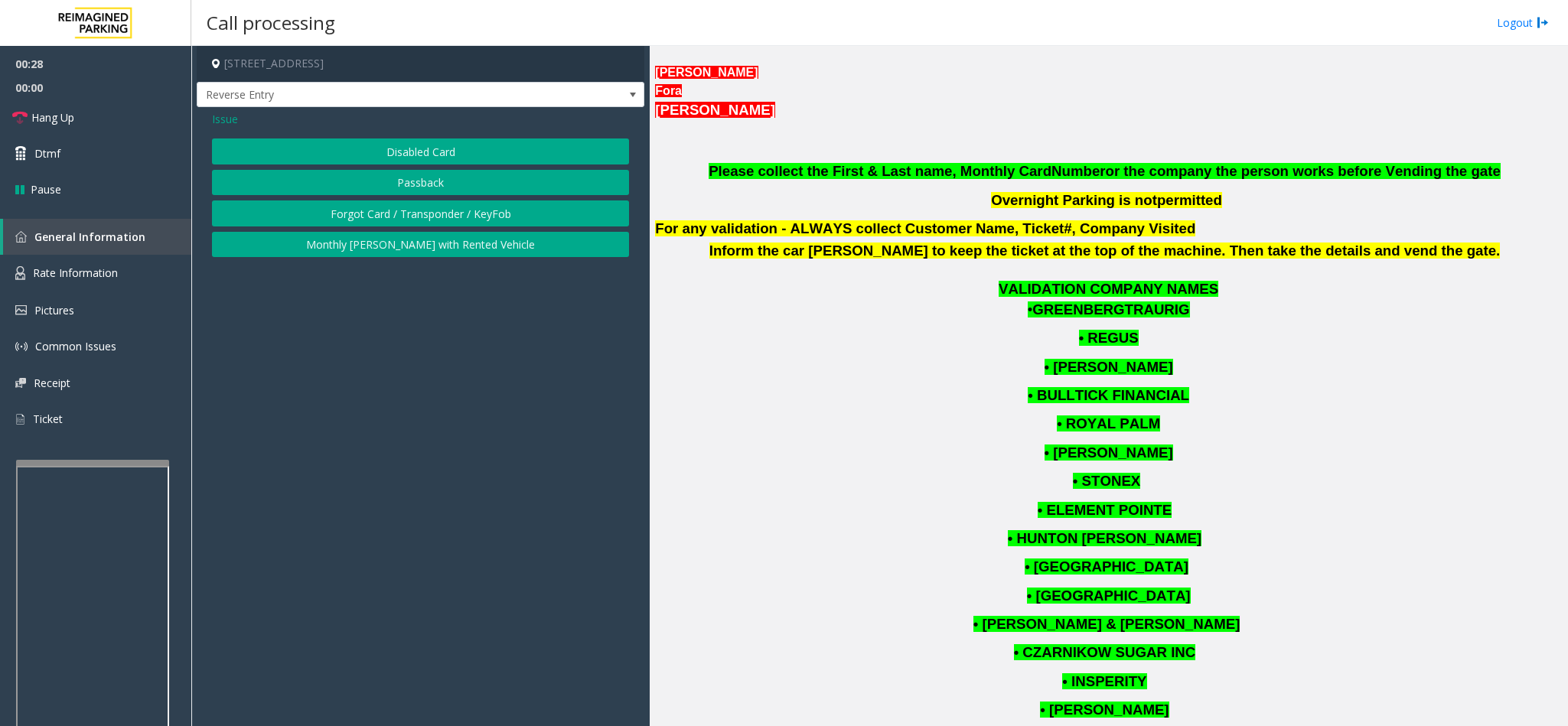
click at [381, 150] on button "Disabled Card" at bounding box center [420, 151] width 417 height 26
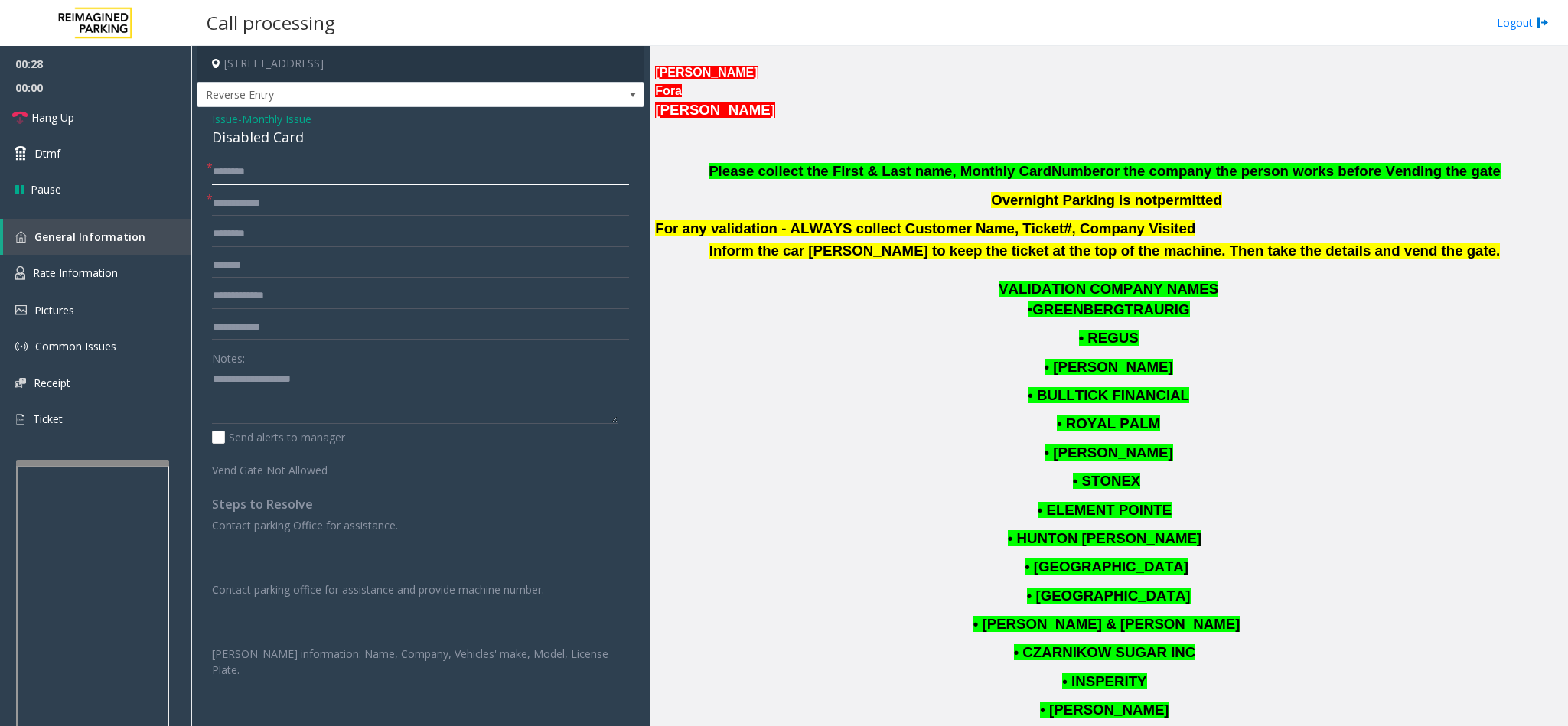
click at [267, 182] on input "text" at bounding box center [420, 172] width 417 height 26
type input "**********"
click at [278, 216] on input "text" at bounding box center [420, 203] width 417 height 26
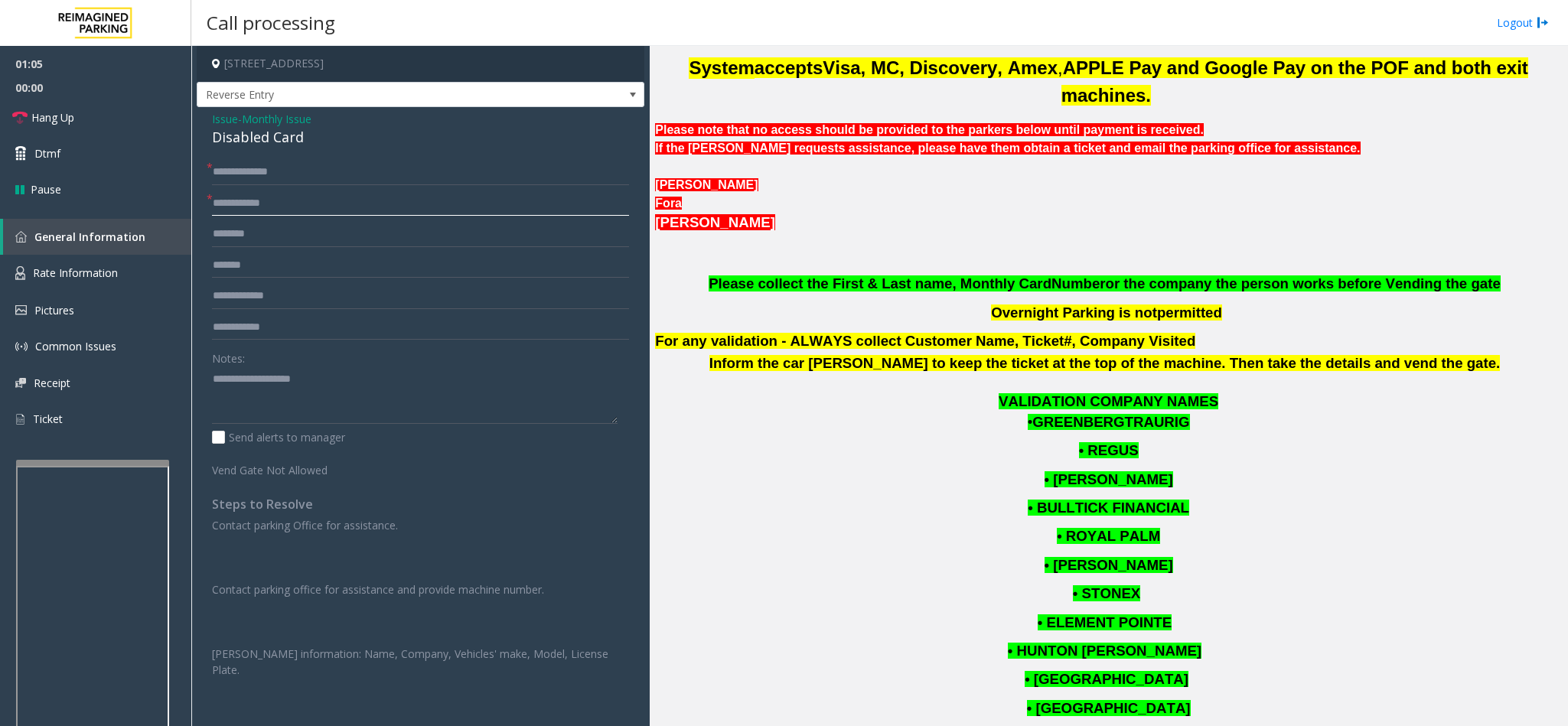
scroll to position [689, 0]
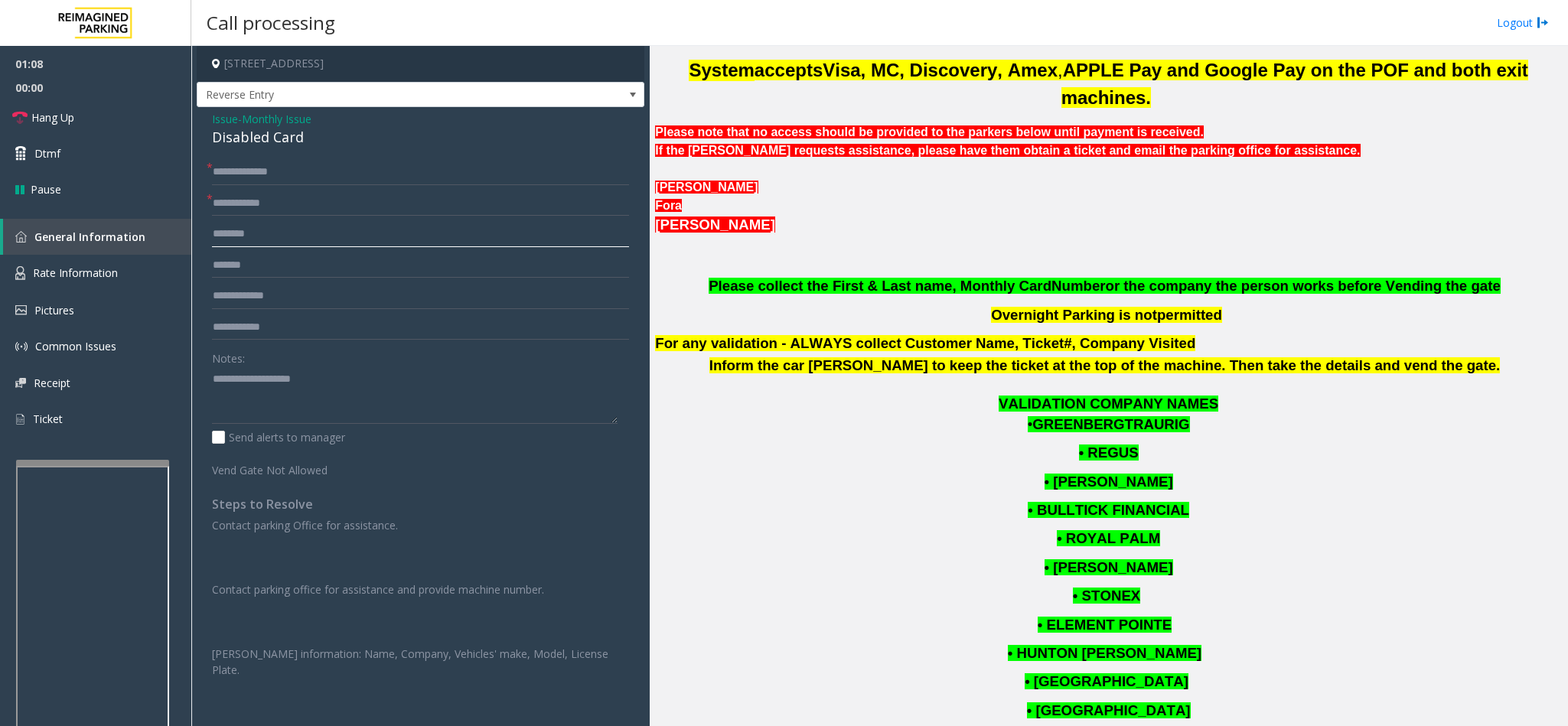
click at [269, 239] on input "text" at bounding box center [420, 234] width 417 height 26
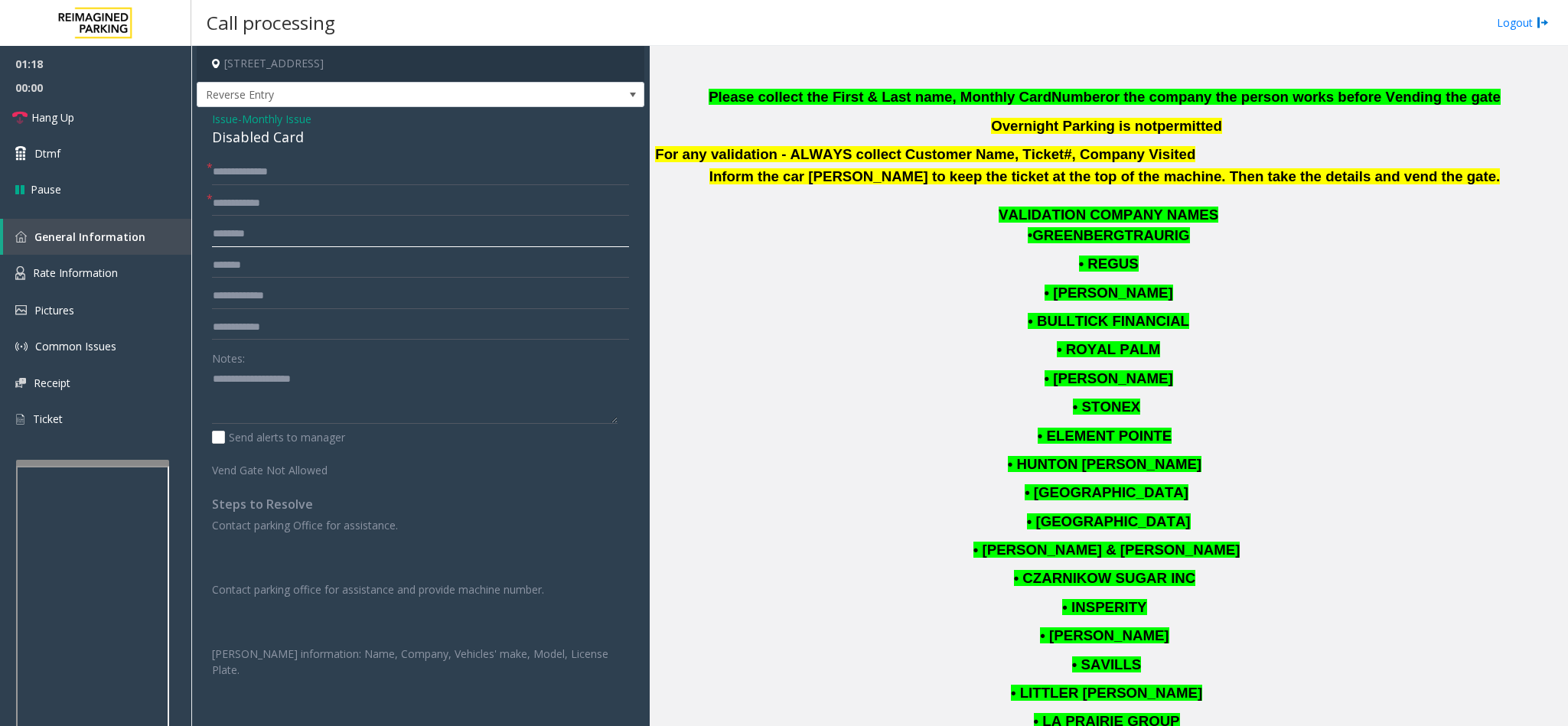
scroll to position [918, 0]
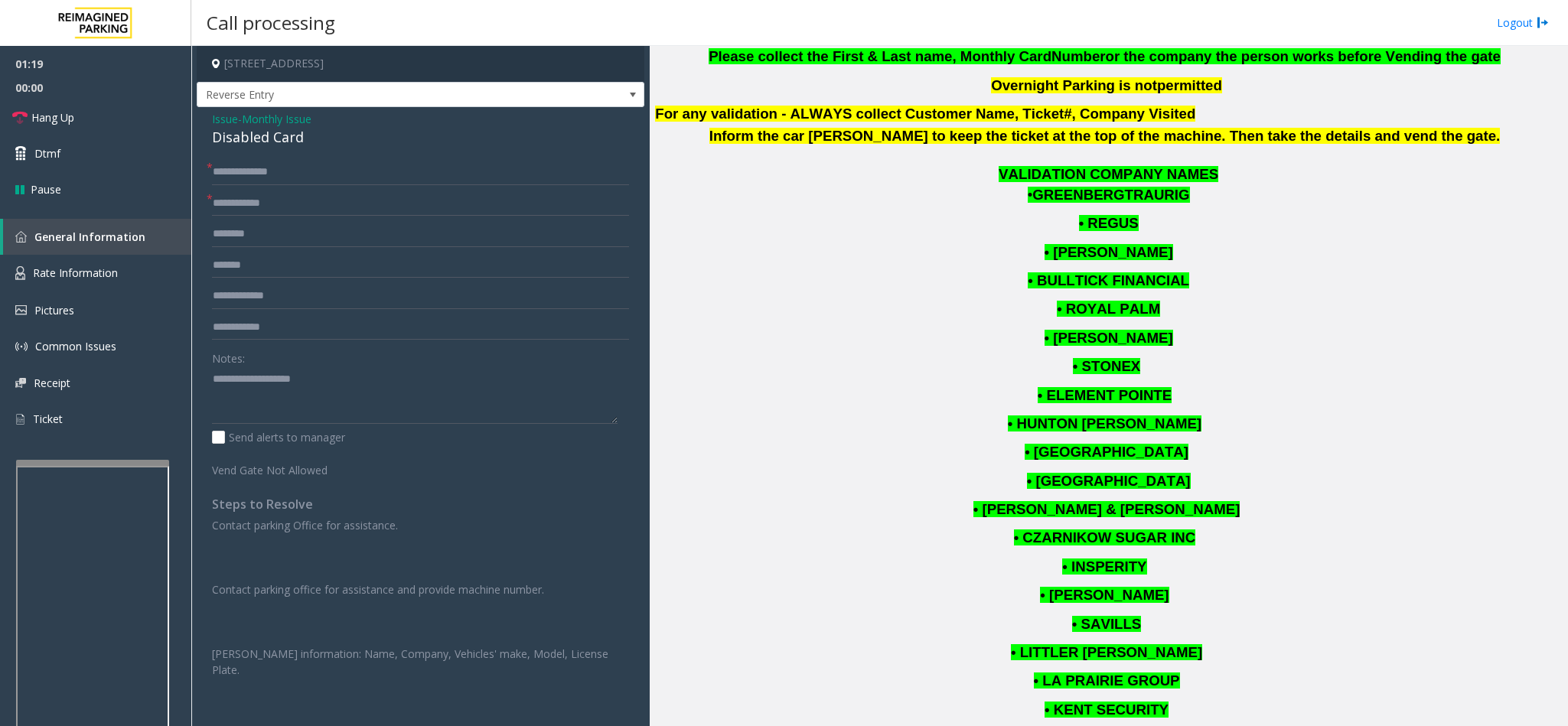
click at [930, 443] on p "• [GEOGRAPHIC_DATA]" at bounding box center [1108, 453] width 907 height 21
drag, startPoint x: 1045, startPoint y: 175, endPoint x: 1178, endPoint y: 175, distance: 133.0
click at [1178, 185] on p "• GREENBERGTRAURIG" at bounding box center [1108, 196] width 907 height 21
copy p "GREENBERGTRAURIG"
click at [290, 239] on input "text" at bounding box center [420, 234] width 417 height 26
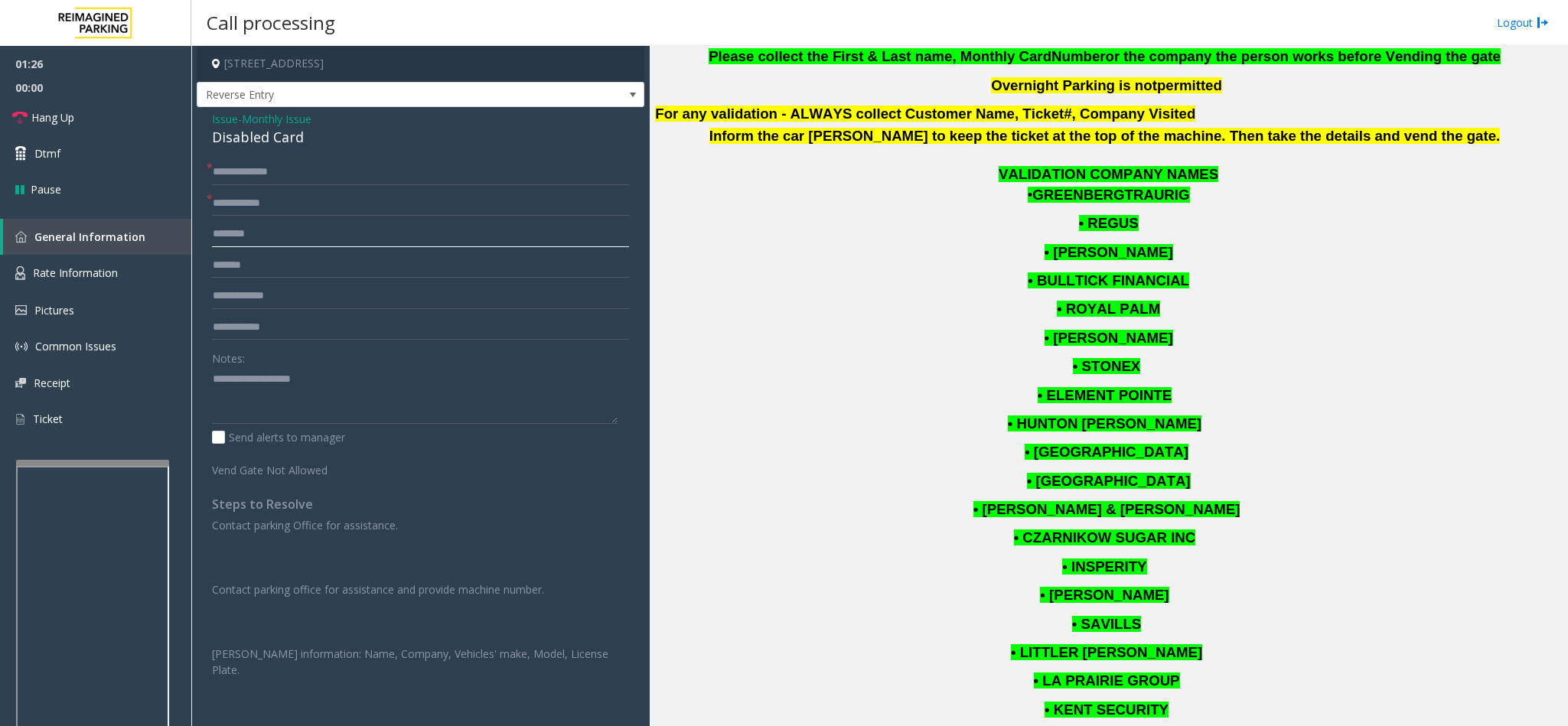
paste input "**********"
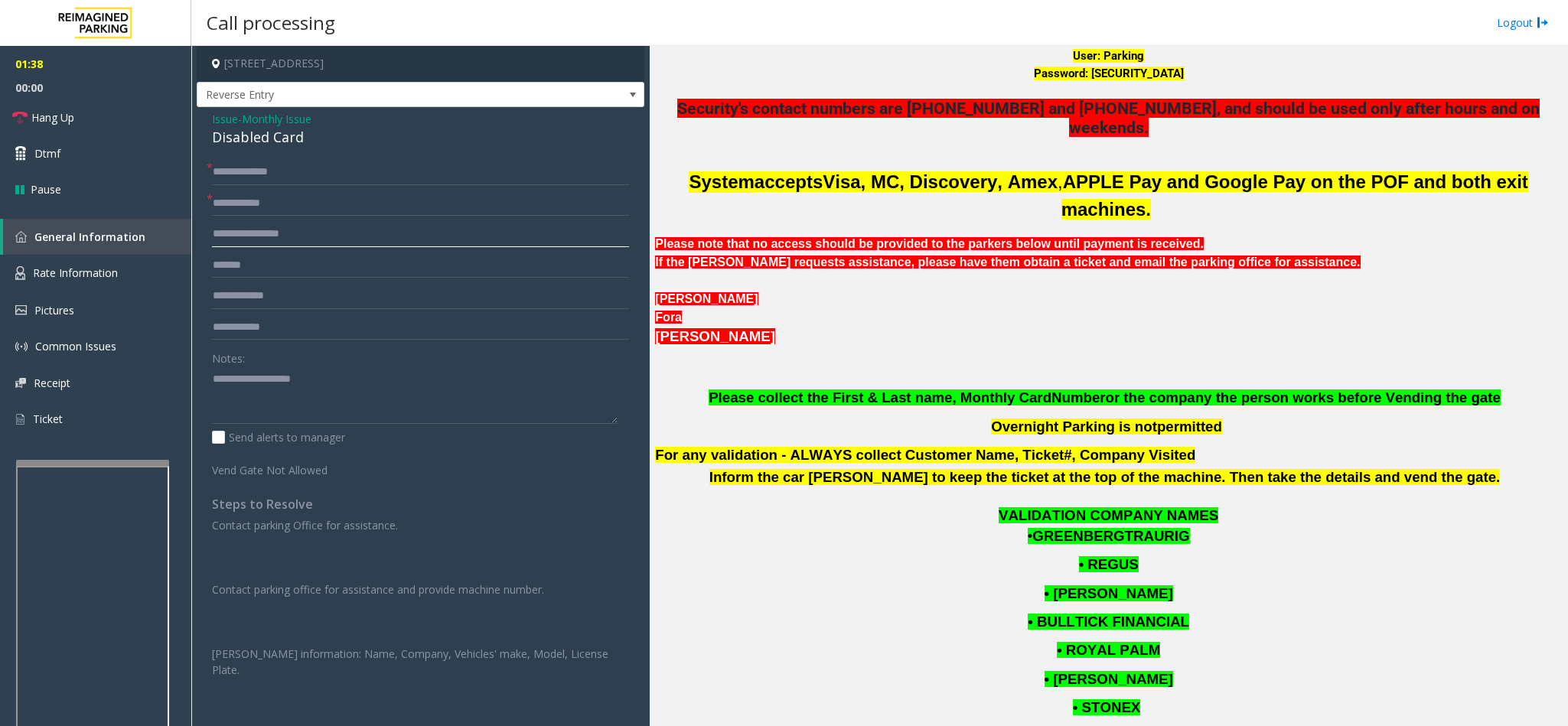
scroll to position [689, 0]
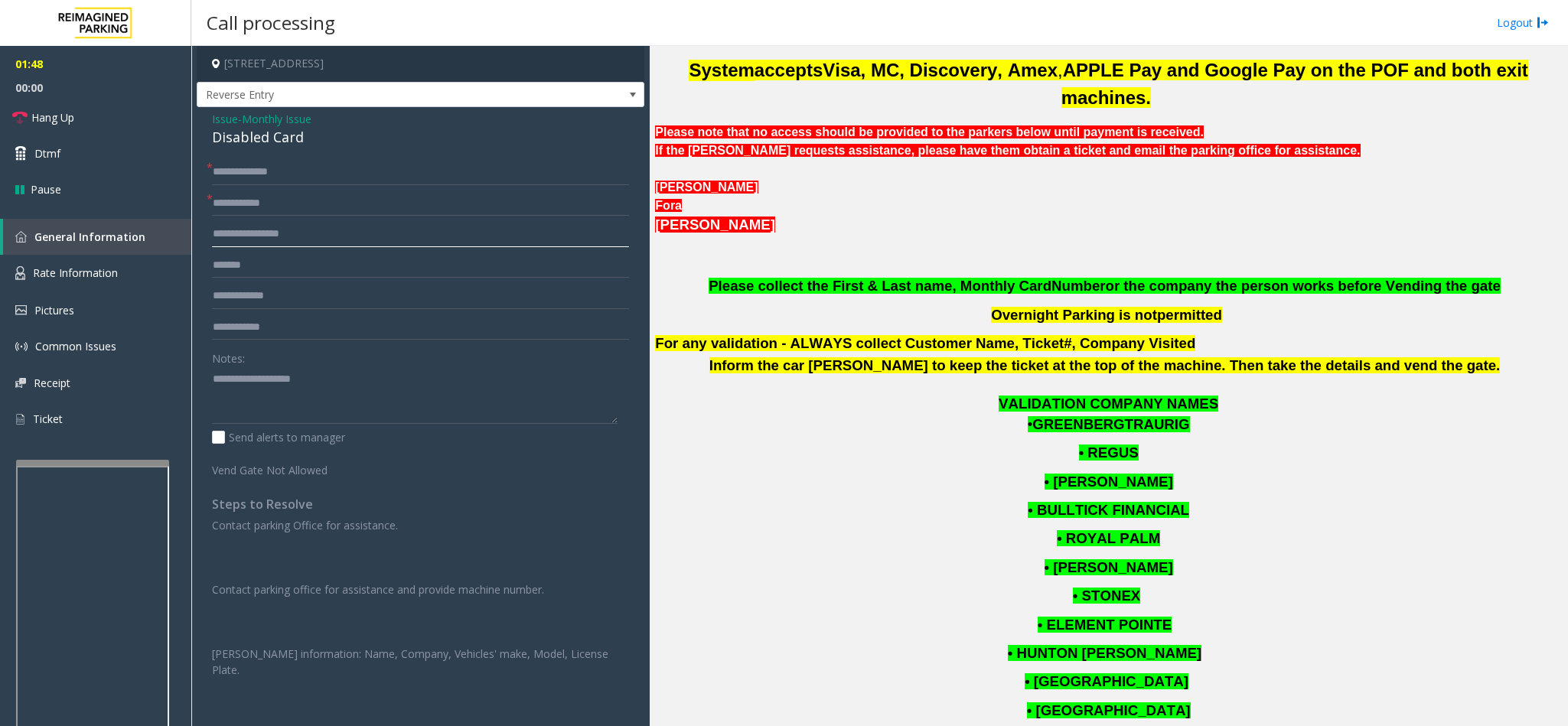
type input "**********"
click at [226, 119] on span "Issue" at bounding box center [225, 119] width 26 height 16
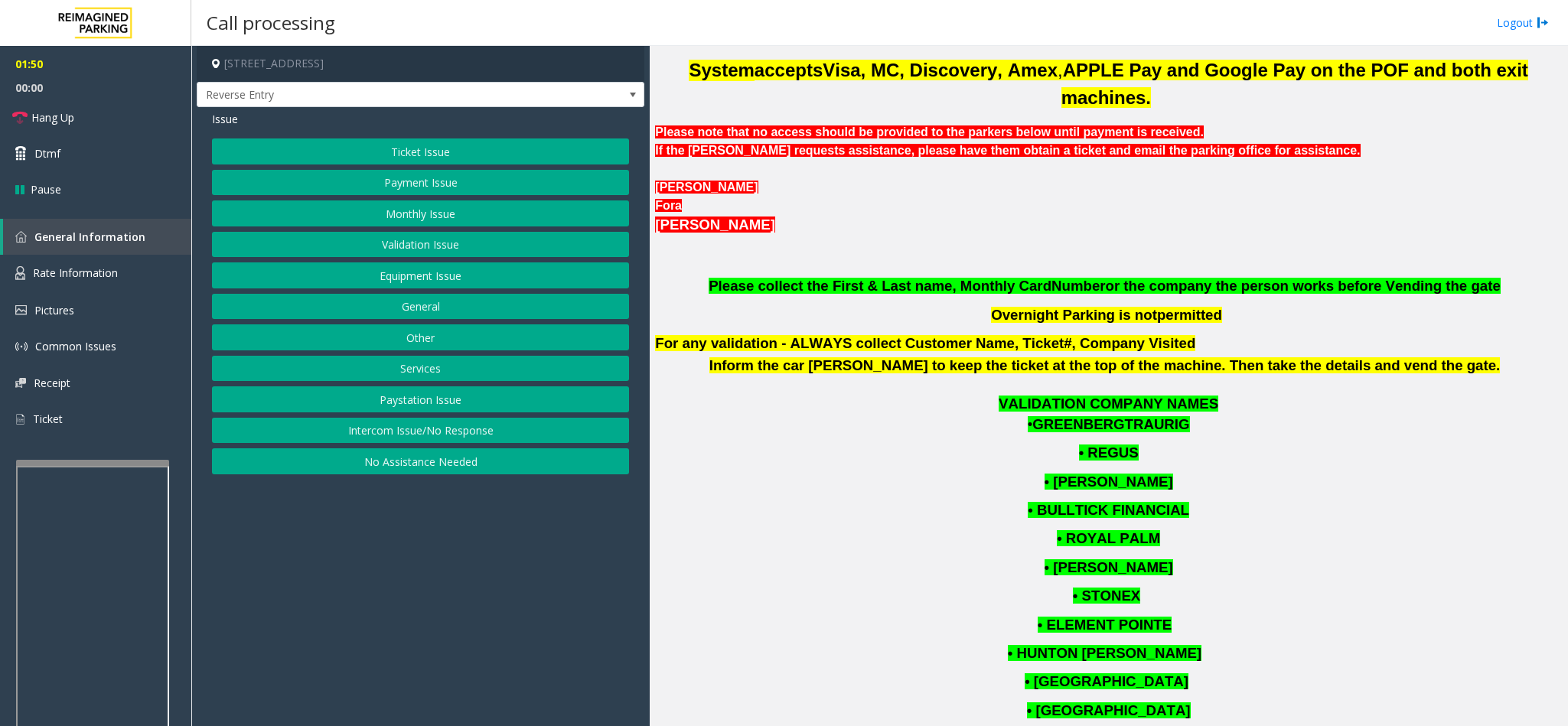
click at [453, 211] on button "Monthly Issue" at bounding box center [420, 214] width 417 height 26
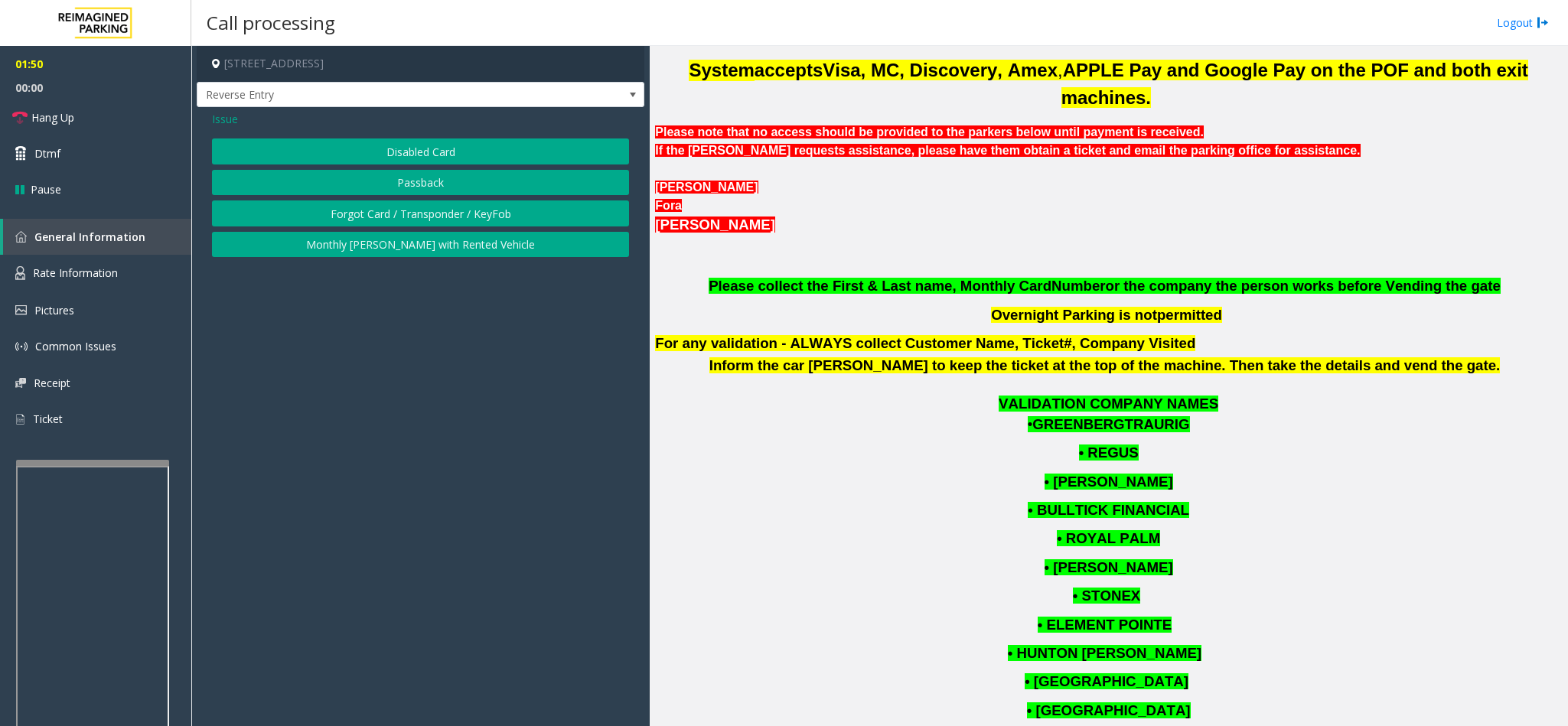
click at [453, 214] on button "Forgot Card / Transponder / KeyFob" at bounding box center [420, 214] width 417 height 26
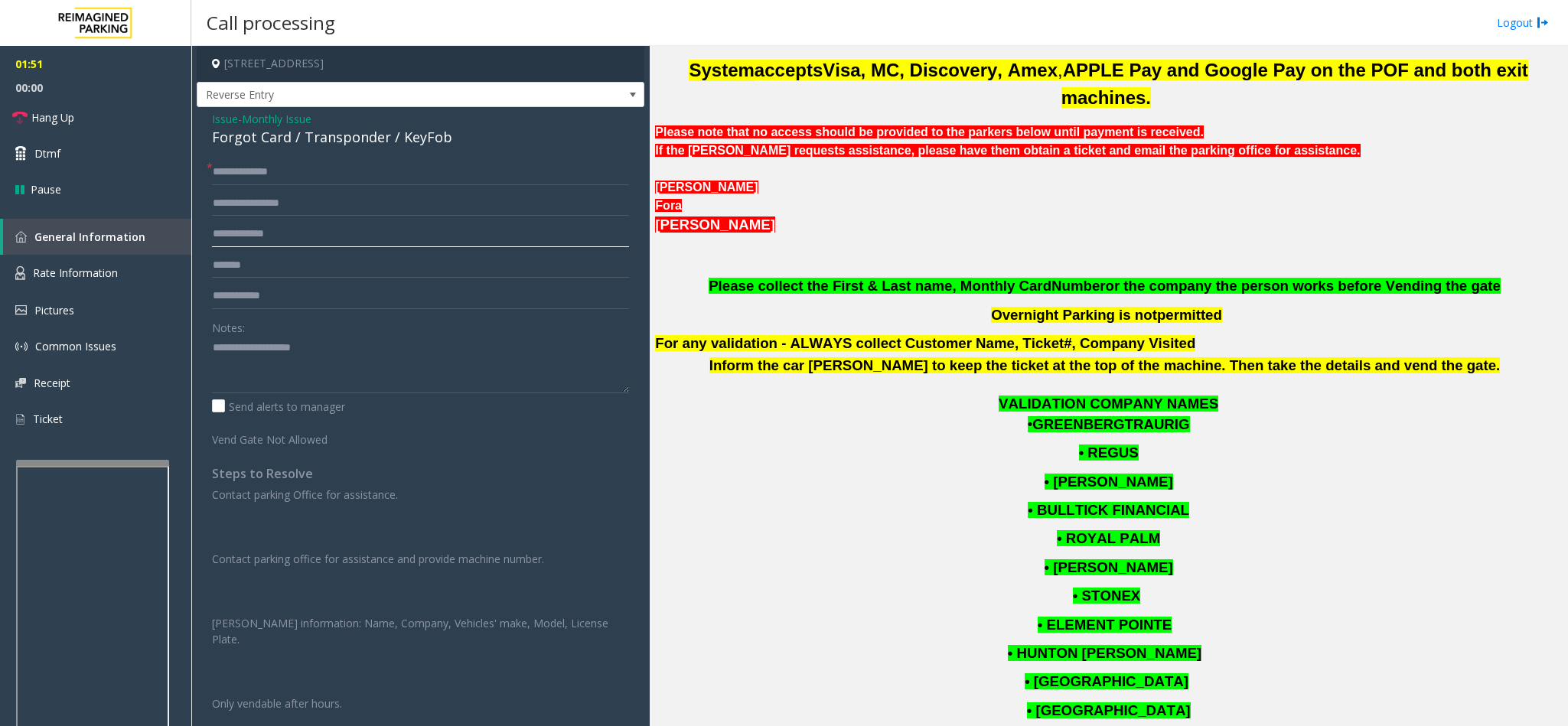
click at [379, 228] on input "text" at bounding box center [420, 234] width 417 height 26
click at [381, 344] on textarea at bounding box center [420, 364] width 417 height 57
click at [234, 120] on span "Issue" at bounding box center [225, 119] width 26 height 16
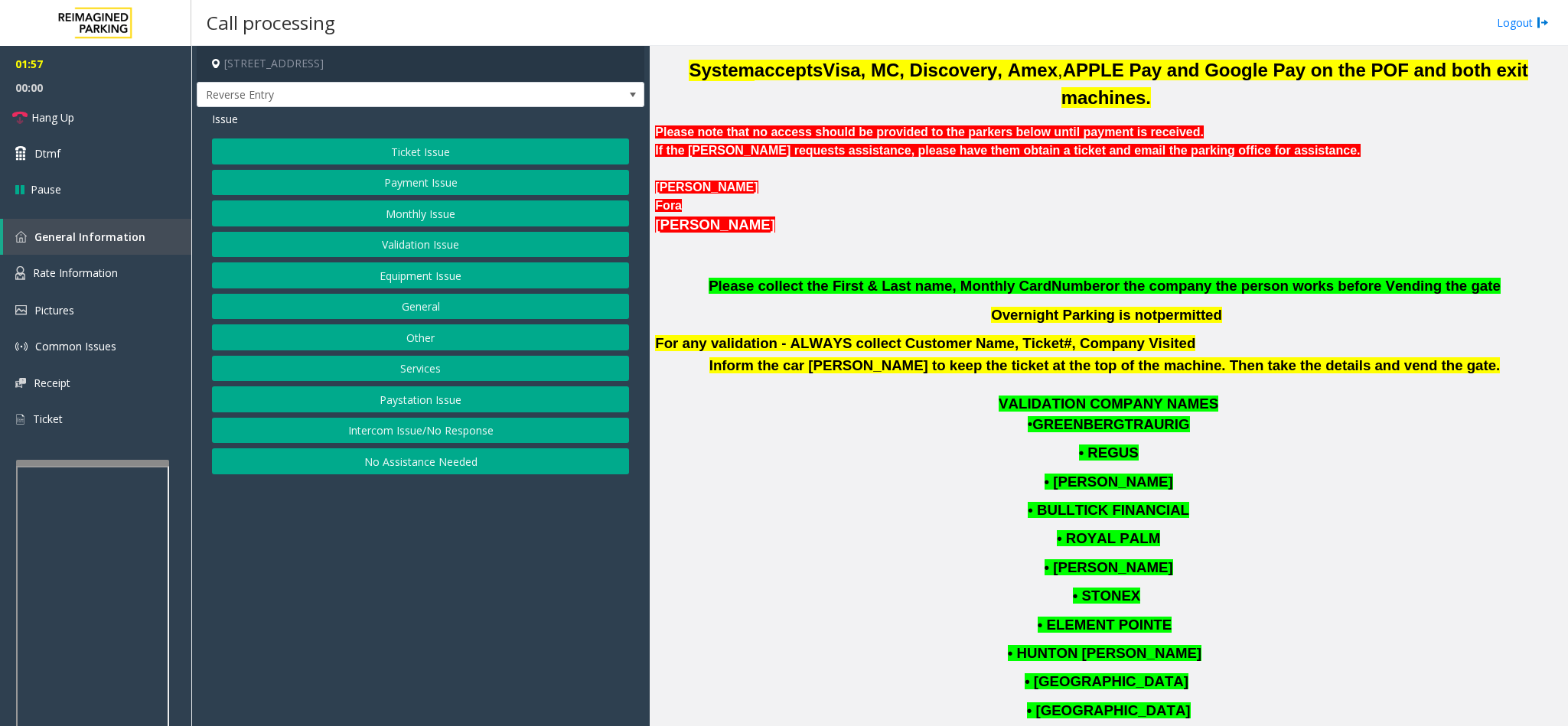
click at [395, 223] on button "Monthly Issue" at bounding box center [420, 214] width 417 height 26
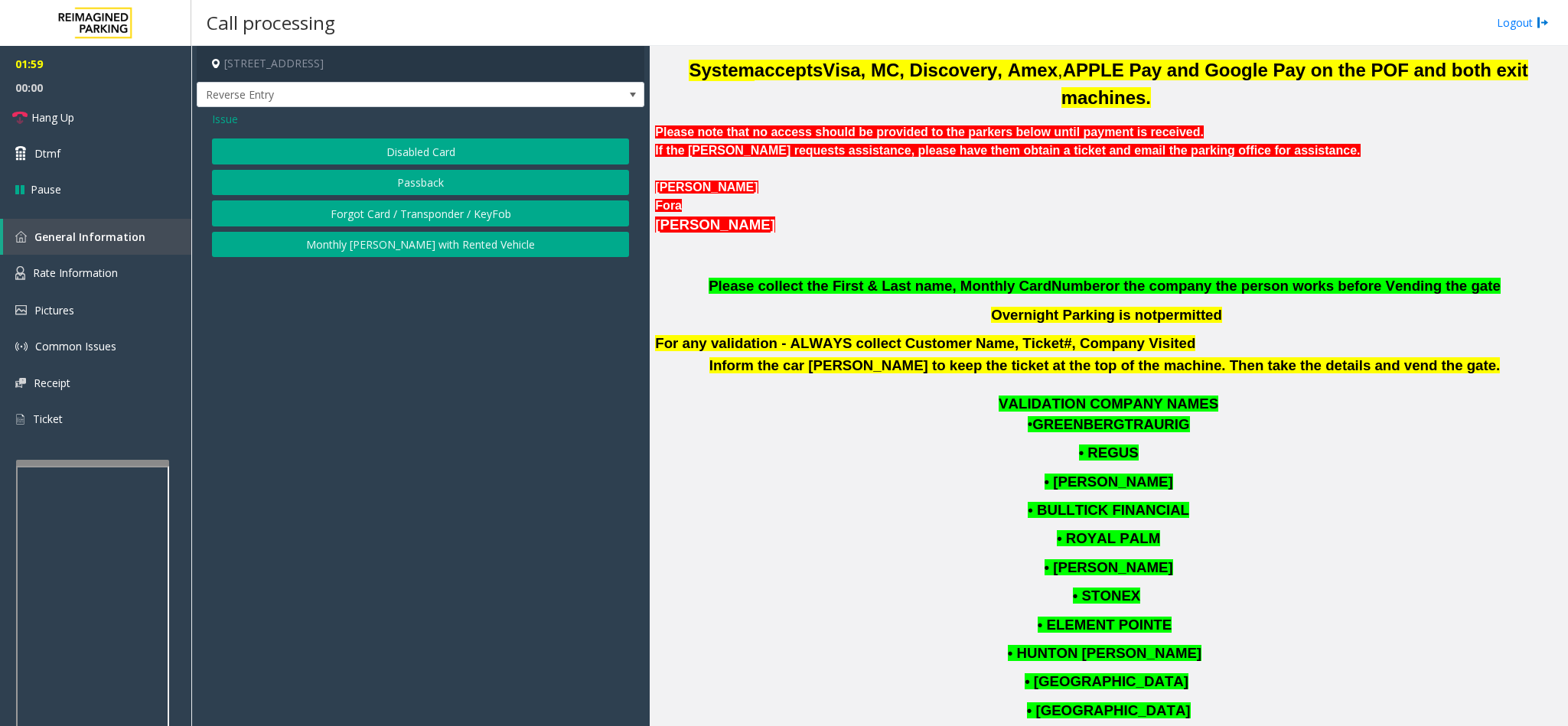
click at [400, 145] on button "Disabled Card" at bounding box center [420, 151] width 417 height 26
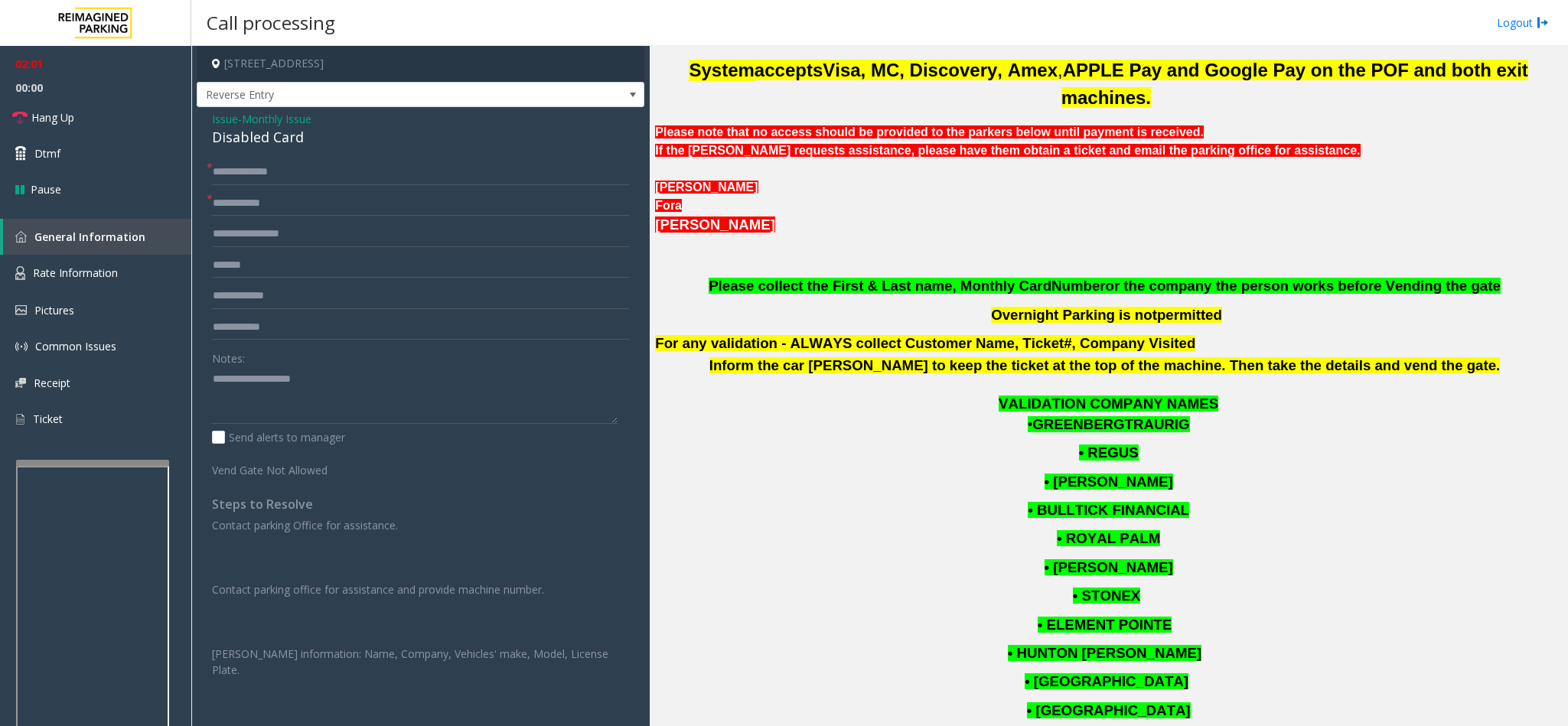
click at [225, 117] on span "Issue" at bounding box center [225, 119] width 26 height 16
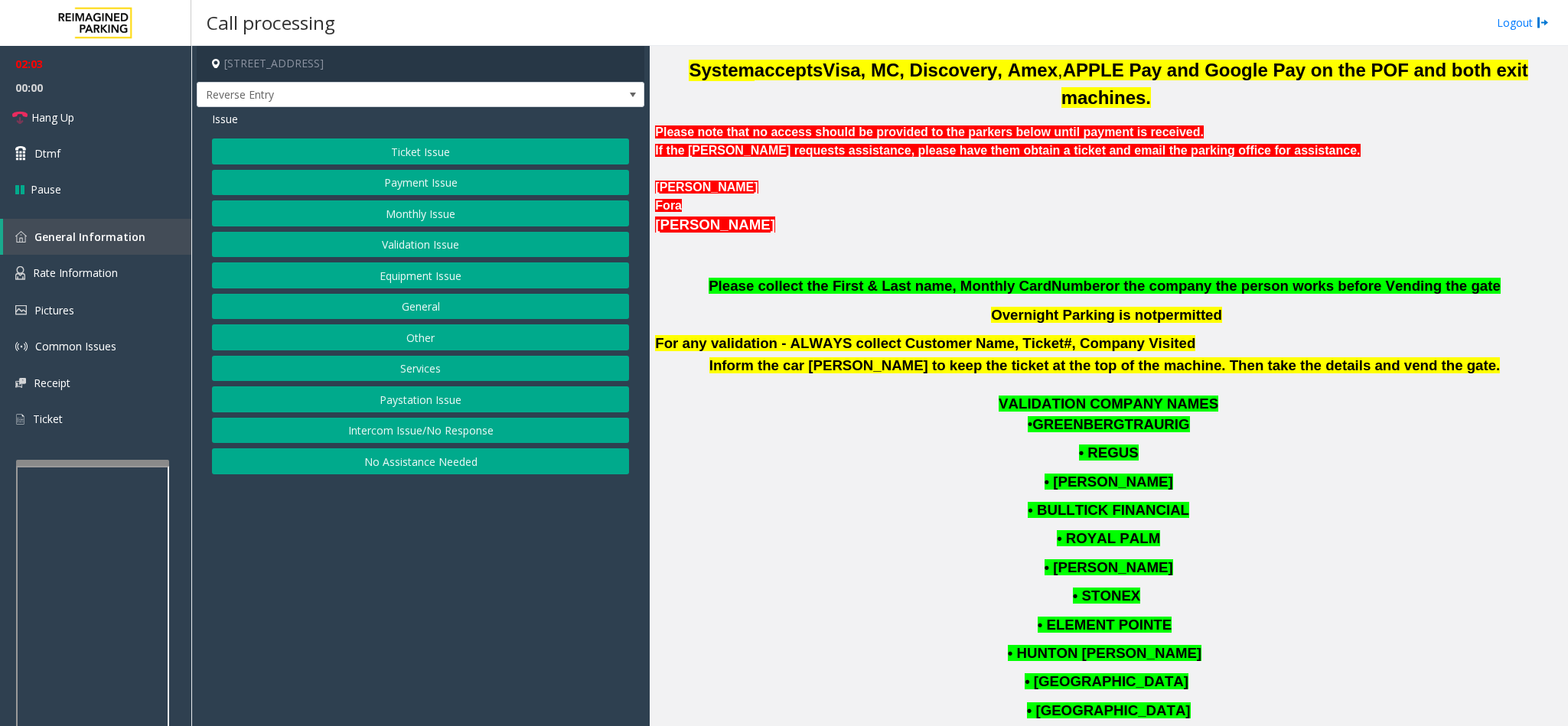
click at [389, 218] on button "Monthly Issue" at bounding box center [420, 214] width 417 height 26
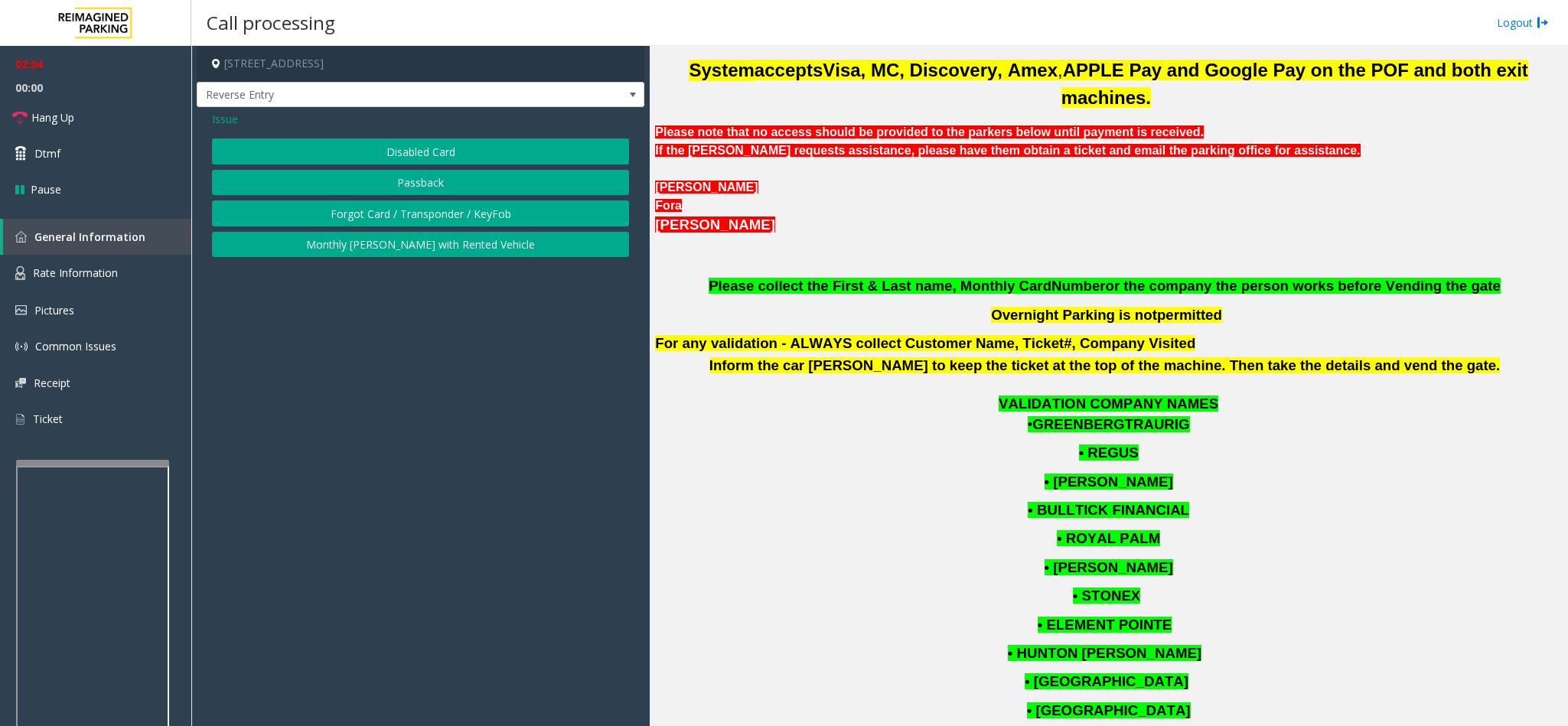
click at [424, 148] on button "Disabled Card" at bounding box center [420, 151] width 417 height 26
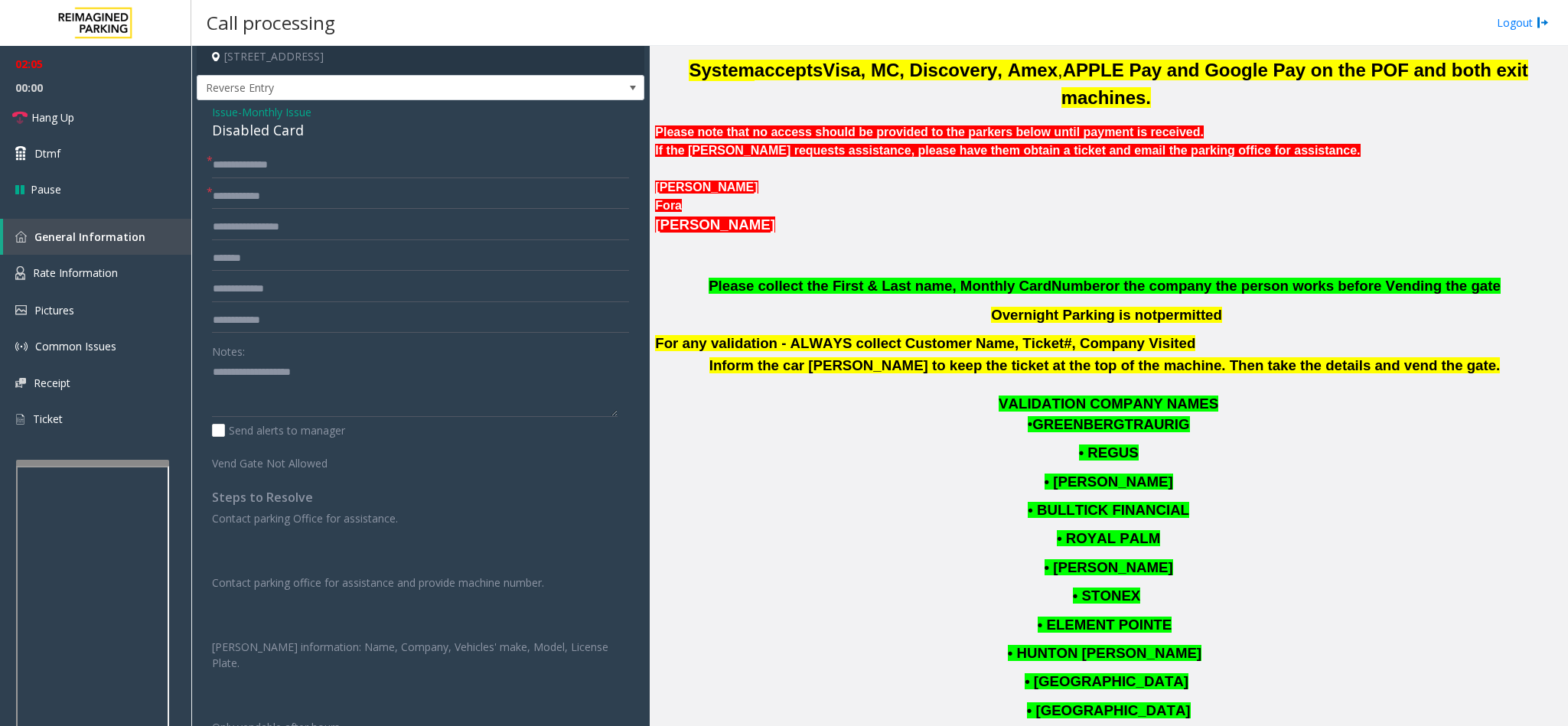
scroll to position [0, 0]
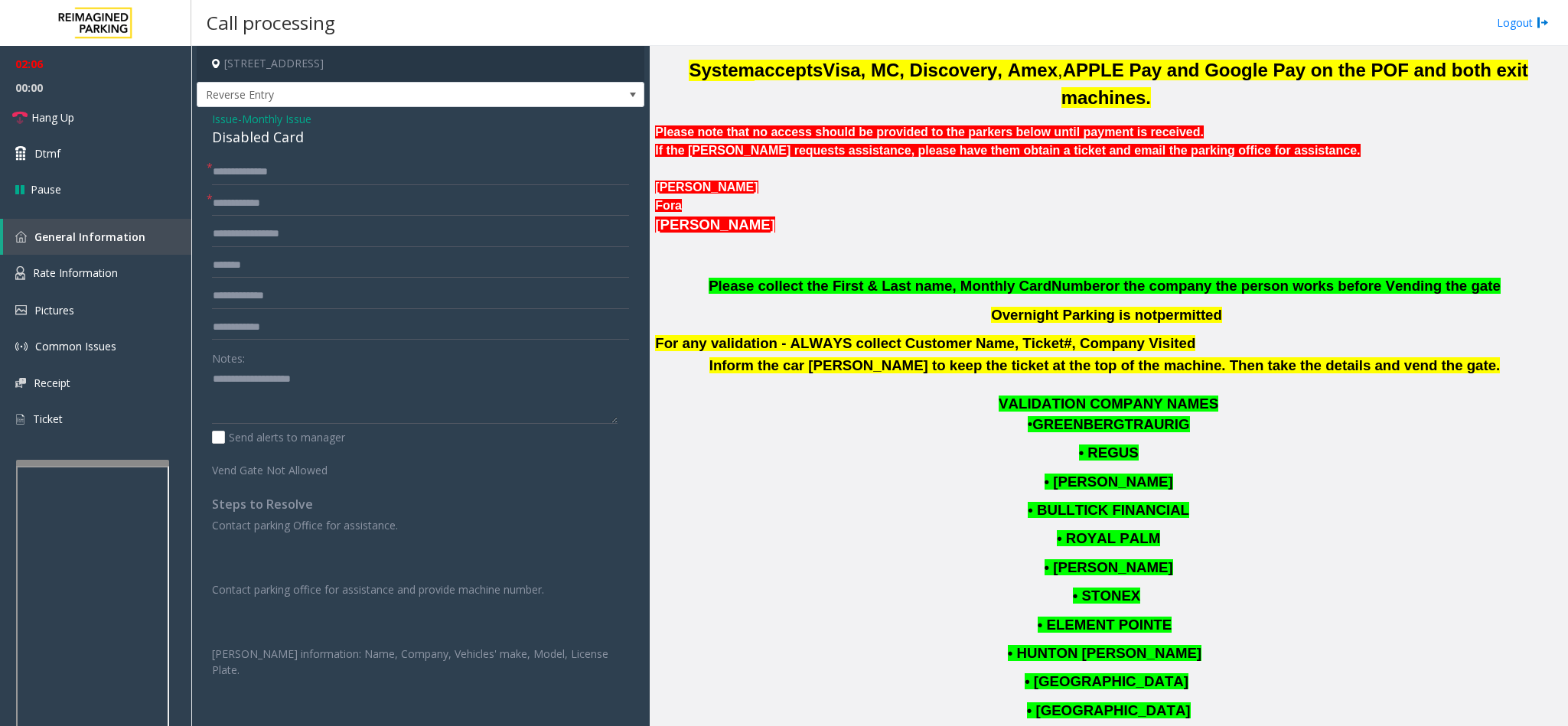
click at [232, 127] on div "Disabled Card" at bounding box center [420, 137] width 417 height 21
click at [232, 122] on span "Issue" at bounding box center [225, 119] width 26 height 16
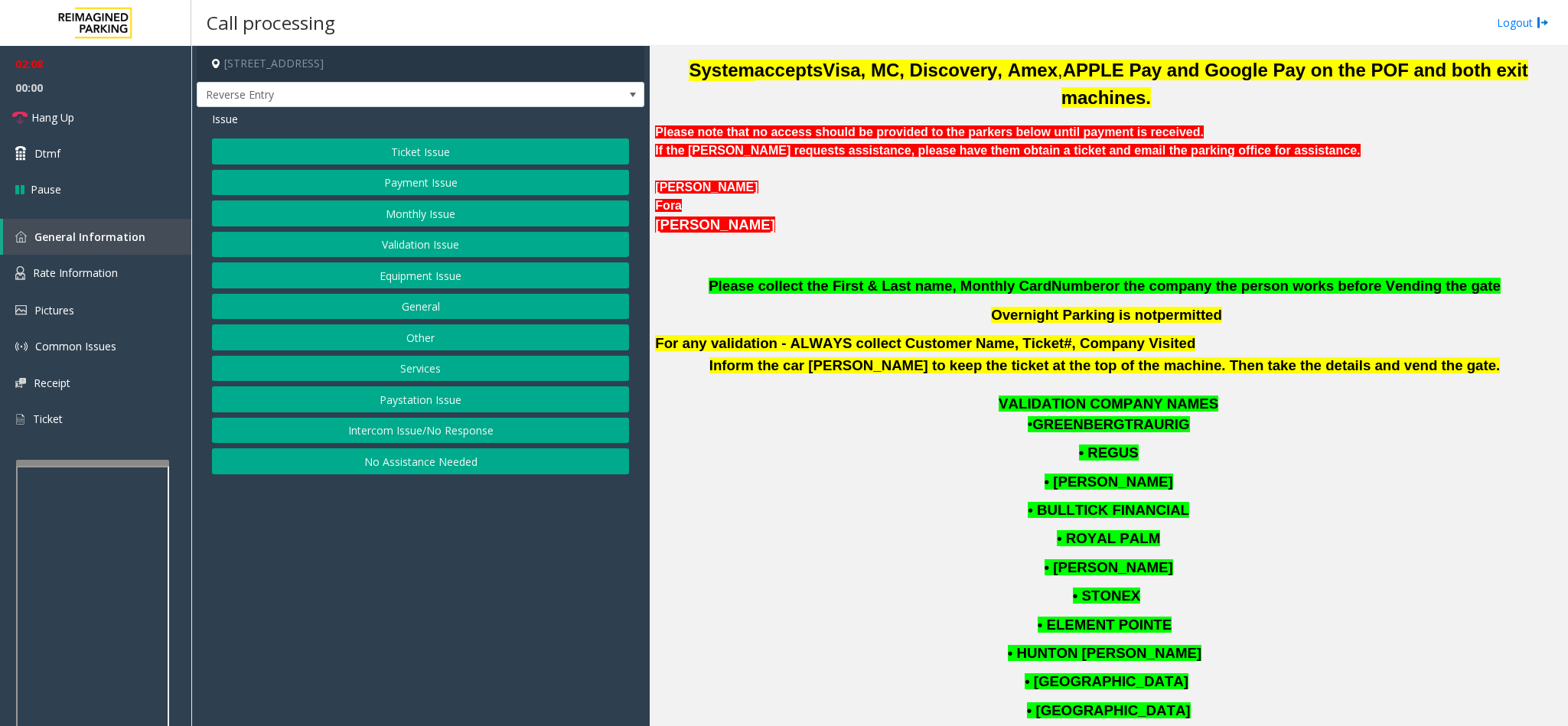
click at [403, 159] on button "Ticket Issue" at bounding box center [420, 151] width 417 height 26
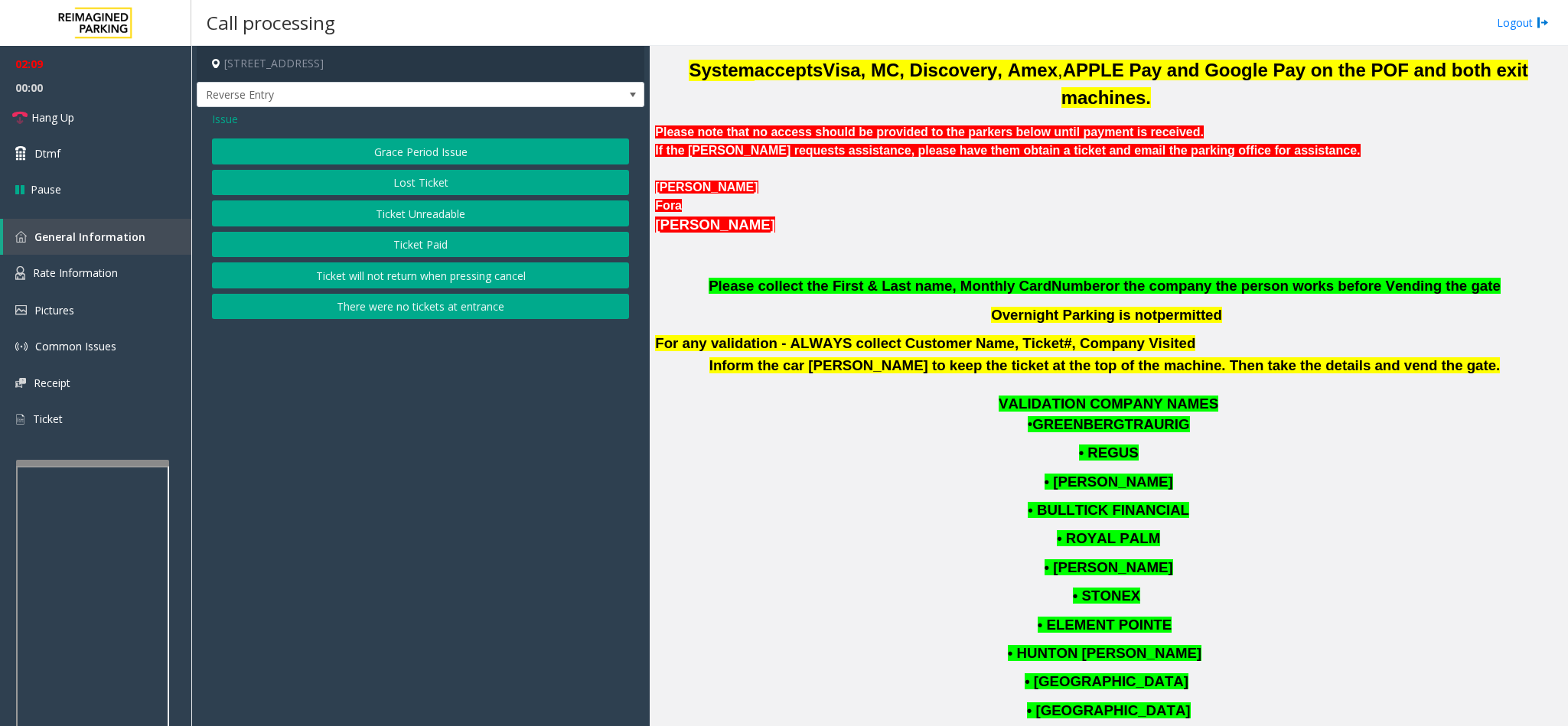
click at [393, 183] on button "Lost Ticket" at bounding box center [420, 183] width 417 height 26
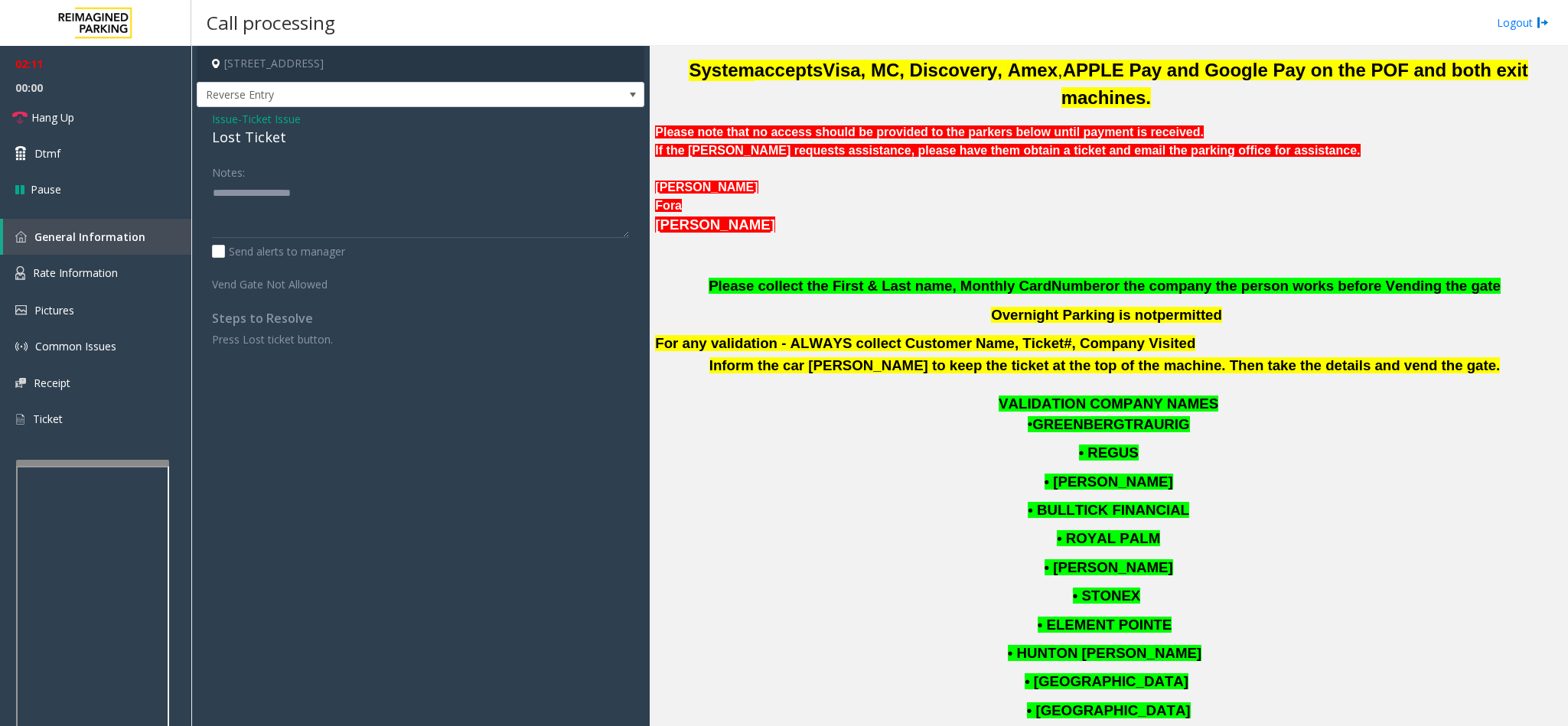
click at [228, 127] on div "Lost Ticket" at bounding box center [420, 137] width 417 height 21
click at [226, 119] on span "Issue" at bounding box center [225, 119] width 26 height 16
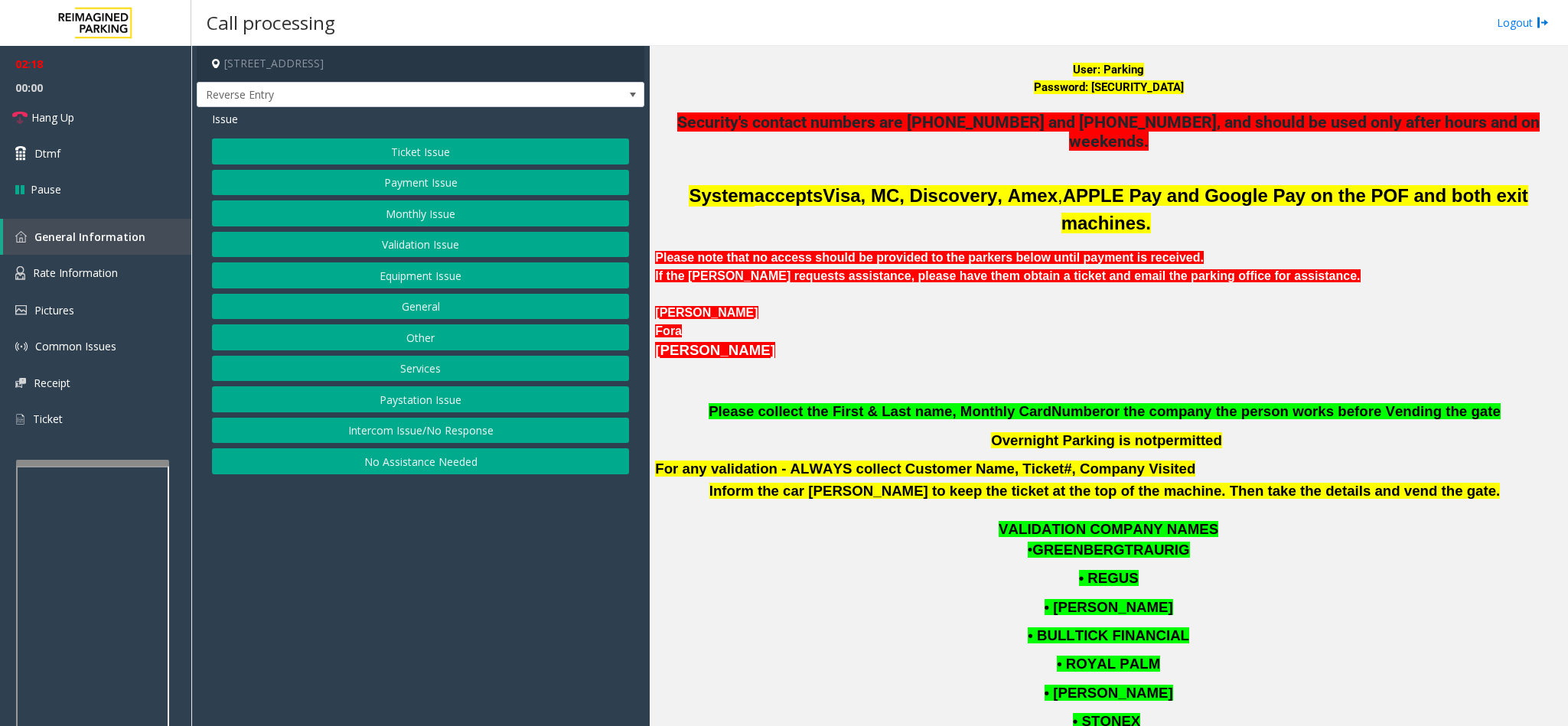
scroll to position [163, 0]
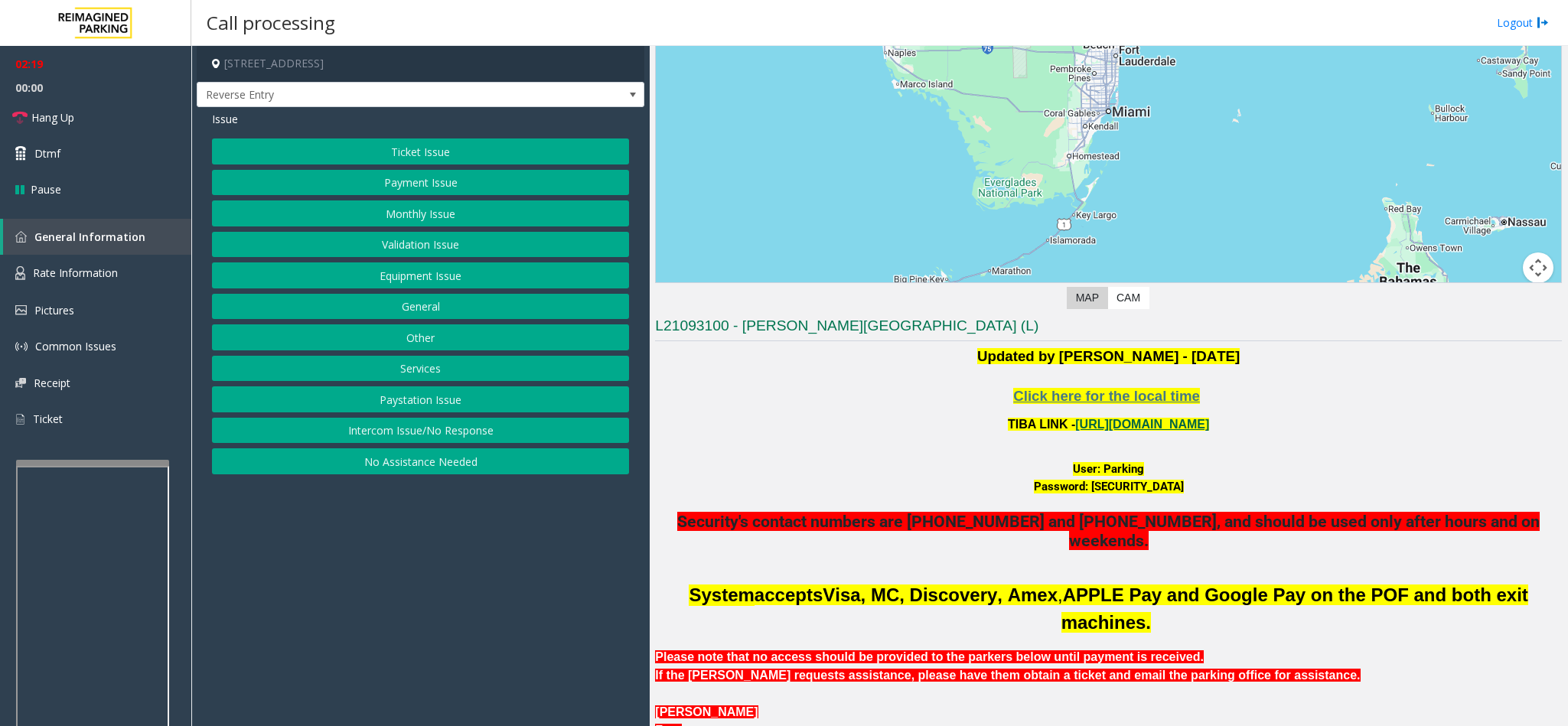
click at [1111, 434] on p "TIBA LINK - [URL][DOMAIN_NAME]" at bounding box center [1108, 424] width 907 height 20
click at [1114, 421] on link "[URL][DOMAIN_NAME]" at bounding box center [1142, 423] width 134 height 13
click at [1117, 470] on font "User: Parking" at bounding box center [1109, 469] width 71 height 14
drag, startPoint x: 1077, startPoint y: 494, endPoint x: 1185, endPoint y: 489, distance: 108.1
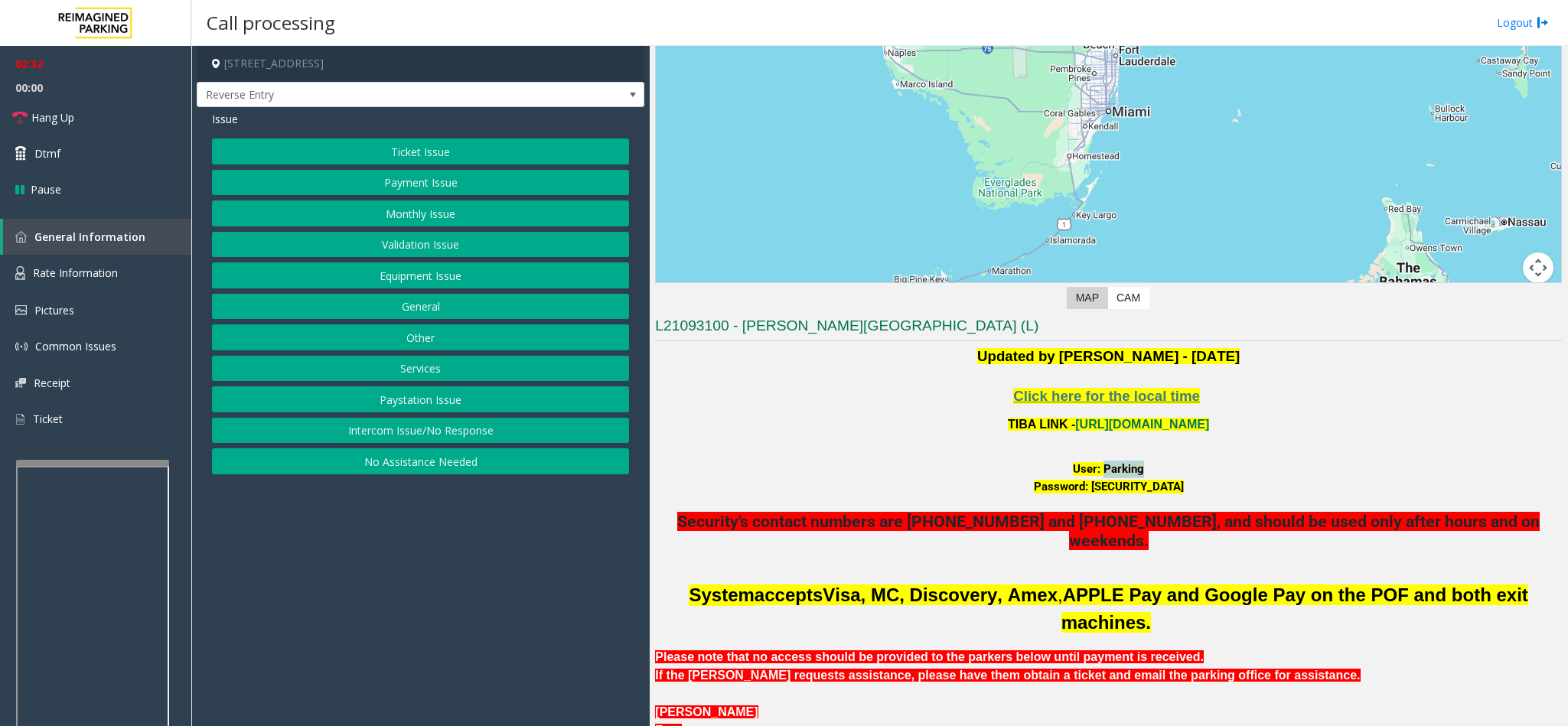
click at [1184, 489] on font "Password: [SECURITY_DATA]" at bounding box center [1109, 487] width 150 height 14
click at [434, 216] on button "Monthly Issue" at bounding box center [420, 214] width 417 height 26
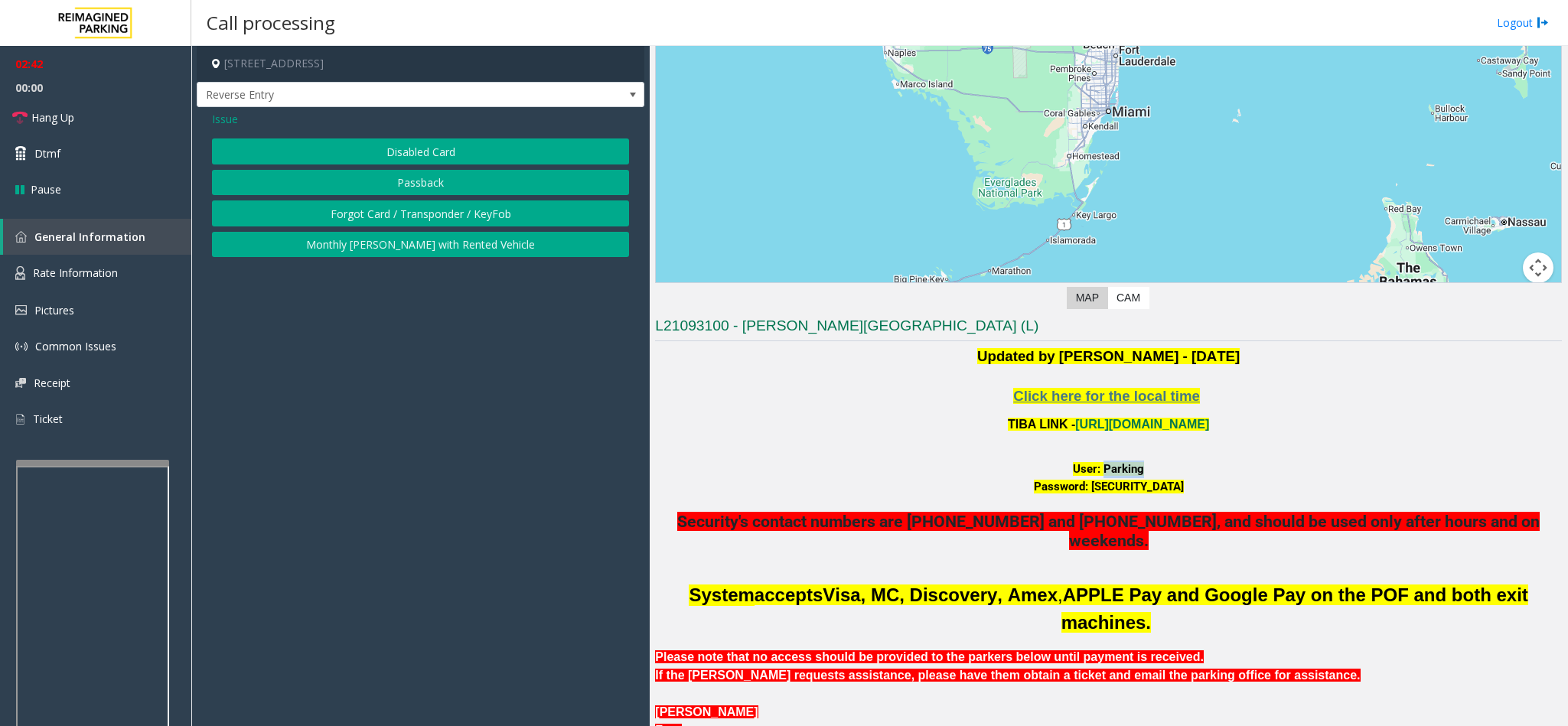
click at [452, 219] on button "Forgot Card / Transponder / KeyFob" at bounding box center [420, 214] width 417 height 26
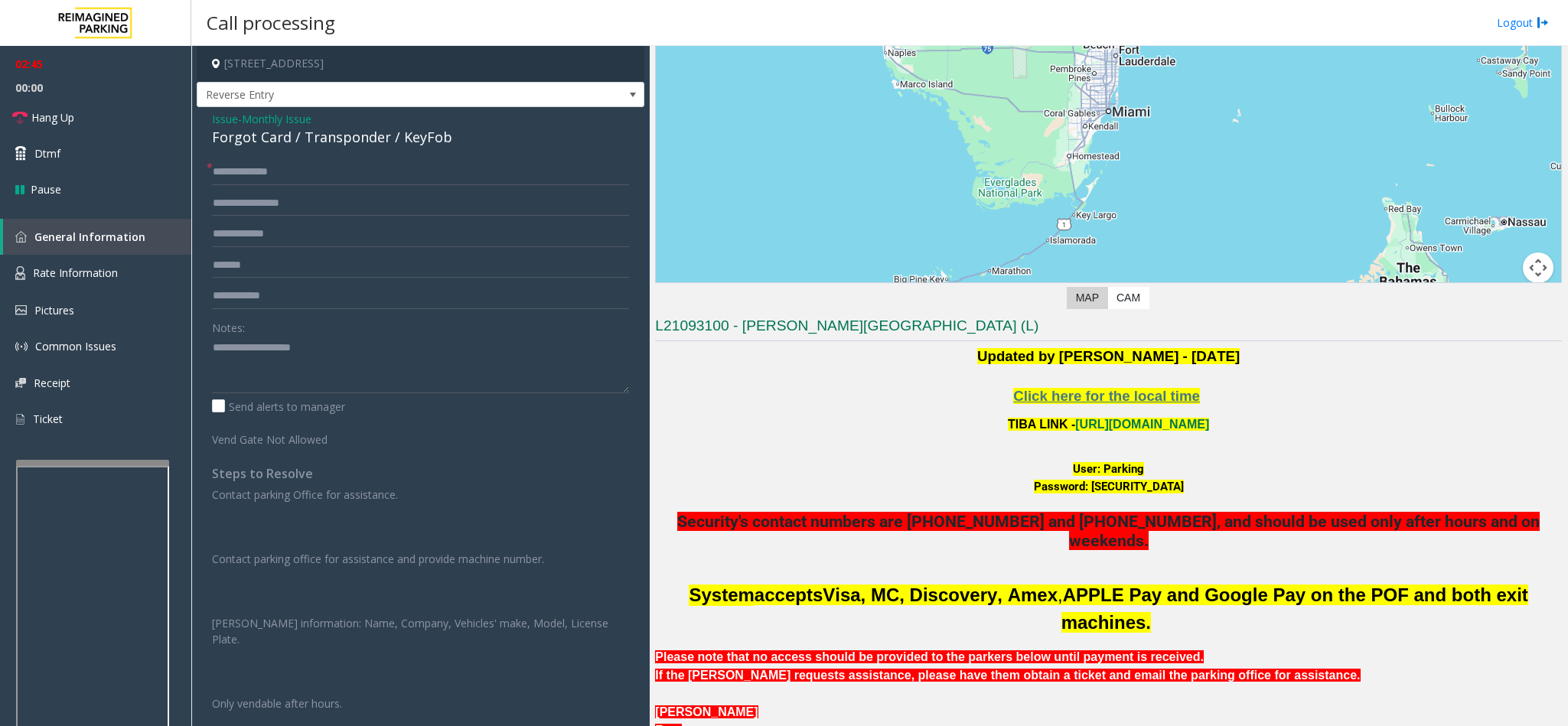
click at [1286, 455] on div "Click here for the local time TIBA LINK - [URL][DOMAIN_NAME] User: Parking Pass…" at bounding box center [1108, 476] width 907 height 182
drag, startPoint x: 359, startPoint y: 557, endPoint x: 476, endPoint y: 574, distance: 118.2
click at [471, 574] on div "Contact parking Office for assistance. Contact parking office for assistance an…" at bounding box center [420, 599] width 417 height 225
click at [497, 589] on p at bounding box center [420, 590] width 417 height 16
drag, startPoint x: 234, startPoint y: 625, endPoint x: 637, endPoint y: 622, distance: 403.0
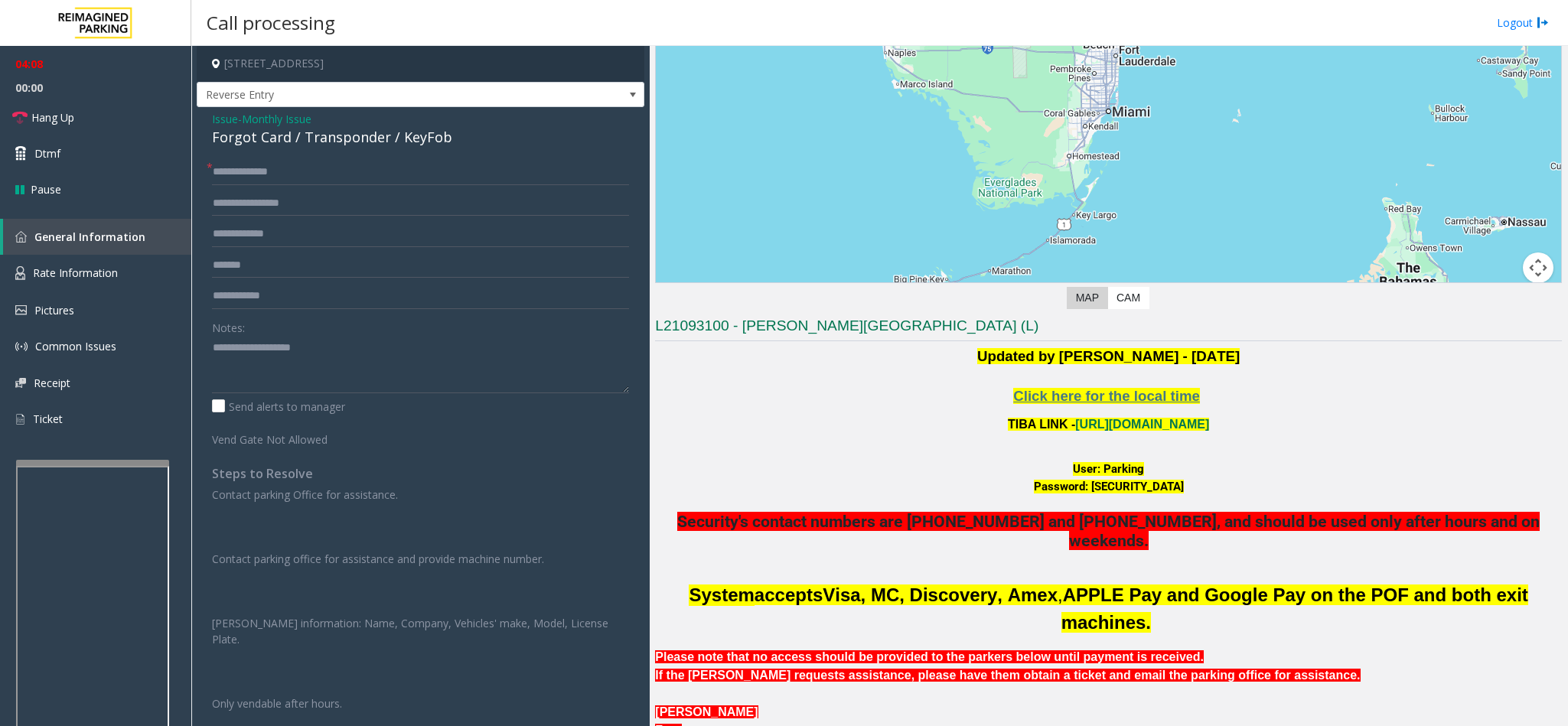
click at [637, 622] on div "**********" at bounding box center [421, 435] width 440 height 552
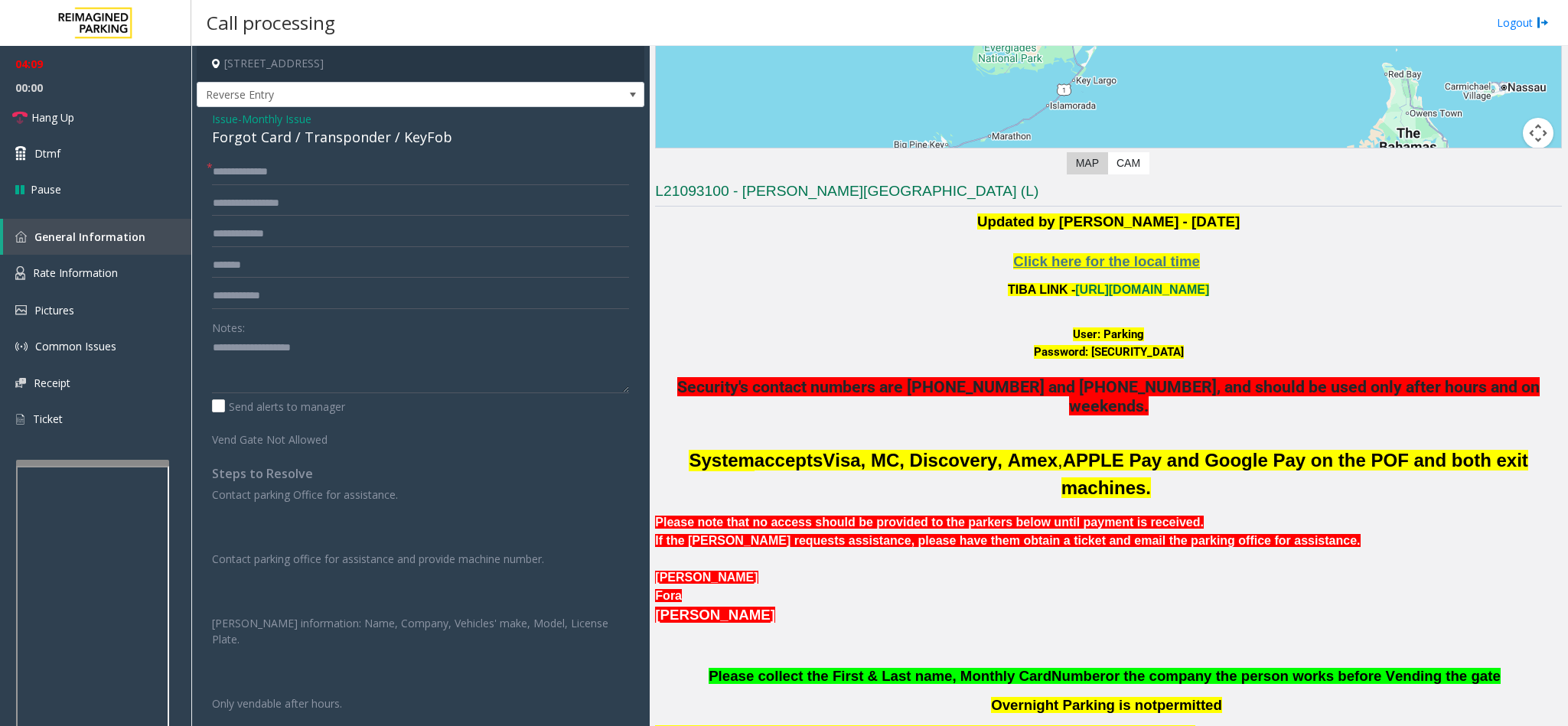
scroll to position [508, 0]
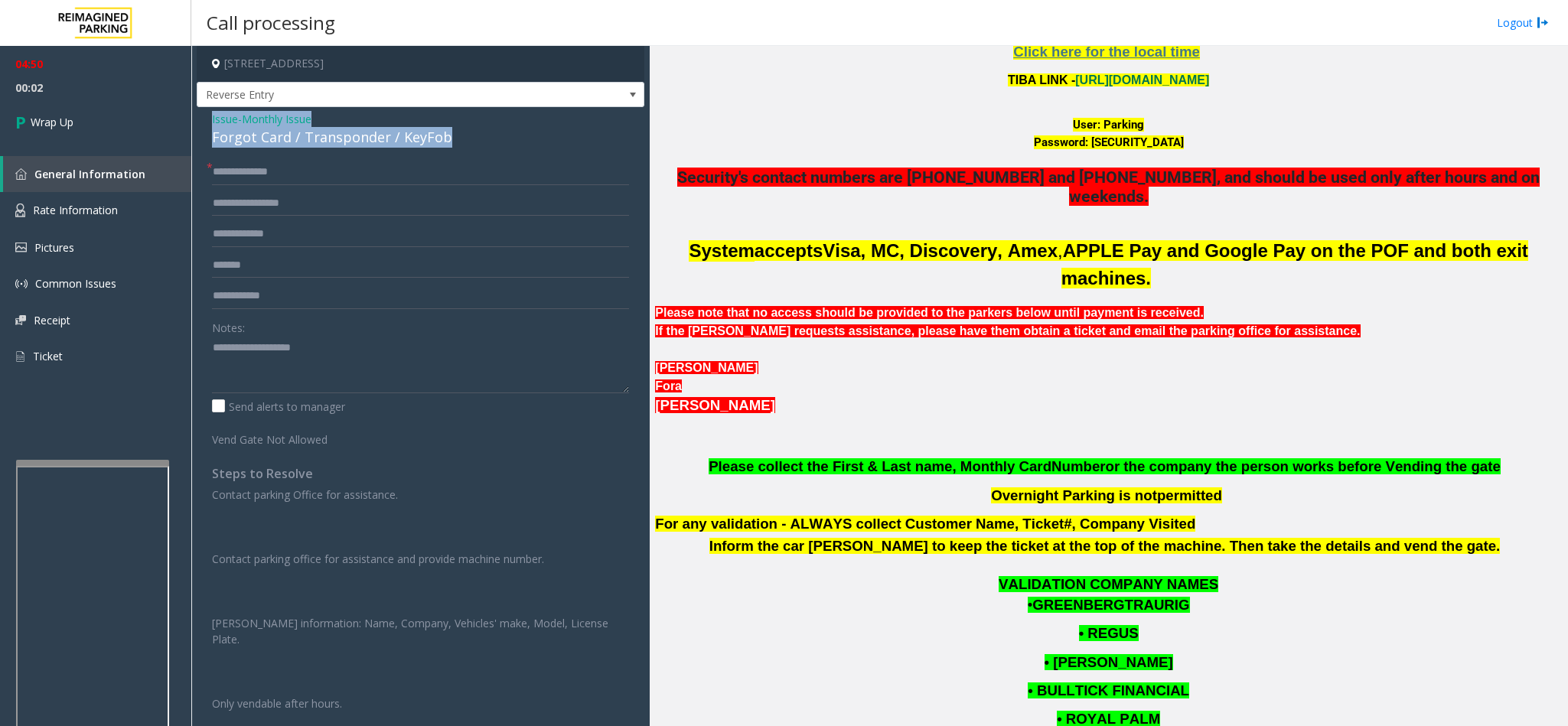
drag, startPoint x: 203, startPoint y: 119, endPoint x: 455, endPoint y: 145, distance: 253.3
click at [455, 145] on div "**********" at bounding box center [420, 416] width 448 height 620
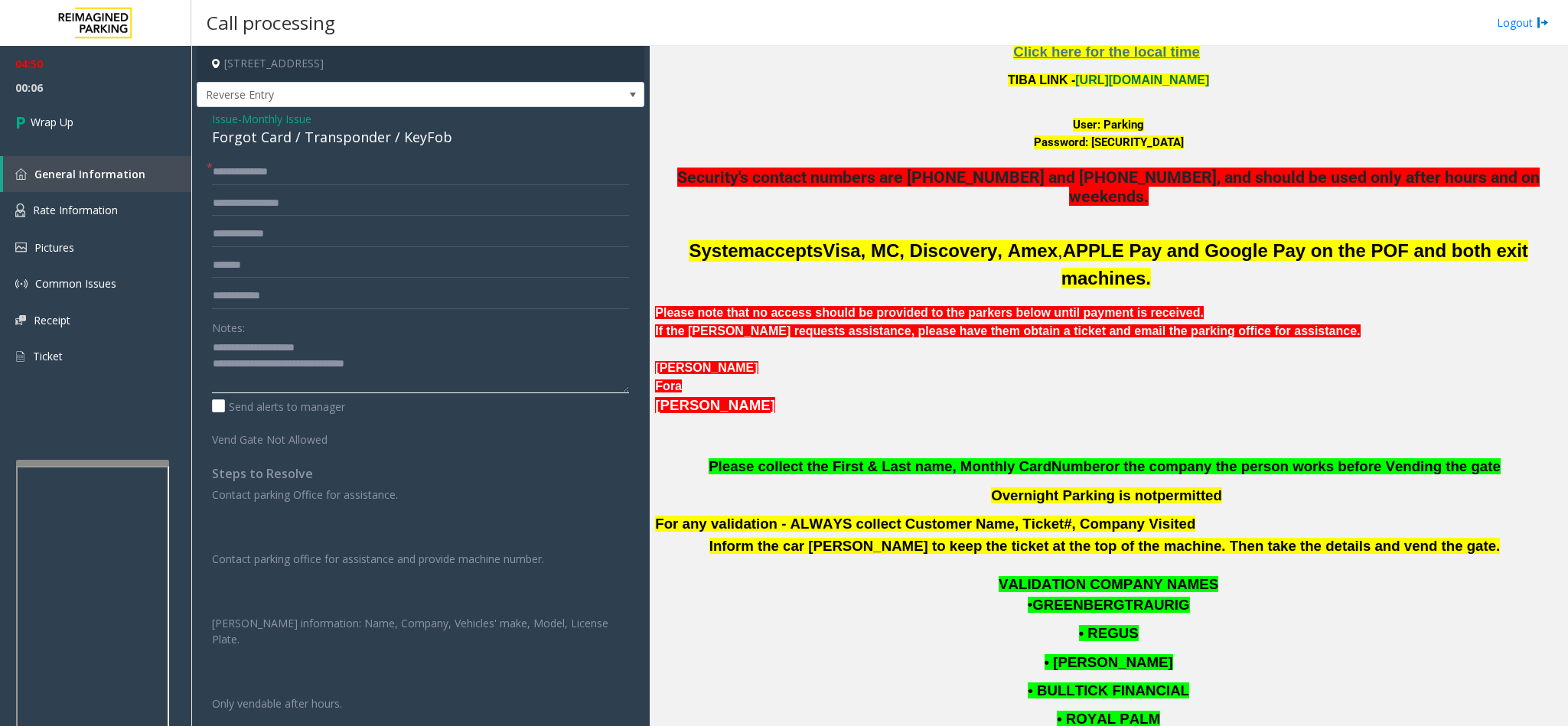
click at [435, 356] on textarea at bounding box center [420, 364] width 417 height 57
click at [430, 366] on textarea at bounding box center [420, 364] width 417 height 57
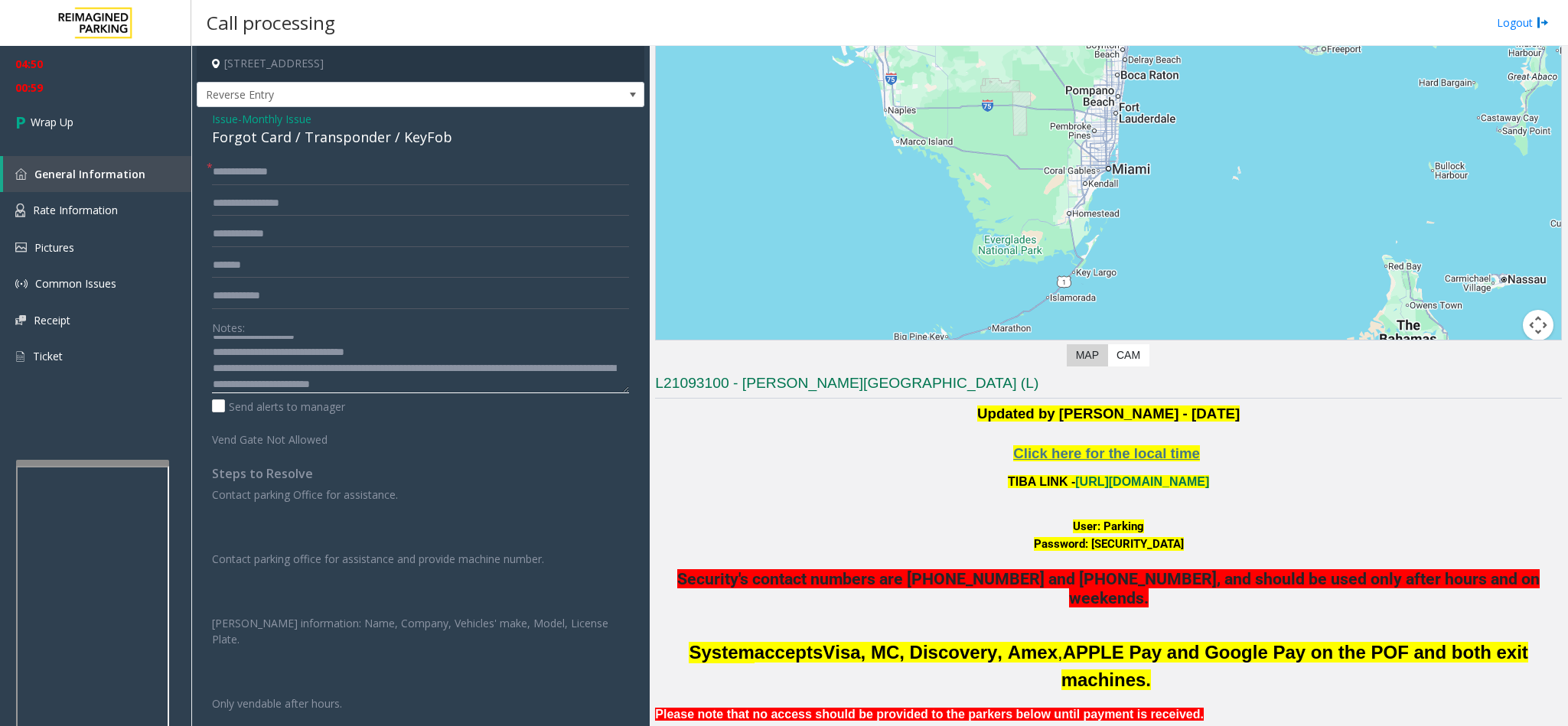
scroll to position [49, 0]
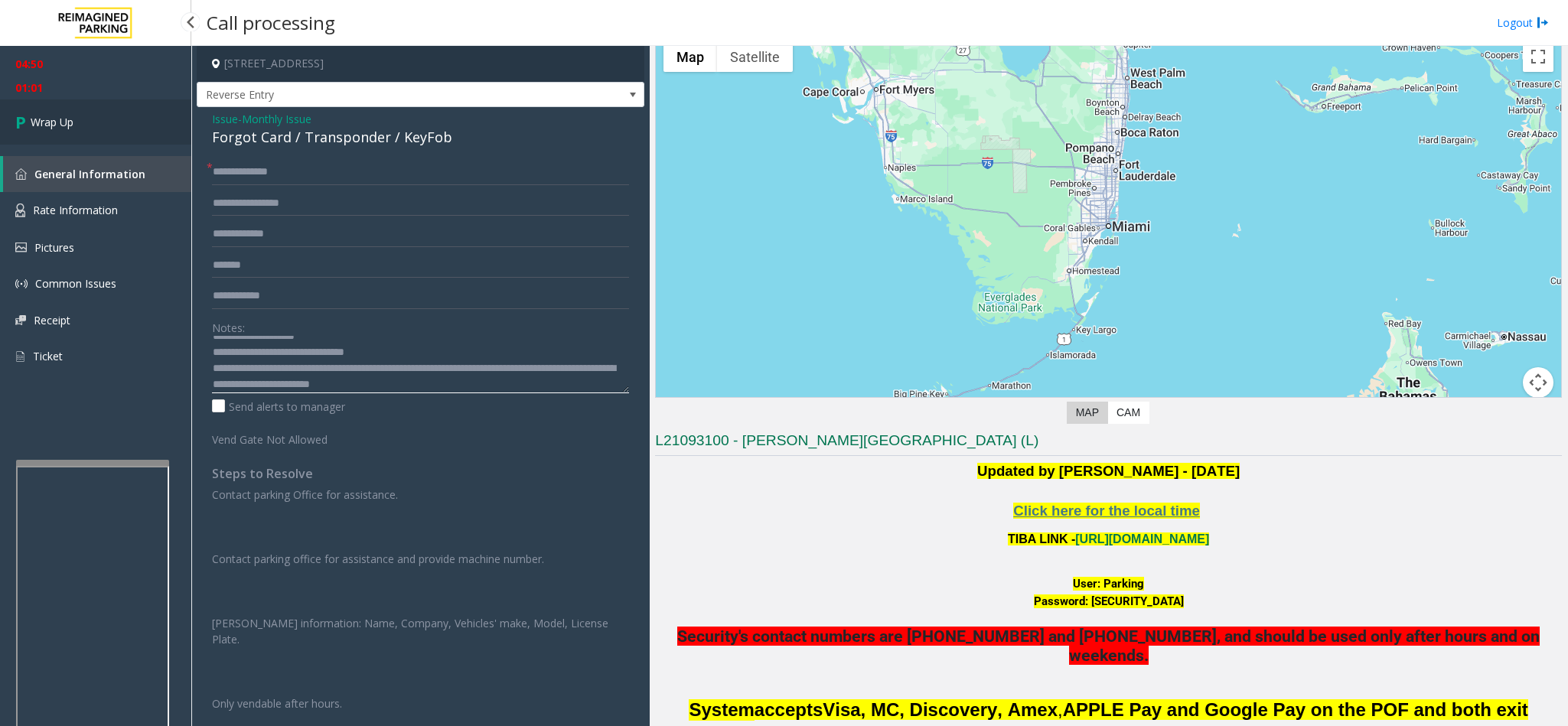
type textarea "**********"
click at [71, 122] on span "Wrap Up" at bounding box center [51, 122] width 43 height 16
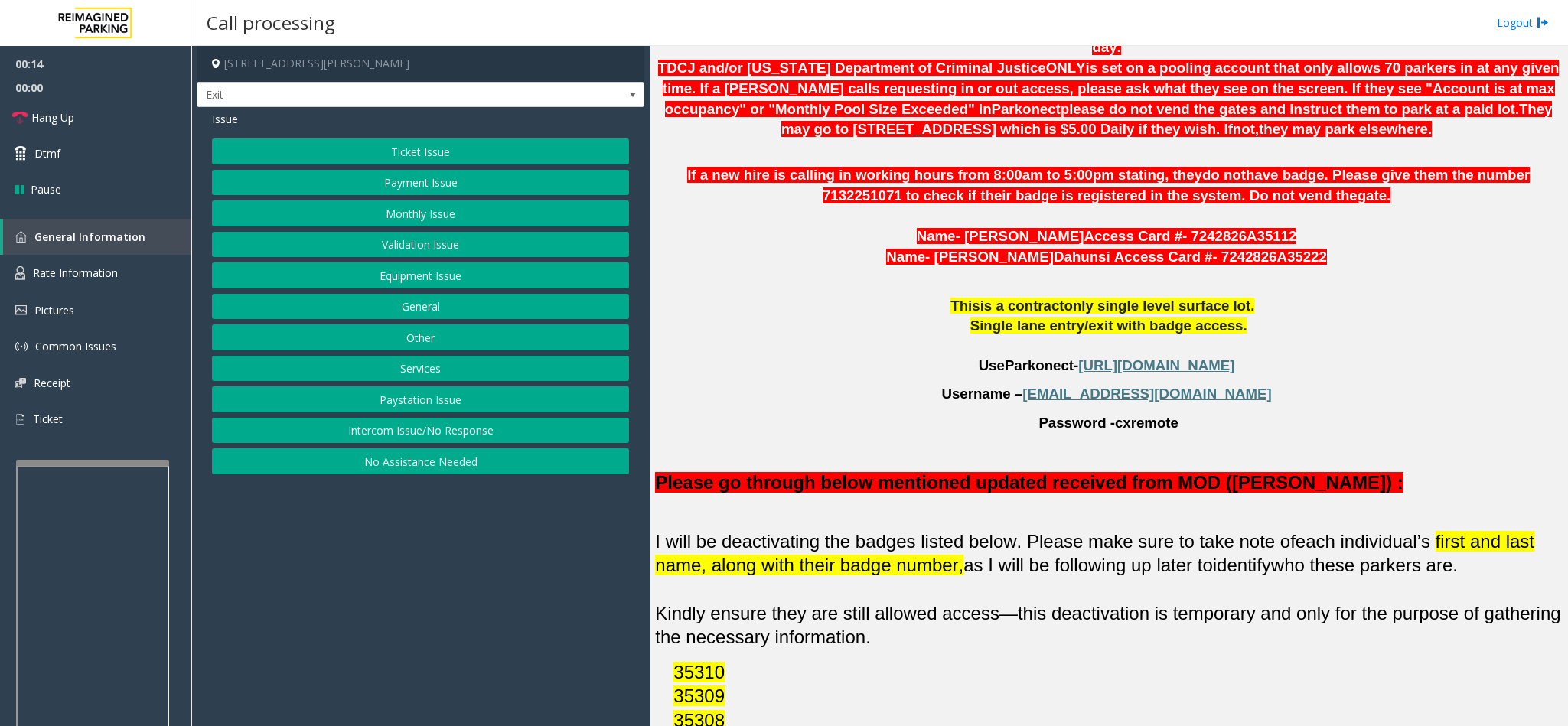
scroll to position [1033, 0]
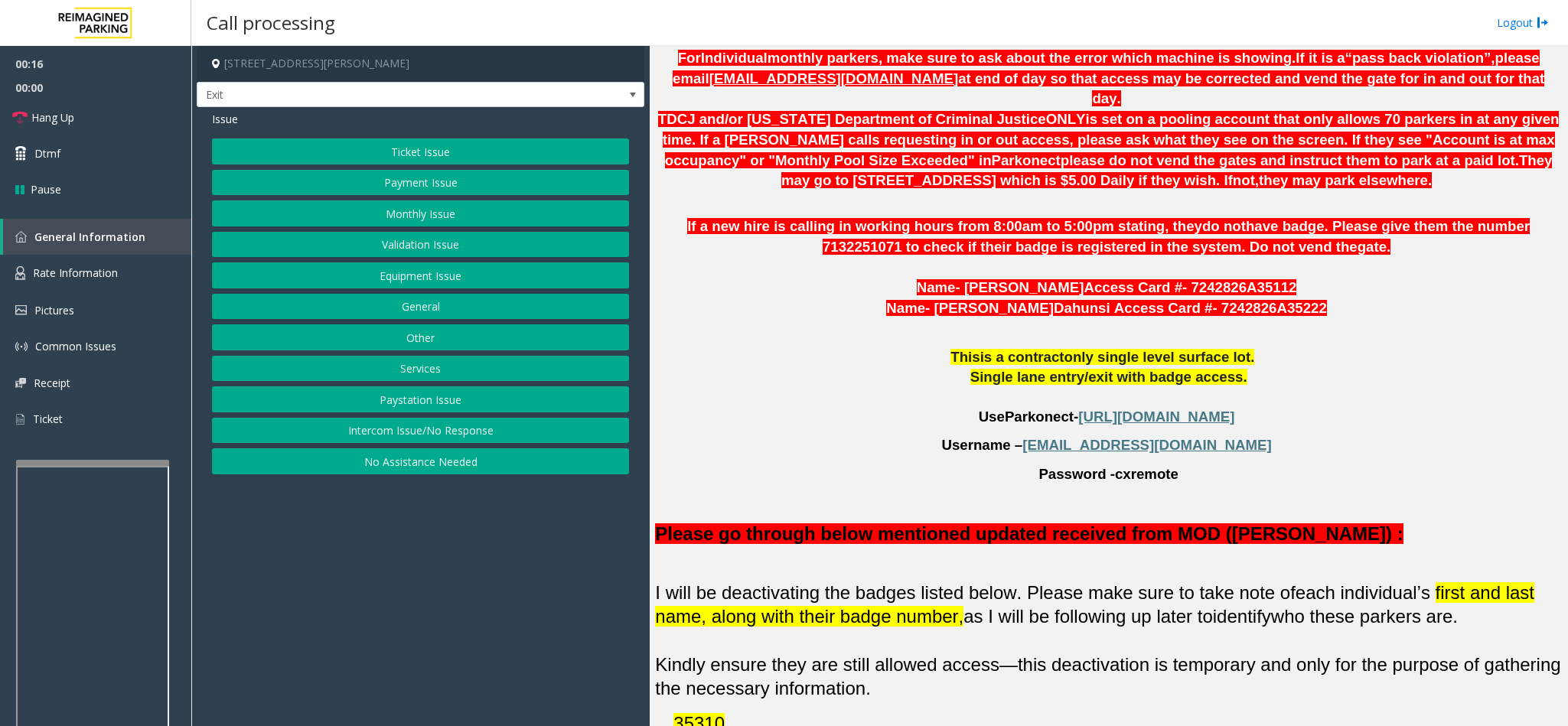
click at [395, 220] on button "Monthly Issue" at bounding box center [420, 214] width 417 height 26
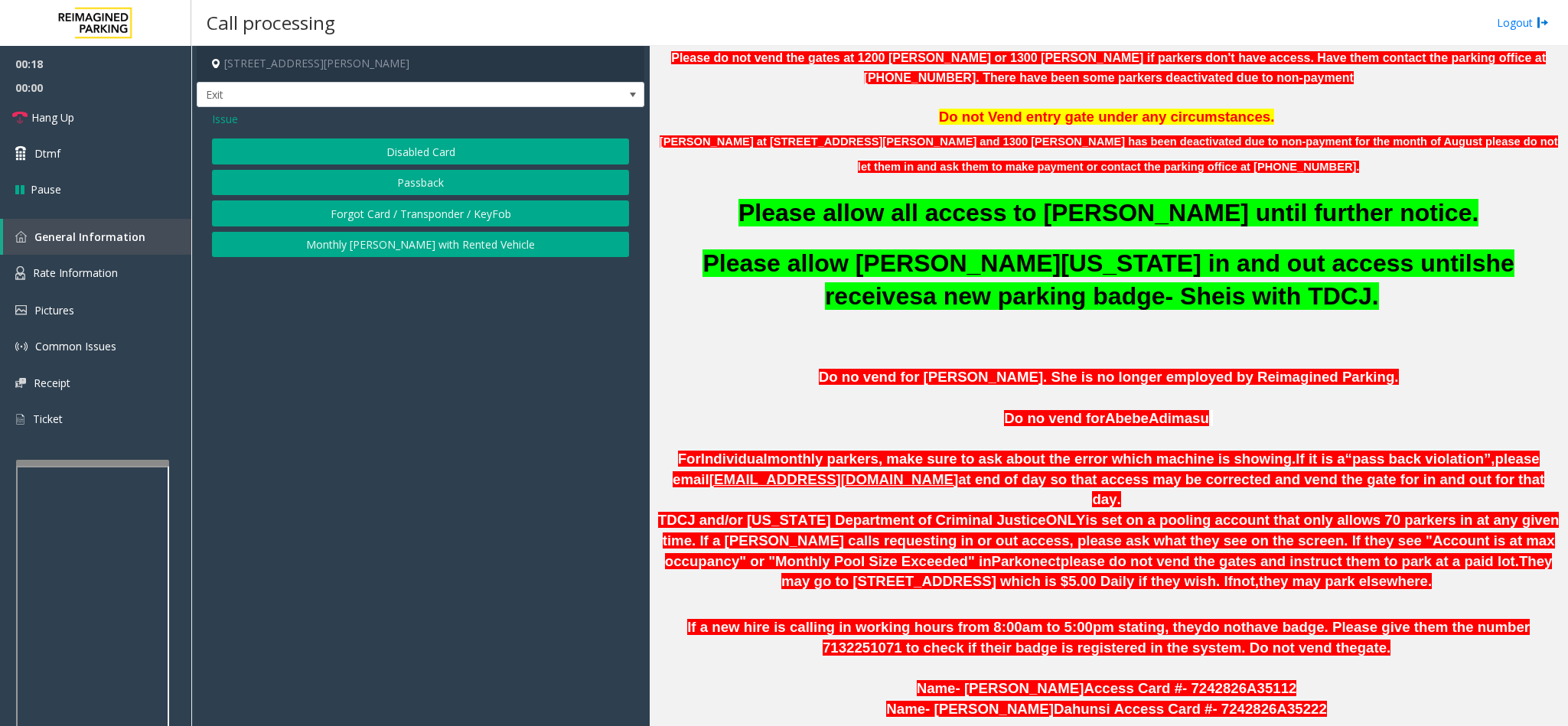
scroll to position [459, 0]
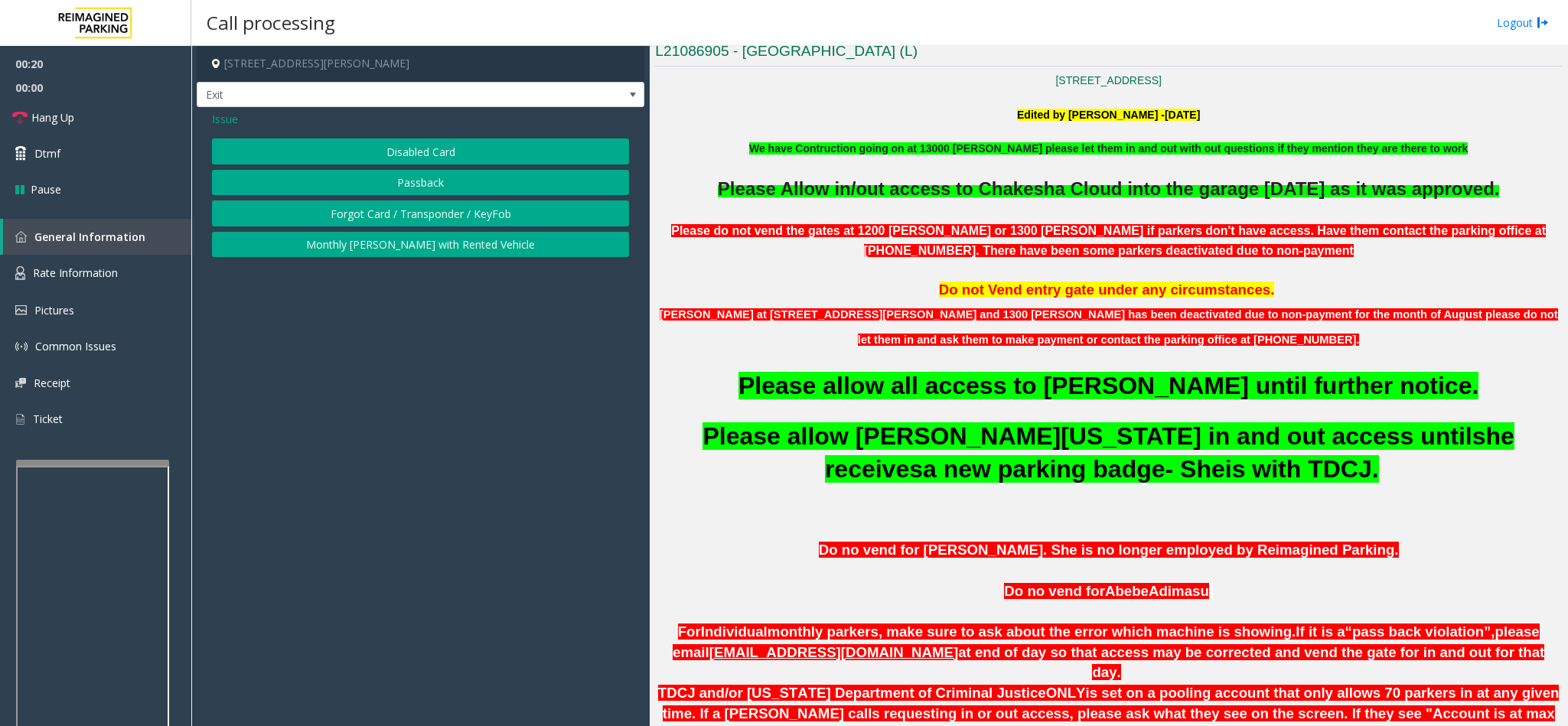
click at [473, 148] on button "Disabled Card" at bounding box center [420, 151] width 417 height 26
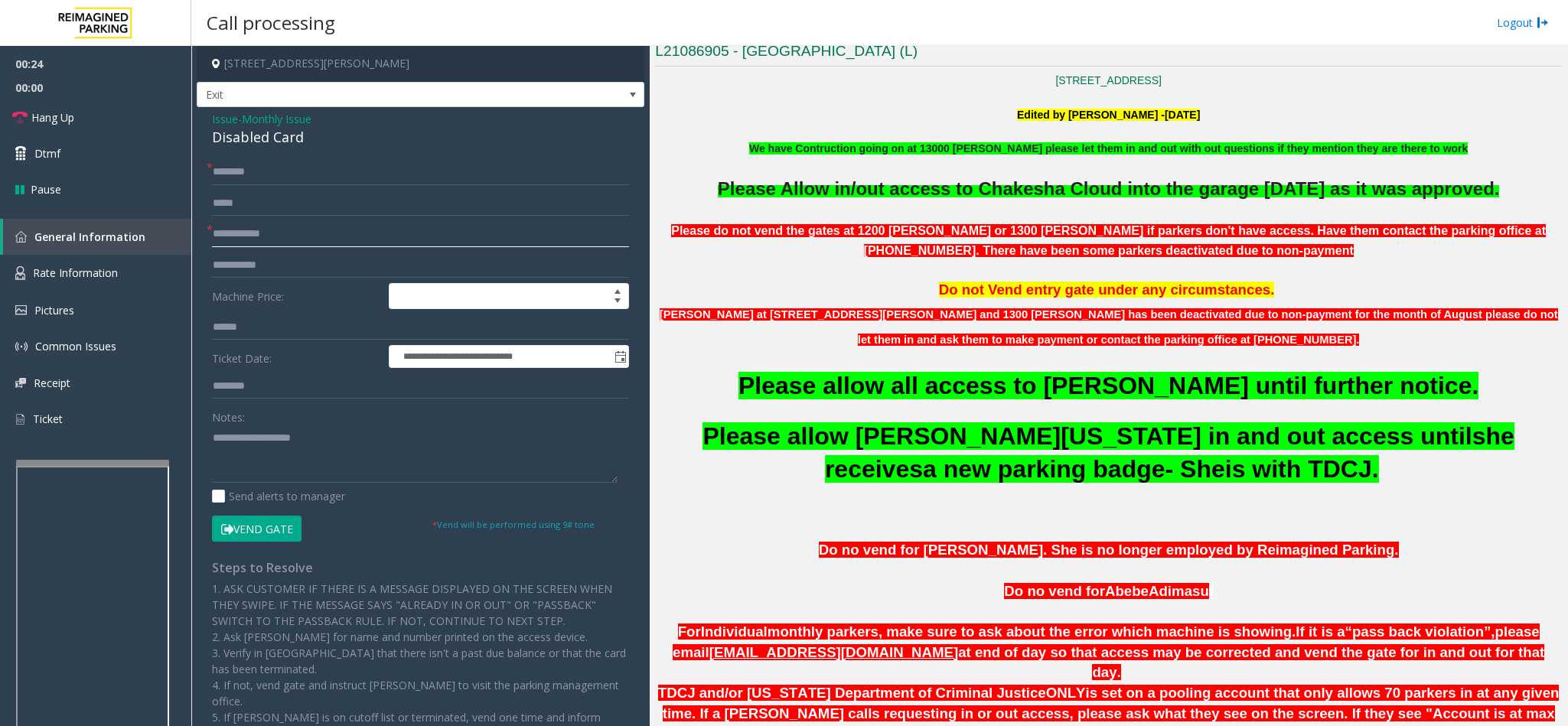
click at [329, 235] on input "text" at bounding box center [420, 234] width 417 height 26
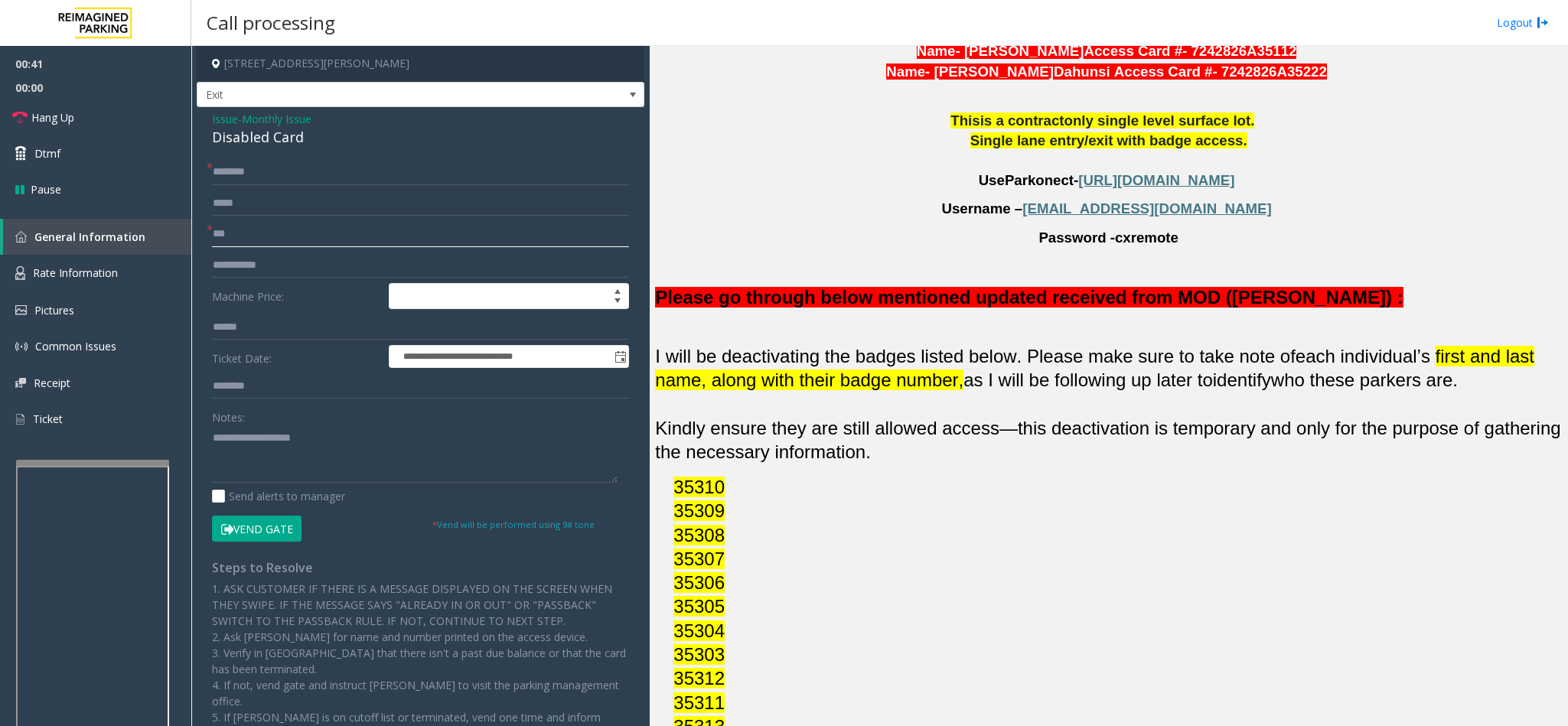
scroll to position [1377, 0]
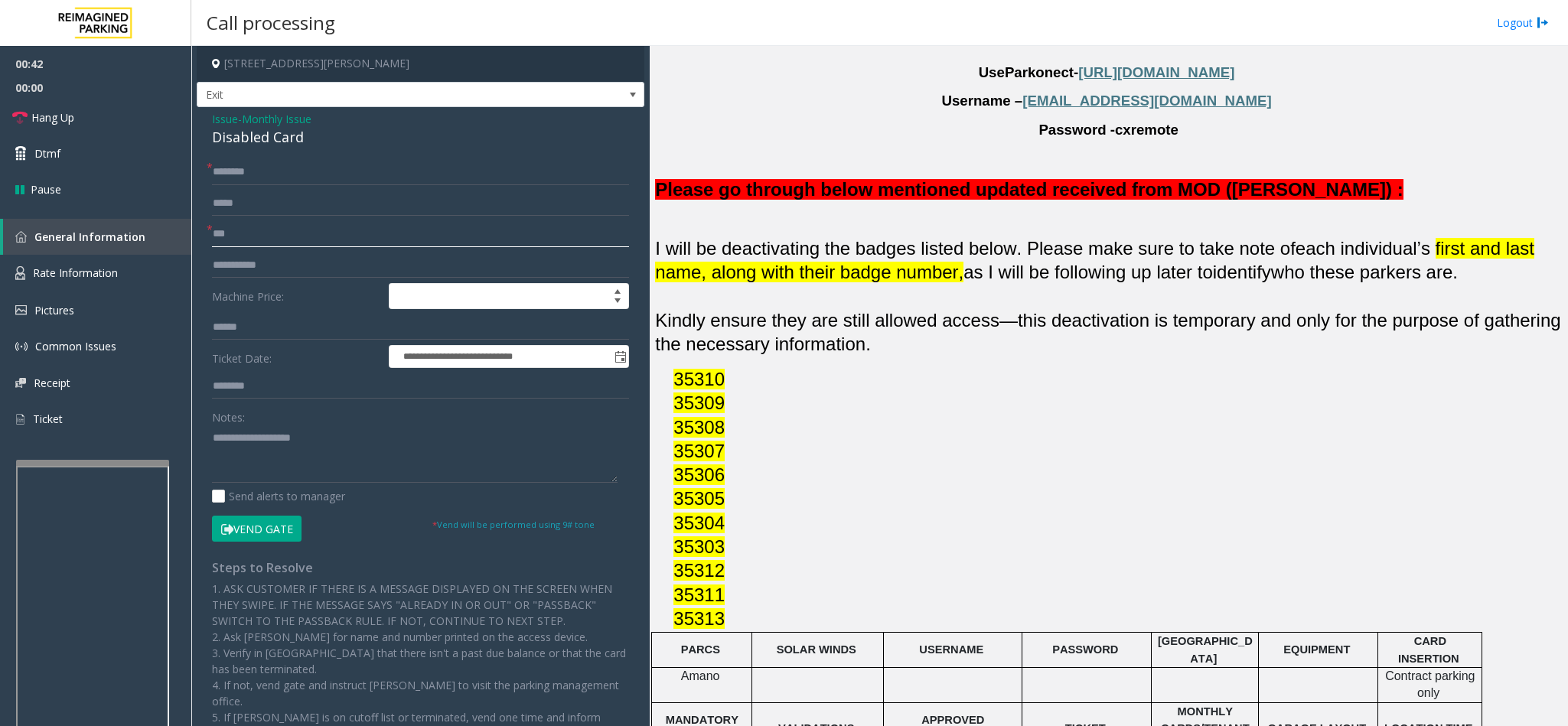
type input "***"
click at [288, 179] on input "text" at bounding box center [420, 172] width 417 height 26
type input "*******"
click at [262, 523] on button "Vend Gate" at bounding box center [257, 529] width 90 height 26
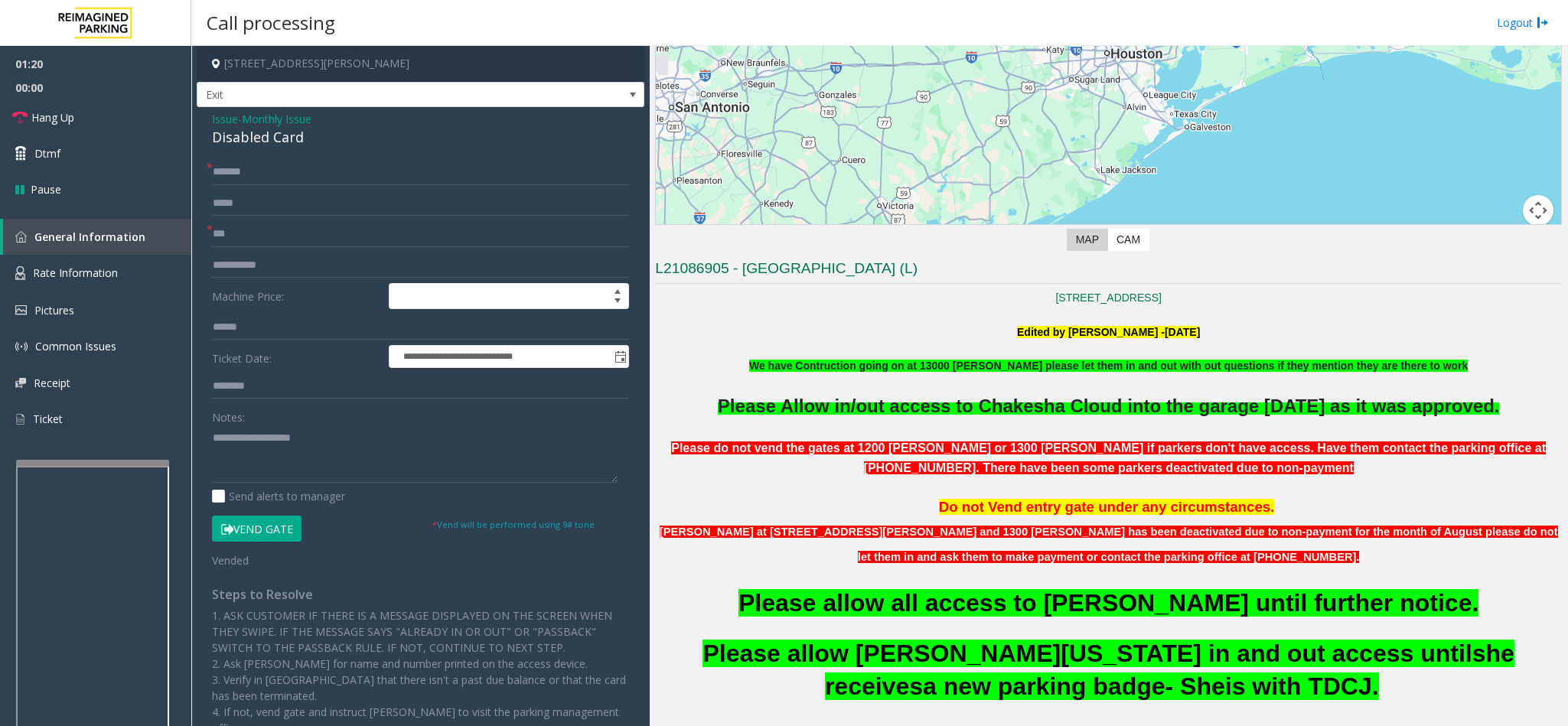
scroll to position [230, 0]
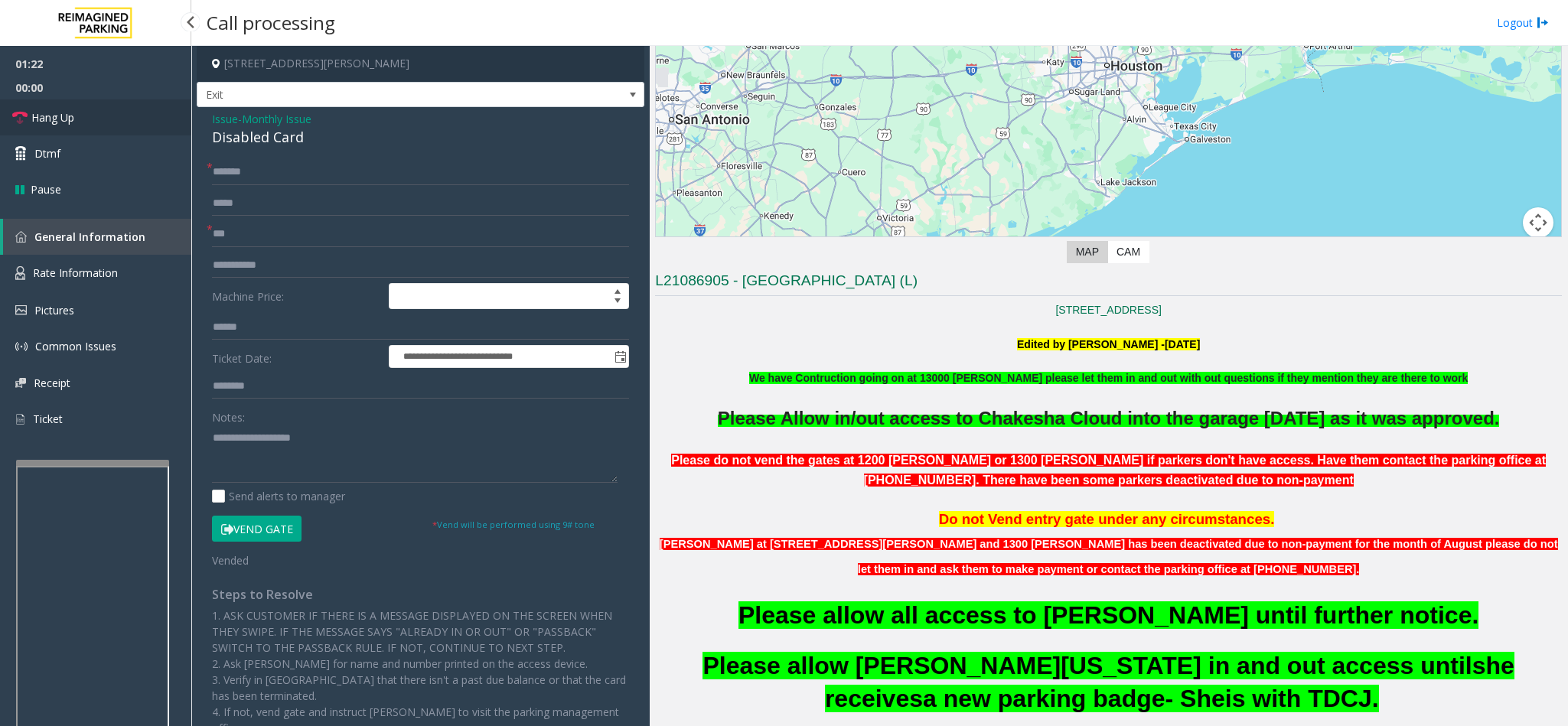
click at [76, 122] on link "Hang Up" at bounding box center [96, 117] width 191 height 36
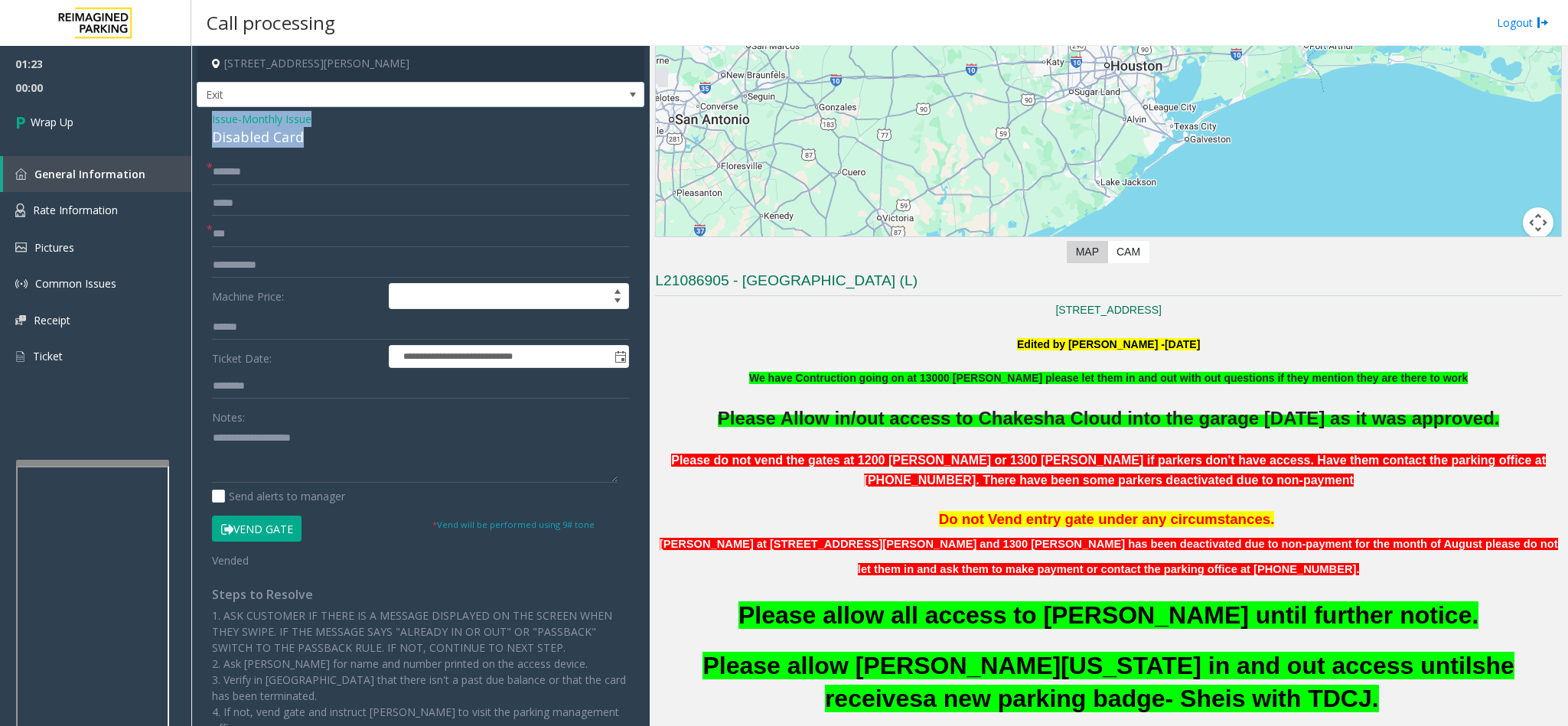
drag, startPoint x: 209, startPoint y: 120, endPoint x: 324, endPoint y: 152, distance: 119.4
click at [324, 152] on div "**********" at bounding box center [420, 510] width 448 height 805
click at [219, 467] on textarea at bounding box center [415, 454] width 405 height 57
click at [212, 481] on textarea at bounding box center [415, 454] width 405 height 57
click at [227, 477] on textarea at bounding box center [415, 454] width 405 height 57
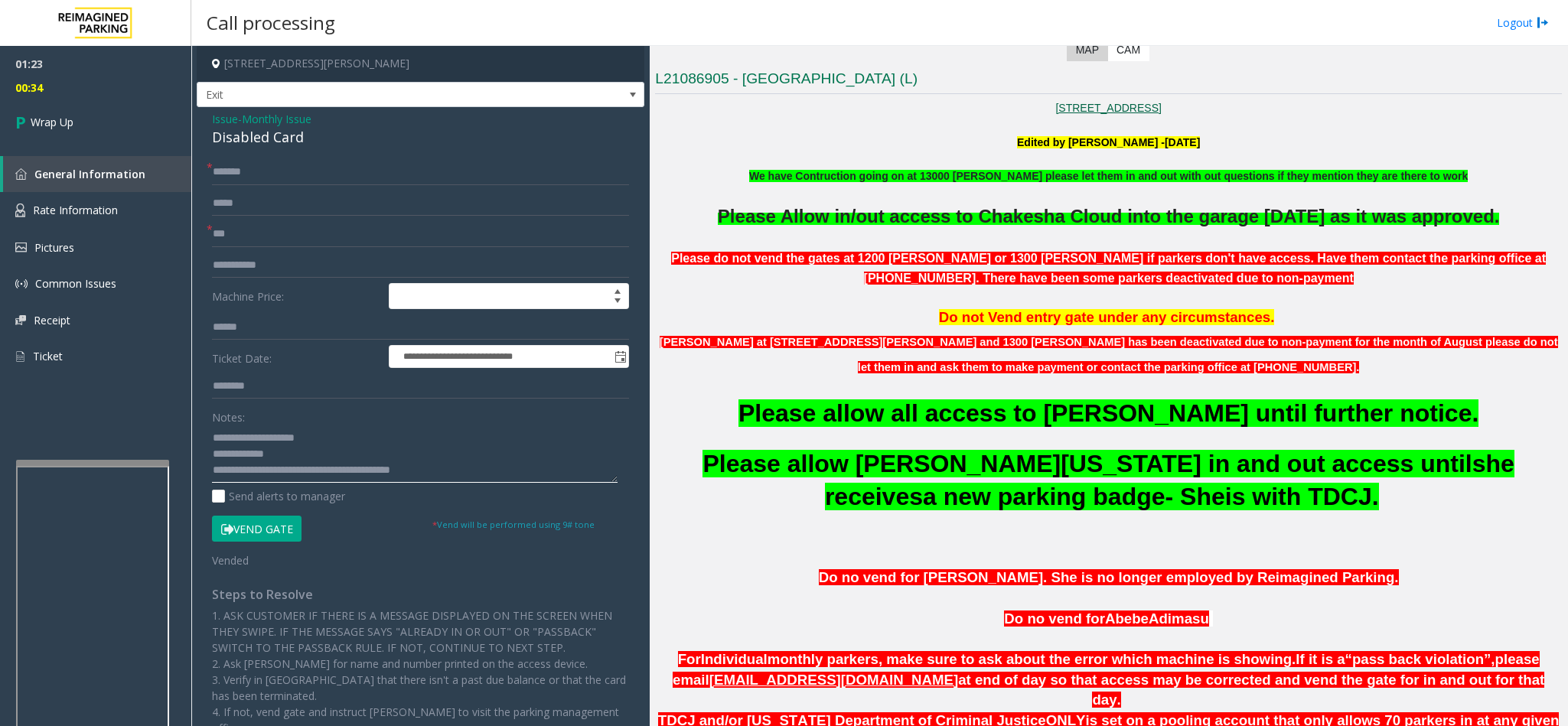
scroll to position [115, 0]
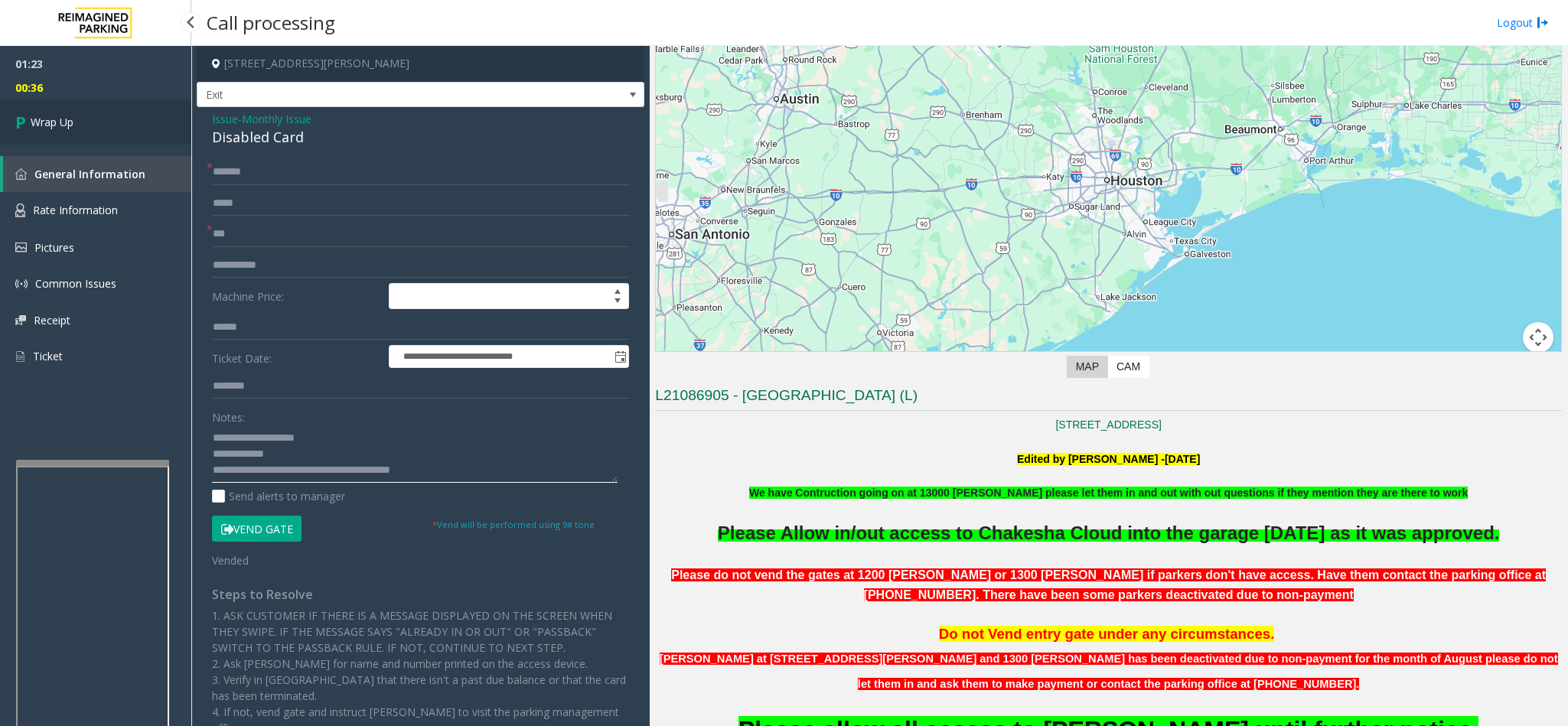
type textarea "**********"
click at [64, 122] on span "Wrap Up" at bounding box center [51, 122] width 43 height 16
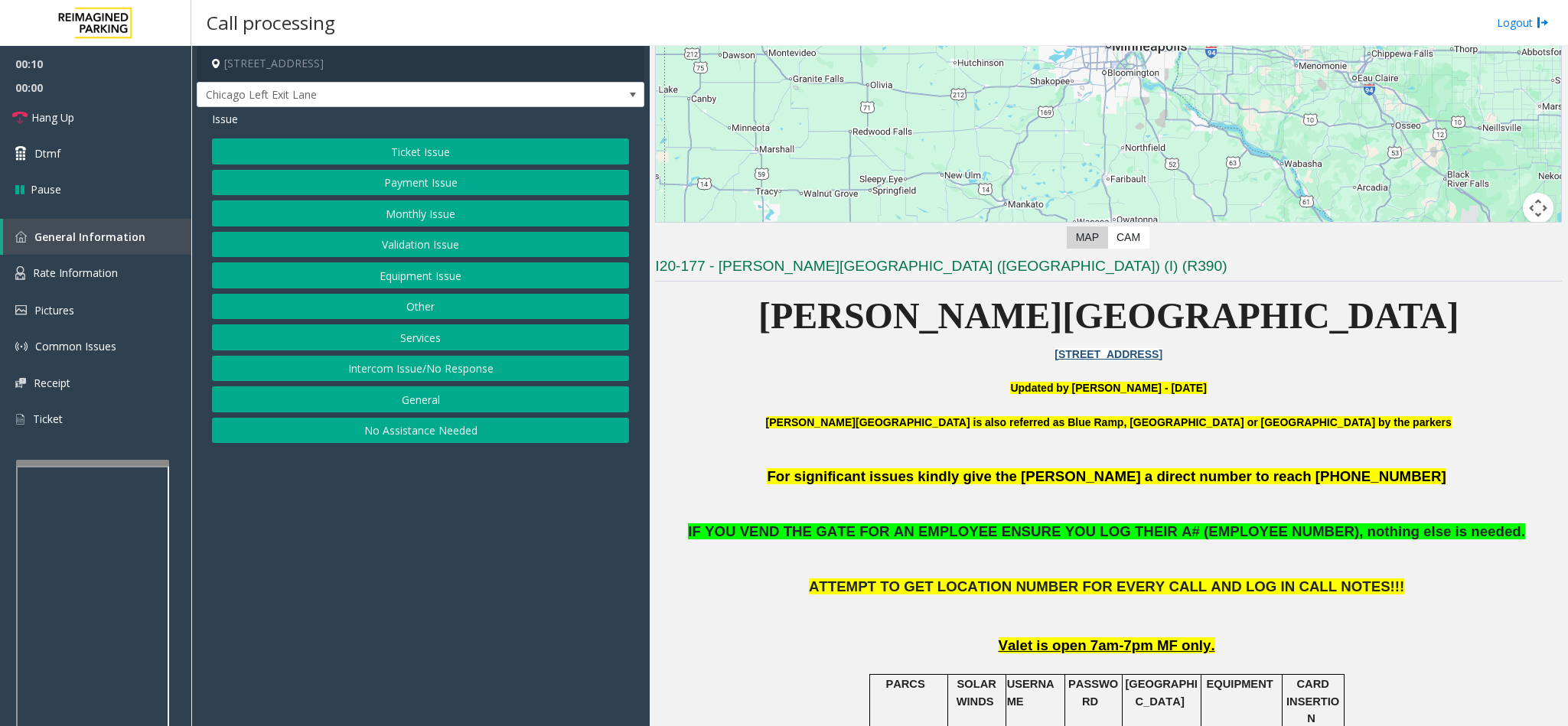
scroll to position [459, 0]
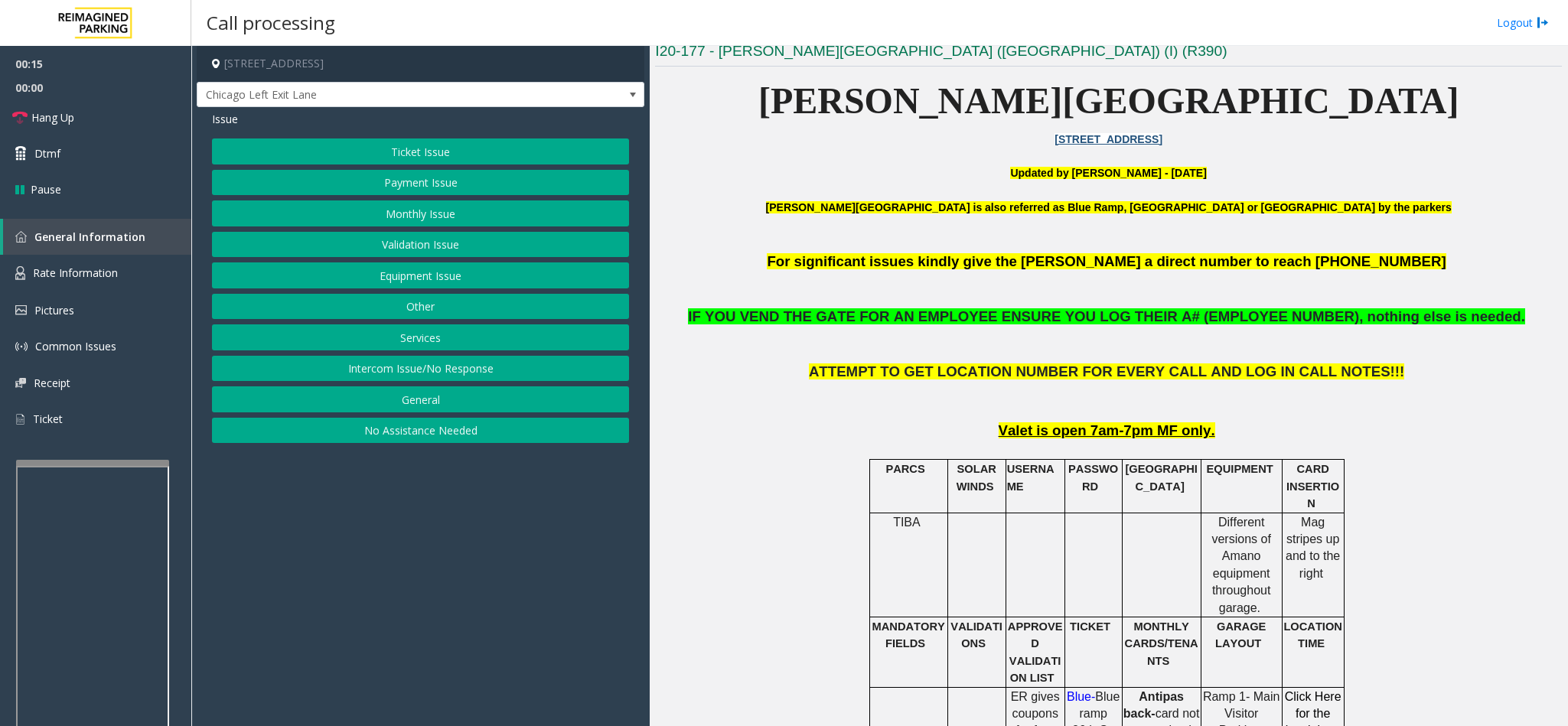
click at [393, 150] on button "Ticket Issue" at bounding box center [420, 151] width 417 height 26
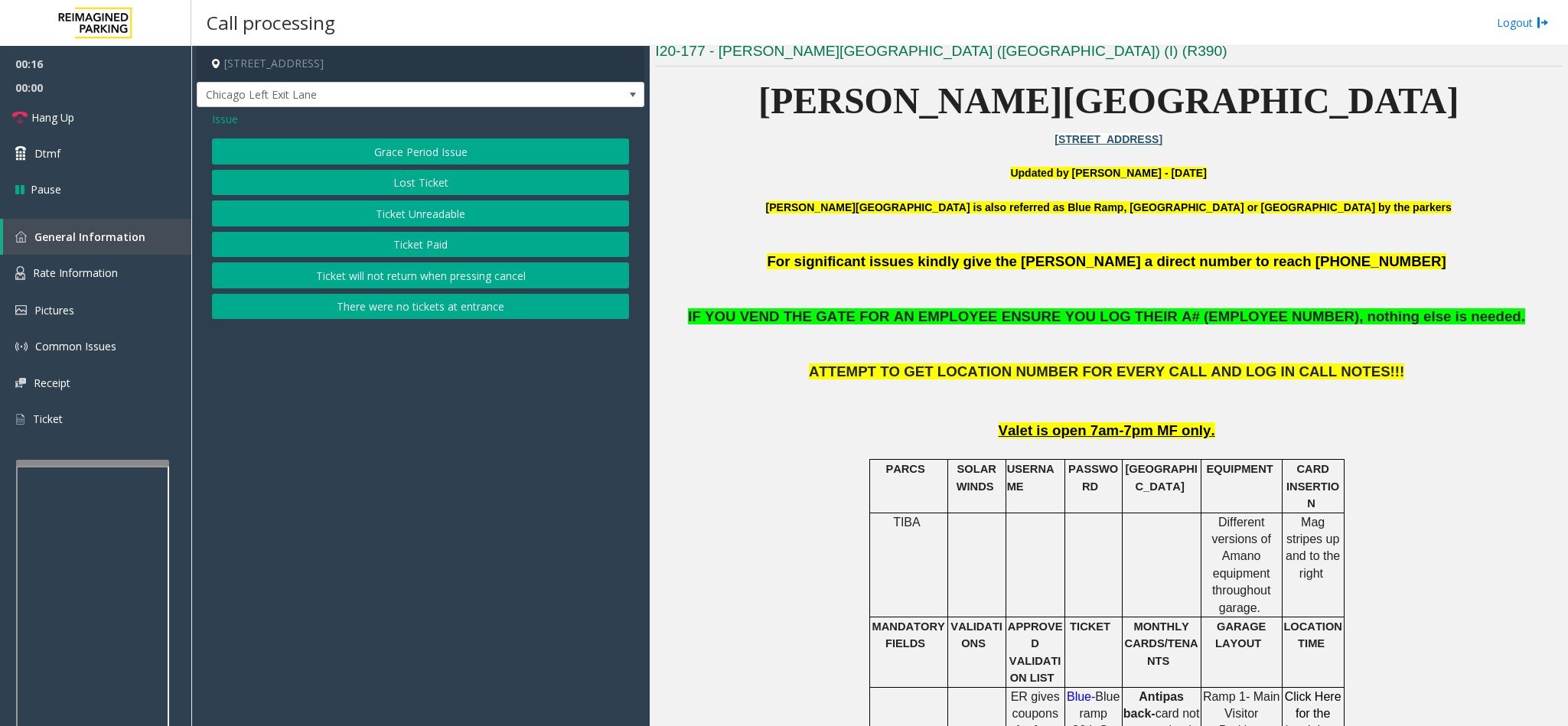
click at [424, 214] on button "Ticket Unreadable" at bounding box center [420, 214] width 417 height 26
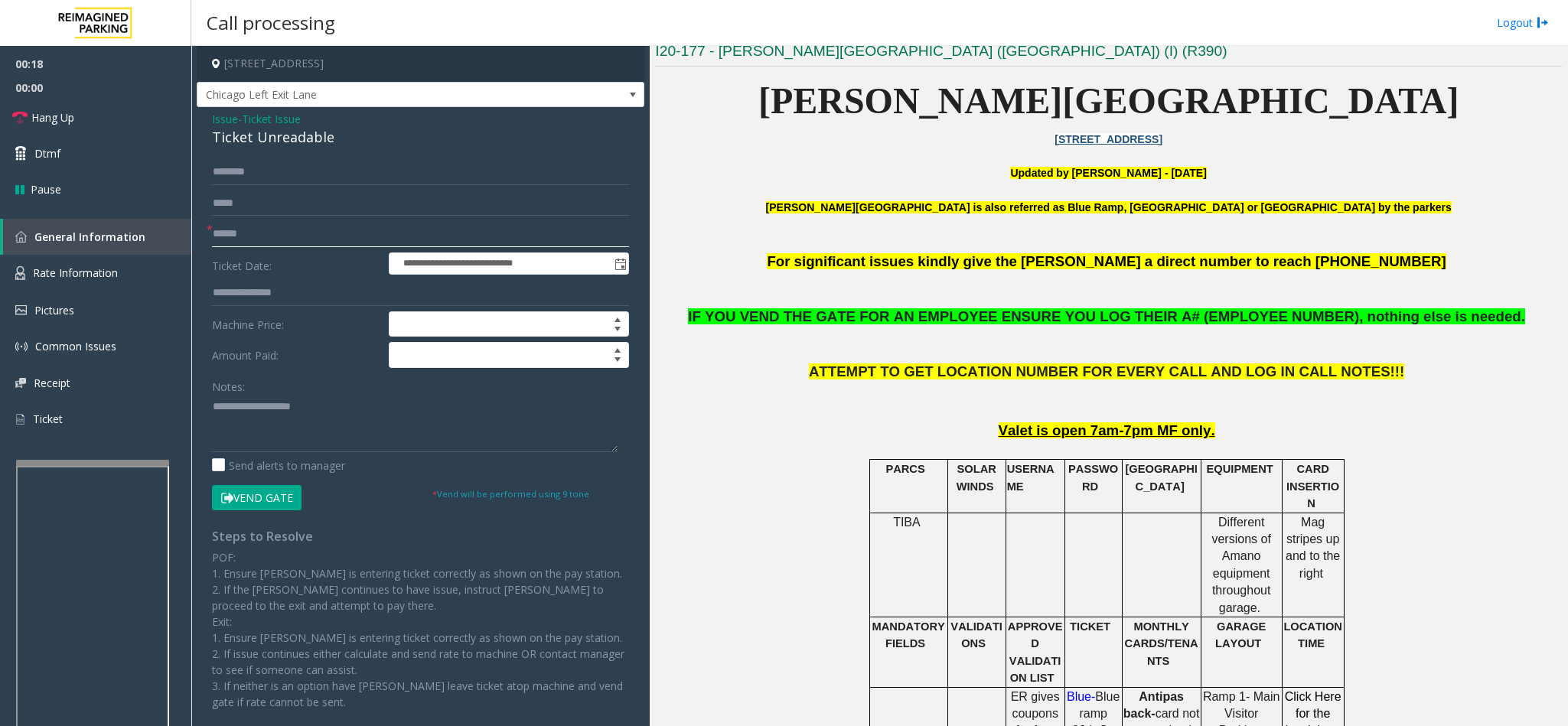
click at [262, 241] on input "text" at bounding box center [420, 234] width 417 height 26
type input "********"
click at [280, 431] on textarea at bounding box center [415, 423] width 405 height 57
click at [277, 496] on button "Vend Gate" at bounding box center [257, 498] width 90 height 26
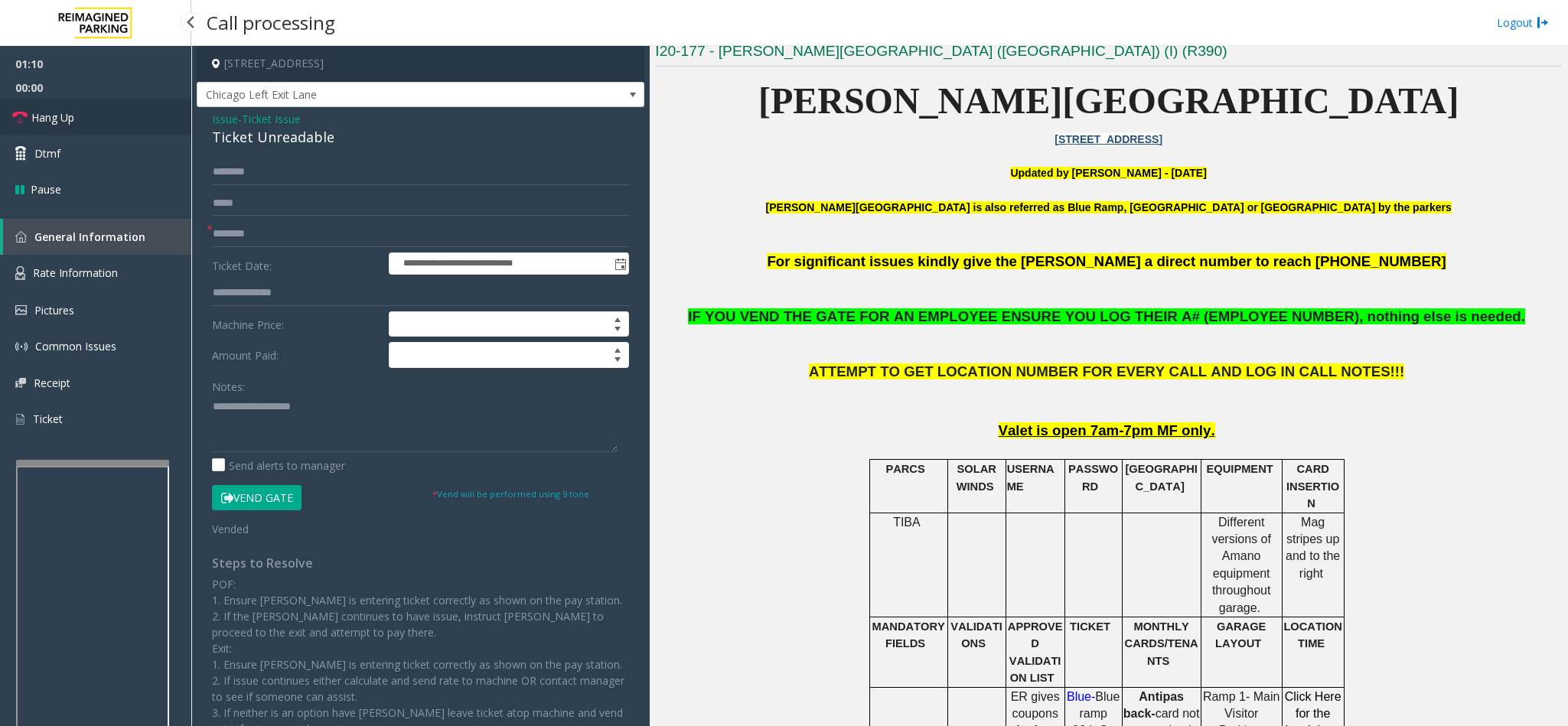
click at [90, 123] on link "Hang Up" at bounding box center [96, 117] width 191 height 36
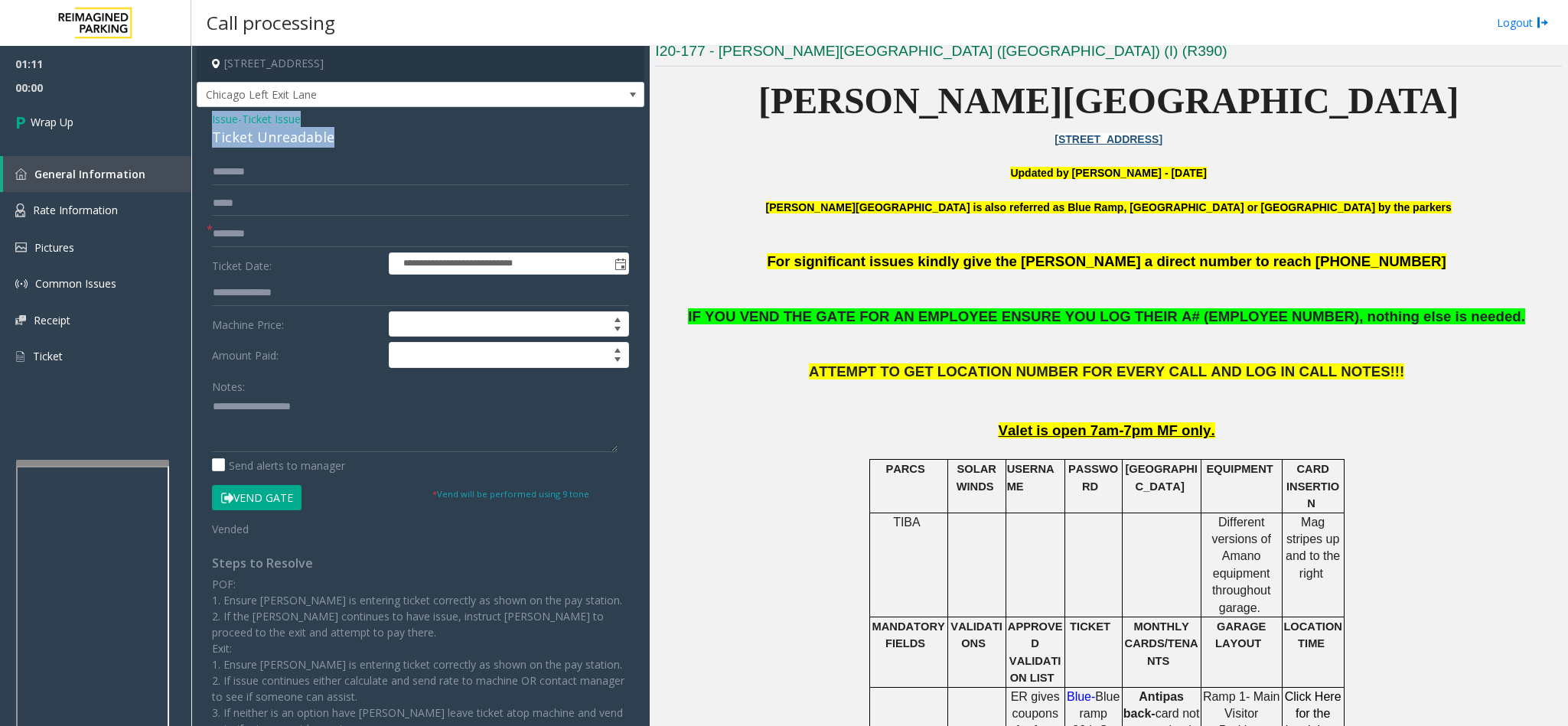
drag, startPoint x: 202, startPoint y: 112, endPoint x: 342, endPoint y: 148, distance: 144.6
click at [342, 148] on div "**********" at bounding box center [420, 445] width 448 height 677
click at [299, 428] on textarea at bounding box center [415, 423] width 405 height 57
click at [309, 432] on textarea at bounding box center [415, 423] width 405 height 57
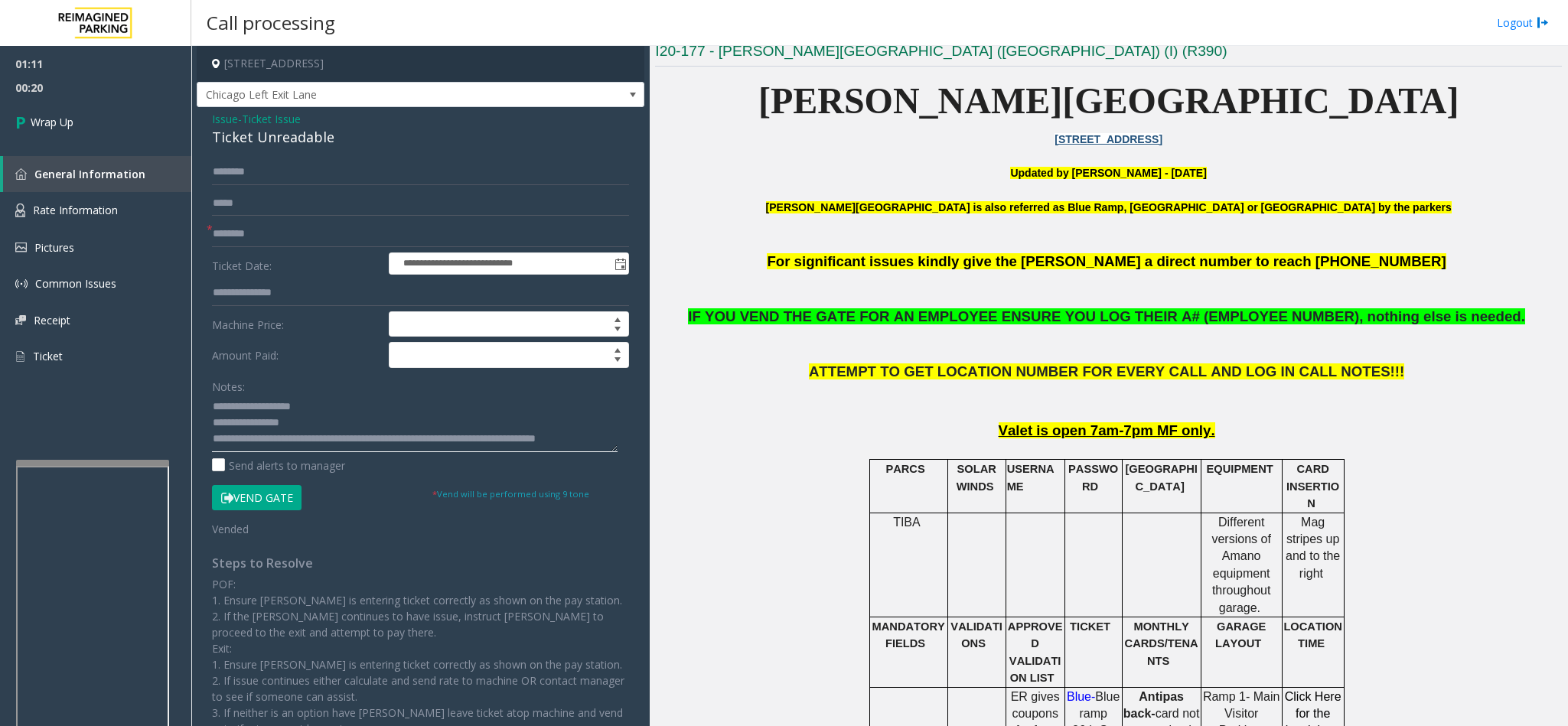
scroll to position [11, 0]
type textarea "**********"
click at [161, 113] on link "Wrap Up" at bounding box center [96, 122] width 191 height 45
